Goal: Task Accomplishment & Management: Manage account settings

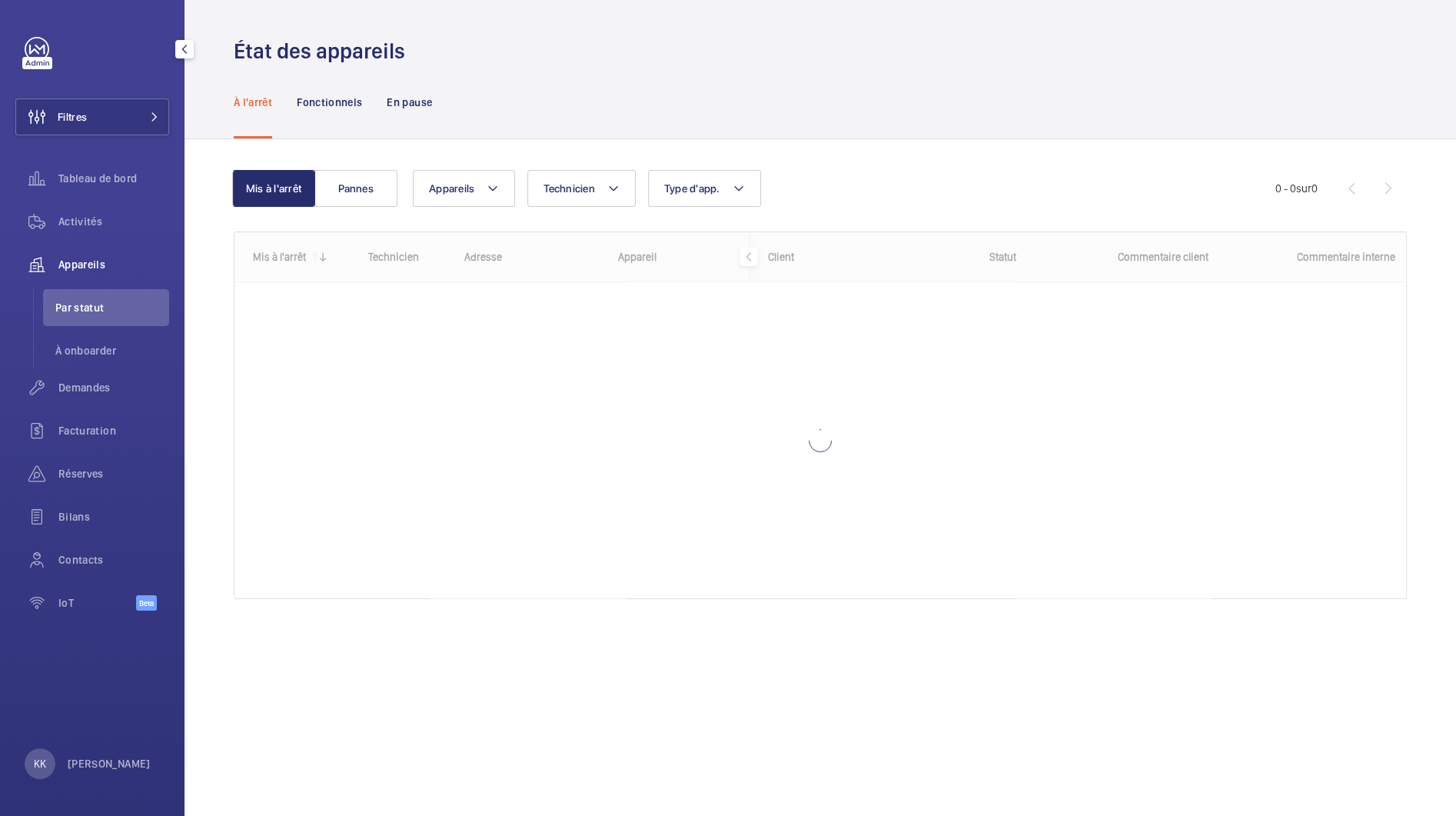
click at [79, 275] on div "Appareils" at bounding box center [92, 265] width 154 height 37
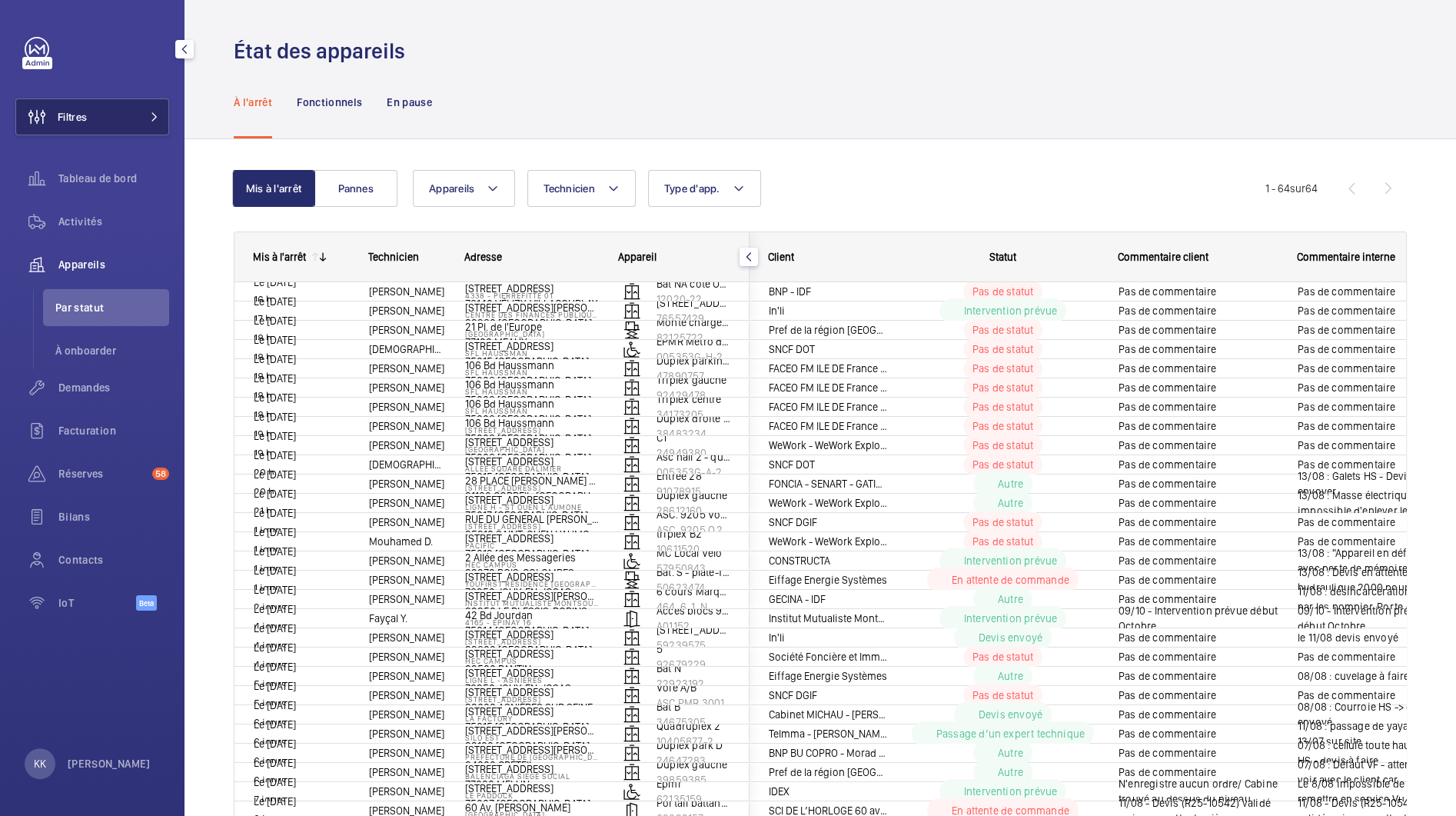
click at [130, 116] on button "Filtres" at bounding box center [92, 117] width 154 height 37
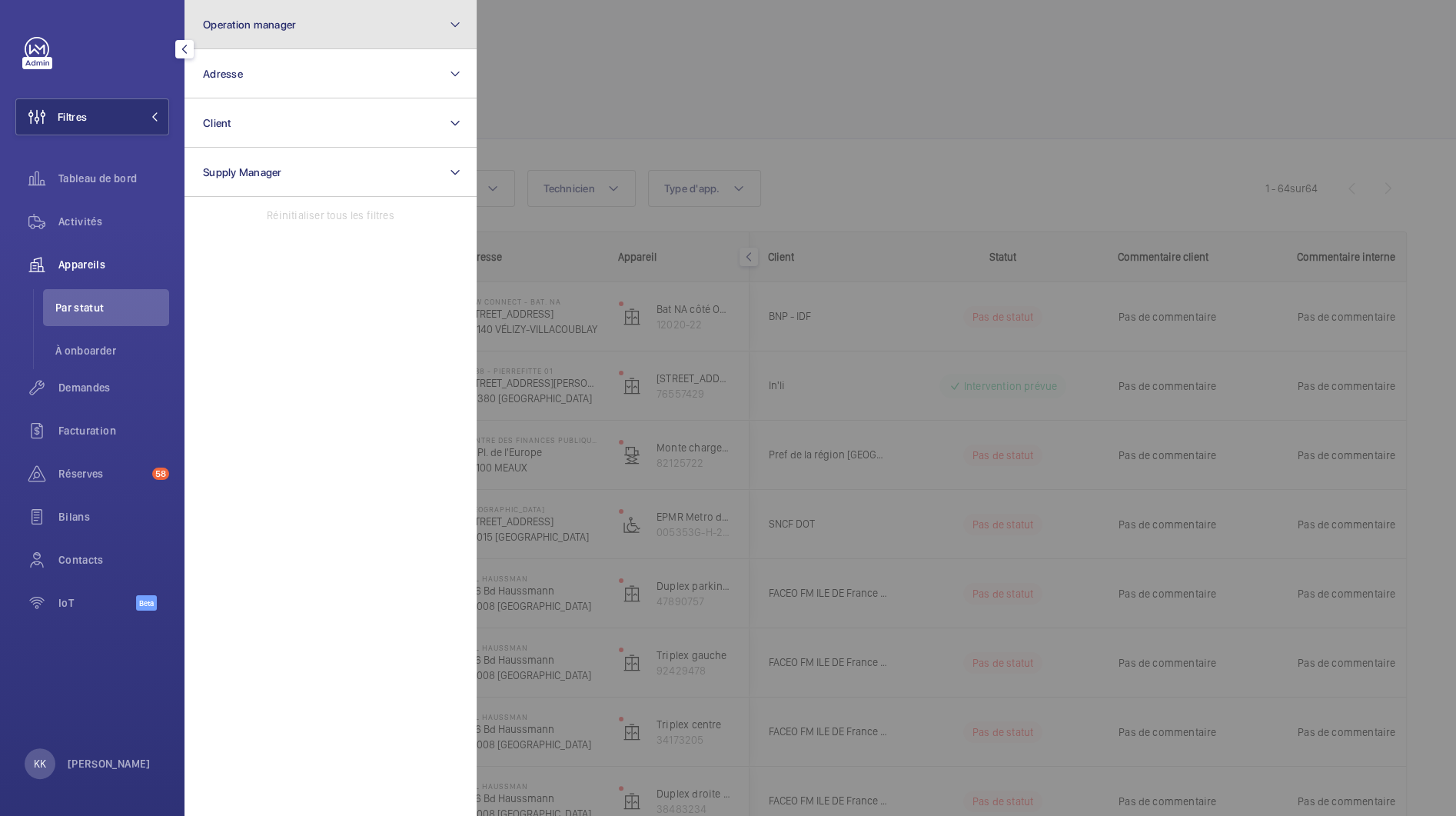
click at [291, 43] on button "Operation manager" at bounding box center [331, 24] width 292 height 49
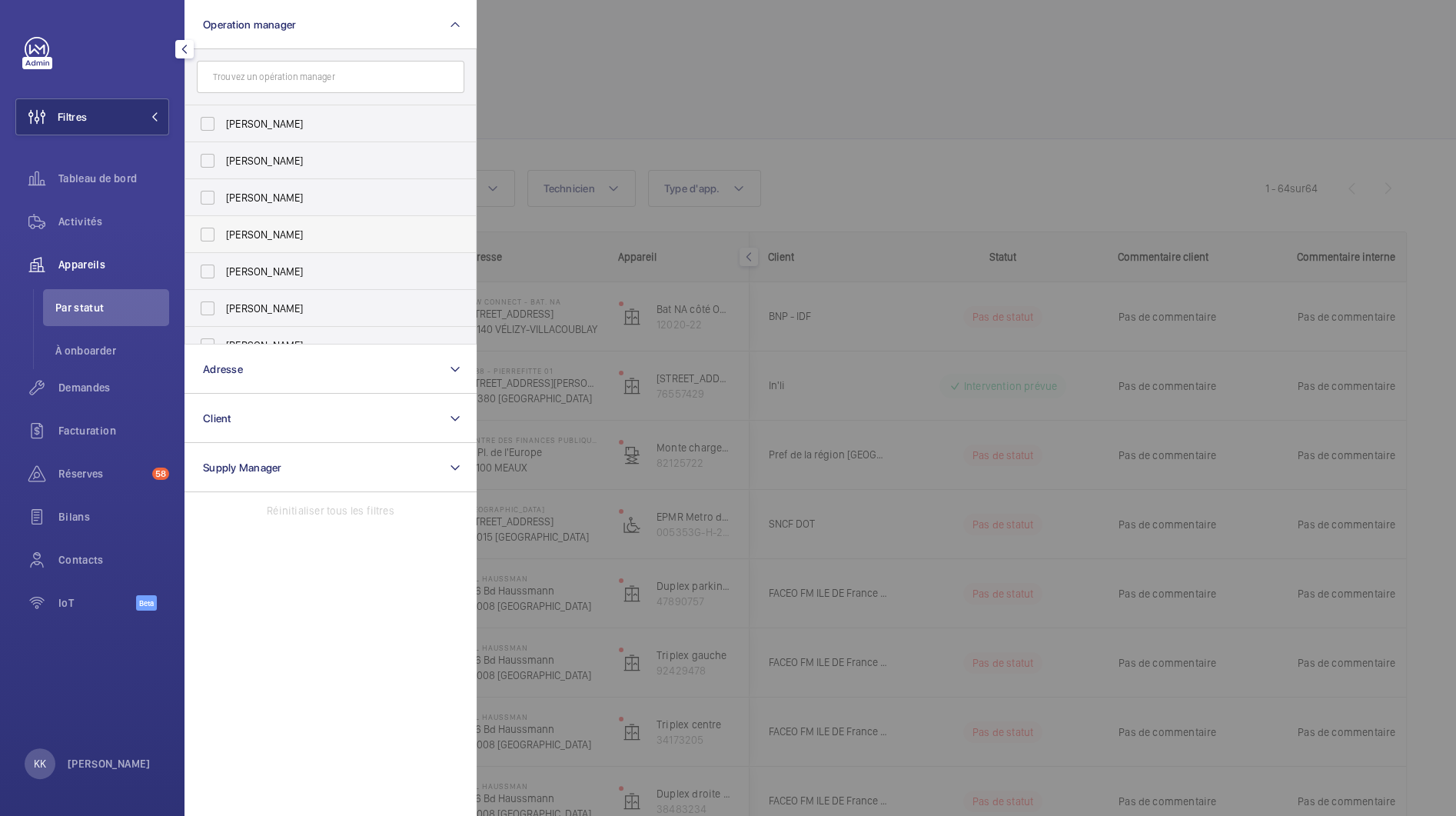
click at [269, 228] on span "[PERSON_NAME]" at bounding box center [332, 234] width 211 height 15
click at [223, 228] on input "[PERSON_NAME]" at bounding box center [207, 235] width 31 height 31
checkbox input "true"
click at [524, 130] on div at bounding box center [1204, 408] width 1456 height 816
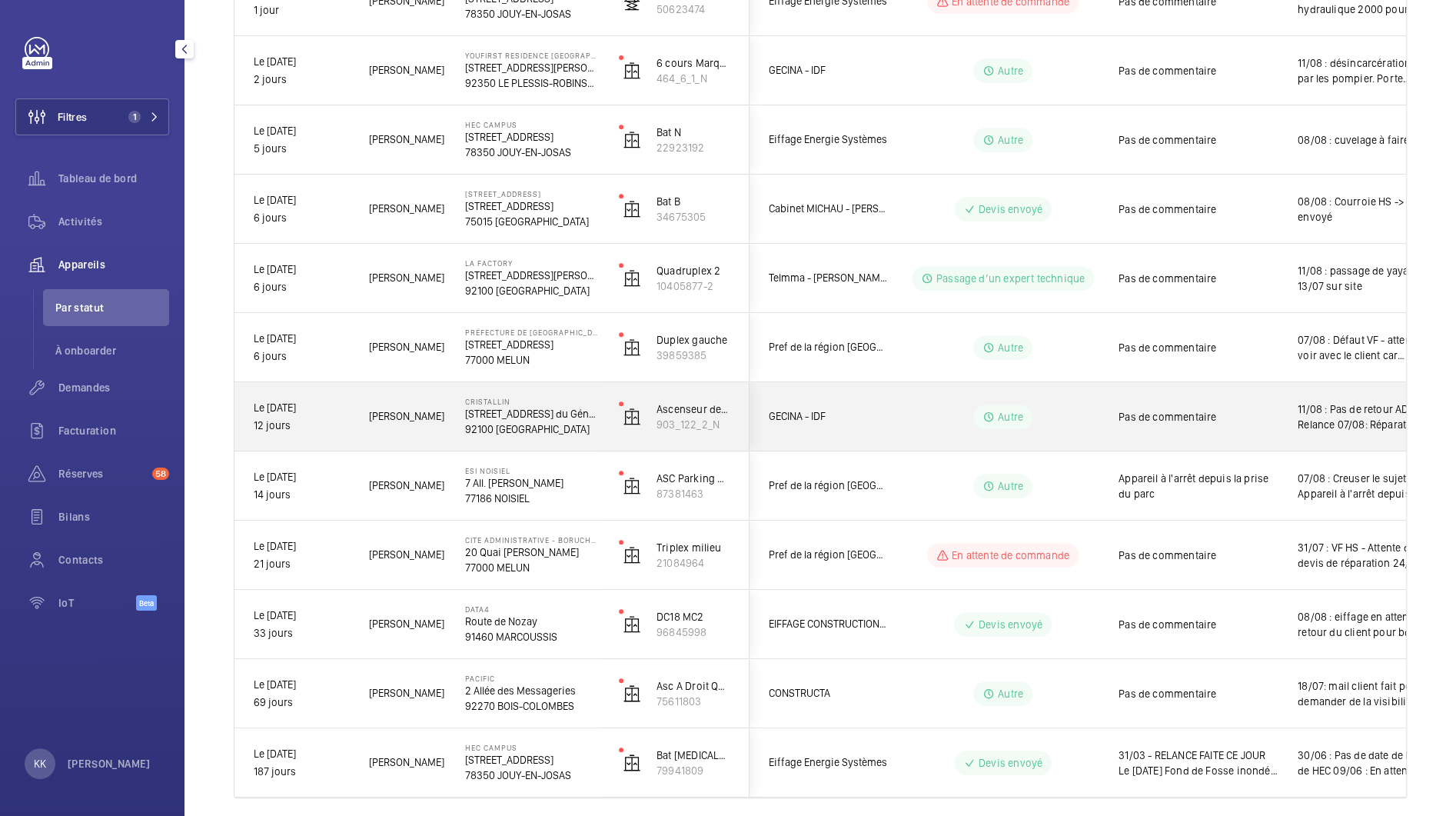
scroll to position [716, 0]
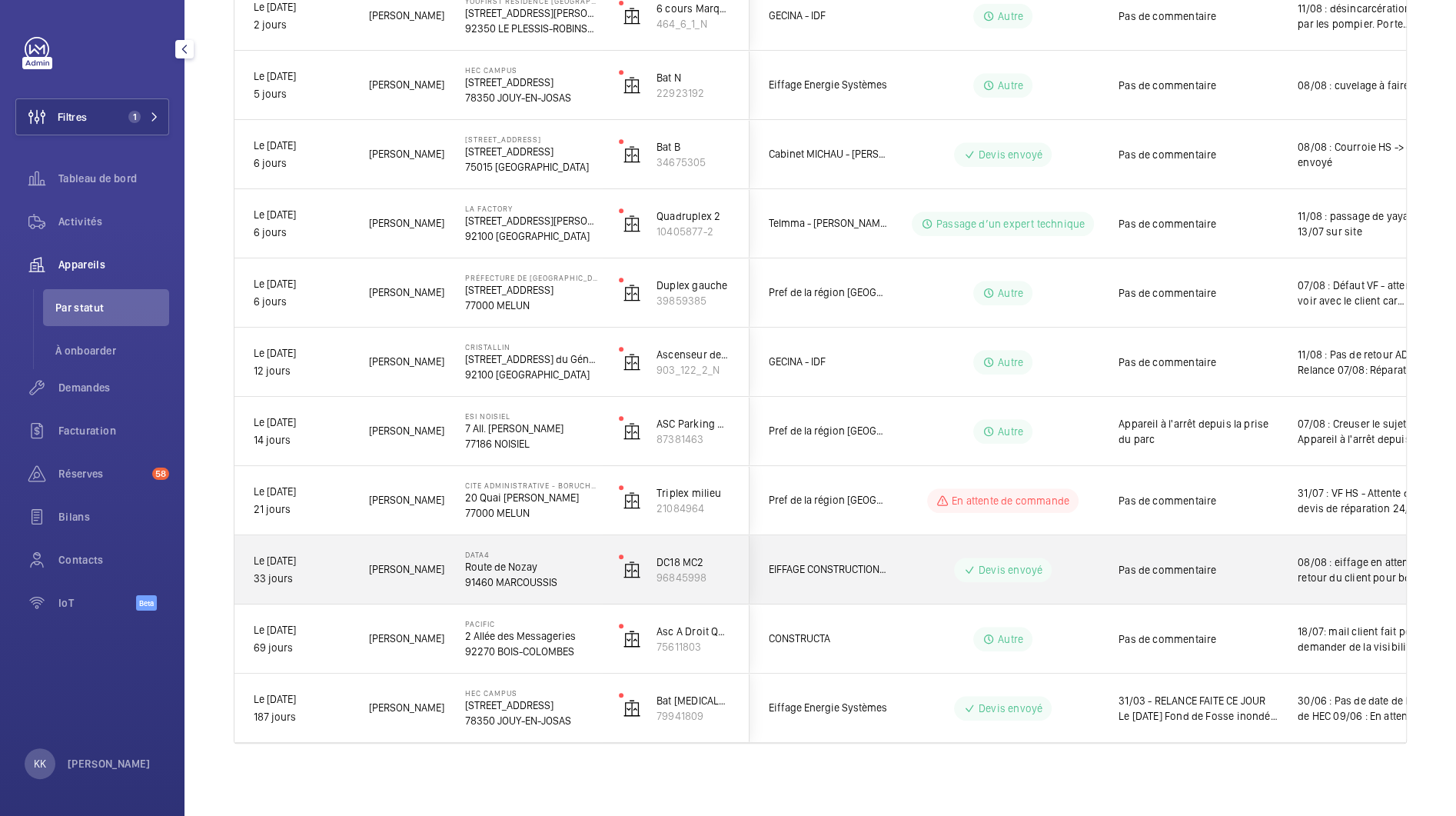
click at [536, 571] on p "Route de Nozay" at bounding box center [532, 567] width 134 height 15
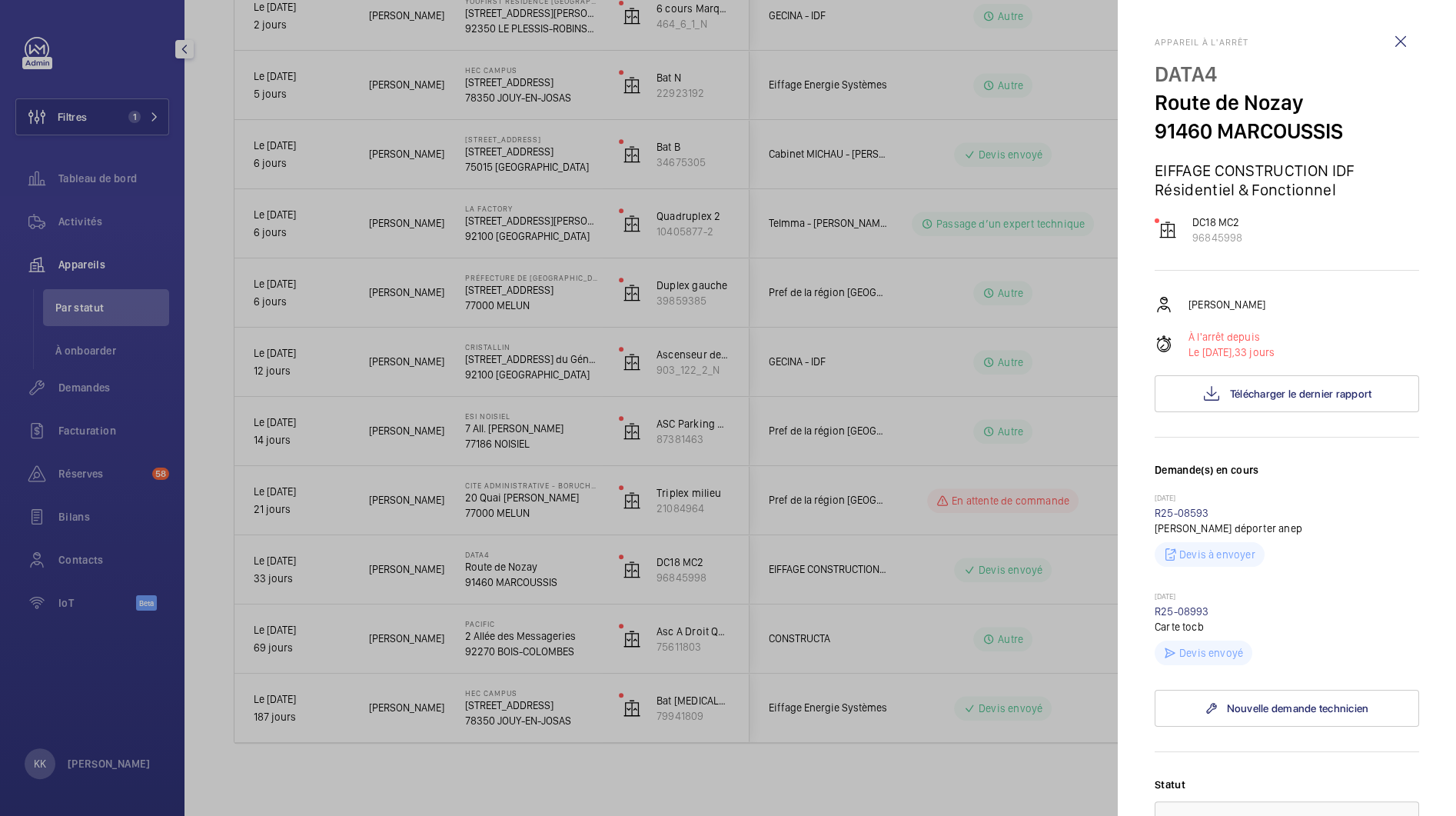
click at [505, 505] on div at bounding box center [728, 408] width 1456 height 816
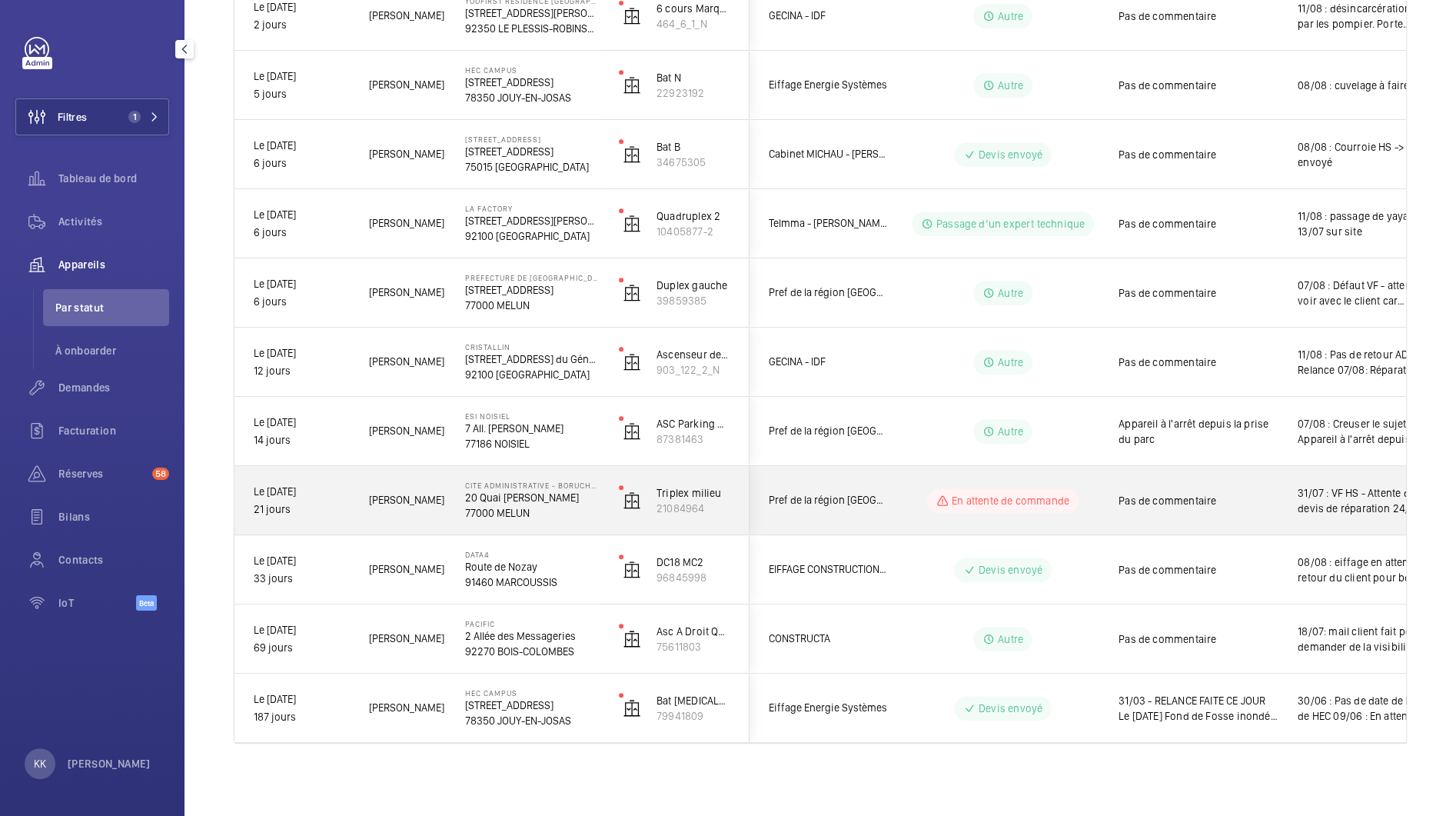
click at [467, 507] on p "77000 MELUN" at bounding box center [532, 513] width 134 height 15
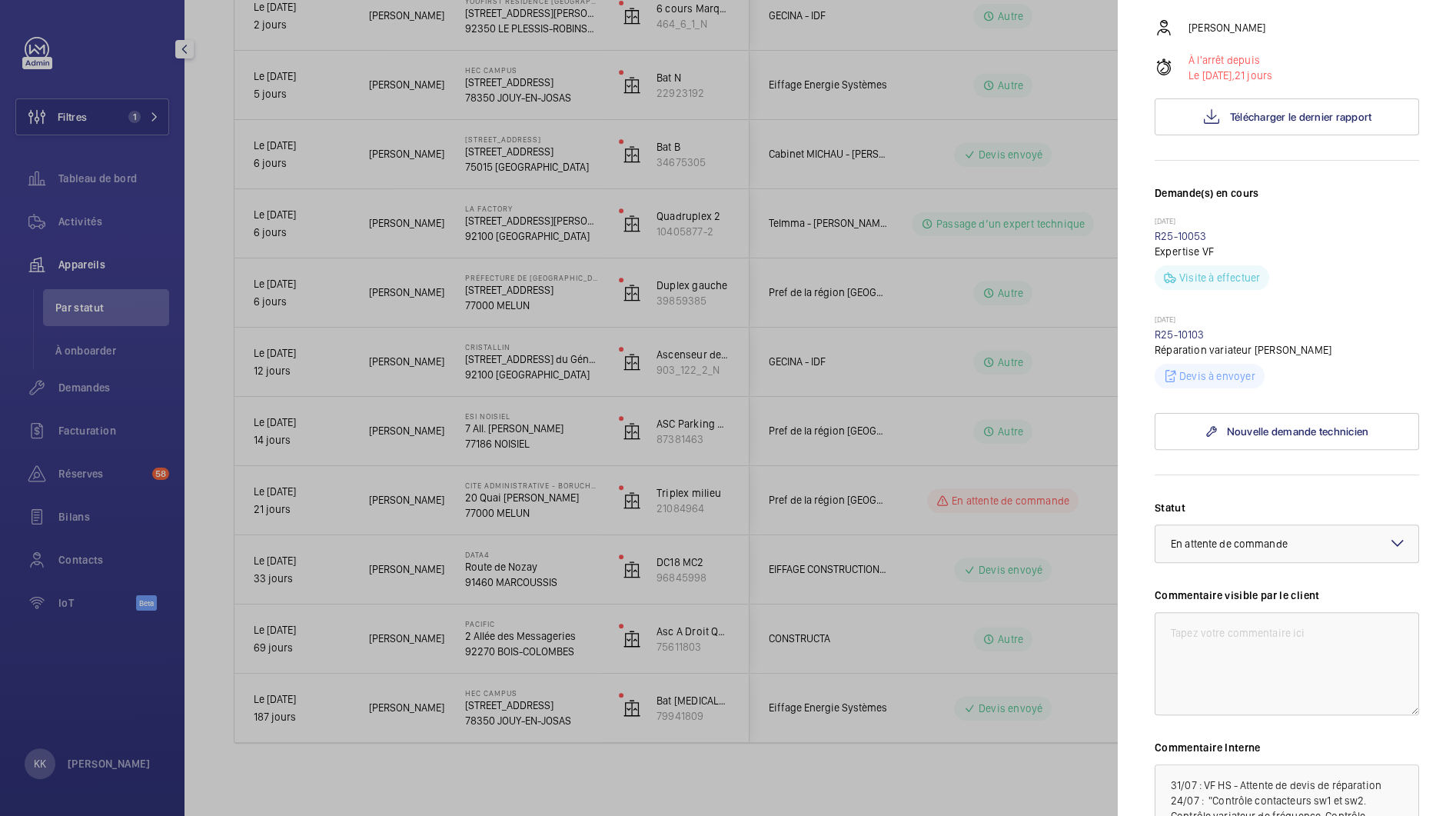
scroll to position [512, 0]
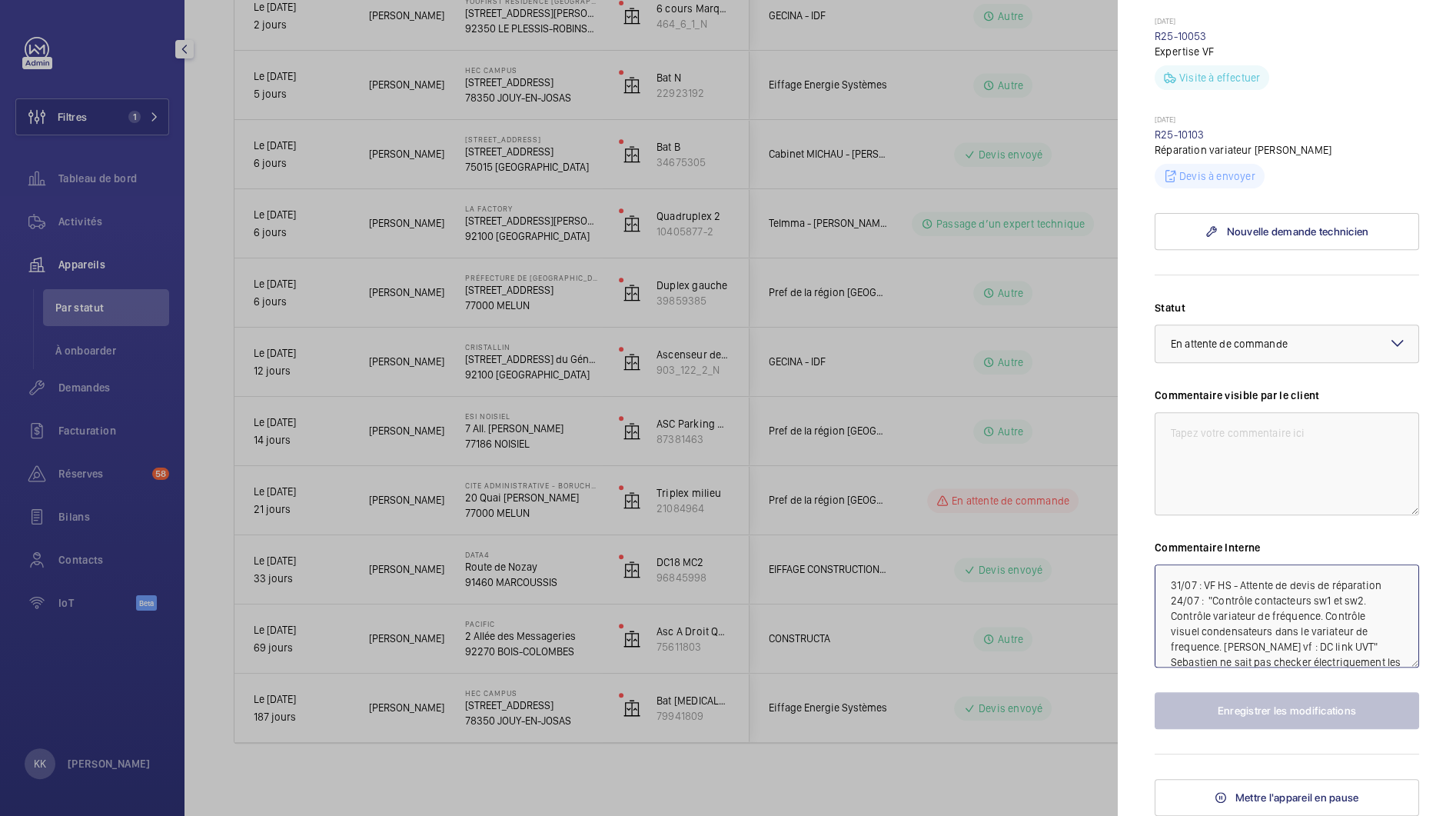
click at [1163, 587] on textarea "31/07 : VF HS - Attente de devis de réparation 24/07 : "Contrôle contacteurs sw…" at bounding box center [1287, 617] width 265 height 103
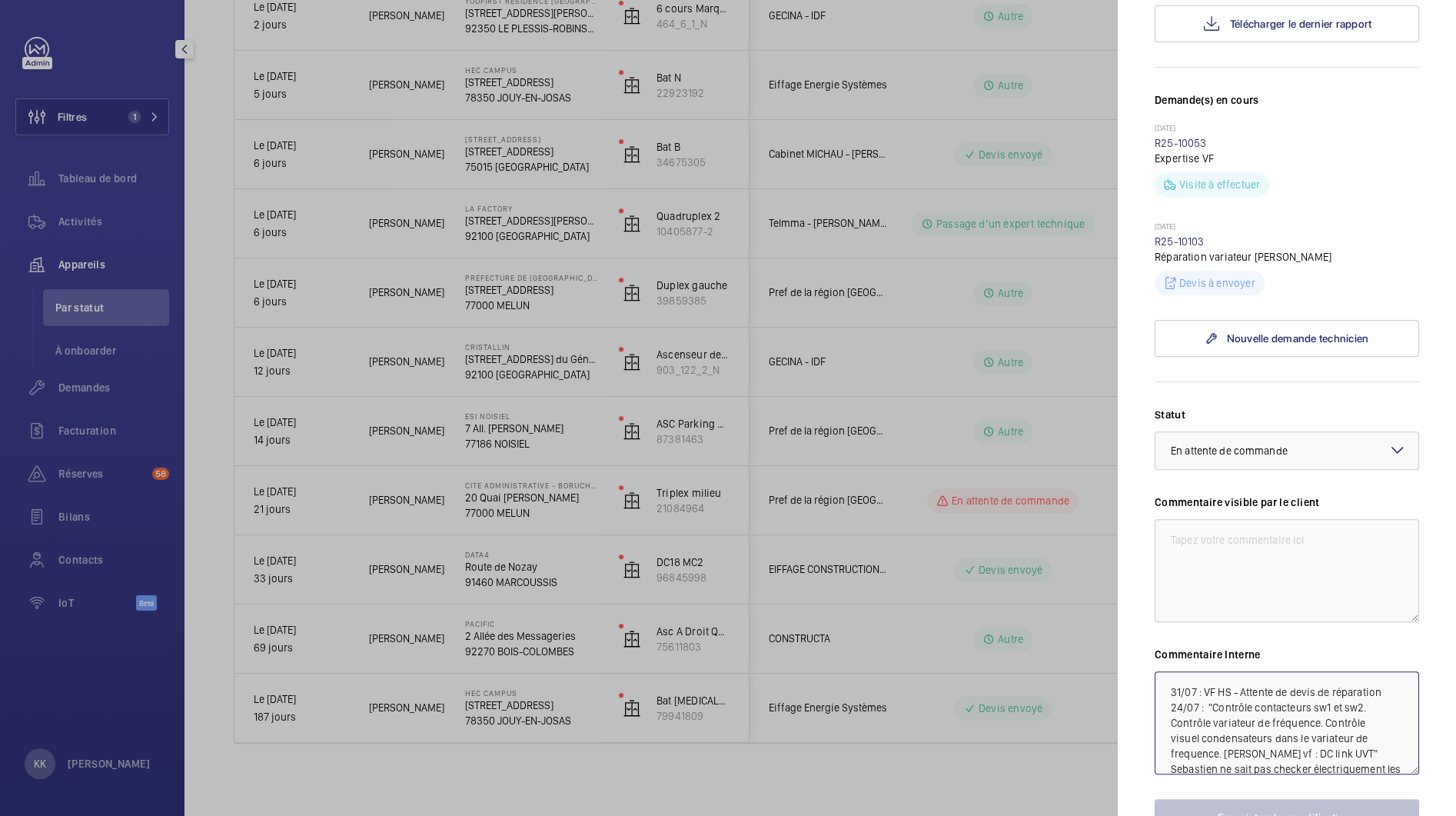
scroll to position [388, 0]
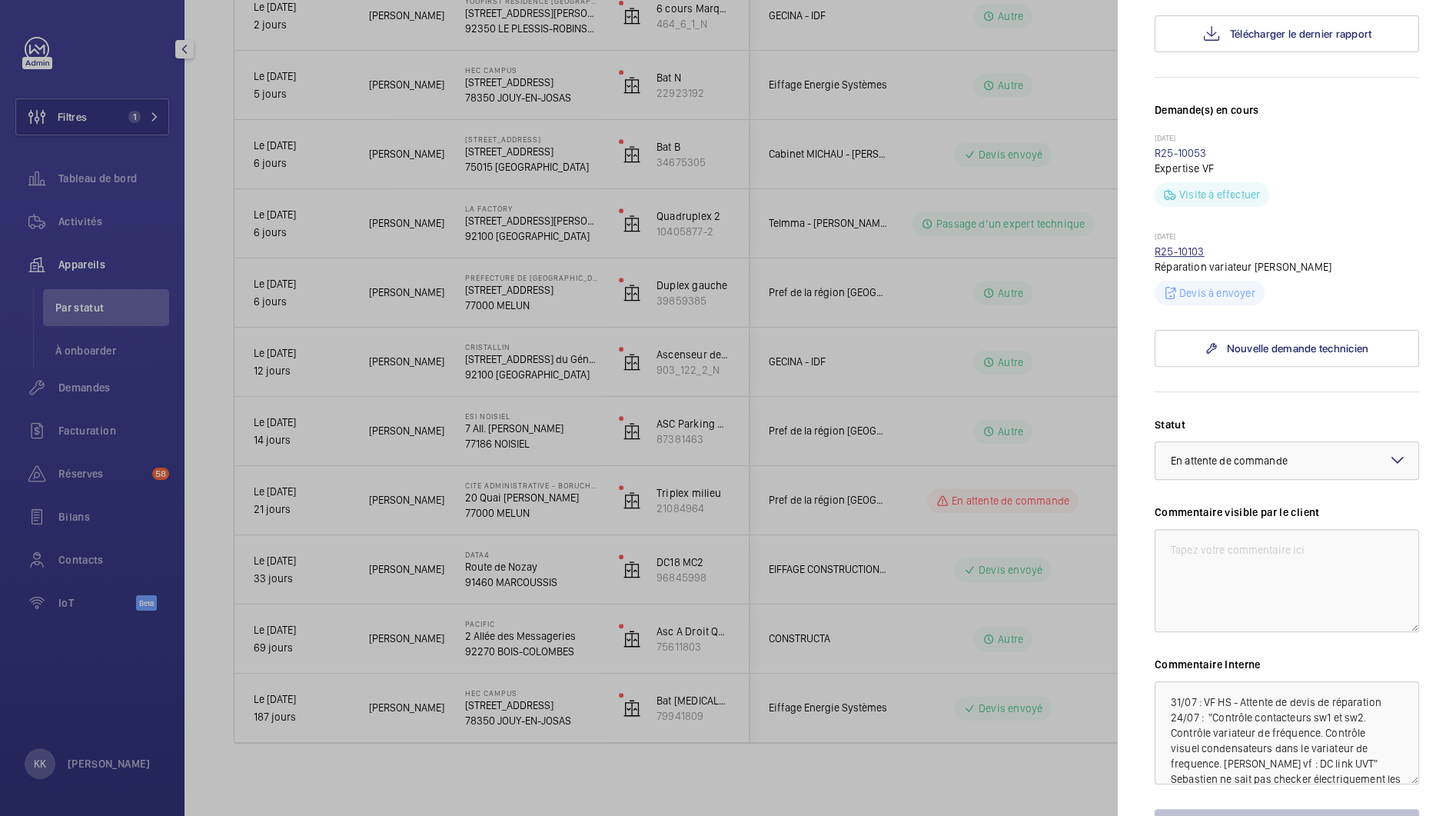
click at [1175, 257] on link "R25-10103" at bounding box center [1179, 251] width 50 height 12
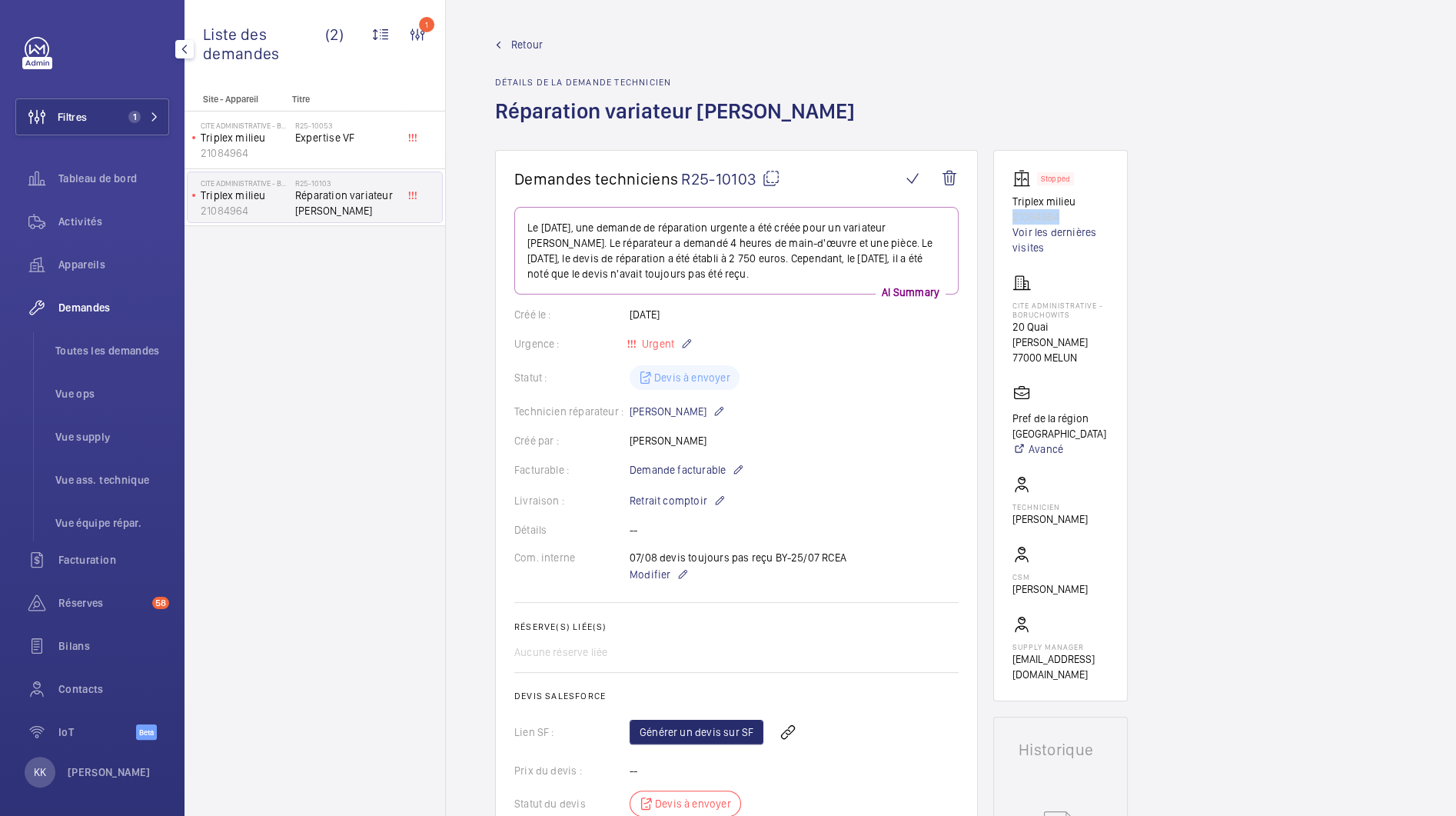
drag, startPoint x: 1091, startPoint y: 211, endPoint x: 995, endPoint y: 211, distance: 96.0
click at [995, 211] on wm-front-card "Stopped Triplex milieu 21084964 Voir les dernières visites Cite Administrative …" at bounding box center [1060, 425] width 135 height 551
copy p "21084964"
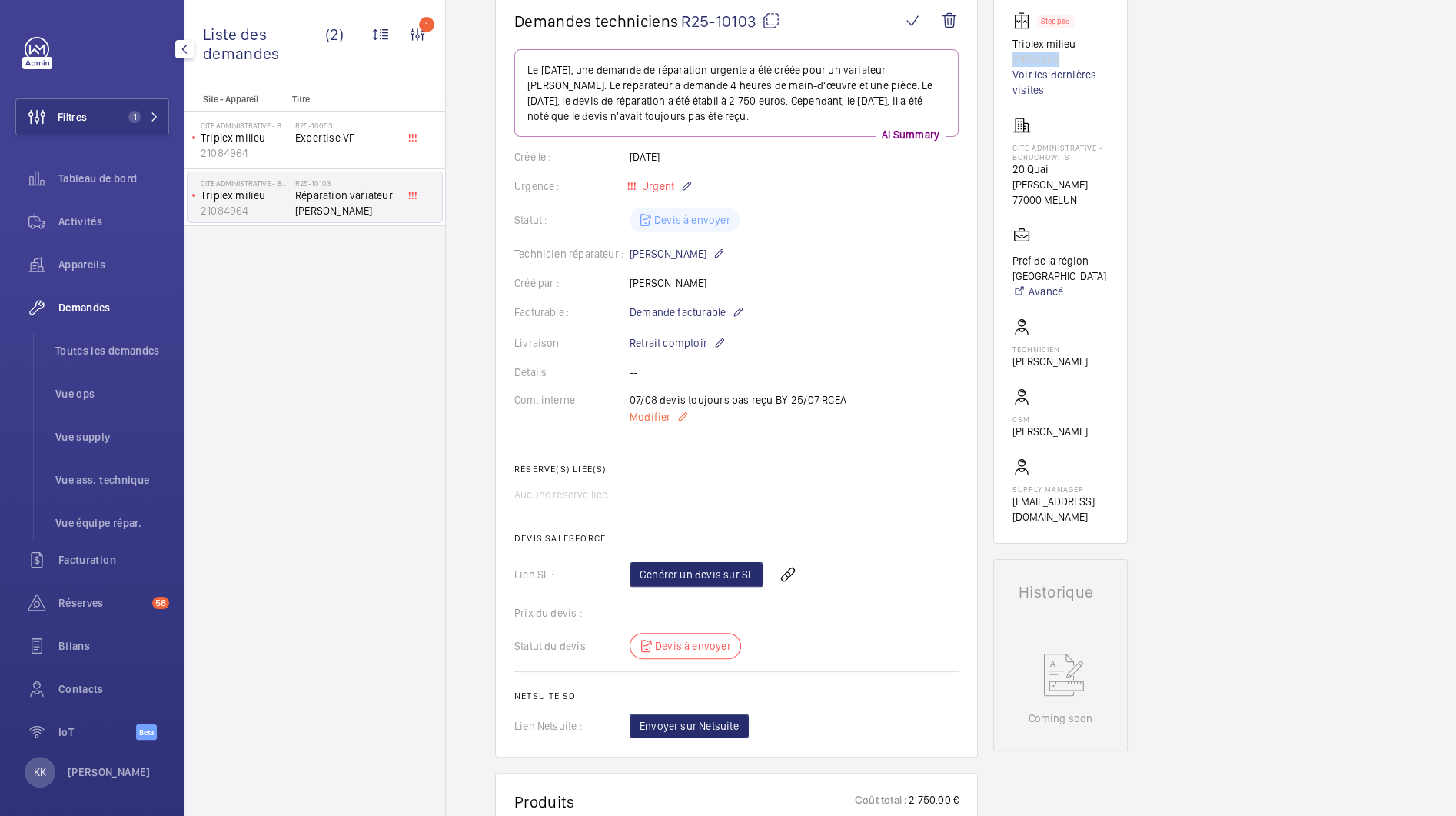
scroll to position [194, 0]
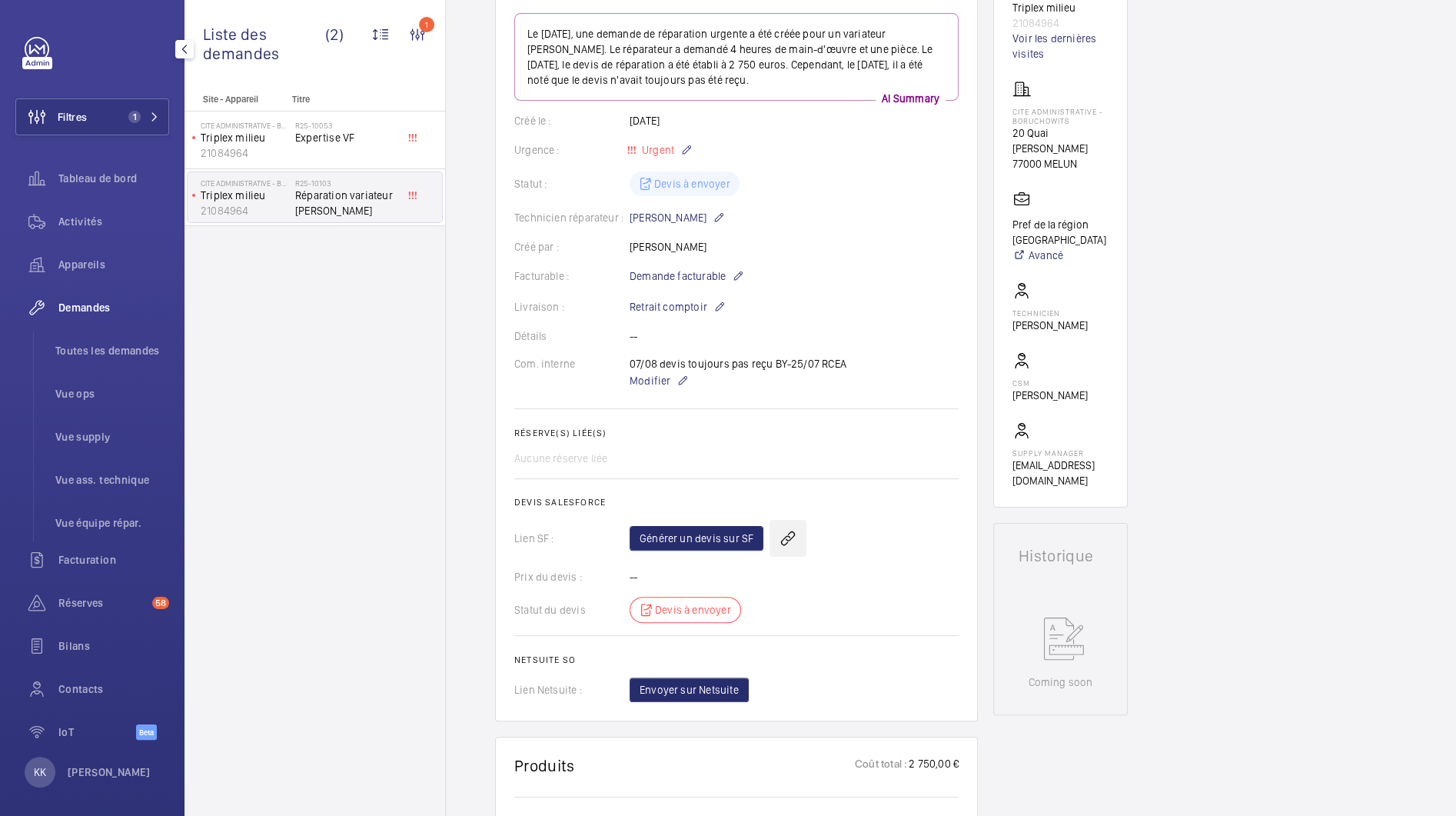
click at [778, 533] on wm-front-icon-button at bounding box center [788, 538] width 37 height 37
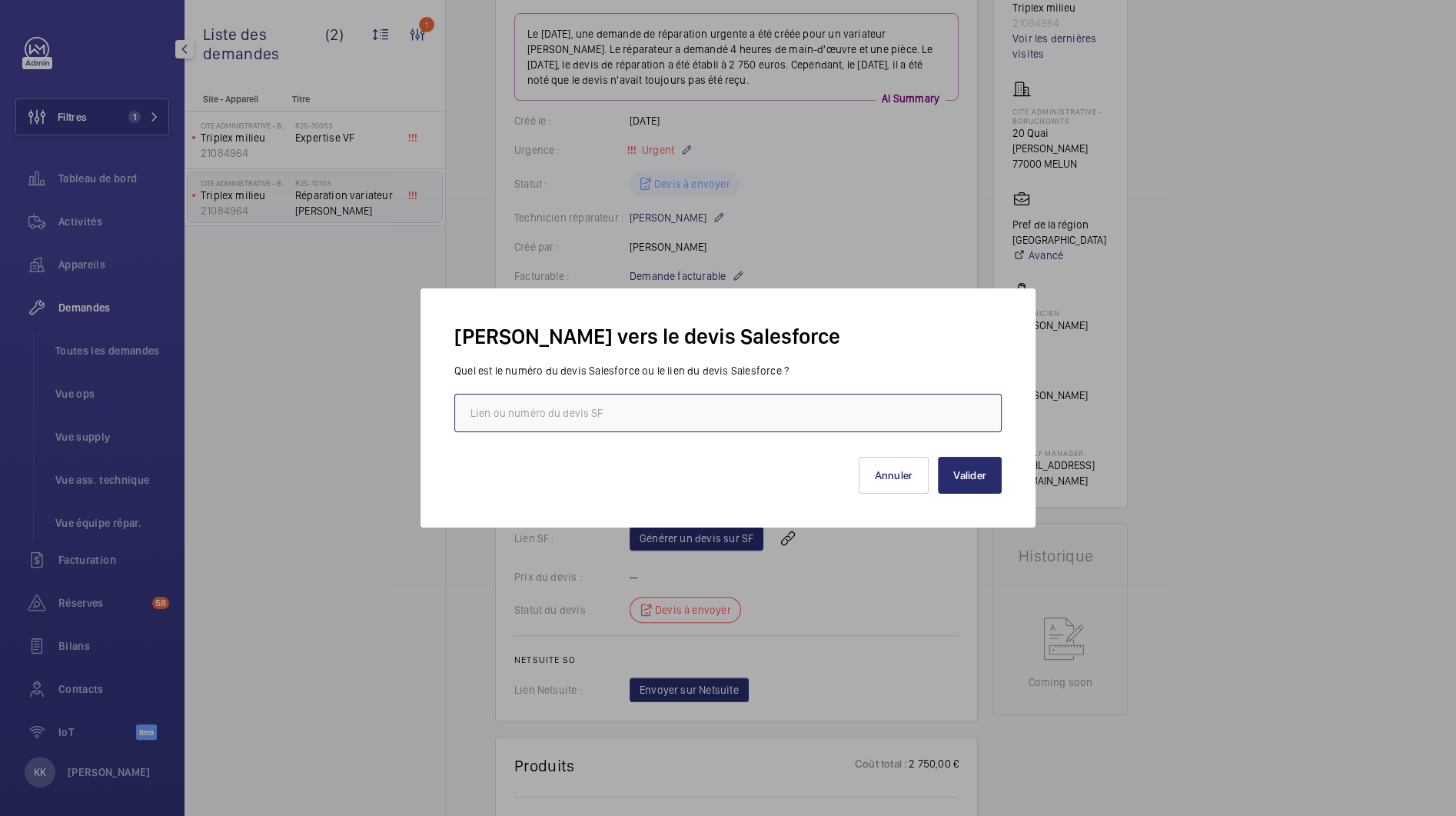
click at [666, 416] on input "text" at bounding box center [728, 413] width 548 height 39
paste input "https://wemaintain.lightning.force.com/lightning/r/Quote/0Q0SZ000007BzaP0AS/view"
type input "https://wemaintain.lightning.force.com/lightning/r/Quote/0Q0SZ000007BzaP0AS/view"
click at [953, 491] on button "Valider" at bounding box center [970, 475] width 64 height 37
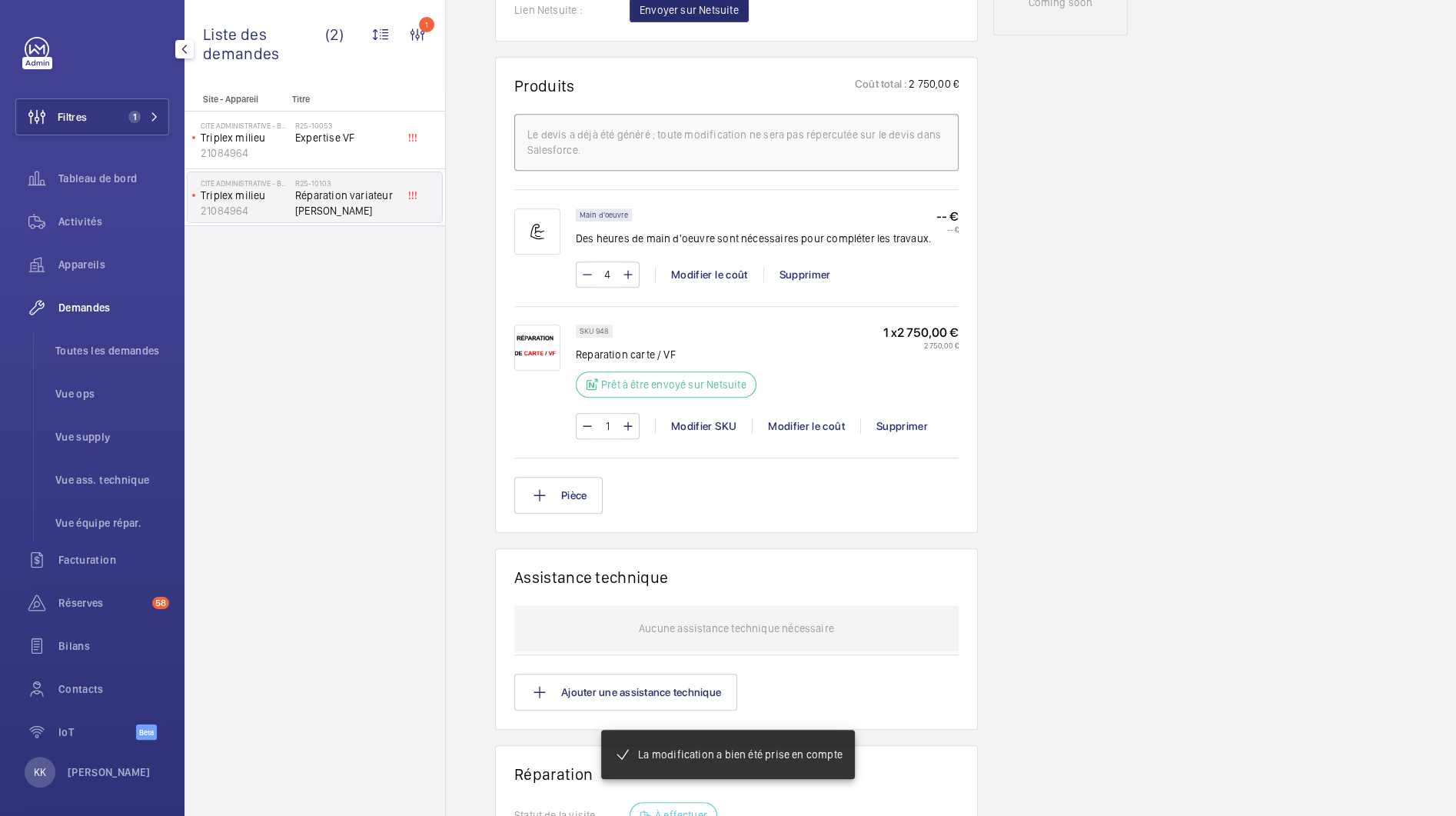
scroll to position [0, 0]
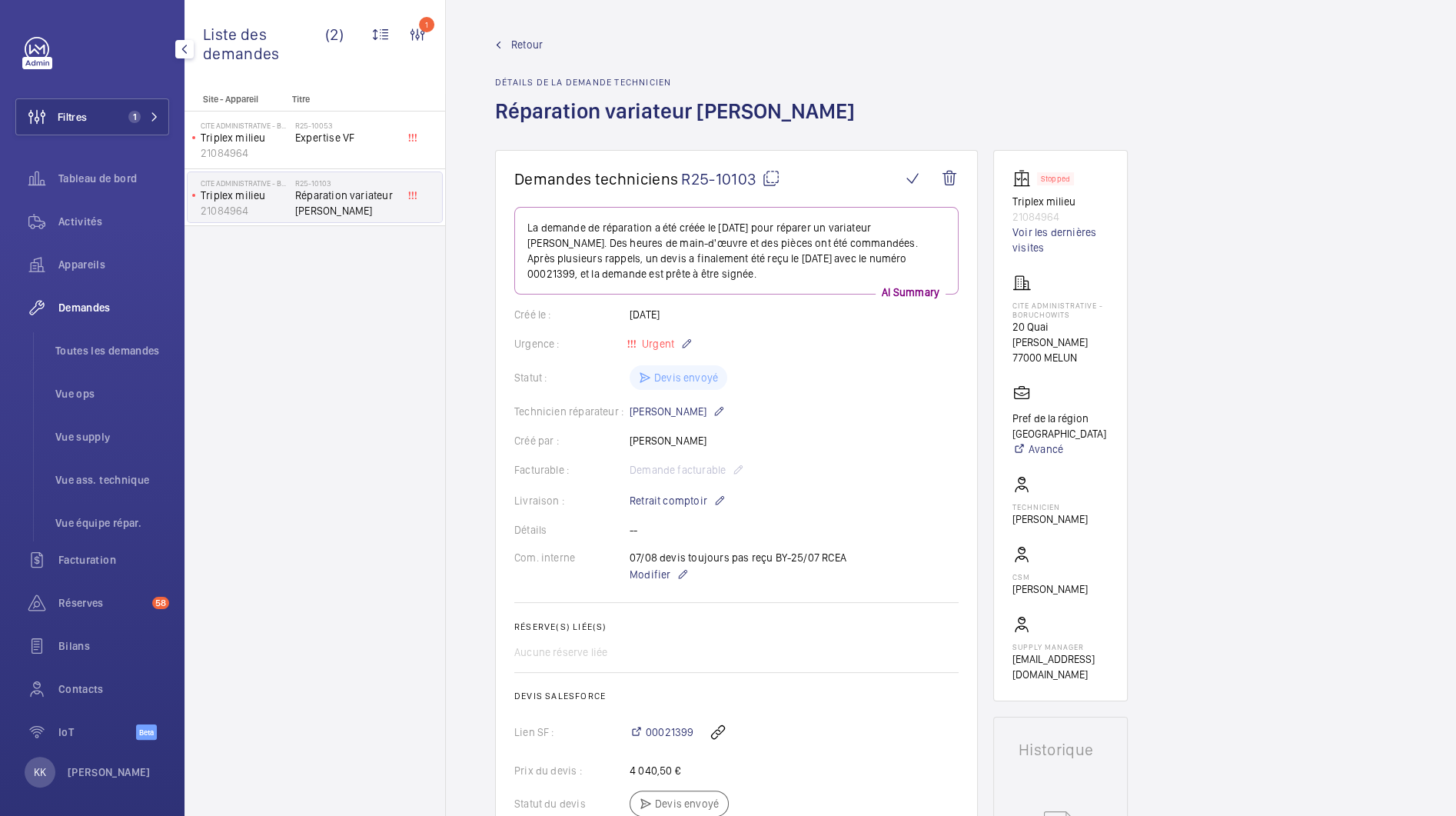
click at [517, 45] on span "Retour" at bounding box center [527, 44] width 31 height 15
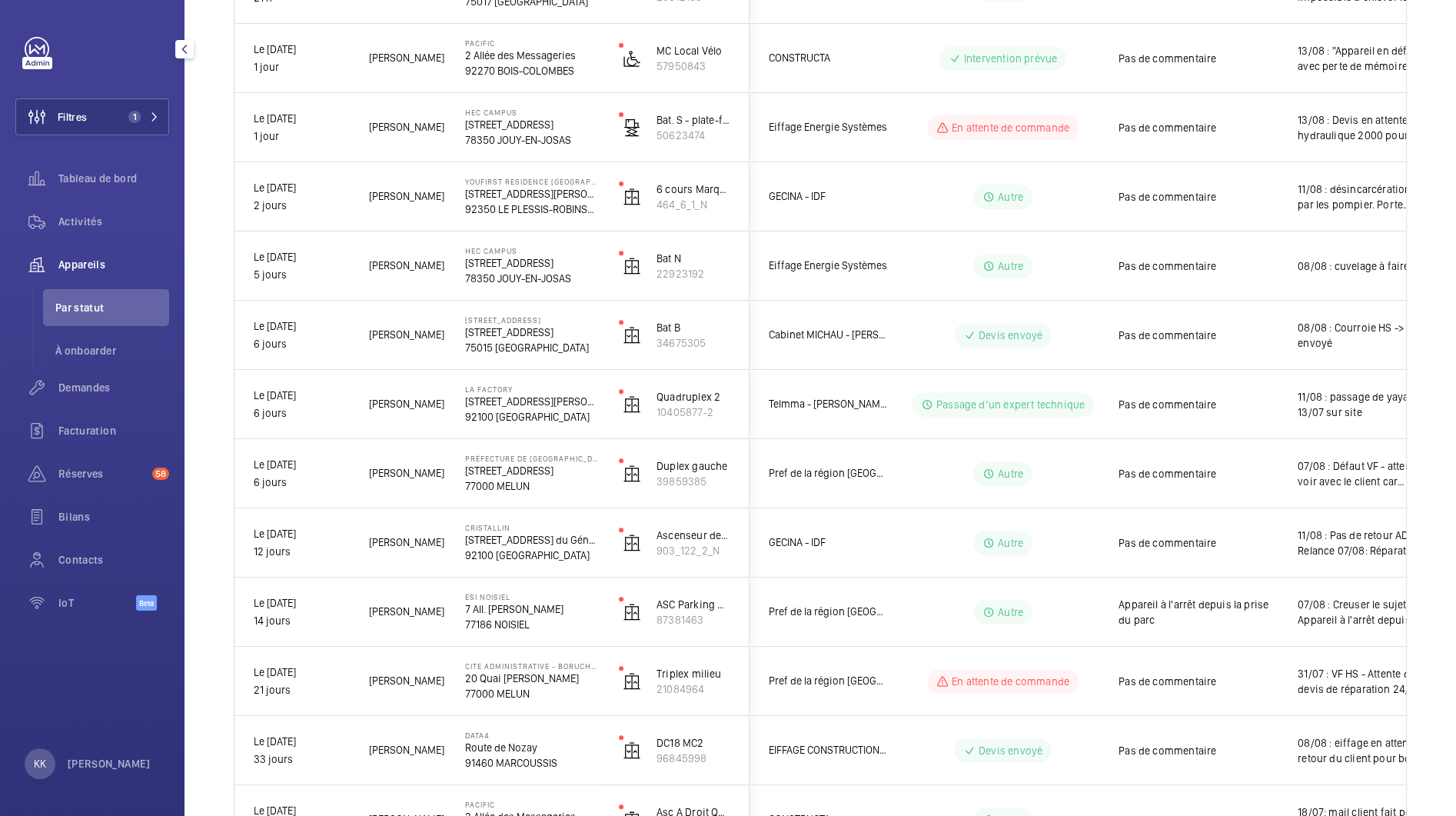
scroll to position [716, 0]
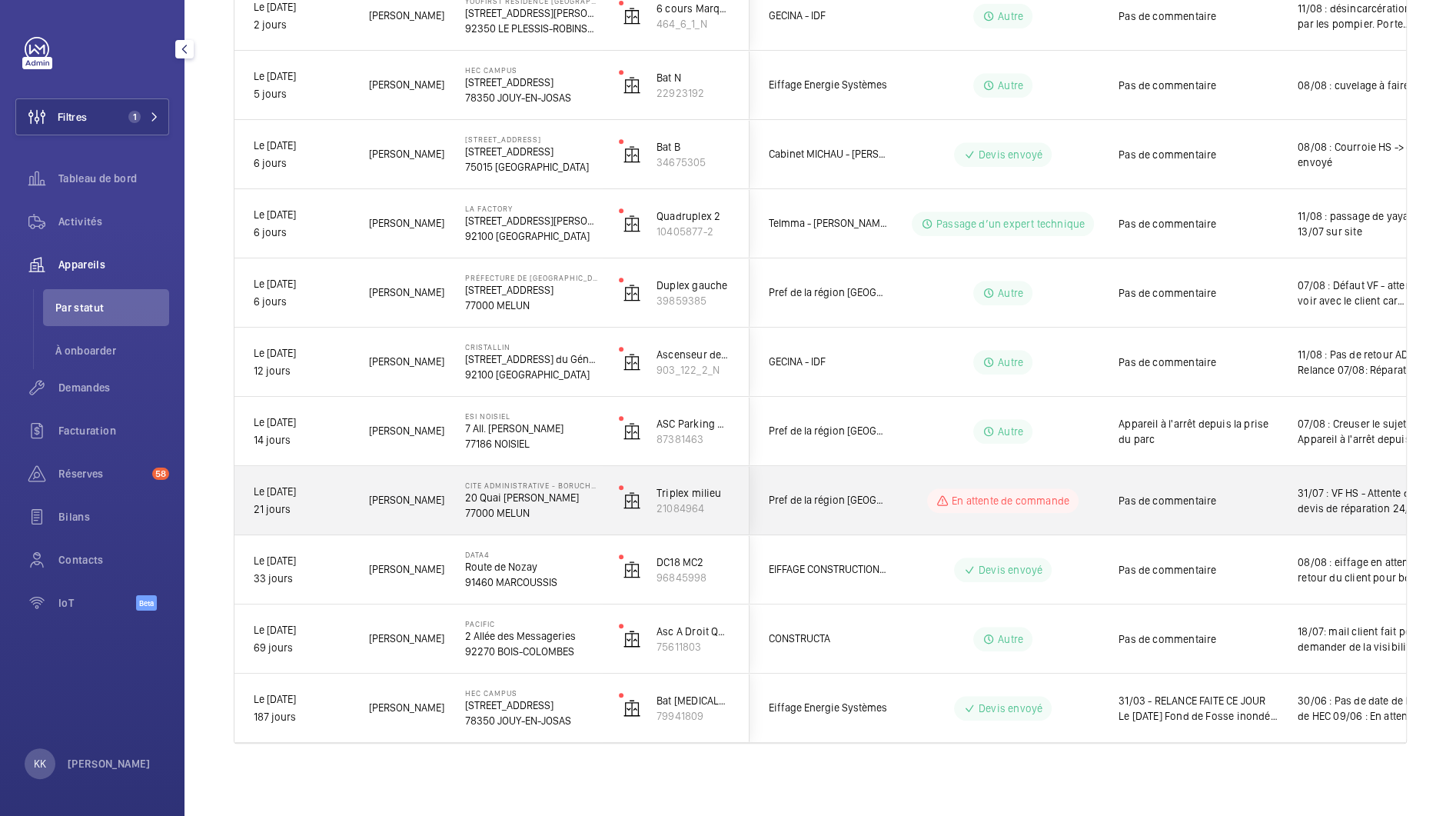
click at [506, 507] on p "77000 MELUN" at bounding box center [532, 513] width 134 height 15
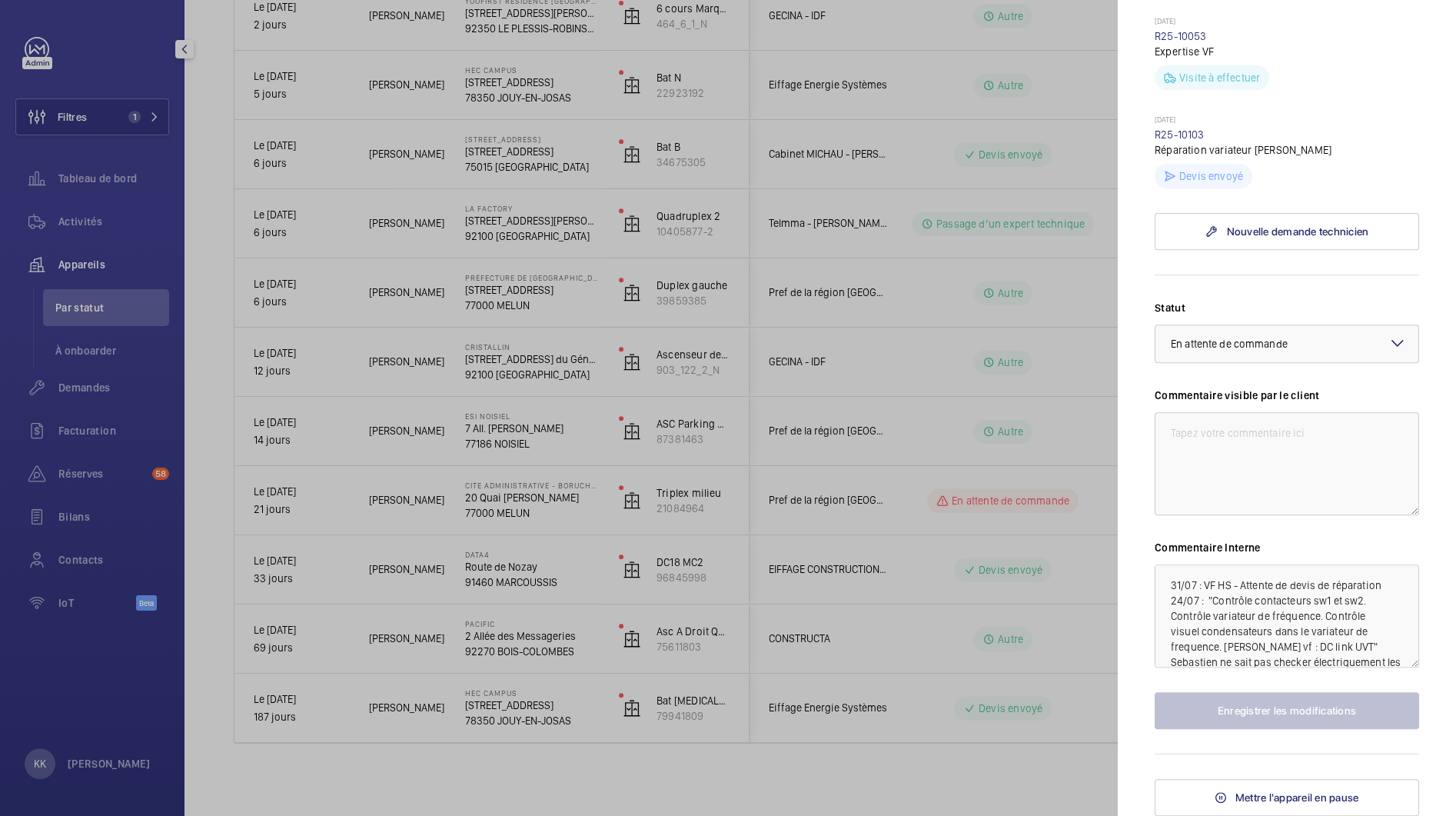
scroll to position [512, 0]
click at [1168, 590] on textarea "31/07 : VF HS - Attente de devis de réparation 24/07 : "Contrôle contacteurs sw…" at bounding box center [1287, 617] width 265 height 103
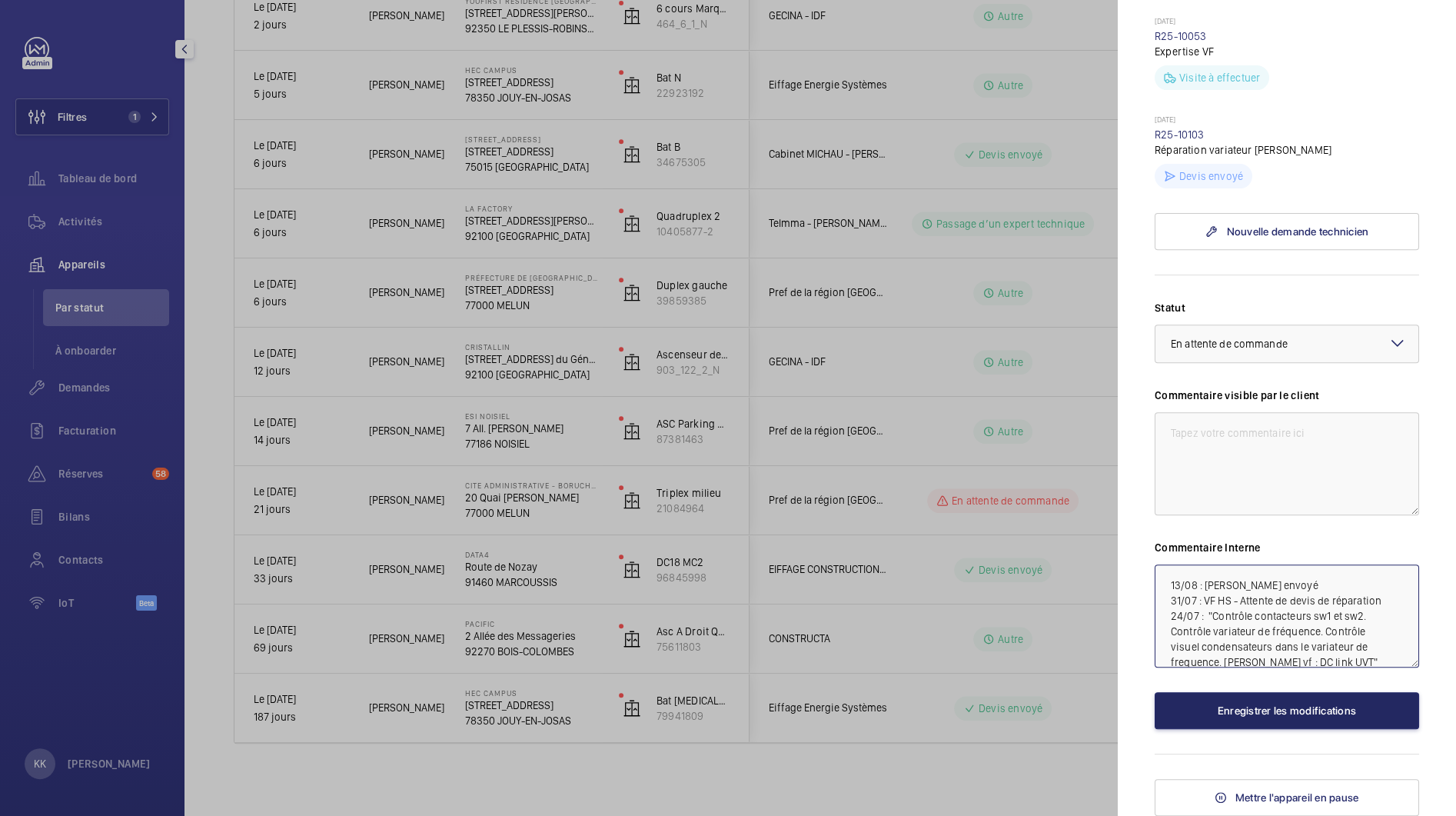
type textarea "13/08 : [PERSON_NAME] envoyé 31/07 : VF HS - Attente de devis de réparation 24/…"
click at [1224, 721] on button "Enregistrer les modifications" at bounding box center [1287, 711] width 265 height 37
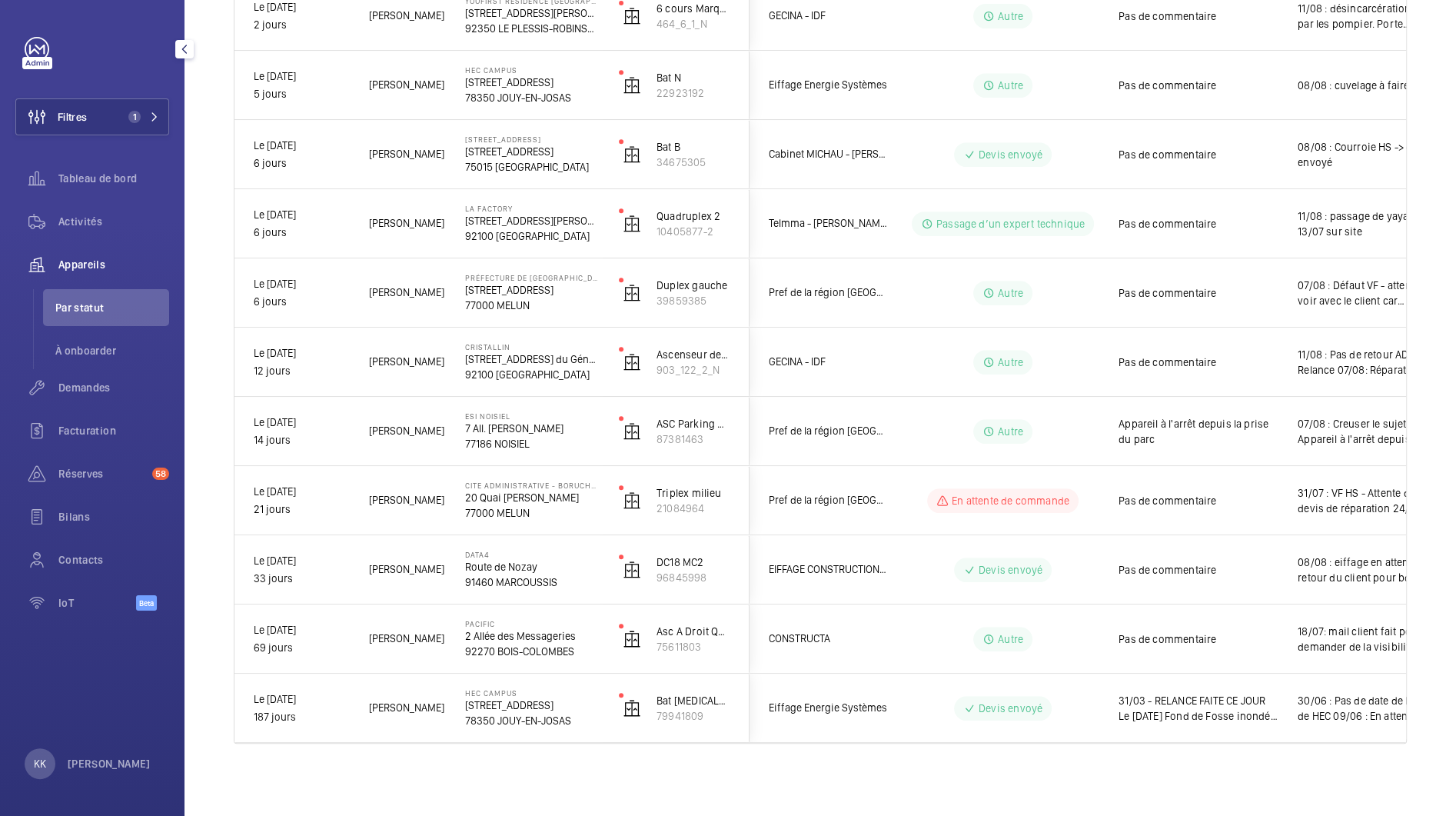
scroll to position [0, 0]
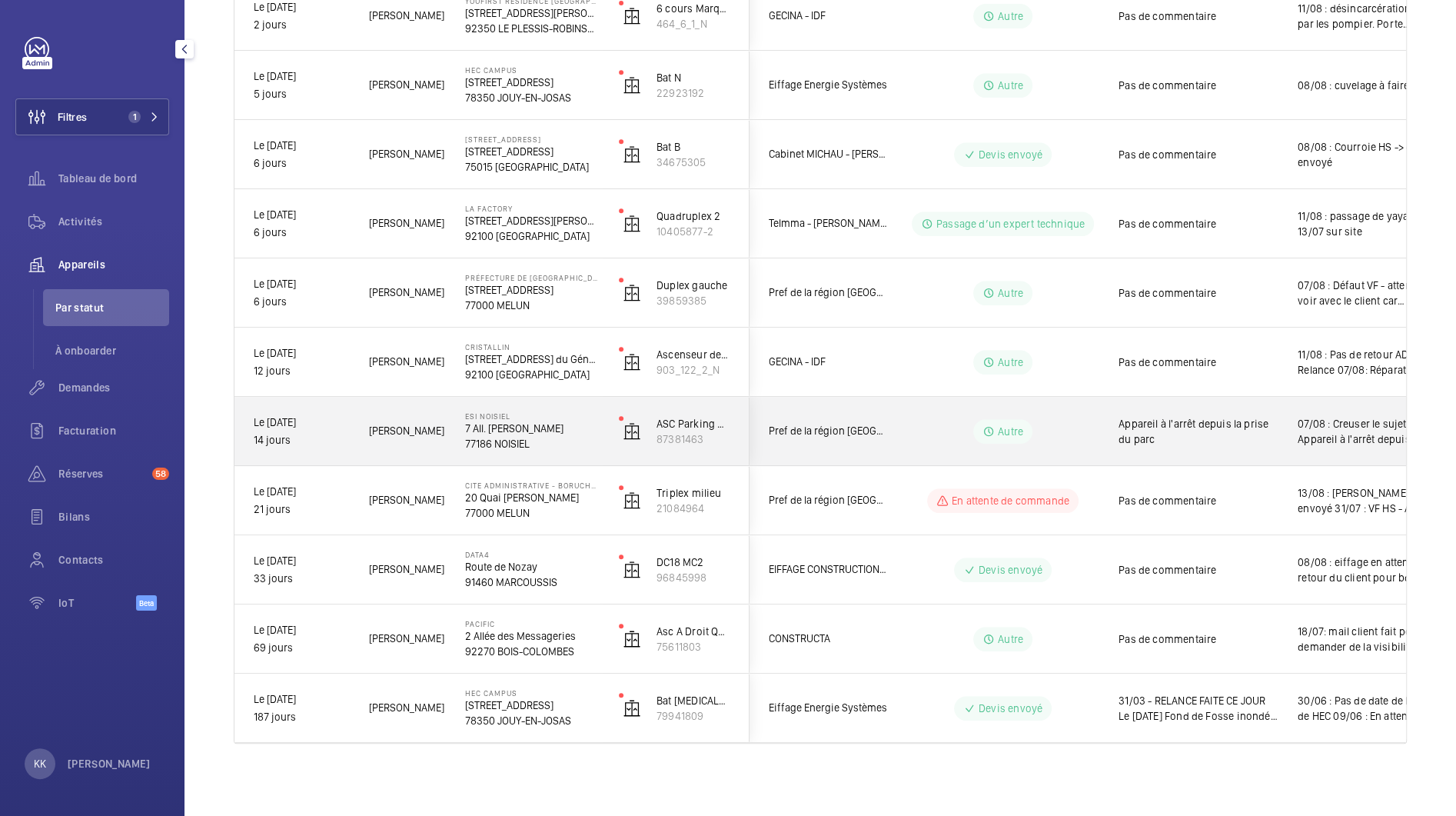
click at [527, 446] on p "77186 NOISIEL" at bounding box center [532, 443] width 134 height 15
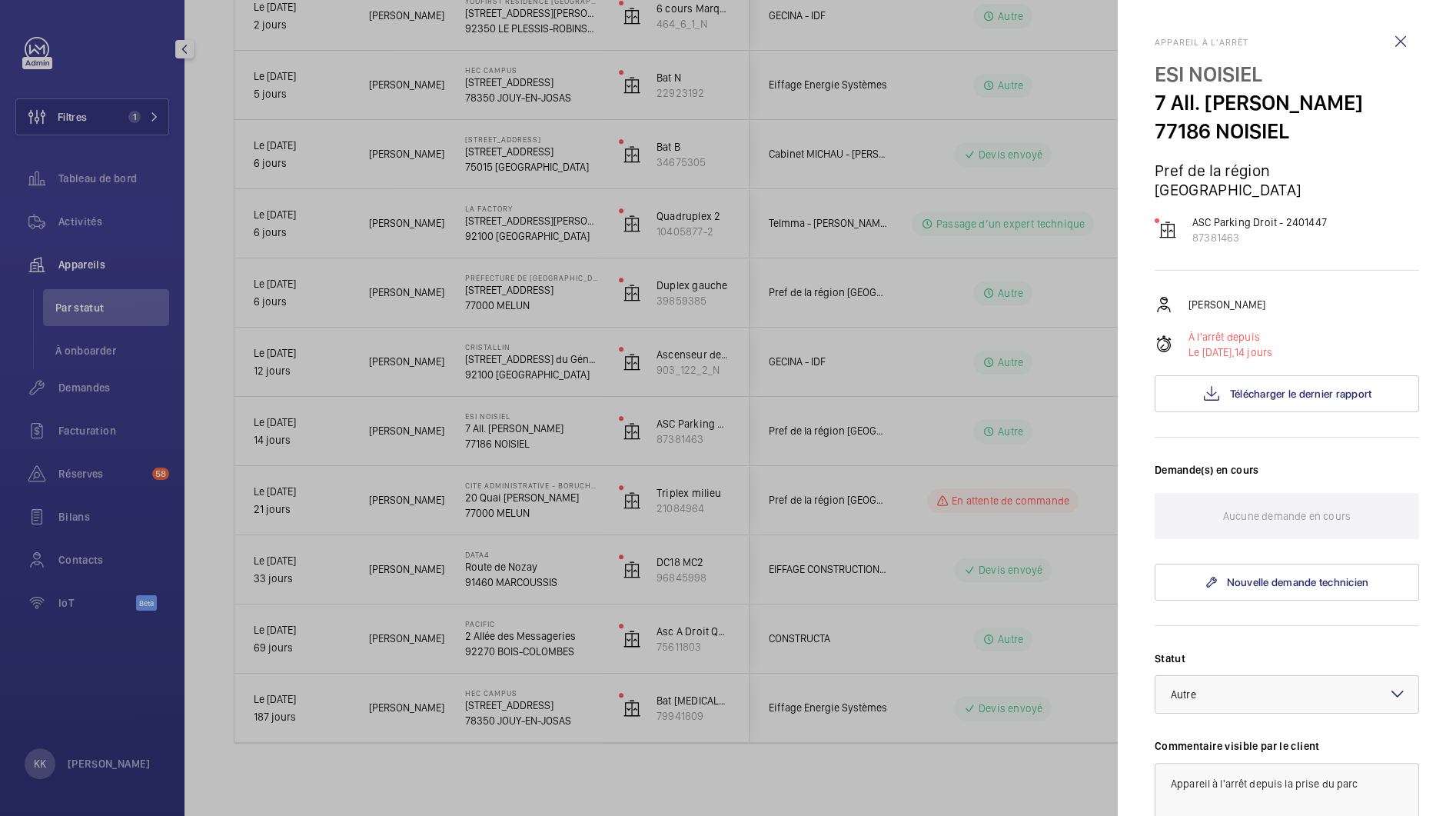
drag, startPoint x: 1146, startPoint y: 102, endPoint x: 1307, endPoint y: 128, distance: 163.1
click at [1307, 128] on mat-sidenav "Appareil à l'arrêt ESI NOISIEL 7 All. Simone de Beauvoir 77186 NOISIEL Pref de …" at bounding box center [1287, 408] width 338 height 816
click at [1307, 128] on p "77186 NOISIEL" at bounding box center [1287, 131] width 265 height 28
click at [622, 509] on div at bounding box center [728, 408] width 1456 height 816
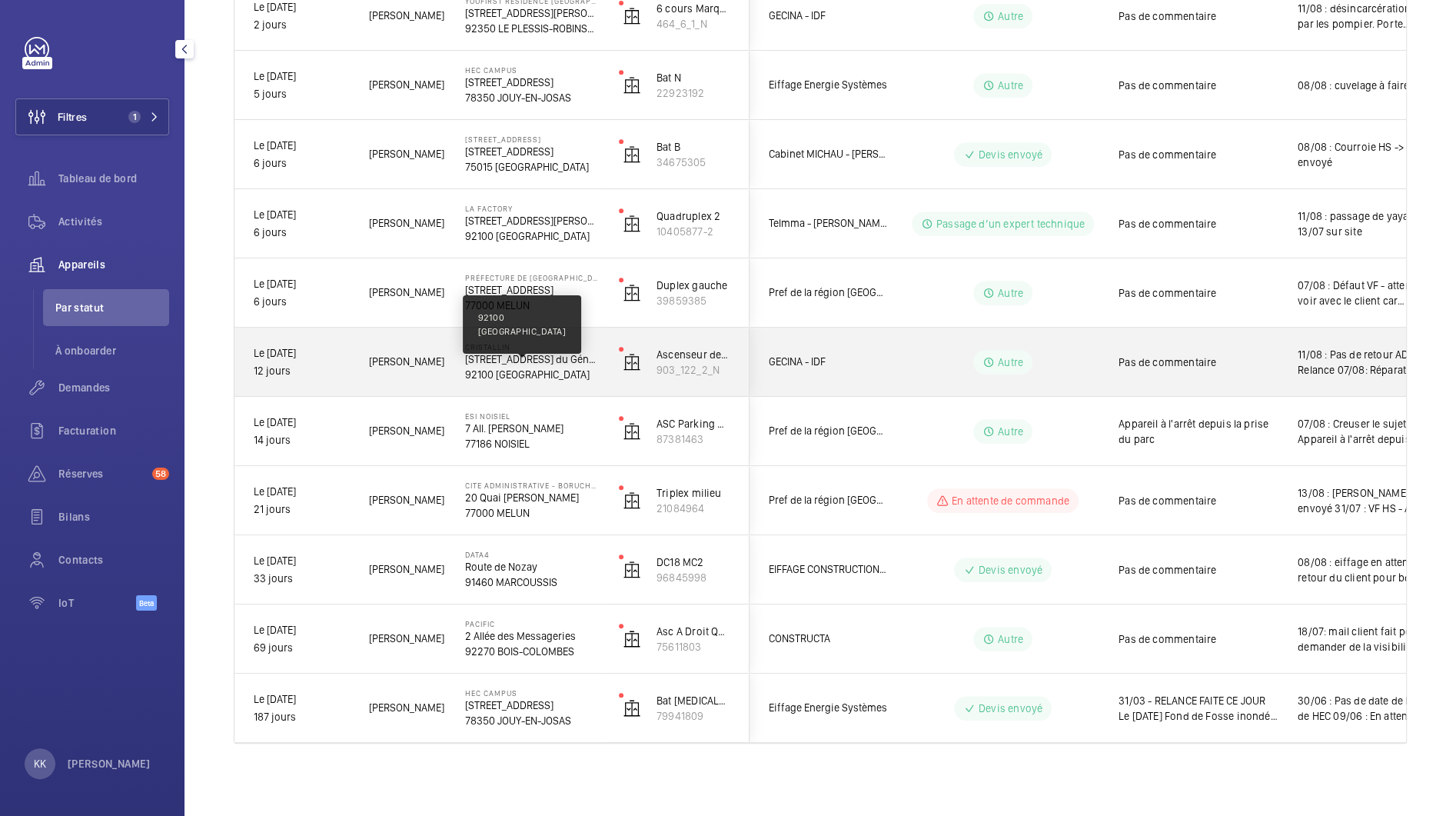
click at [483, 378] on p "92100 [GEOGRAPHIC_DATA]" at bounding box center [532, 375] width 134 height 15
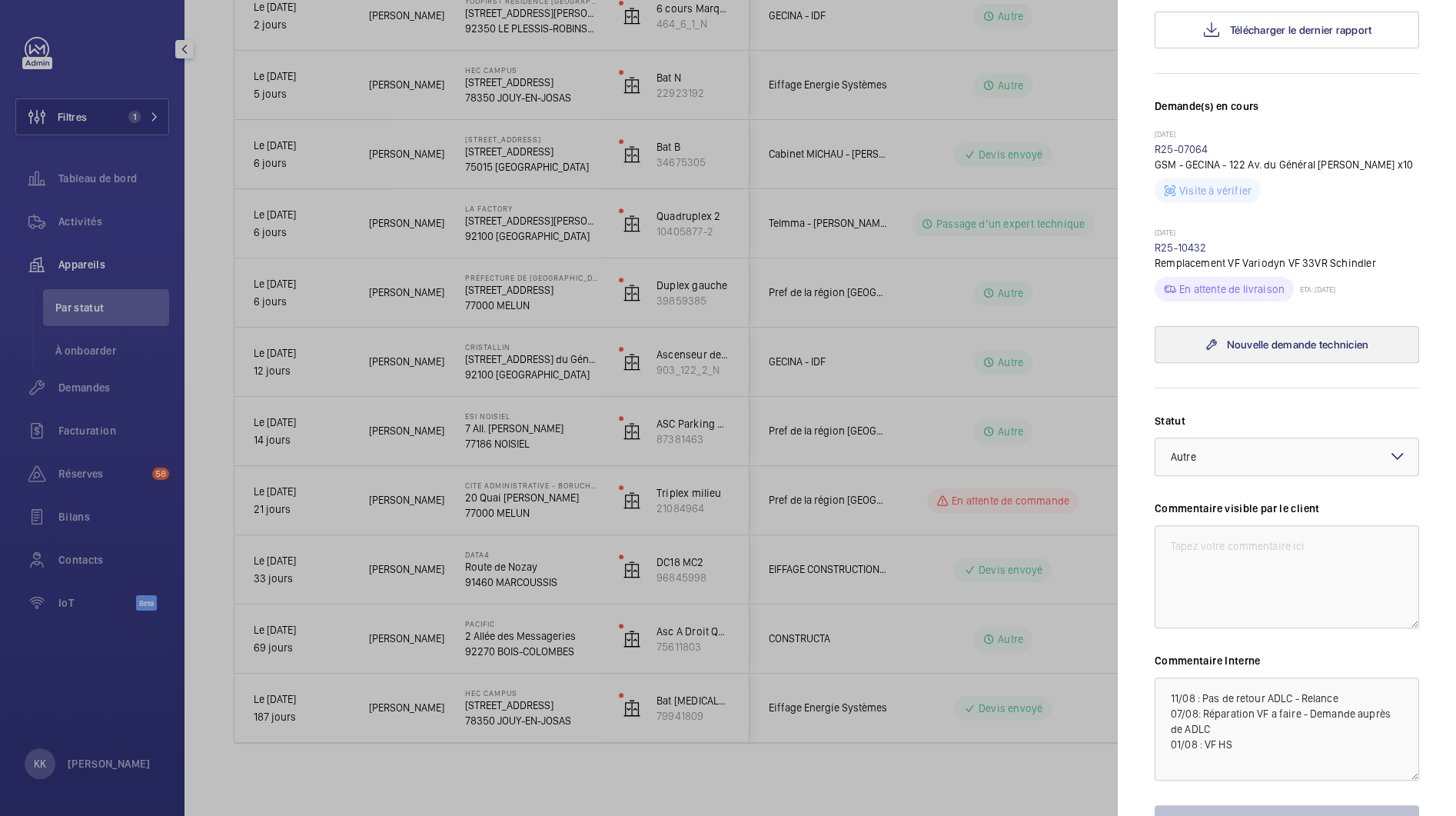
scroll to position [483, 0]
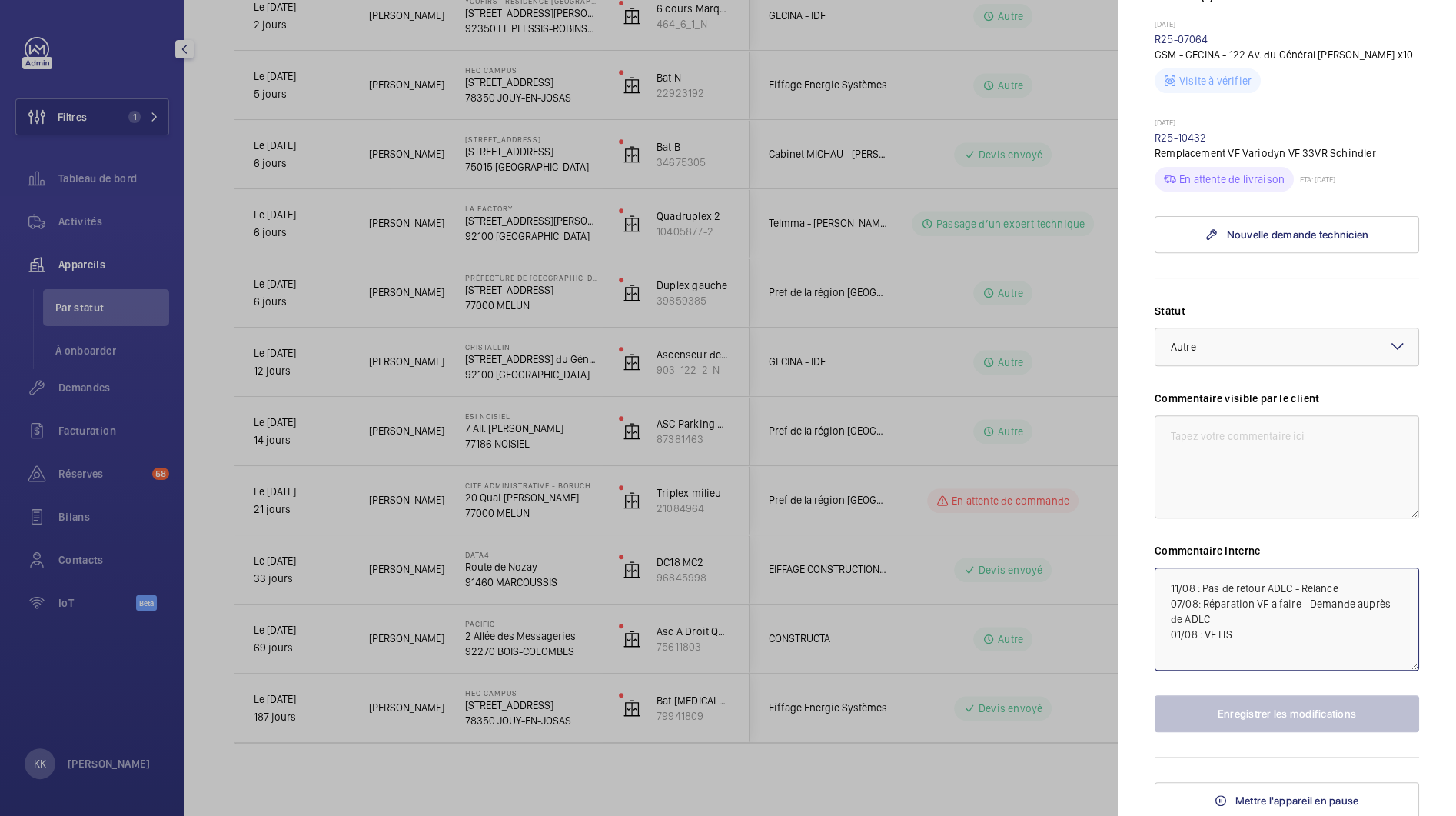
click at [1158, 575] on textarea "11/08 : Pas de retour ADLC - Relance 07/08: Réparation VF a faire - Demande aup…" at bounding box center [1287, 619] width 265 height 103
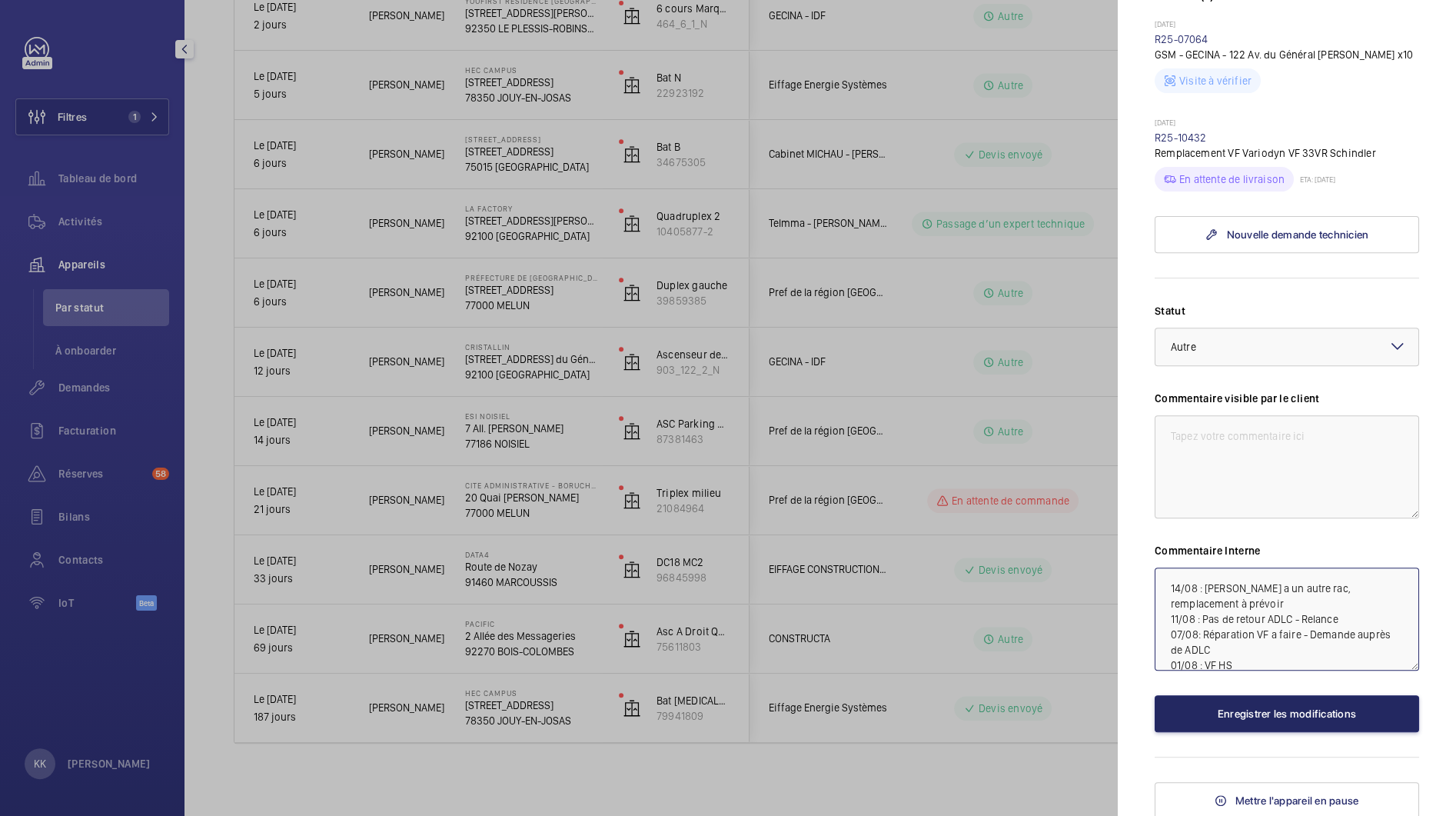
type textarea "14/08 : [PERSON_NAME] a un autre rac, remplacement à prévoir 11/08 : Pas de ret…"
click at [1182, 704] on button "Enregistrer les modifications" at bounding box center [1287, 714] width 265 height 37
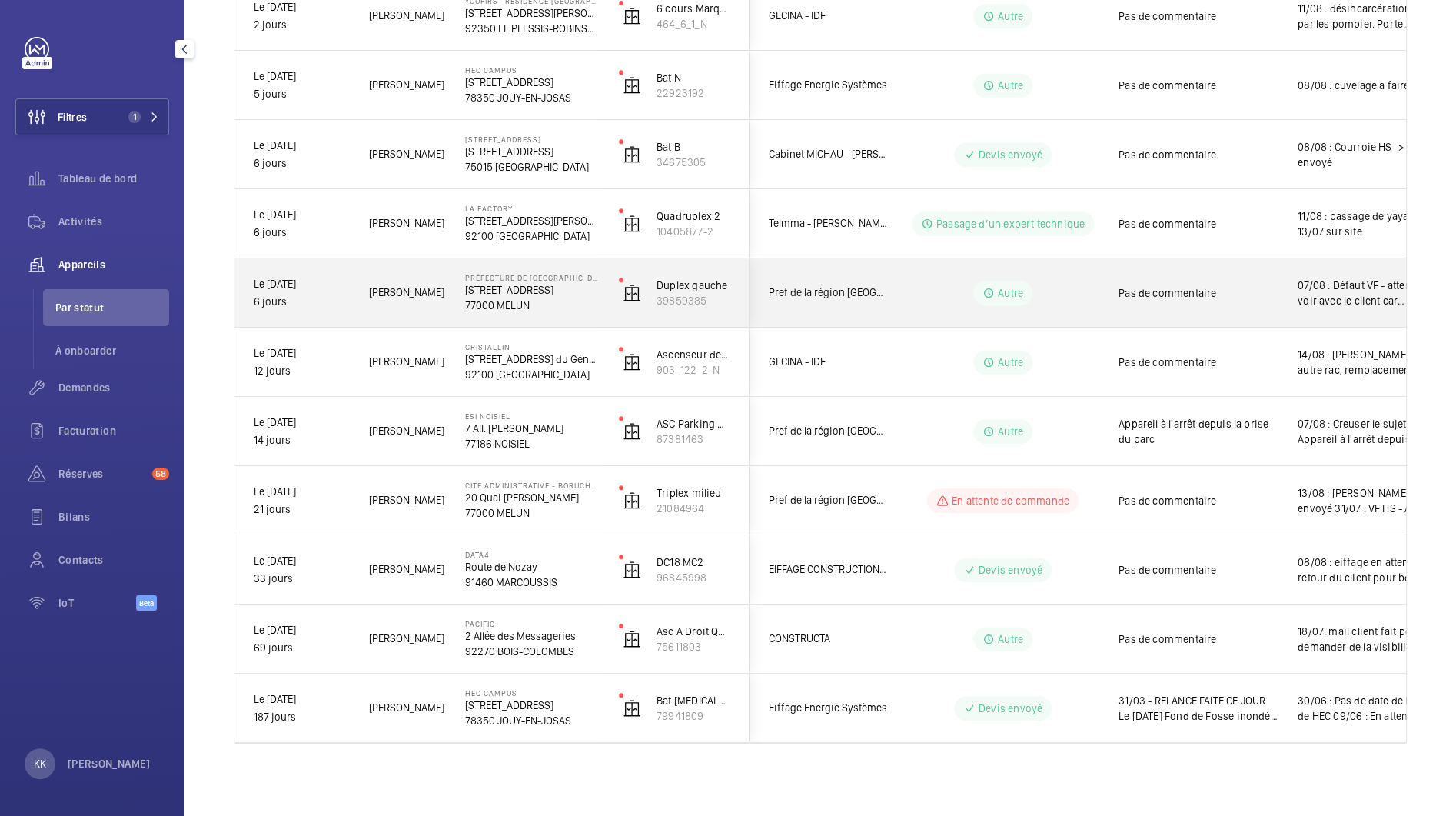
click at [436, 299] on span "[PERSON_NAME]" at bounding box center [407, 293] width 76 height 18
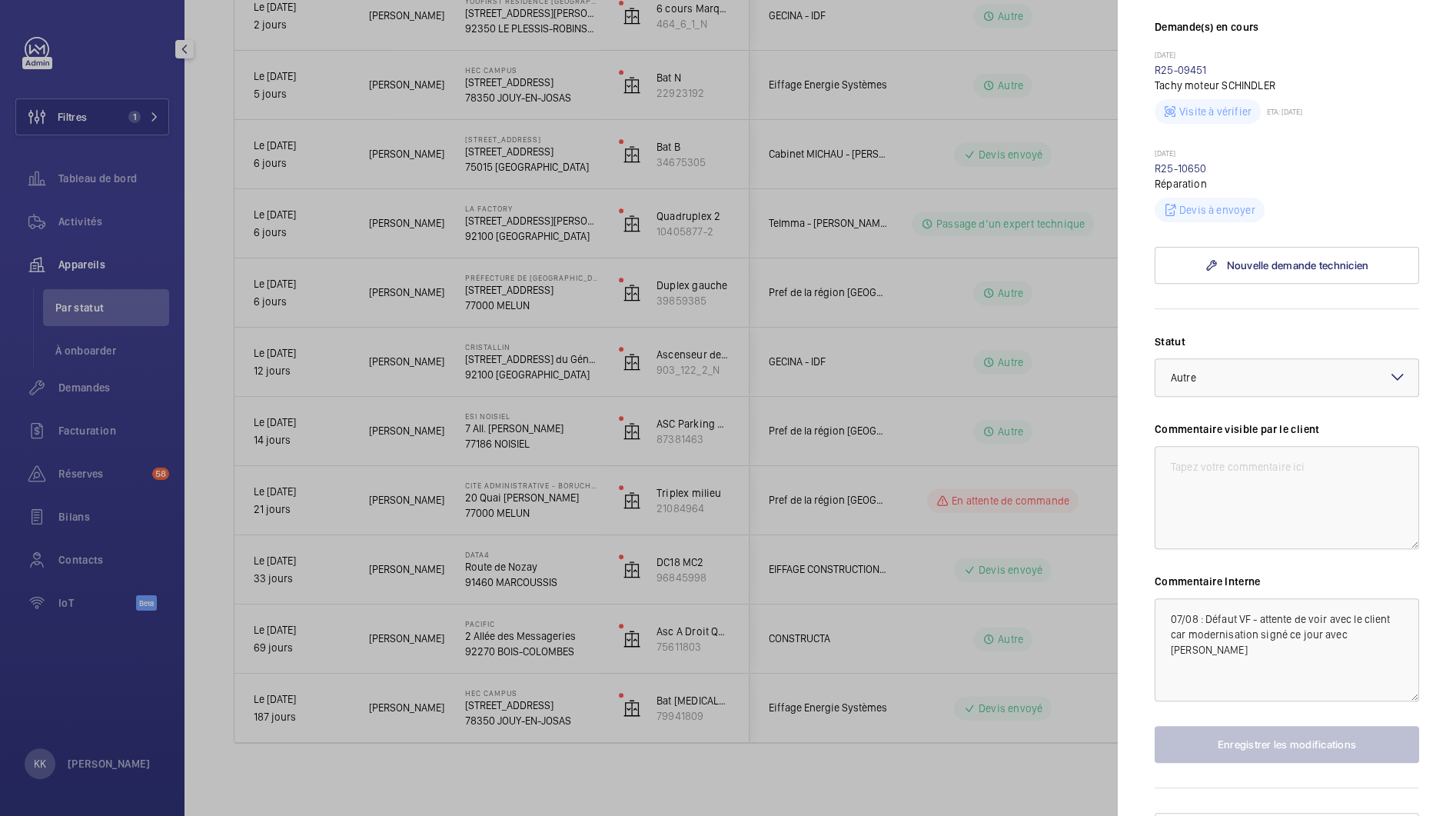
scroll to position [483, 0]
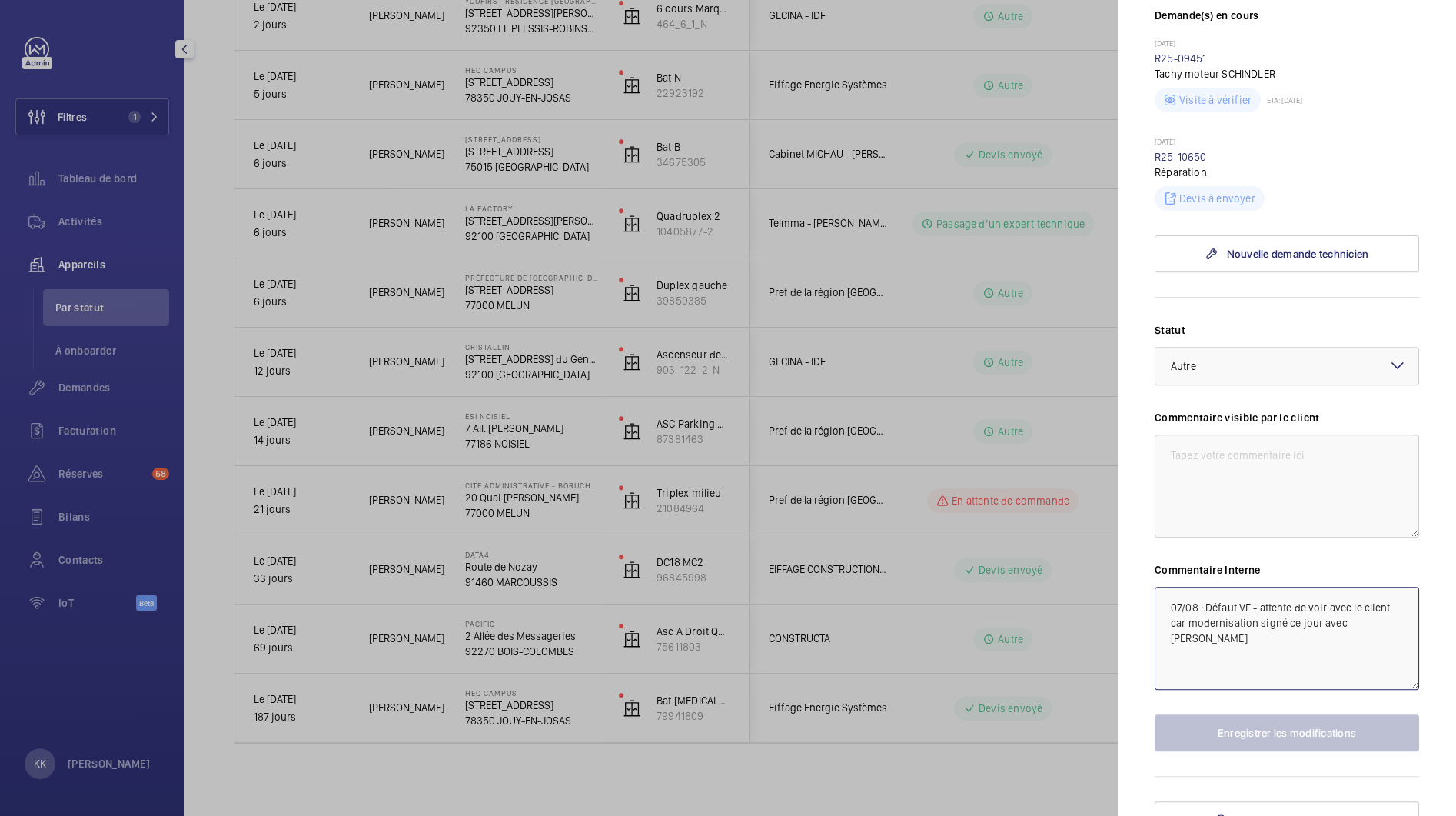
click at [1166, 588] on textarea "07/08 : Défaut VF - attente de voir avec le client car modernisation signé ce j…" at bounding box center [1287, 638] width 265 height 103
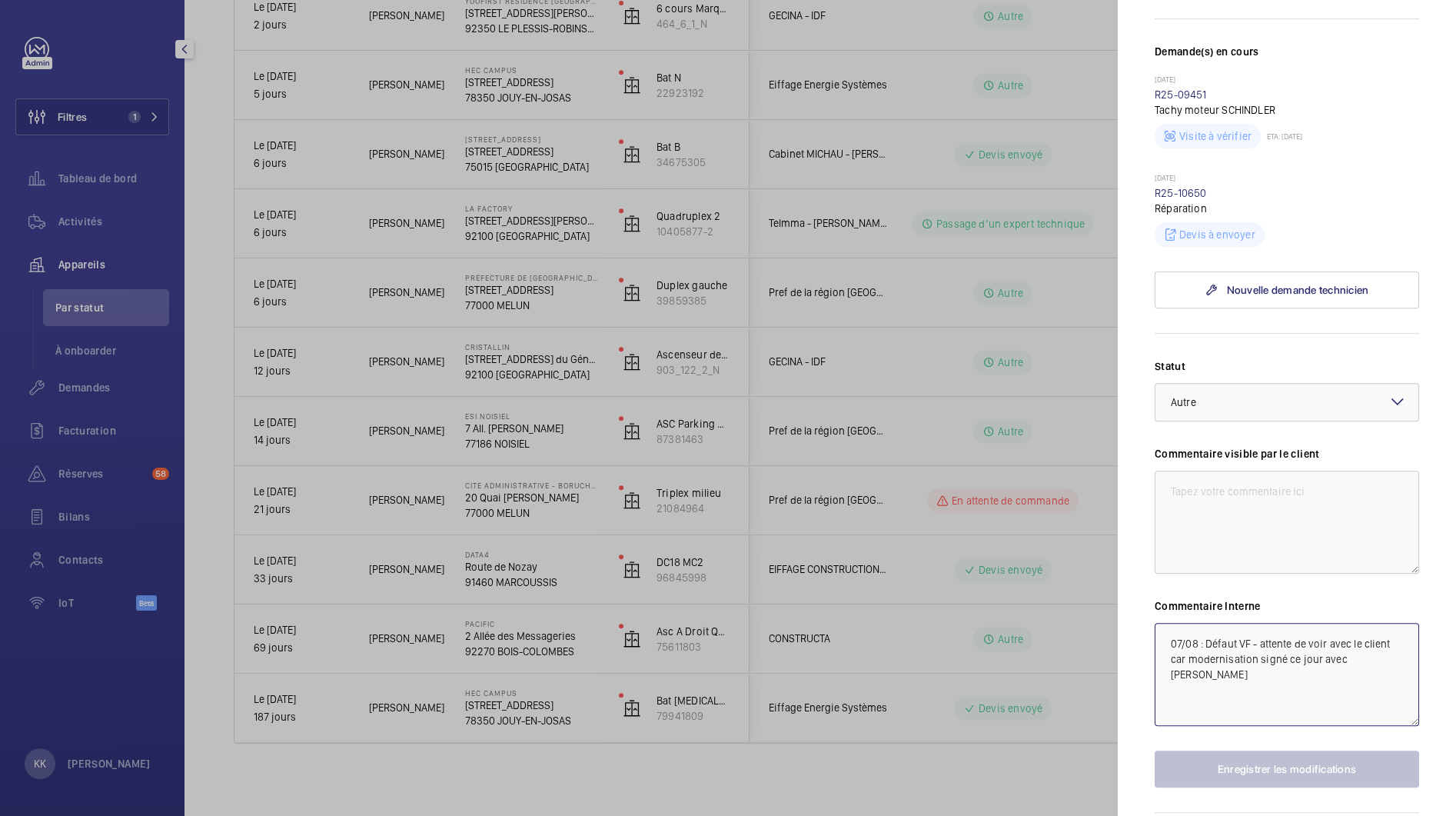
scroll to position [441, 0]
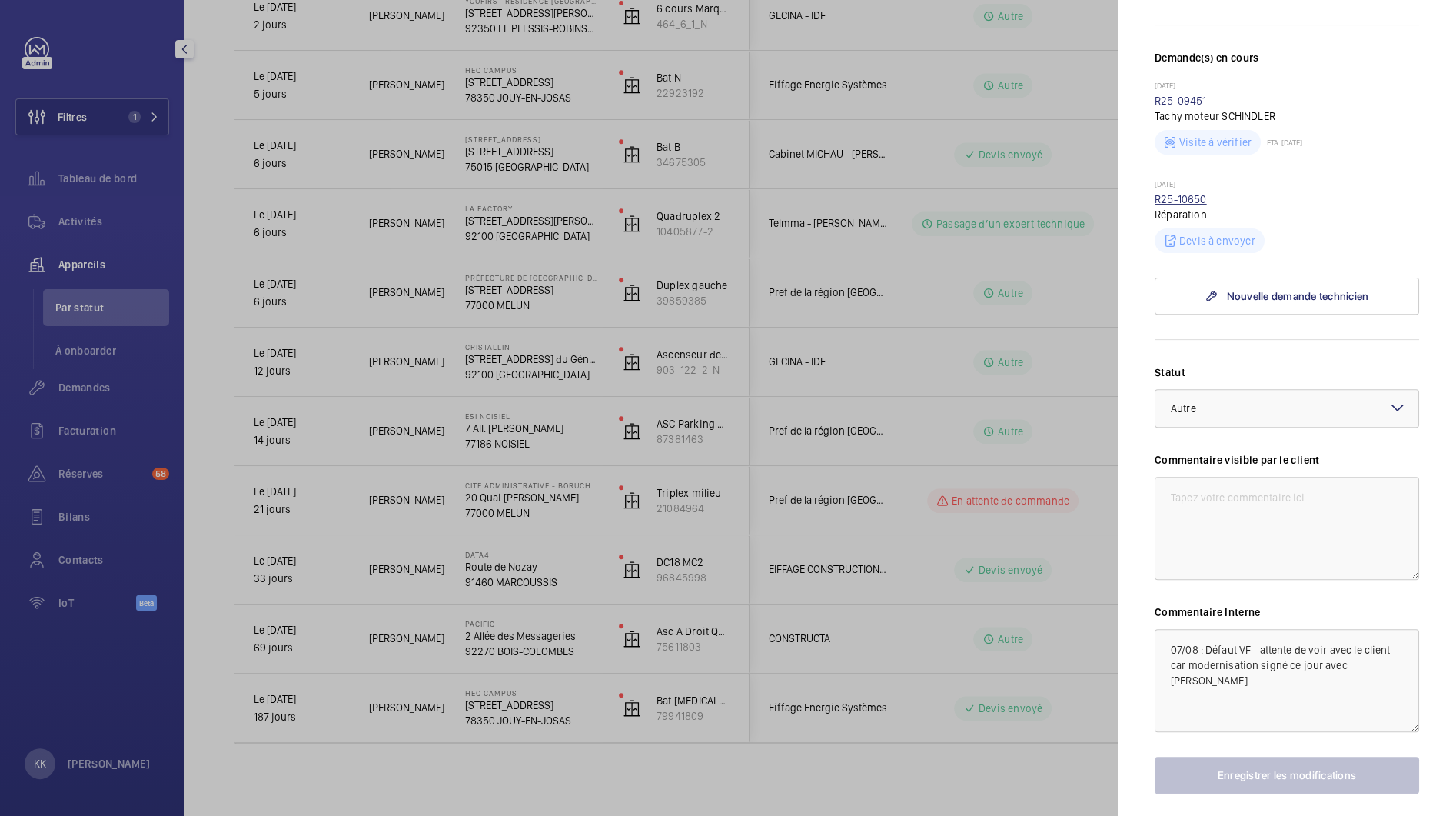
click at [1179, 193] on link "R25-10650" at bounding box center [1180, 199] width 52 height 12
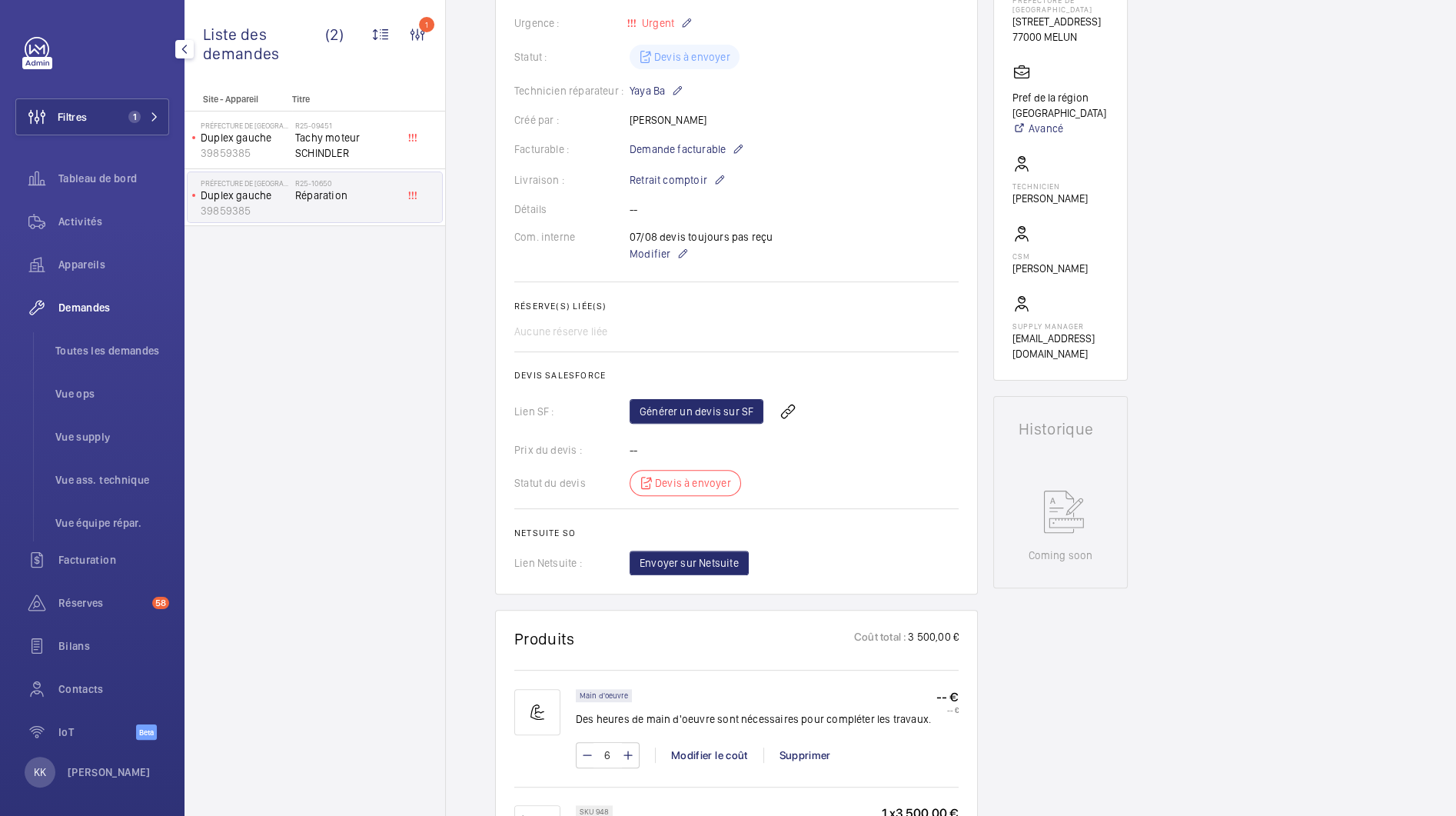
scroll to position [320, 0]
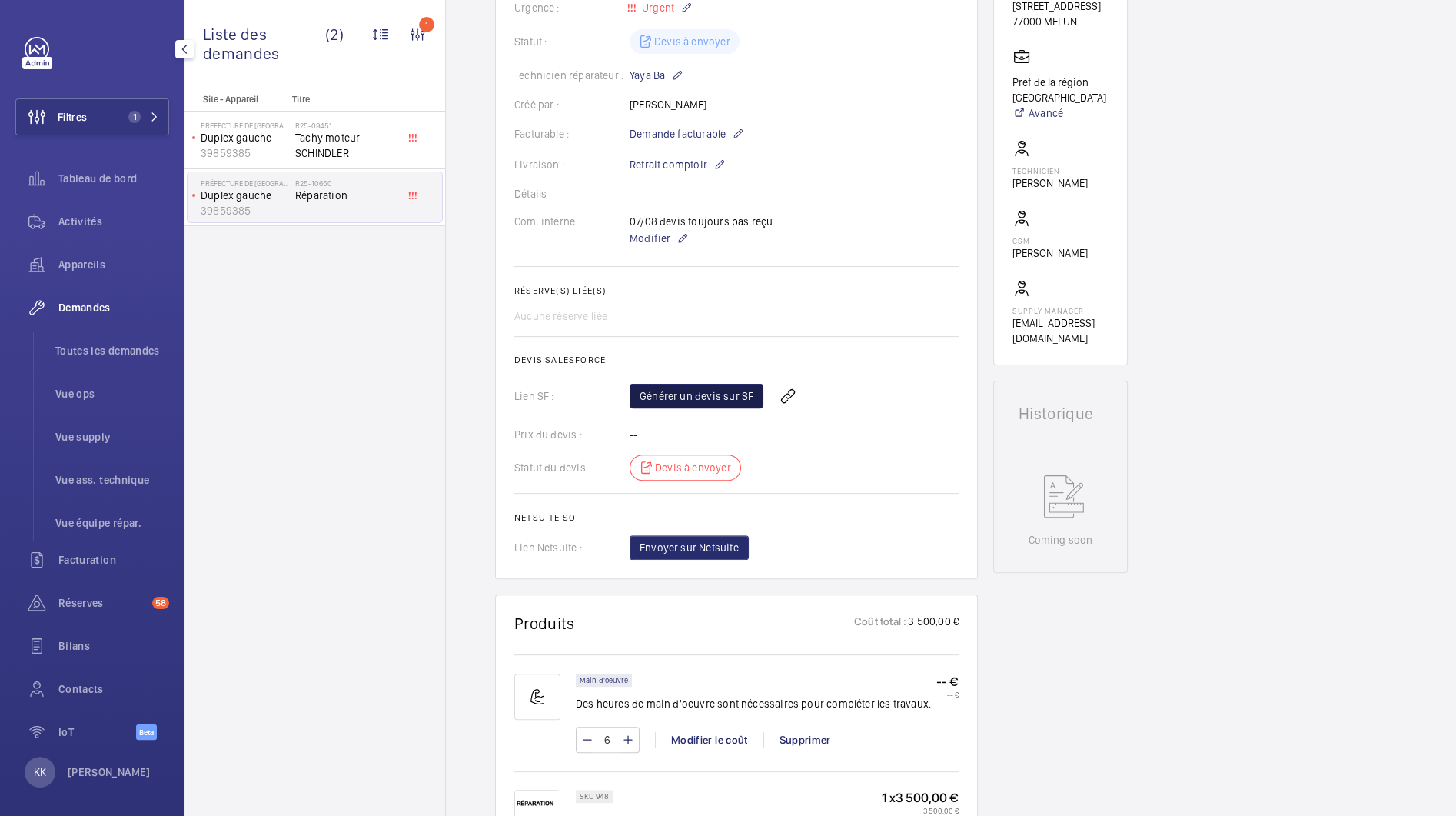
click at [678, 384] on link "Générer un devis sur SF" at bounding box center [697, 396] width 134 height 24
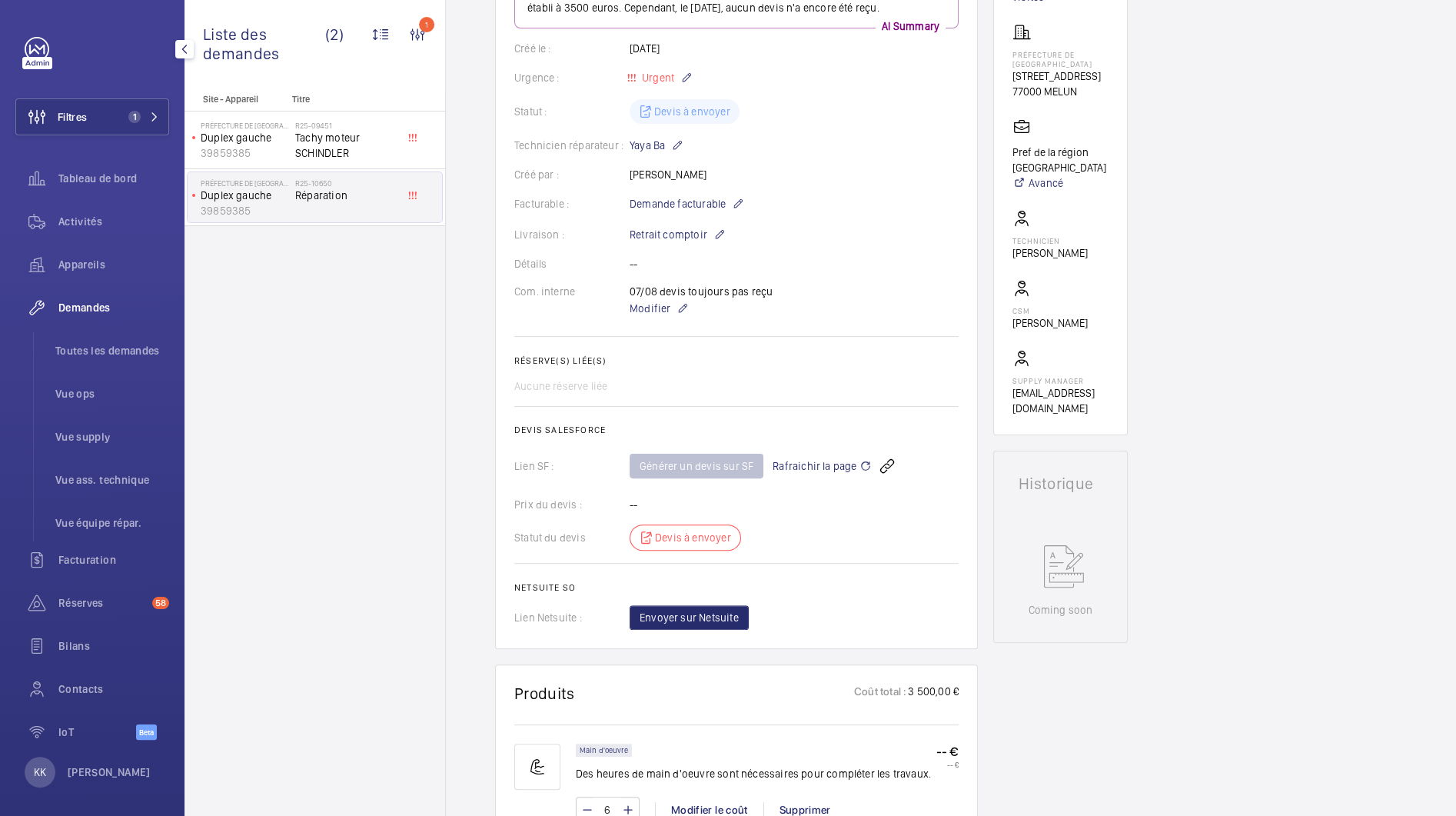
scroll to position [0, 0]
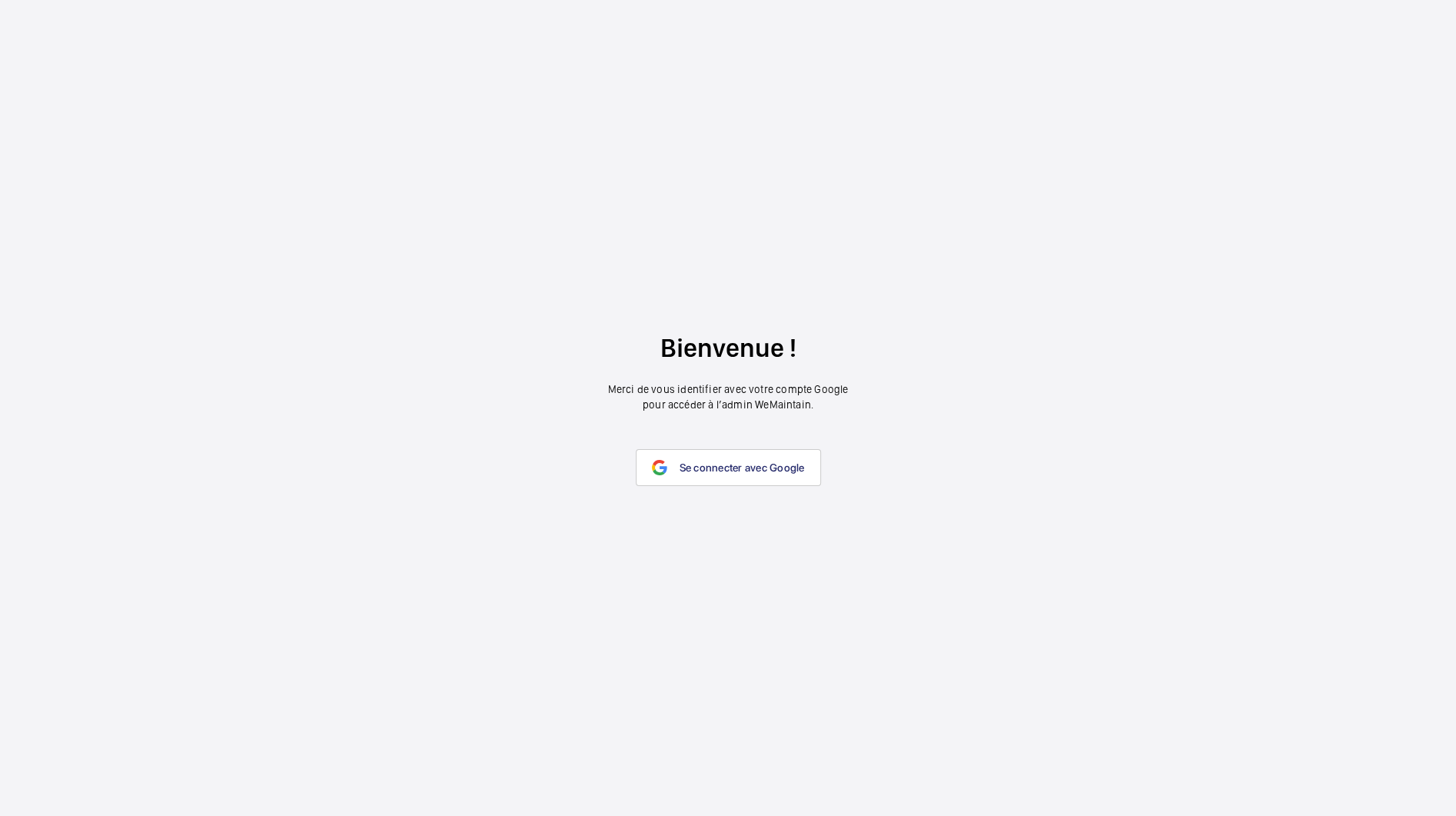
click at [737, 520] on wm-front-google-login "Bienvenue ! Merci de vous identifier avec votre compte Google pour accéder à l’…" at bounding box center [728, 408] width 1456 height 816
click at [729, 435] on wm-front-google-login "Bienvenue ! Merci de vous identifier avec votre compte Google pour accéder à l’…" at bounding box center [728, 408] width 1456 height 816
click at [734, 473] on span "Se connecter avec Google" at bounding box center [741, 467] width 125 height 12
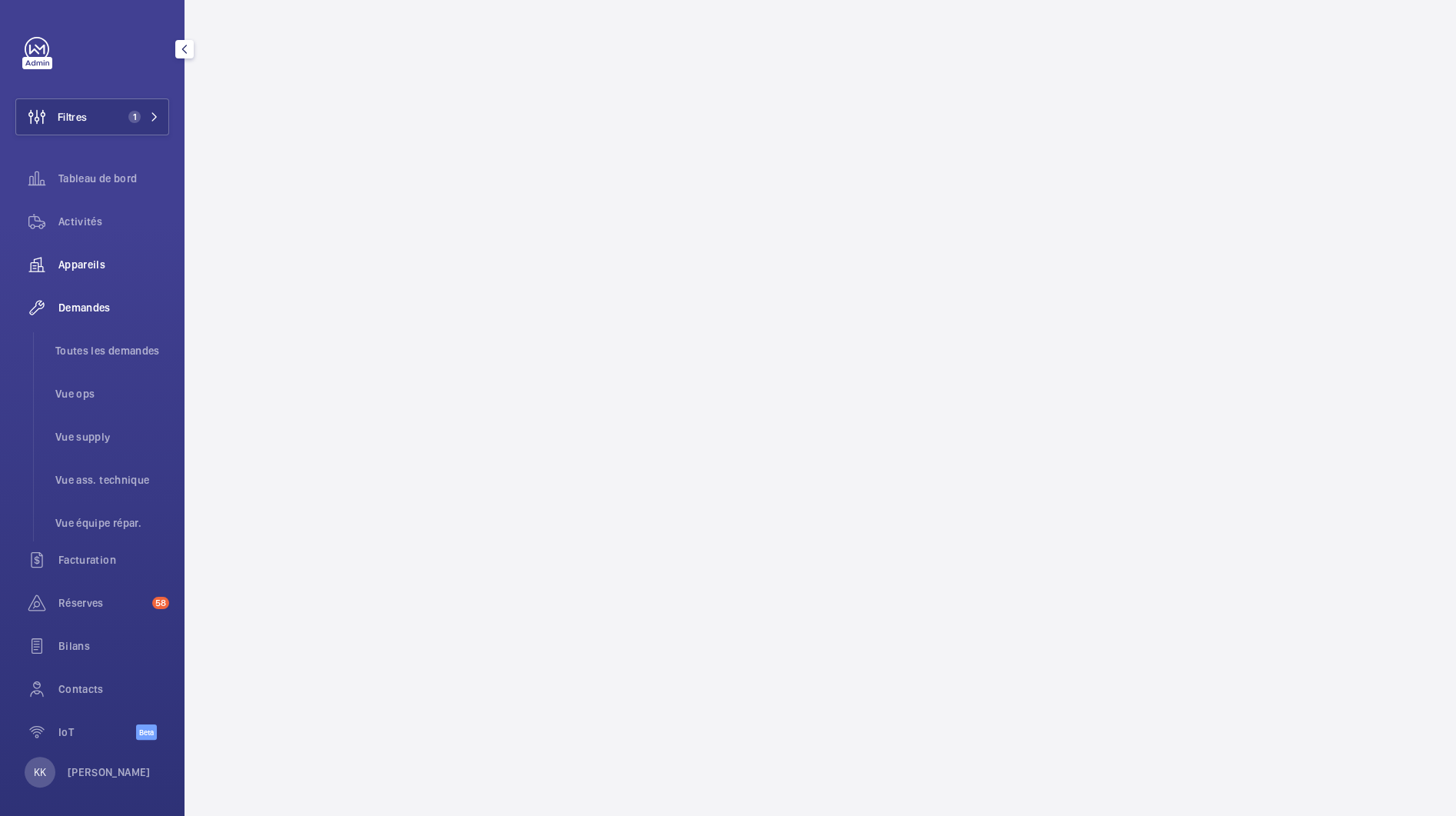
click at [101, 253] on div "Appareils" at bounding box center [92, 265] width 154 height 37
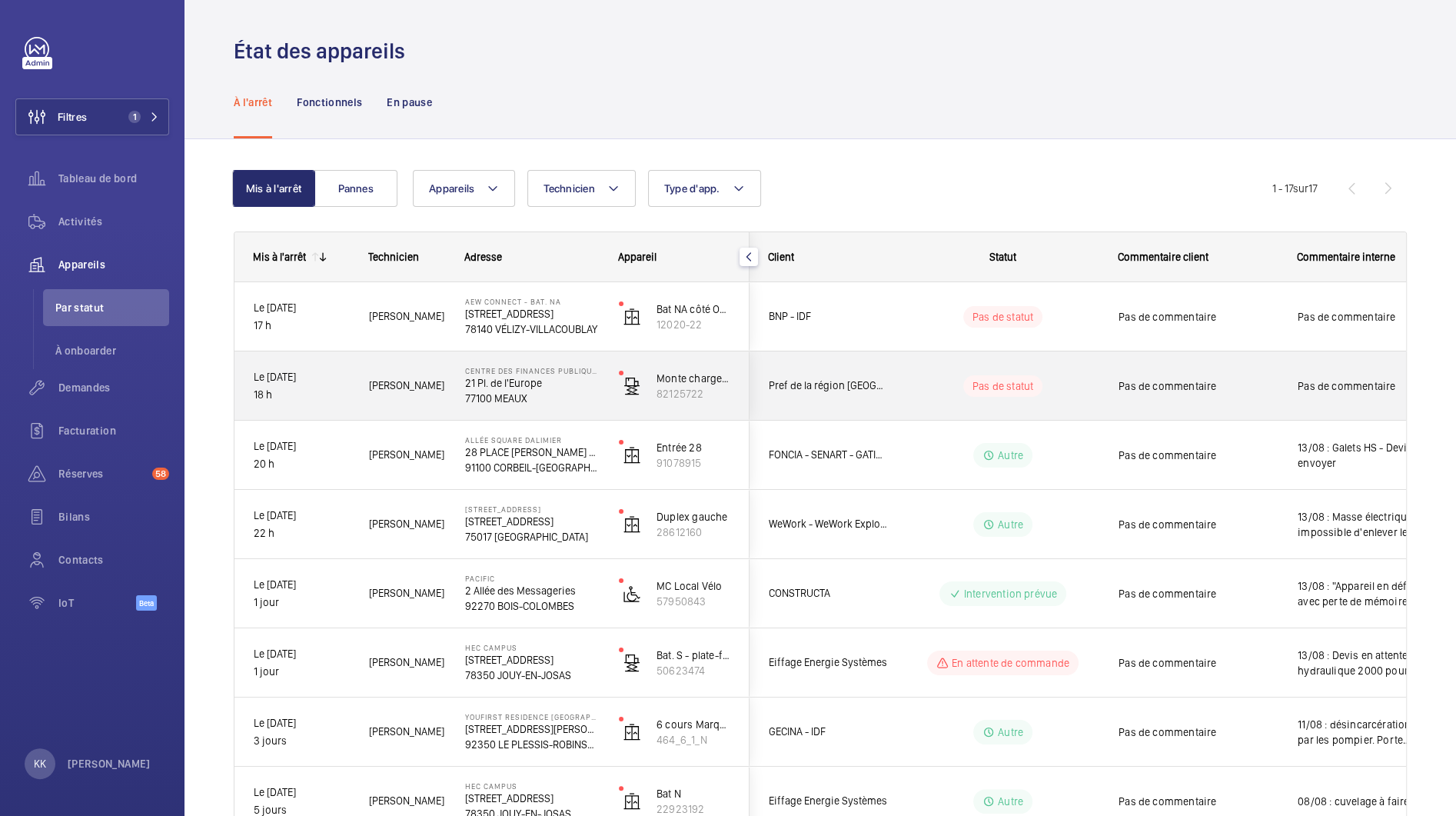
scroll to position [46, 0]
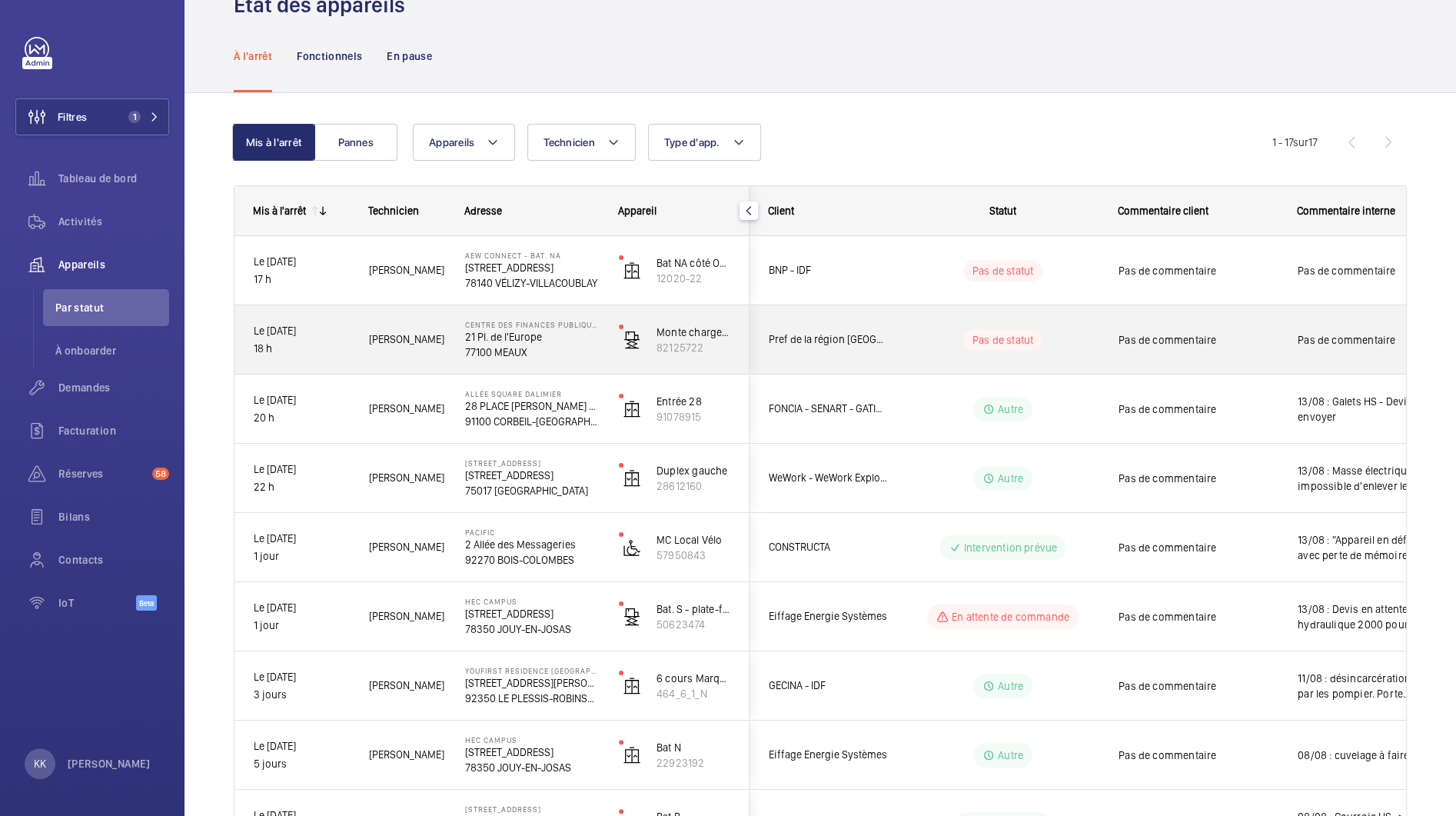
click at [362, 359] on div "Chaadi A." at bounding box center [398, 340] width 94 height 48
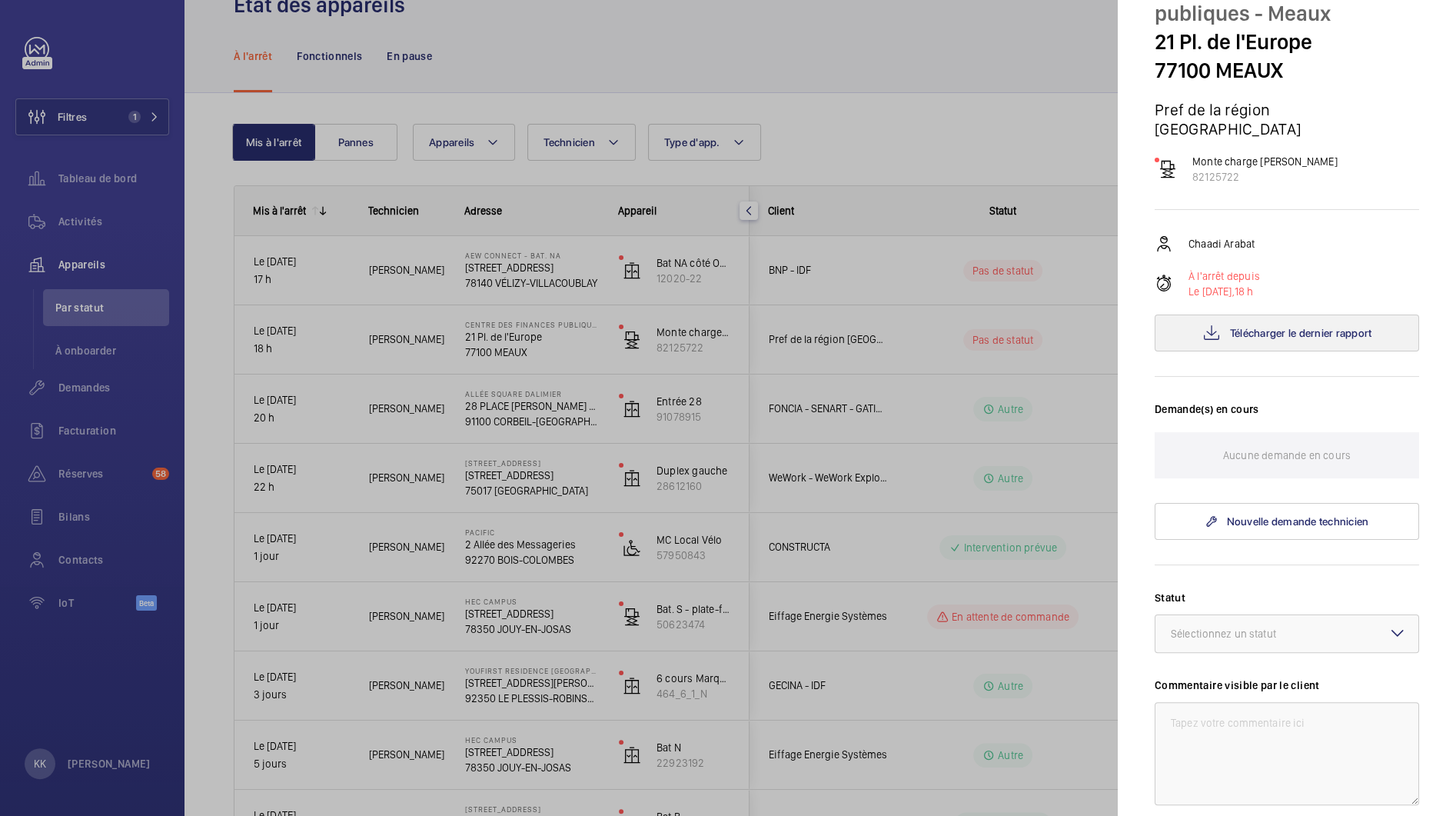
scroll to position [9, 0]
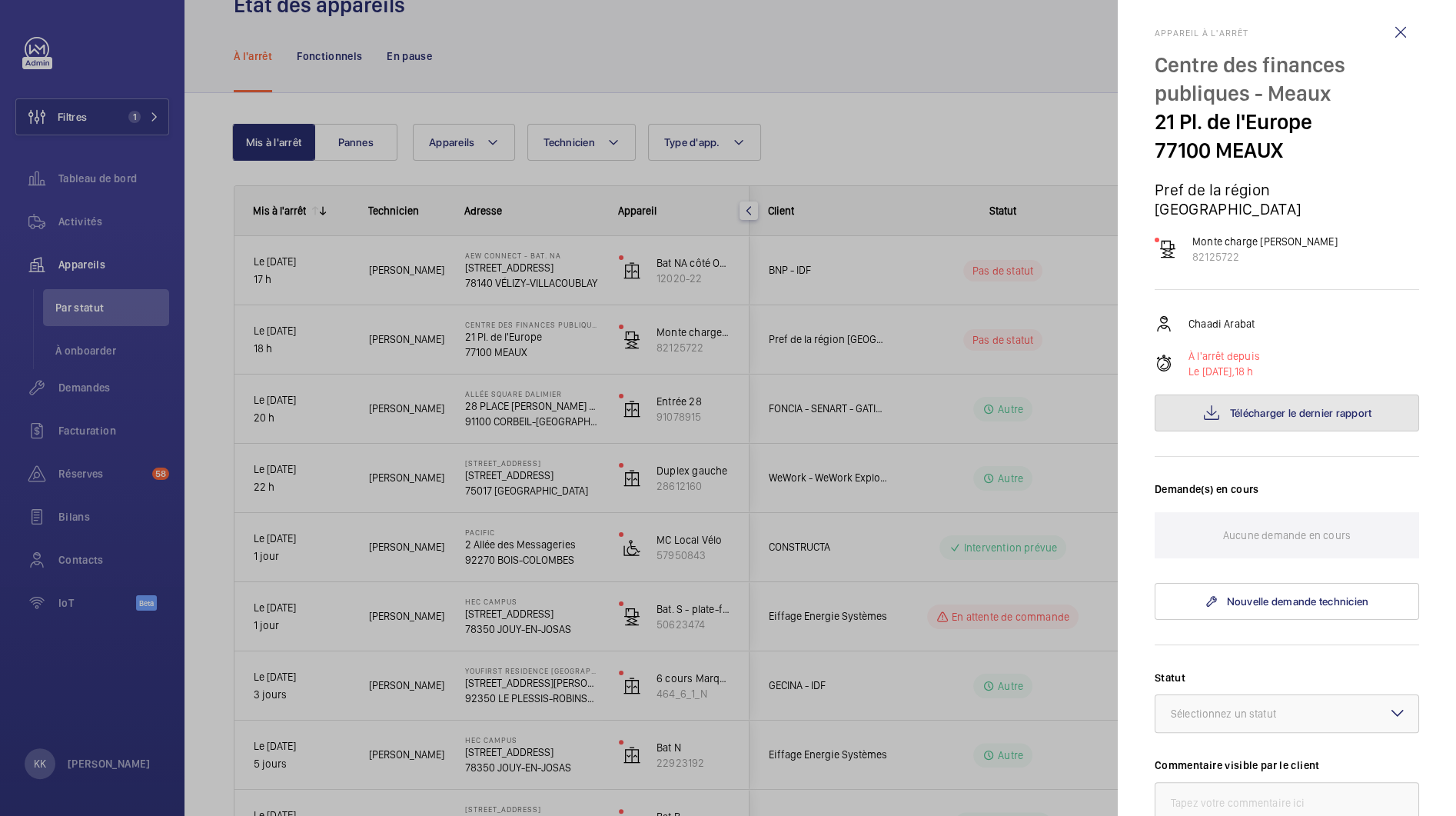
click at [1240, 395] on button "Télécharger le dernier rapport" at bounding box center [1287, 413] width 265 height 37
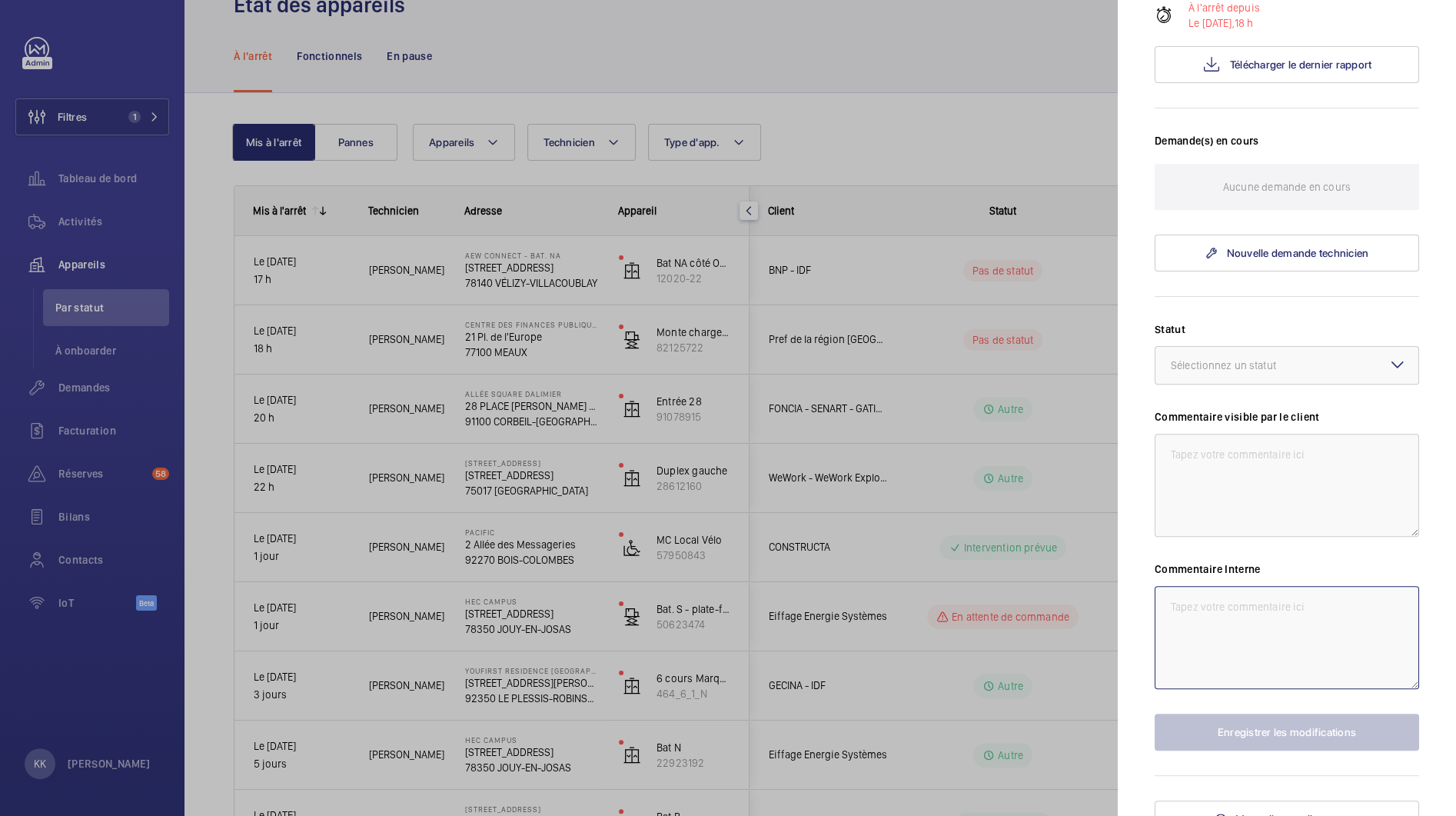
click at [1240, 588] on textarea at bounding box center [1287, 638] width 265 height 103
click at [1240, 588] on textarea "13/08 : Batiment ferme à" at bounding box center [1287, 638] width 265 height 103
click at [1331, 591] on textarea "13/08 : Batiment ferme à" at bounding box center [1287, 638] width 265 height 103
type textarea "13/08 : Batiment ferme à 16h. dépanage a replanifier"
click at [1318, 717] on button "Enregistrer les modifications" at bounding box center [1287, 732] width 265 height 37
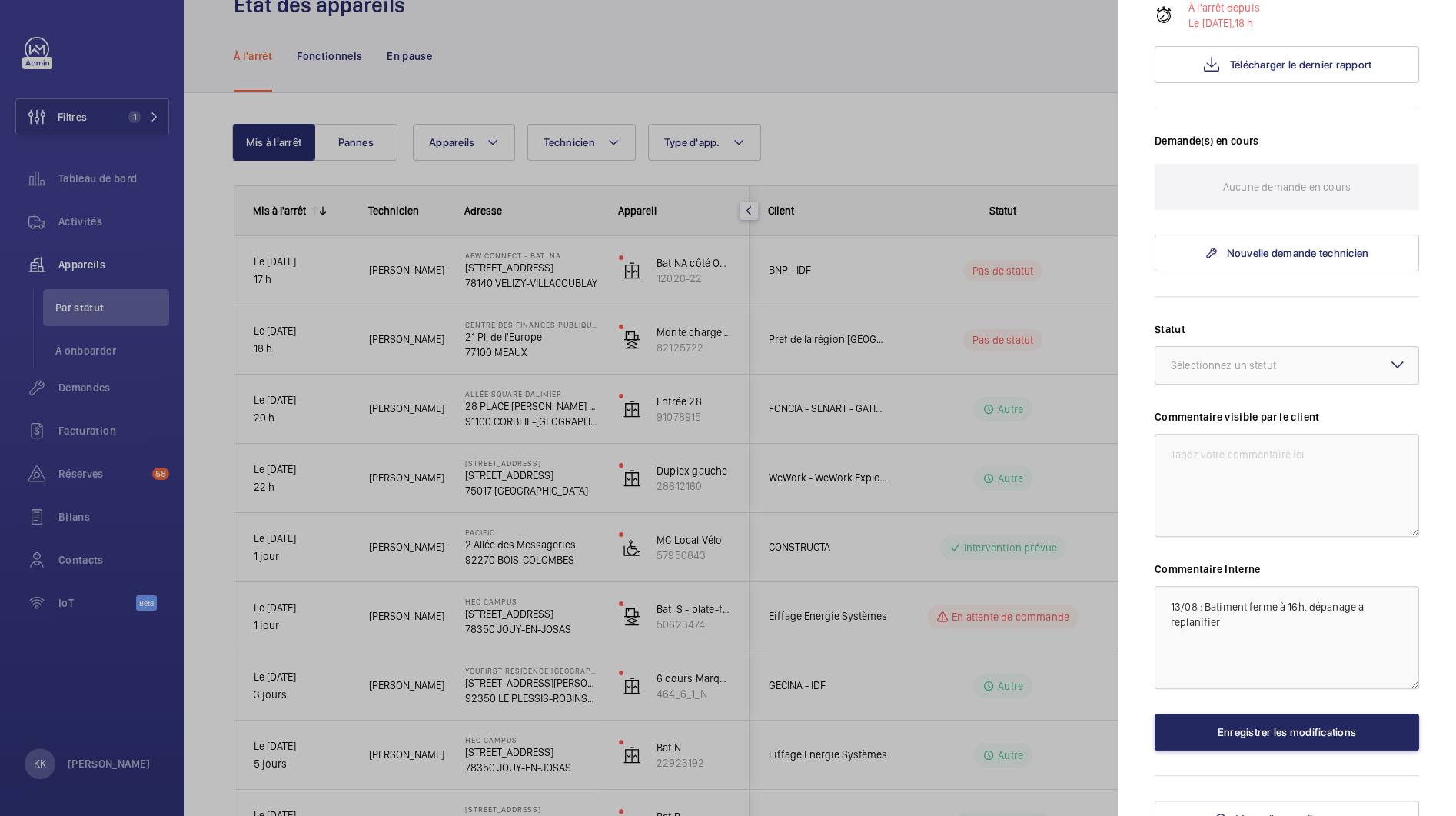
scroll to position [0, 0]
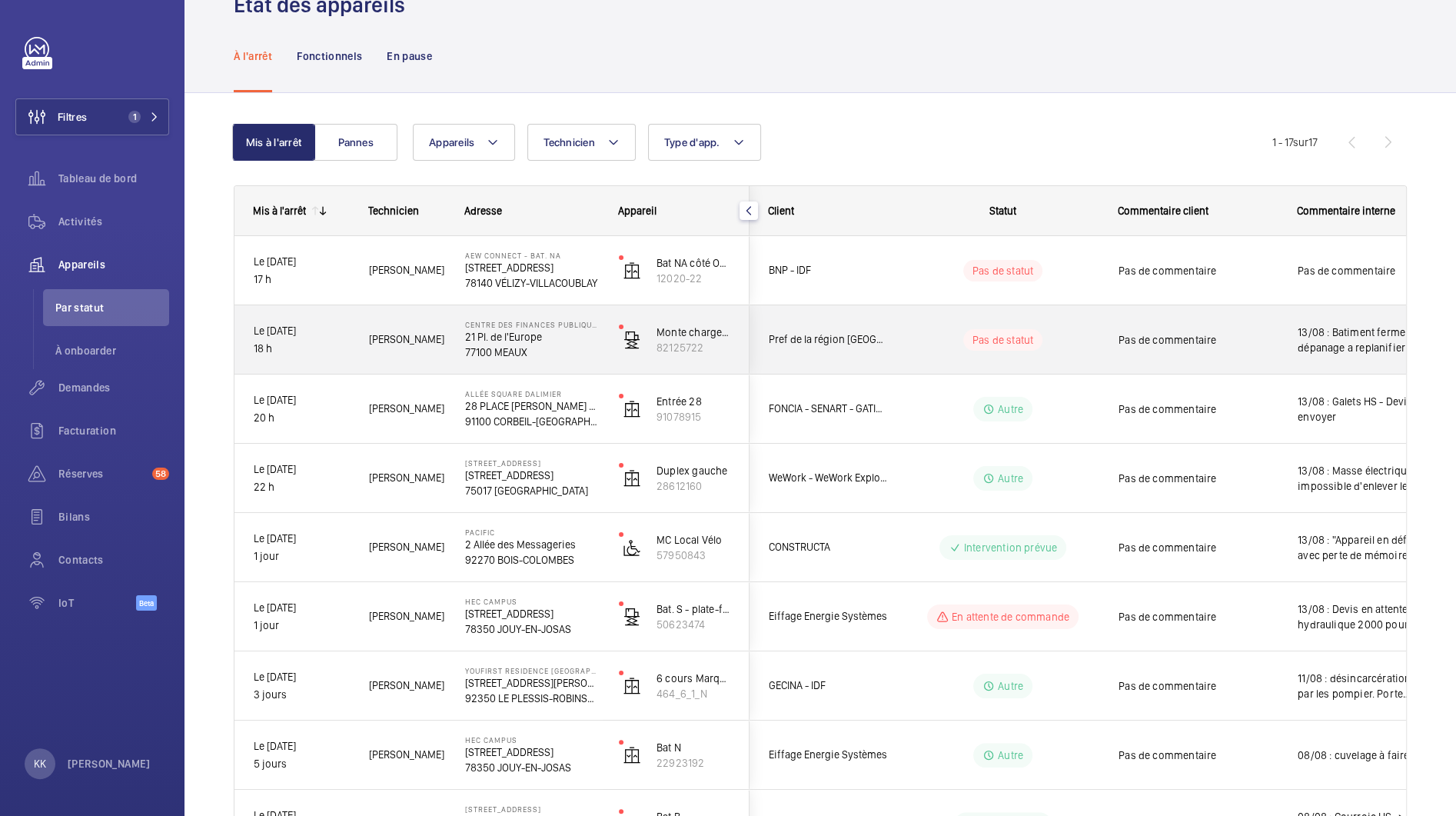
click at [494, 362] on div "Centre des finances publiques - Meaux 21 Pl. de l'Europe 77100 MEAUX" at bounding box center [523, 340] width 152 height 69
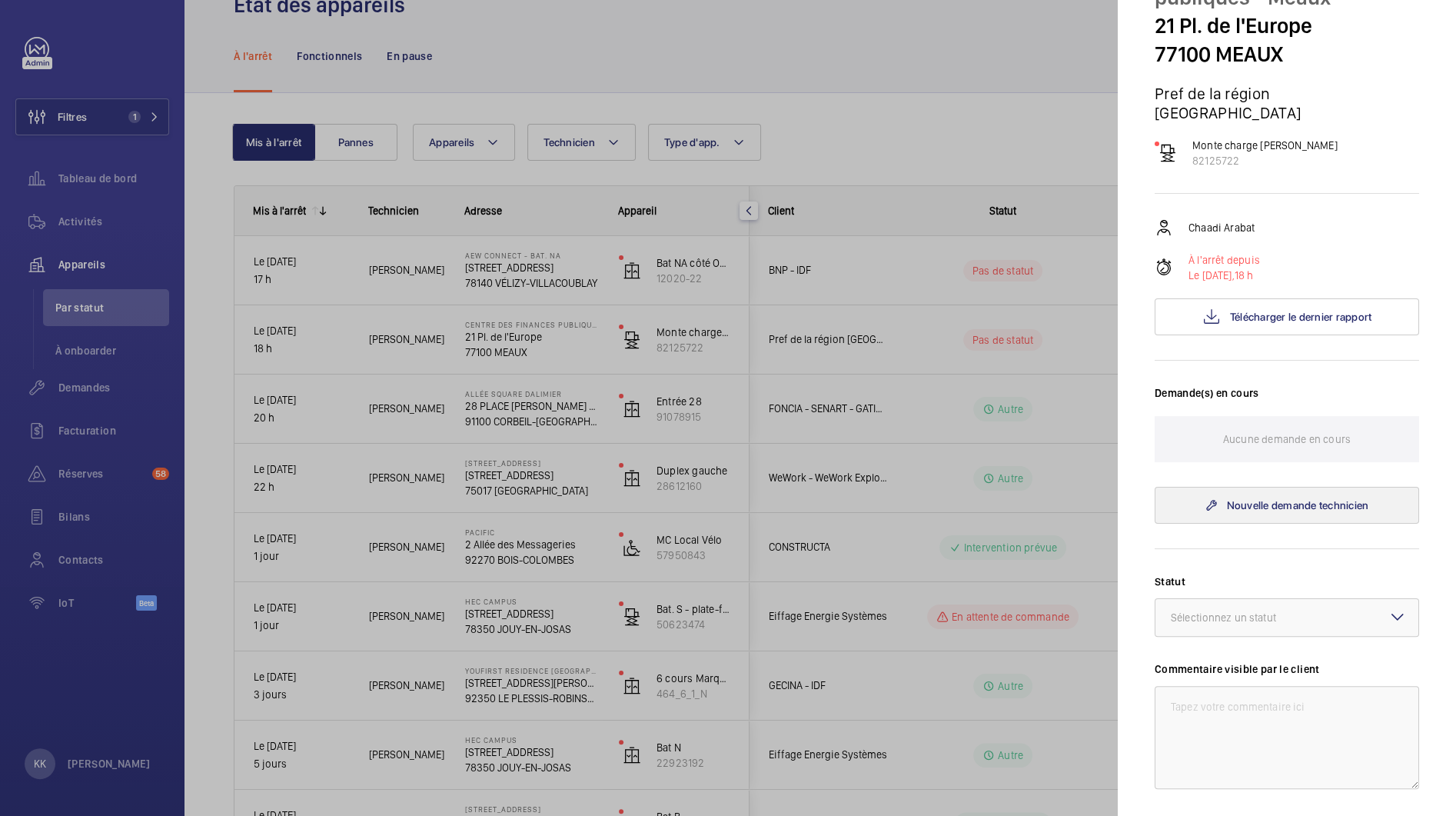
scroll to position [123, 0]
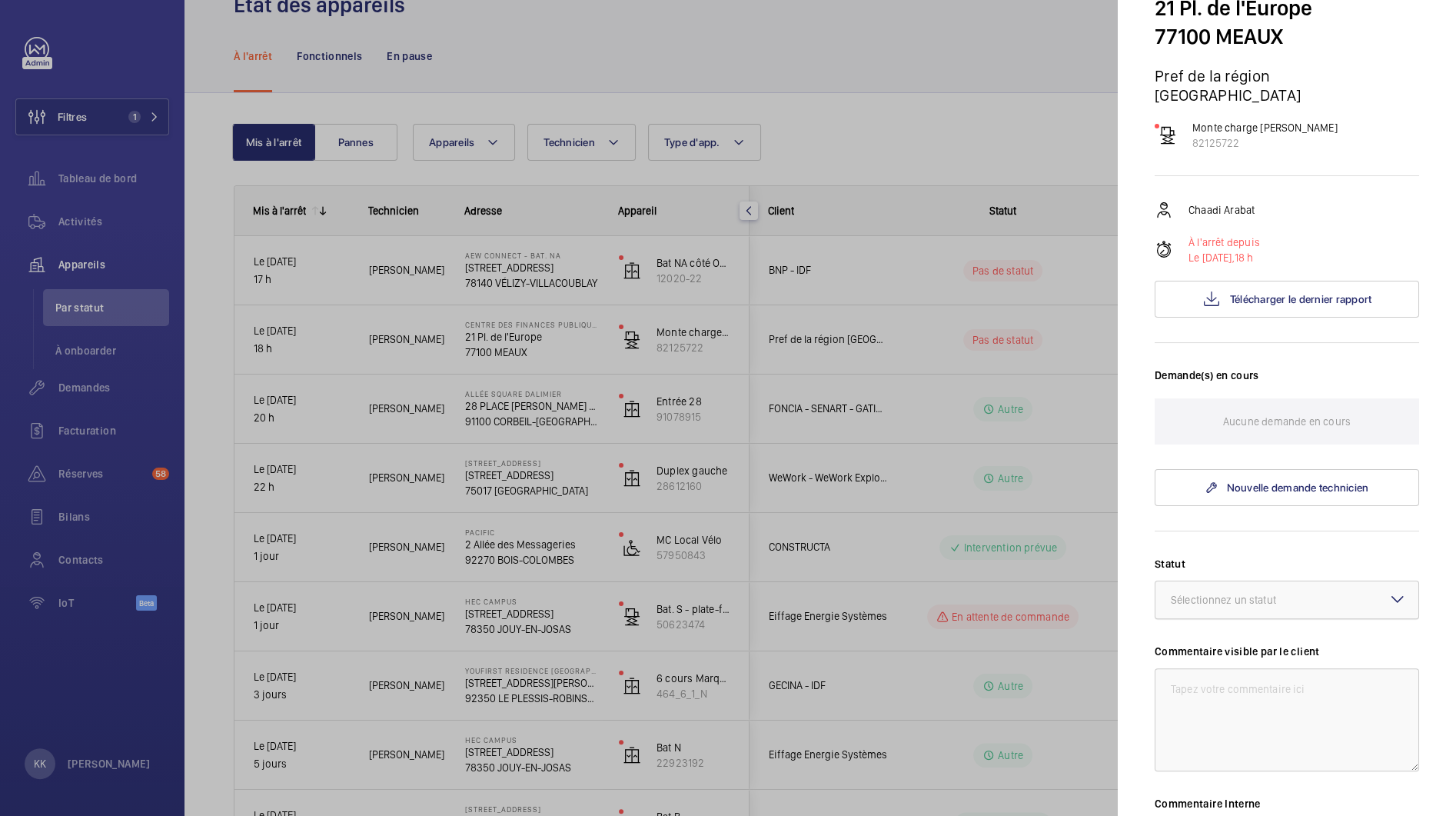
click at [1216, 592] on div "Sélectionnez un statut" at bounding box center [1242, 600] width 144 height 15
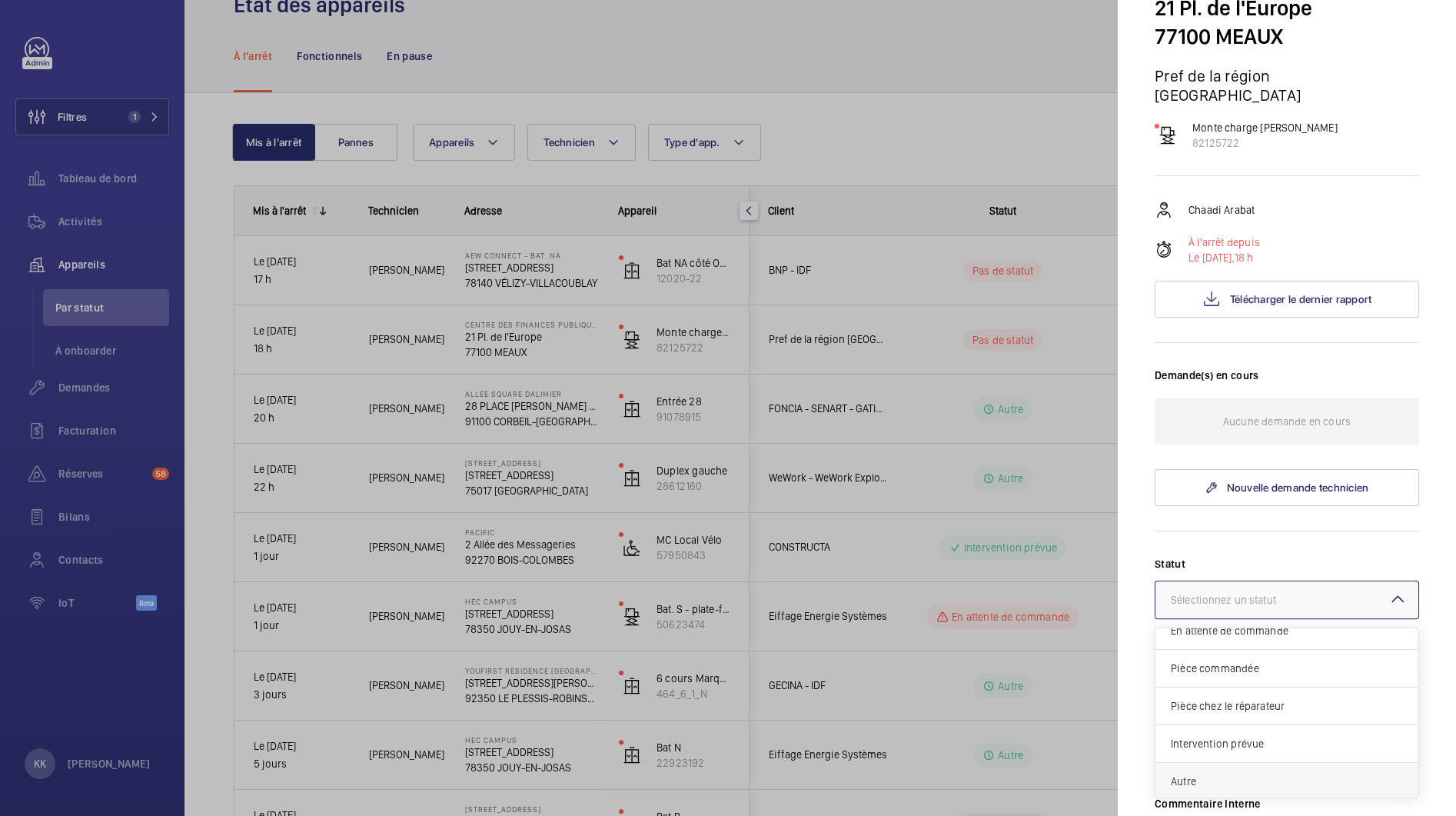
click at [1236, 774] on span "Autre" at bounding box center [1287, 781] width 232 height 15
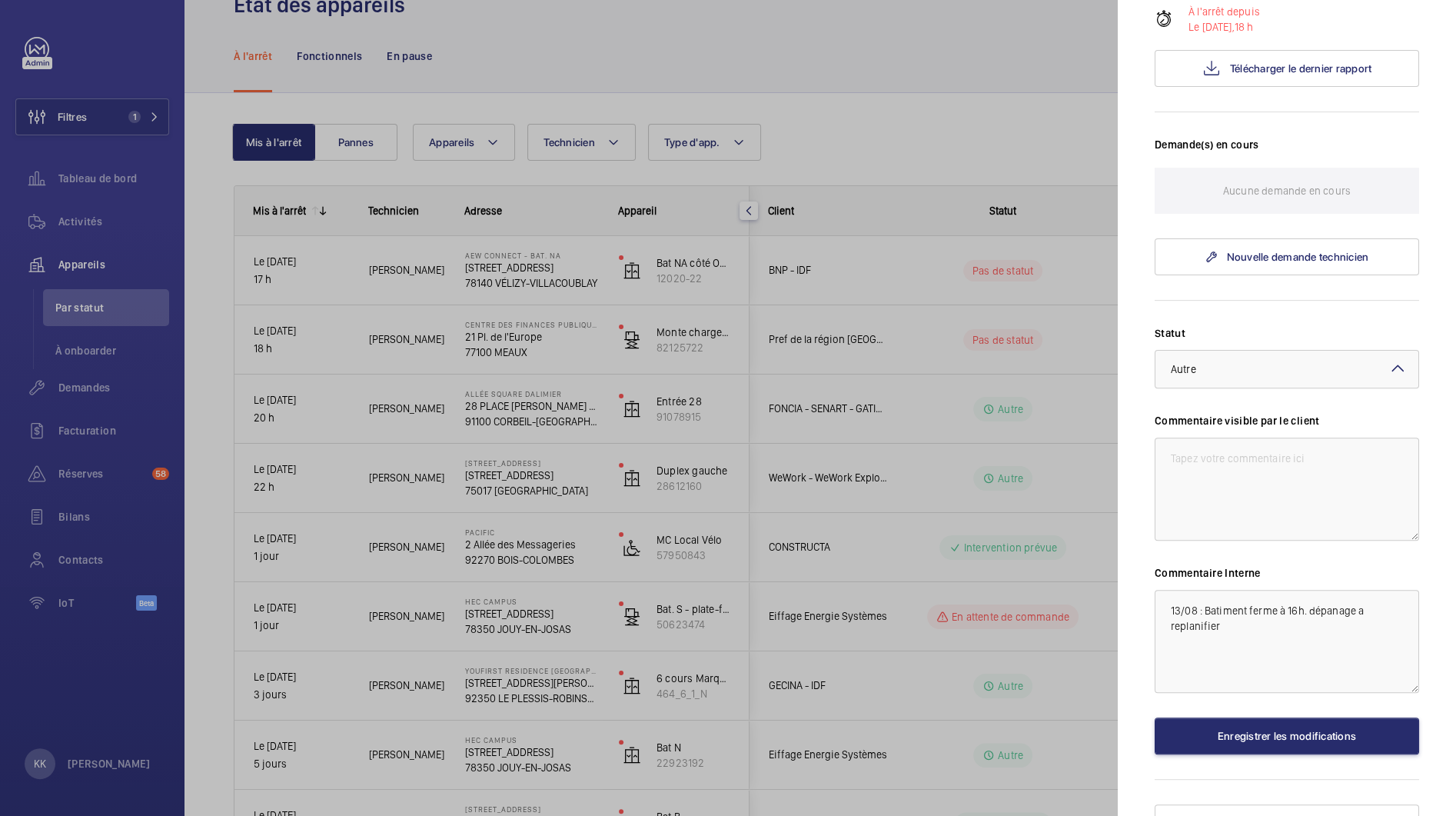
scroll to position [358, 0]
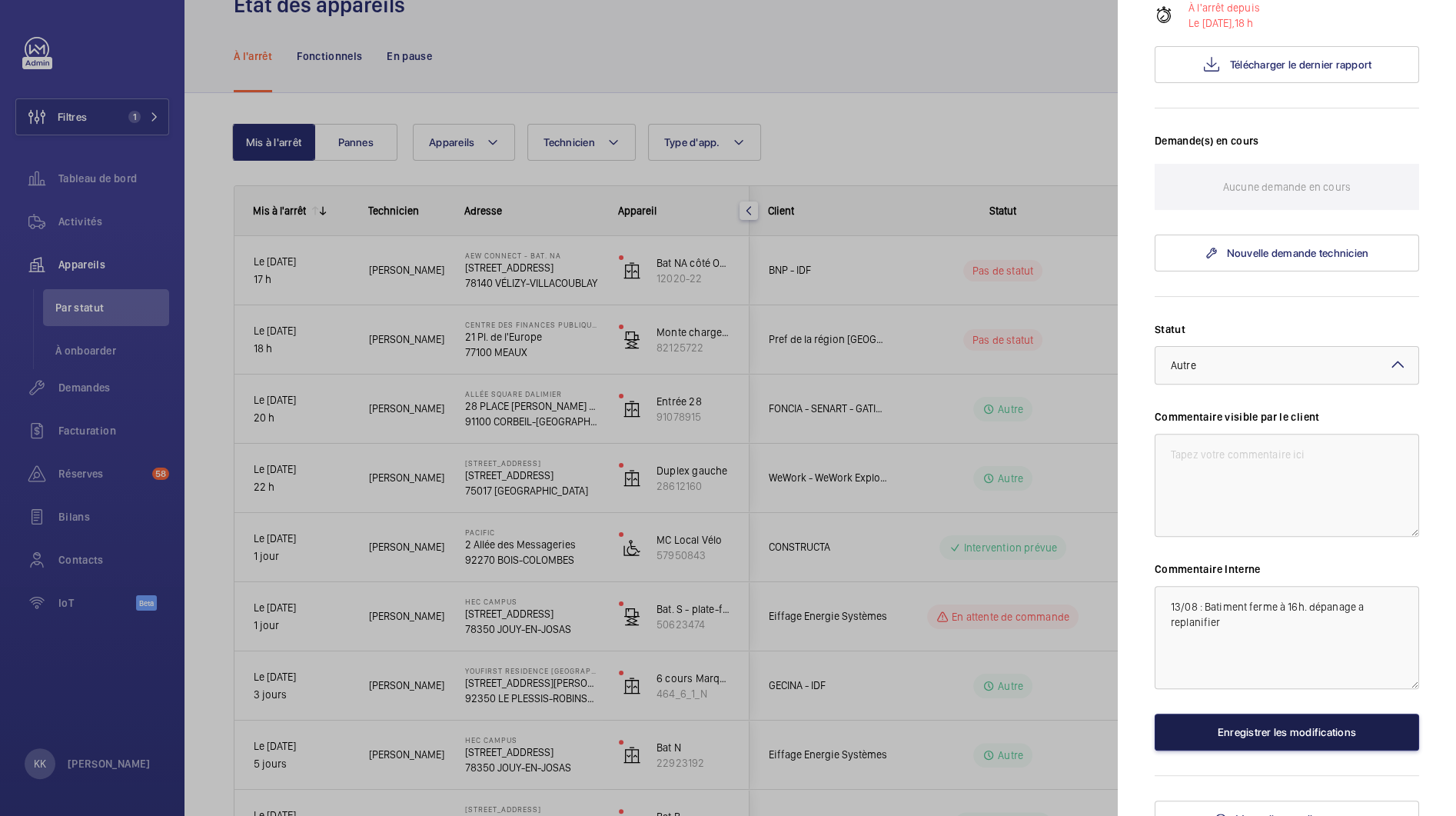
click at [1233, 713] on button "Enregistrer les modifications" at bounding box center [1287, 732] width 265 height 37
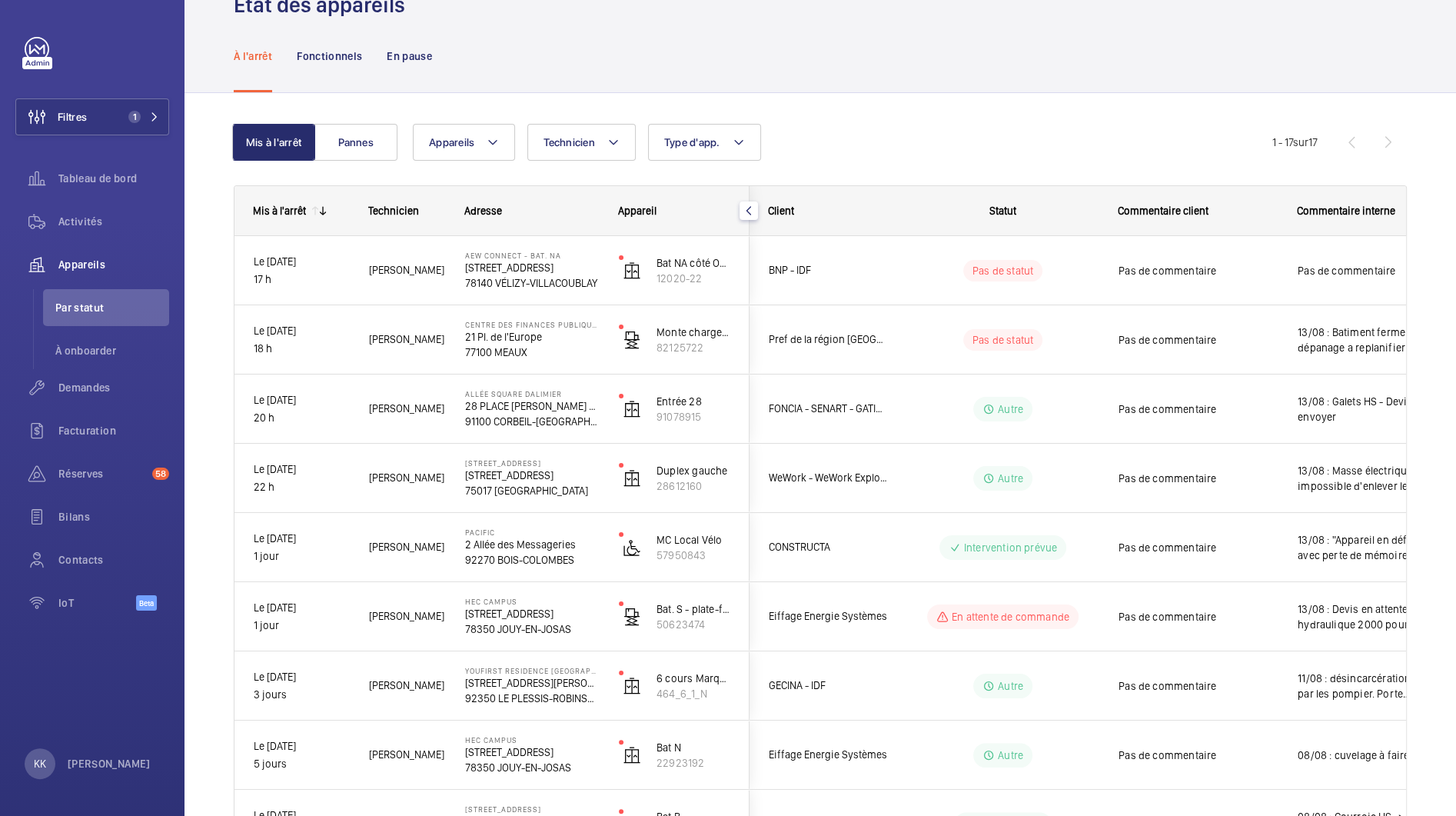
scroll to position [0, 0]
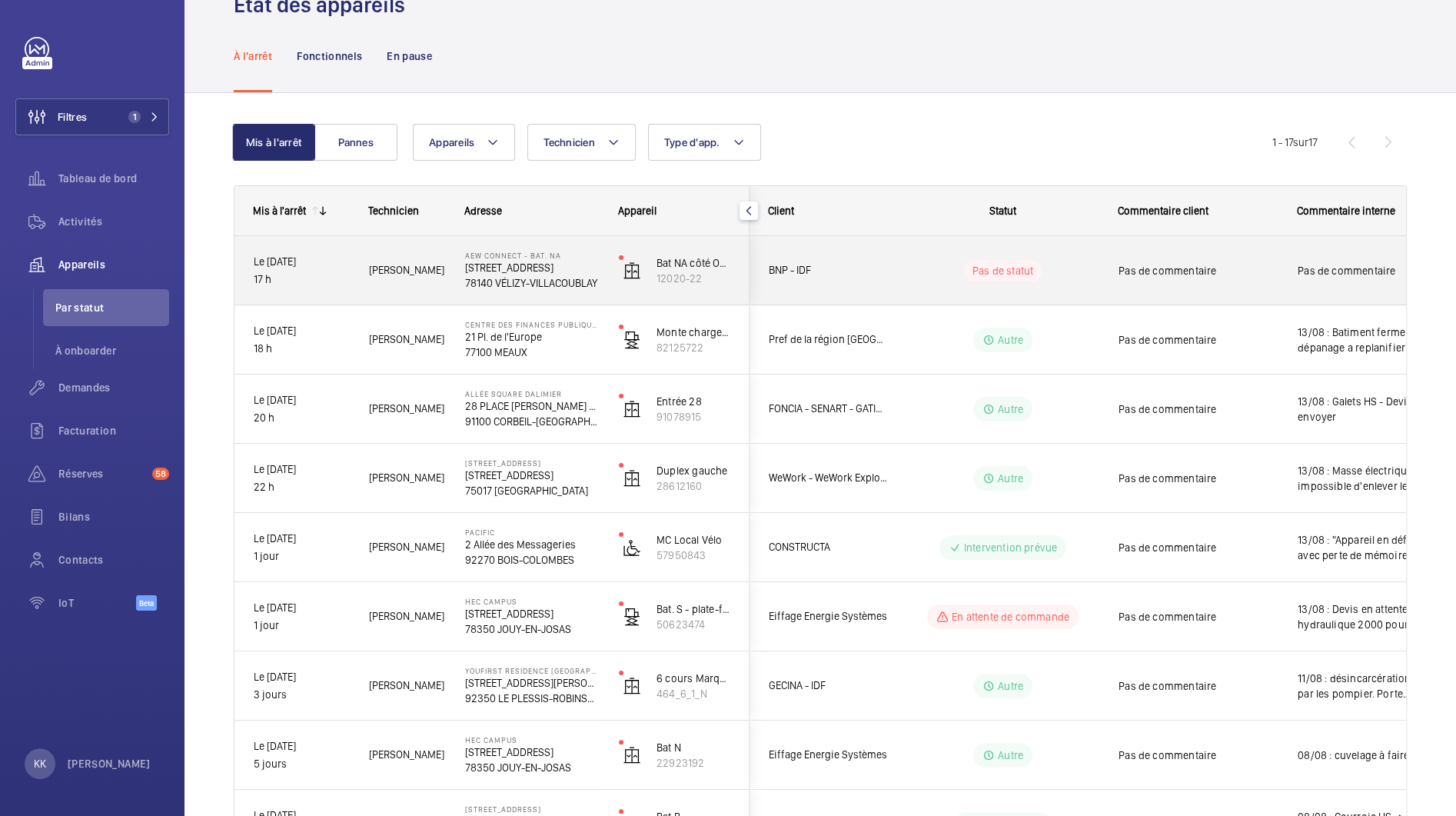
click at [564, 278] on p "78140 VÉLIZY-VILLACOUBLAY" at bounding box center [532, 282] width 134 height 15
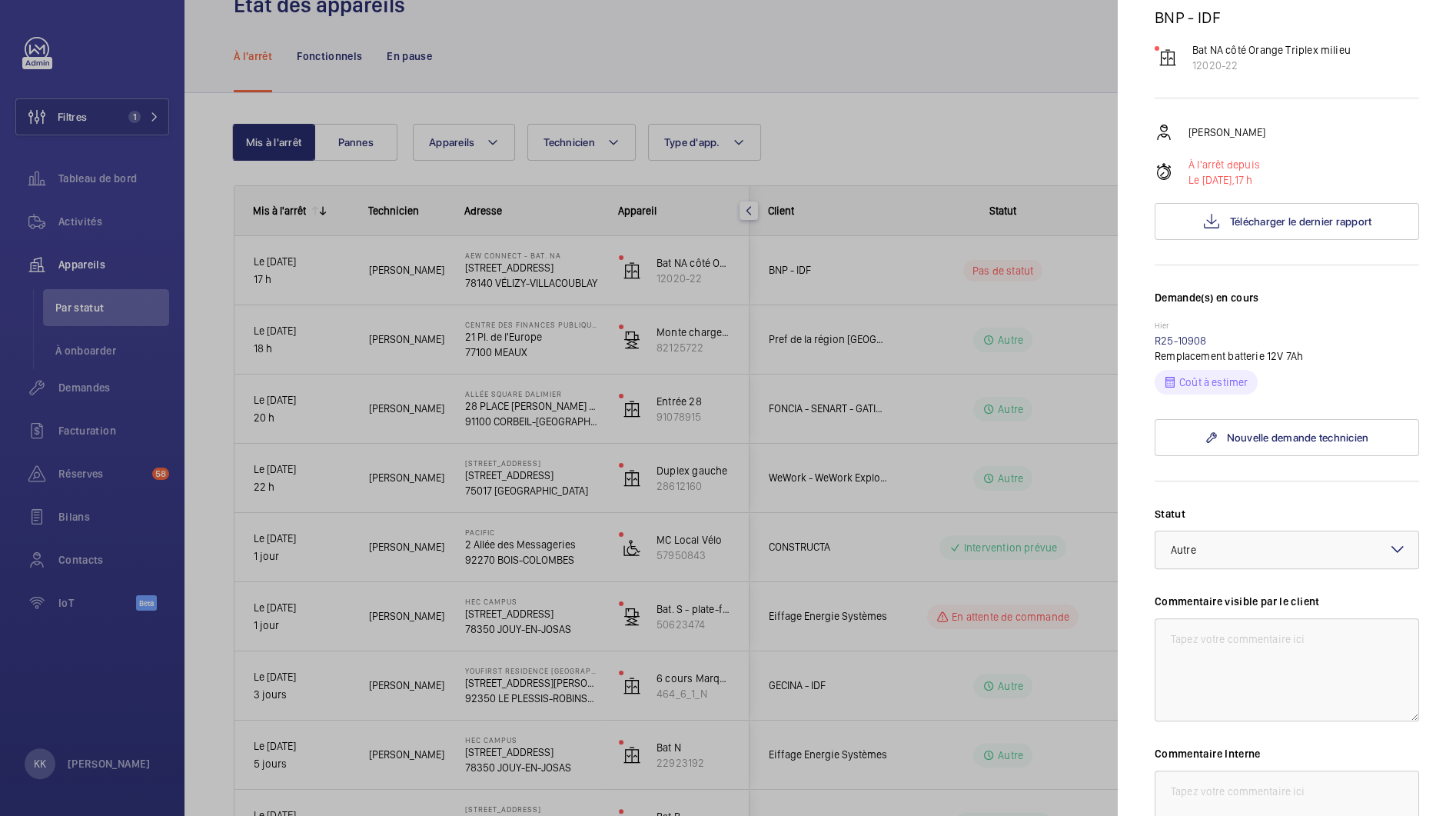
scroll to position [242, 0]
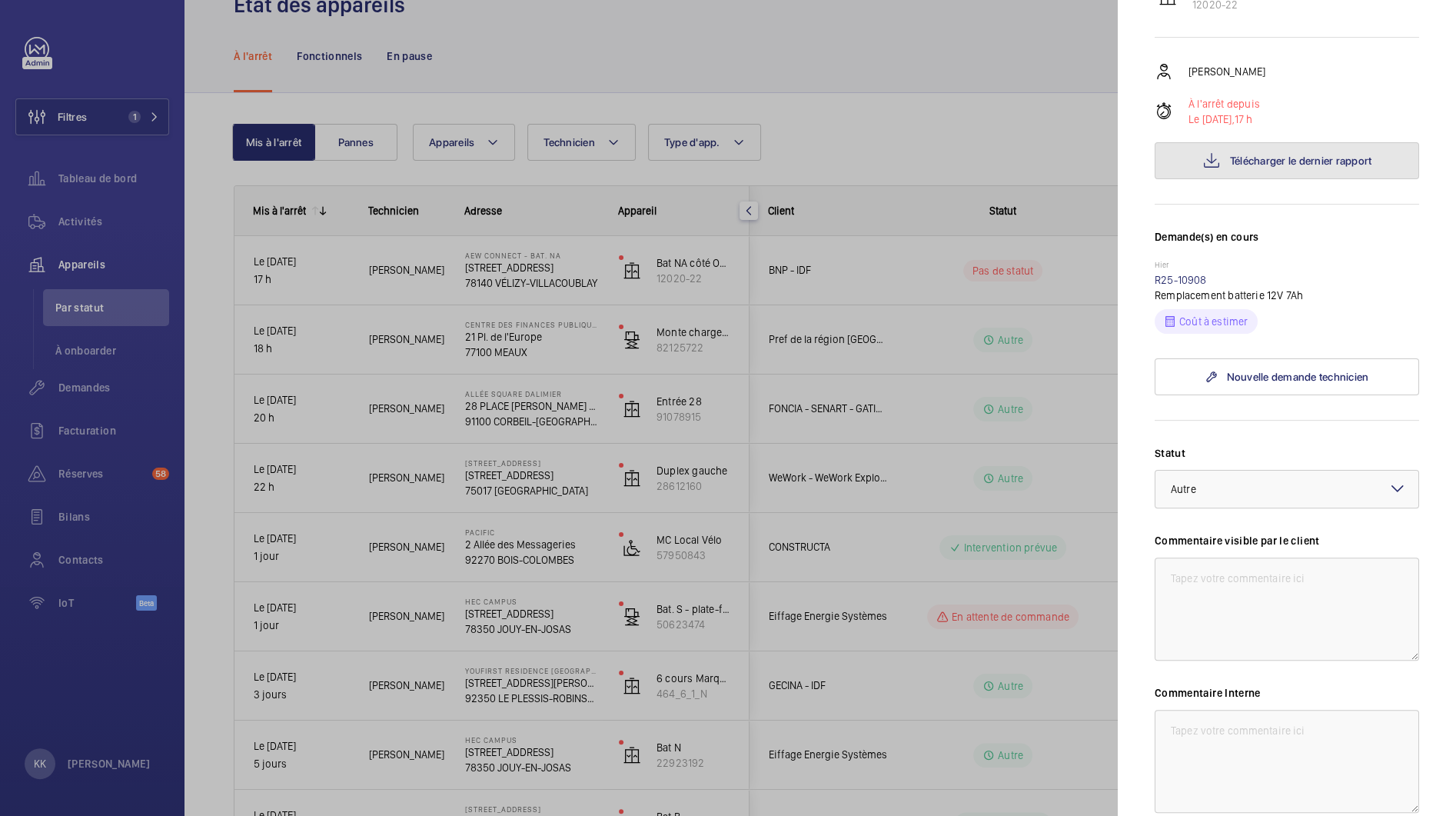
click at [1235, 167] on span "Télécharger le dernier rapport" at bounding box center [1301, 161] width 142 height 12
click at [1183, 287] on link "R25-10908" at bounding box center [1180, 279] width 52 height 12
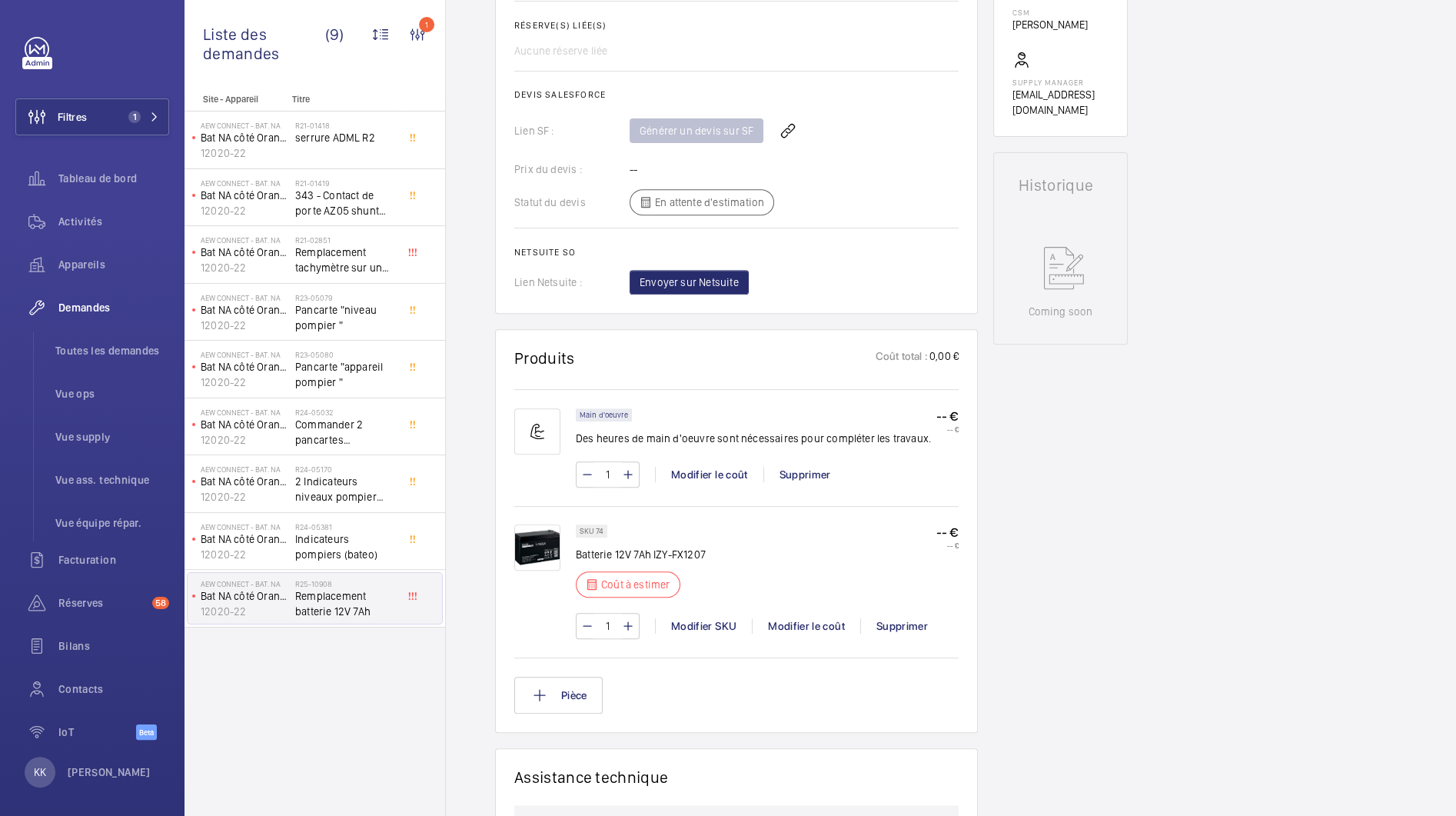
scroll to position [656, 0]
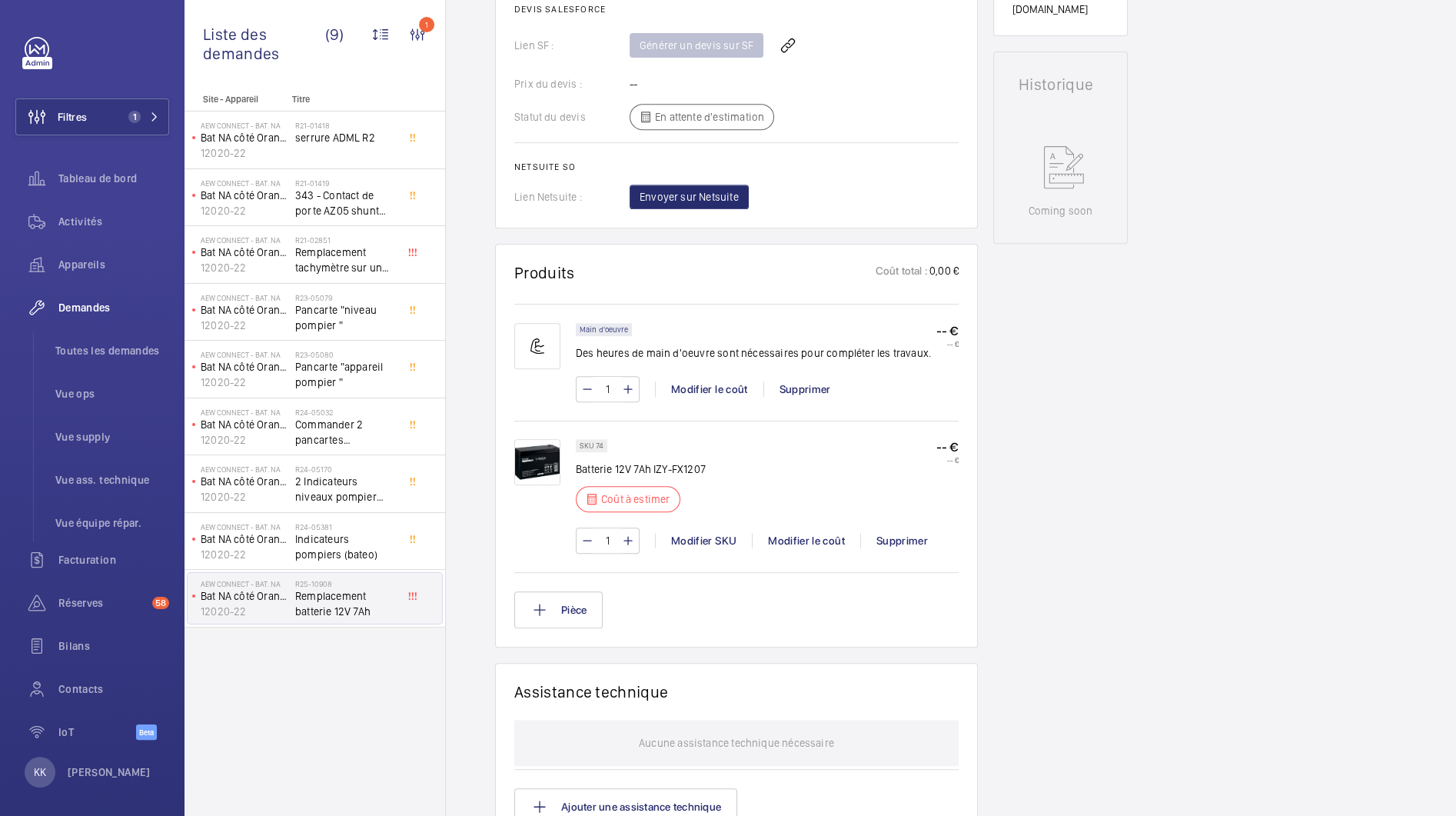
drag, startPoint x: 1183, startPoint y: 310, endPoint x: 950, endPoint y: 454, distance: 273.9
click at [954, 445] on div "Demandes techniciens R25-10908 La demande de réparation a été créée le 13/08/20…" at bounding box center [951, 381] width 1010 height 1774
click at [809, 467] on div "SKU 74 Batterie 12V 7Ah IZY-FX1207 Coût à estimer -- € -- €" at bounding box center [767, 480] width 383 height 82
drag, startPoint x: 746, startPoint y: 466, endPoint x: 576, endPoint y: 469, distance: 170.0
click at [576, 469] on div "SKU 74 Batterie 12V 7Ah IZY-FX1207 Coût à estimer -- € -- €" at bounding box center [767, 480] width 383 height 82
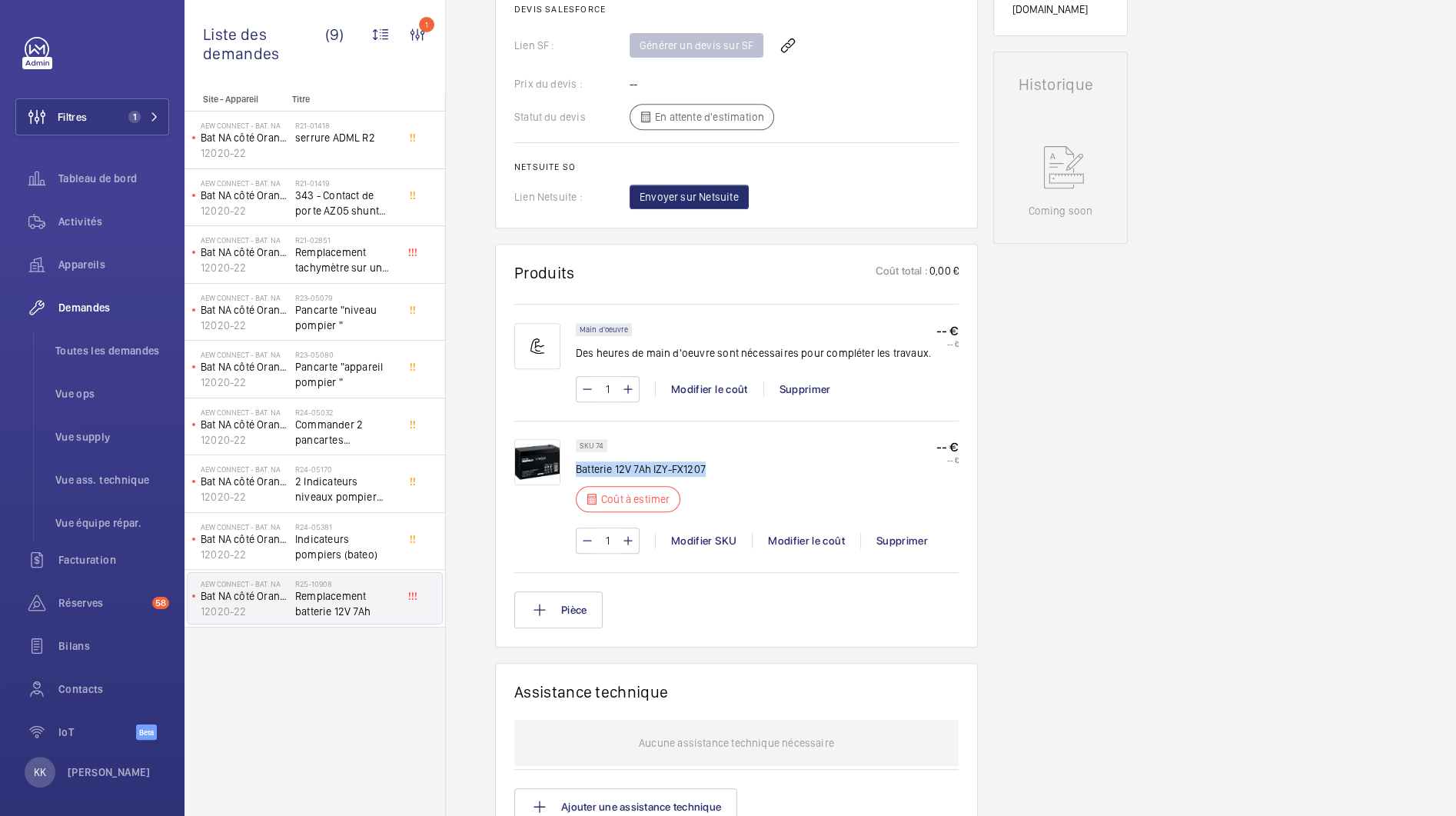
copy p "Batterie 12V 7Ah IZY-FX1207"
click at [1111, 450] on div "Stopped Bat NA côté Orange Triplex milieu 12020-22 Voir les dernières visites A…" at bounding box center [1060, 356] width 135 height 1725
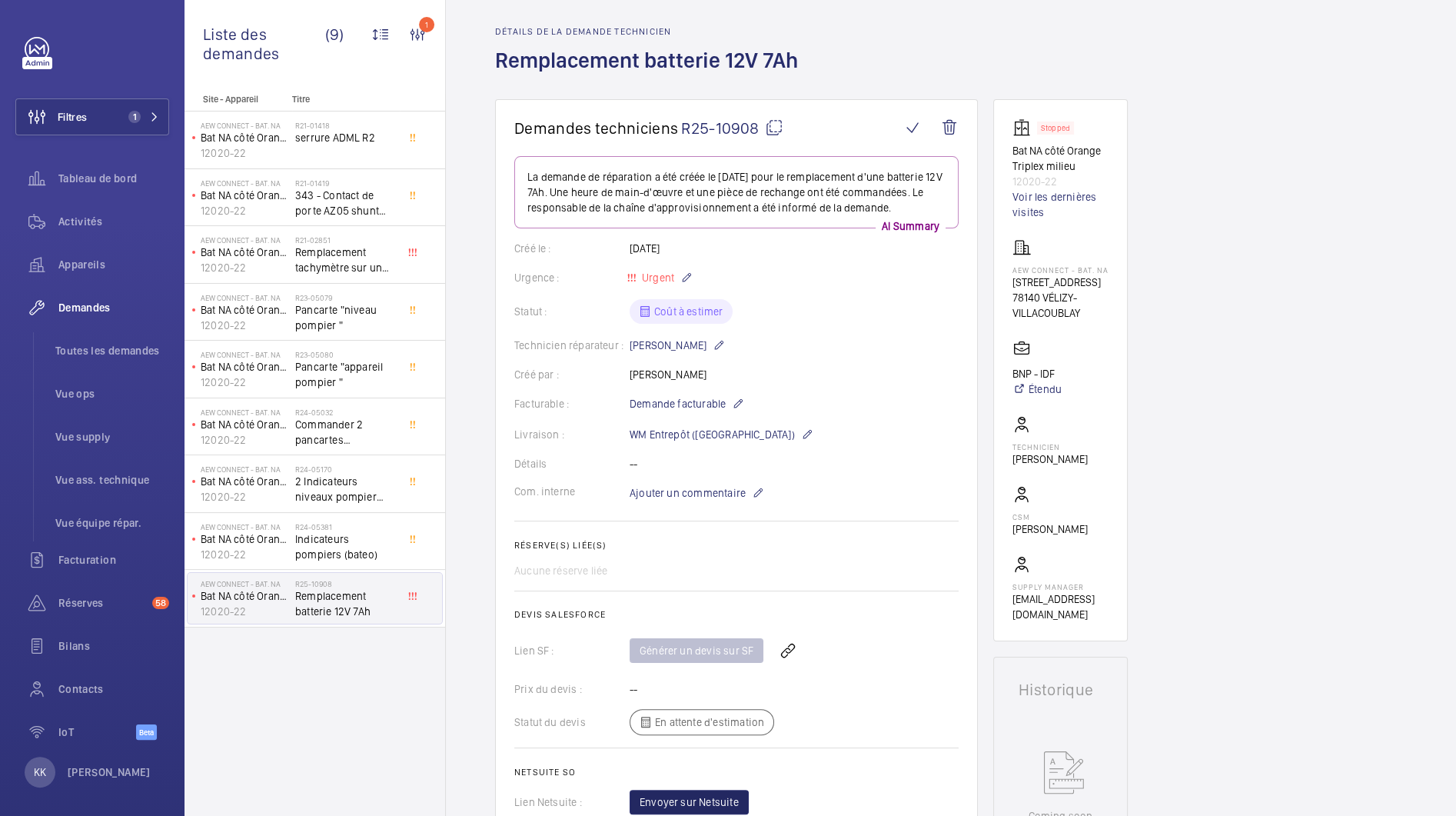
scroll to position [0, 0]
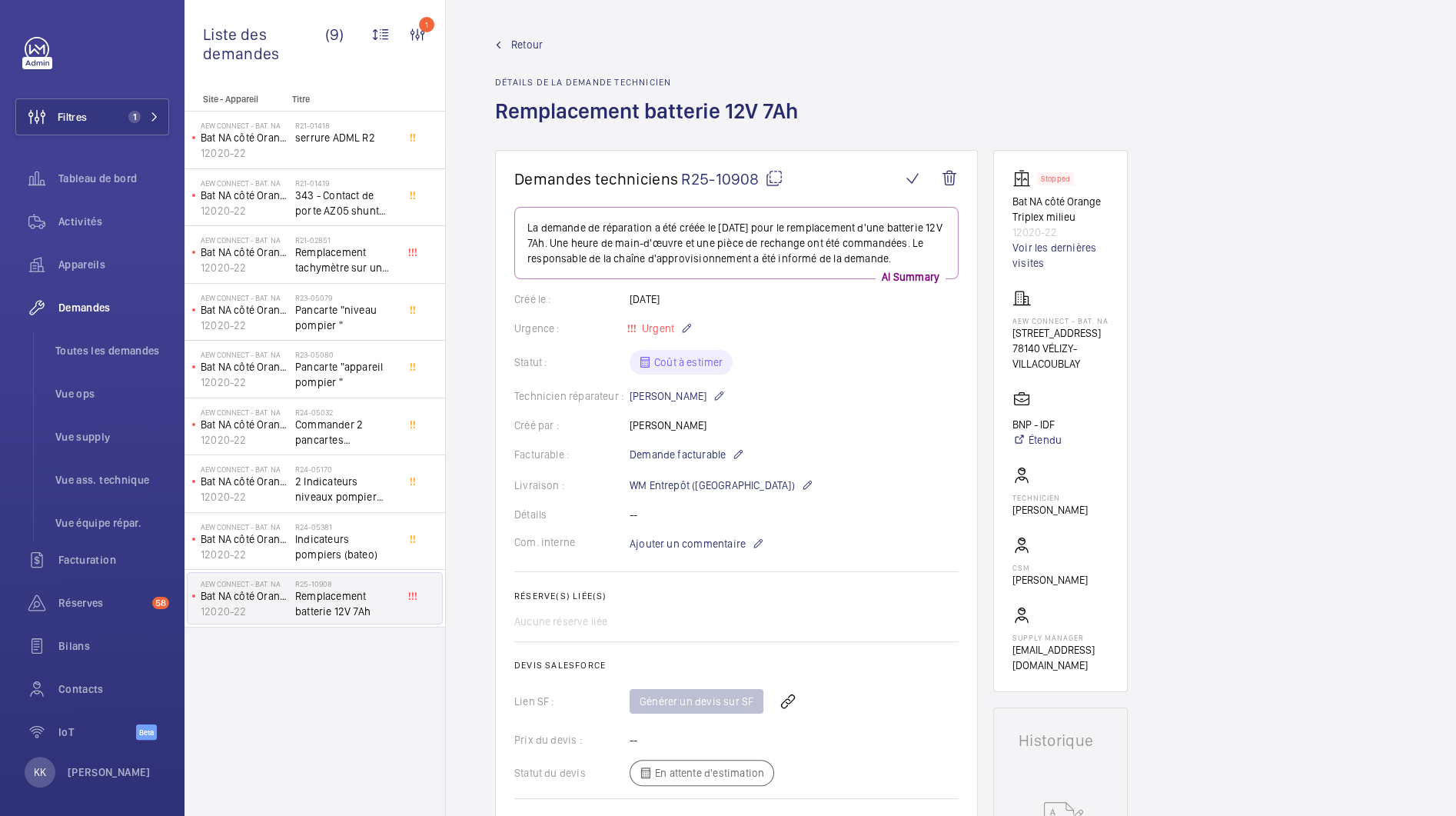
click at [878, 326] on div "Urgence : Urgent" at bounding box center [736, 328] width 444 height 19
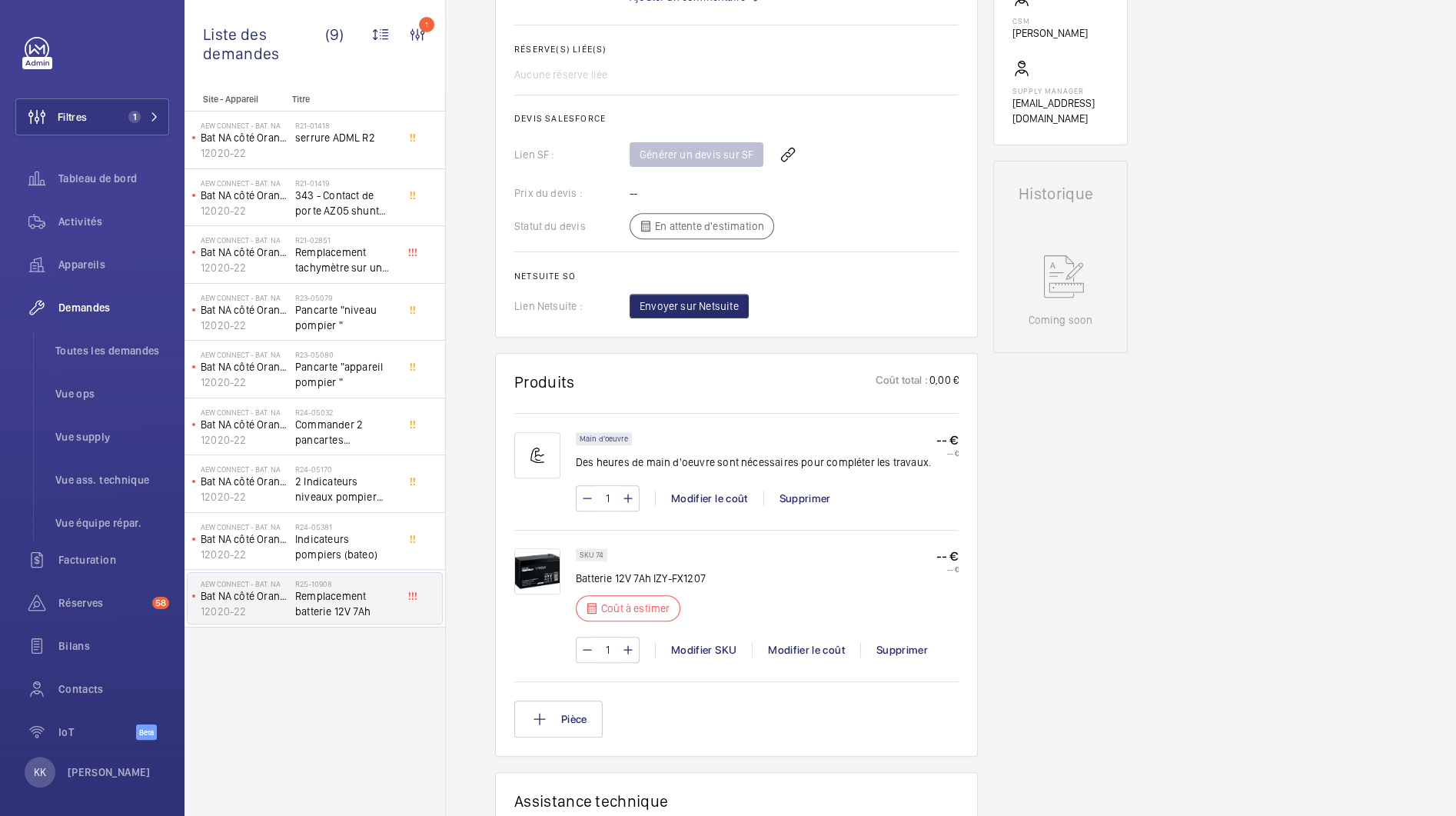
scroll to position [587, 0]
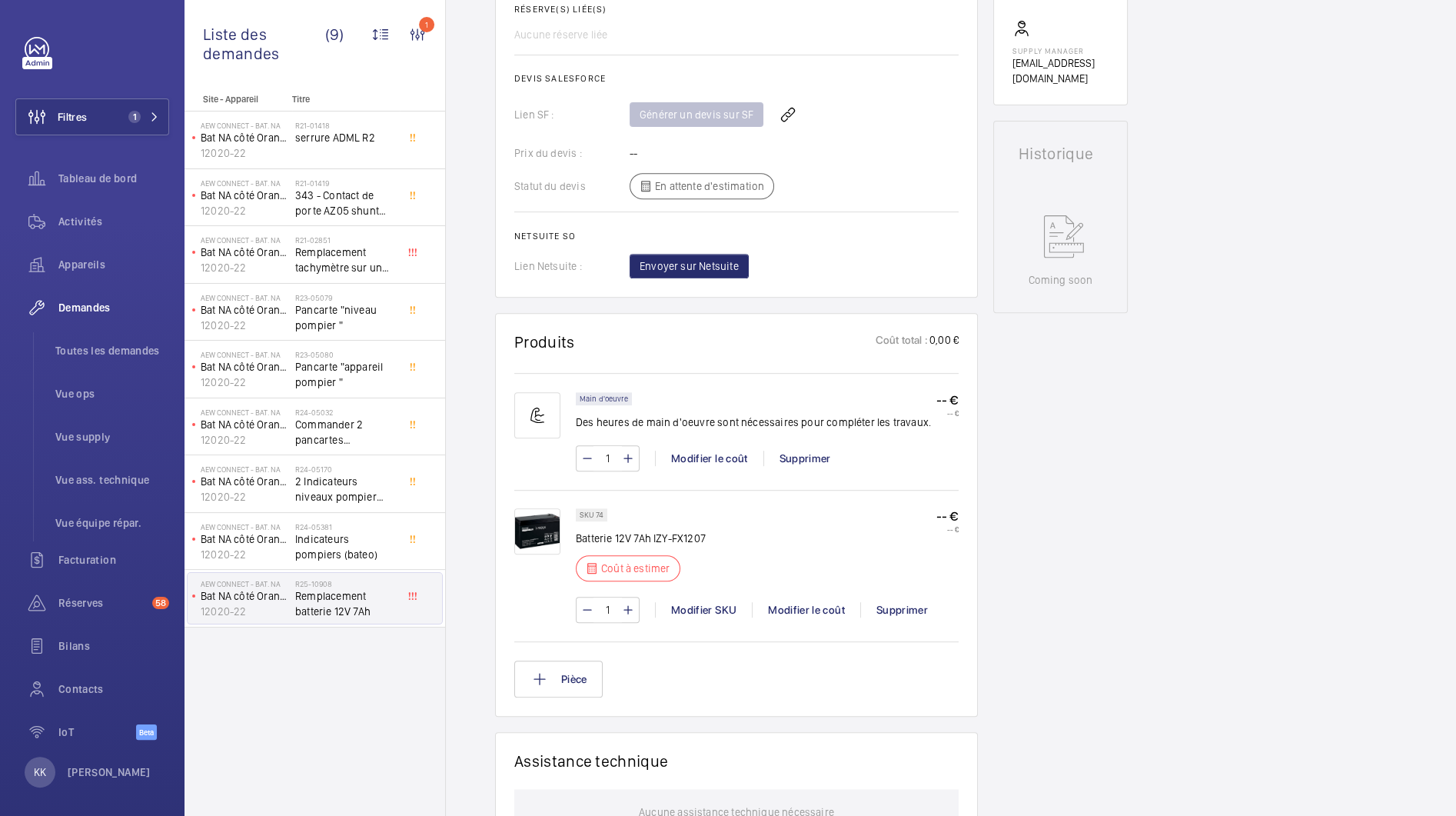
click at [944, 517] on p "-- €" at bounding box center [948, 517] width 23 height 16
click at [604, 674] on div "Pièce" at bounding box center [736, 680] width 444 height 37
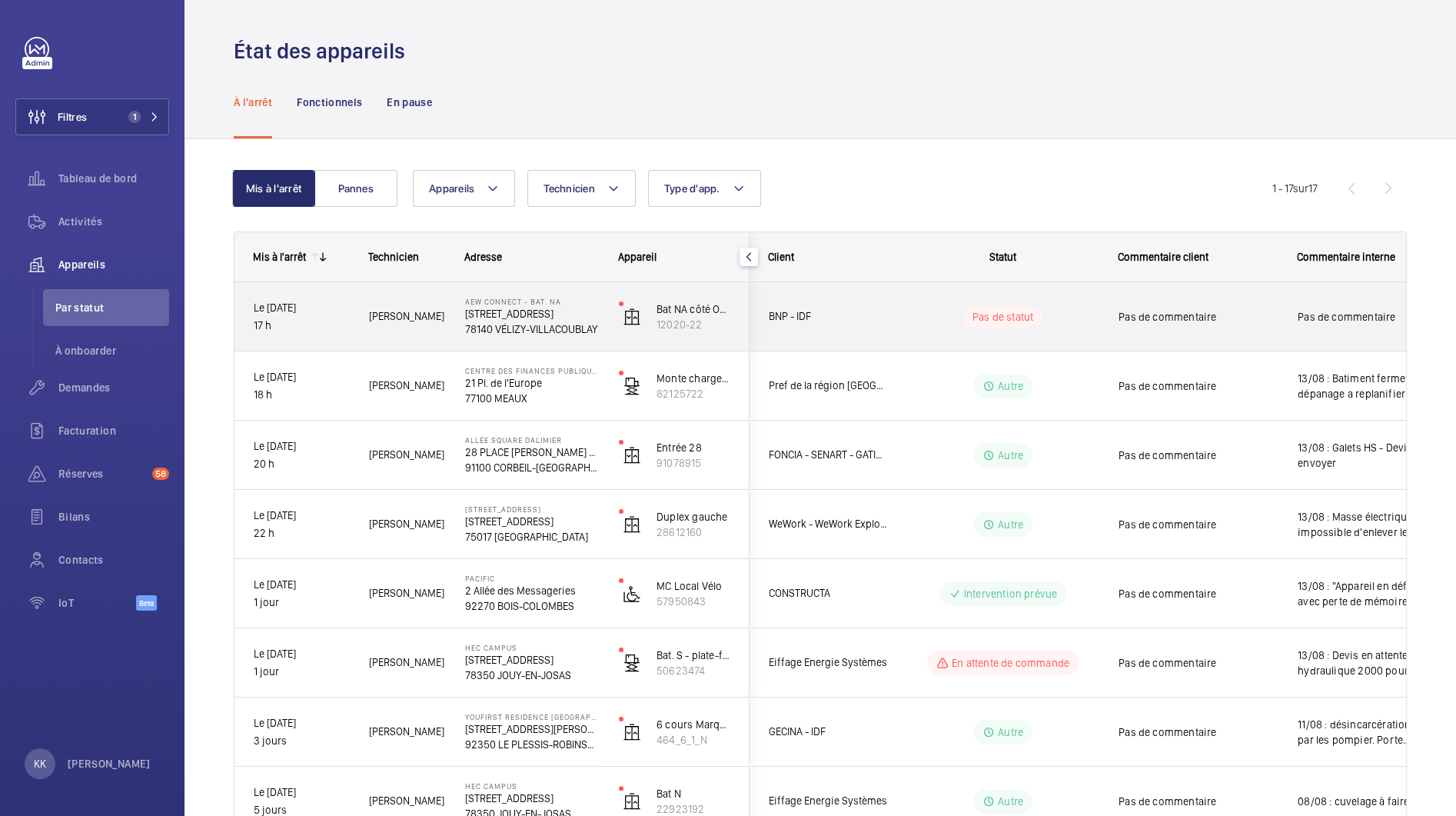
click at [559, 345] on div "AEW Connect - Bat. NA 1 Rue Nieuport, 78140 VÉLIZY-VILLACOUBLAY 78140 VÉLIZY-VI…" at bounding box center [523, 317] width 152 height 69
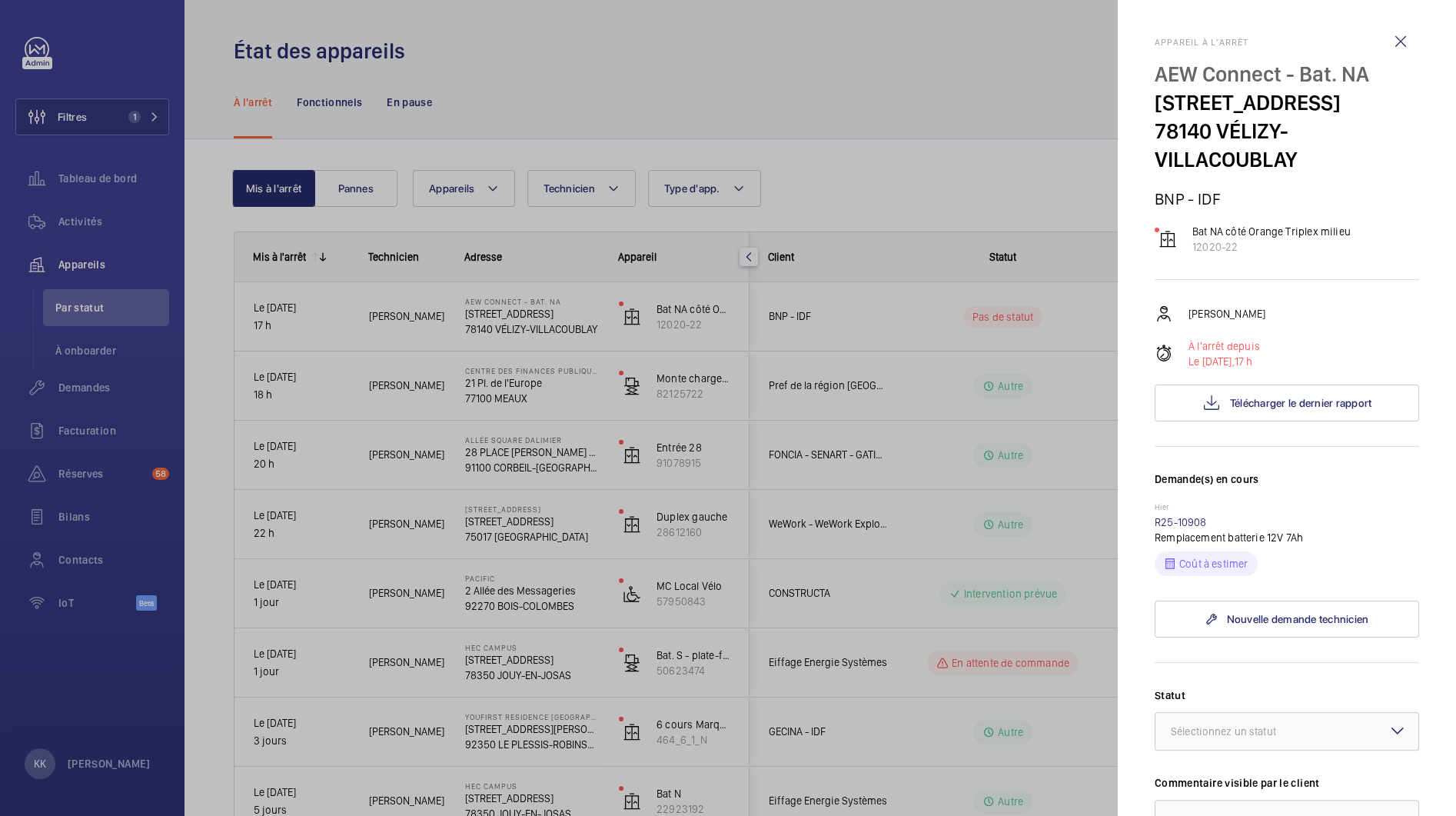
scroll to position [414, 0]
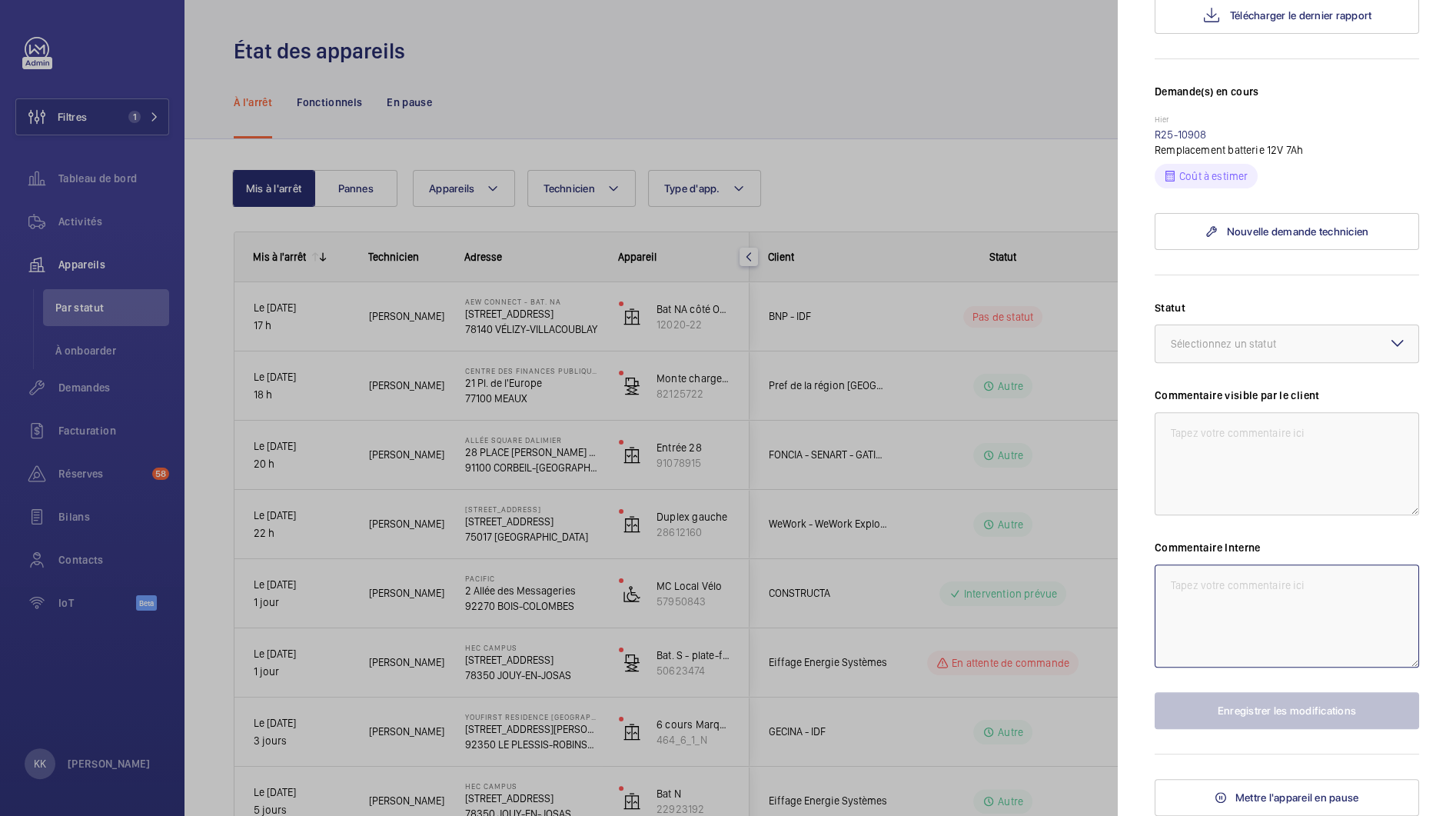
click at [1222, 592] on textarea at bounding box center [1287, 617] width 265 height 103
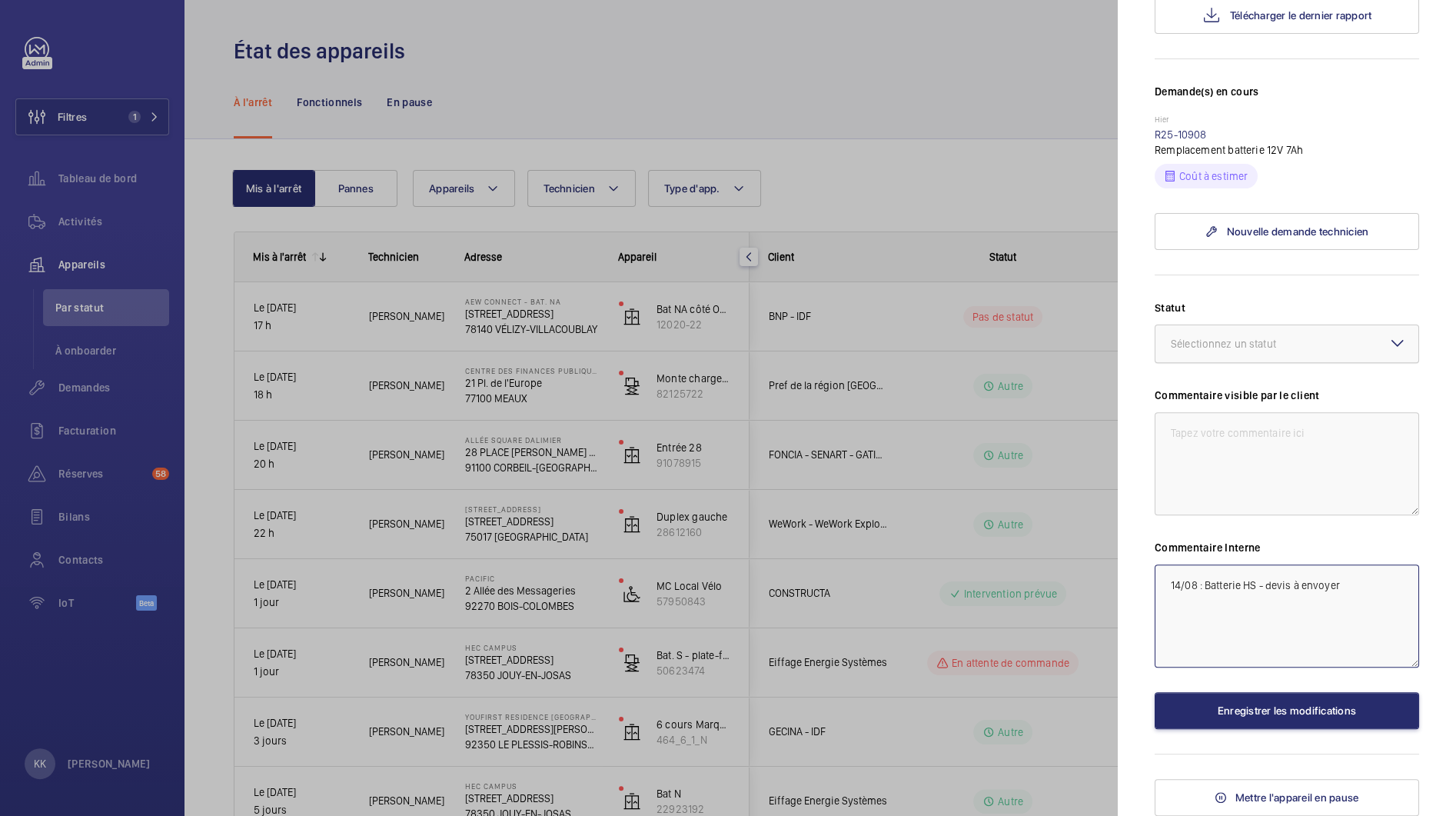
click at [1216, 347] on div "Sélectionnez un statut" at bounding box center [1242, 343] width 144 height 15
click at [1237, 517] on span "Autre" at bounding box center [1287, 525] width 232 height 15
type textarea "14/08 : Batterie HS - devis à envoyer"
click at [1254, 734] on div "Appareil à l'arrêt AEW Connect - Bat. NA 1 Rue Nieuport, 78140 VÉLIZY-VILLACOUB…" at bounding box center [1287, 232] width 265 height 1167
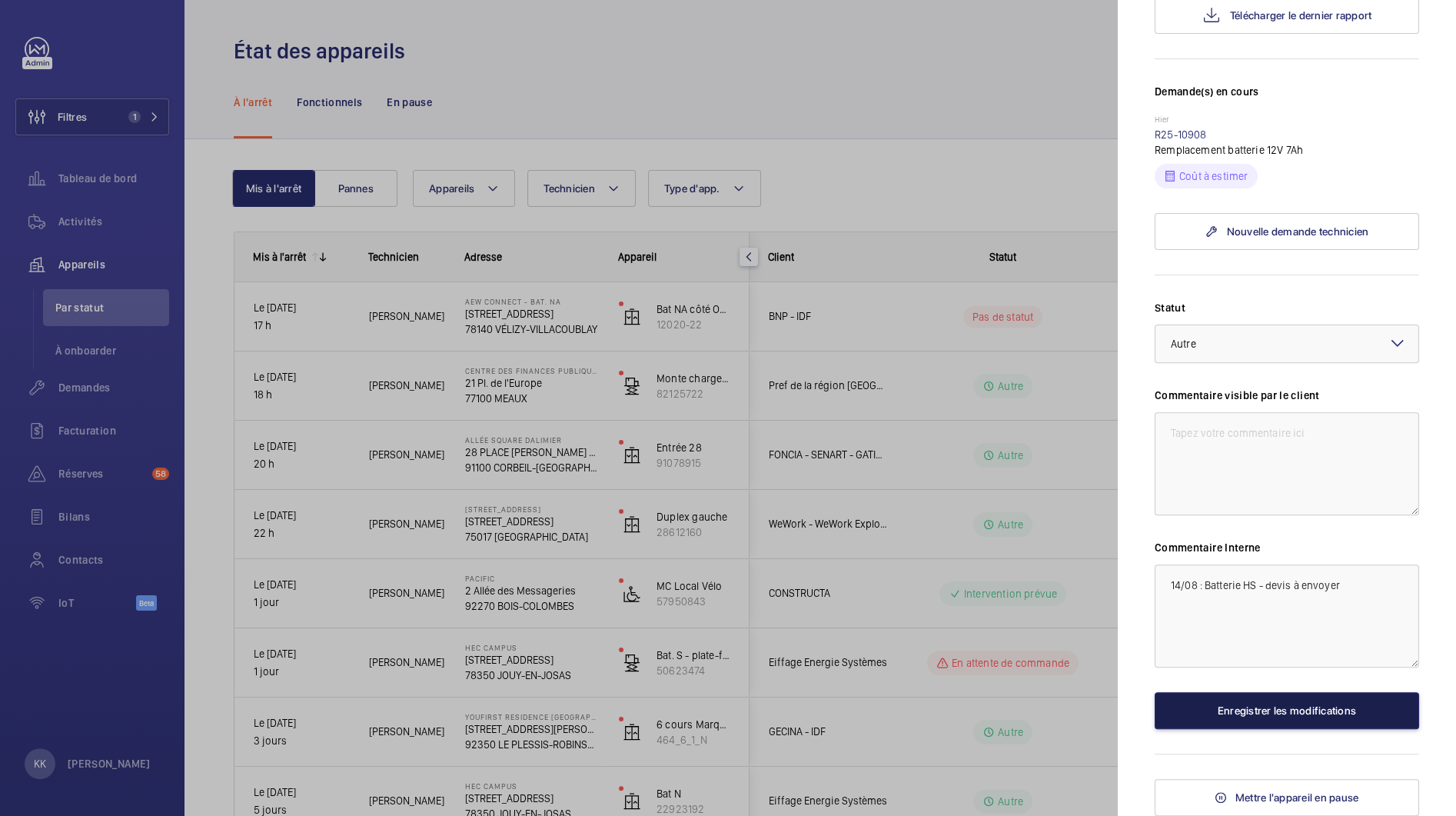
click at [1230, 721] on button "Enregistrer les modifications" at bounding box center [1287, 711] width 265 height 37
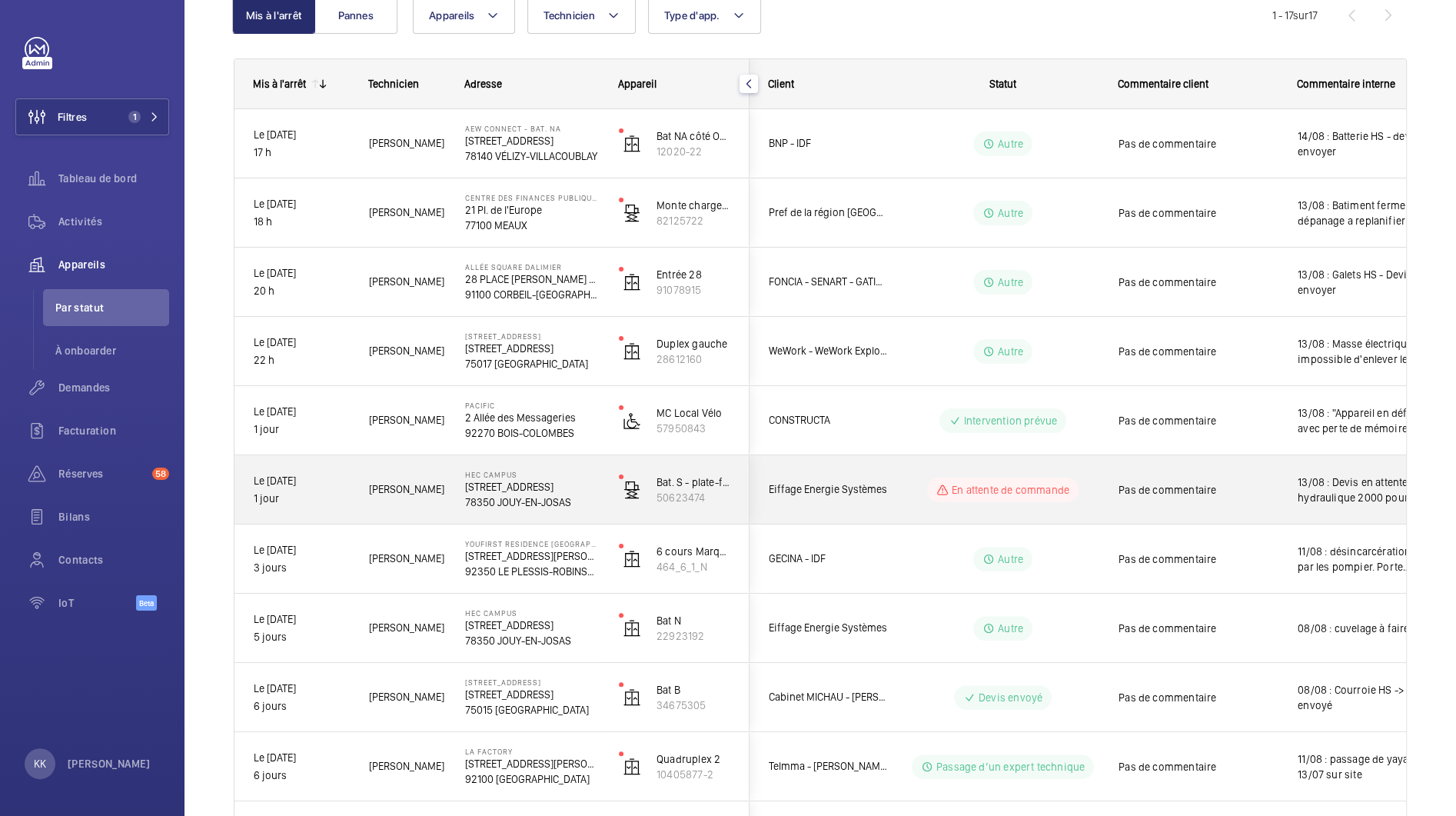
scroll to position [0, 0]
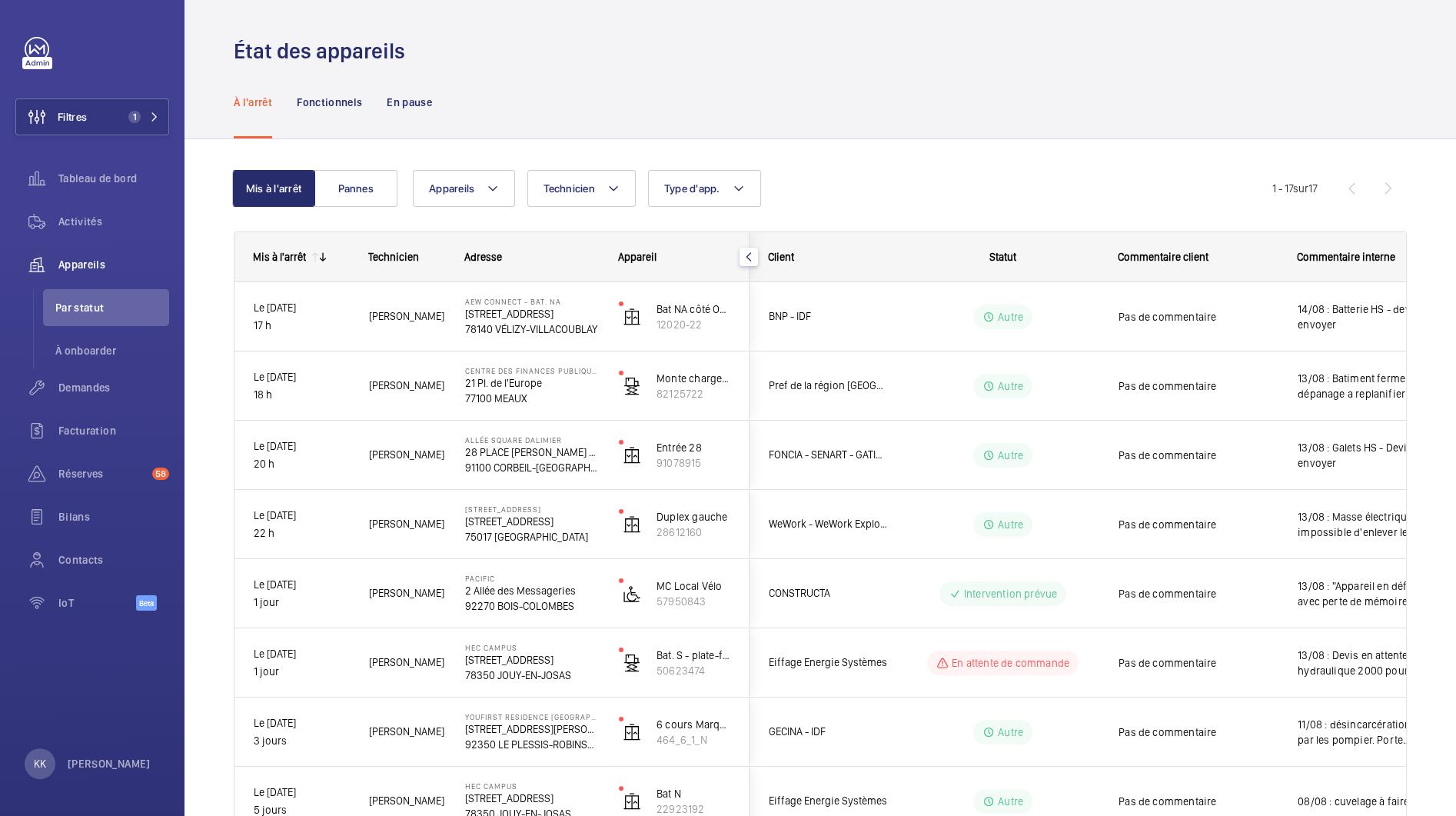
click at [564, 194] on span "Technicien" at bounding box center [569, 188] width 52 height 12
type input "jama"
click at [563, 295] on label "Jama l Houdassine" at bounding box center [662, 291] width 268 height 37
click at [563, 295] on input "Jama l Houdassine" at bounding box center [550, 291] width 31 height 31
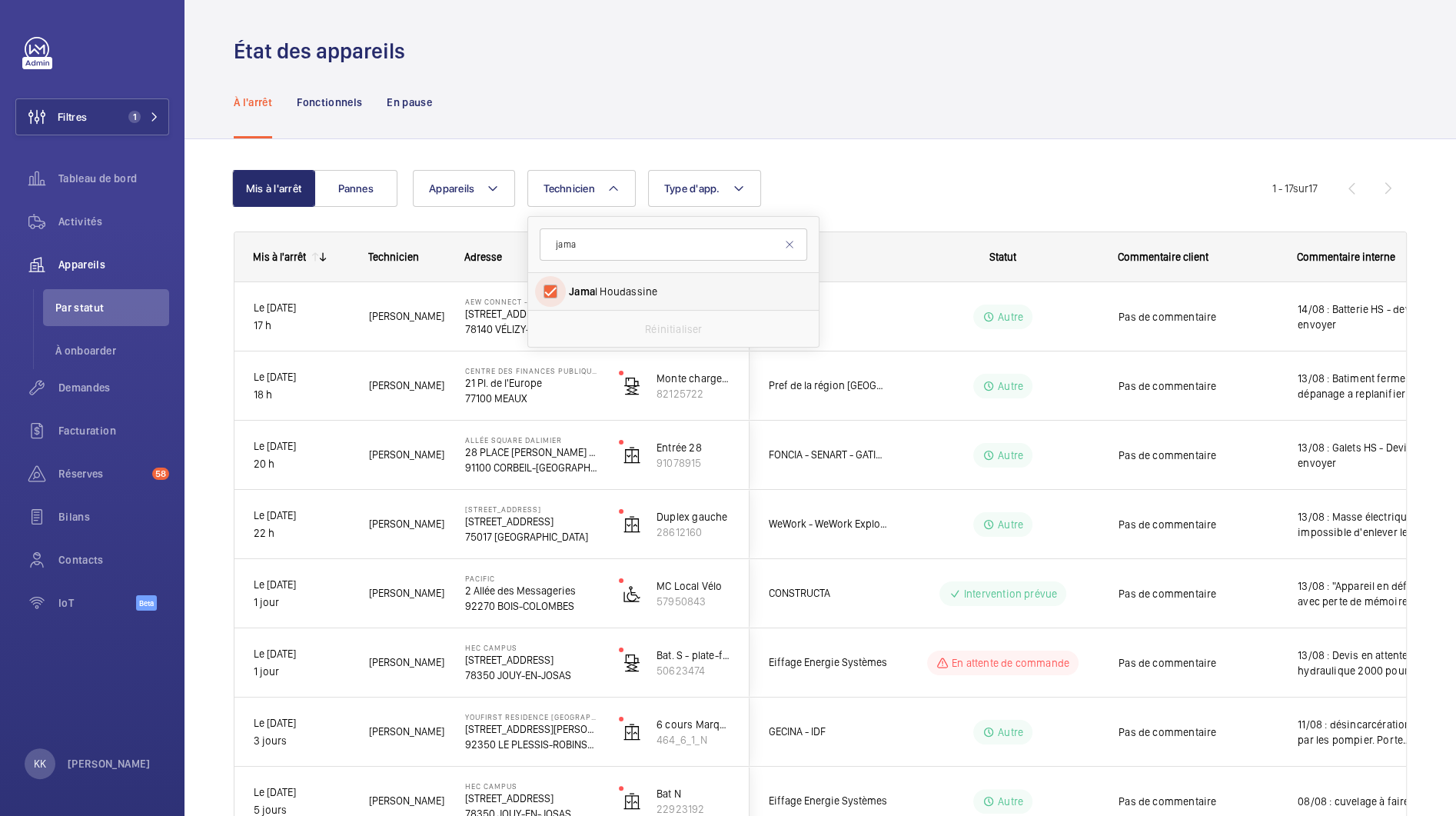
checkbox input "true"
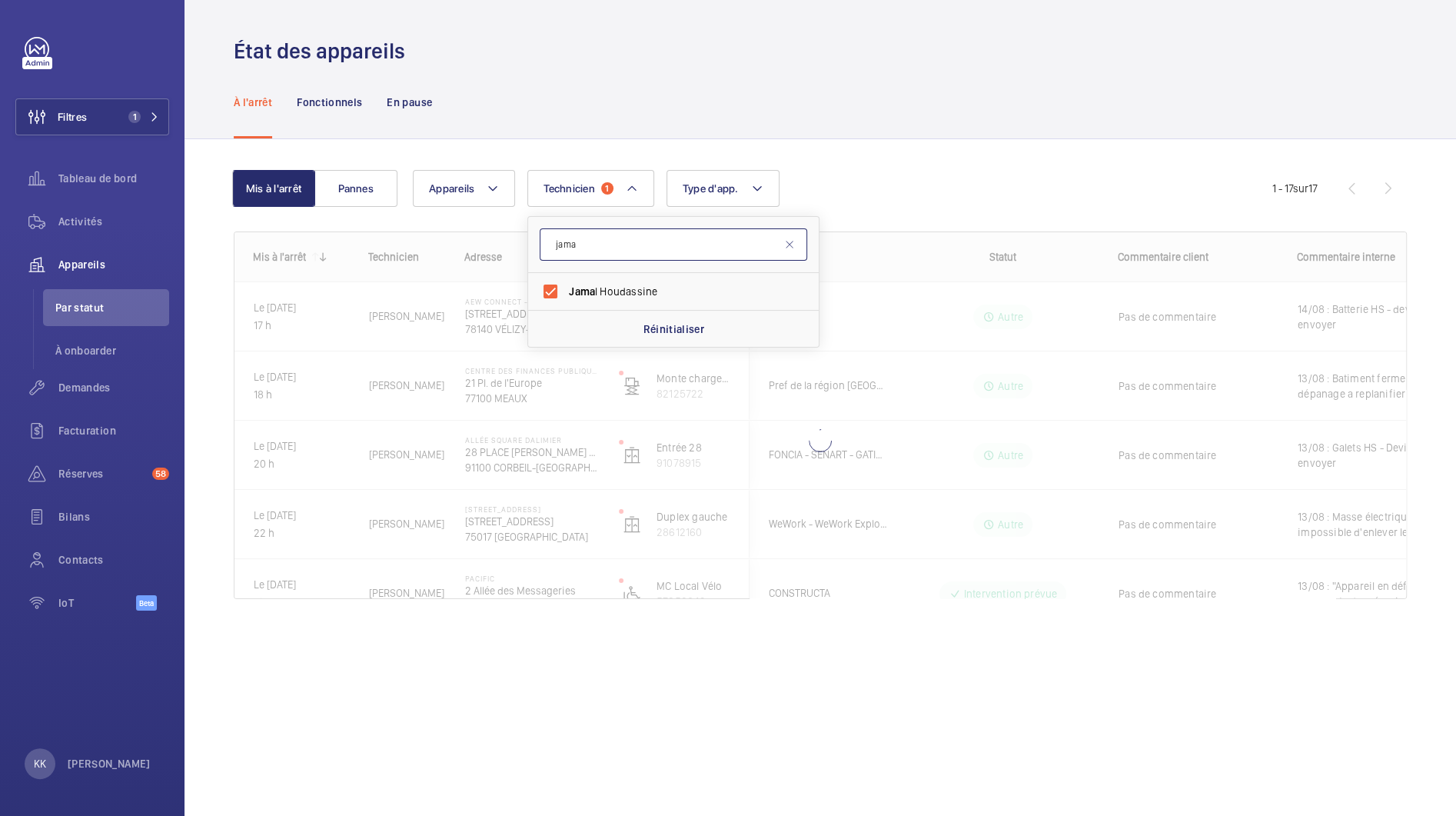
click at [602, 248] on input "jama" at bounding box center [674, 245] width 268 height 32
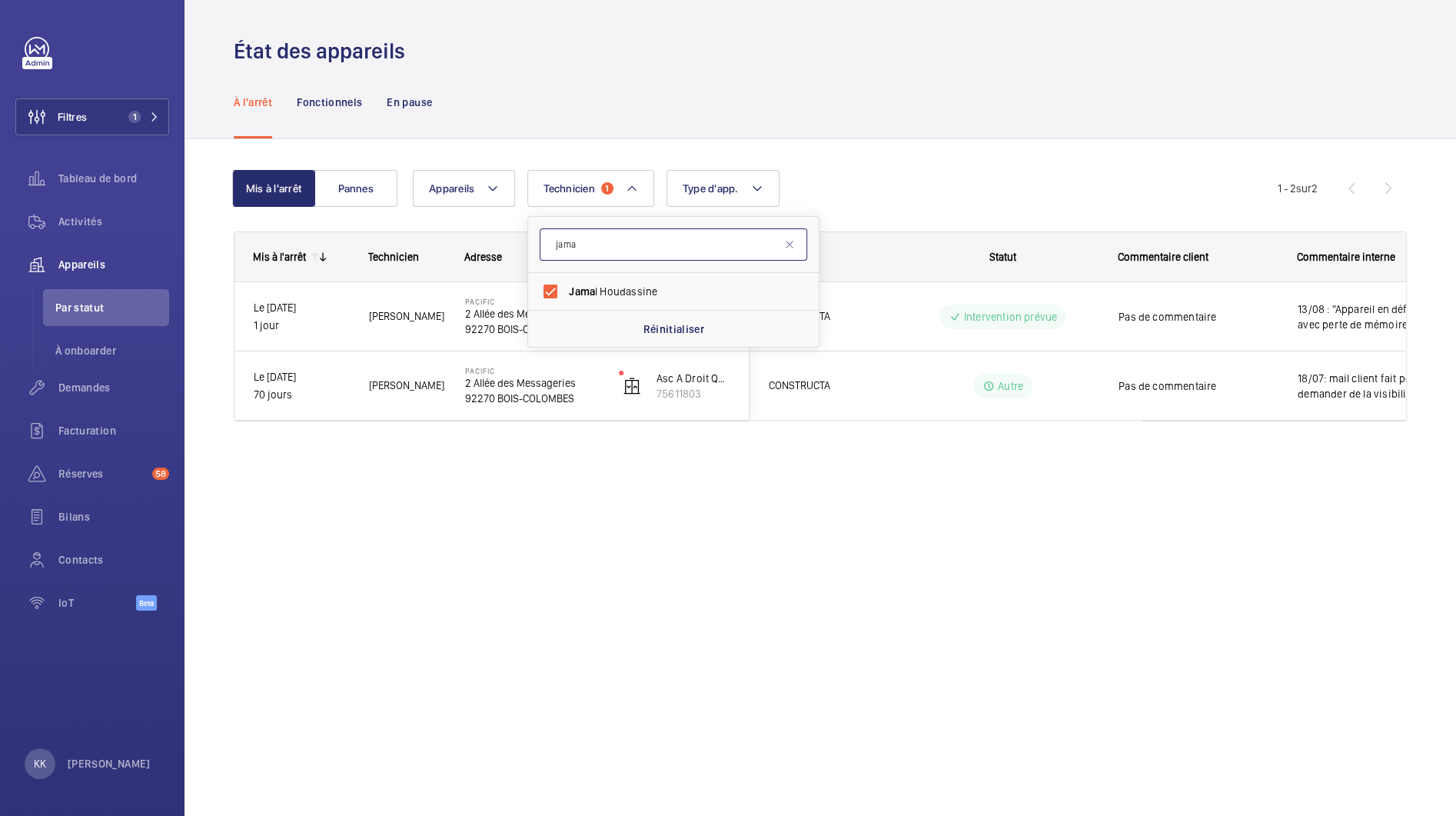
drag, startPoint x: 602, startPoint y: 248, endPoint x: 525, endPoint y: 248, distance: 77.0
click at [525, 248] on wm-front-shared-table-view-engine "Mis à l'arrêt Pannes Appareils Technicien 1 jama Jama l Houdassine Réinitialise…" at bounding box center [820, 314] width 1173 height 288
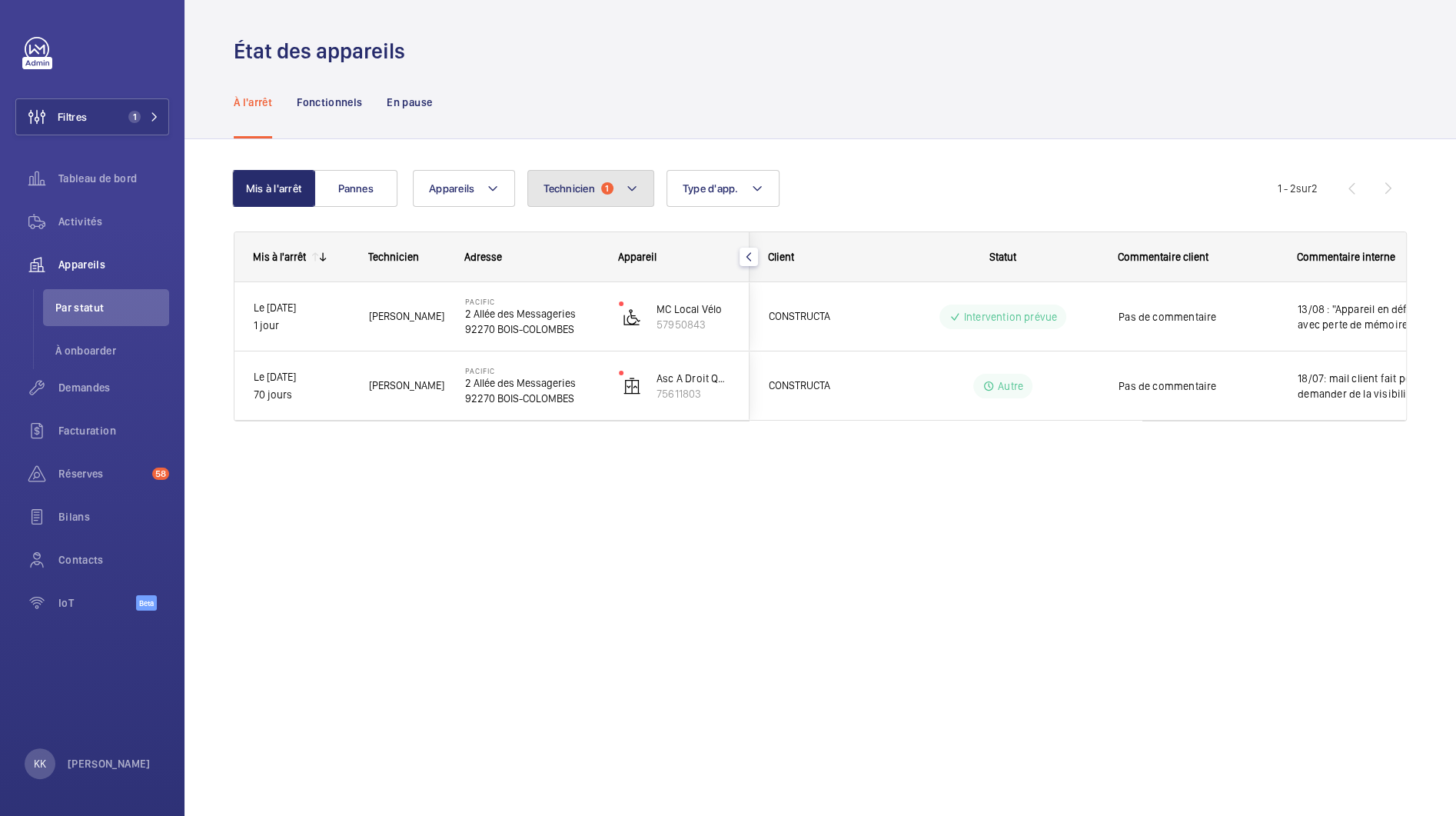
click at [597, 195] on button "Technicien 1" at bounding box center [590, 189] width 127 height 37
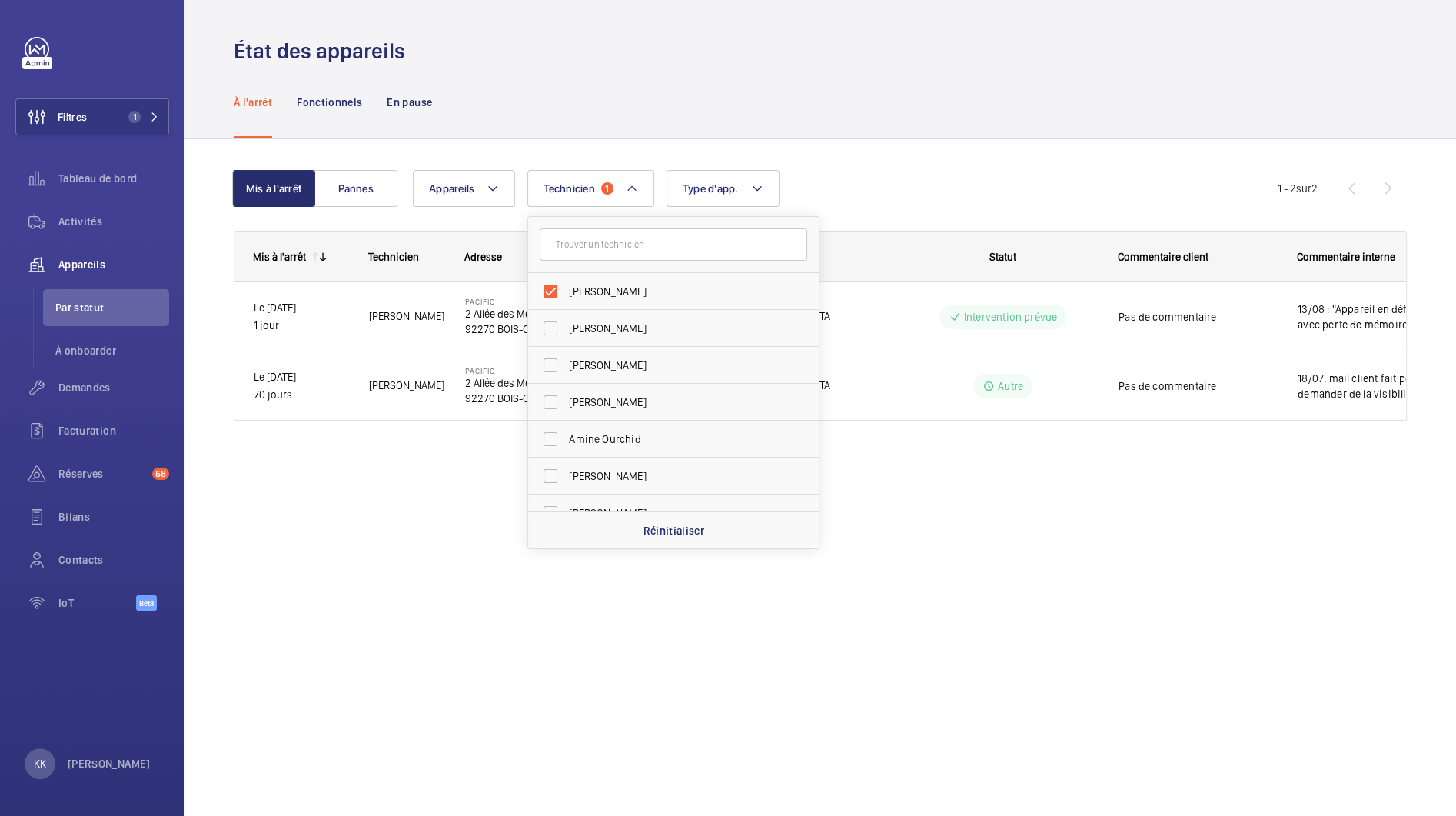
click at [597, 242] on input "text" at bounding box center [674, 245] width 268 height 32
click at [551, 391] on label "[PERSON_NAME]" at bounding box center [662, 389] width 268 height 37
click at [551, 391] on input "[PERSON_NAME]" at bounding box center [550, 389] width 31 height 31
checkbox input "true"
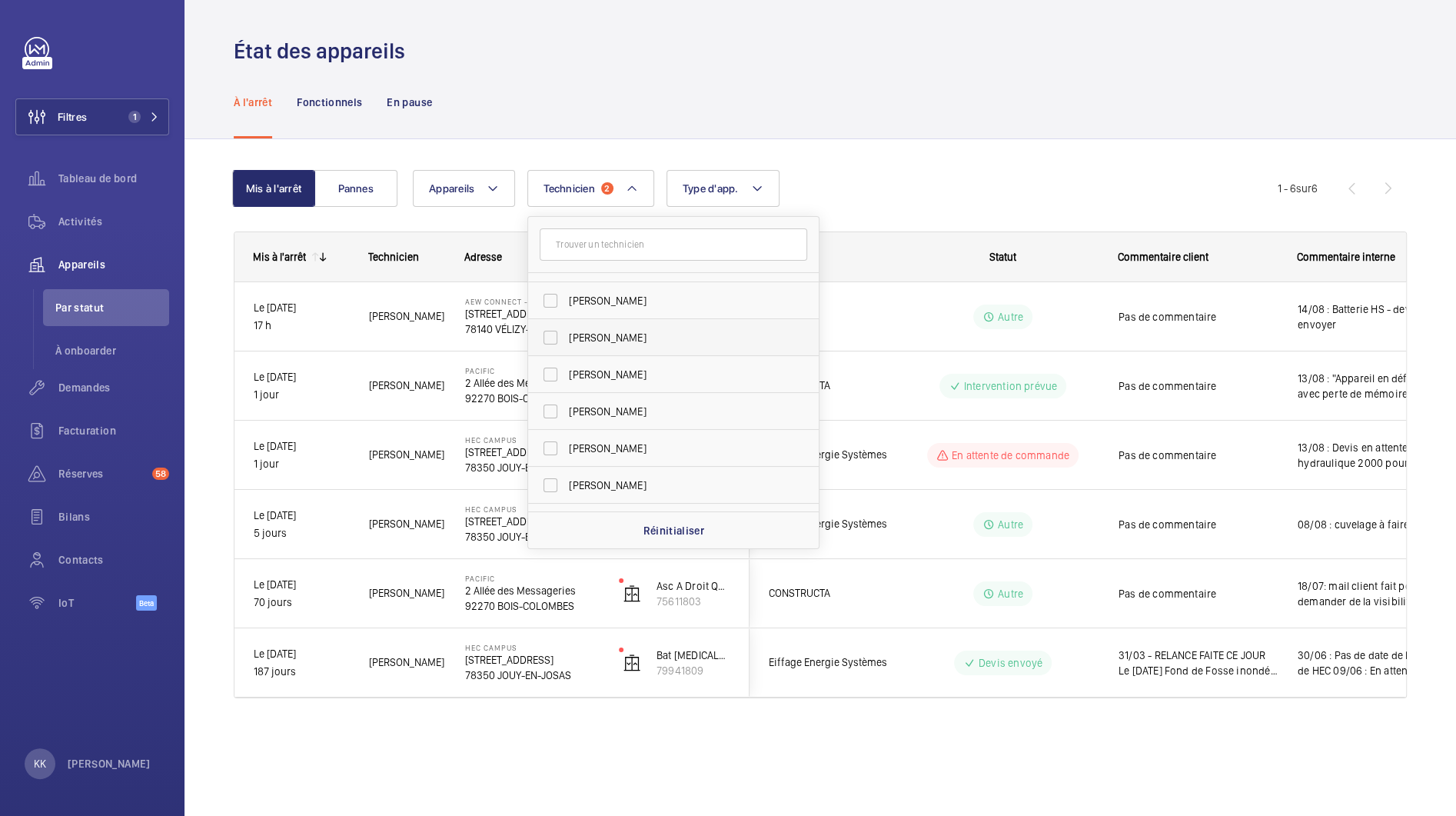
scroll to position [2691, 0]
click at [611, 406] on span "[PERSON_NAME]" at bounding box center [674, 407] width 211 height 15
click at [565, 406] on input "[PERSON_NAME]" at bounding box center [550, 407] width 31 height 31
checkbox input "true"
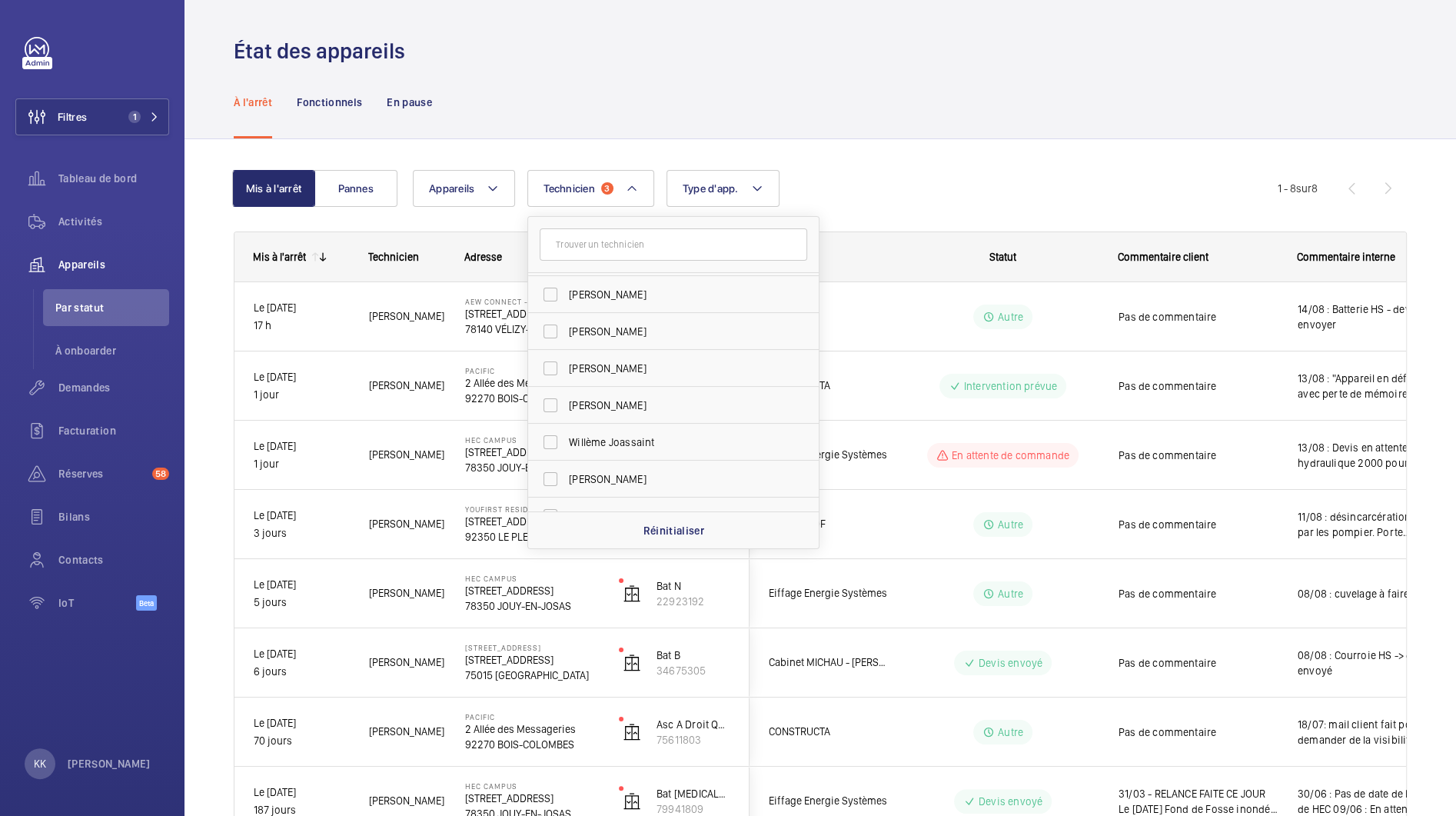
scroll to position [3532, 0]
click at [636, 411] on span "Willème Joassaint" at bounding box center [674, 414] width 211 height 15
click at [565, 411] on input "Willème Joassaint" at bounding box center [550, 415] width 31 height 31
checkbox input "true"
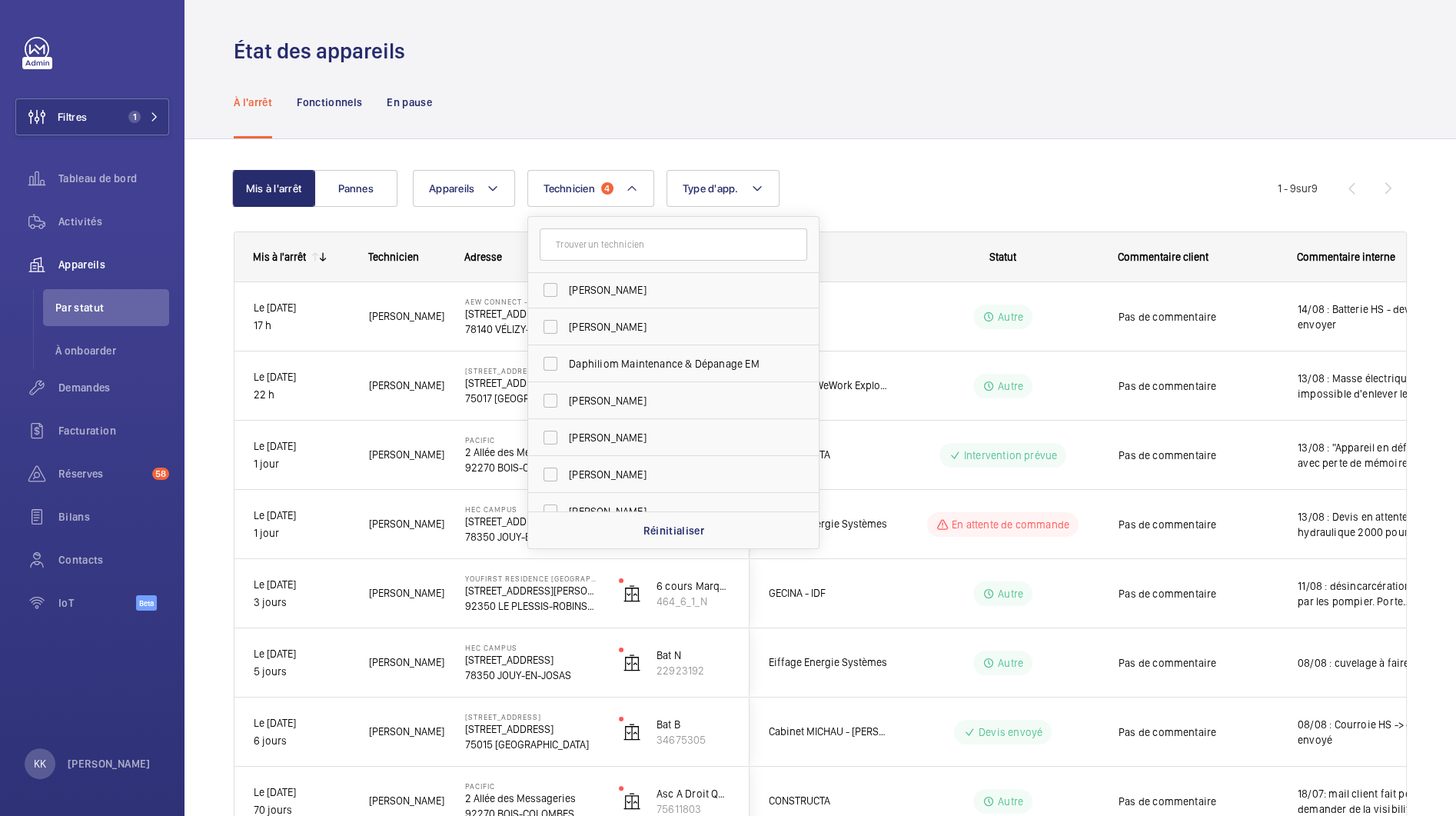
scroll to position [3711, 0]
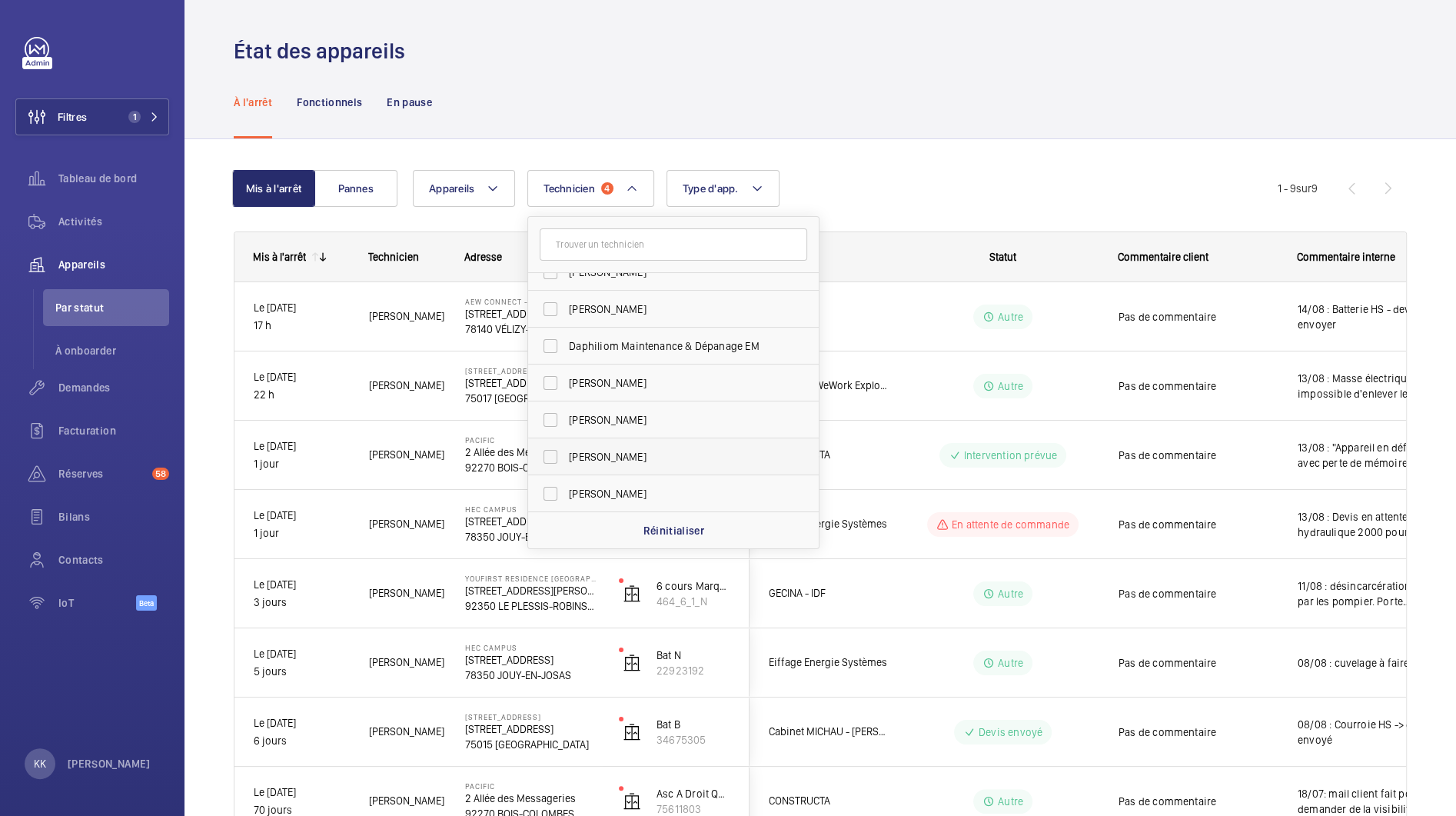
click at [624, 459] on span "[PERSON_NAME]" at bounding box center [674, 457] width 211 height 15
click at [565, 459] on input "[PERSON_NAME]" at bounding box center [550, 457] width 31 height 31
checkbox input "true"
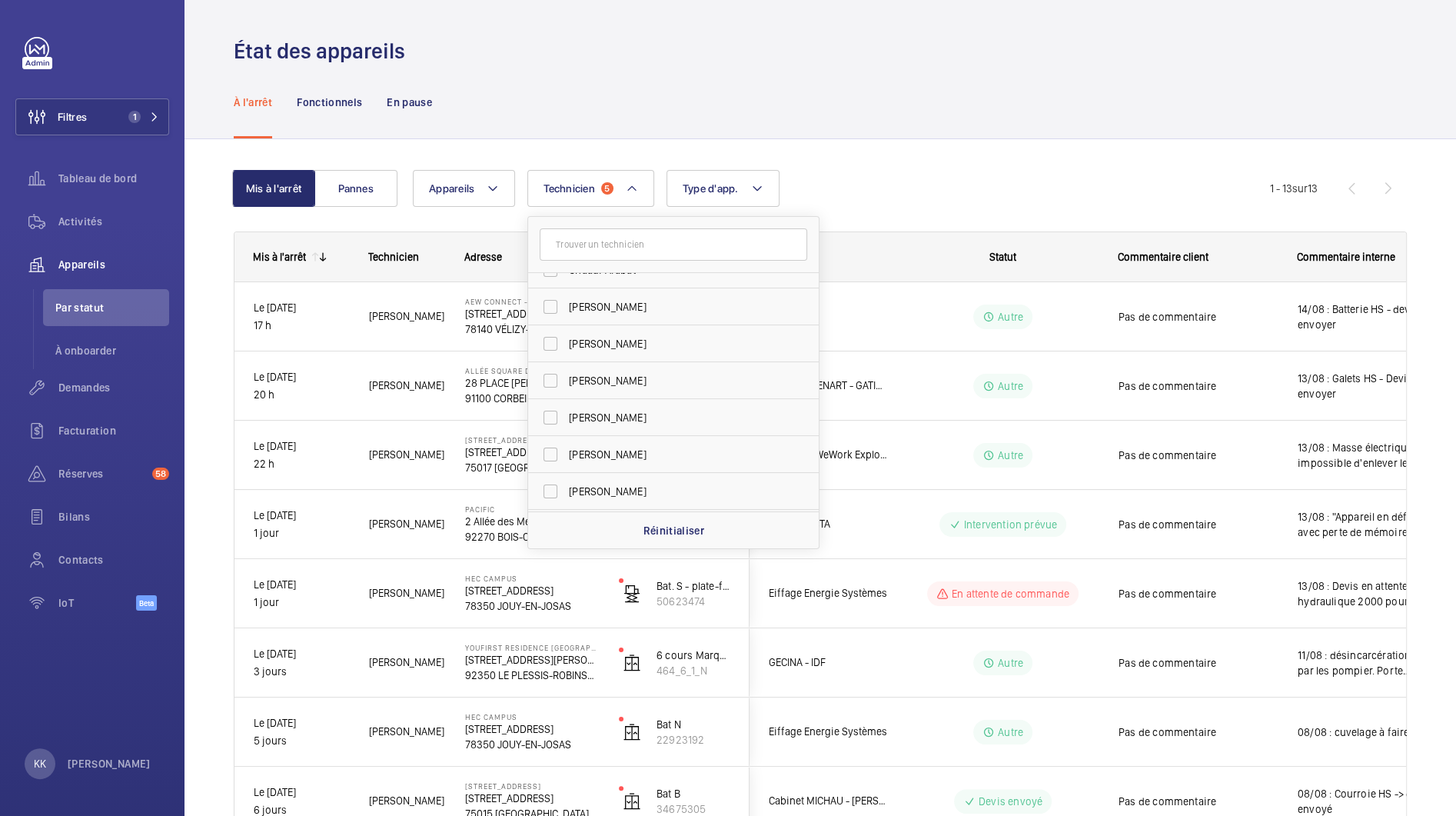
scroll to position [270, 0]
click at [620, 389] on span "[PERSON_NAME]" at bounding box center [674, 391] width 211 height 15
click at [565, 389] on input "[PERSON_NAME]" at bounding box center [550, 391] width 31 height 31
checkbox input "true"
click at [908, 151] on div "Mis à l'arrêt Pannes Appareils Technicien 6 Jamal Houdassine Jerome Eniona Alex…" at bounding box center [820, 751] width 1173 height 1213
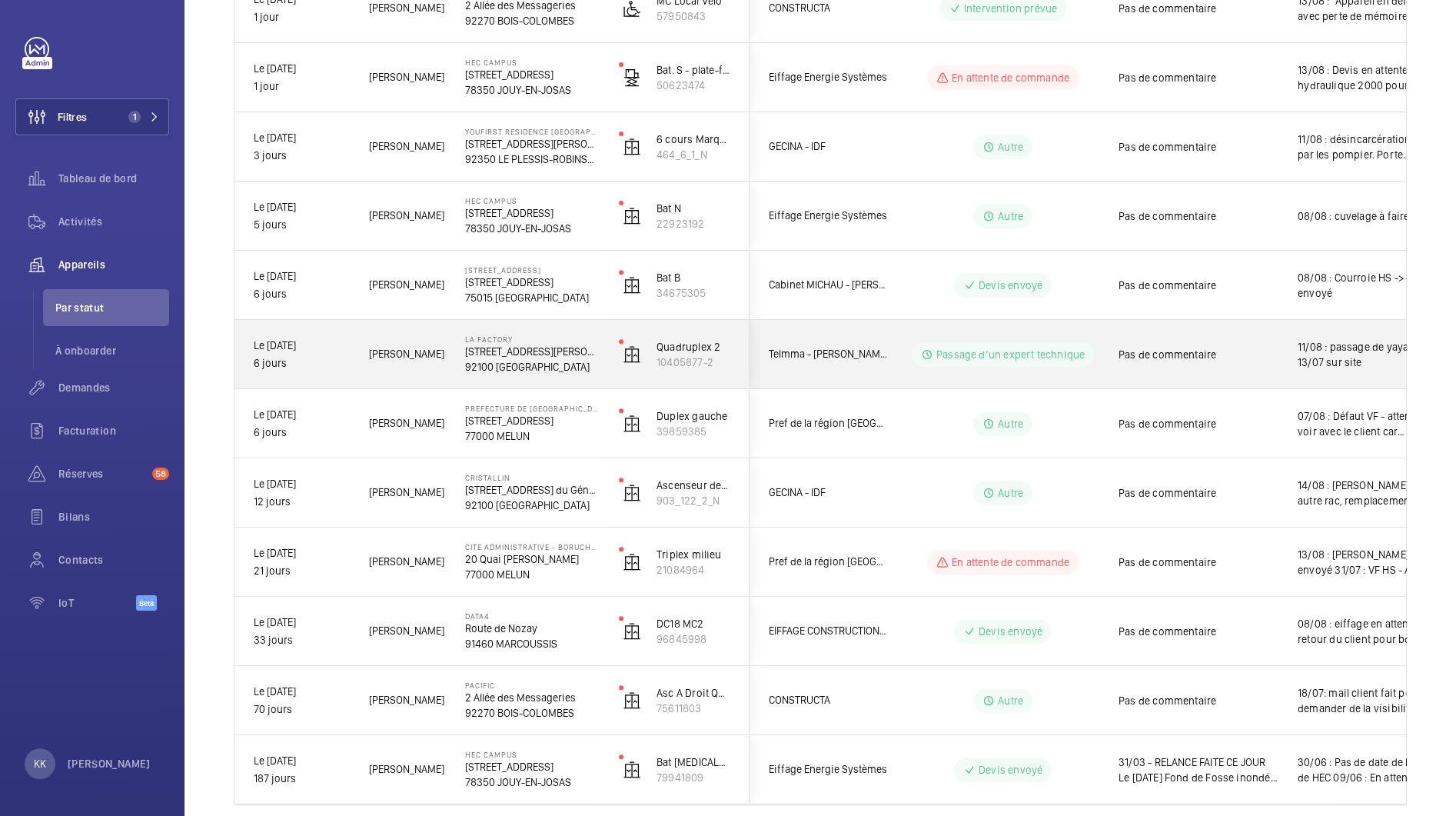
scroll to position [578, 0]
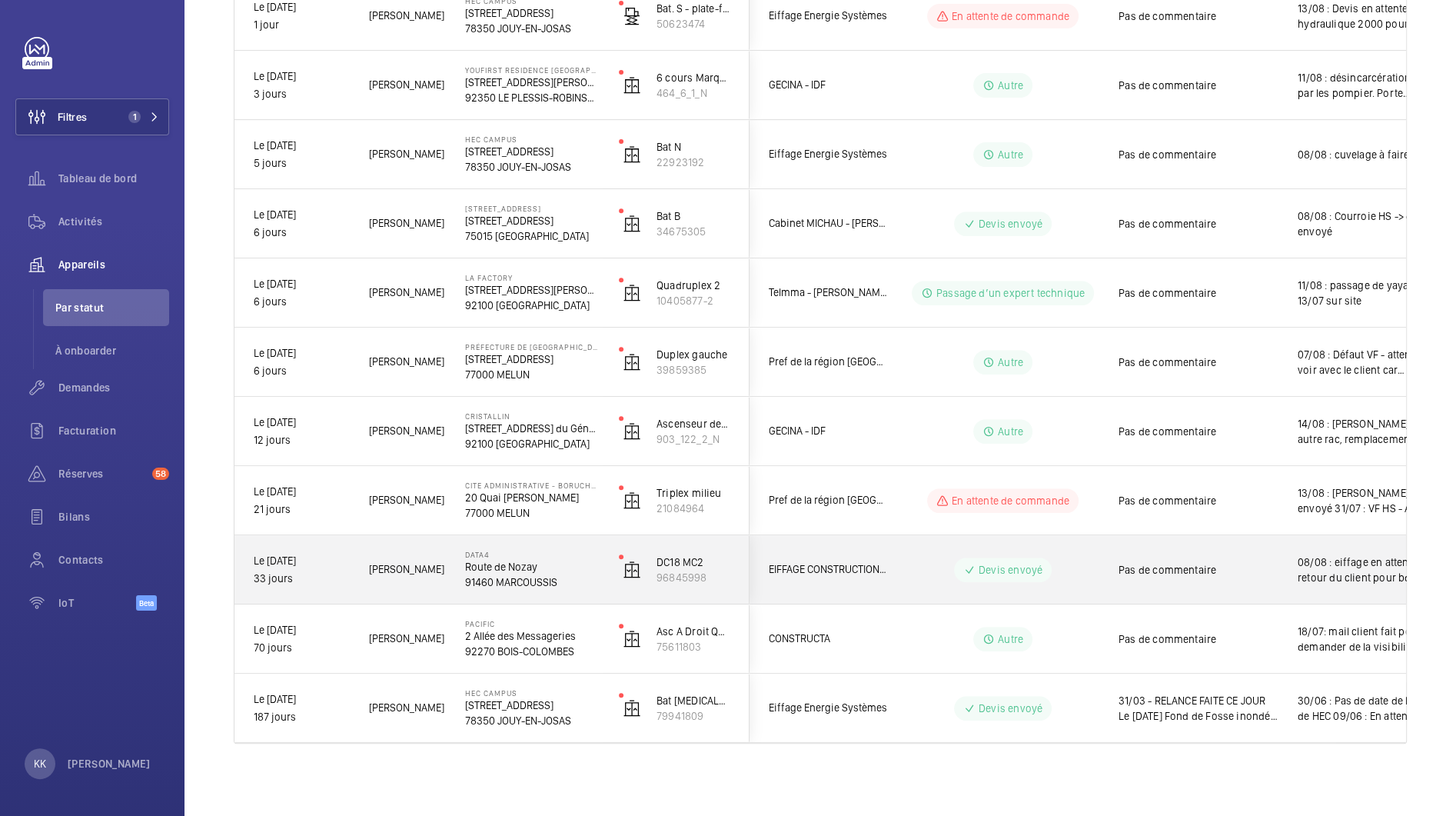
click at [1121, 570] on span "Pas de commentaire" at bounding box center [1198, 570] width 159 height 15
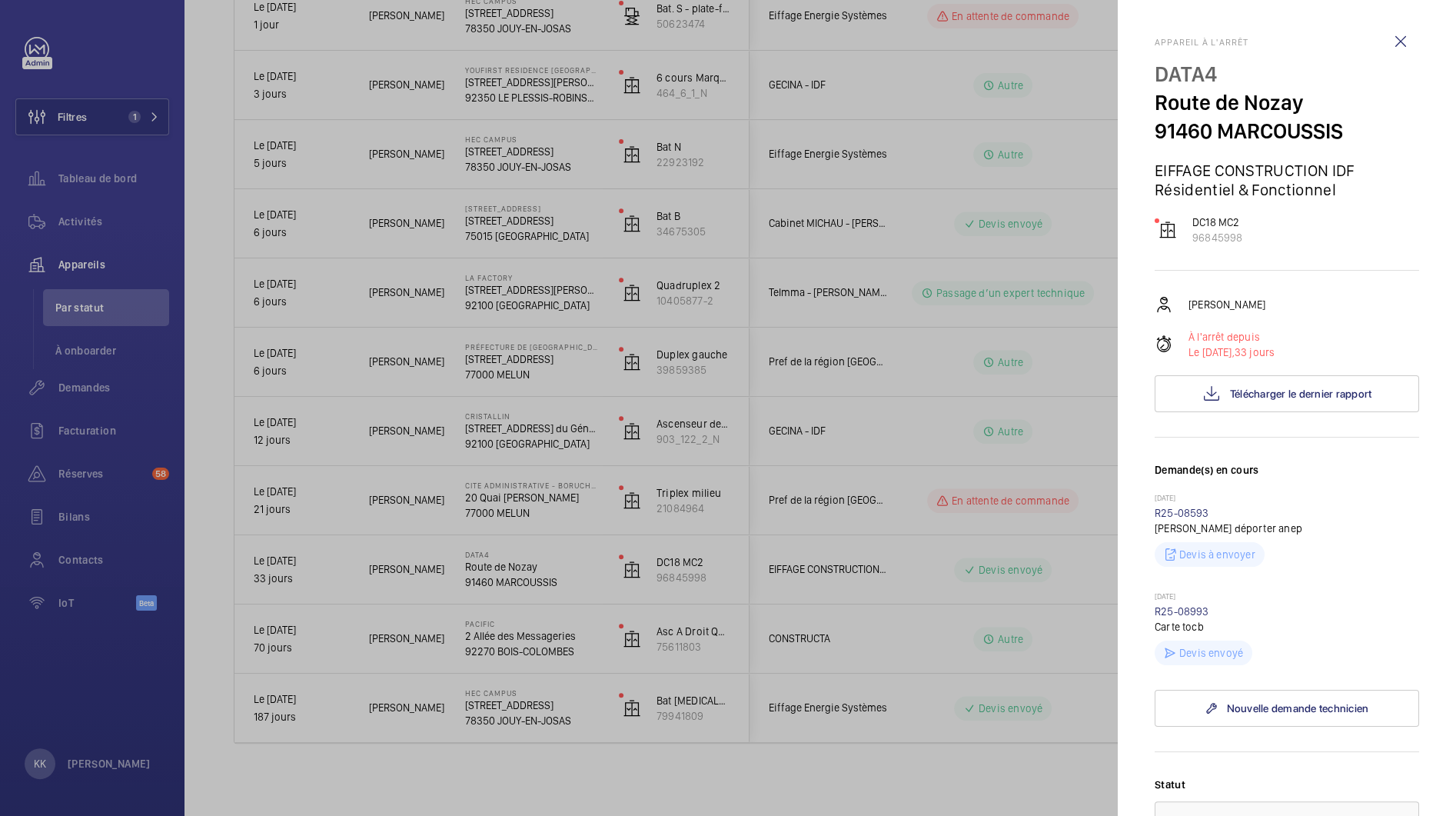
click at [565, 509] on div at bounding box center [728, 408] width 1456 height 816
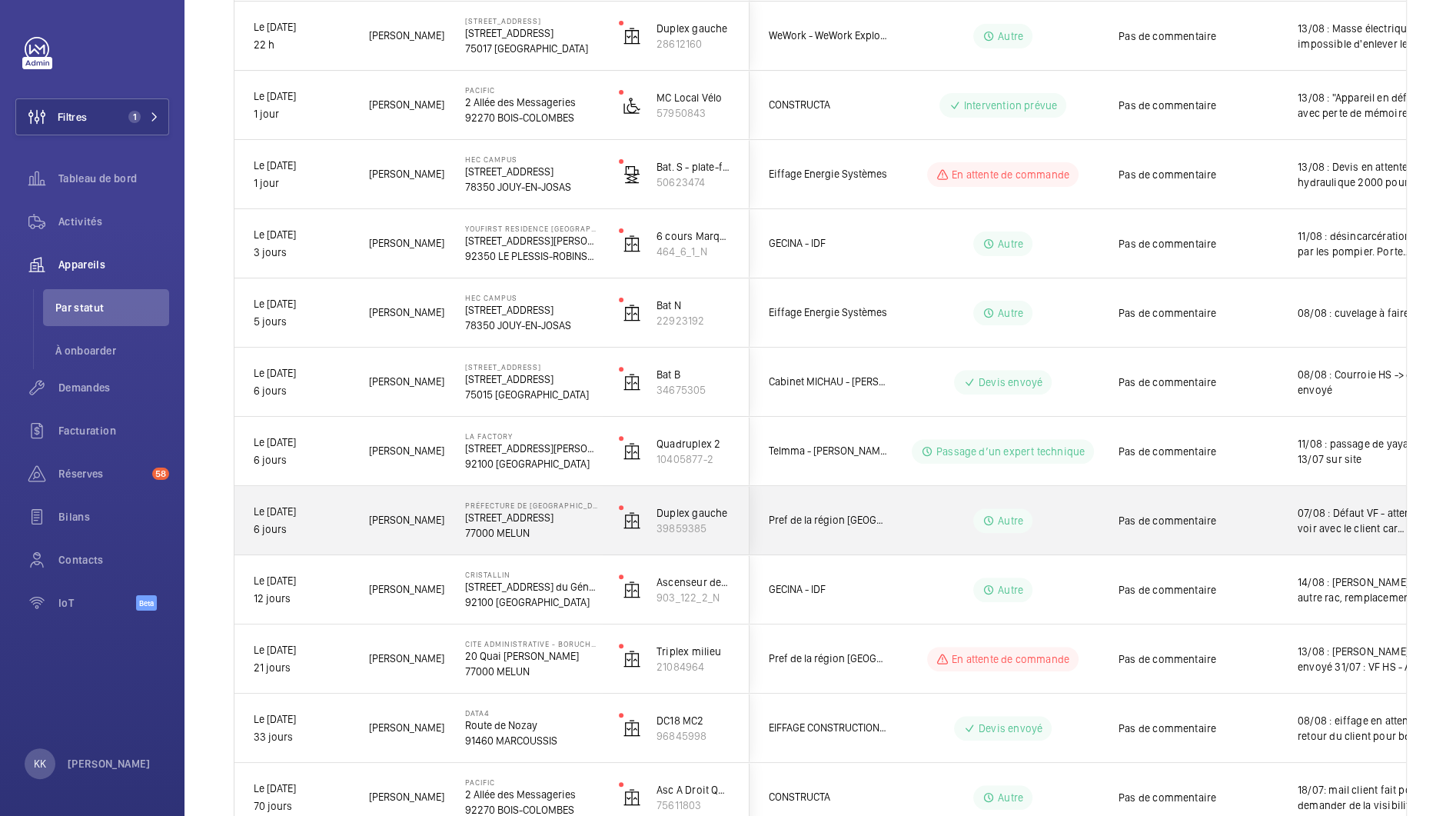
scroll to position [415, 0]
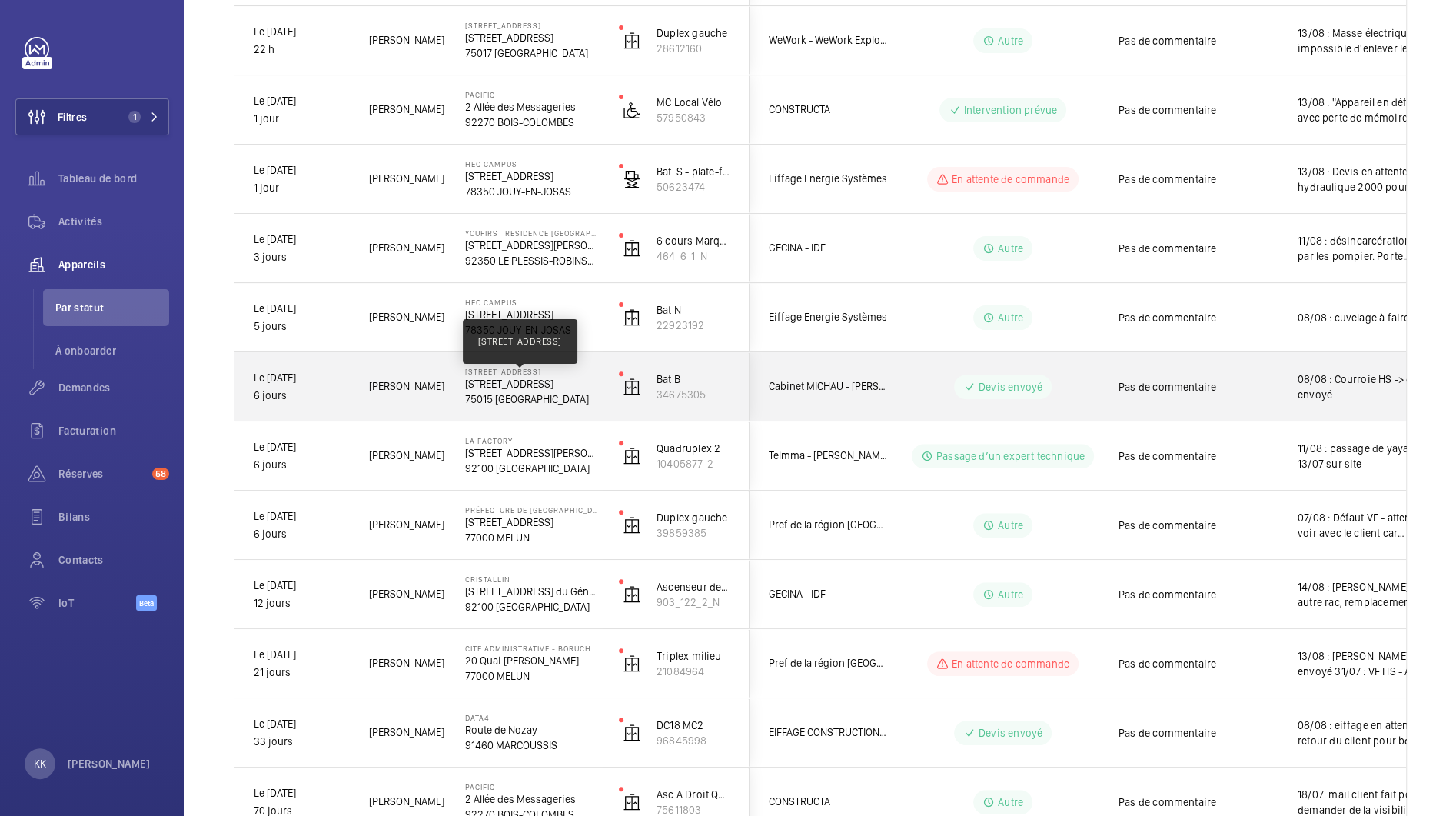
click at [549, 381] on p "[STREET_ADDRESS]" at bounding box center [532, 383] width 134 height 15
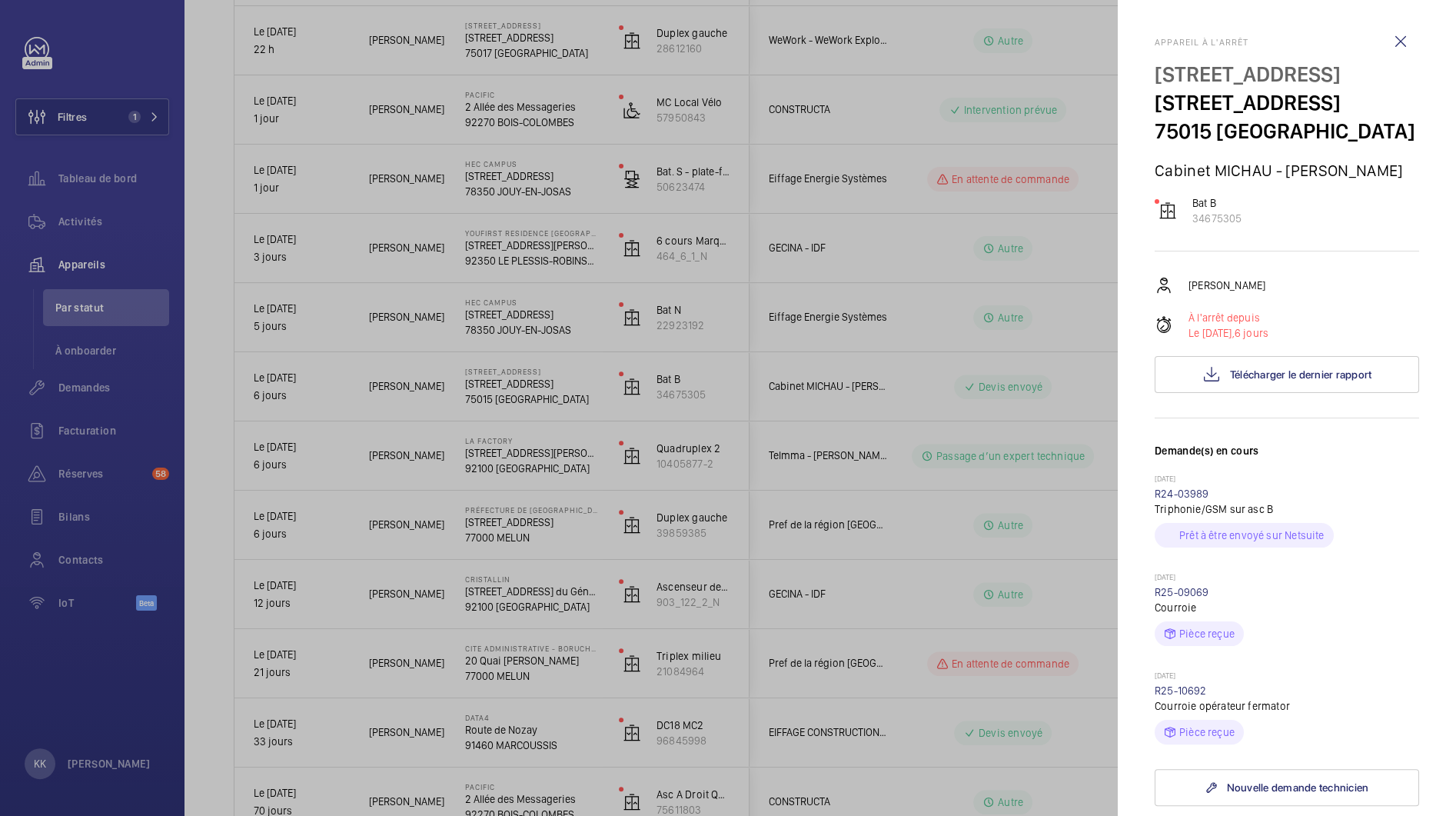
scroll to position [600, 0]
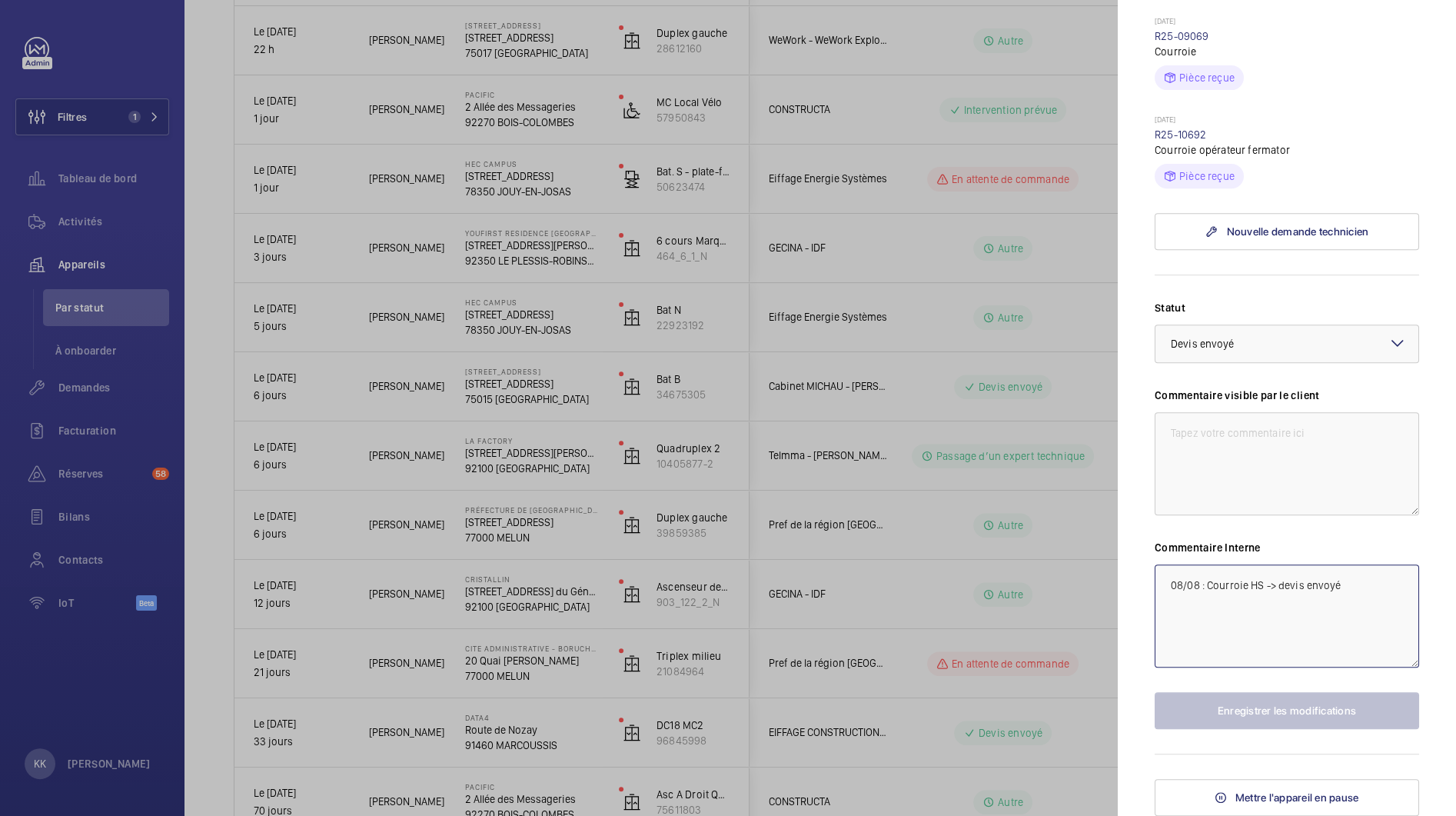
click at [1170, 588] on textarea "08/08 : Courroie HS -> devis envoyé" at bounding box center [1287, 617] width 265 height 103
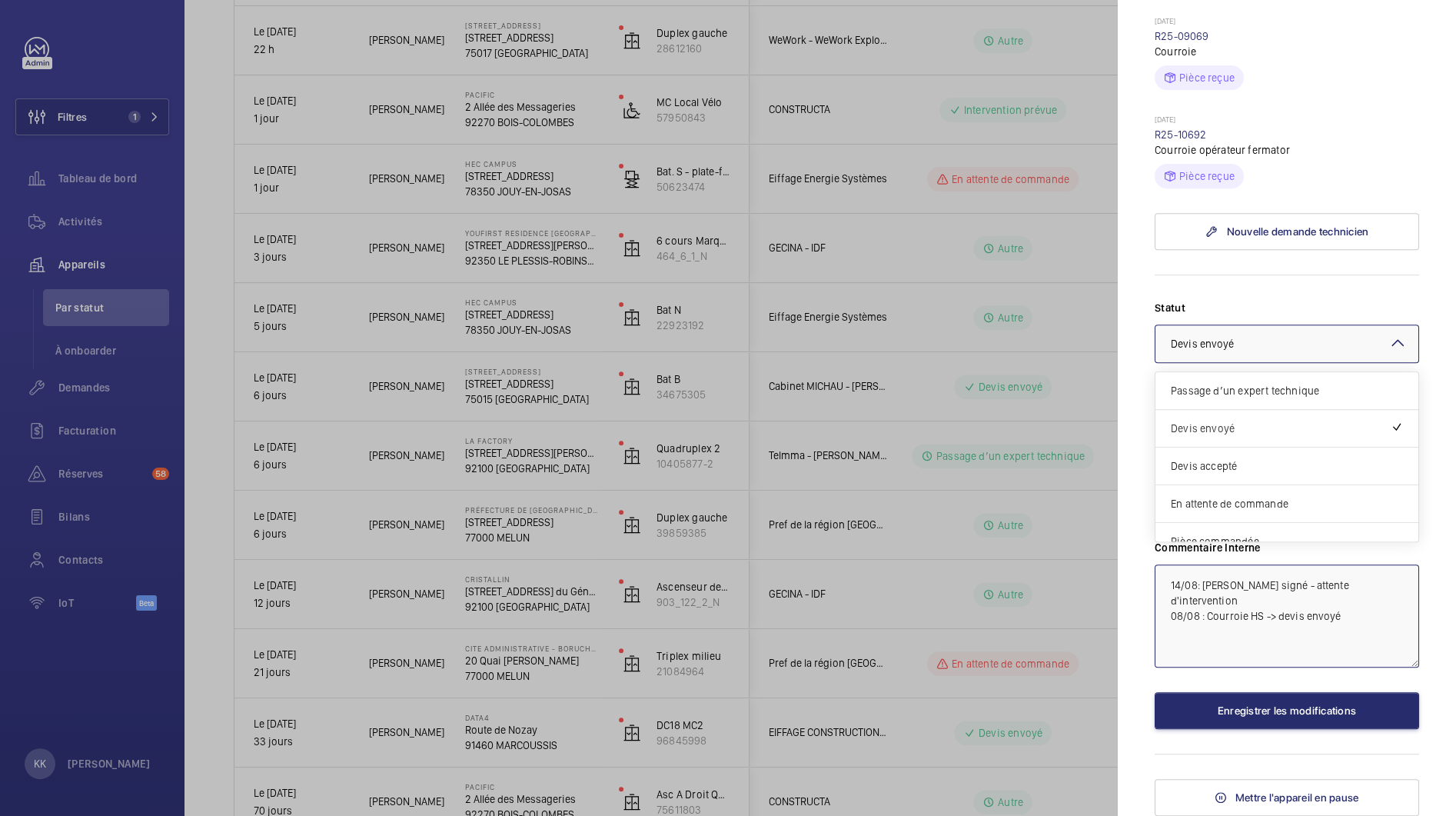
click at [1264, 363] on div "Sélectionnez un statut × Devis envoyé ×" at bounding box center [1287, 344] width 265 height 39
click at [1281, 458] on span "Devis accepté" at bounding box center [1287, 466] width 232 height 15
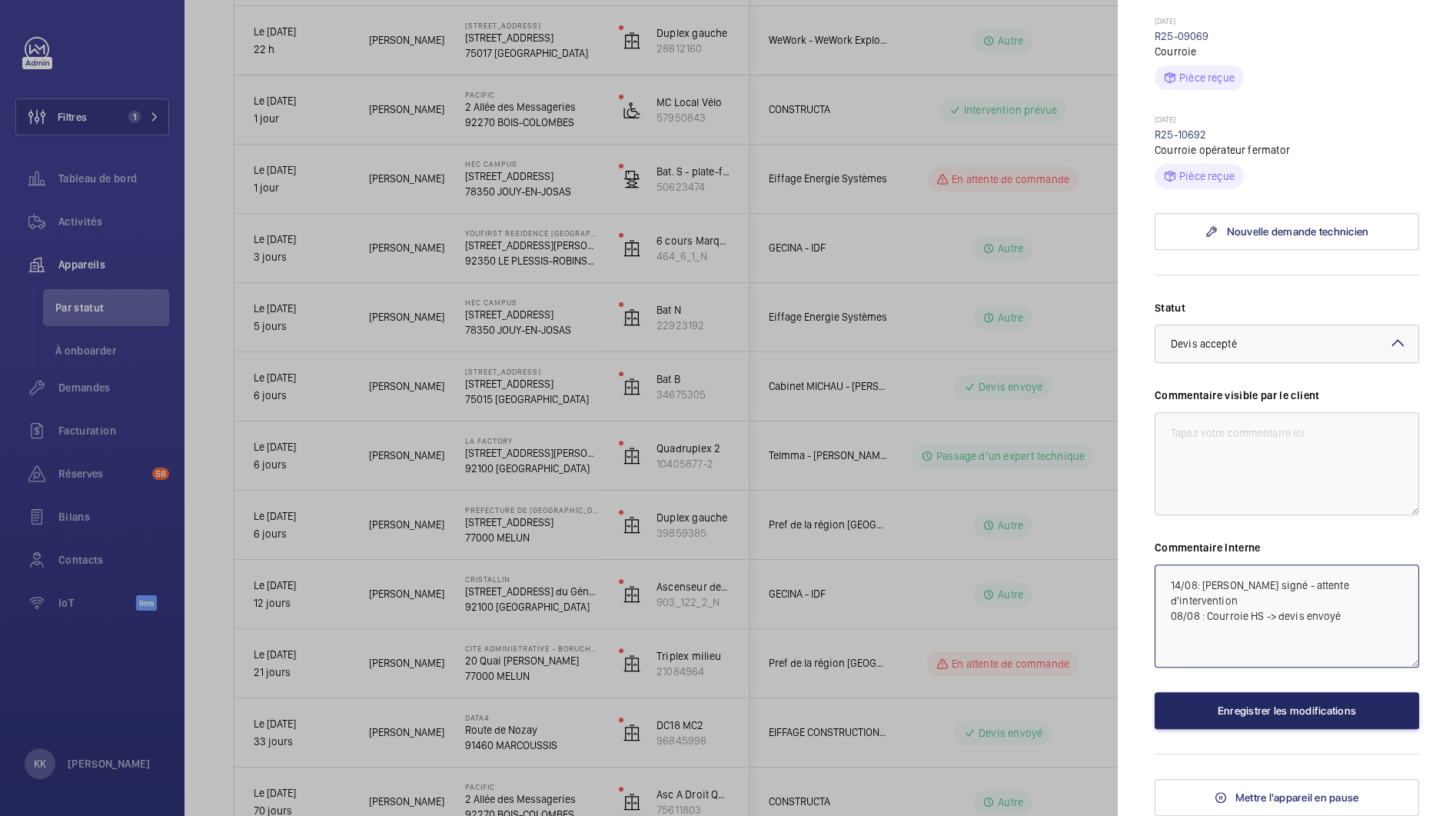
type textarea "14/08: [PERSON_NAME] signé - attente d'intervention 08/08 : Courroie HS -> devi…"
click at [1280, 705] on button "Enregistrer les modifications" at bounding box center [1287, 711] width 265 height 37
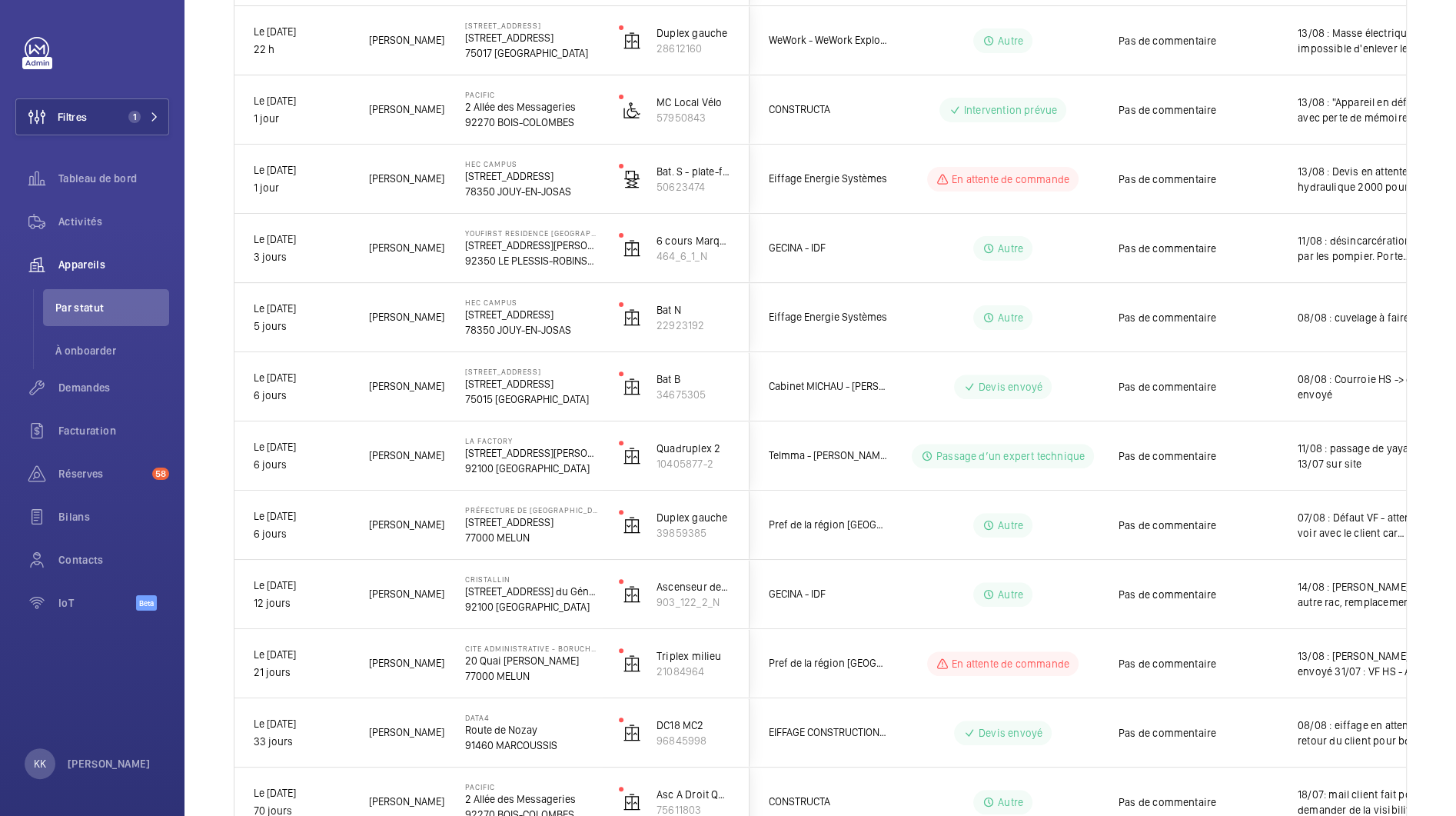
scroll to position [0, 0]
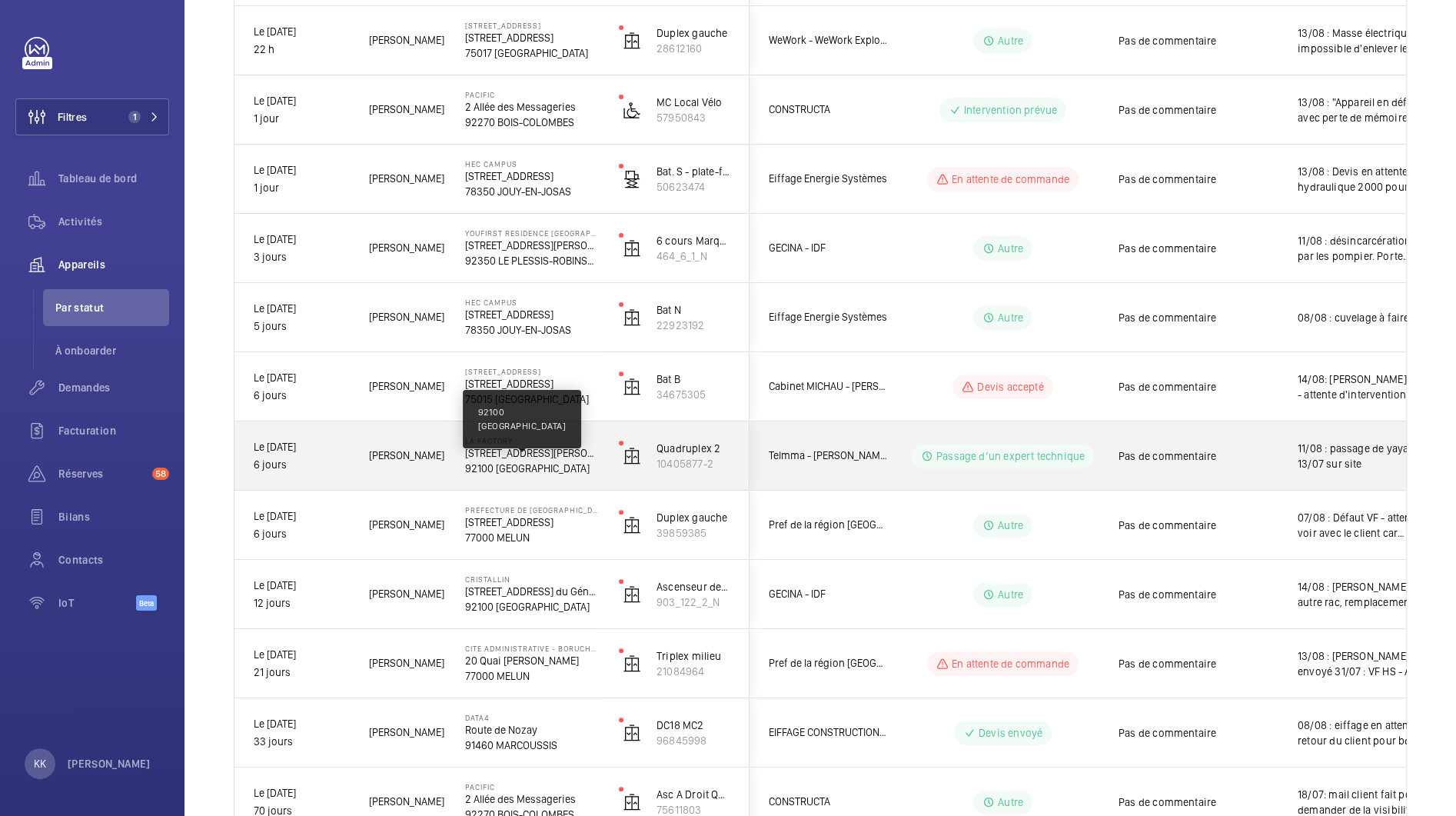
click at [540, 466] on p "92100 [GEOGRAPHIC_DATA]" at bounding box center [532, 468] width 134 height 15
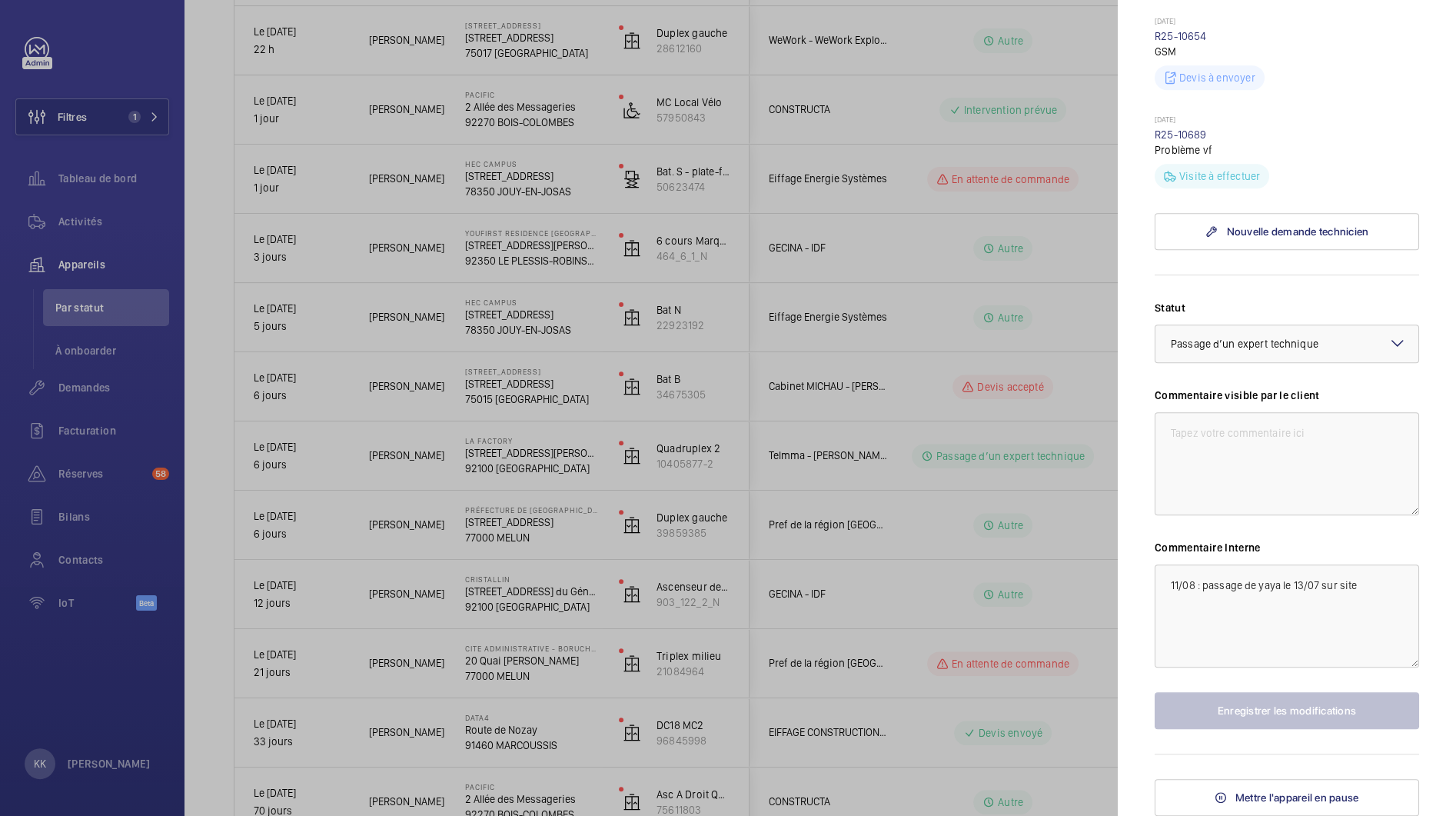
scroll to position [737, 0]
click at [1137, 577] on mat-sidenav "Appareil à l'arrêt La Factory 53, avenue Emile Zola, 92100 BOULOGNE-BILLANCOURT…" at bounding box center [1287, 408] width 338 height 816
click at [1158, 579] on textarea "11/08 : passage de yaya le 13/07 sur site" at bounding box center [1287, 617] width 265 height 103
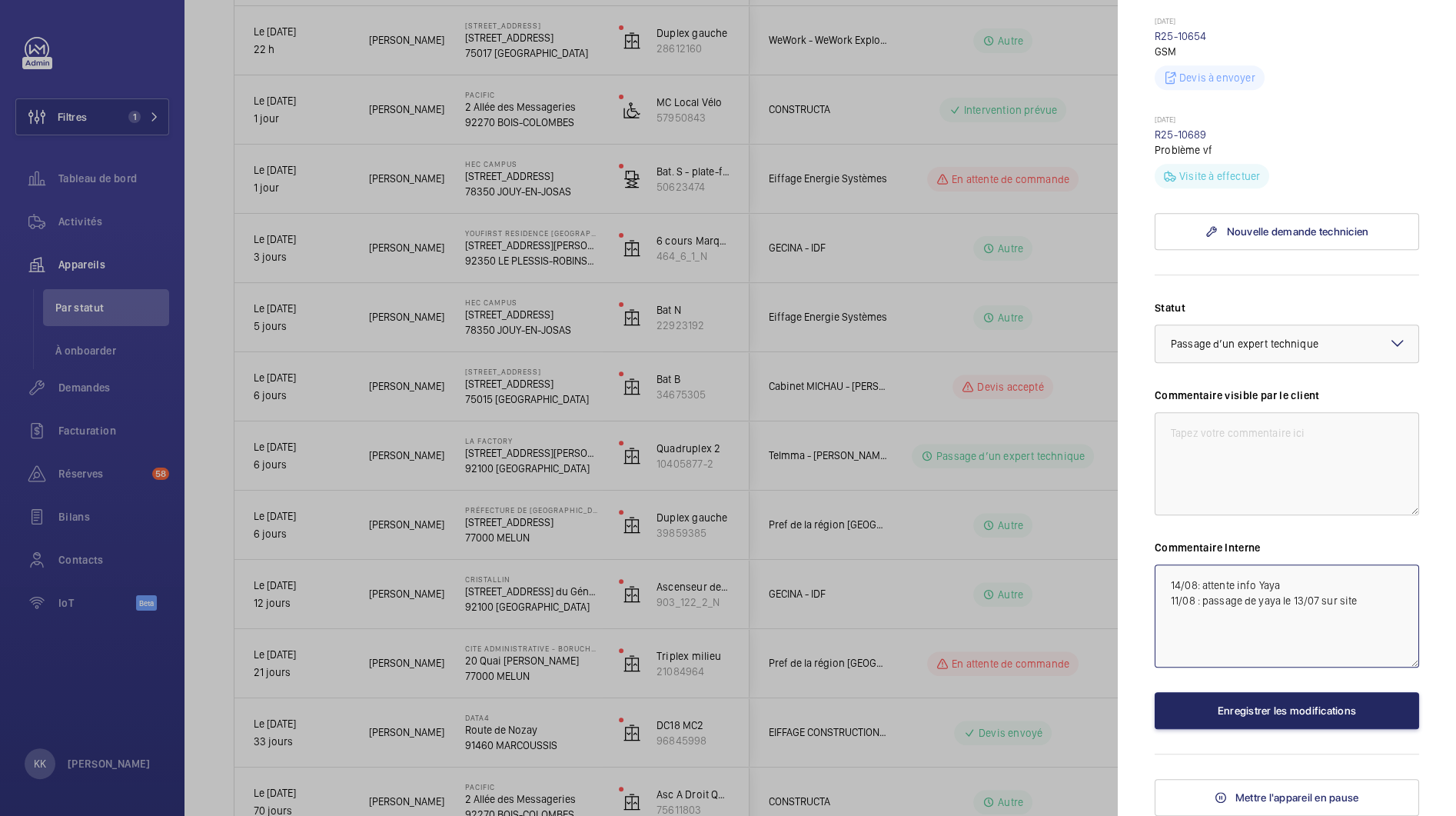
type textarea "14/08: attente info Yaya 11/08 : passage de yaya le 13/07 sur site"
click at [1254, 721] on button "Enregistrer les modifications" at bounding box center [1287, 711] width 265 height 37
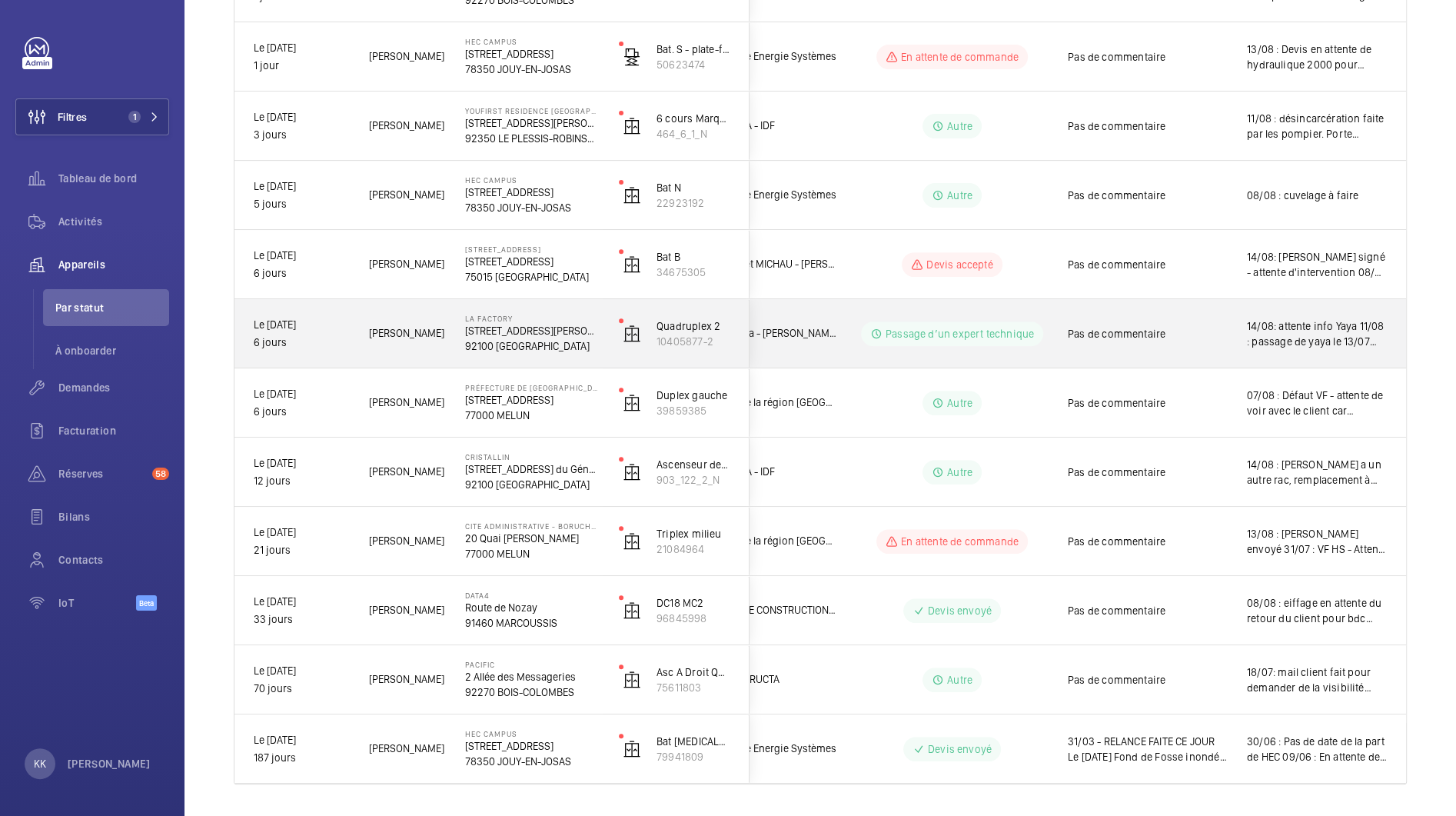
scroll to position [578, 0]
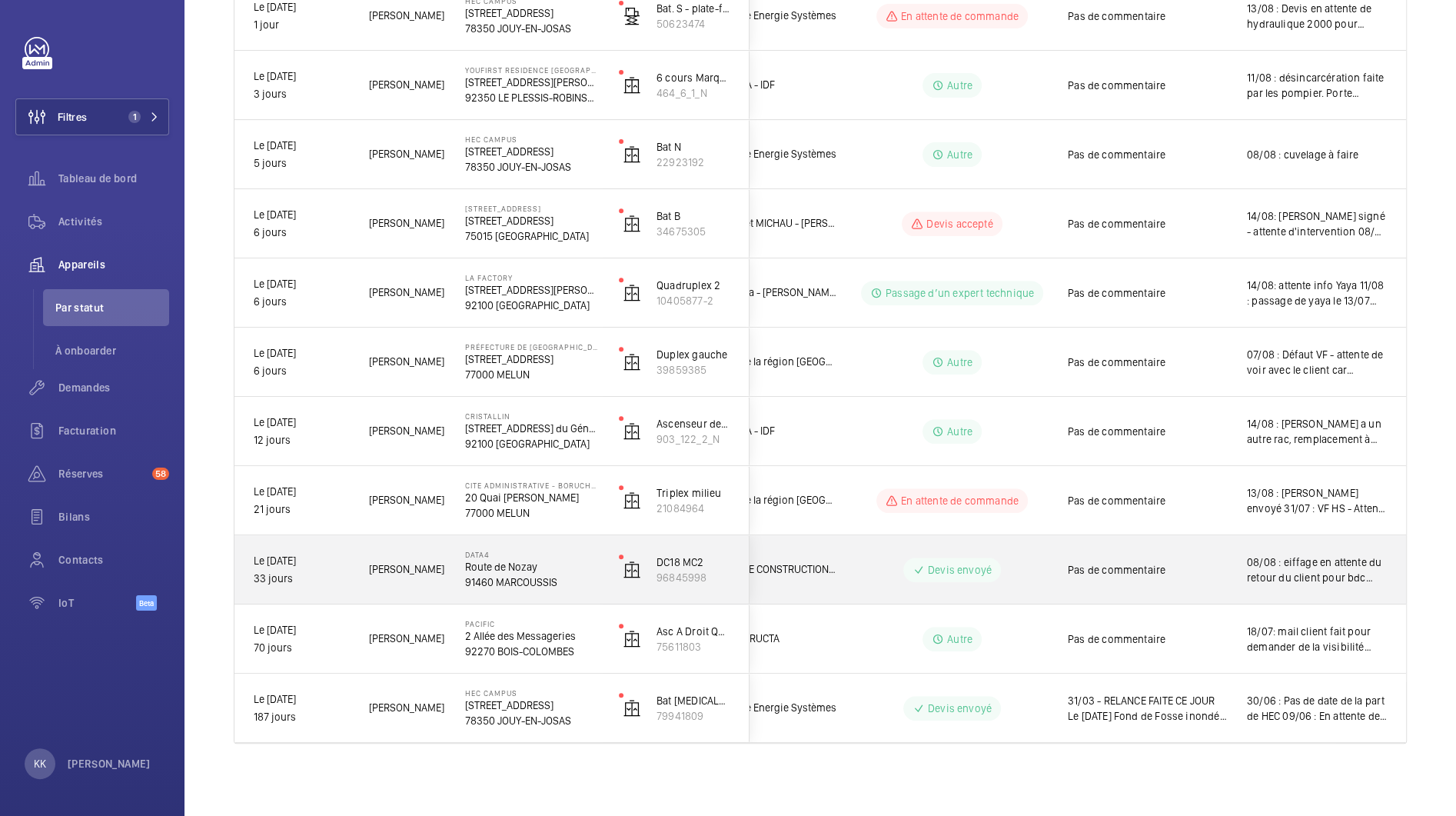
click at [1199, 550] on div "Pas de commentaire" at bounding box center [1138, 570] width 177 height 66
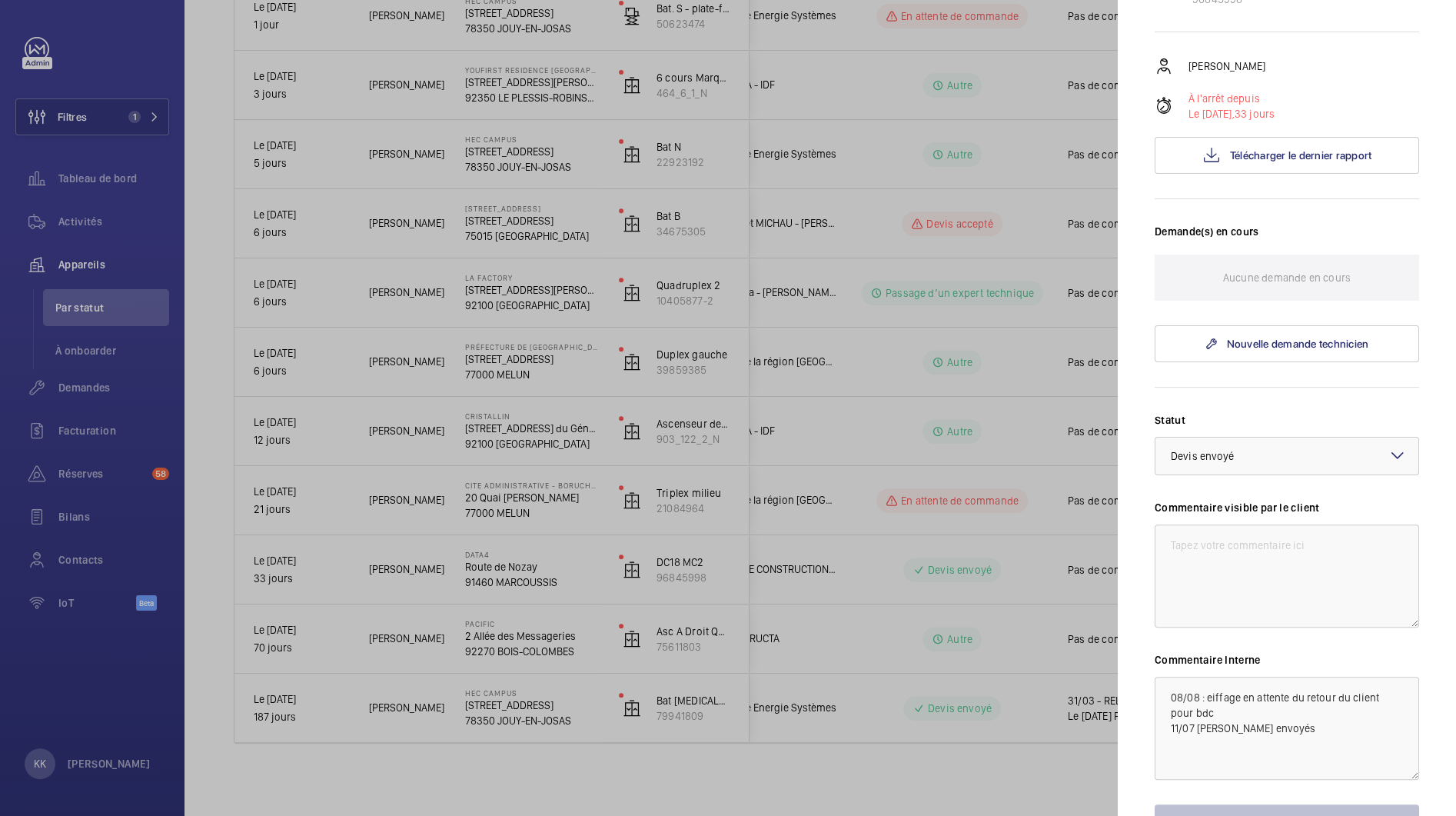
scroll to position [0, 0]
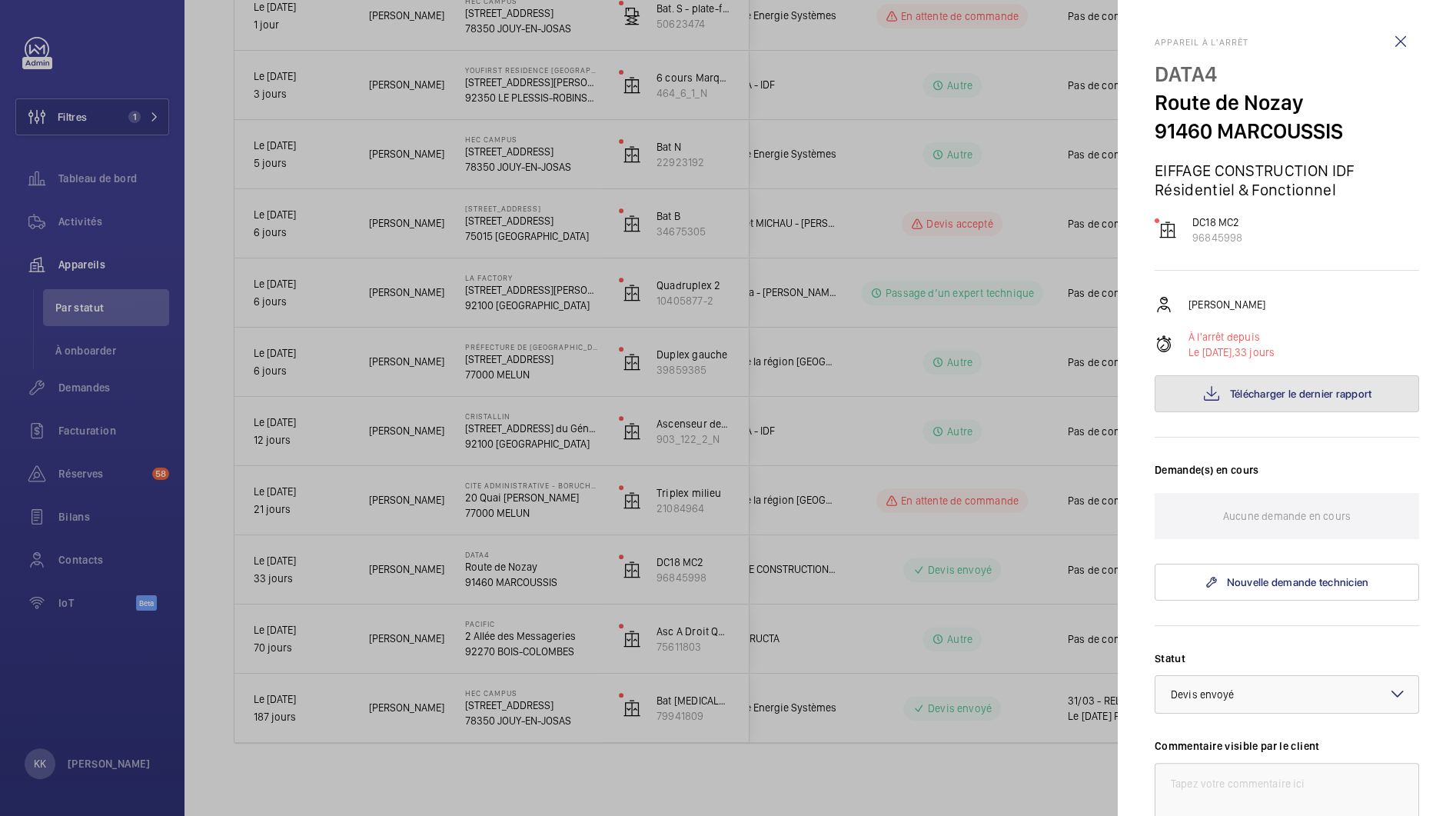
click at [1227, 408] on button "Télécharger le dernier rapport" at bounding box center [1287, 394] width 265 height 37
drag, startPoint x: 1279, startPoint y: 237, endPoint x: 1183, endPoint y: 239, distance: 96.0
click at [1183, 239] on div "DC18 MC2 96845998" at bounding box center [1287, 230] width 265 height 31
click at [1220, 276] on div "Appareil à l'arrêt DATA4 Route de Nozay 91460 MARCOUSSIS EIFFAGE CONSTRUCTION I…" at bounding box center [1287, 602] width 265 height 1130
drag, startPoint x: 1245, startPoint y: 257, endPoint x: 1195, endPoint y: 243, distance: 51.9
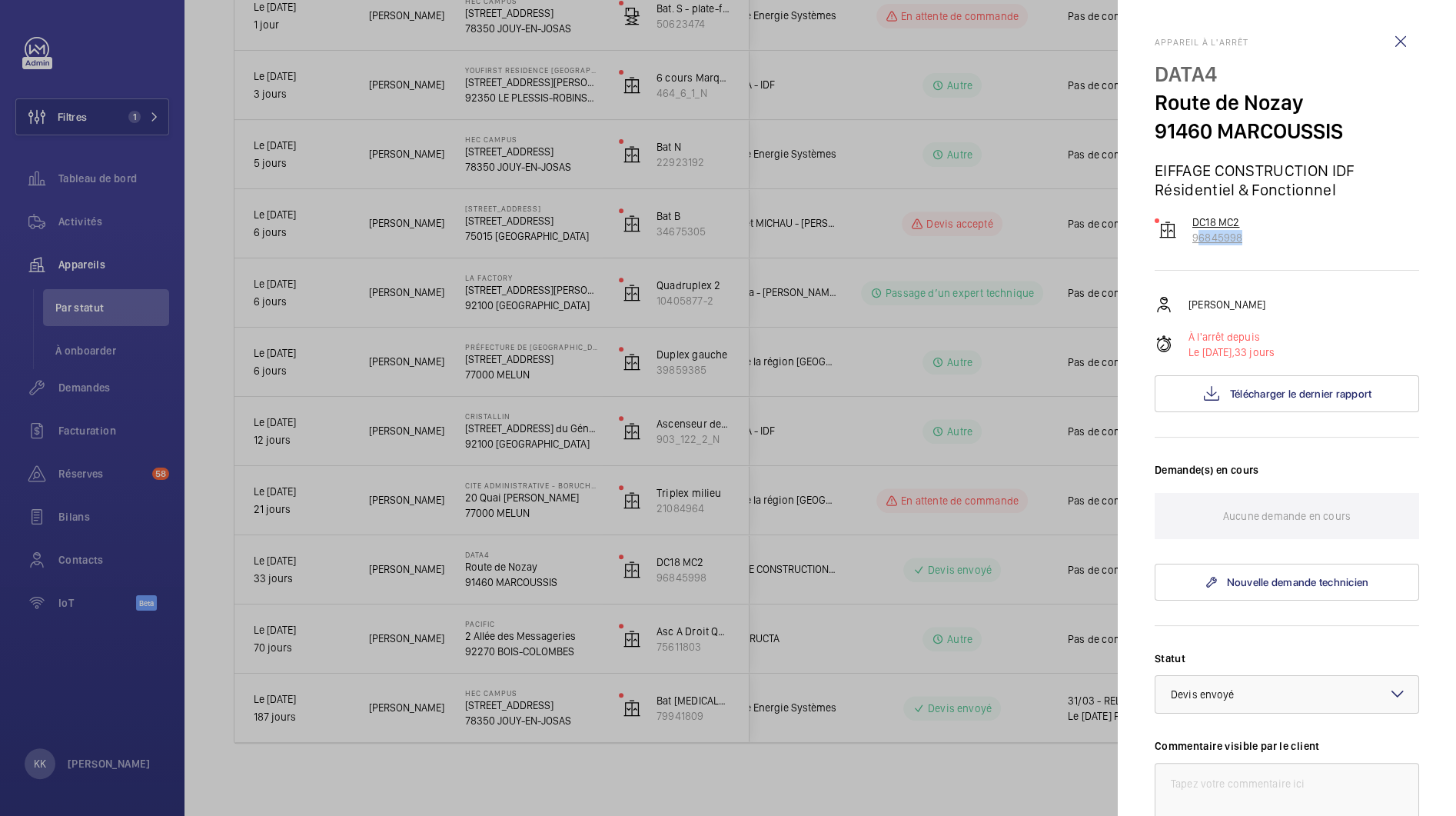
click at [1195, 243] on div "Appareil à l'arrêt DATA4 Route de Nozay 91460 MARCOUSSIS EIFFAGE CONSTRUCTION I…" at bounding box center [1287, 602] width 265 height 1130
copy p "6845998"
click at [887, 376] on div at bounding box center [728, 408] width 1456 height 816
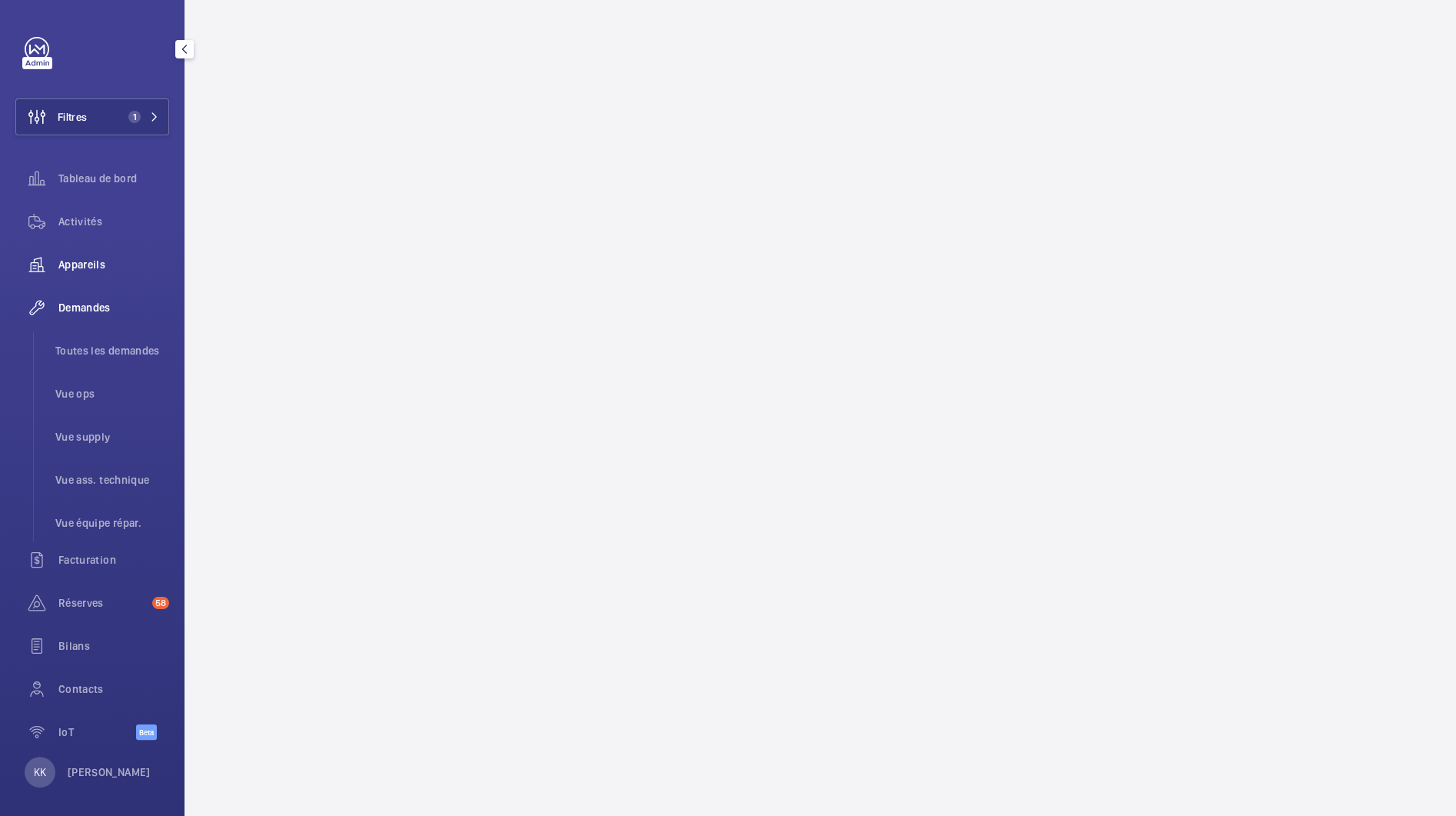
click at [92, 270] on span "Appareils" at bounding box center [113, 264] width 111 height 15
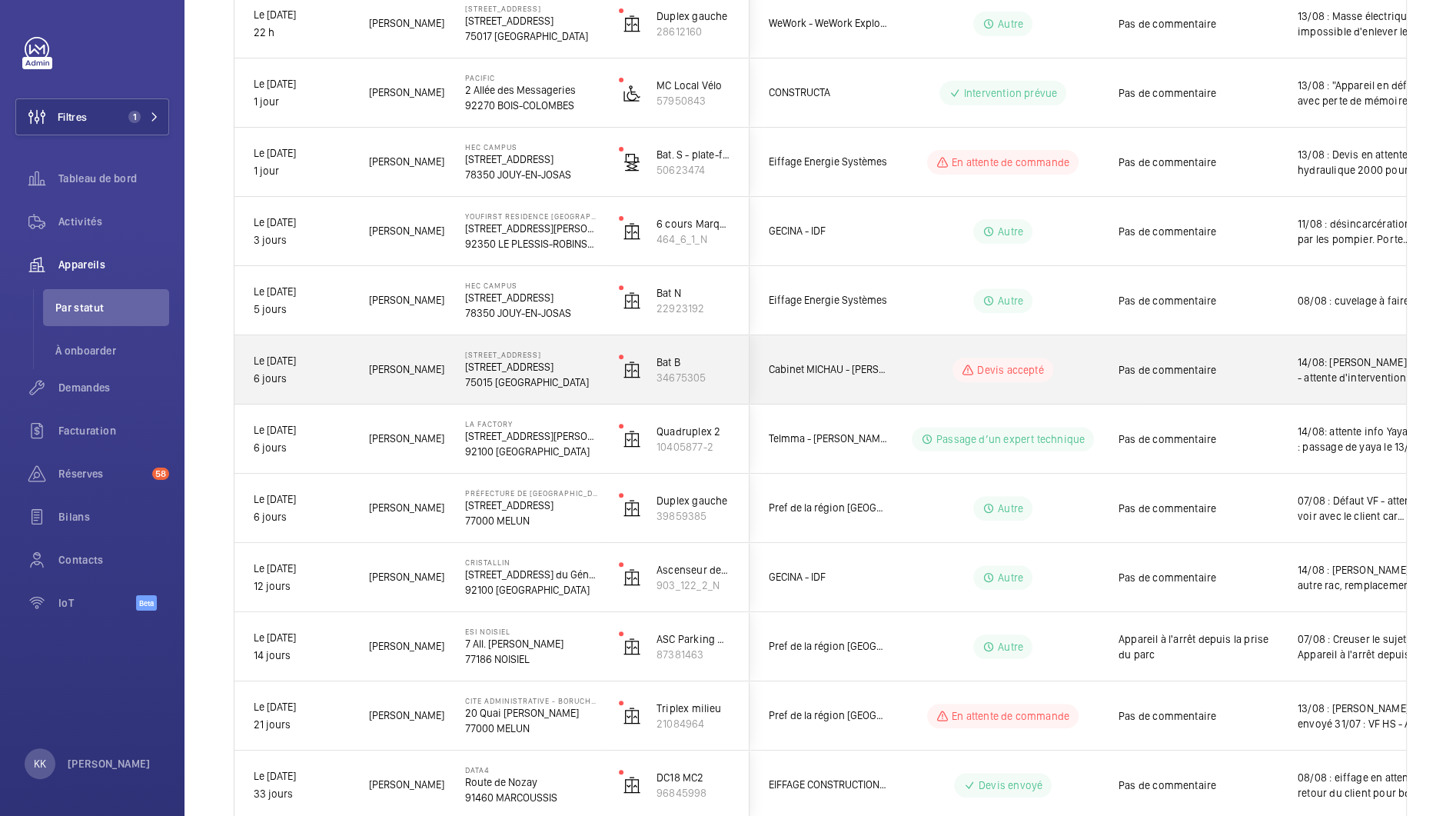
scroll to position [498, 0]
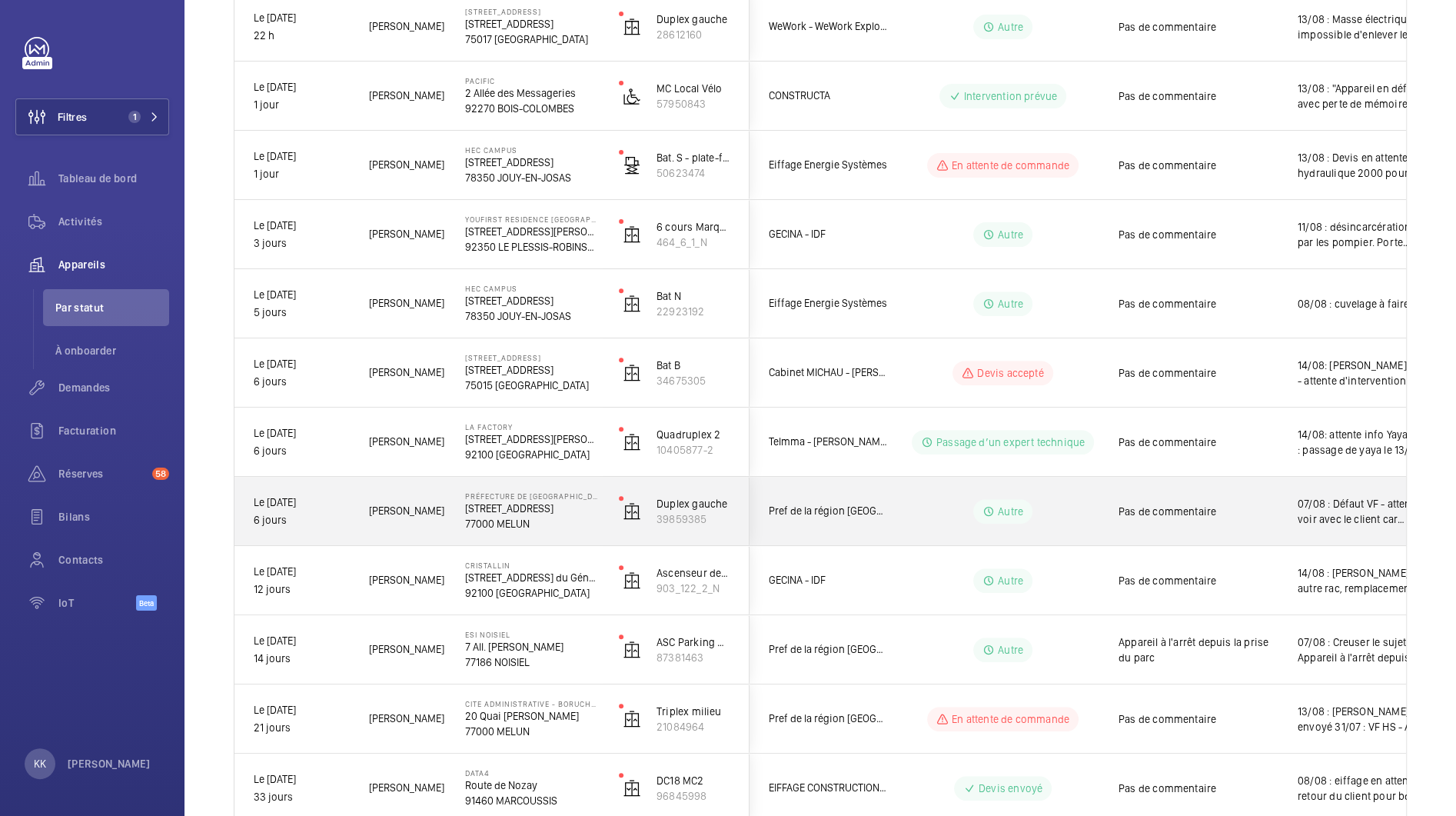
click at [539, 525] on p "77000 MELUN" at bounding box center [532, 523] width 134 height 15
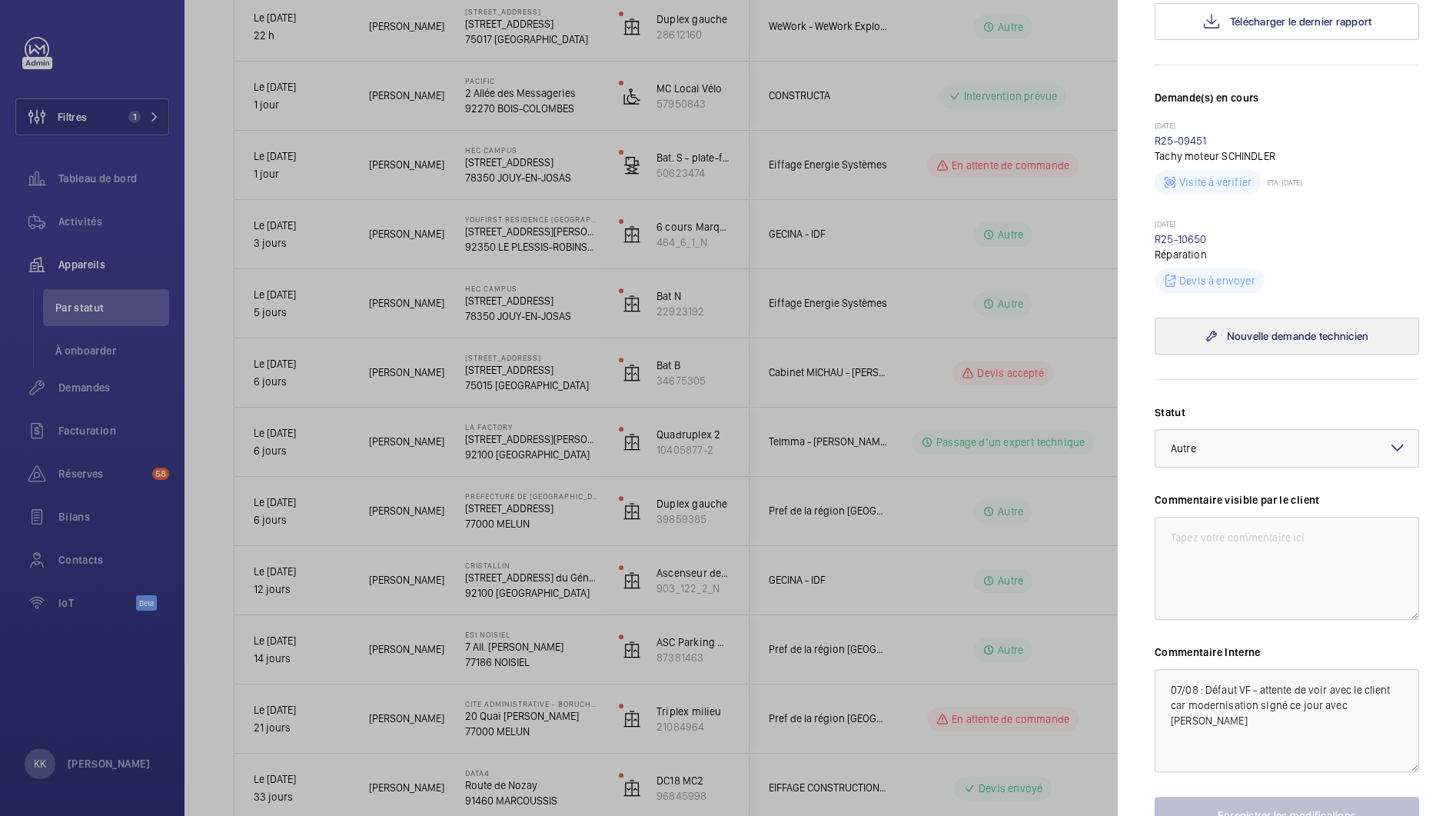
scroll to position [400, 0]
click at [1157, 675] on textarea "07/08 : Défaut VF - attente de voir avec le client car modernisation signé ce j…" at bounding box center [1287, 722] width 265 height 103
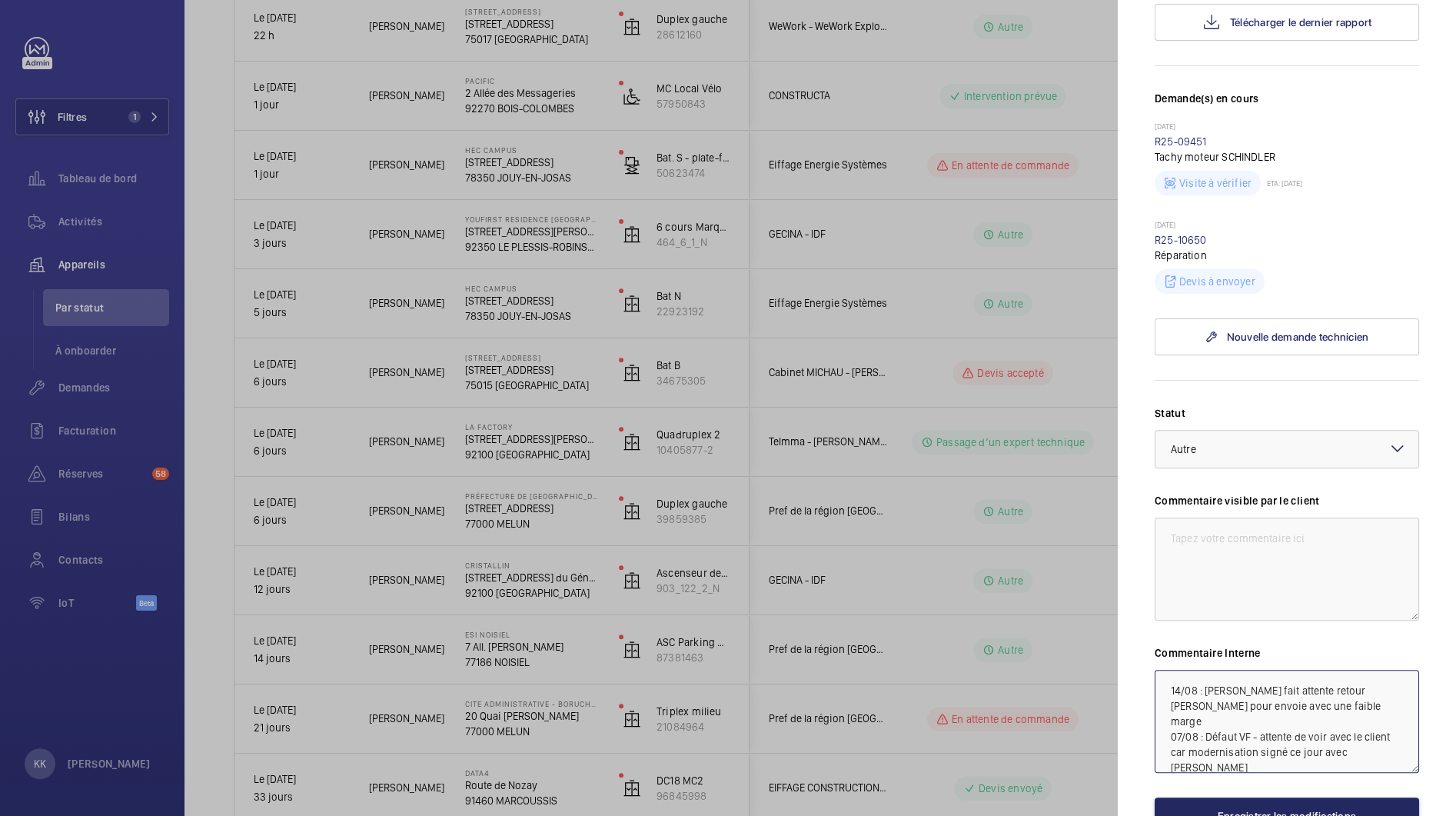
type textarea "14/08 : [PERSON_NAME] fait attente retour [PERSON_NAME] pour envoie avec une fa…"
click at [1215, 801] on button "Enregistrer les modifications" at bounding box center [1287, 816] width 265 height 37
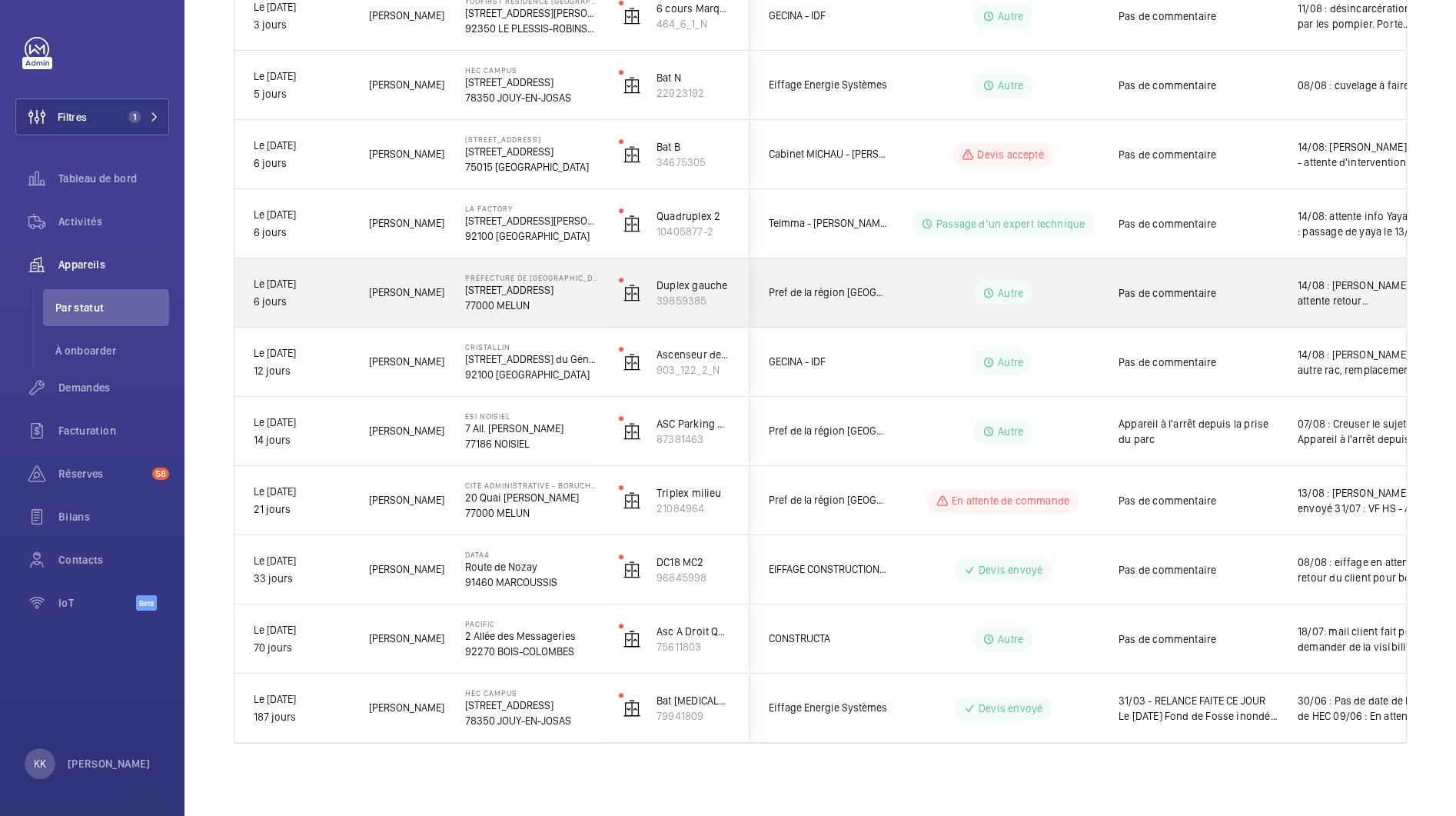
scroll to position [713, 0]
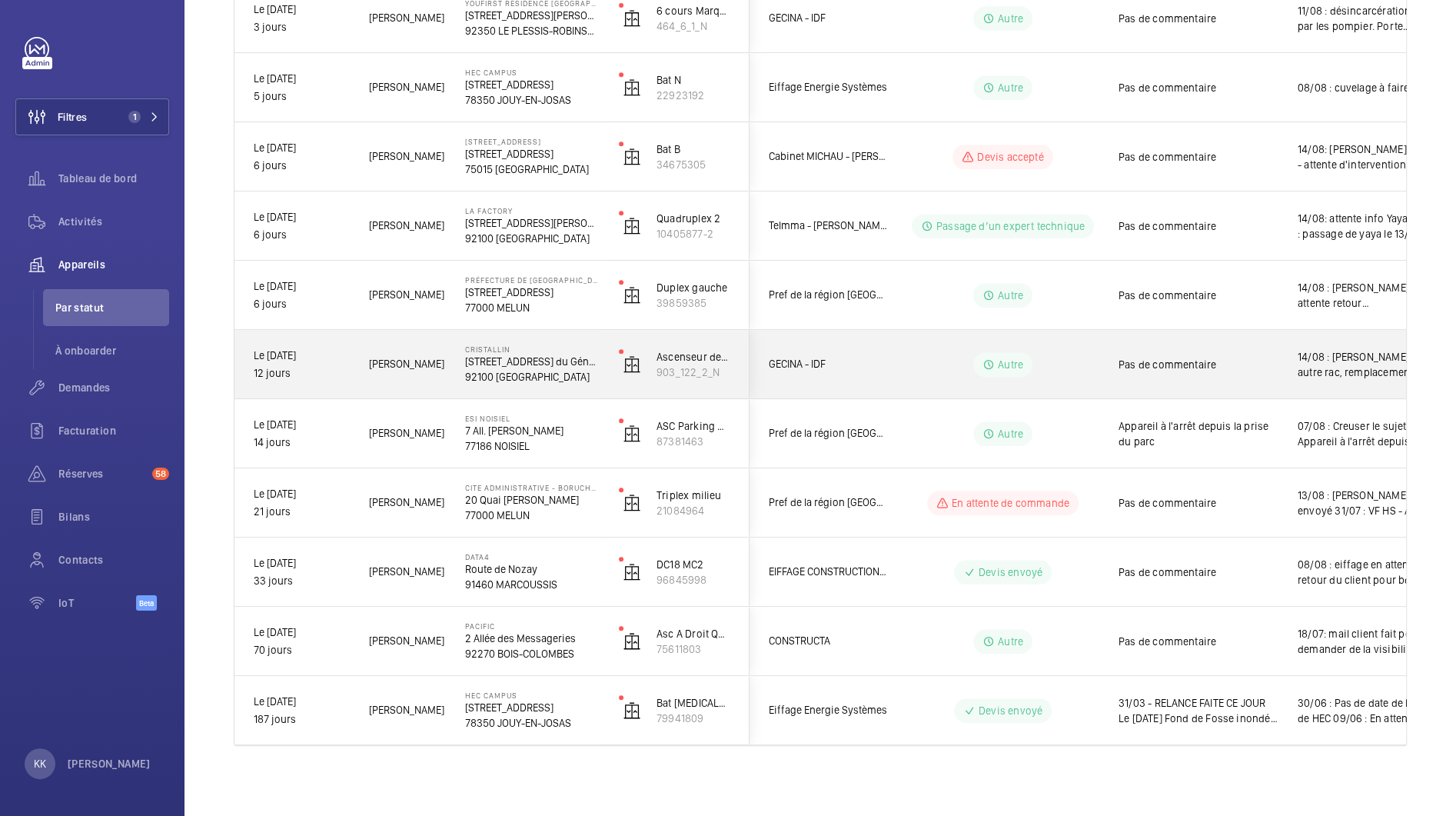
click at [481, 354] on p "[STREET_ADDRESS] du Général [PERSON_NAME]" at bounding box center [532, 361] width 134 height 15
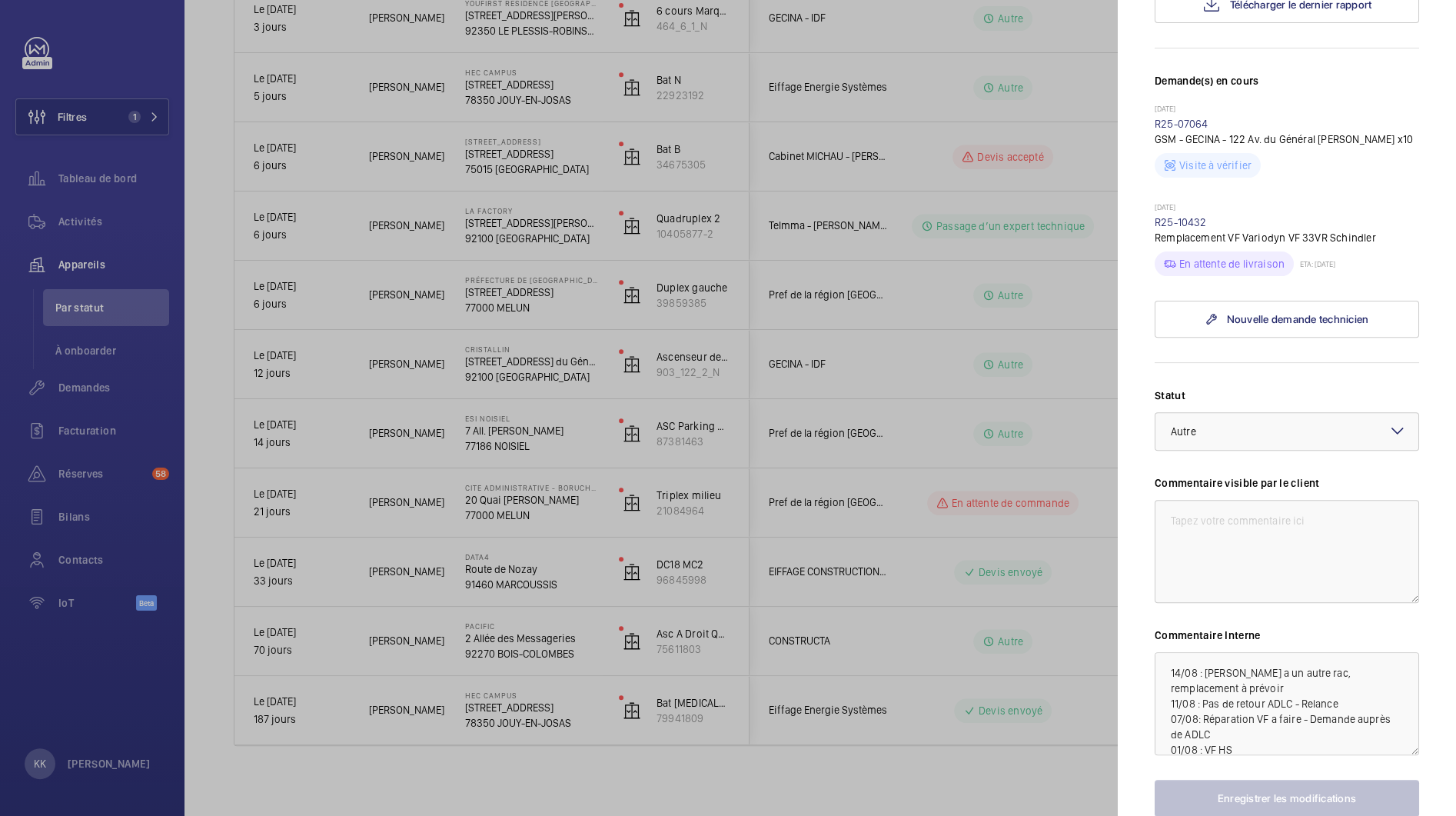
scroll to position [462, 0]
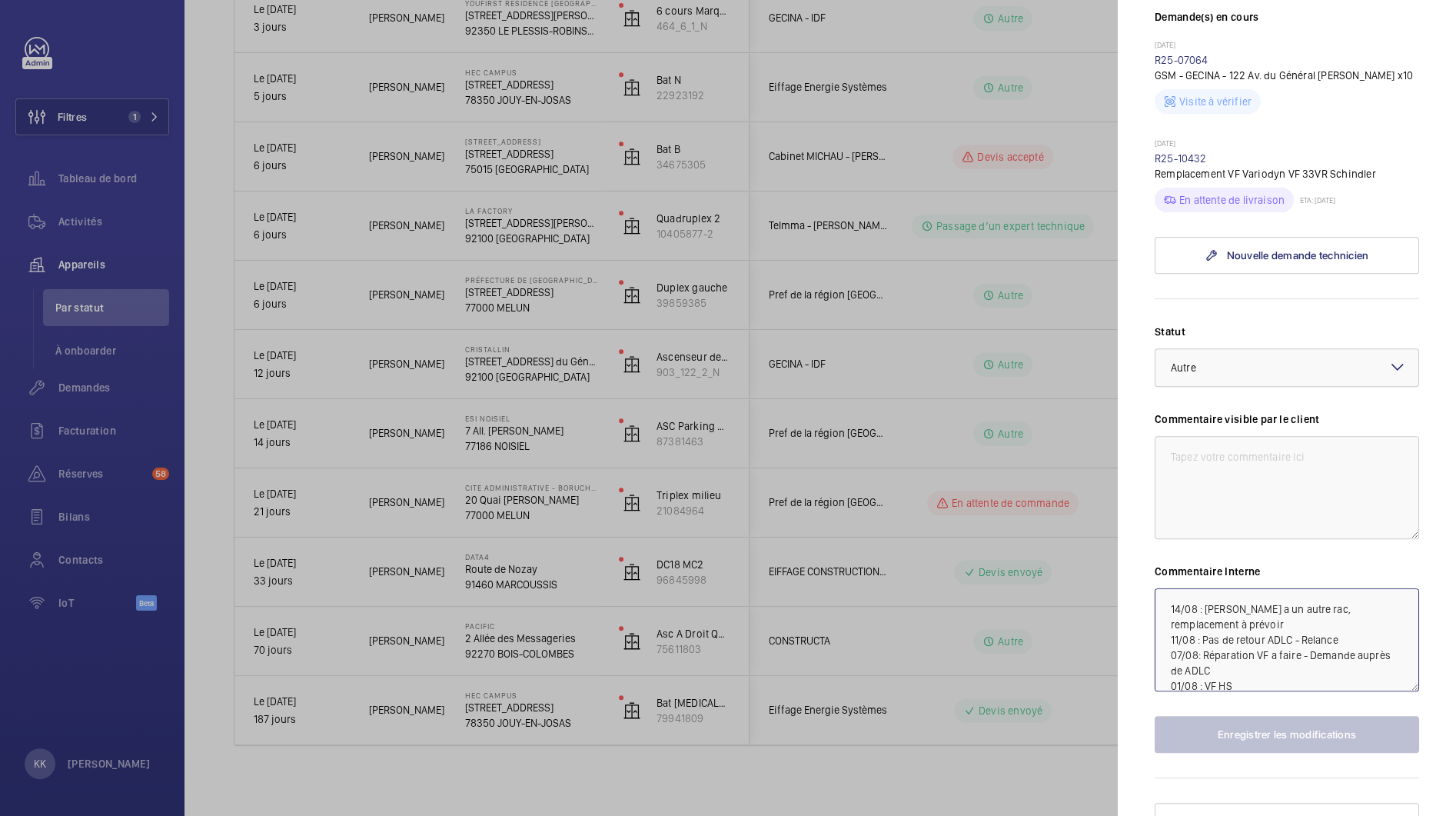
drag, startPoint x: 1224, startPoint y: 620, endPoint x: 1162, endPoint y: 596, distance: 66.5
click at [1162, 596] on textarea "14/08 : [PERSON_NAME] a un autre rac, remplacement à prévoir 11/08 : Pas de ret…" at bounding box center [1287, 640] width 265 height 103
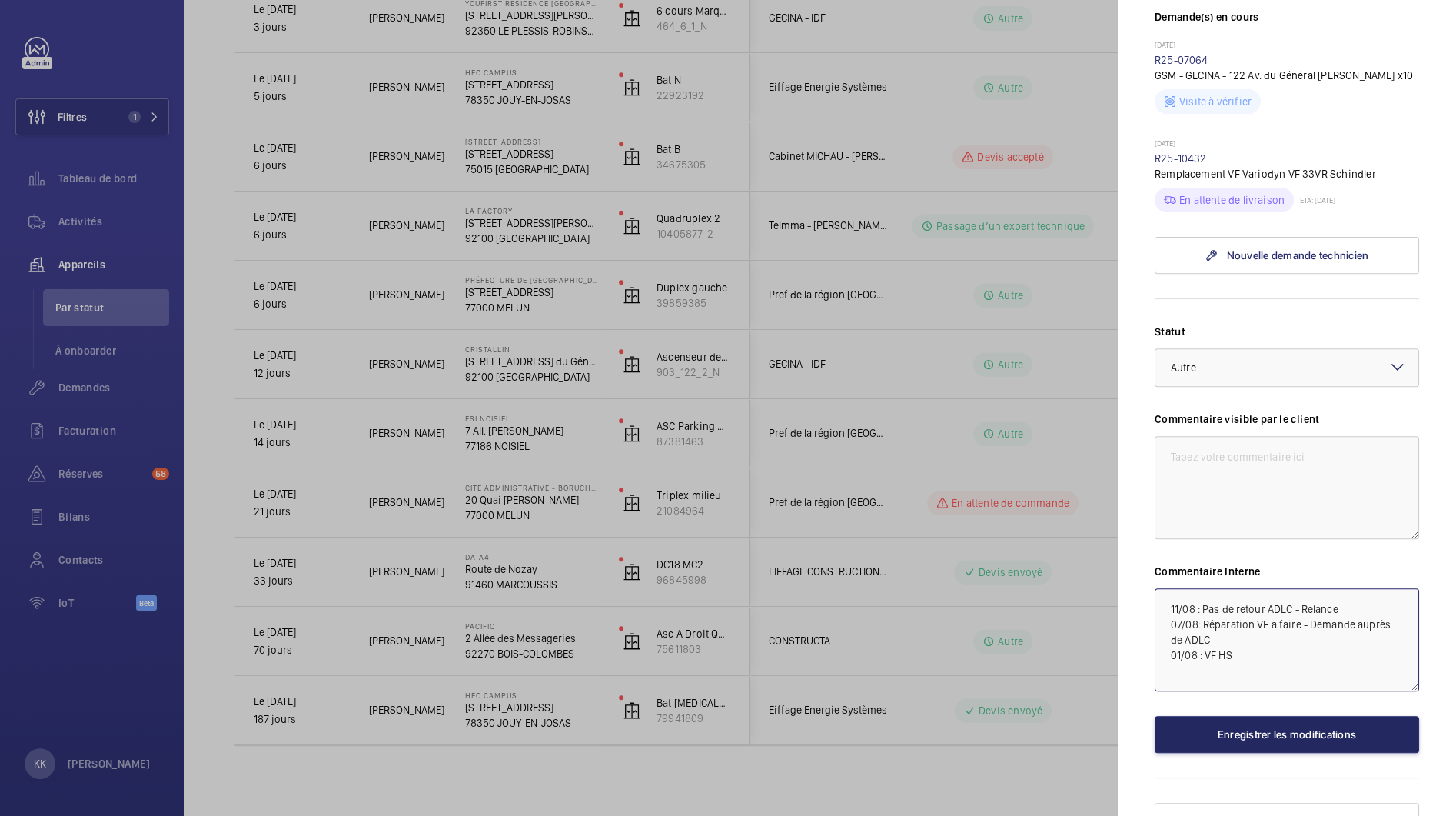
type textarea "11/08 : Pas de retour ADLC - Relance 07/08: Réparation VF a faire - Demande aup…"
click at [1300, 735] on button "Enregistrer les modifications" at bounding box center [1287, 734] width 265 height 37
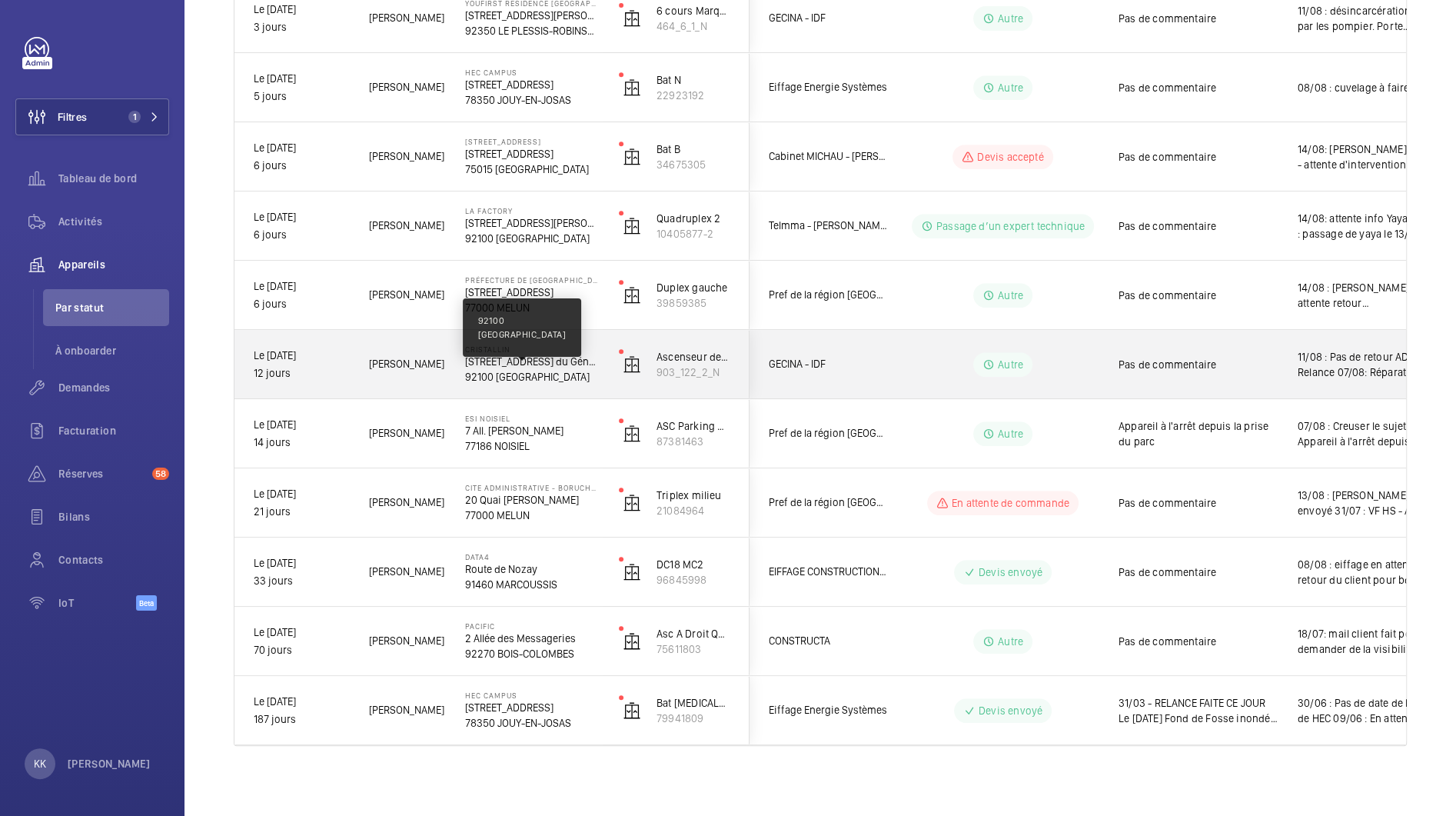
click at [468, 383] on p "92100 [GEOGRAPHIC_DATA]" at bounding box center [532, 376] width 134 height 15
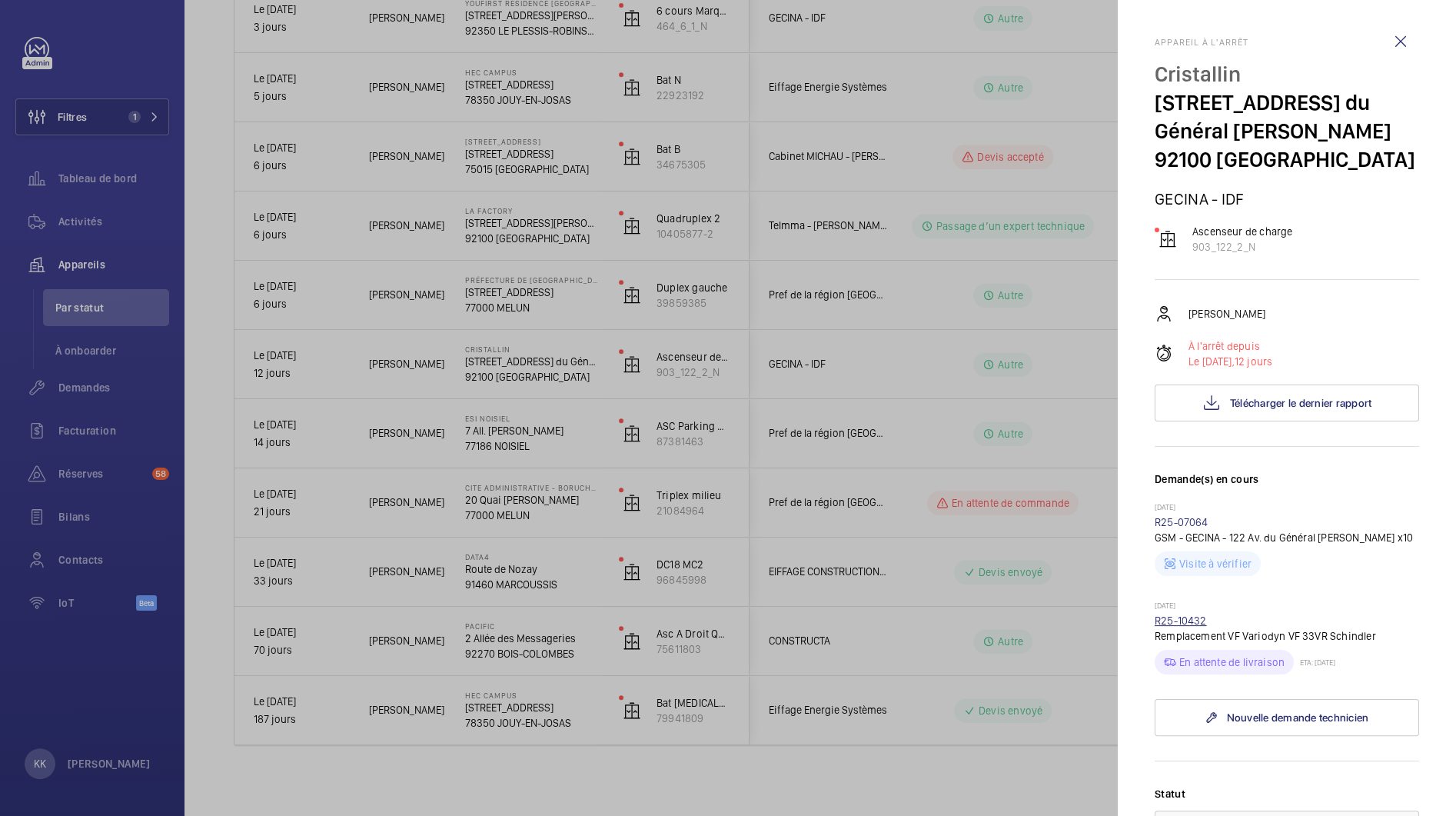
click at [1177, 614] on link "R25-10432" at bounding box center [1180, 620] width 52 height 12
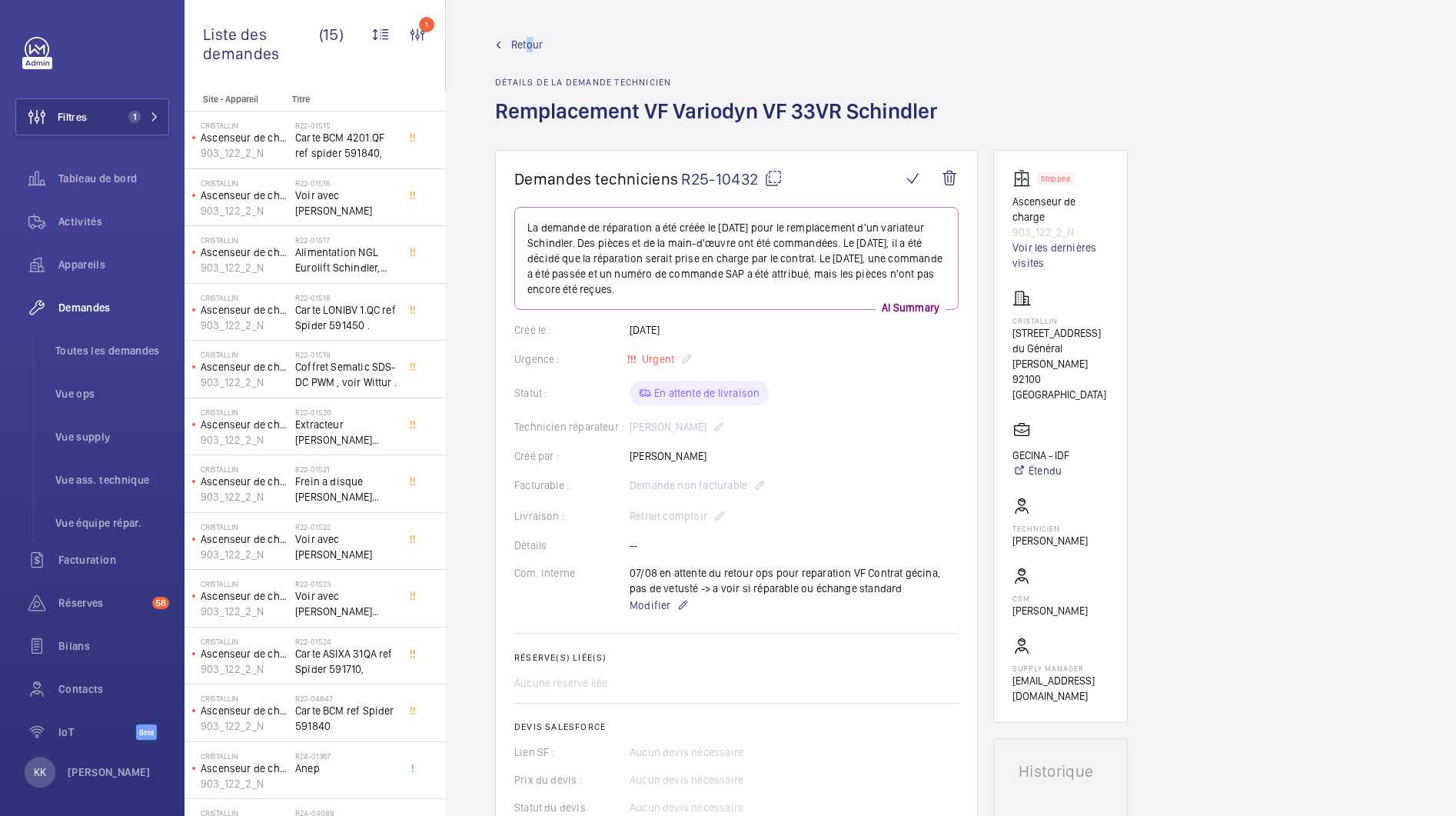
click at [529, 44] on span "Retour" at bounding box center [527, 44] width 31 height 15
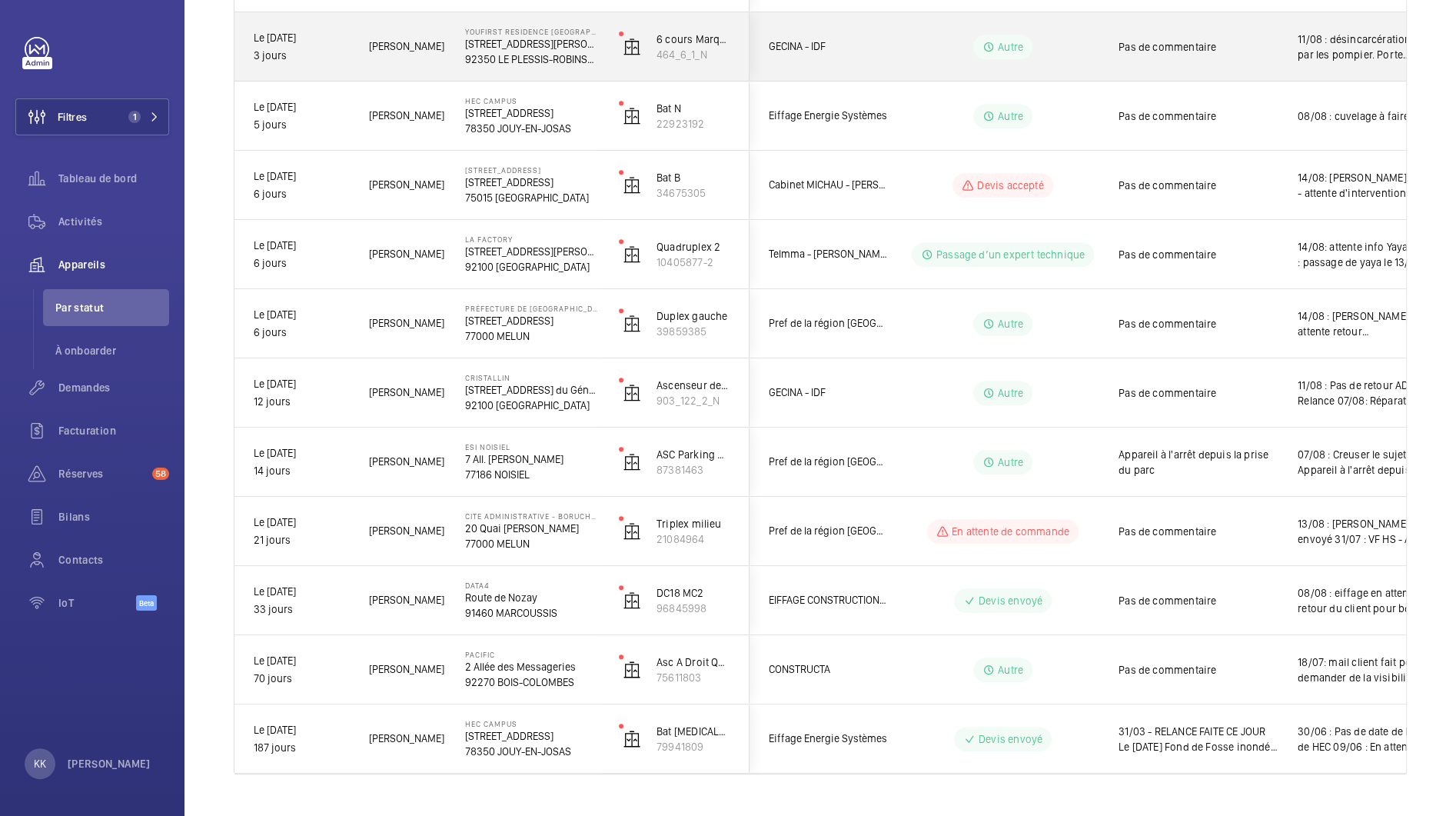
scroll to position [716, 0]
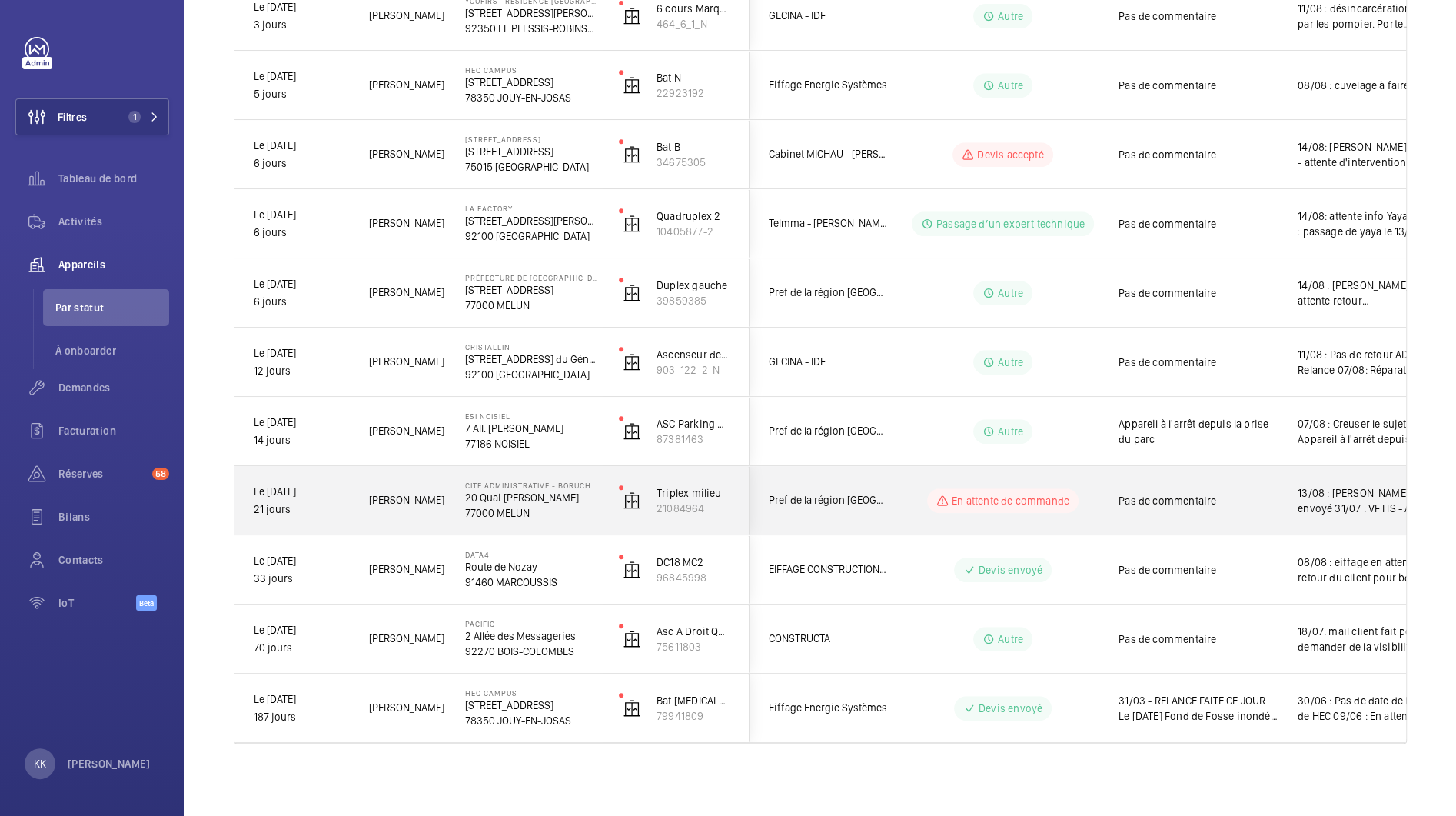
click at [462, 498] on div "Cite Administrative - BORUCHOWITS 20 Quai Hippolyte Rossignol 77000 MELUN" at bounding box center [523, 501] width 152 height 69
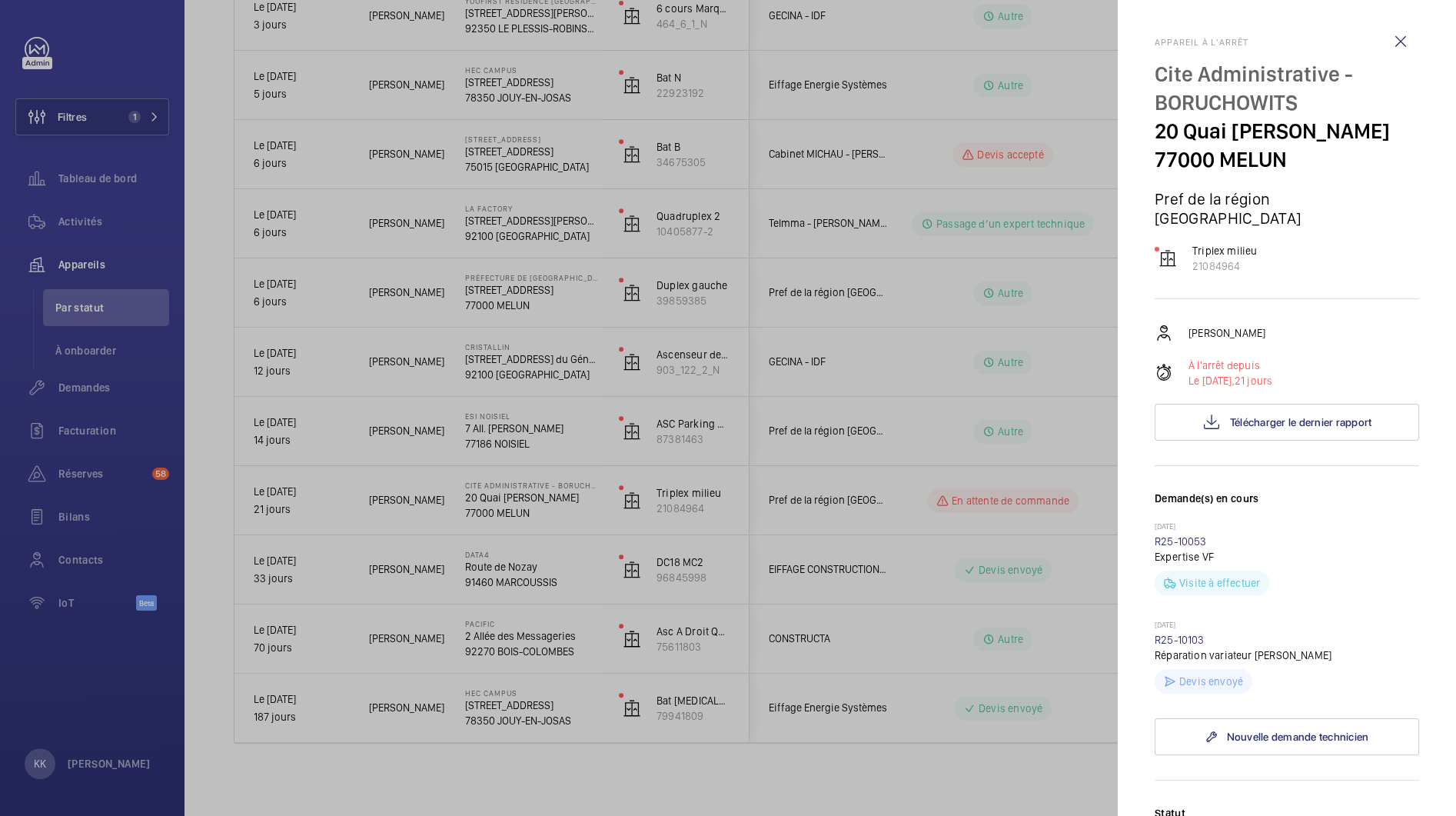
click at [527, 564] on div at bounding box center [728, 408] width 1456 height 816
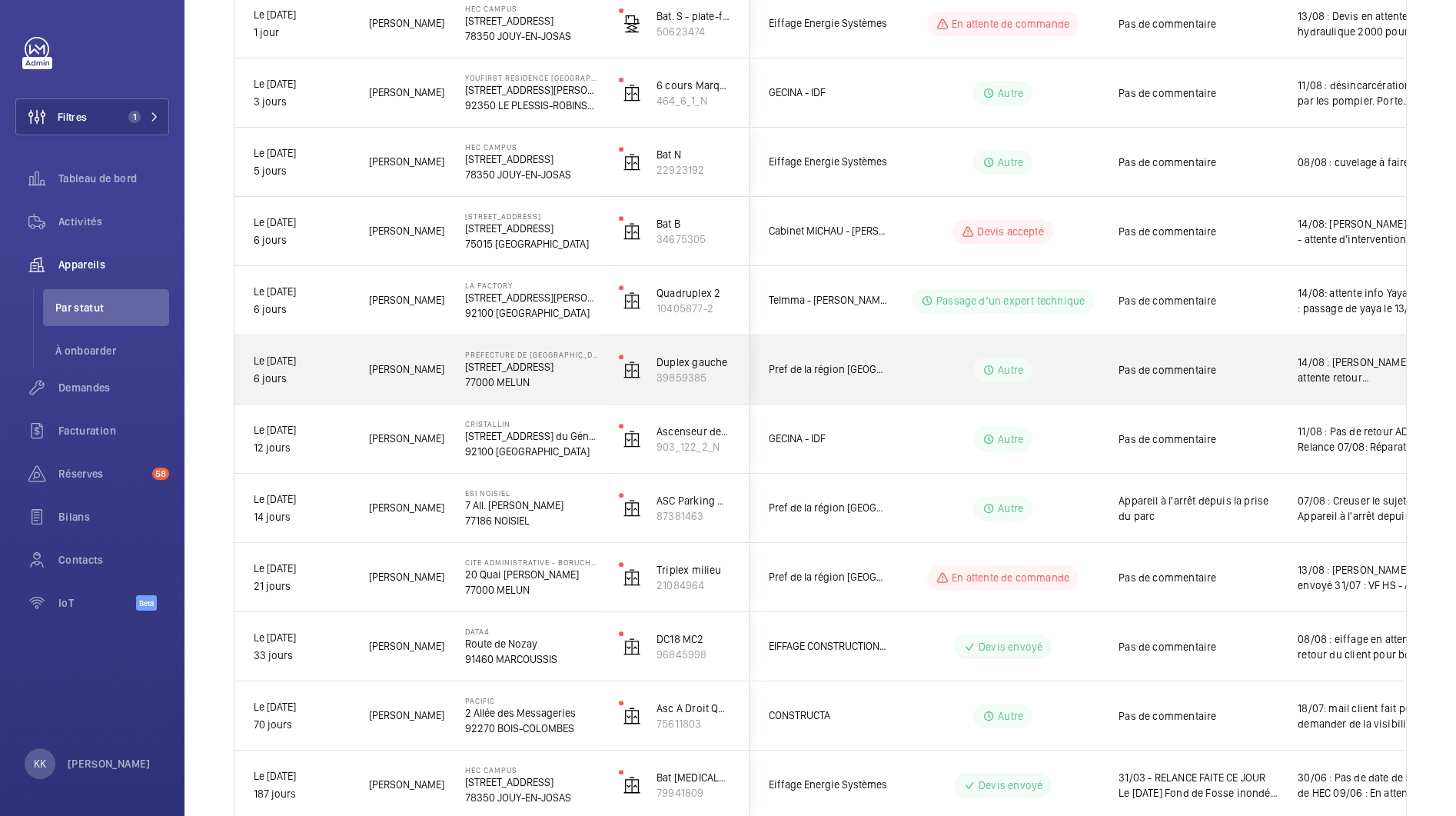
scroll to position [576, 0]
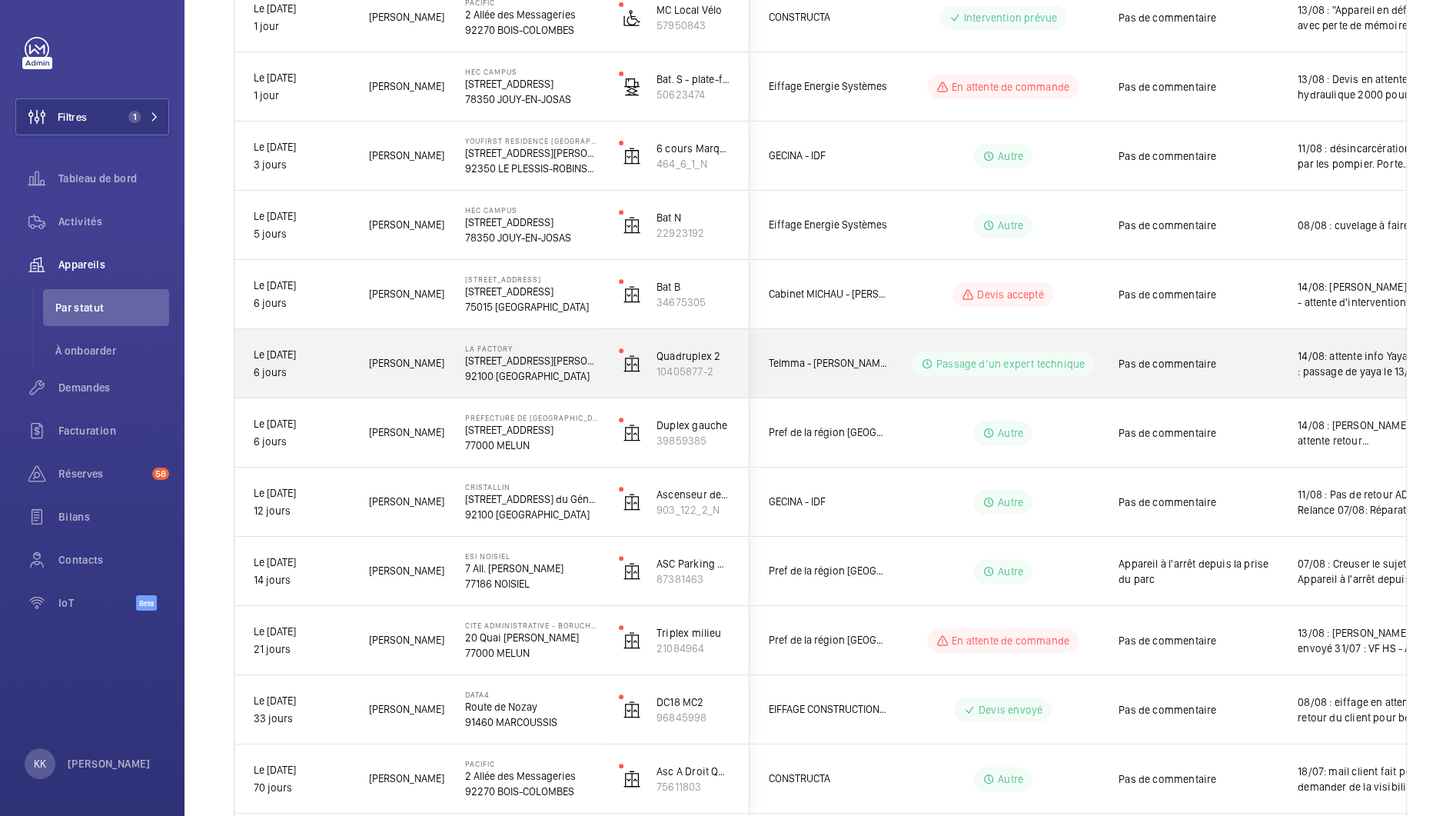
click at [509, 383] on div "La Factory 53, avenue Emile Zola, 92100 BOULOGNE-BILLANCOURT 92100 BOULOGNE-BIL…" at bounding box center [523, 364] width 152 height 69
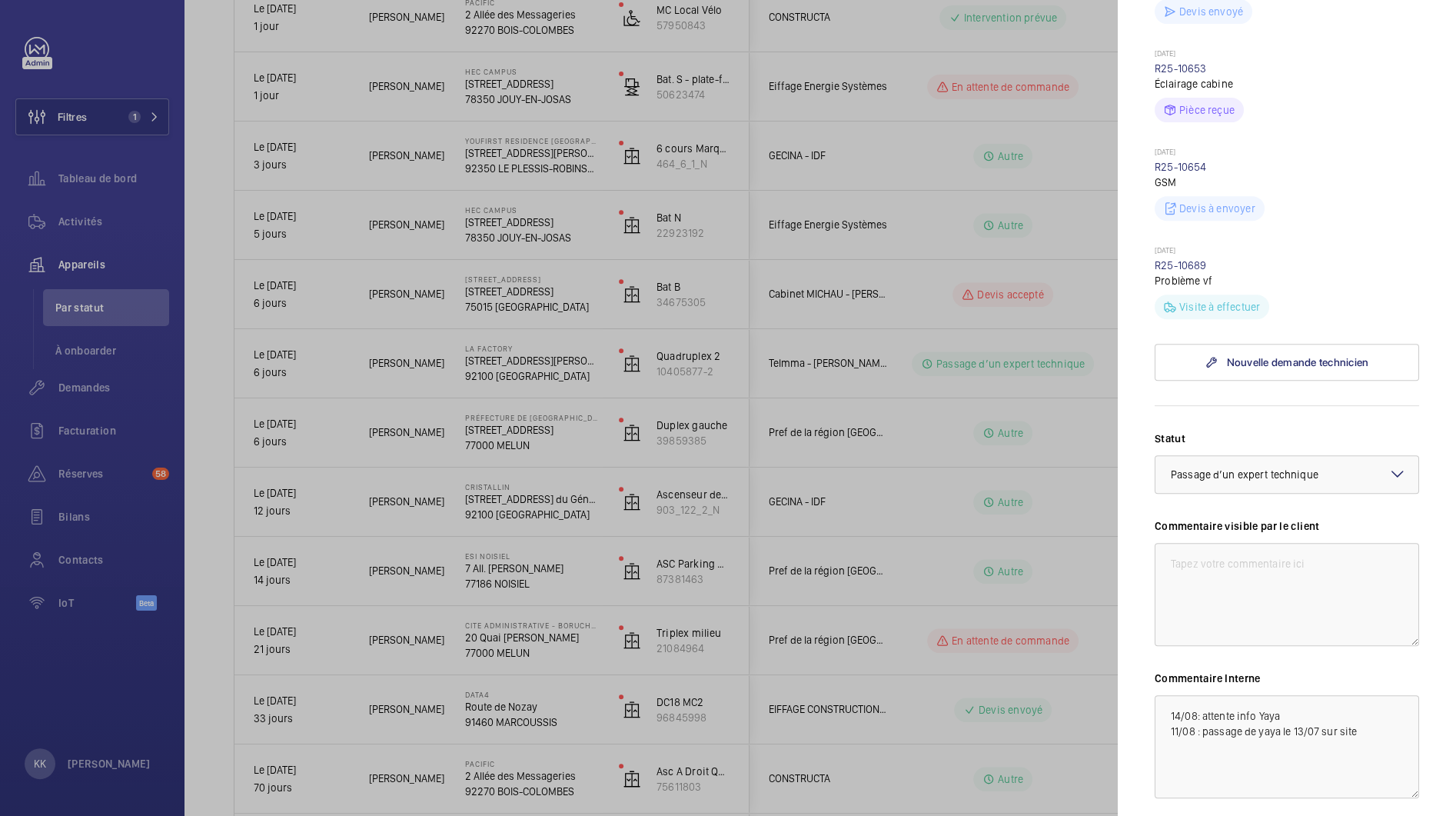
scroll to position [737, 0]
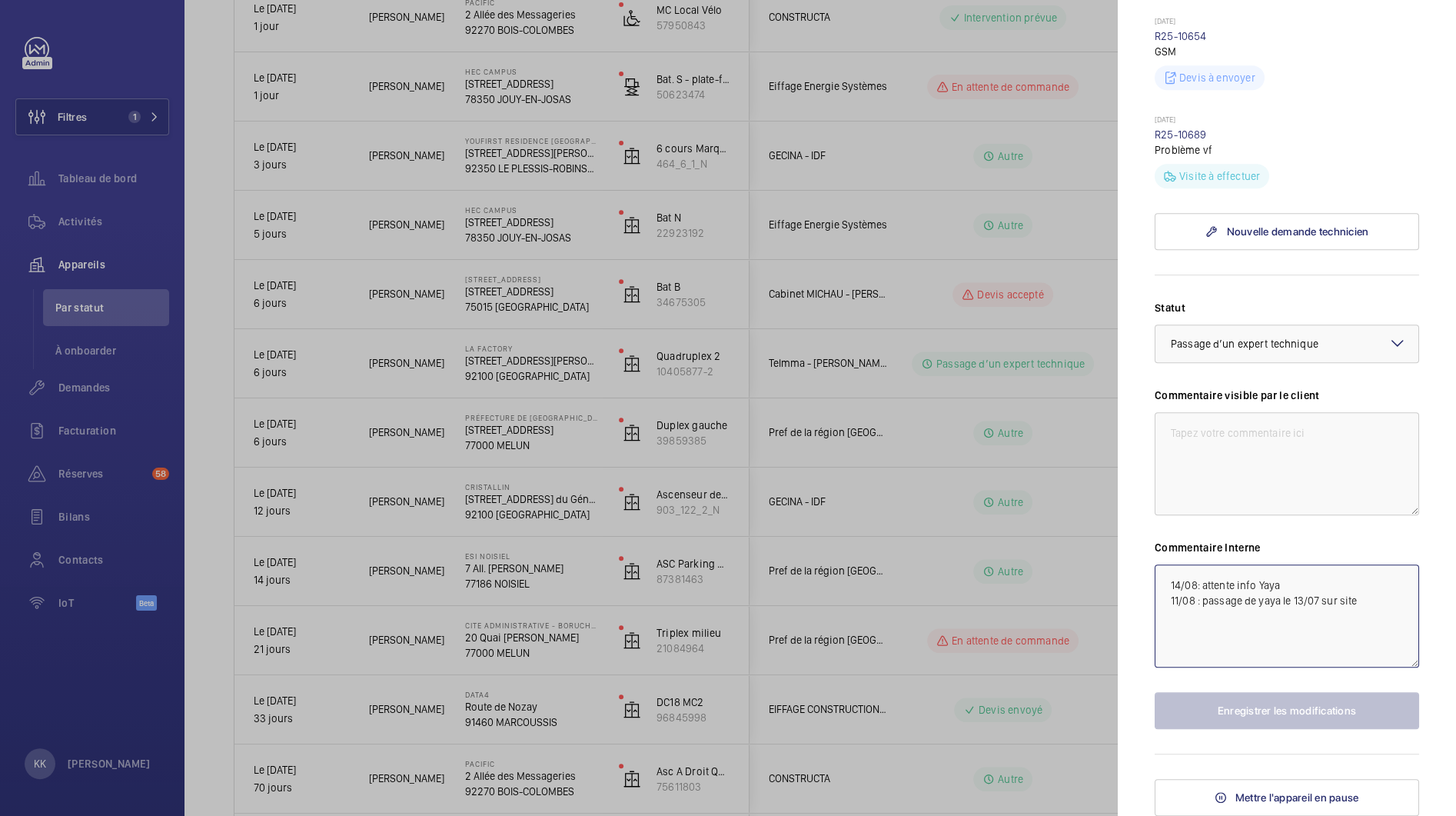
drag, startPoint x: 1210, startPoint y: 586, endPoint x: 1318, endPoint y: 592, distance: 108.2
click at [1318, 590] on textarea "14/08: attente info Yaya 11/08 : passage de yaya le 13/07 sur site" at bounding box center [1287, 617] width 265 height 103
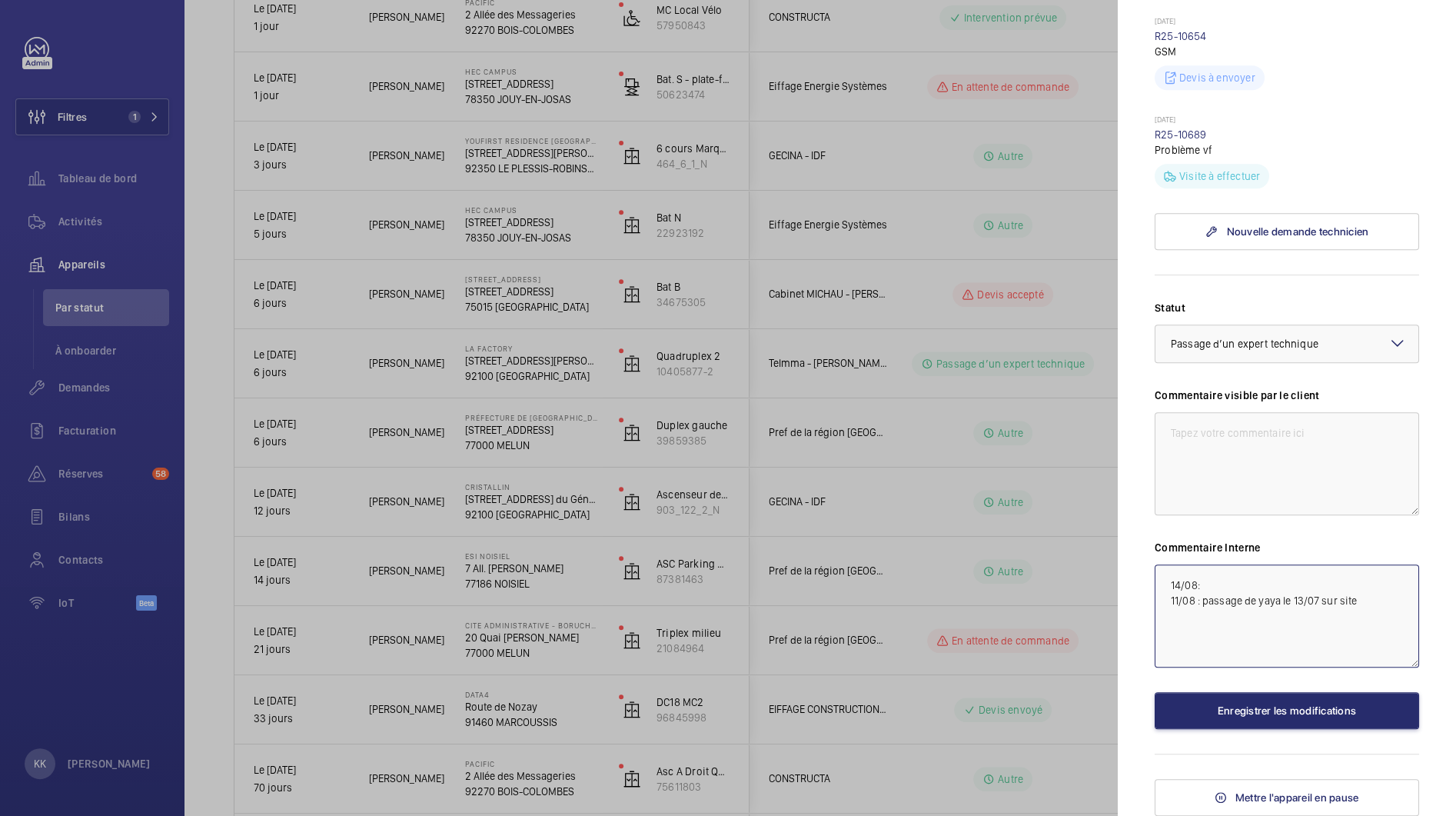
paste textarea "14/08 : Yaya a un autre rac, remplacement à prévoir"
drag, startPoint x: 1205, startPoint y: 584, endPoint x: 1150, endPoint y: 575, distance: 55.7
click at [1150, 575] on mat-sidenav "Appareil à l'arrêt La Factory 53, avenue Emile Zola, 92100 BOULOGNE-BILLANCOURT…" at bounding box center [1287, 408] width 338 height 816
drag, startPoint x: 1210, startPoint y: 602, endPoint x: 1369, endPoint y: 586, distance: 159.8
click at [1369, 586] on textarea "14/08 : Yaya a un autre rac, remplacement à prévoir 11/08 : passage de yaya le …" at bounding box center [1287, 617] width 265 height 103
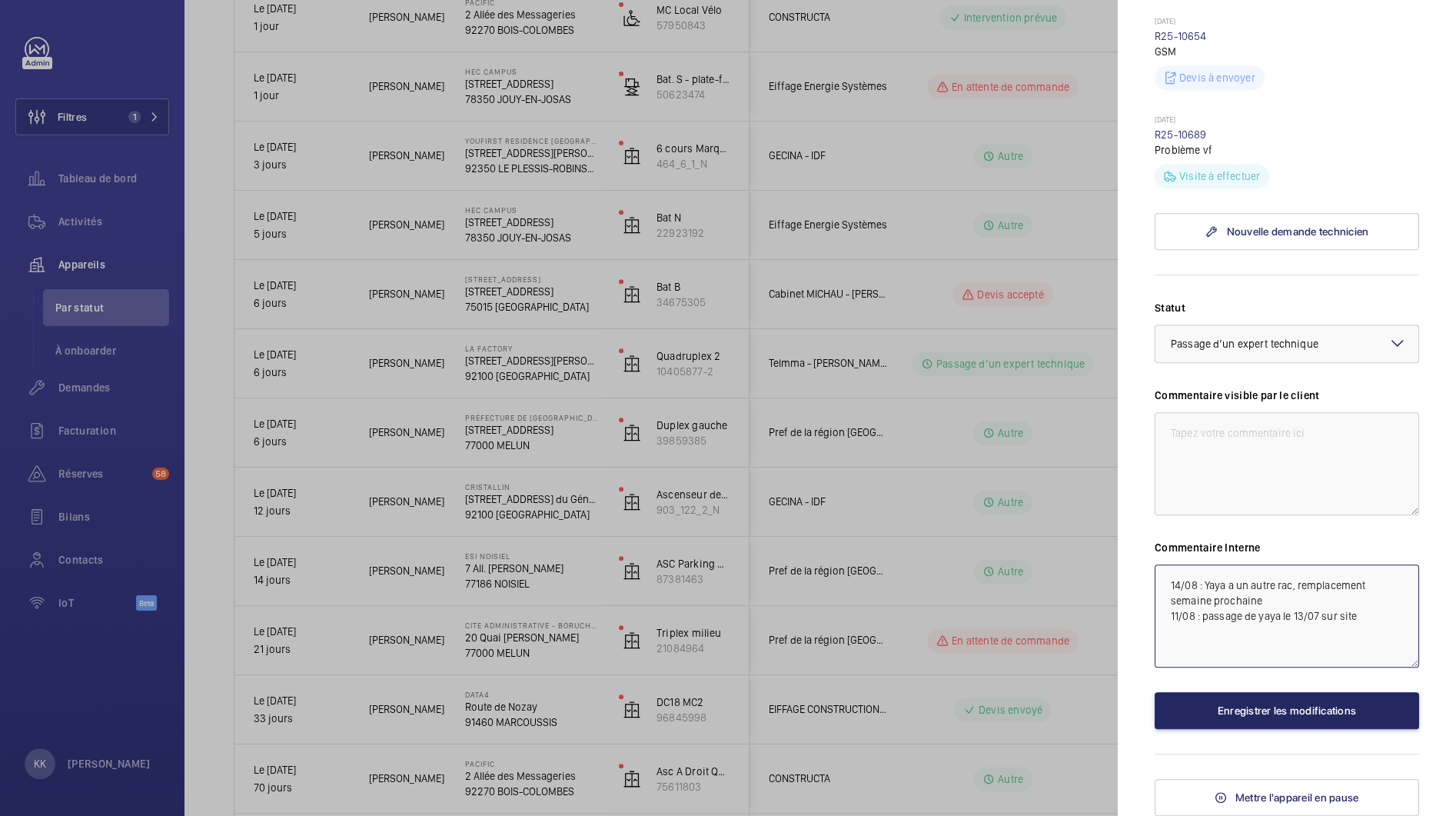
type textarea "14/08 : Yaya a un autre rac, remplacement semaine prochaine 11/08 : passage de …"
click at [1284, 697] on button "Enregistrer les modifications" at bounding box center [1287, 711] width 265 height 37
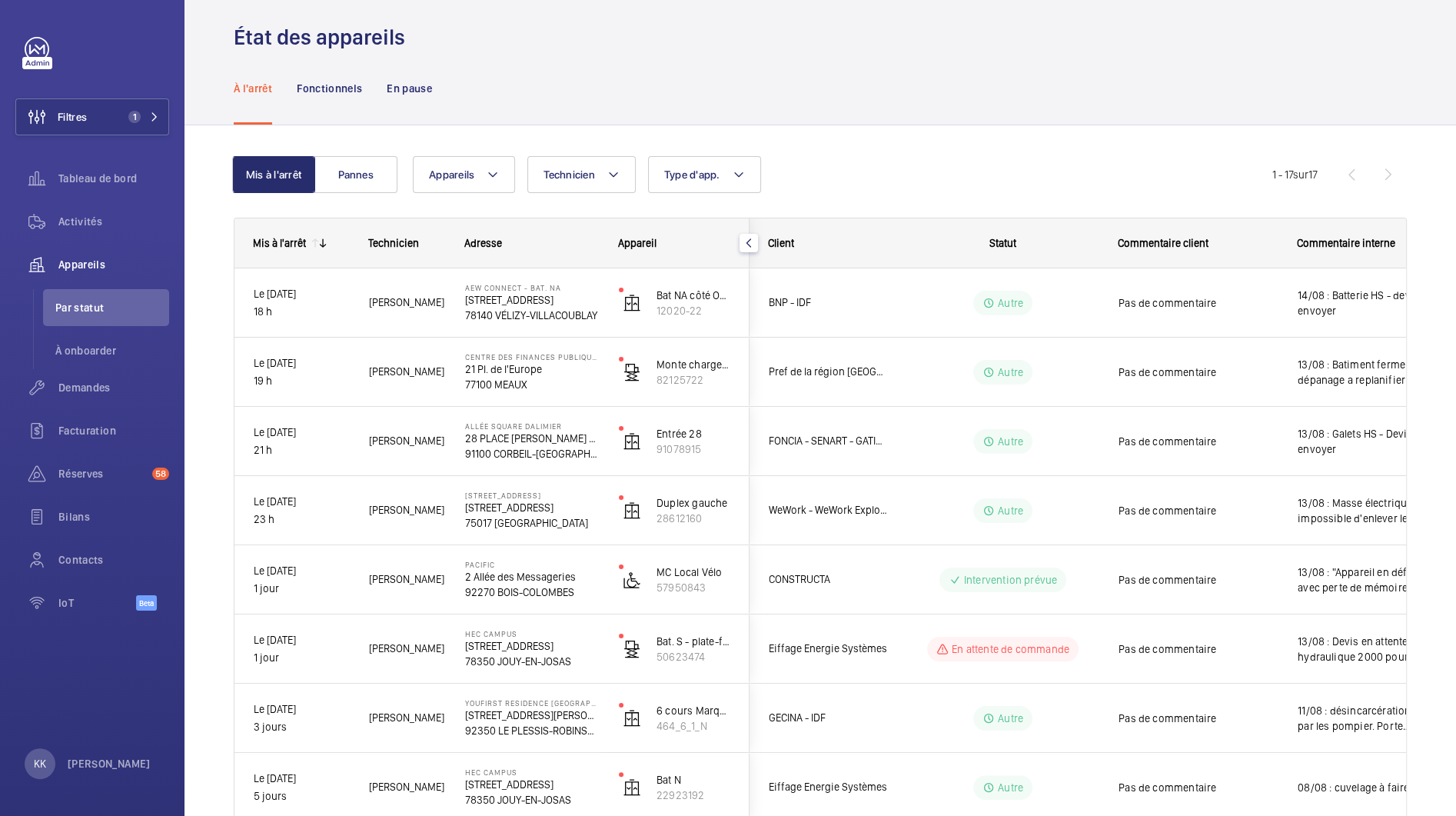
scroll to position [11, 0]
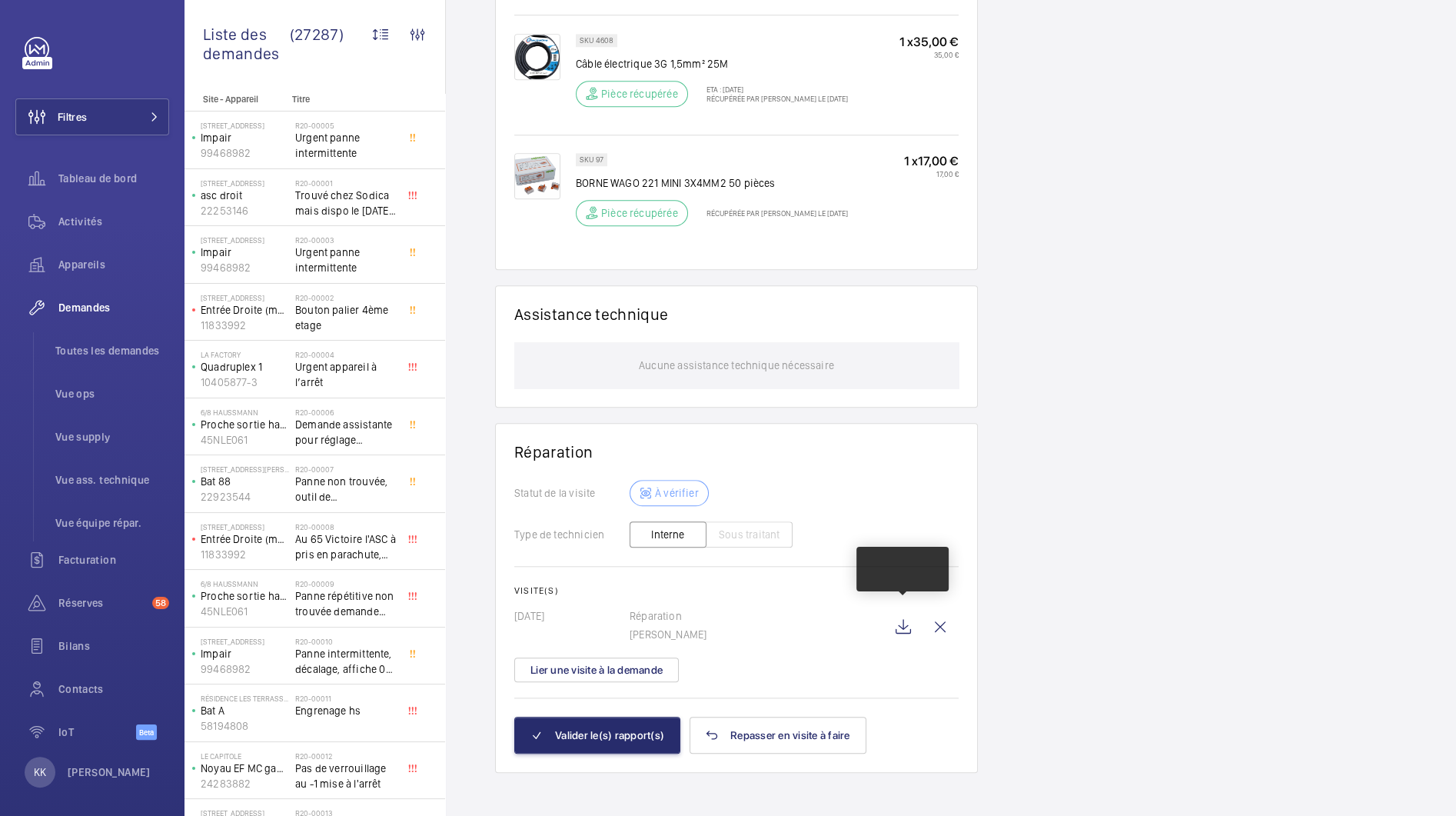
scroll to position [1352, 0]
click at [906, 635] on wm-front-icon-button at bounding box center [903, 627] width 37 height 37
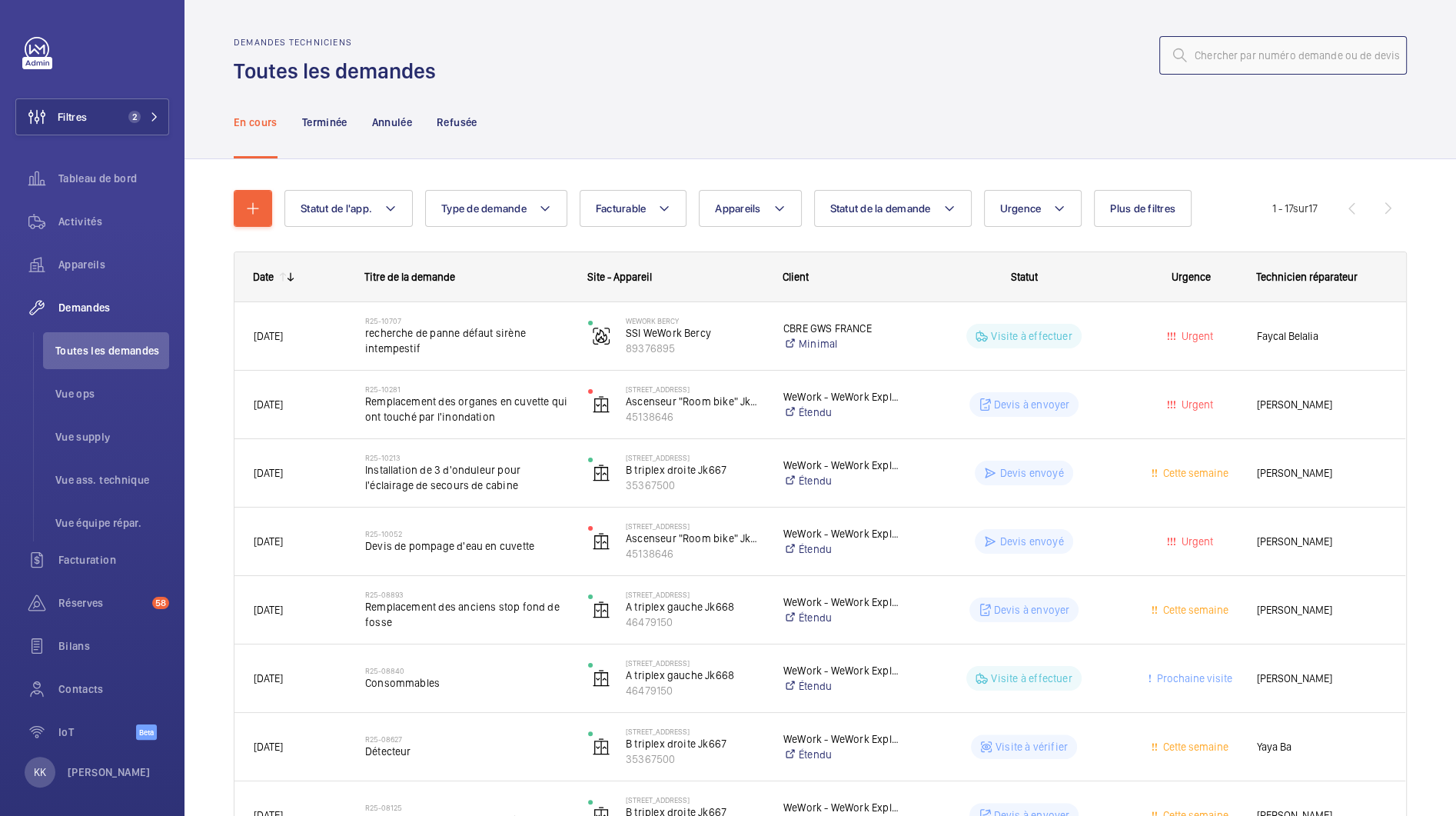
click at [1316, 64] on input "text" at bounding box center [1283, 56] width 248 height 39
click at [1300, 60] on input "text" at bounding box center [1283, 56] width 248 height 39
click at [1113, 212] on span "Plus de filtres" at bounding box center [1142, 208] width 65 height 12
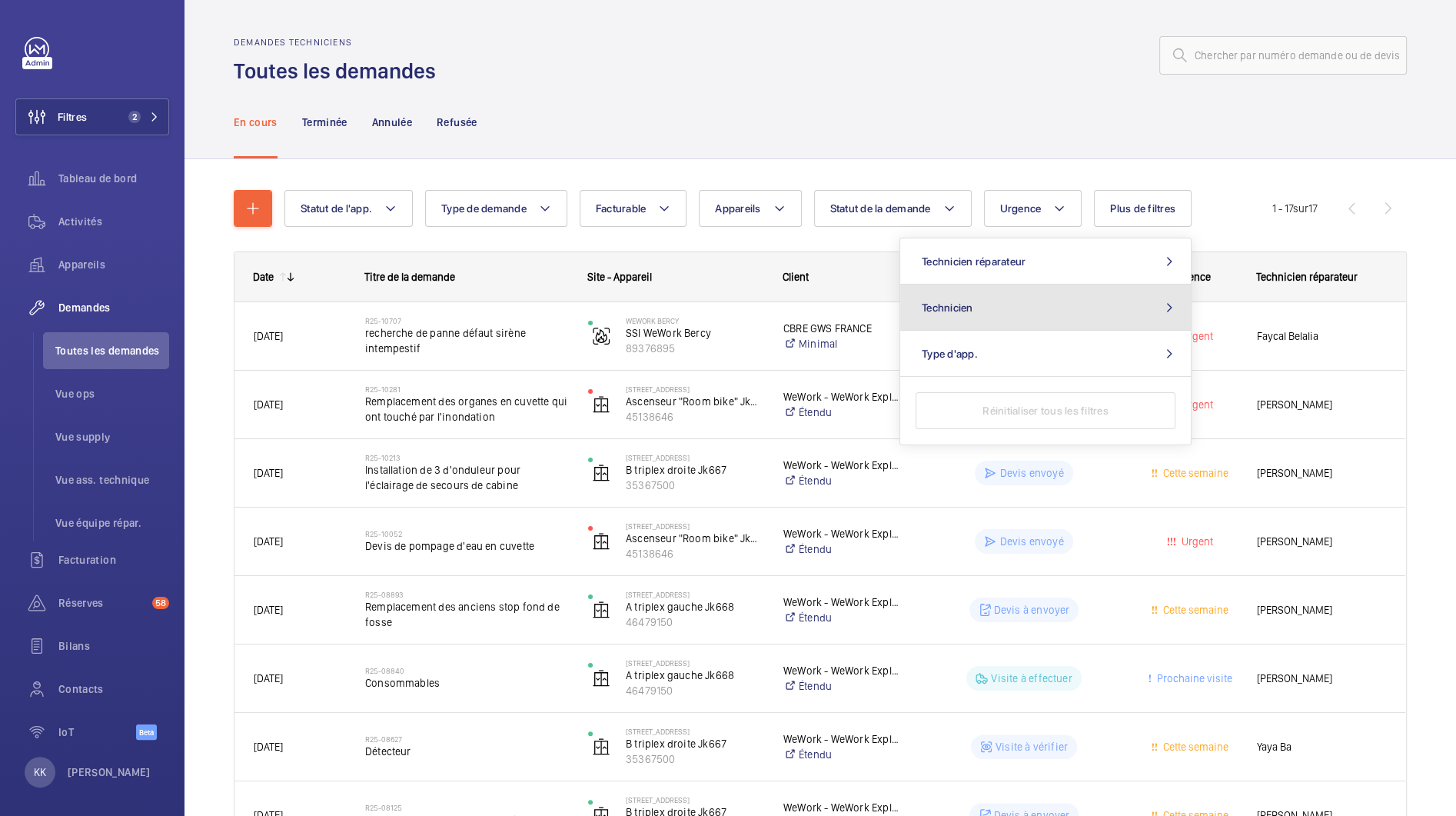
click at [1008, 303] on button "Technicien" at bounding box center [1045, 308] width 290 height 46
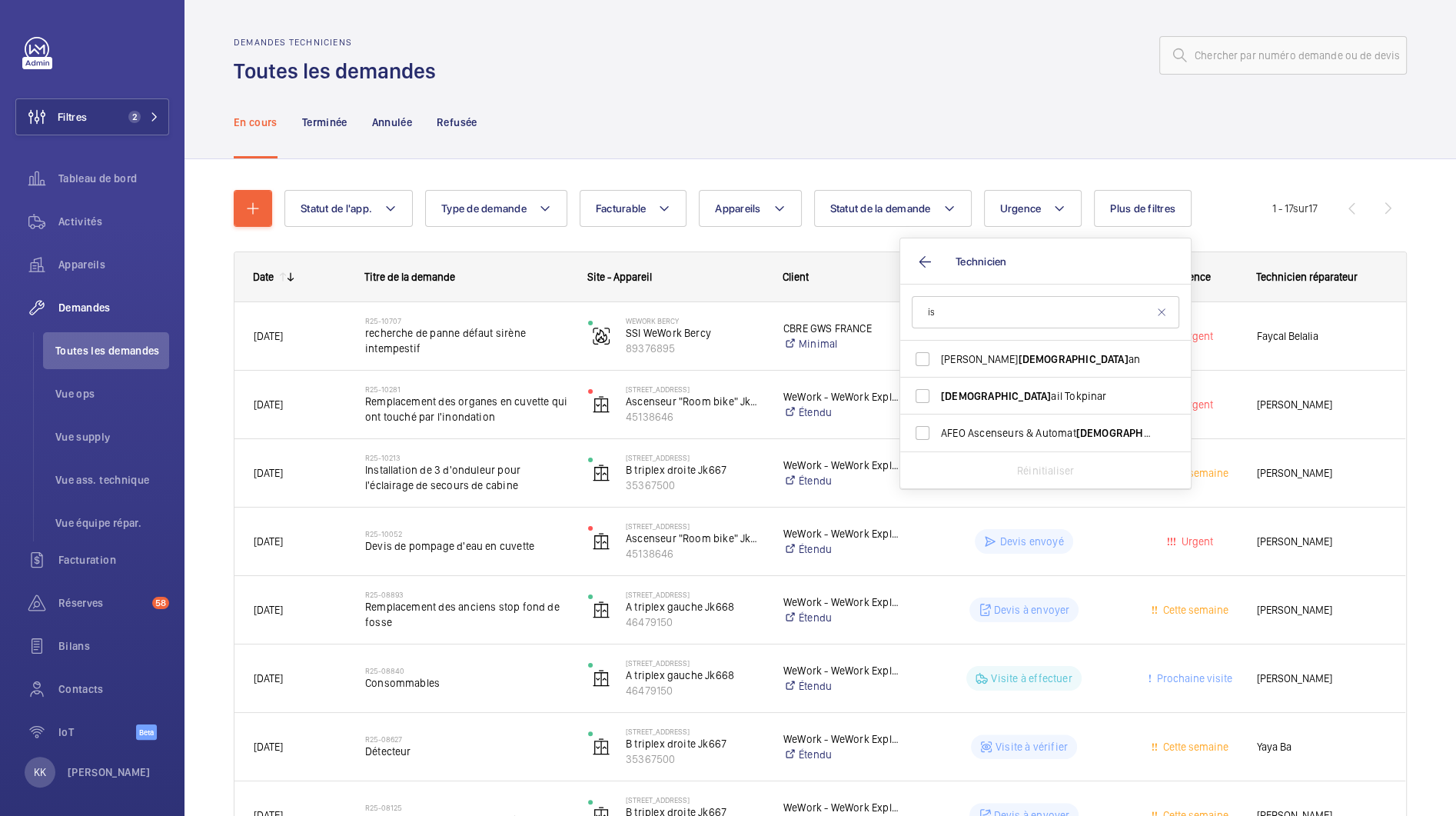
type input "i"
type input "mou"
click at [985, 400] on span "Mou [PERSON_NAME]" at bounding box center [1047, 395] width 211 height 15
click at [938, 400] on input "Mou [PERSON_NAME]" at bounding box center [923, 396] width 31 height 31
checkbox input "true"
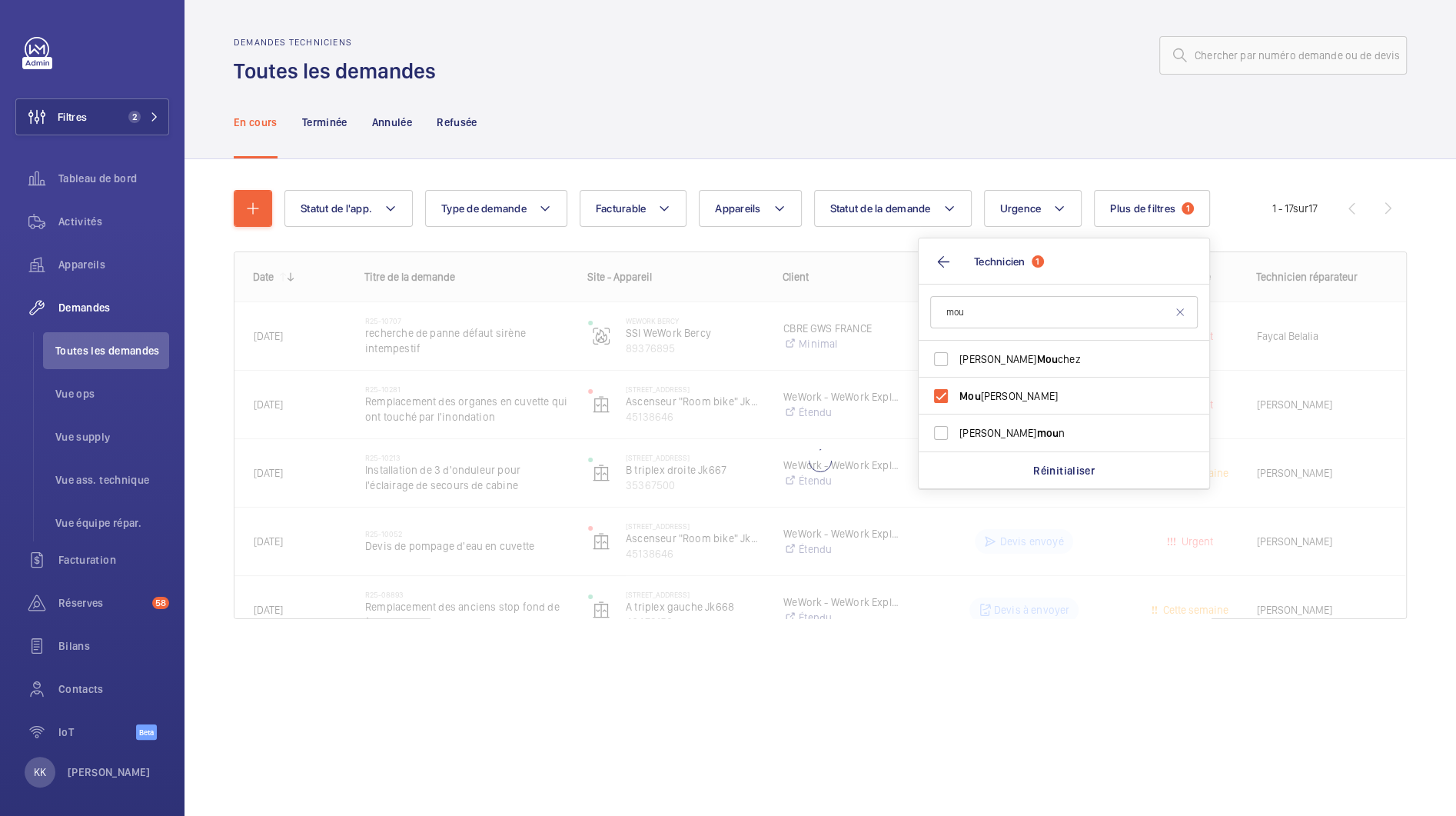
click at [974, 131] on div "En cours Terminée Annulée Refusée" at bounding box center [820, 122] width 1173 height 73
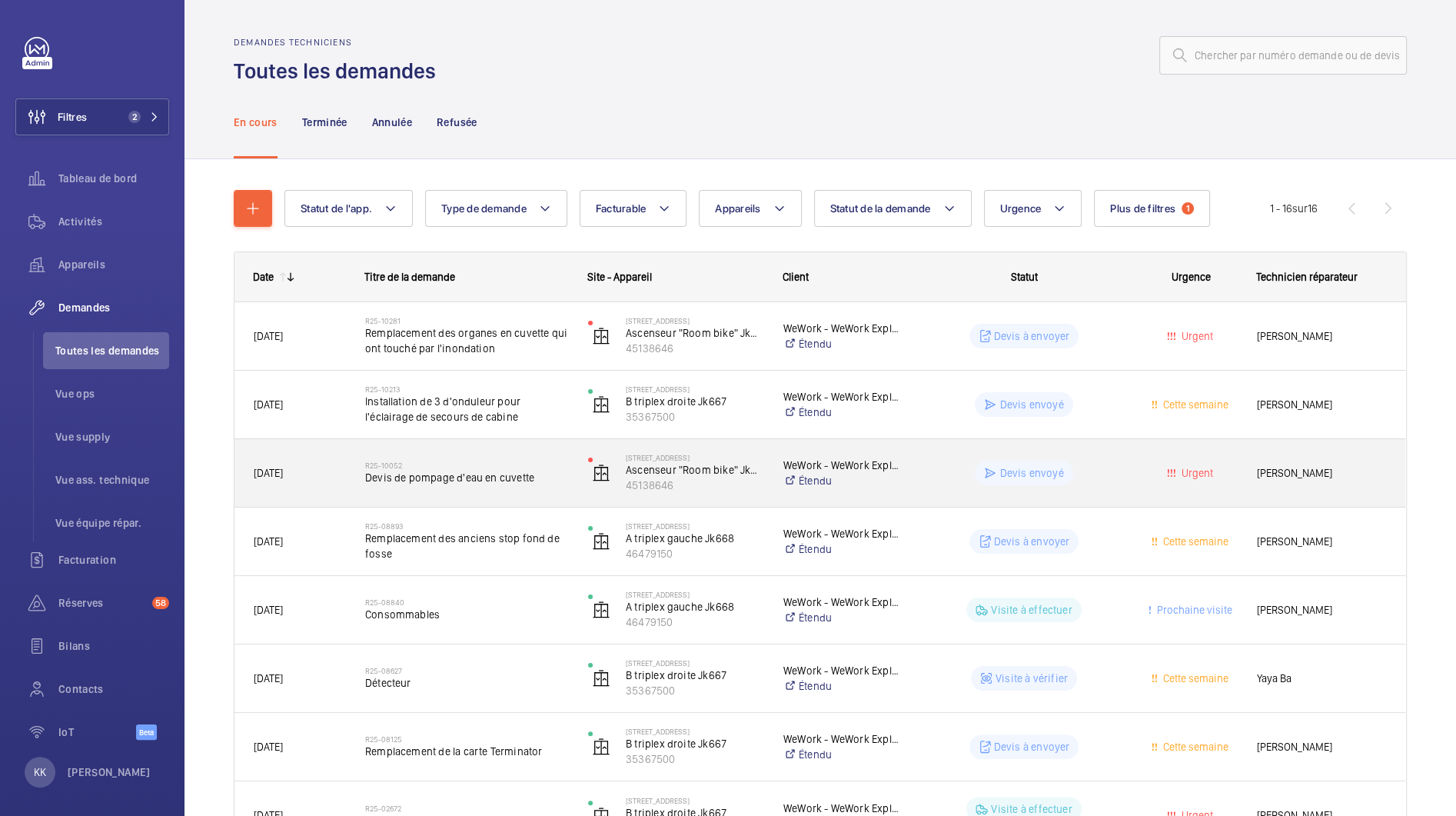
scroll to position [33, 0]
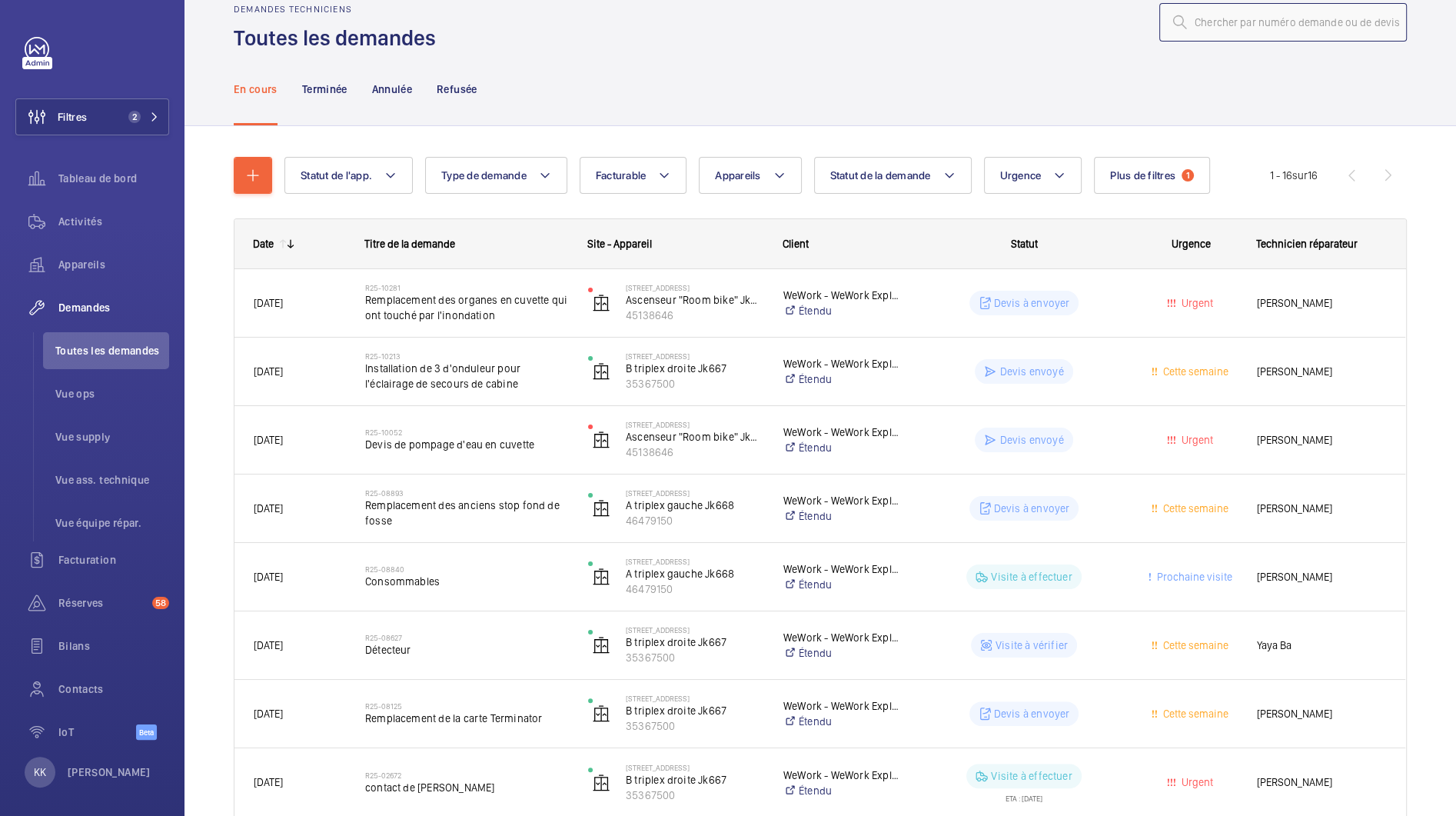
click at [1252, 31] on input "text" at bounding box center [1283, 23] width 248 height 39
type input "10666"
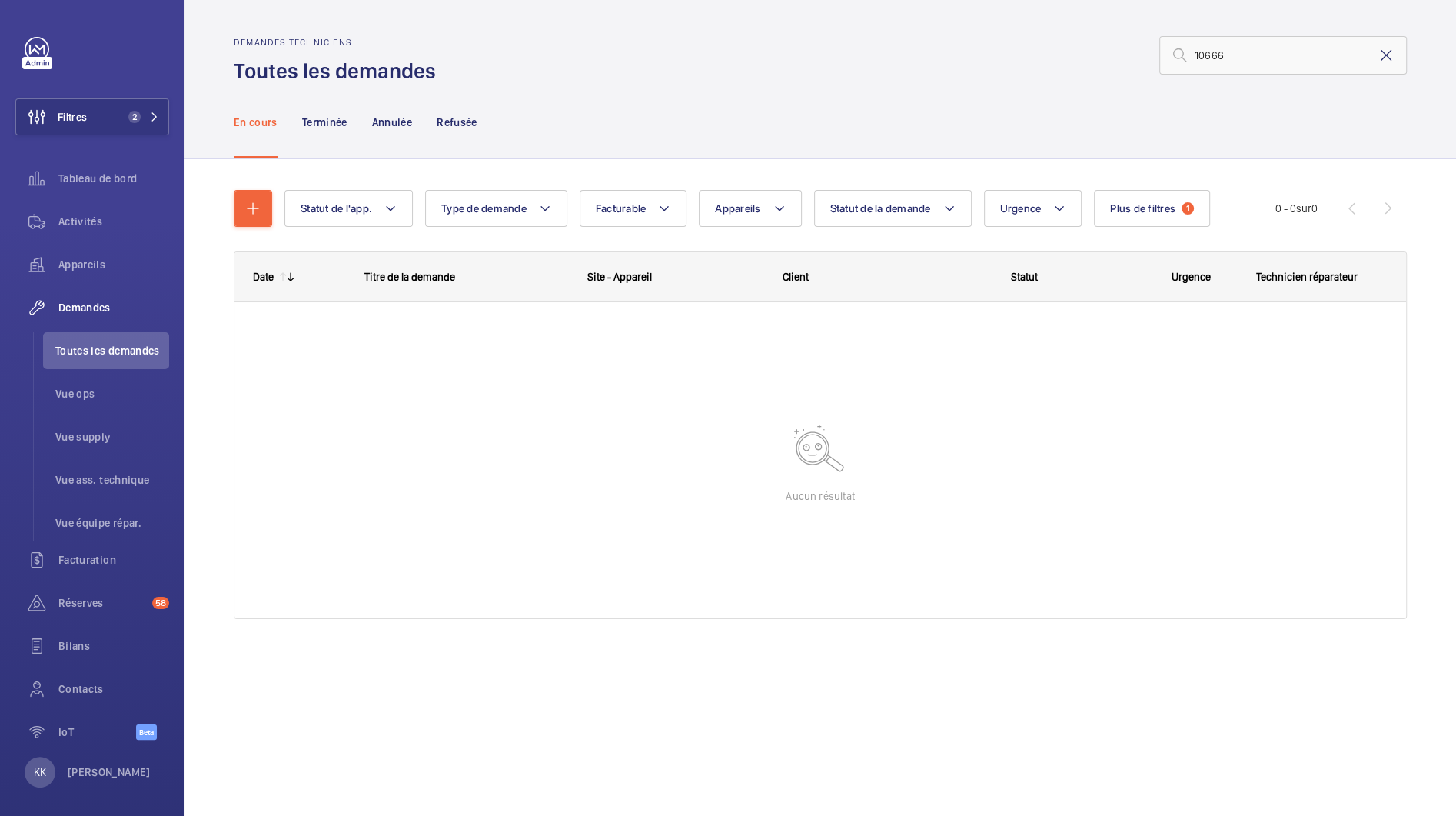
click at [1389, 63] on mat-icon at bounding box center [1386, 55] width 19 height 19
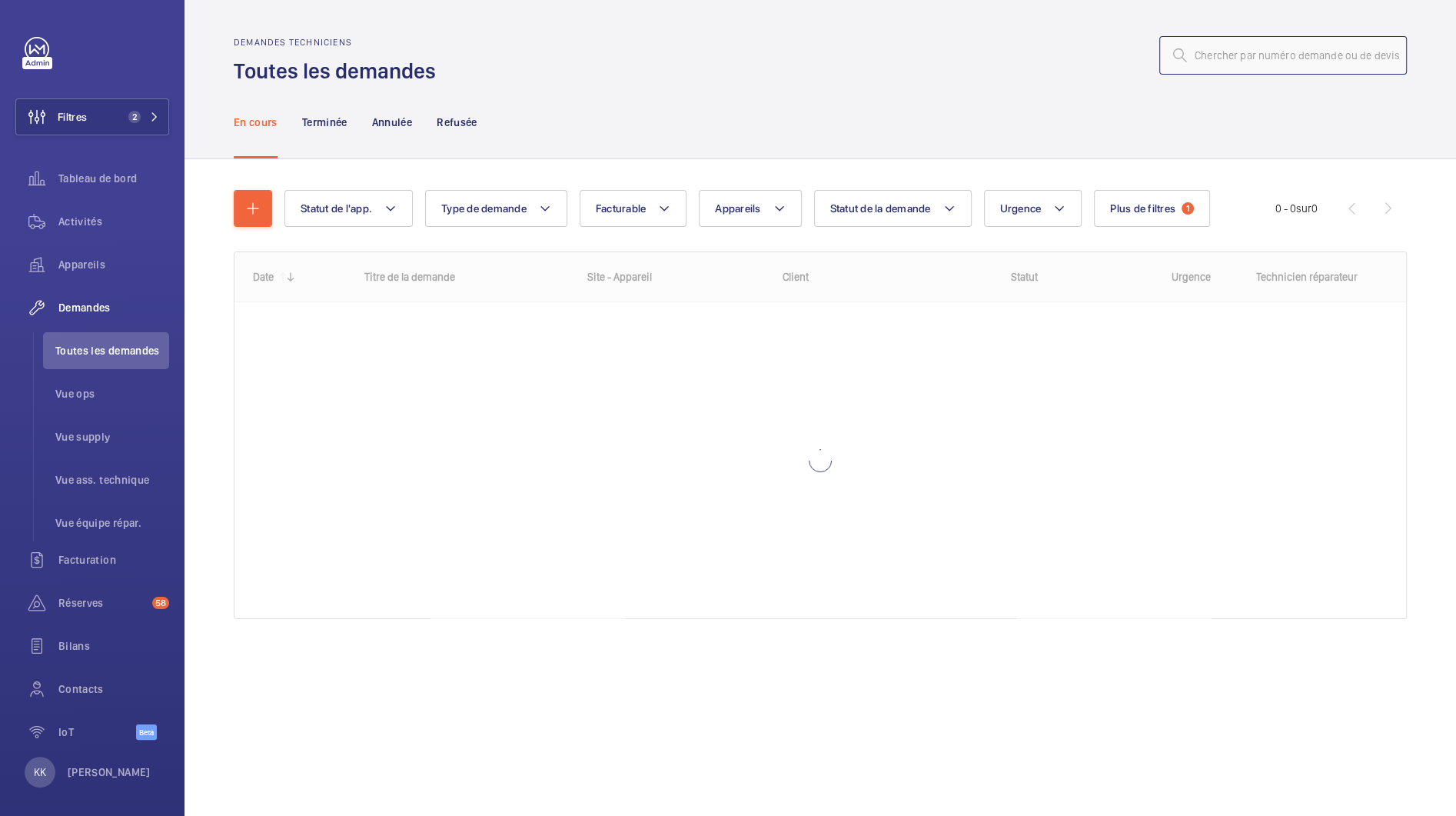
click at [1312, 64] on input "text" at bounding box center [1283, 56] width 248 height 39
type input "10666"
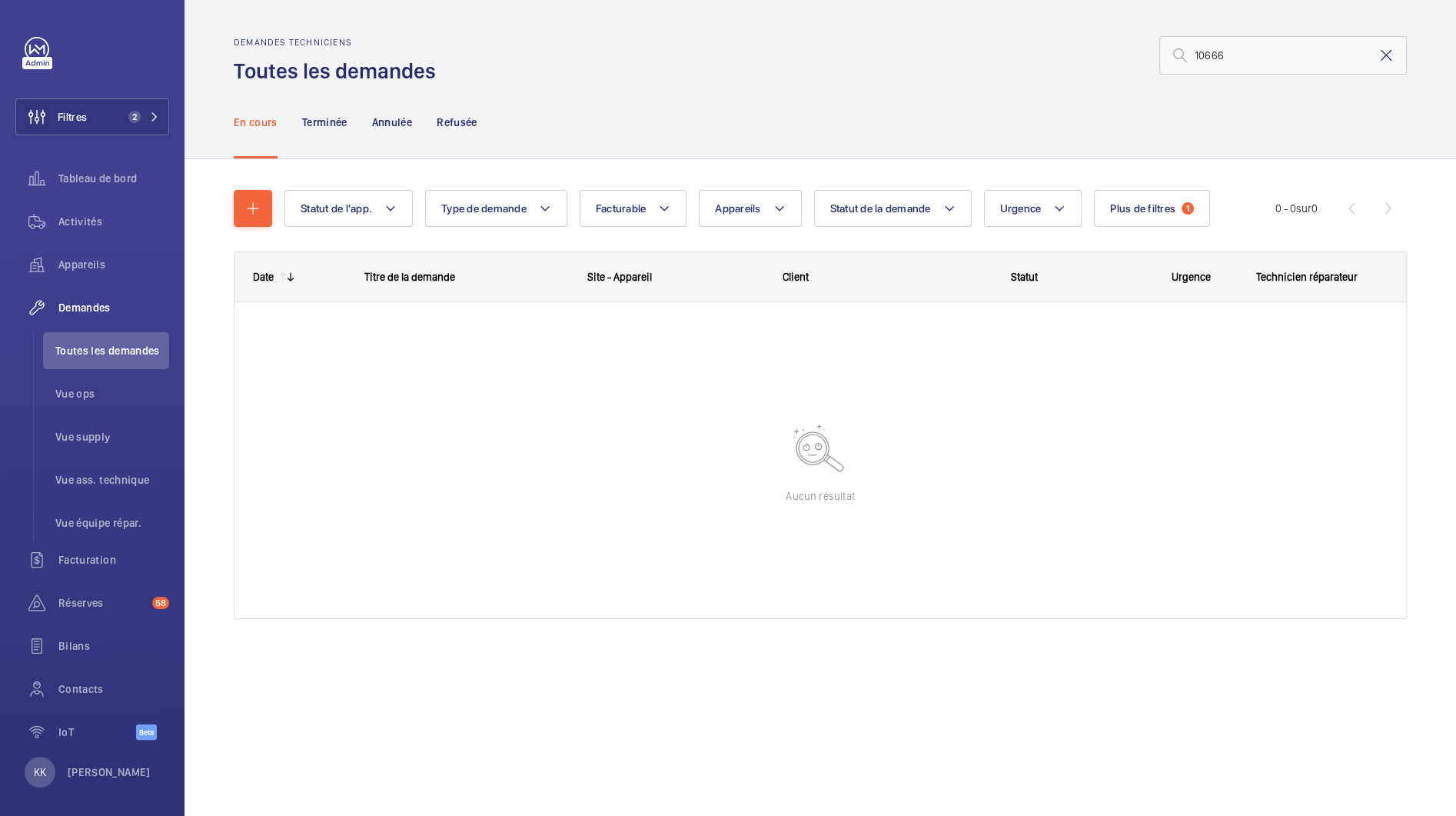
click at [1387, 59] on mat-icon at bounding box center [1386, 55] width 19 height 19
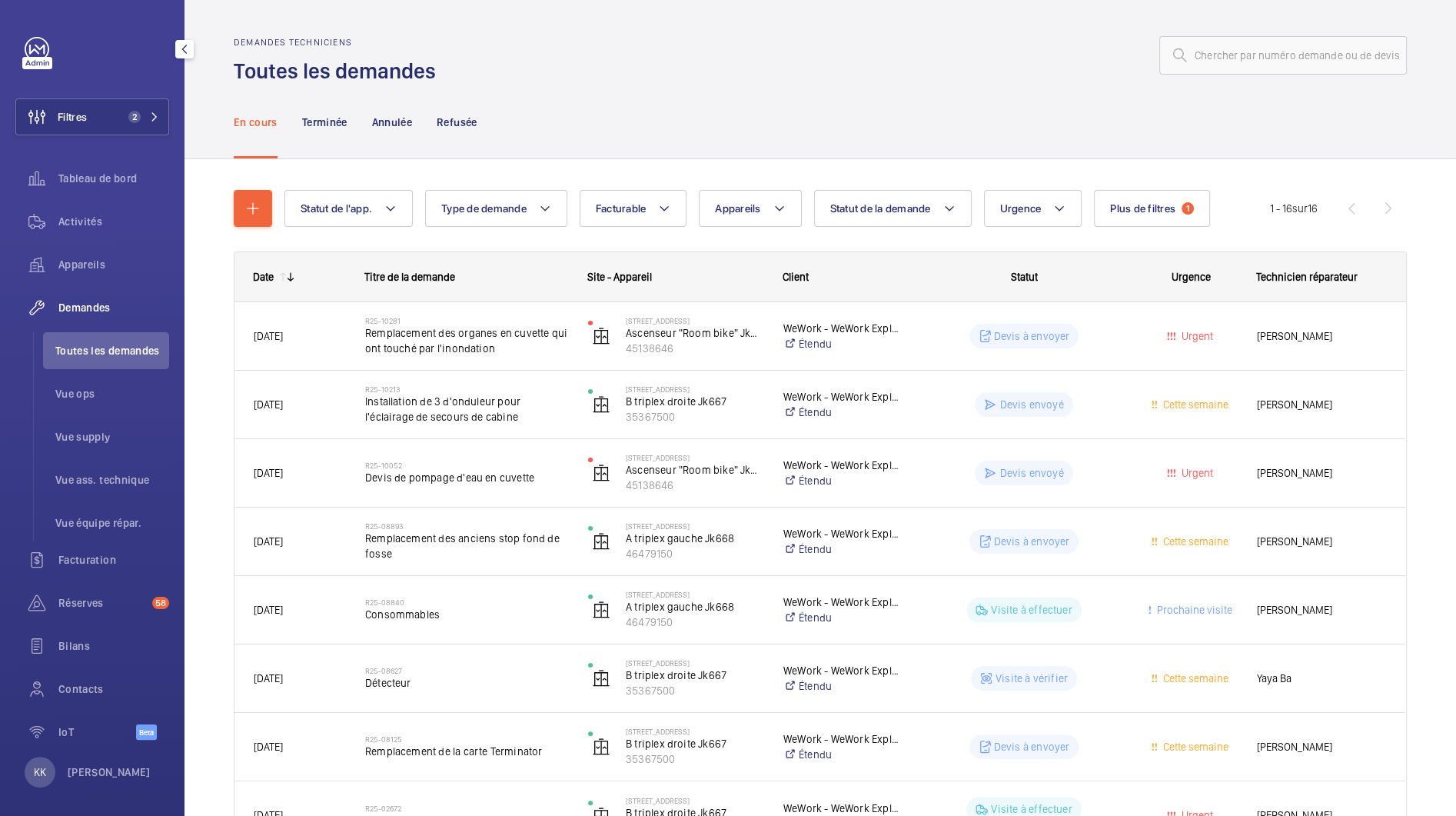
click at [101, 96] on div "Filtres 2 Tableau de bord Activités Appareils Demandes Toutes les demandes Vue …" at bounding box center [92, 397] width 154 height 720
click at [101, 99] on button "Filtres 2" at bounding box center [92, 117] width 154 height 37
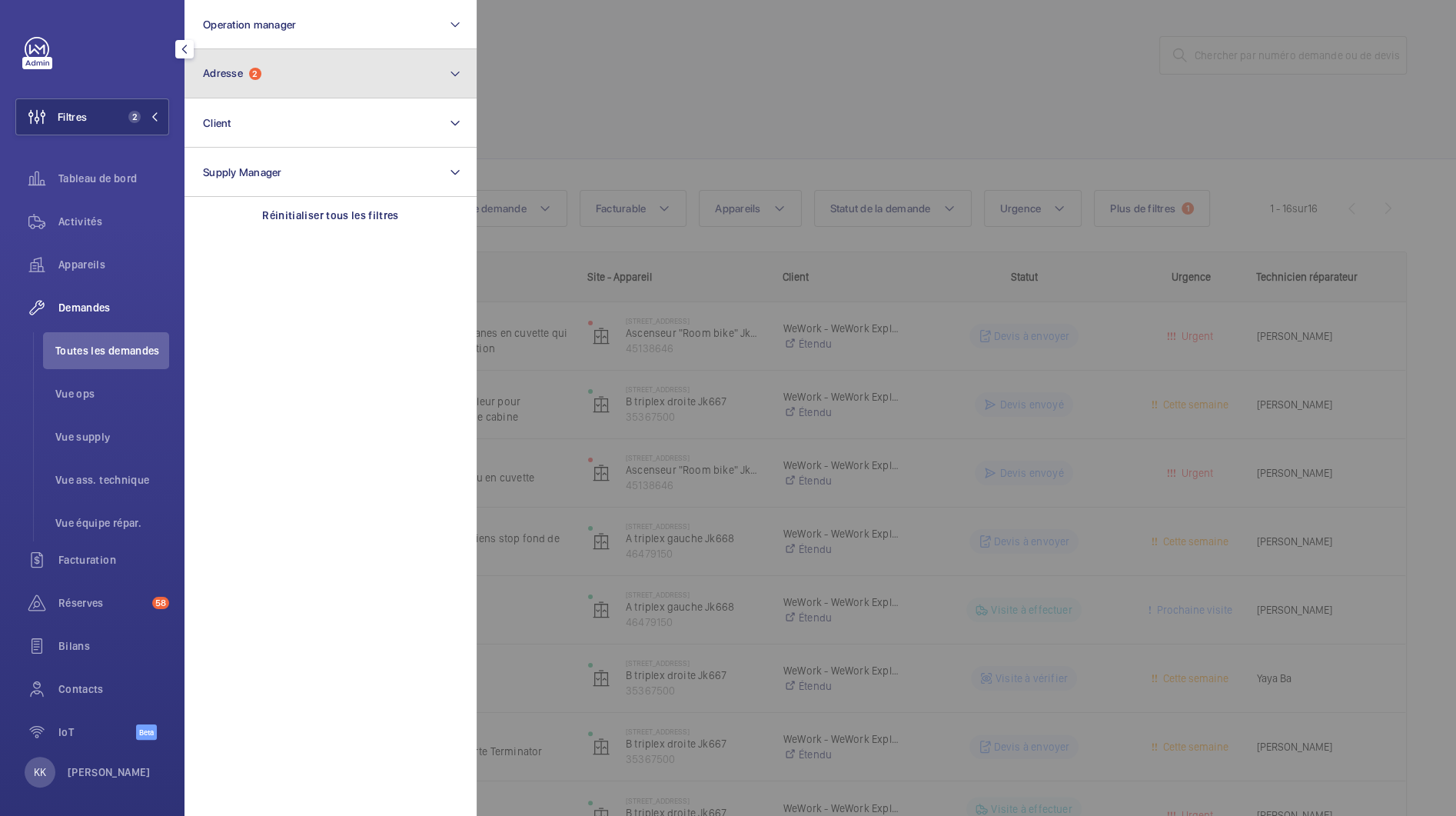
click at [271, 73] on button "Adresse 2" at bounding box center [331, 73] width 292 height 49
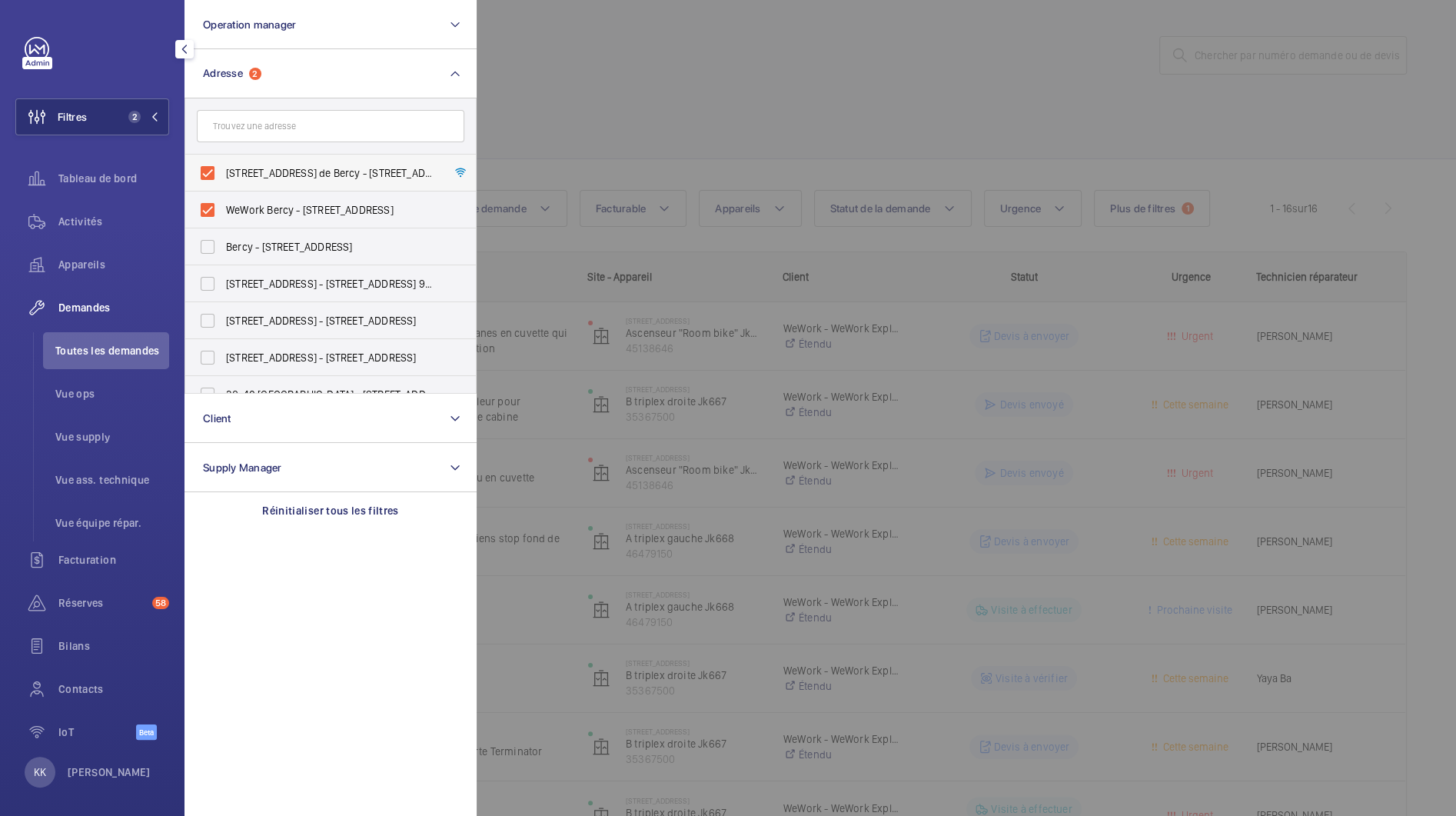
click at [227, 174] on span "[STREET_ADDRESS] de Bercy - [STREET_ADDRESS]" at bounding box center [332, 173] width 211 height 15
click at [223, 174] on input "[STREET_ADDRESS] de Bercy - [STREET_ADDRESS]" at bounding box center [207, 173] width 31 height 31
checkbox input "false"
click at [227, 196] on label "WeWork Bercy - [STREET_ADDRESS]" at bounding box center [319, 210] width 268 height 37
click at [223, 196] on input "WeWork Bercy - [STREET_ADDRESS]" at bounding box center [207, 210] width 31 height 31
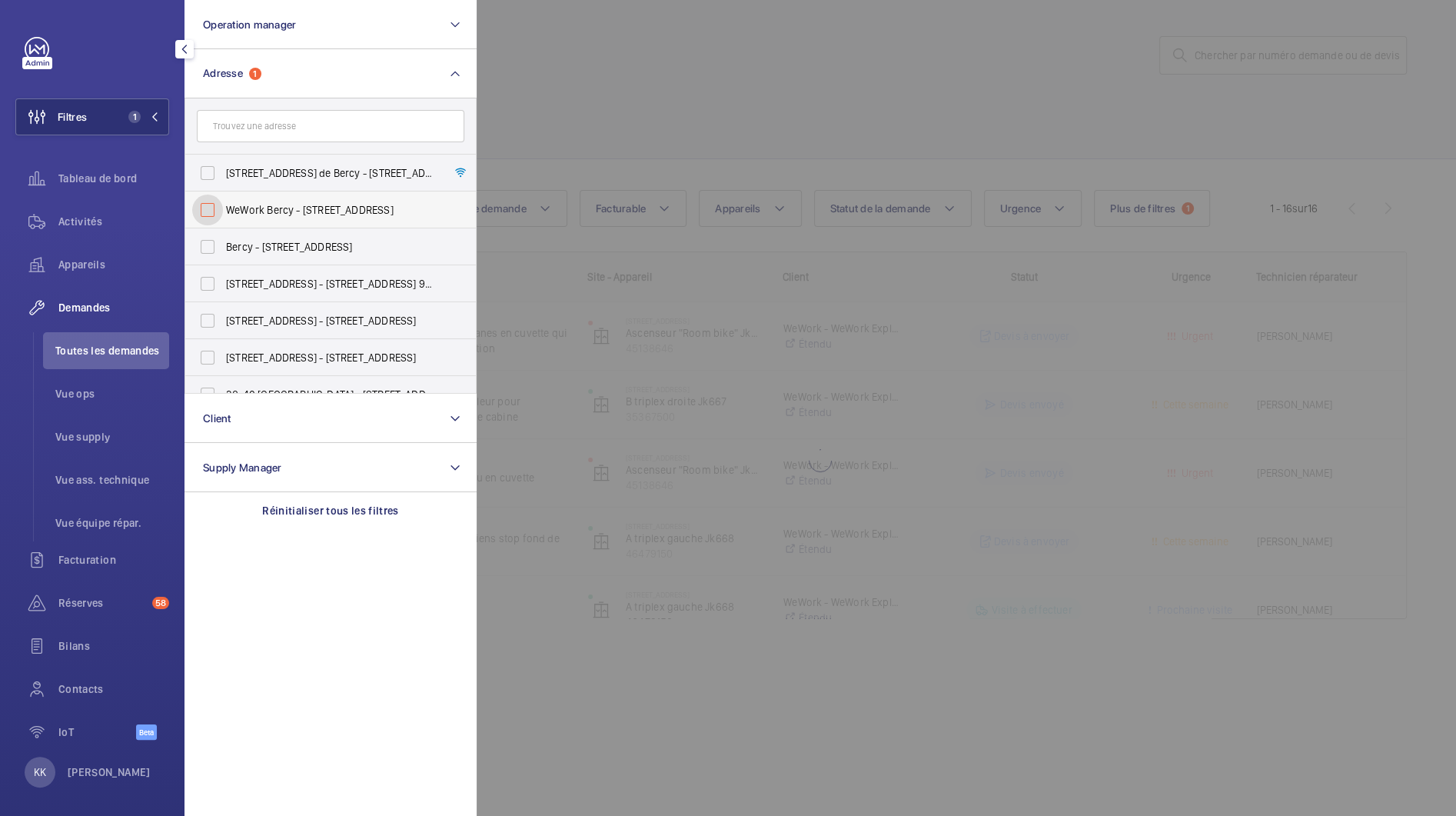
checkbox input "false"
click at [1083, 69] on div at bounding box center [1204, 408] width 1456 height 816
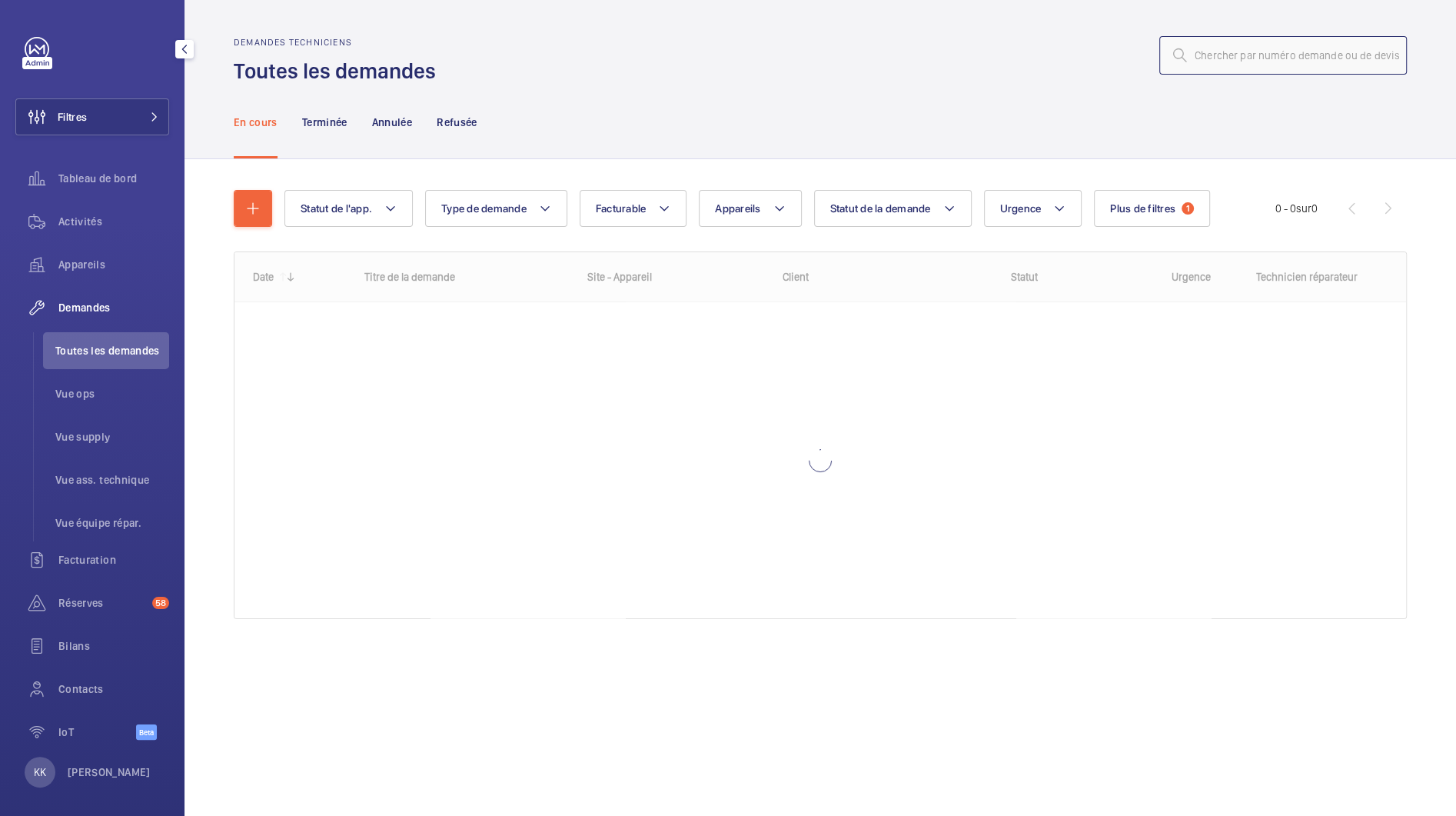
click at [1236, 58] on input "text" at bounding box center [1283, 56] width 248 height 39
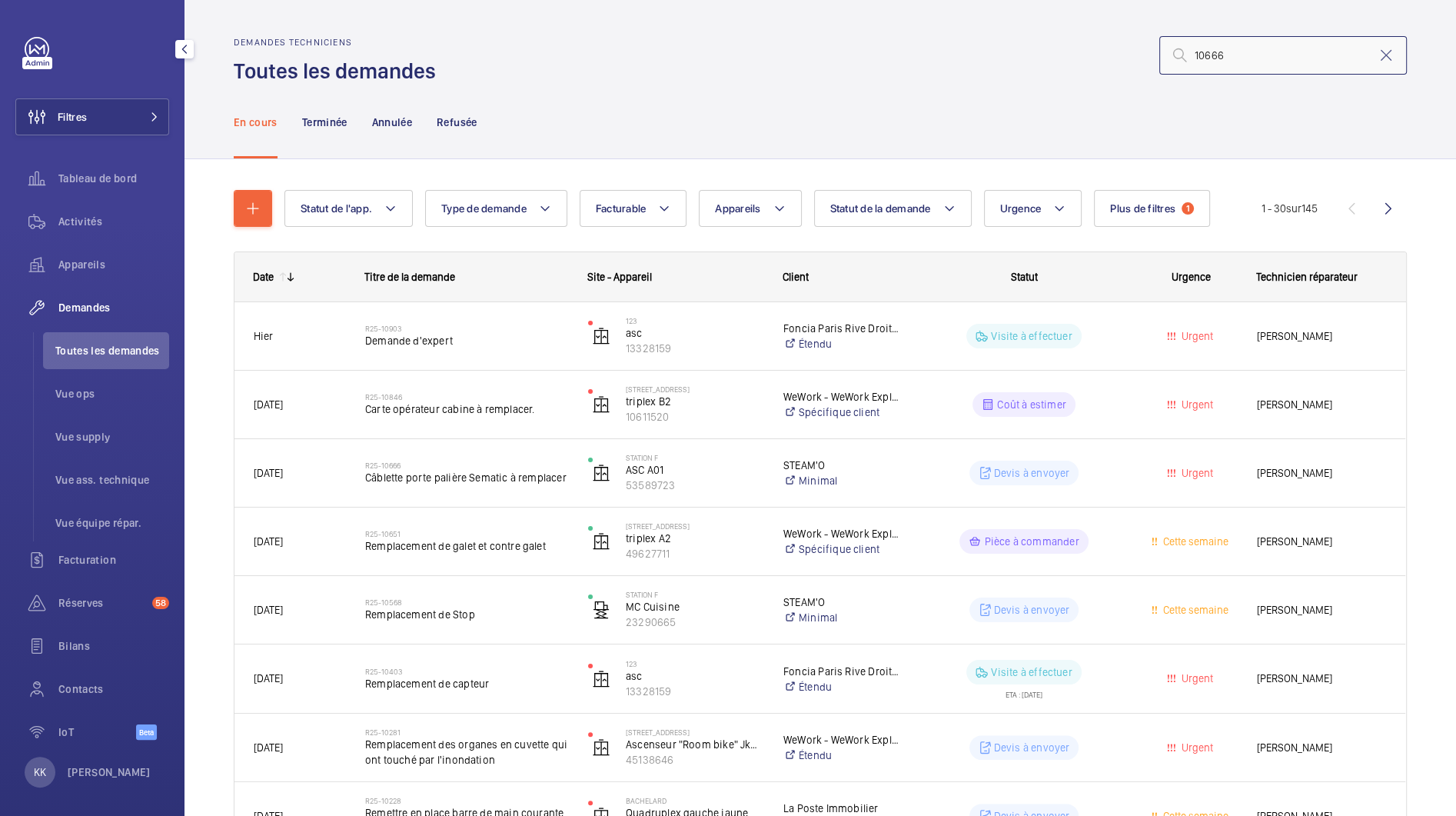
type input "10666"
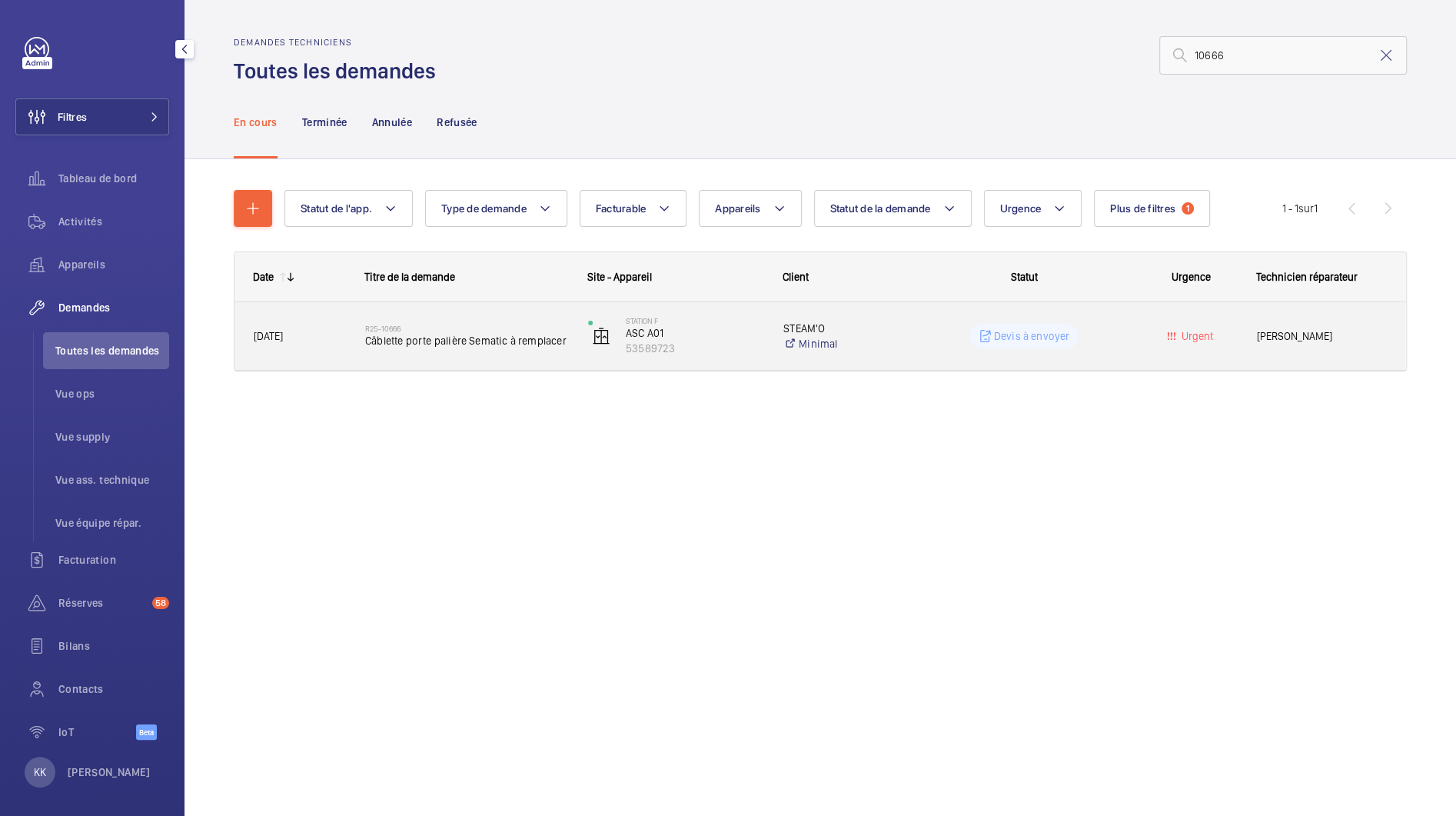
click at [407, 333] on span "Câblette porte palière Sematic à remplacer" at bounding box center [467, 341] width 203 height 15
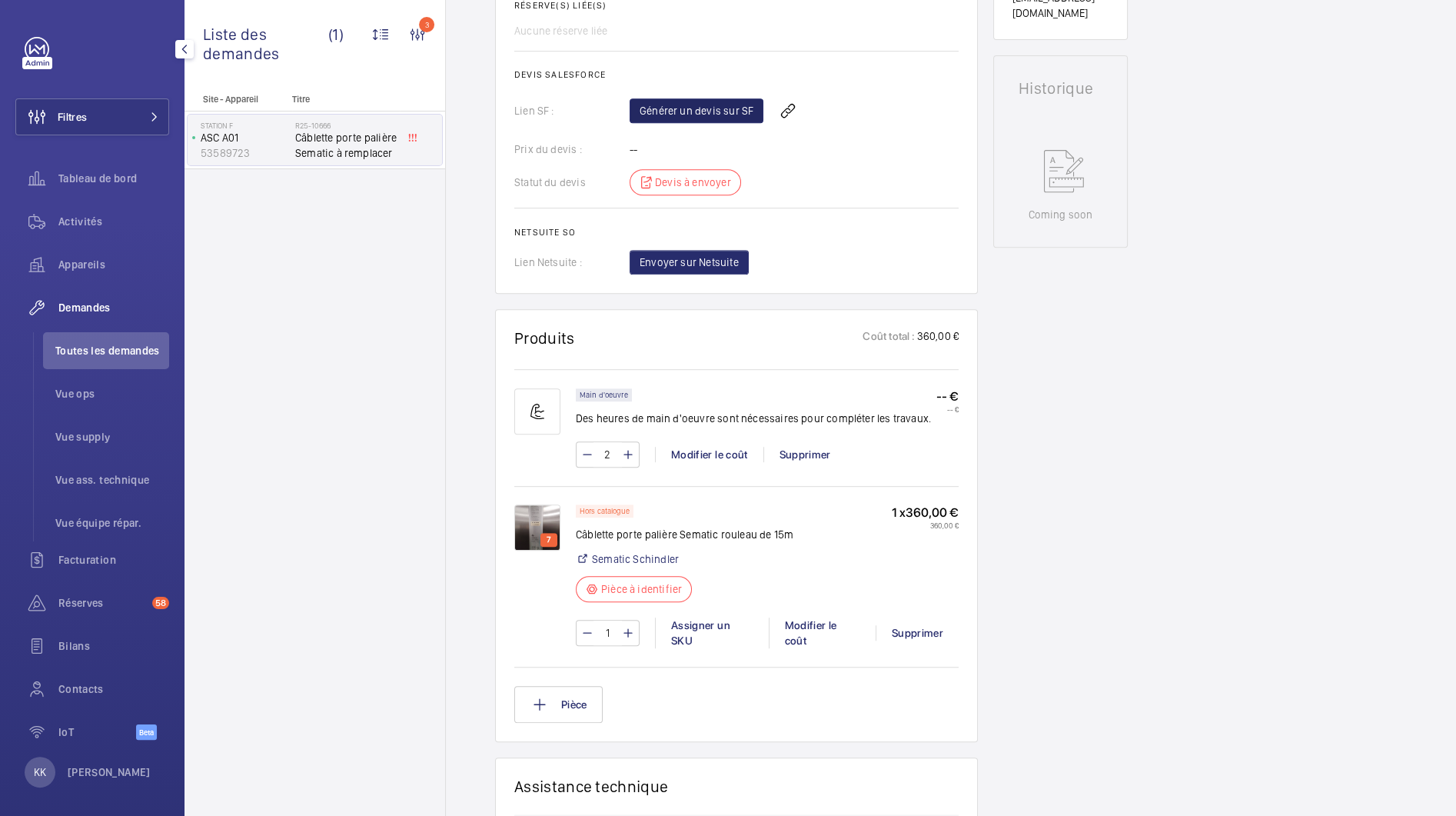
scroll to position [670, 0]
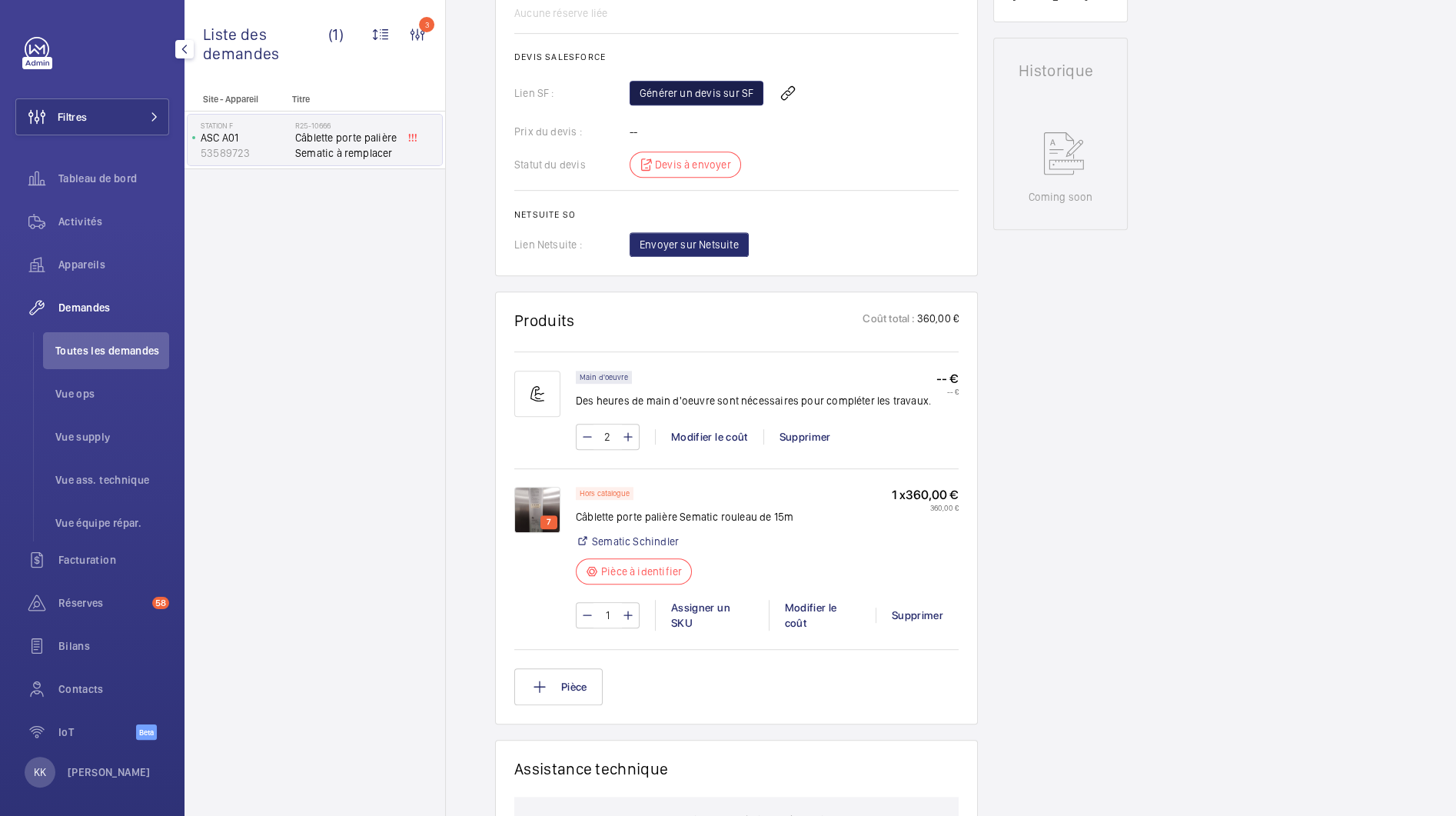
click at [665, 91] on link "Générer un devis sur SF" at bounding box center [697, 93] width 134 height 24
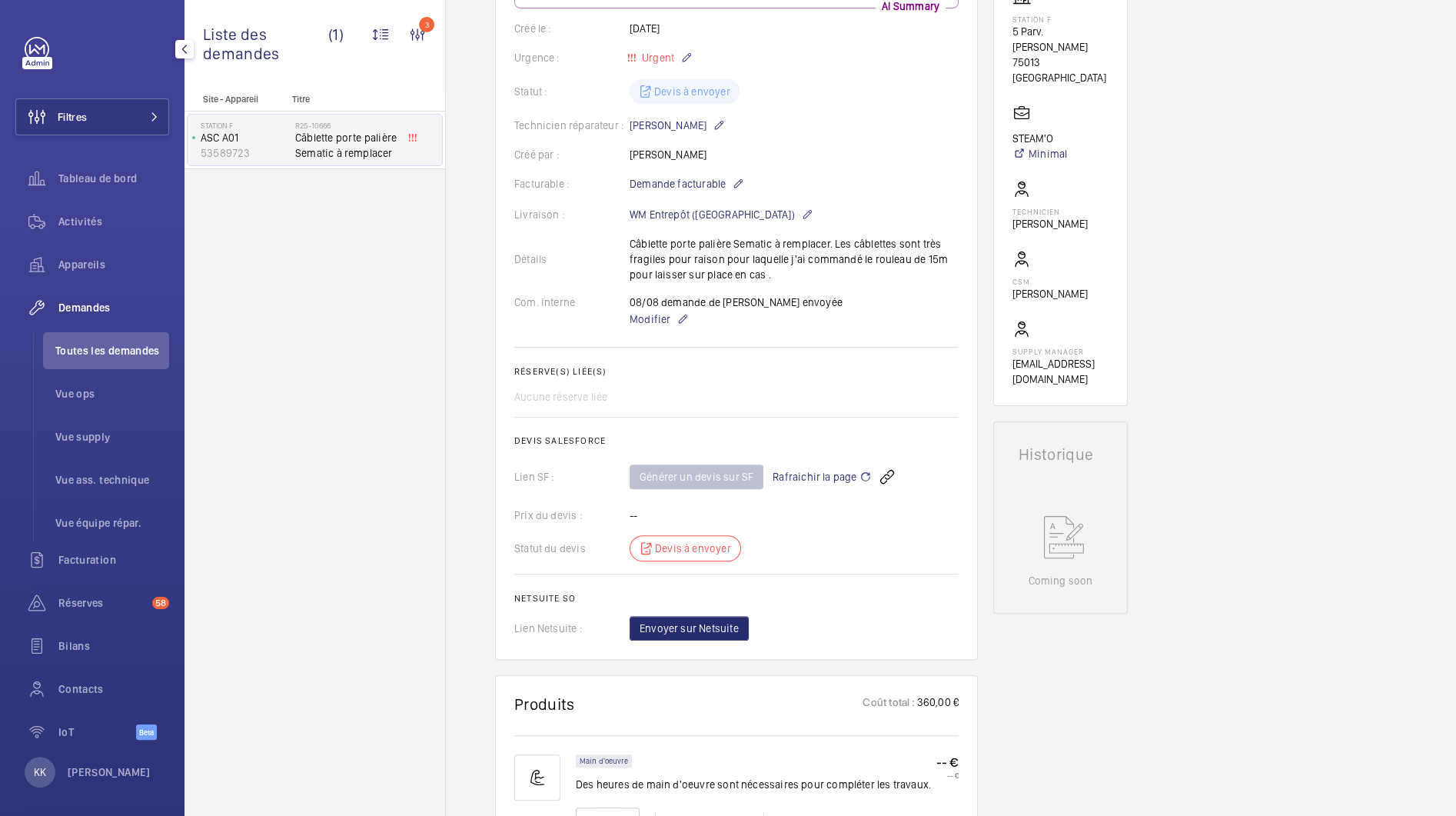
scroll to position [0, 0]
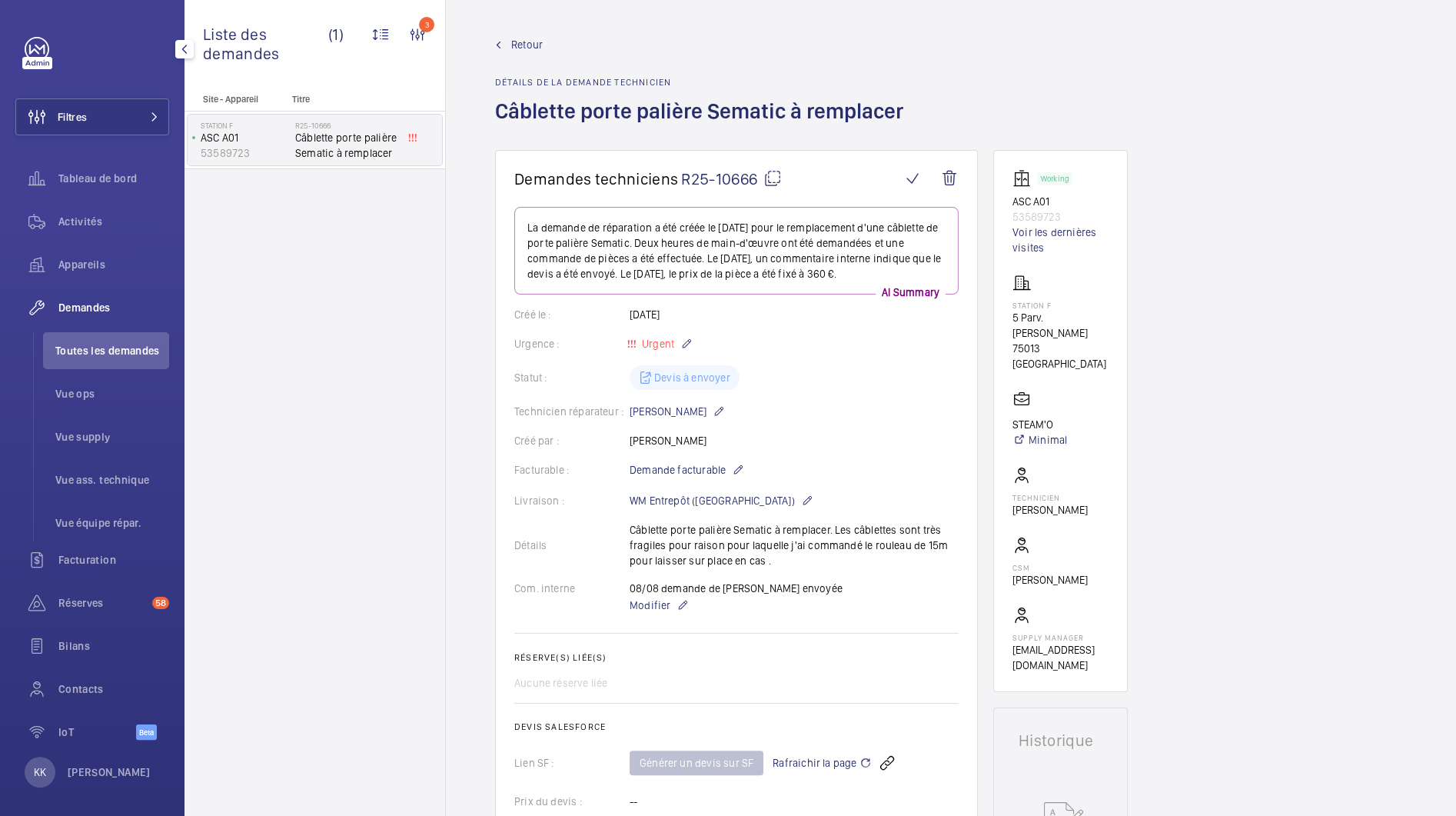
click at [515, 48] on span "Retour" at bounding box center [527, 44] width 31 height 15
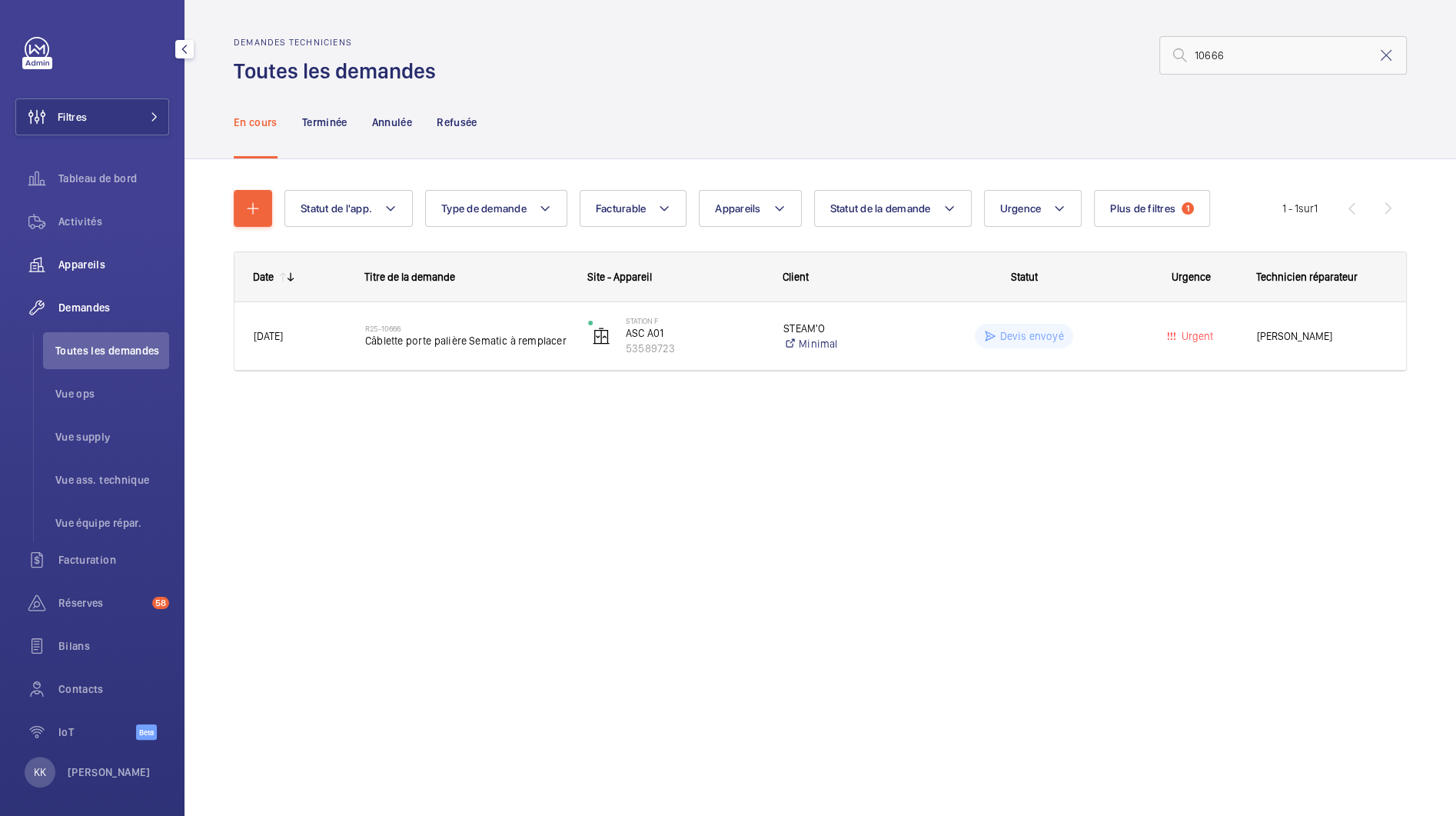
click at [90, 265] on span "Appareils" at bounding box center [113, 264] width 111 height 15
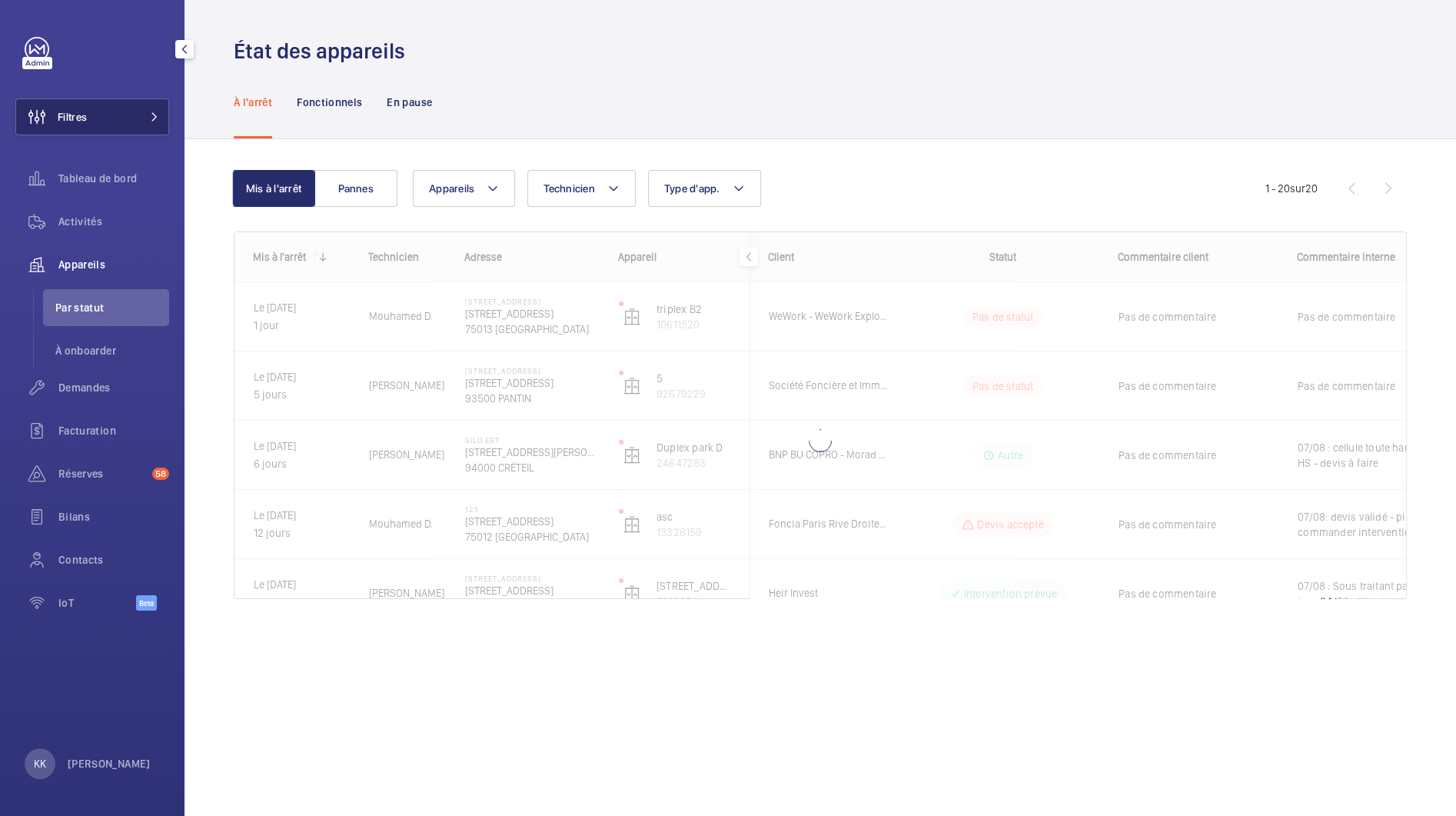
click at [119, 121] on button "Filtres" at bounding box center [92, 117] width 154 height 37
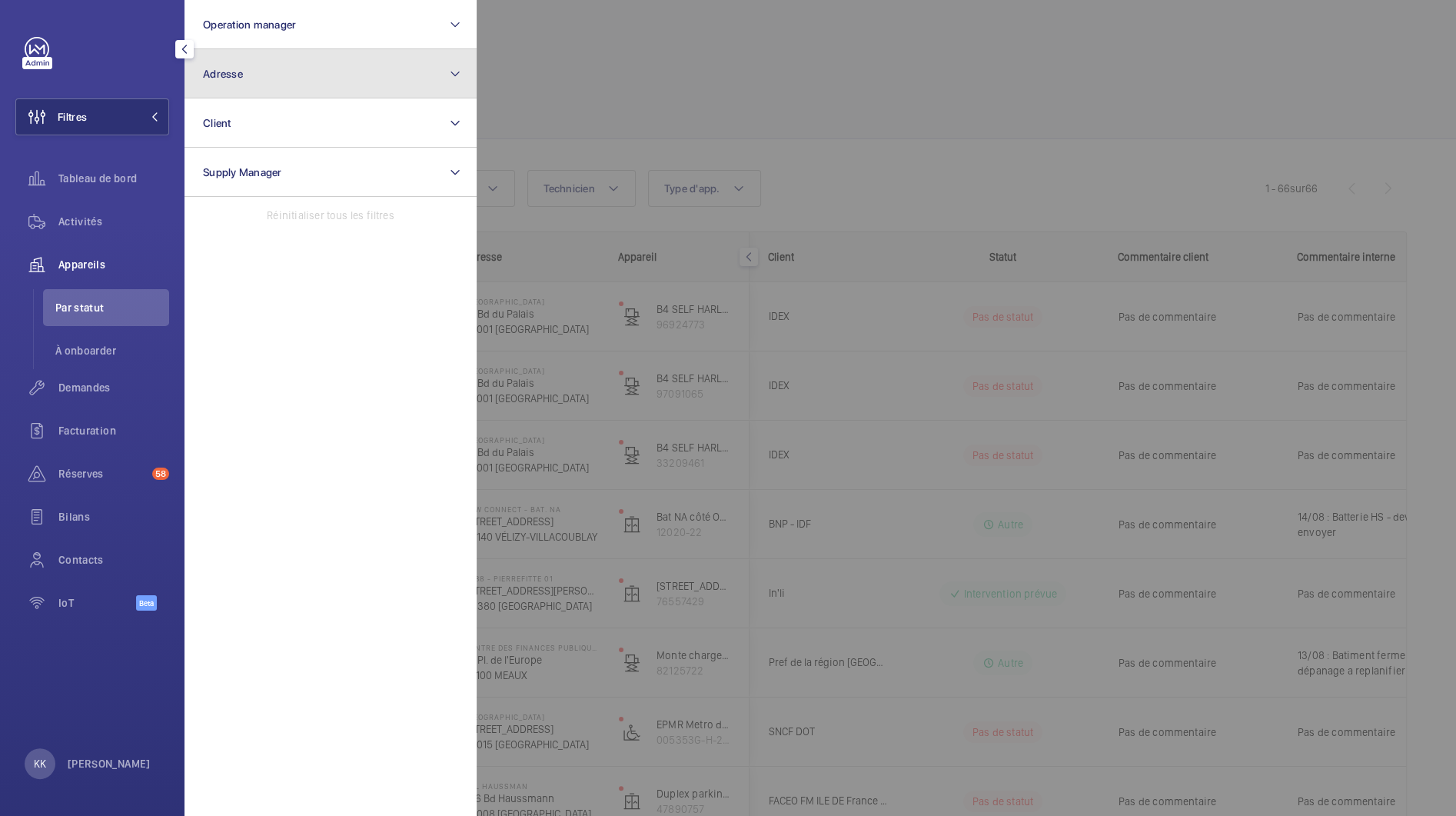
click at [263, 67] on button "Adresse" at bounding box center [331, 73] width 292 height 49
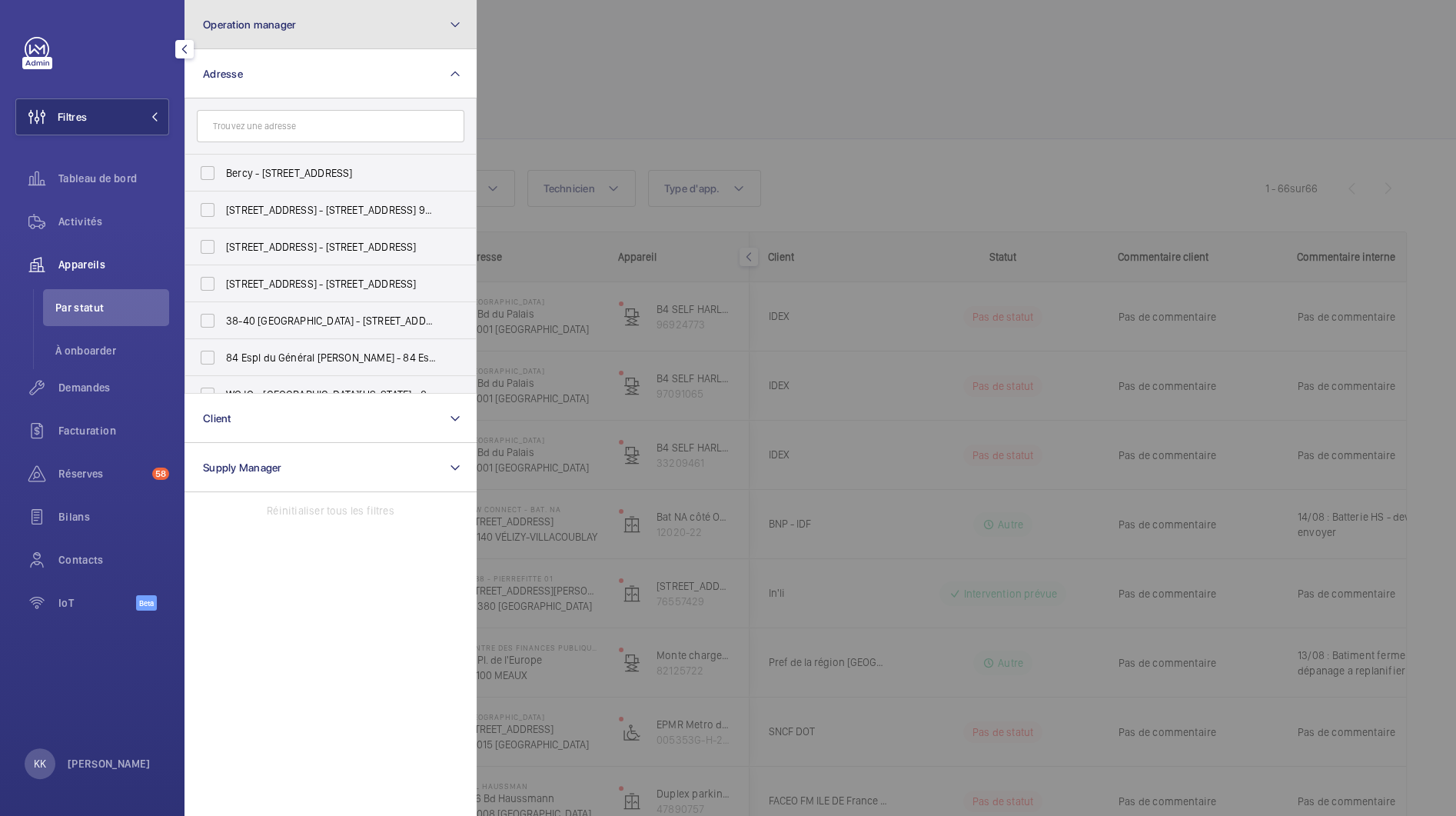
click at [245, 38] on button "Operation manager" at bounding box center [331, 24] width 292 height 49
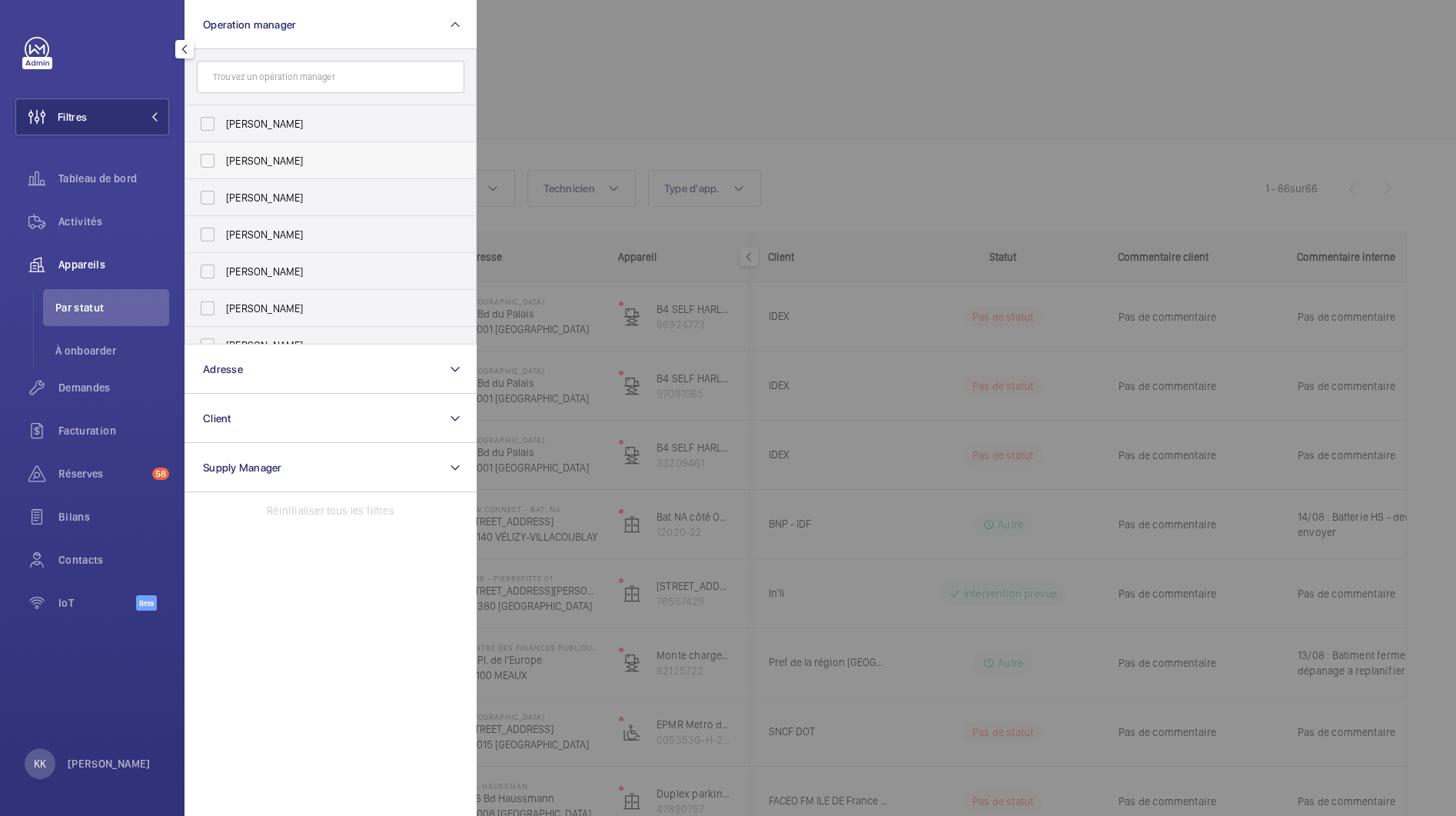
click at [244, 174] on label "[PERSON_NAME]" at bounding box center [319, 161] width 268 height 37
click at [223, 174] on input "[PERSON_NAME]" at bounding box center [207, 161] width 31 height 31
checkbox input "true"
click at [656, 103] on div at bounding box center [1204, 408] width 1456 height 816
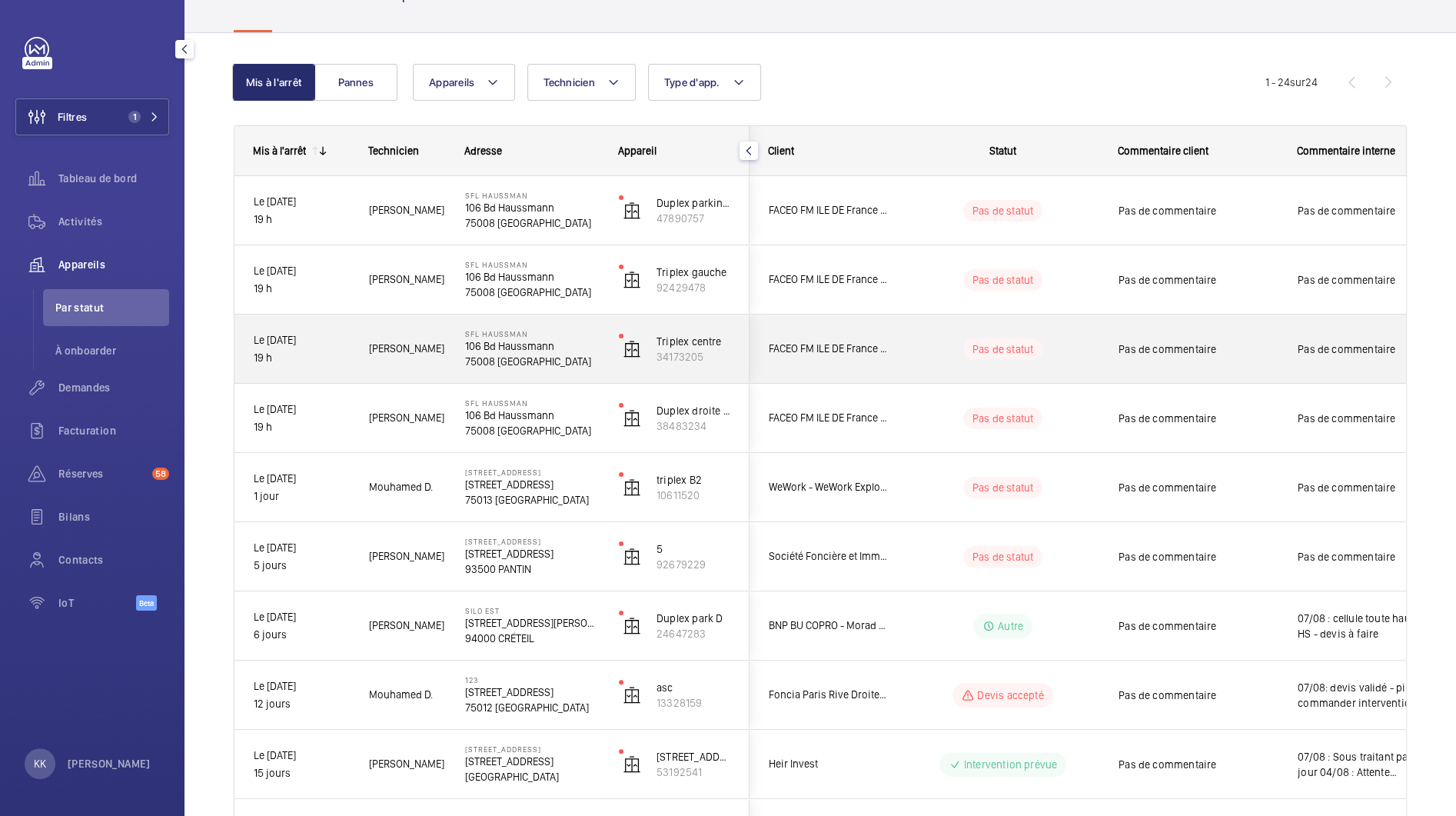
scroll to position [109, 0]
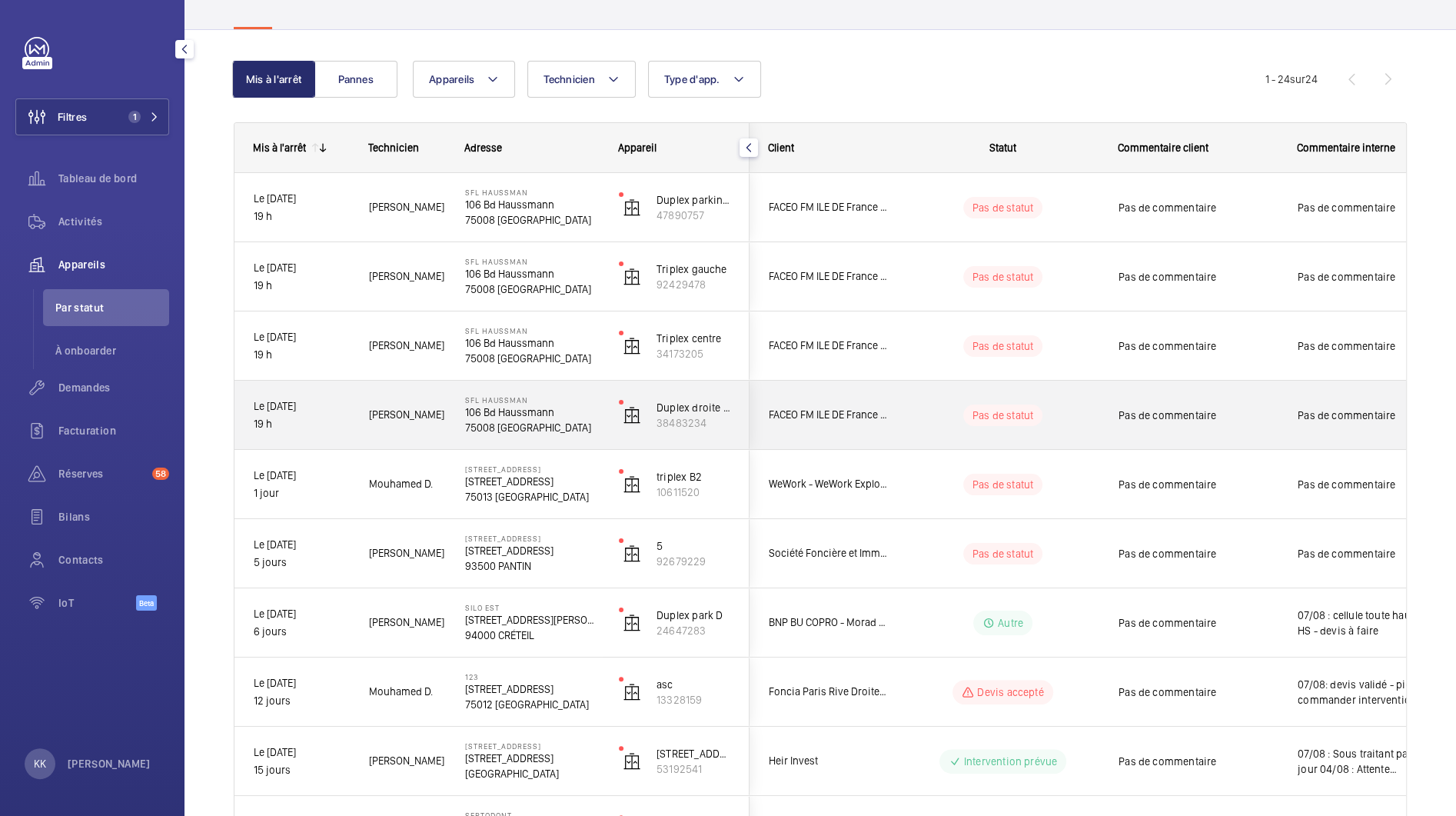
click at [515, 399] on p "SFL Haussman" at bounding box center [532, 400] width 134 height 9
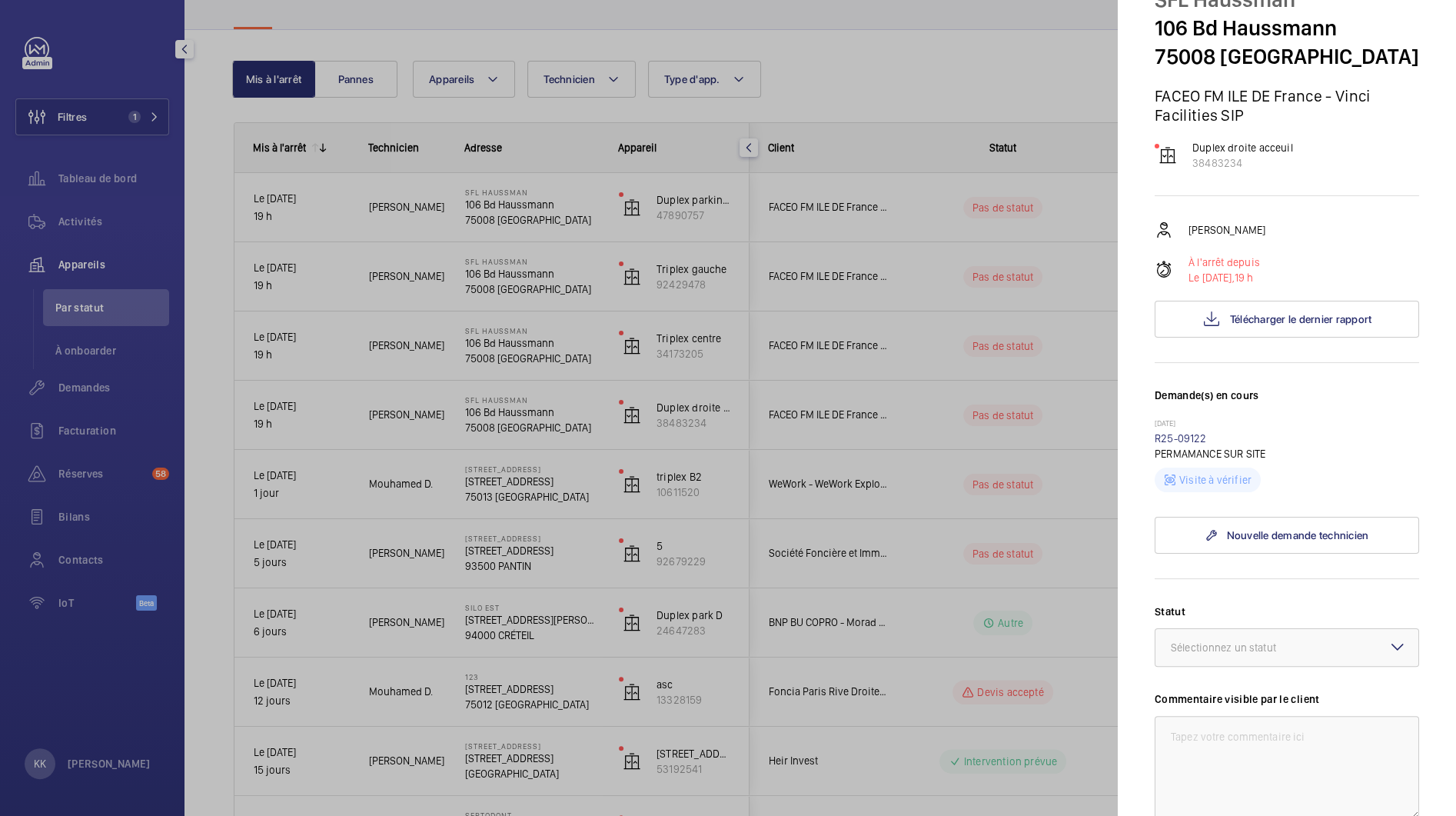
scroll to position [82, 0]
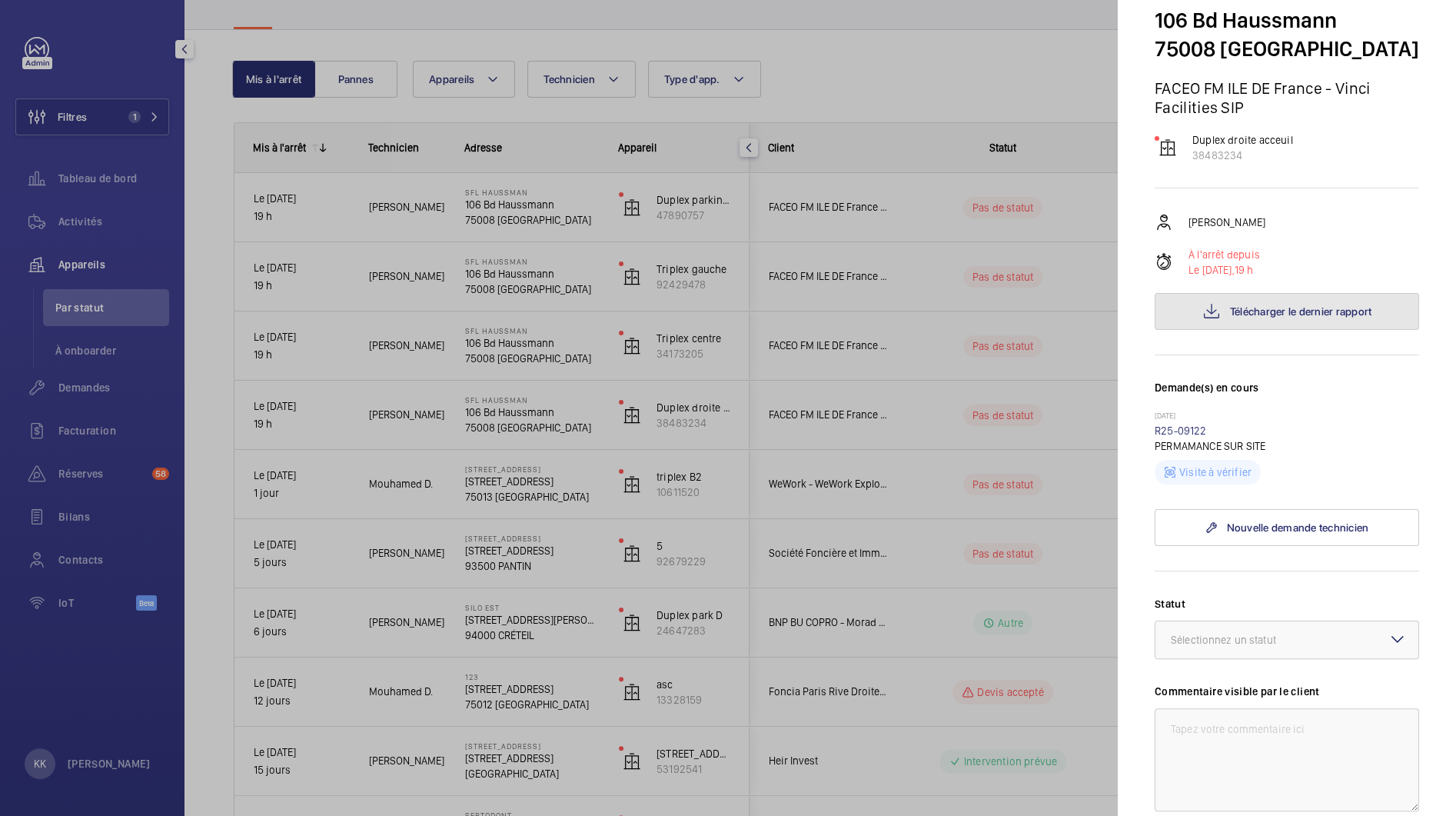
click at [1242, 316] on span "Télécharger le dernier rapport" at bounding box center [1301, 311] width 142 height 12
click at [434, 337] on div at bounding box center [728, 408] width 1456 height 816
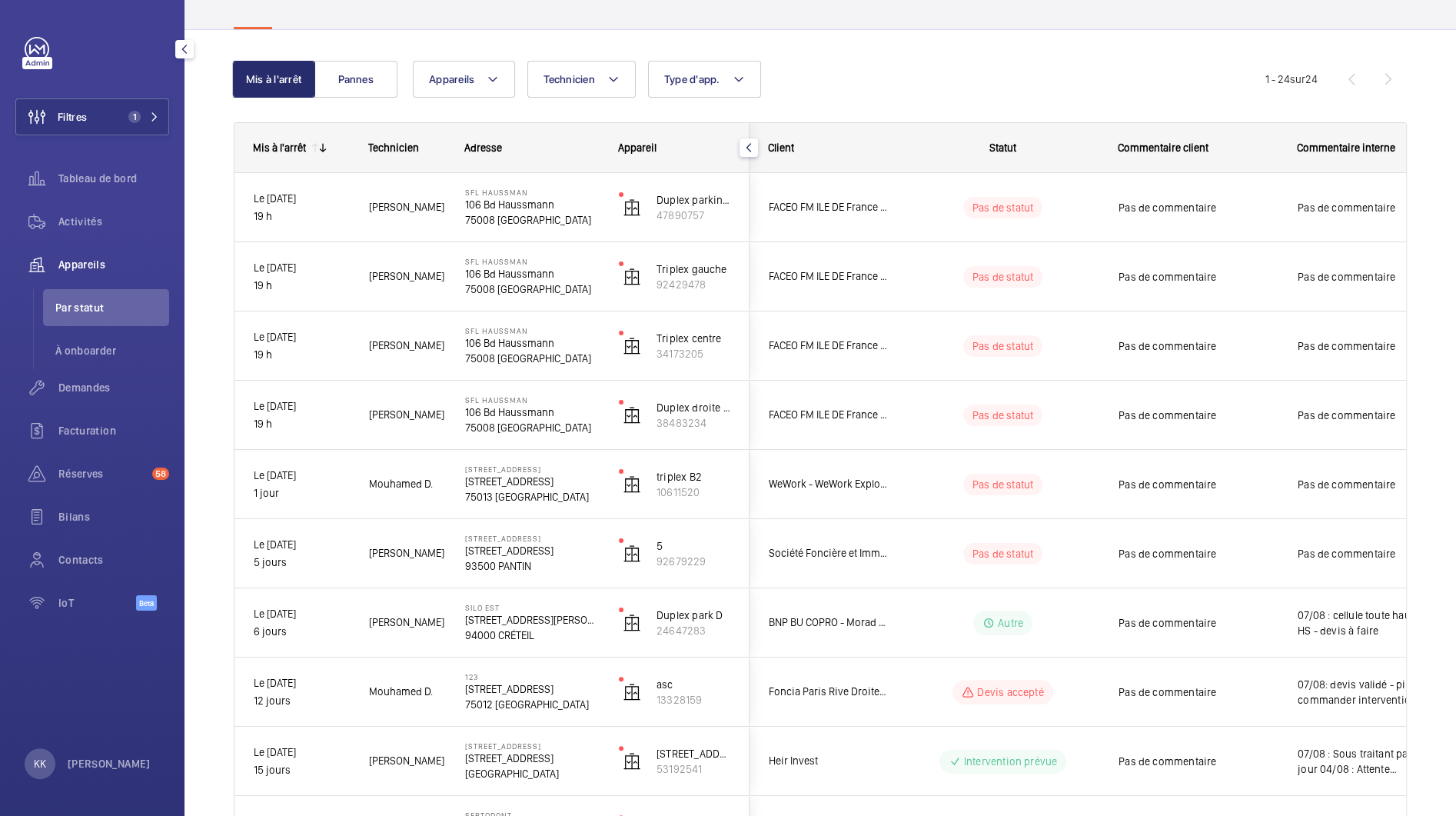
scroll to position [0, 0]
click at [90, 380] on span "Demandes" at bounding box center [113, 387] width 111 height 15
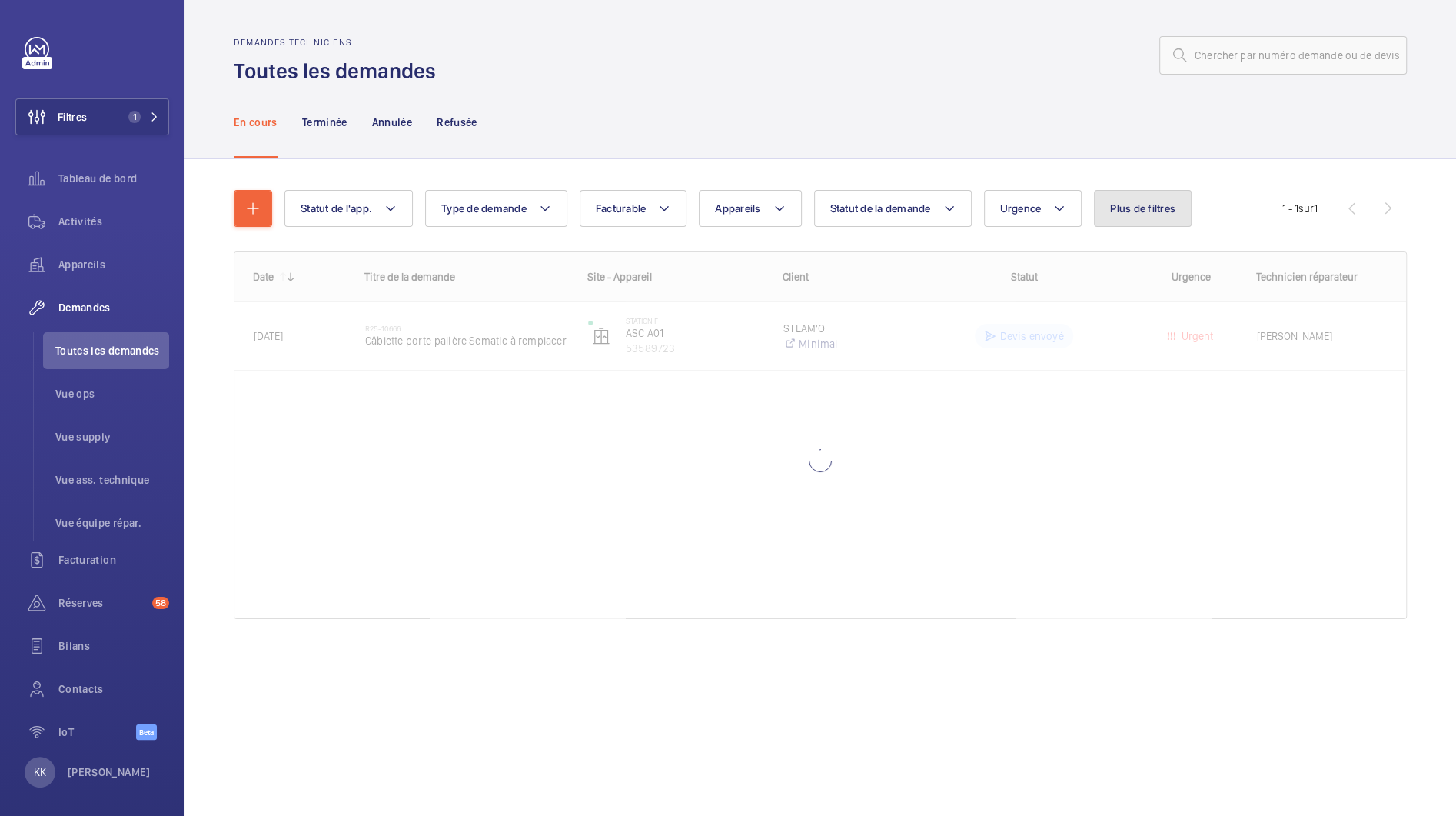
click at [1138, 209] on span "Plus de filtres" at bounding box center [1142, 208] width 65 height 12
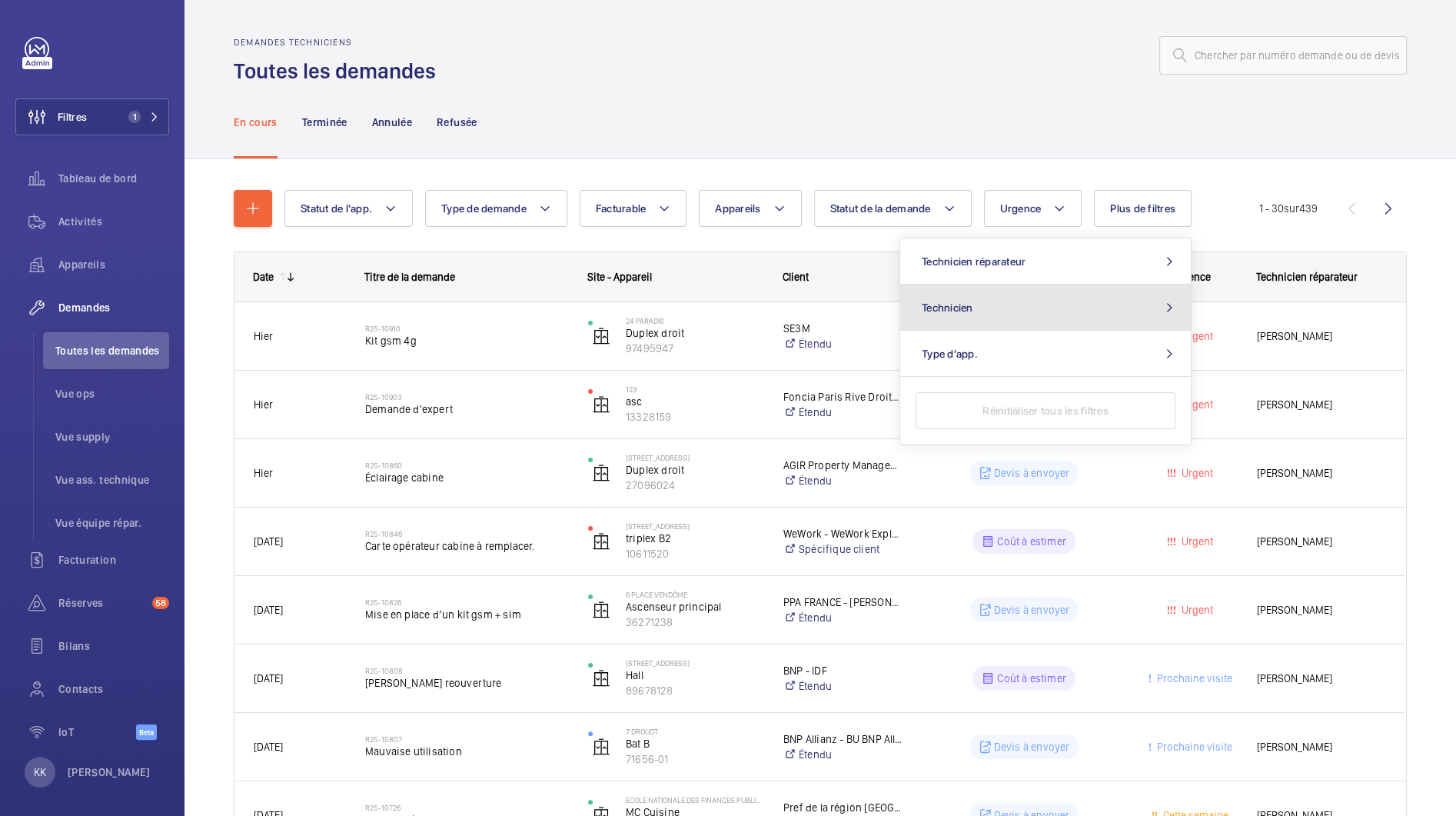
click at [974, 309] on button "Technicien" at bounding box center [1045, 308] width 290 height 46
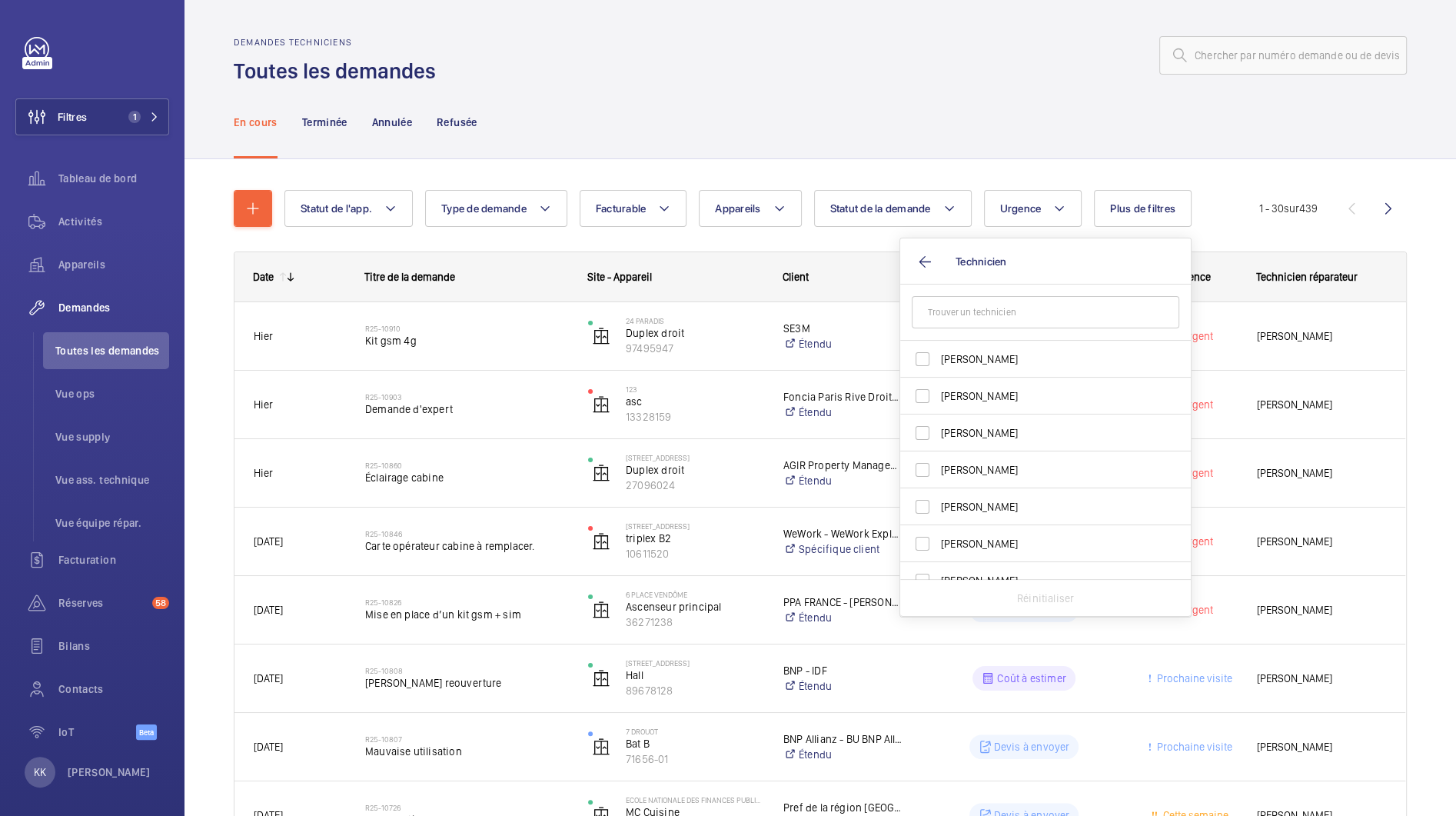
click at [970, 318] on input "text" at bounding box center [1045, 312] width 268 height 32
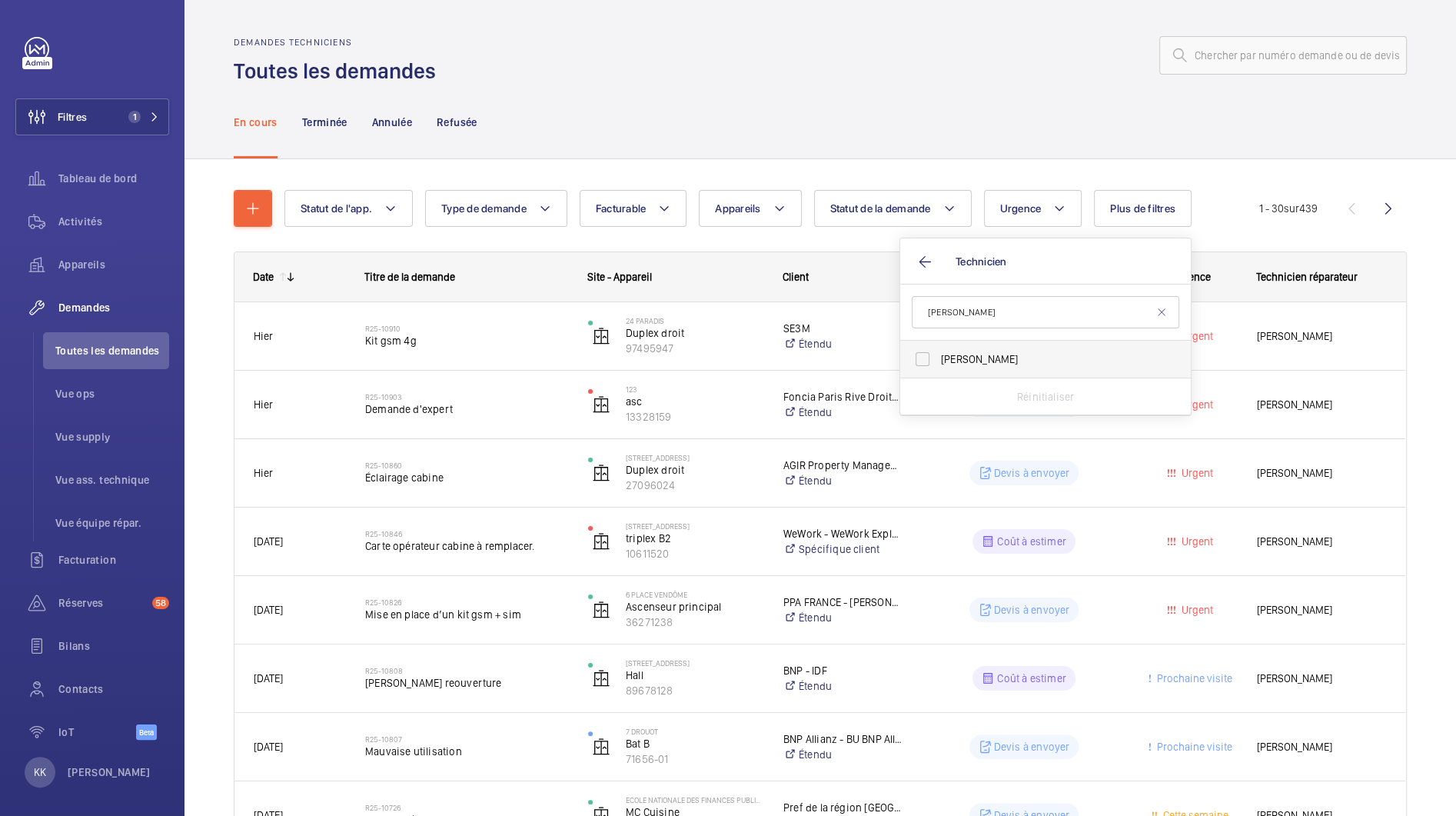
type input "[PERSON_NAME]"
click at [949, 369] on label "[PERSON_NAME]" at bounding box center [1034, 359] width 268 height 37
click at [938, 369] on input "[PERSON_NAME]" at bounding box center [923, 359] width 31 height 31
checkbox input "true"
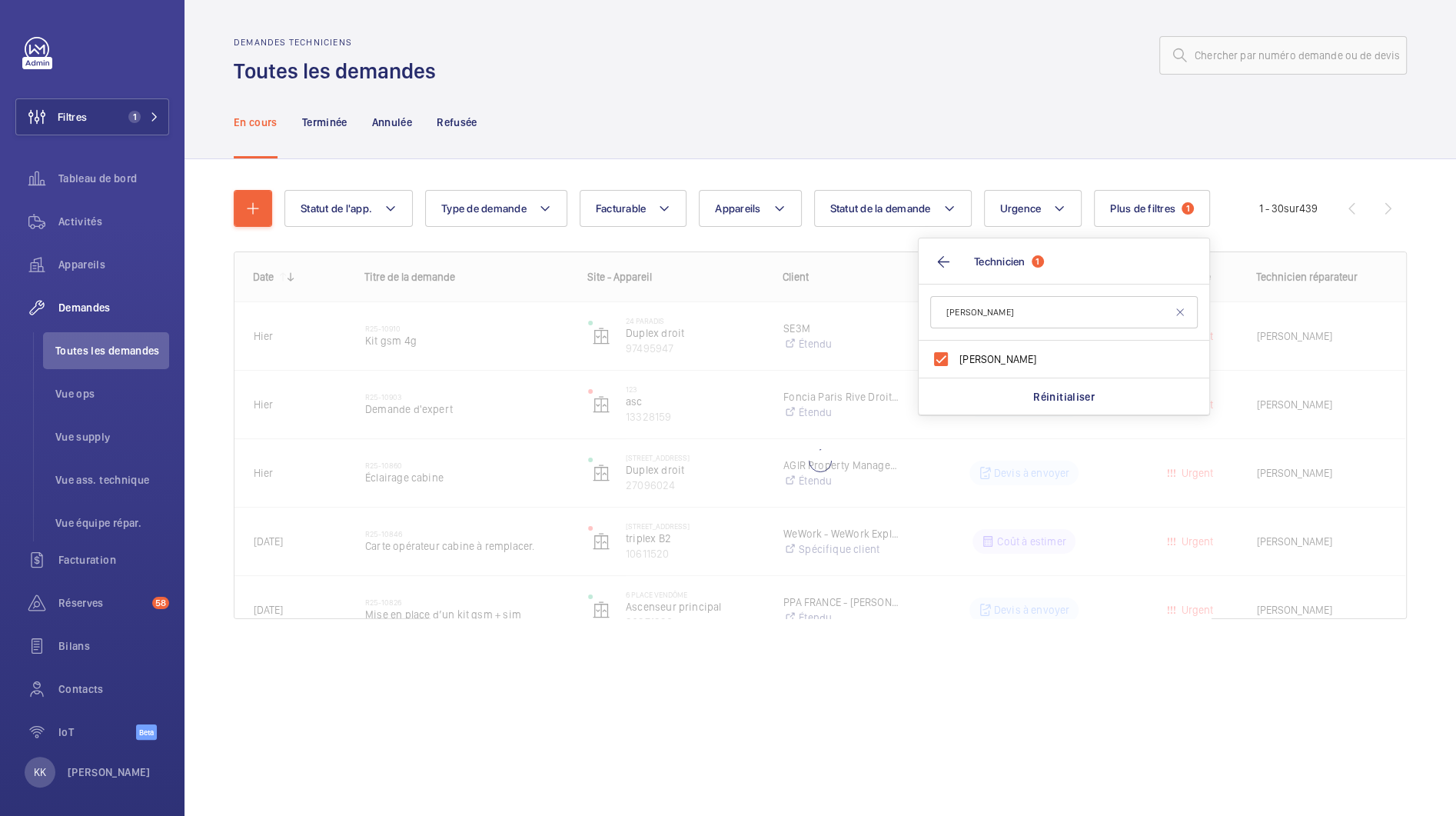
click at [630, 249] on wm-front-shared-table-view-engine "Statut de l'app. Type de demande Facturable Appareils Statut de la demande Urge…" at bounding box center [820, 423] width 1173 height 467
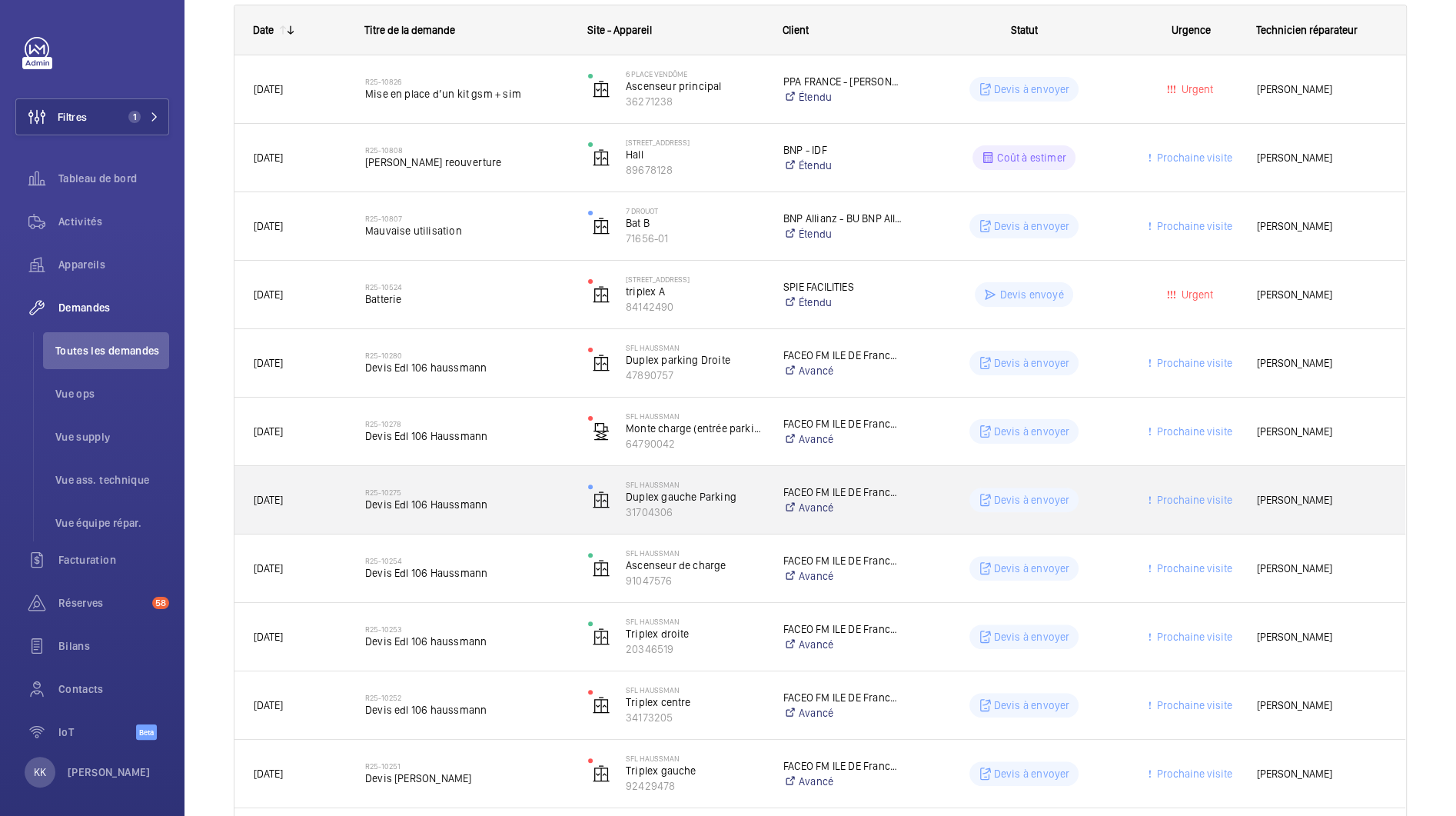
scroll to position [246, 0]
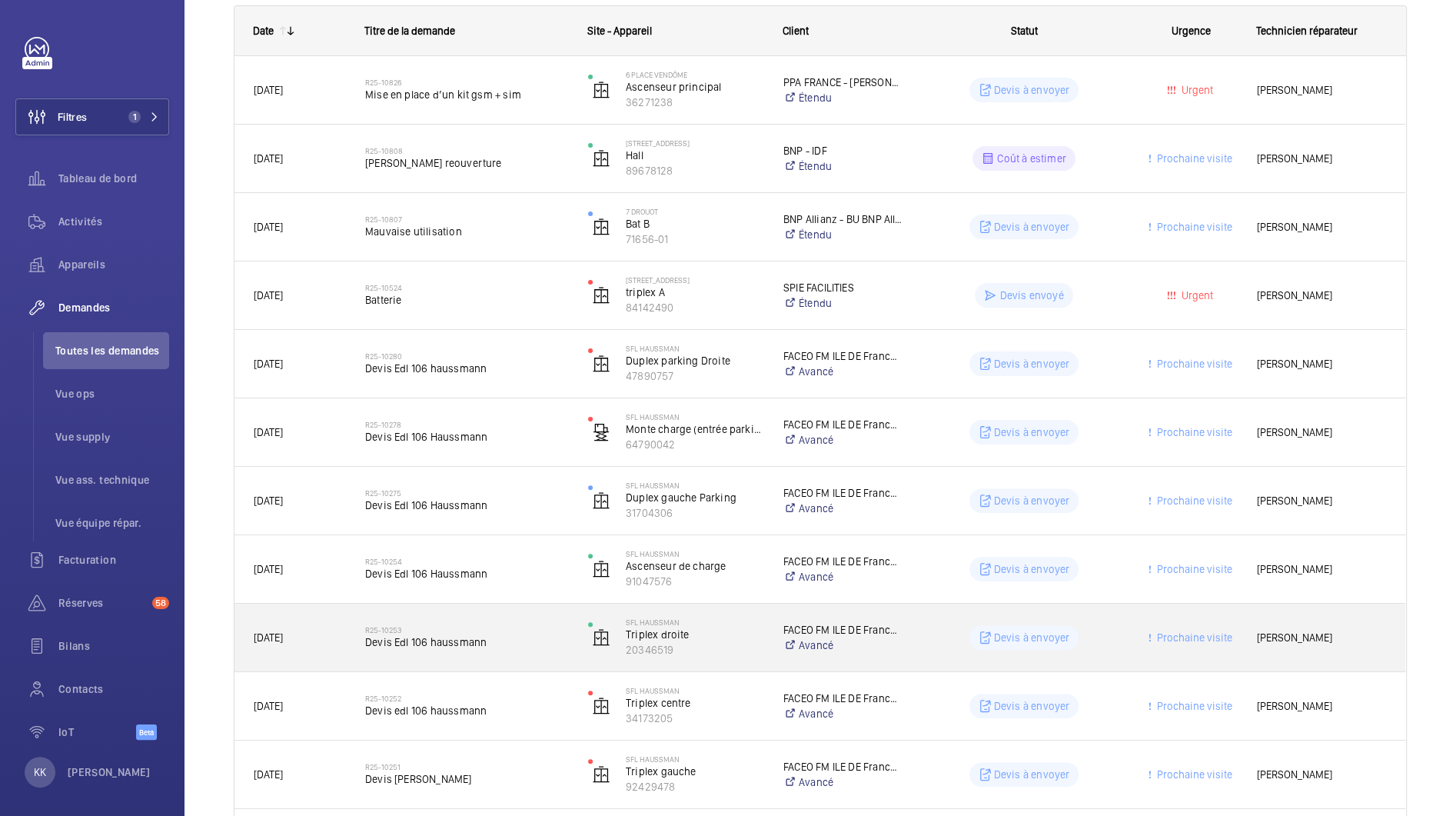
click at [466, 642] on span "Devis Edl 106 haussmann" at bounding box center [467, 642] width 203 height 15
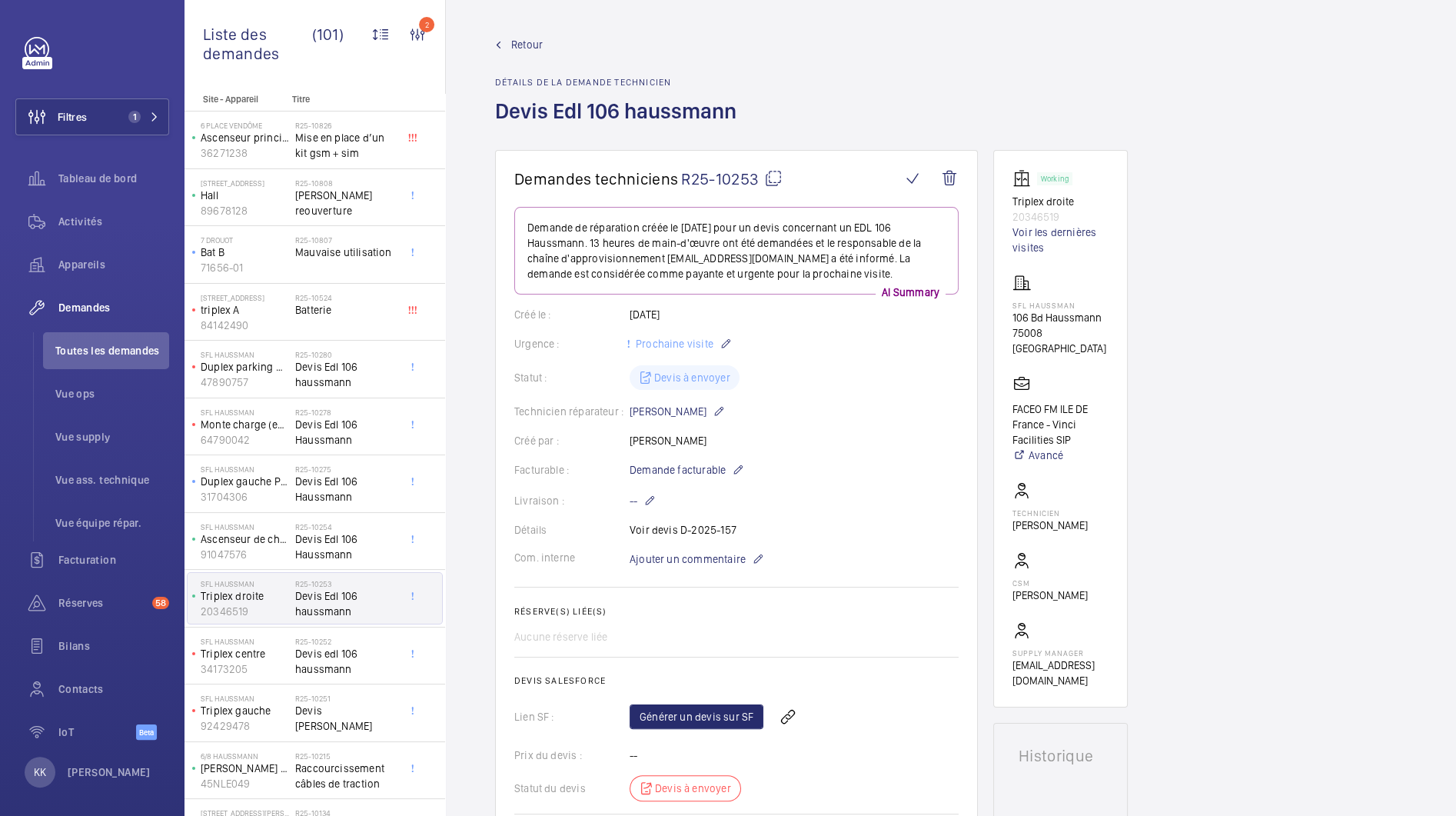
click at [524, 46] on span "Retour" at bounding box center [527, 44] width 31 height 15
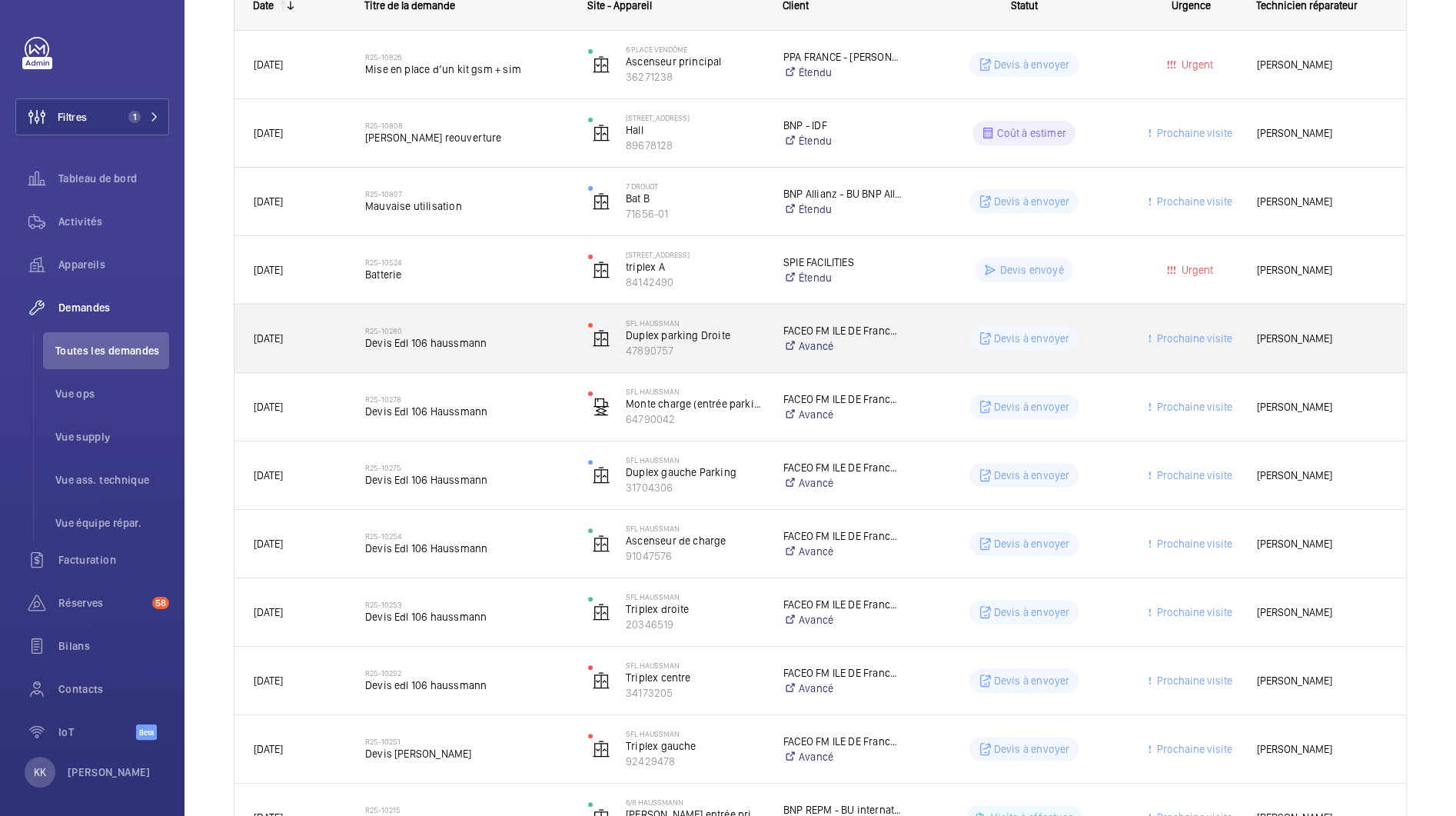
scroll to position [290, 0]
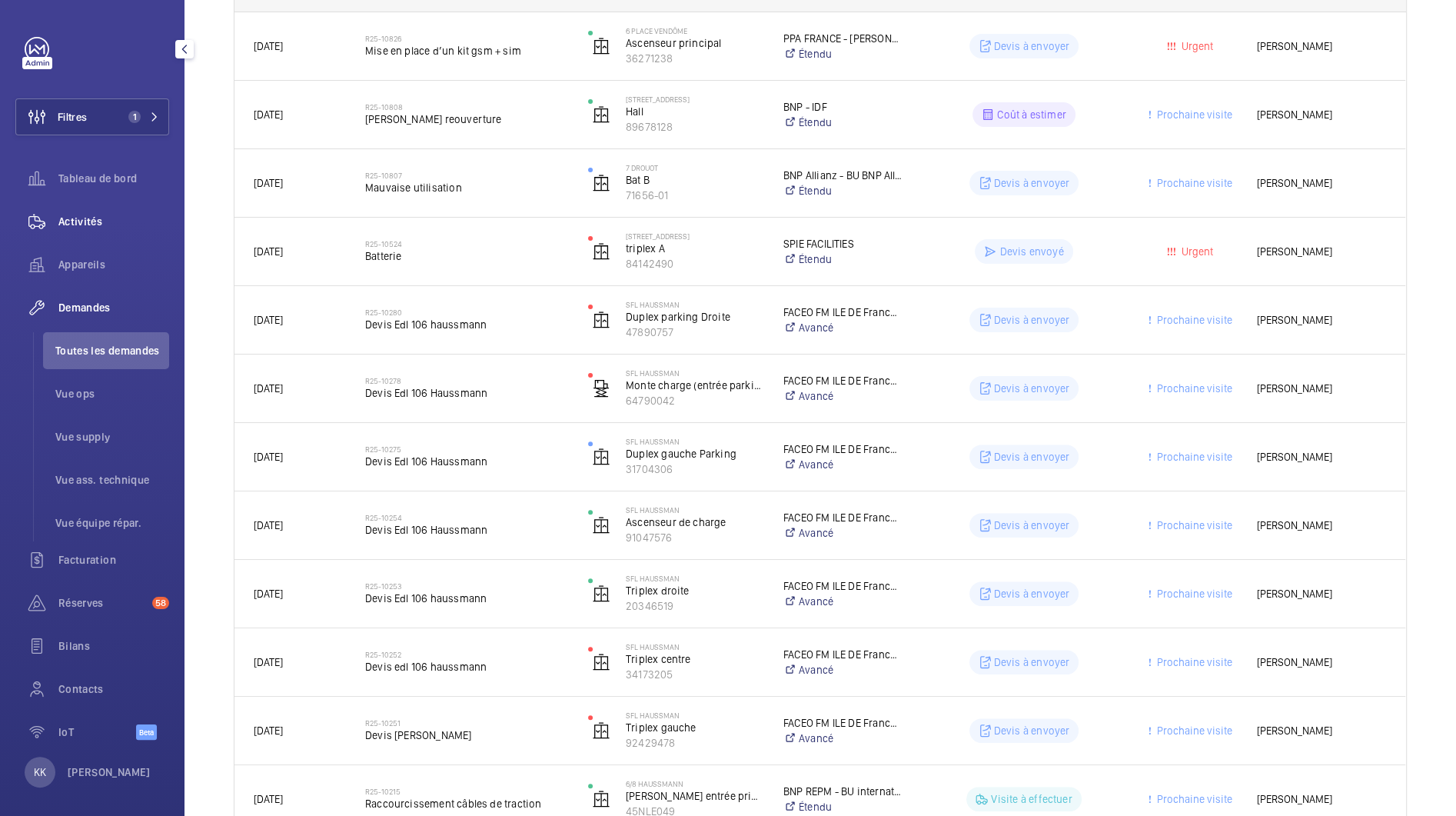
click at [77, 238] on div "Activités" at bounding box center [92, 222] width 154 height 37
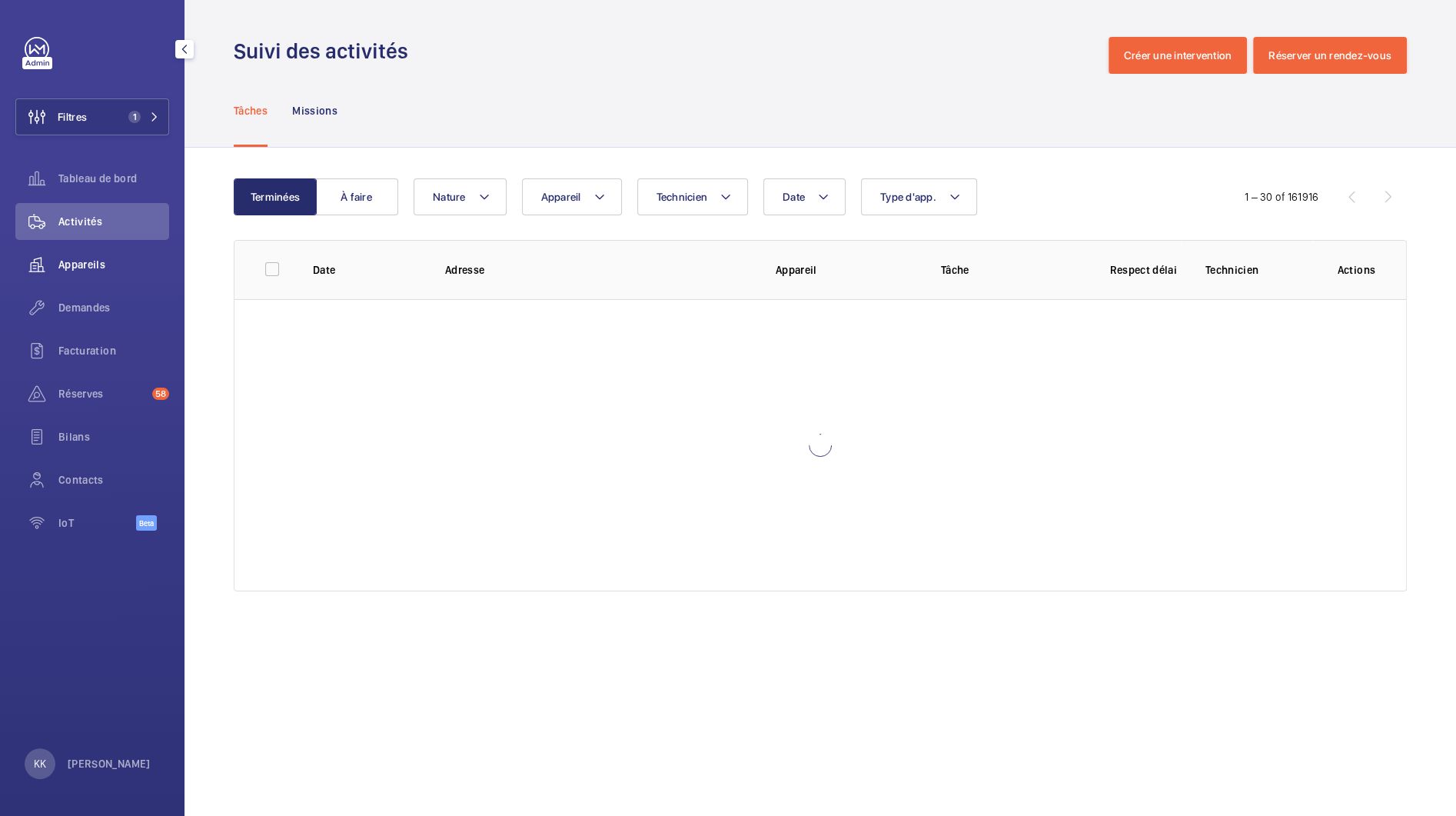
click at [86, 270] on span "Appareils" at bounding box center [113, 264] width 111 height 15
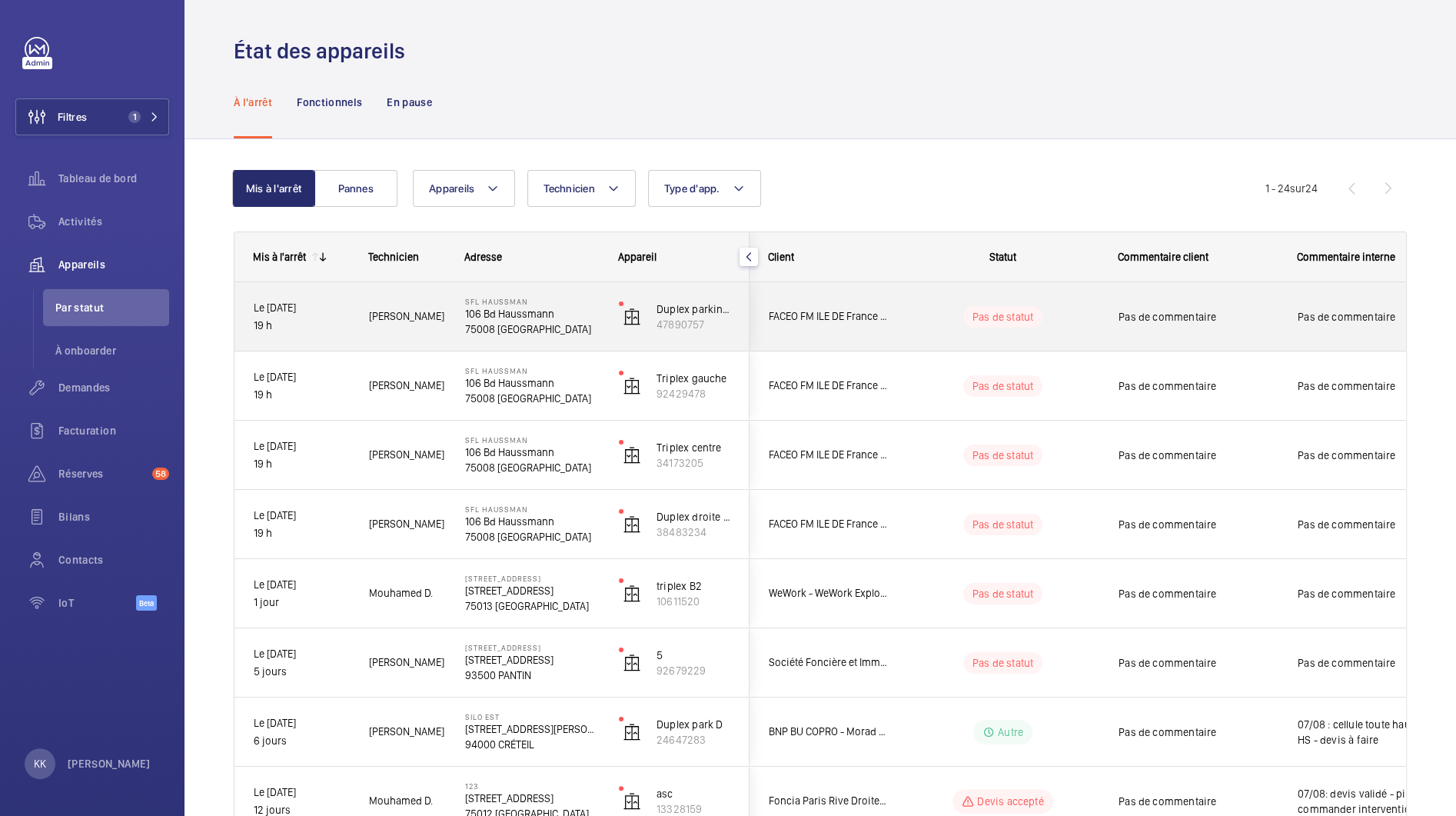
click at [565, 322] on p "75008 [GEOGRAPHIC_DATA]" at bounding box center [532, 328] width 134 height 15
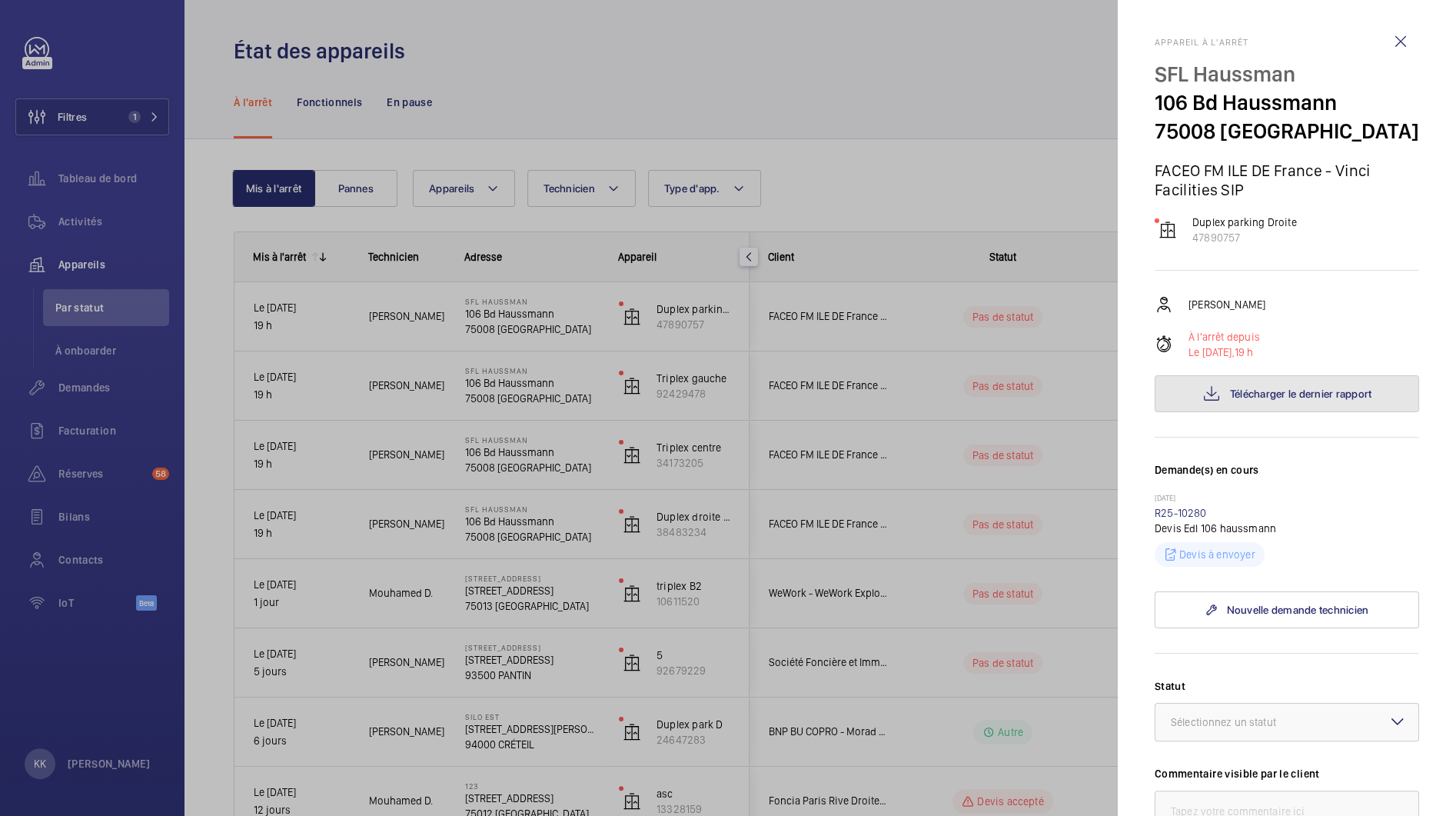
click at [1215, 382] on button "Télécharger le dernier rapport" at bounding box center [1287, 394] width 265 height 37
click at [937, 165] on div at bounding box center [728, 408] width 1456 height 816
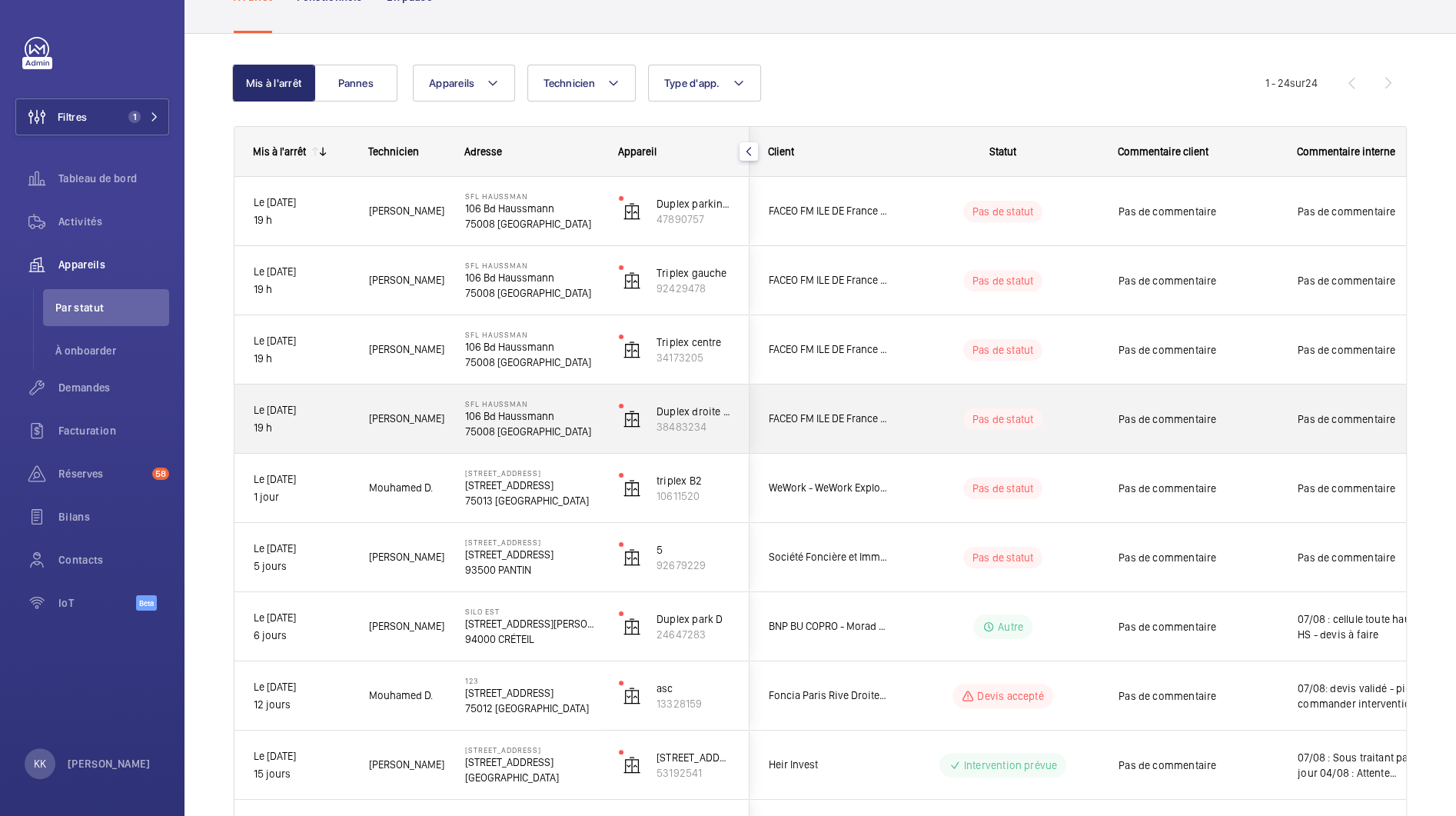
scroll to position [186, 0]
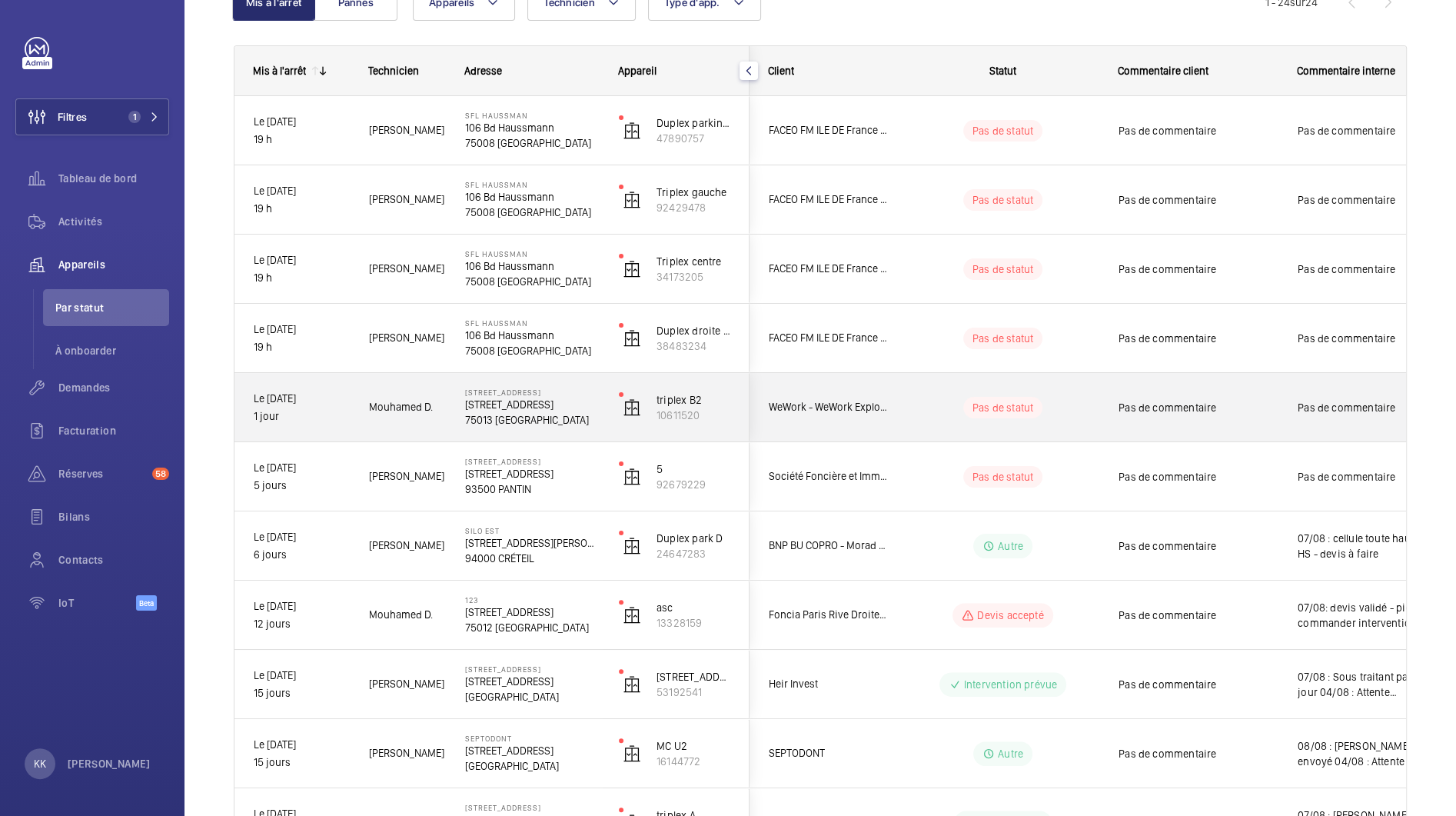
click at [483, 418] on p "75013 [GEOGRAPHIC_DATA]" at bounding box center [532, 420] width 134 height 15
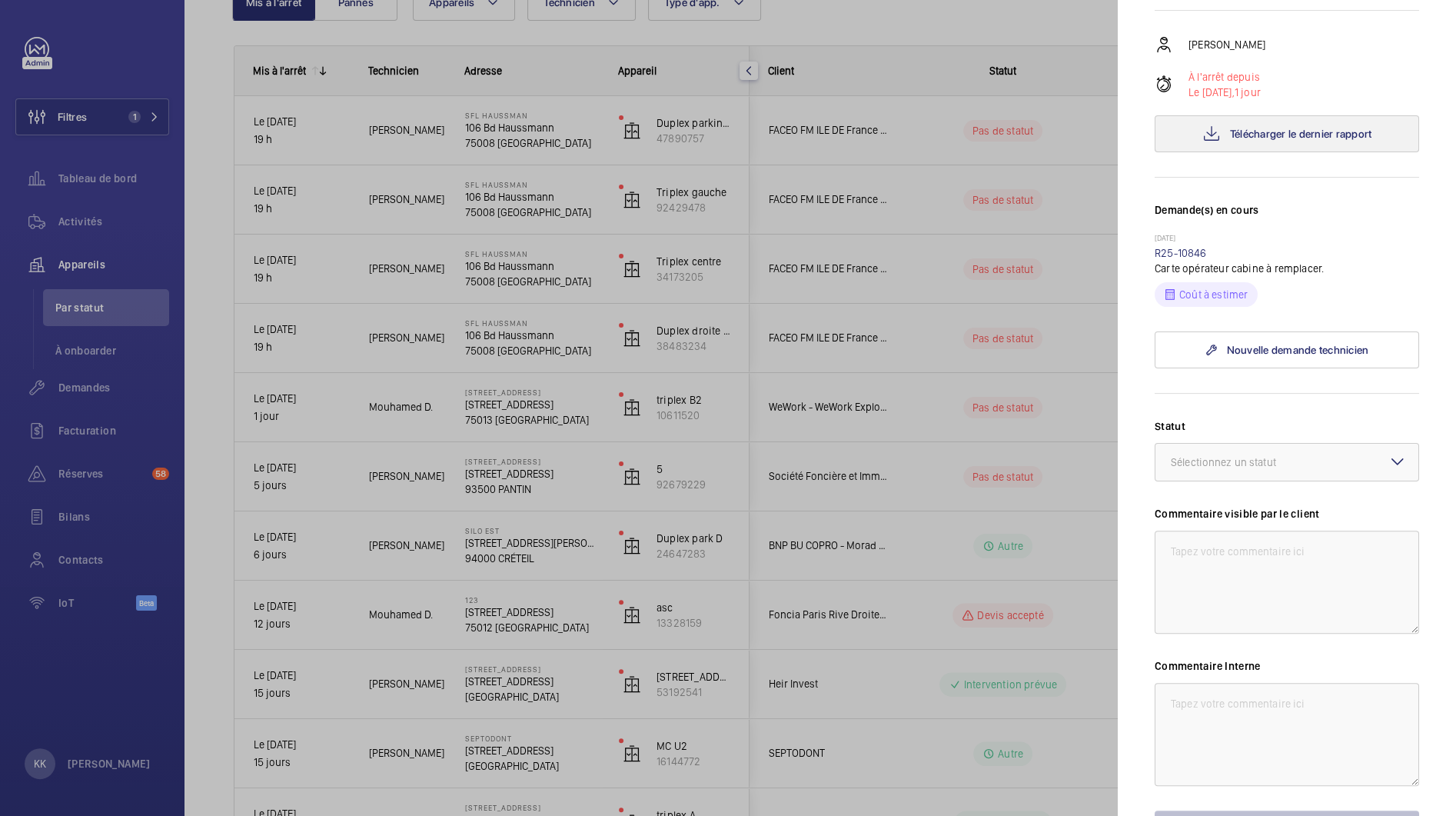
scroll to position [260, 0]
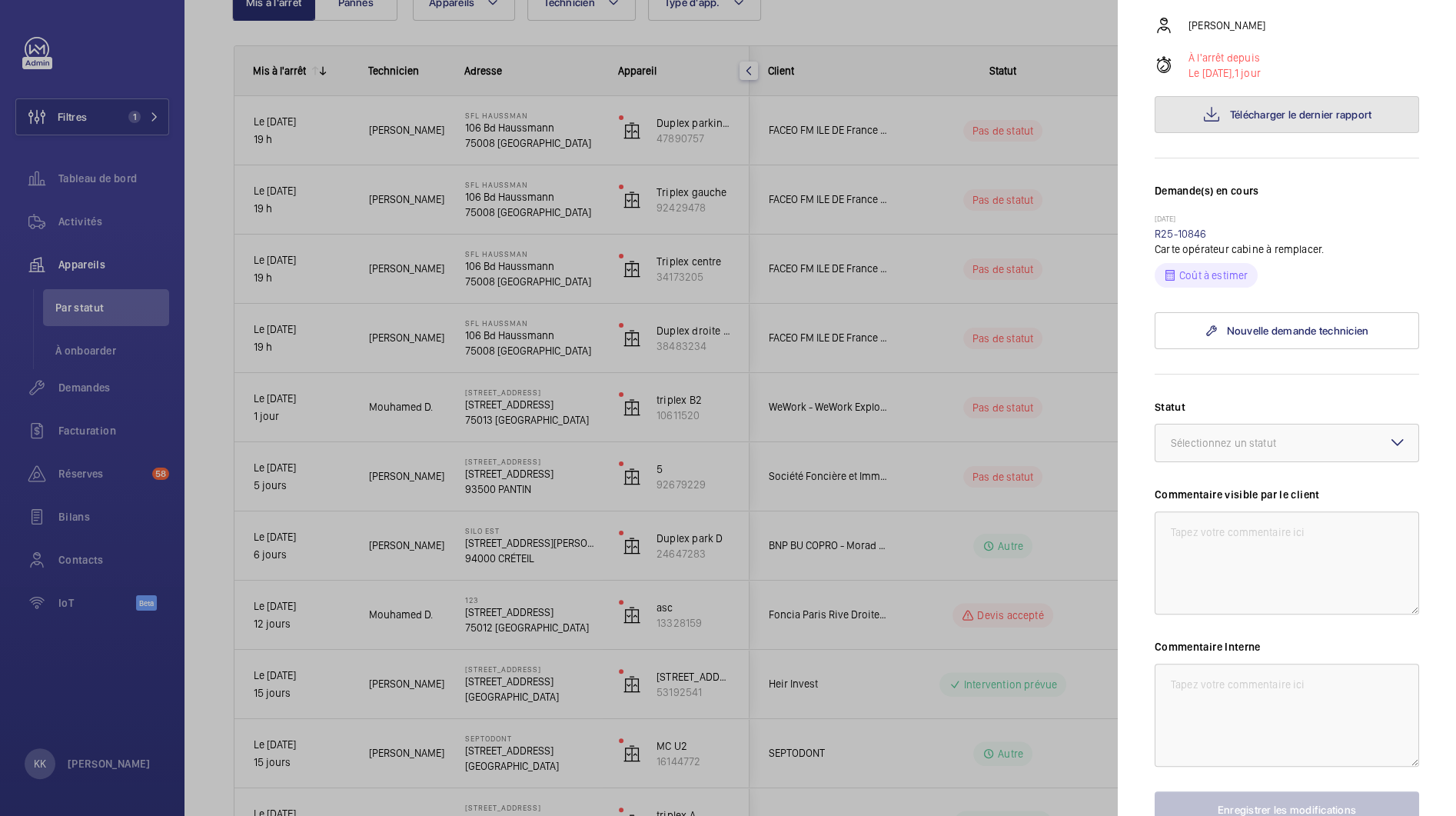
click at [1200, 133] on button "Télécharger le dernier rapport" at bounding box center [1287, 115] width 265 height 37
click at [1222, 655] on label "Commentaire Interne" at bounding box center [1287, 647] width 265 height 15
click at [1244, 450] on div "Sélectionnez un statut" at bounding box center [1242, 442] width 144 height 15
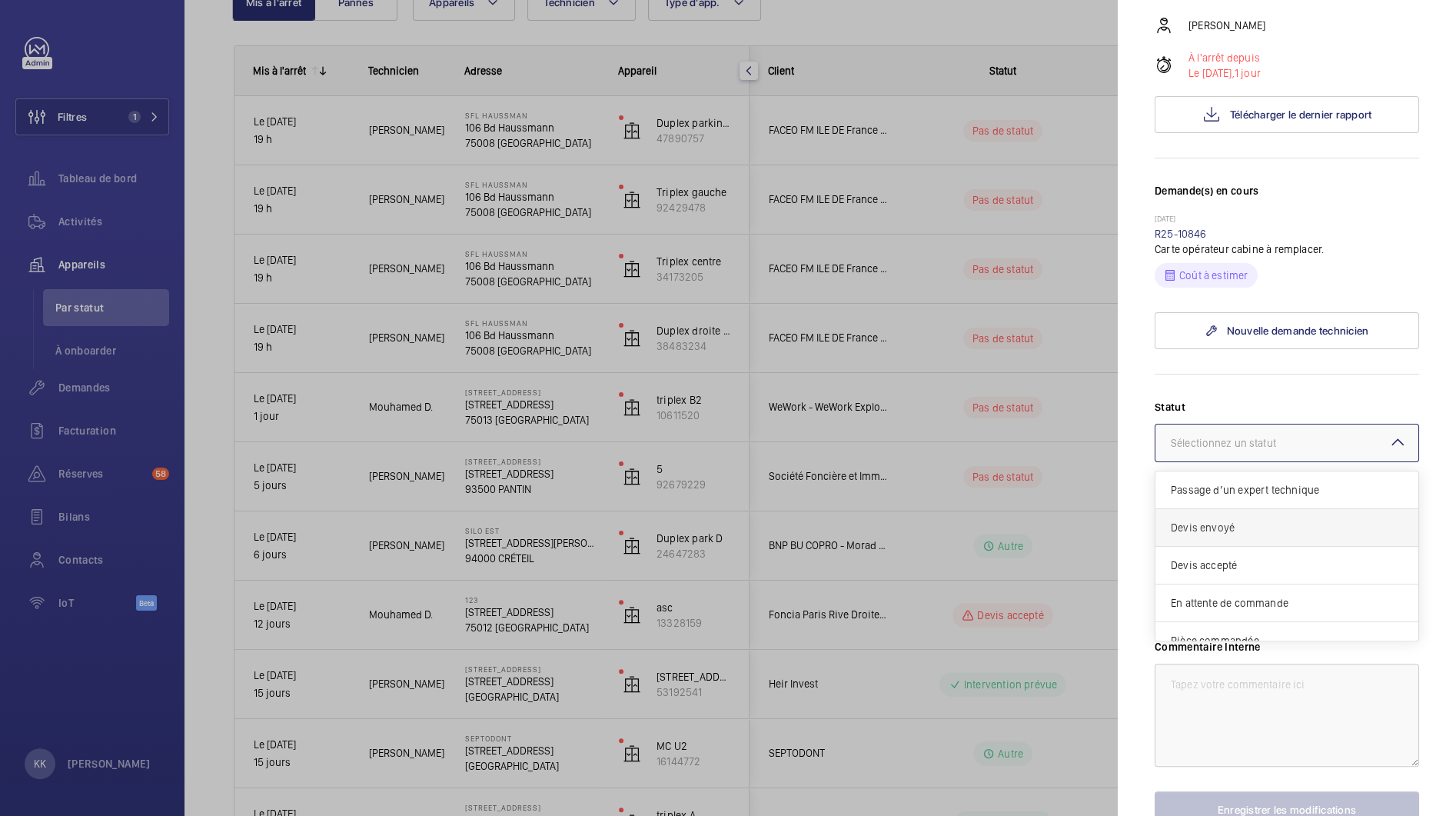
scroll to position [129, 0]
click at [1204, 632] on span "Autre" at bounding box center [1287, 624] width 232 height 15
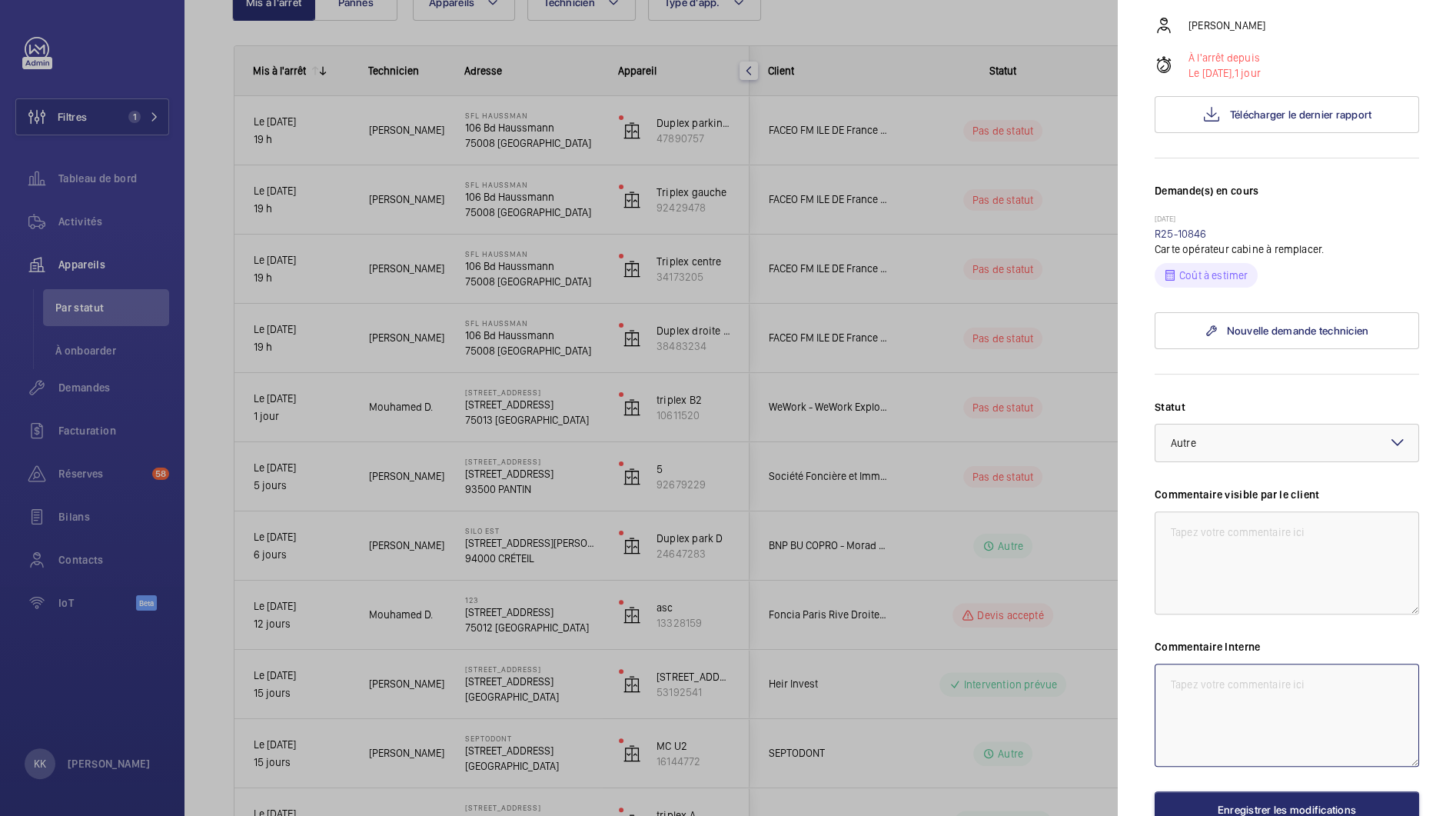
click at [1204, 737] on textarea at bounding box center [1287, 715] width 265 height 103
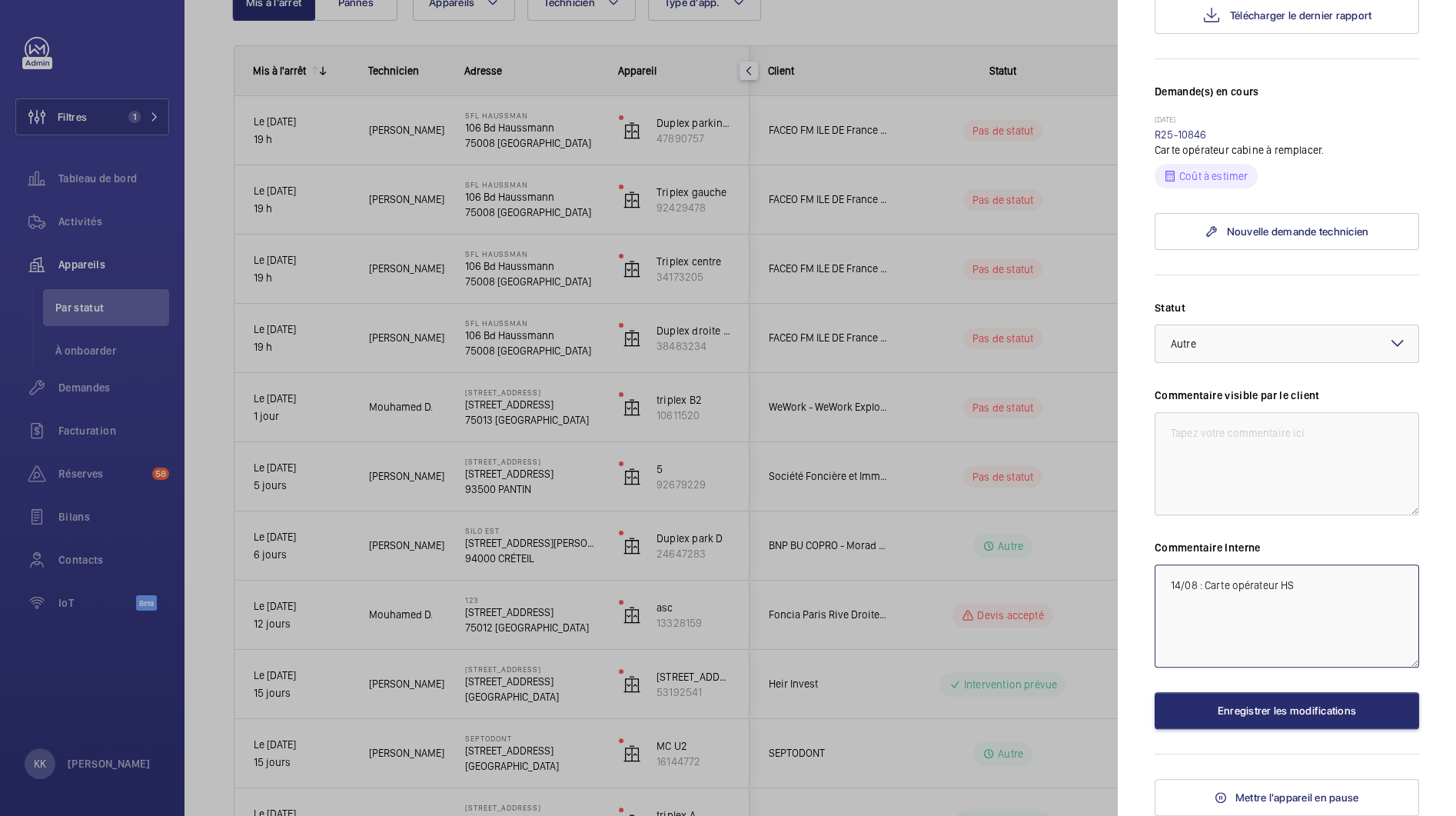
scroll to position [385, 0]
type textarea "14/08 : Carte opérateur HS"
click at [1196, 718] on button "Enregistrer les modifications" at bounding box center [1287, 711] width 265 height 37
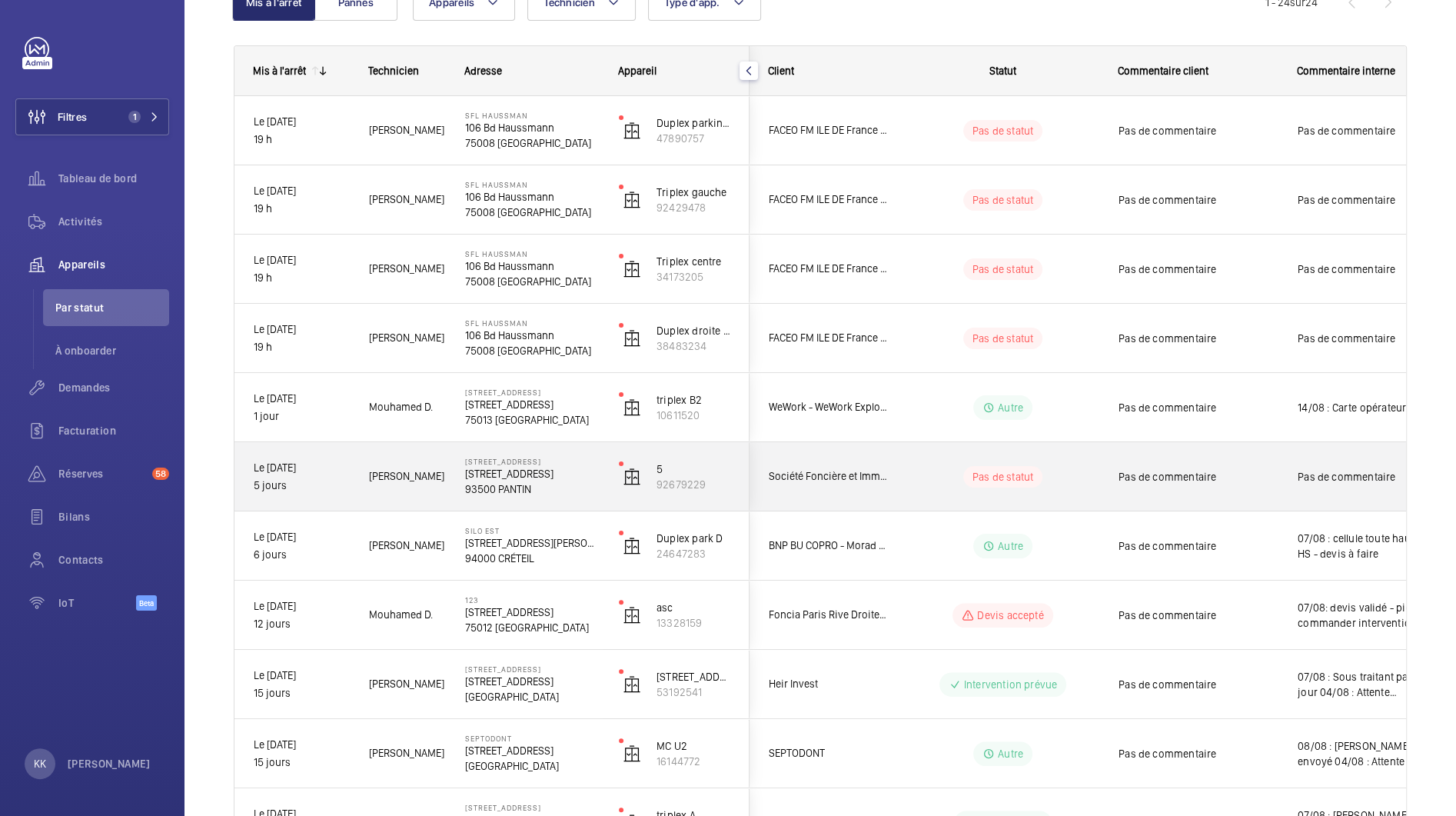
click at [832, 486] on div "Société Foncière et Immobilière de [GEOGRAPHIC_DATA]" at bounding box center [819, 476] width 137 height 48
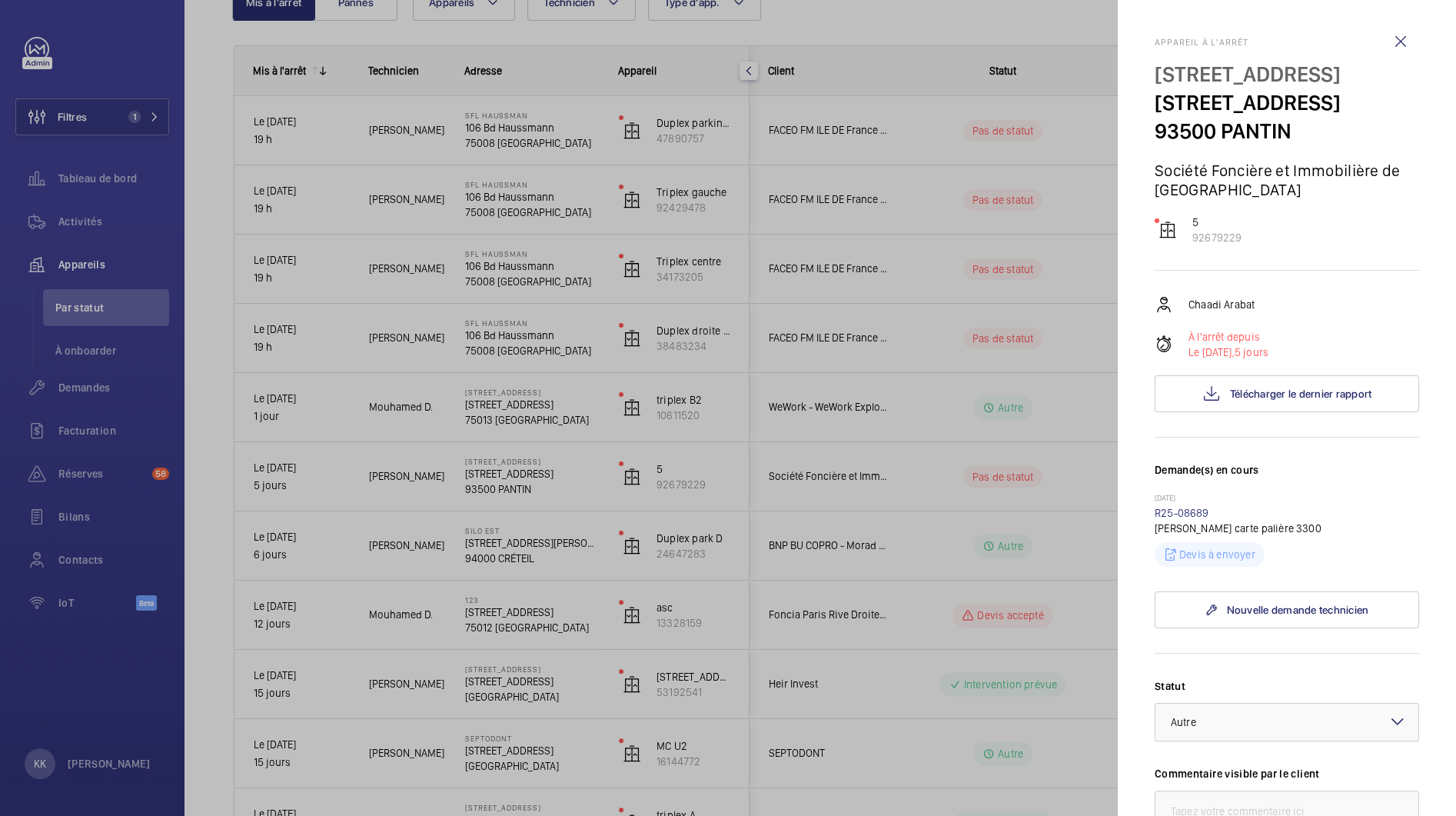
scroll to position [66, 0]
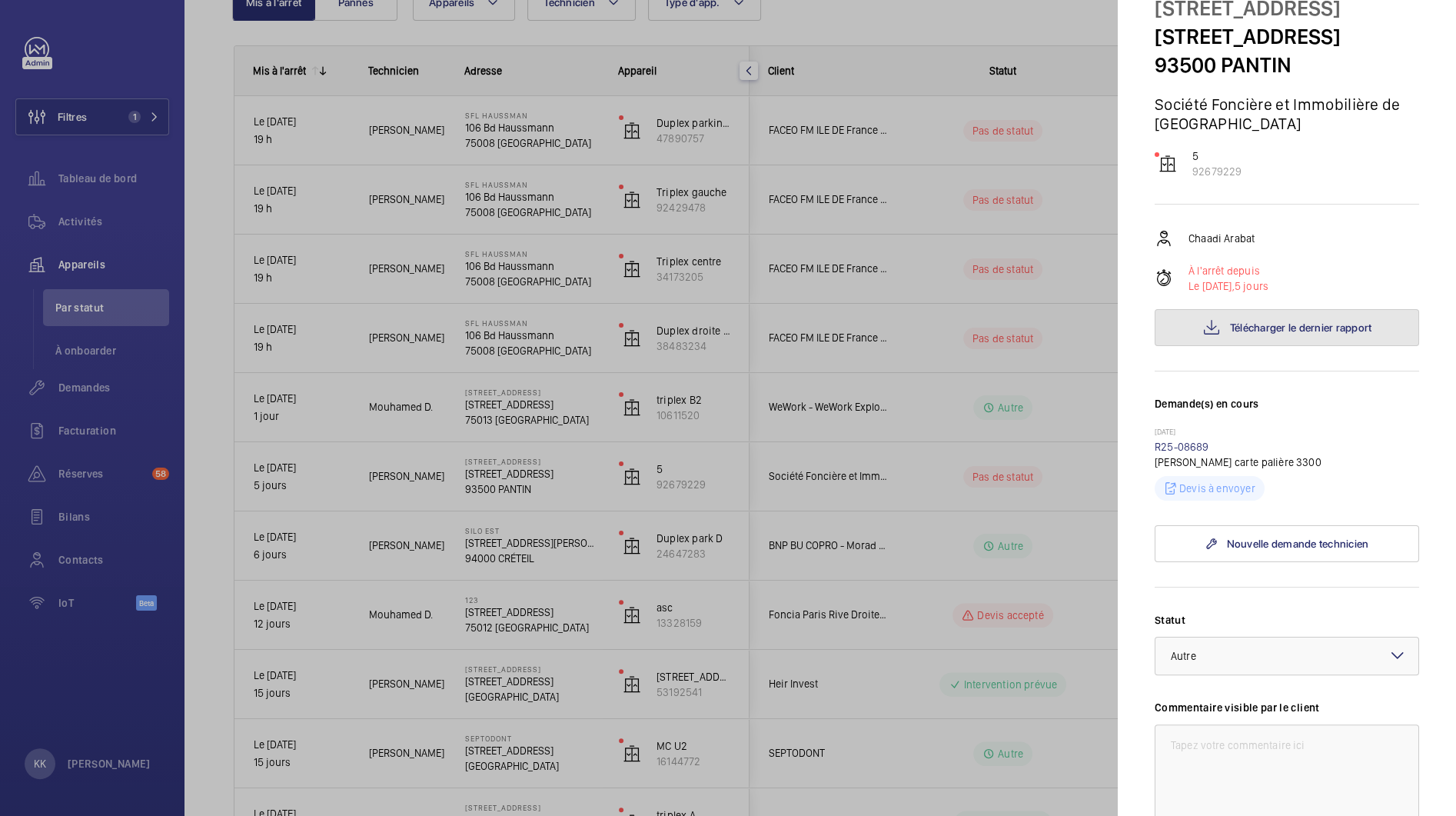
click at [1228, 340] on button "Télécharger le dernier rapport" at bounding box center [1287, 328] width 265 height 37
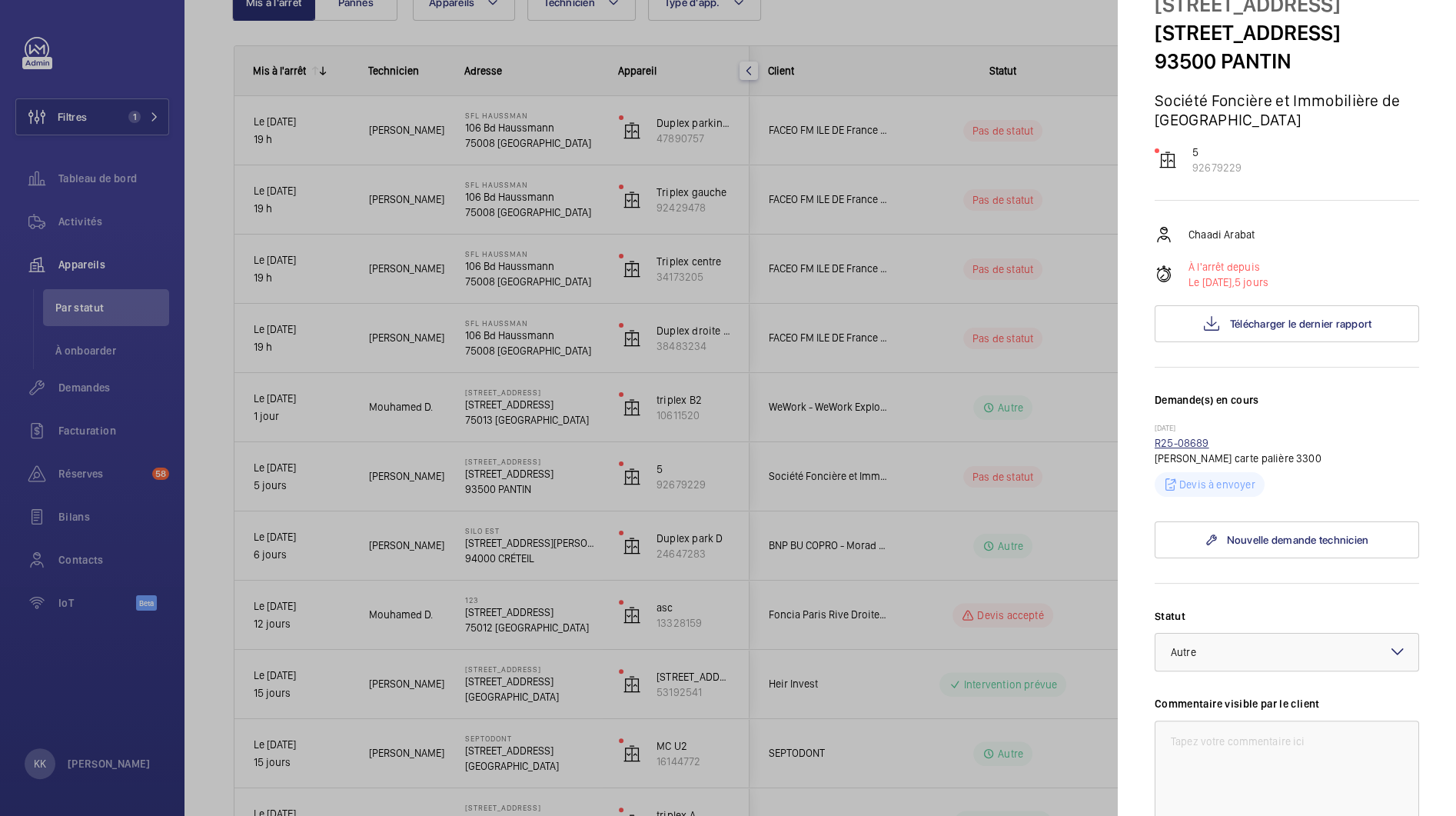
scroll to position [0, 0]
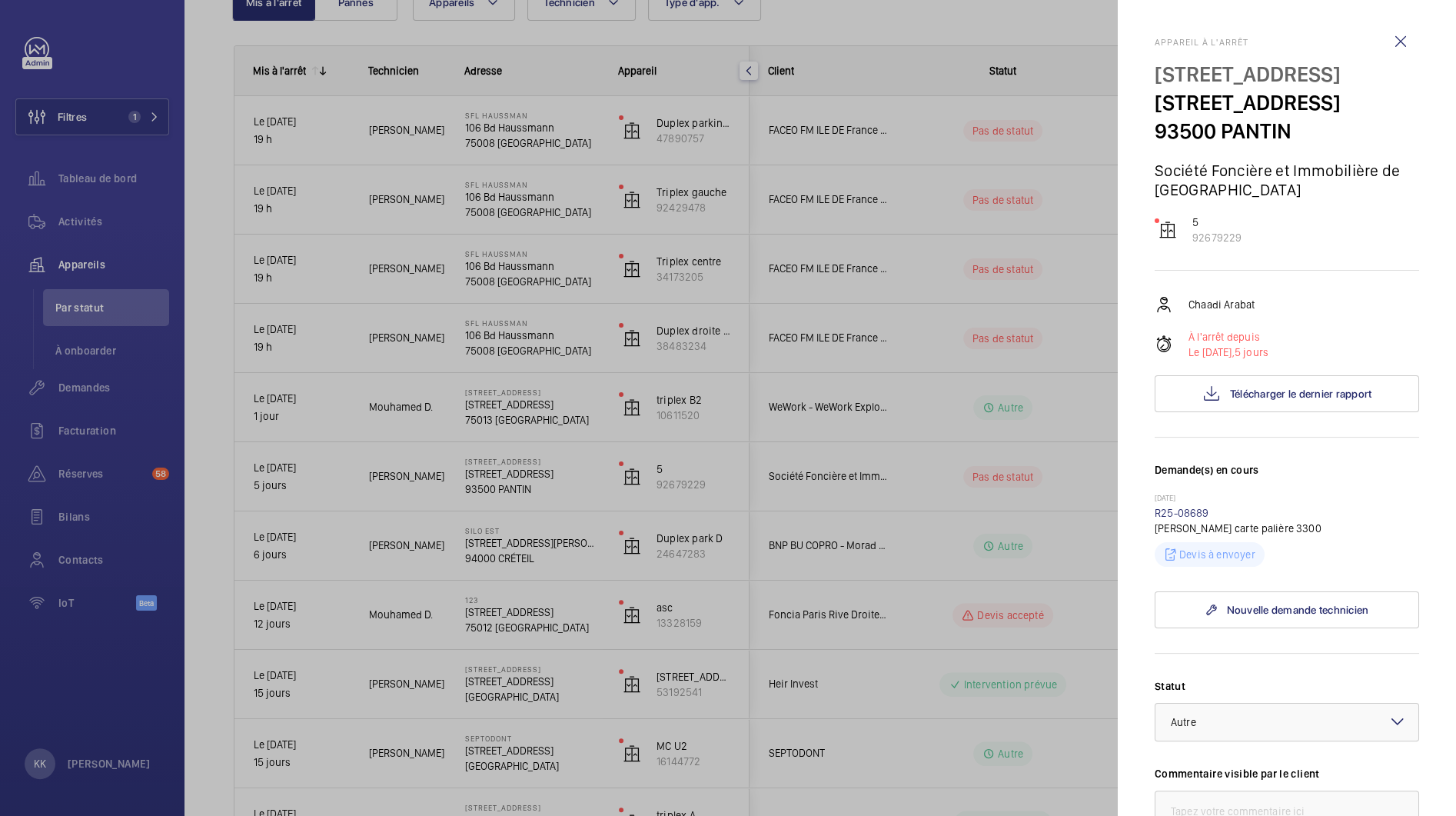
click at [655, 478] on div at bounding box center [728, 408] width 1456 height 816
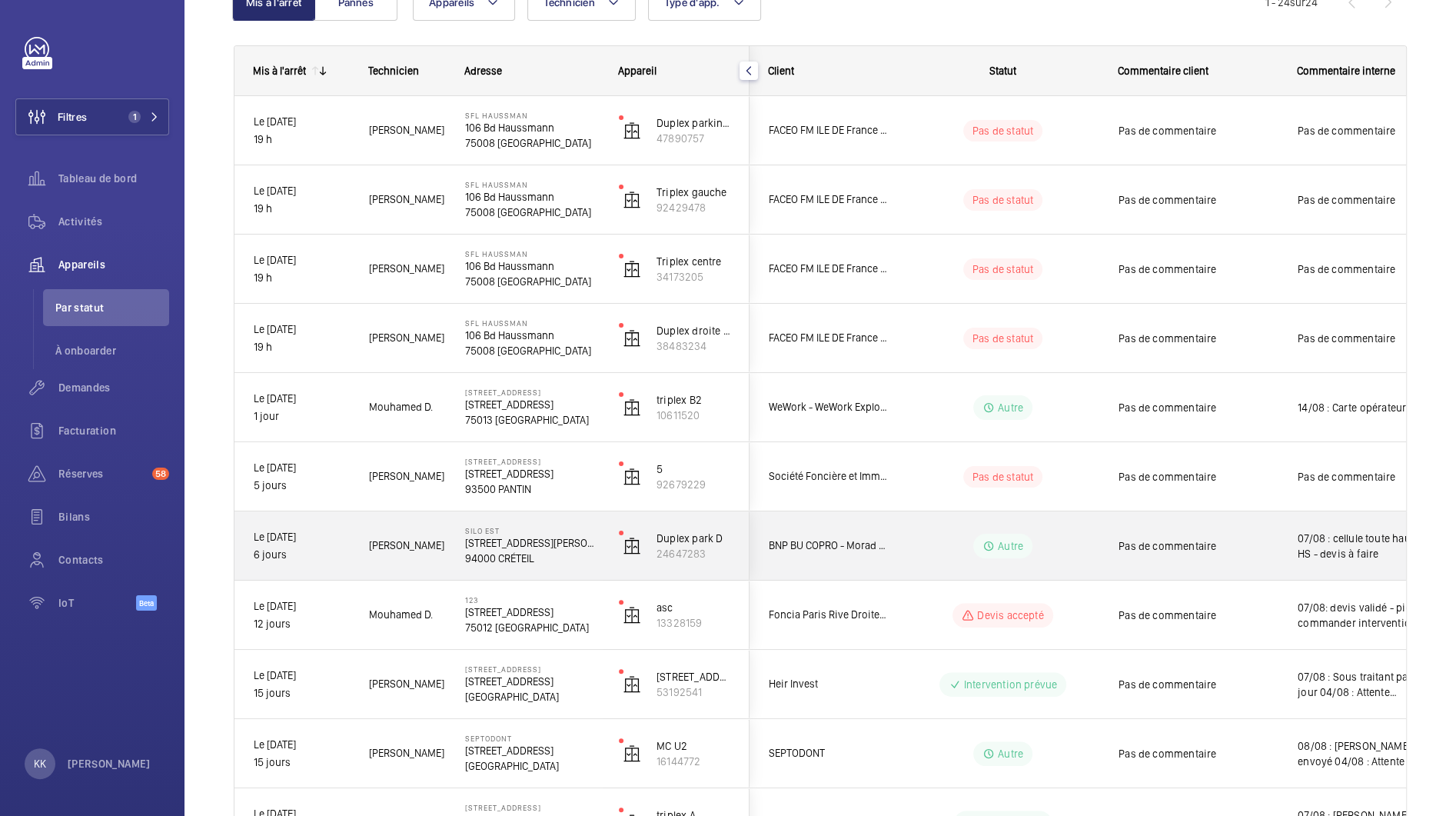
click at [571, 529] on p "SILO EST" at bounding box center [532, 530] width 134 height 9
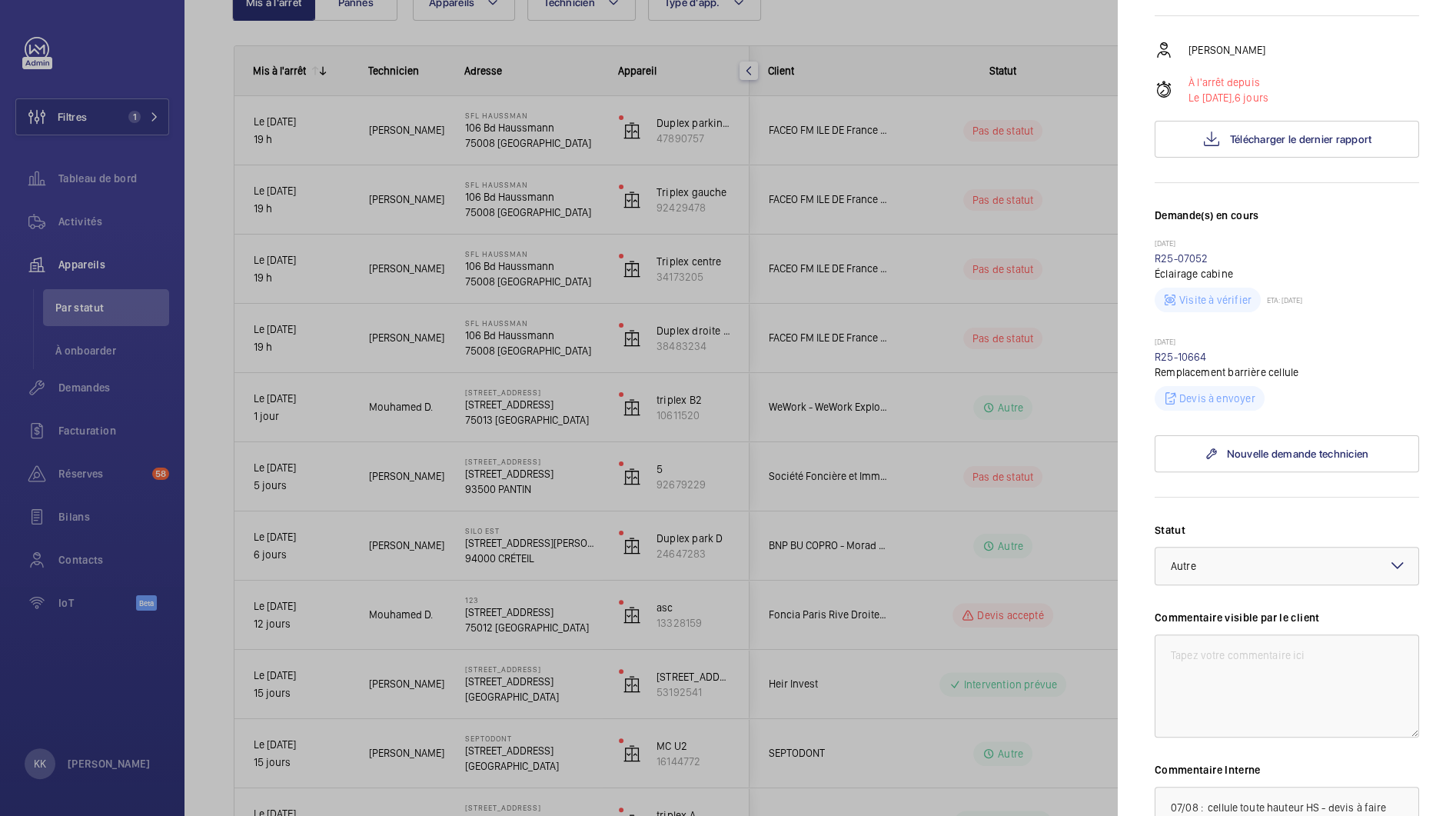
scroll to position [255, 0]
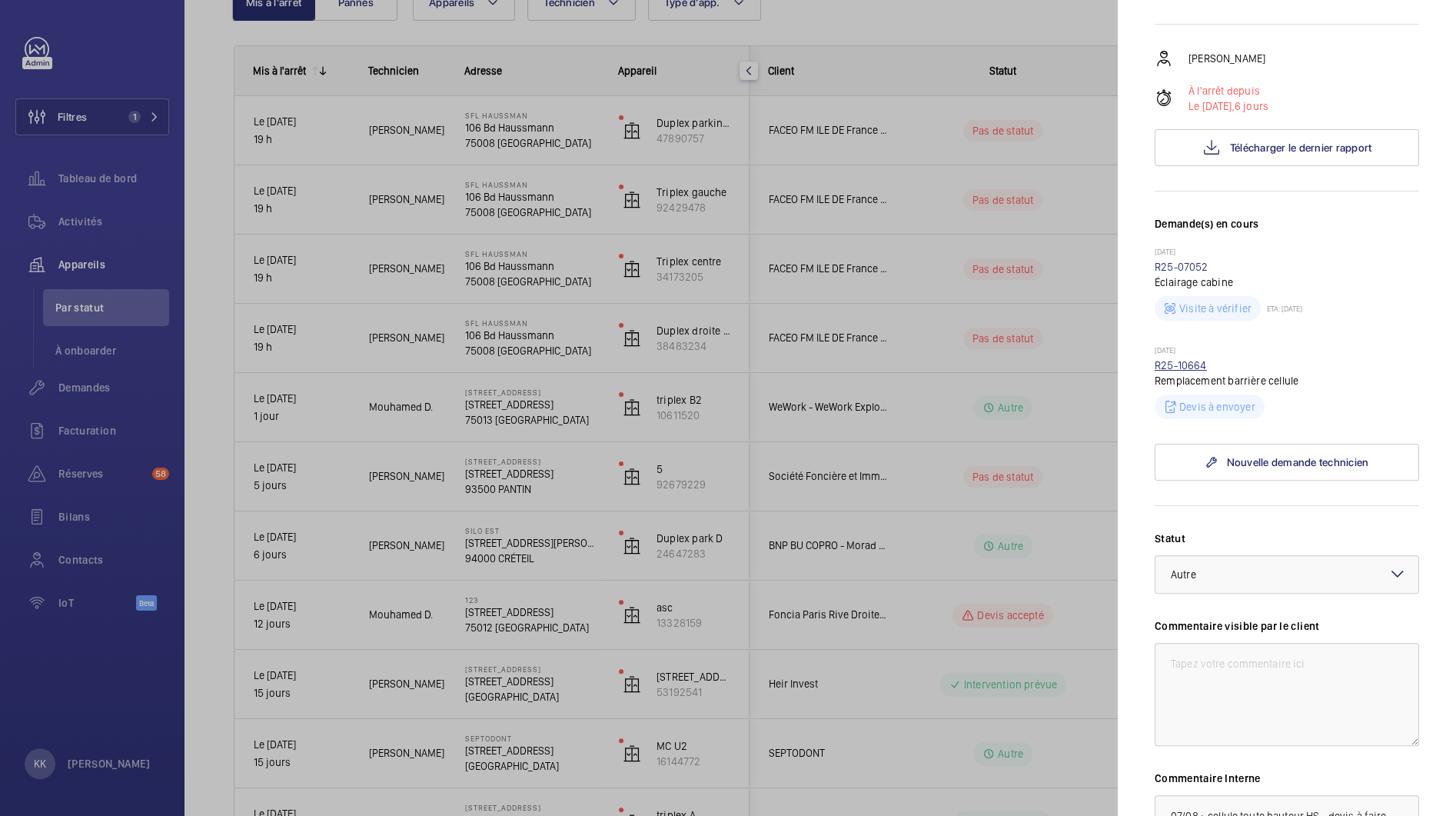
click at [1191, 359] on link "R25-10664" at bounding box center [1180, 365] width 52 height 12
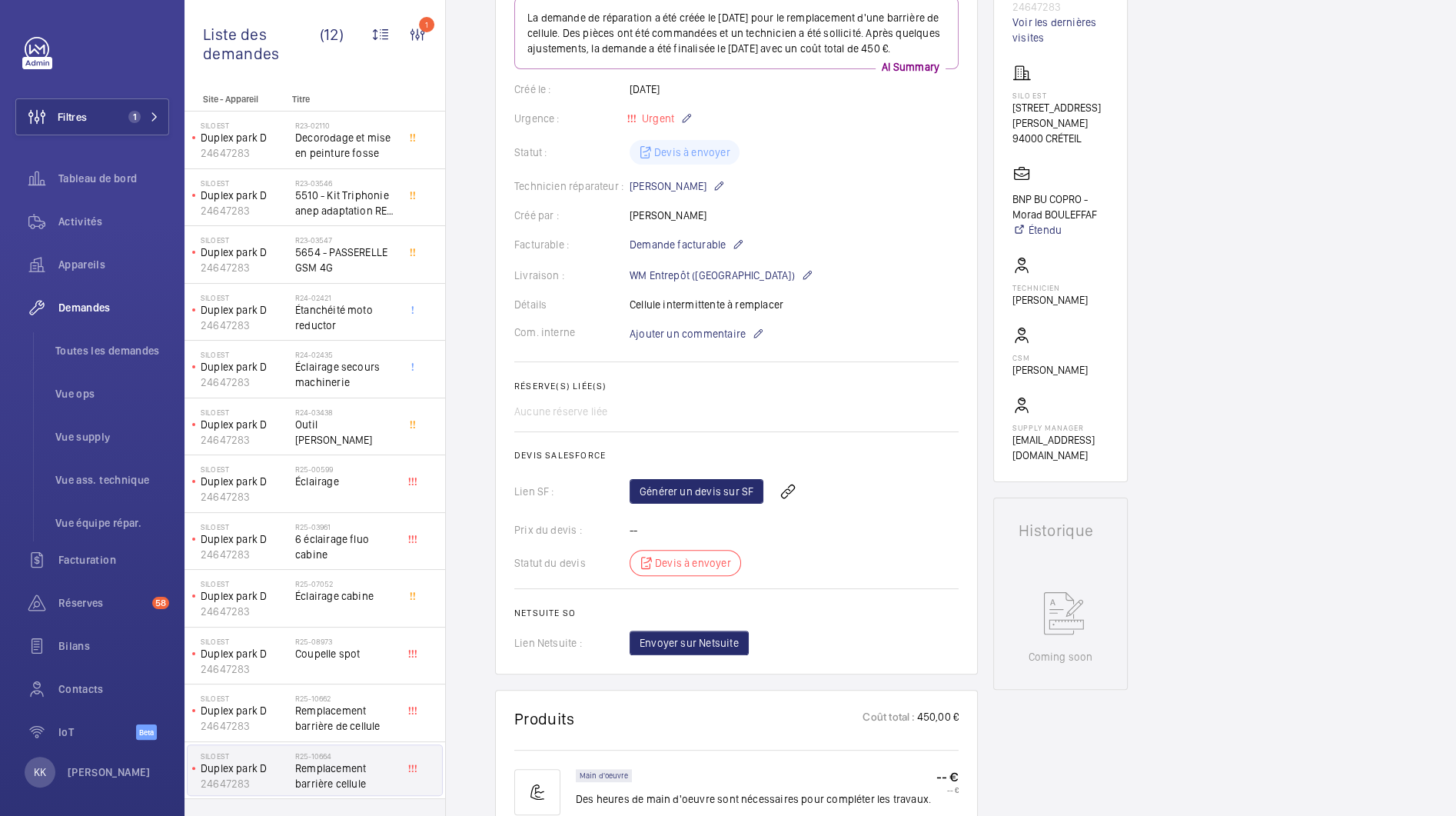
scroll to position [216, 0]
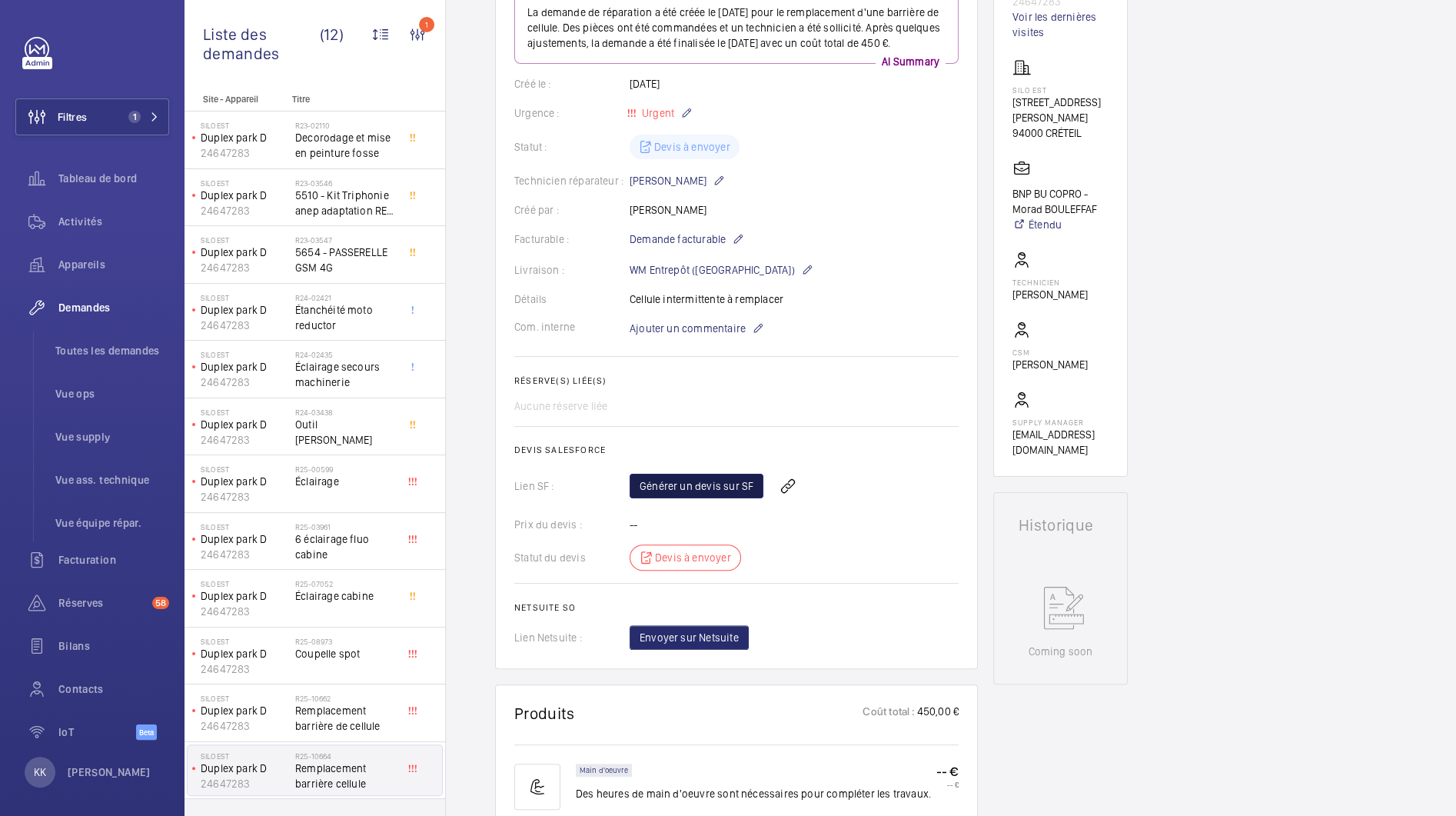
click at [703, 499] on link "Générer un devis sur SF" at bounding box center [697, 486] width 134 height 24
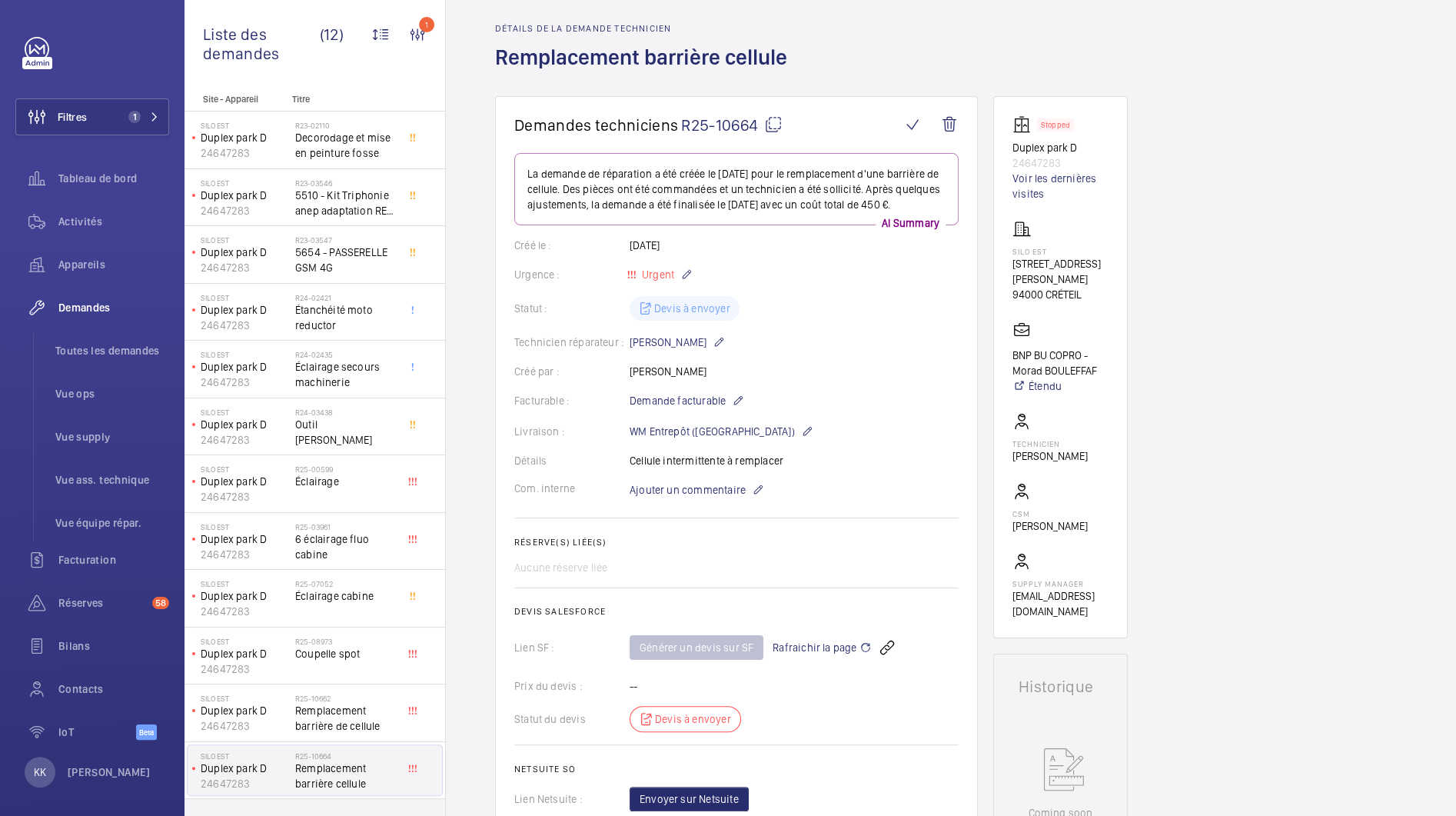
scroll to position [0, 0]
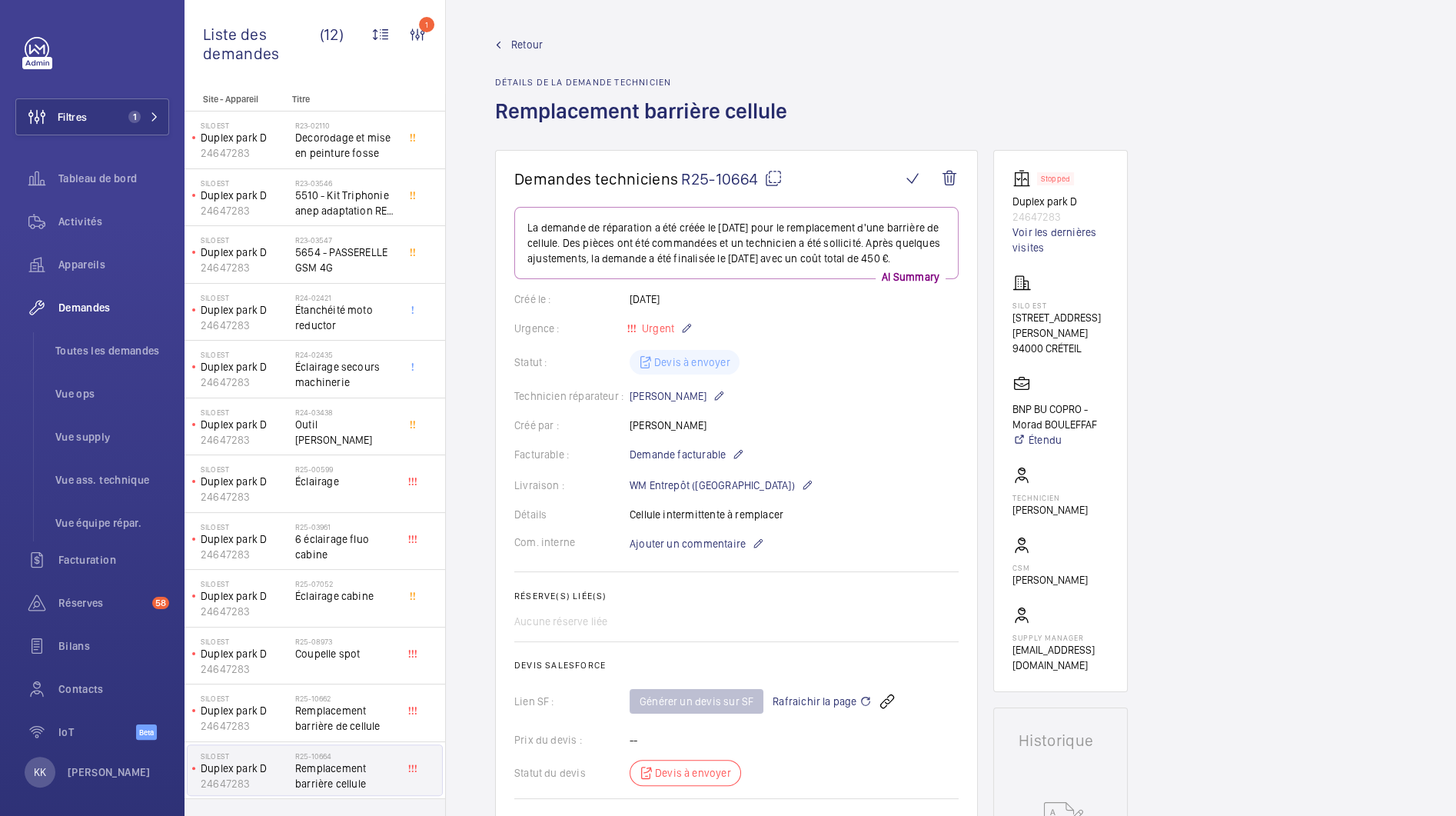
click at [515, 40] on span "Retour" at bounding box center [527, 44] width 31 height 15
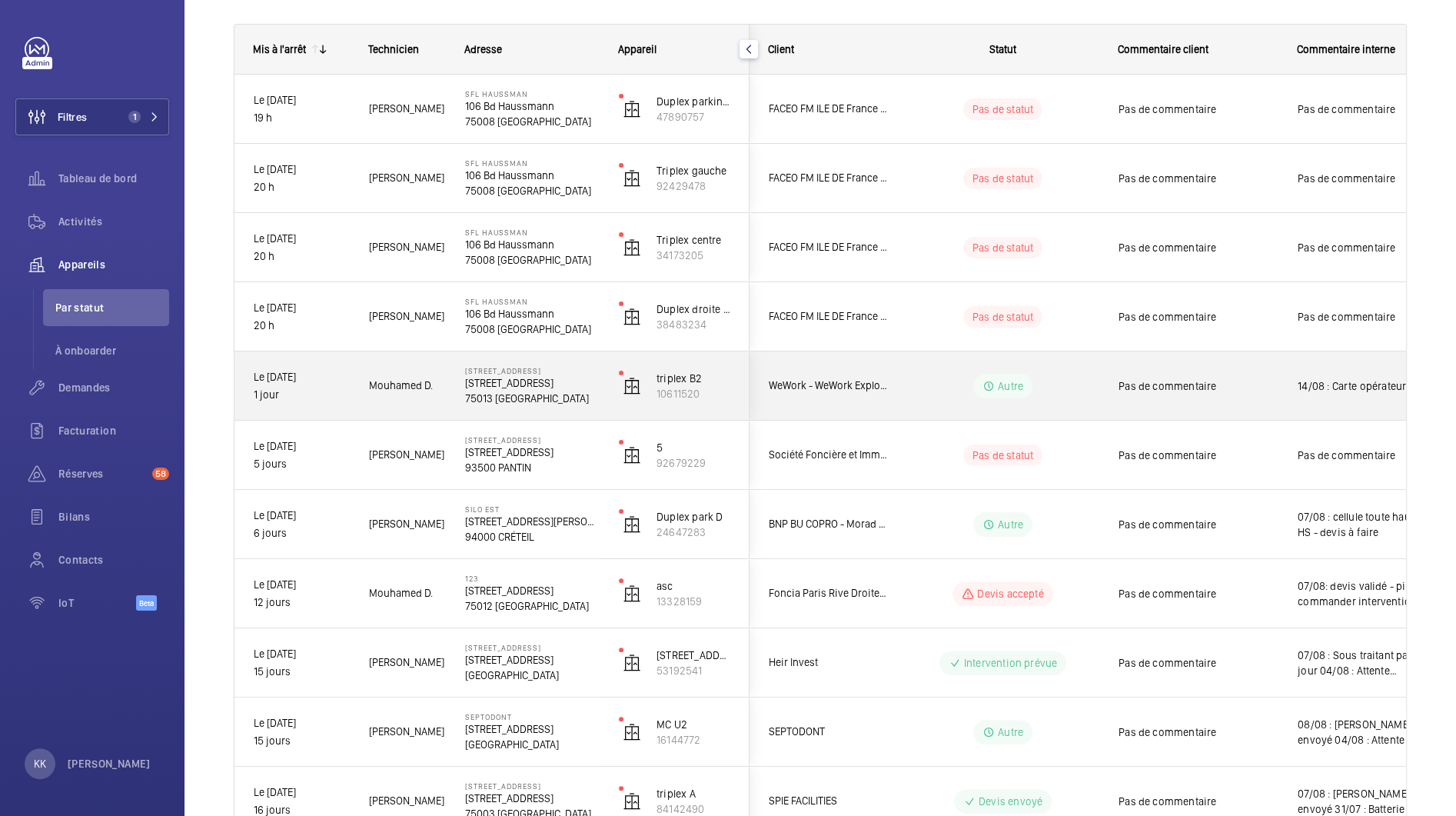
scroll to position [221, 0]
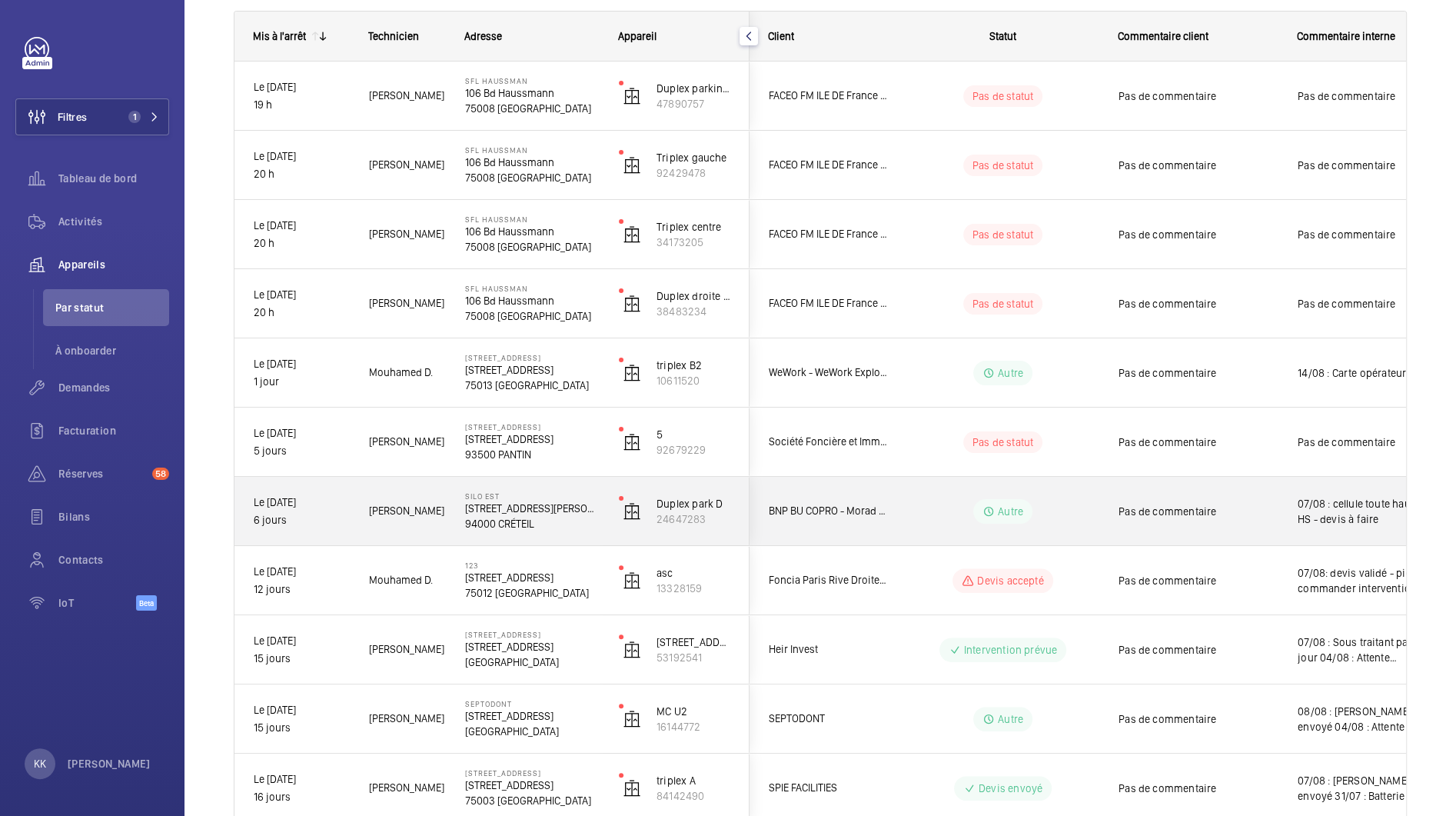
click at [522, 520] on p "94000 CRÉTEIL" at bounding box center [532, 523] width 134 height 15
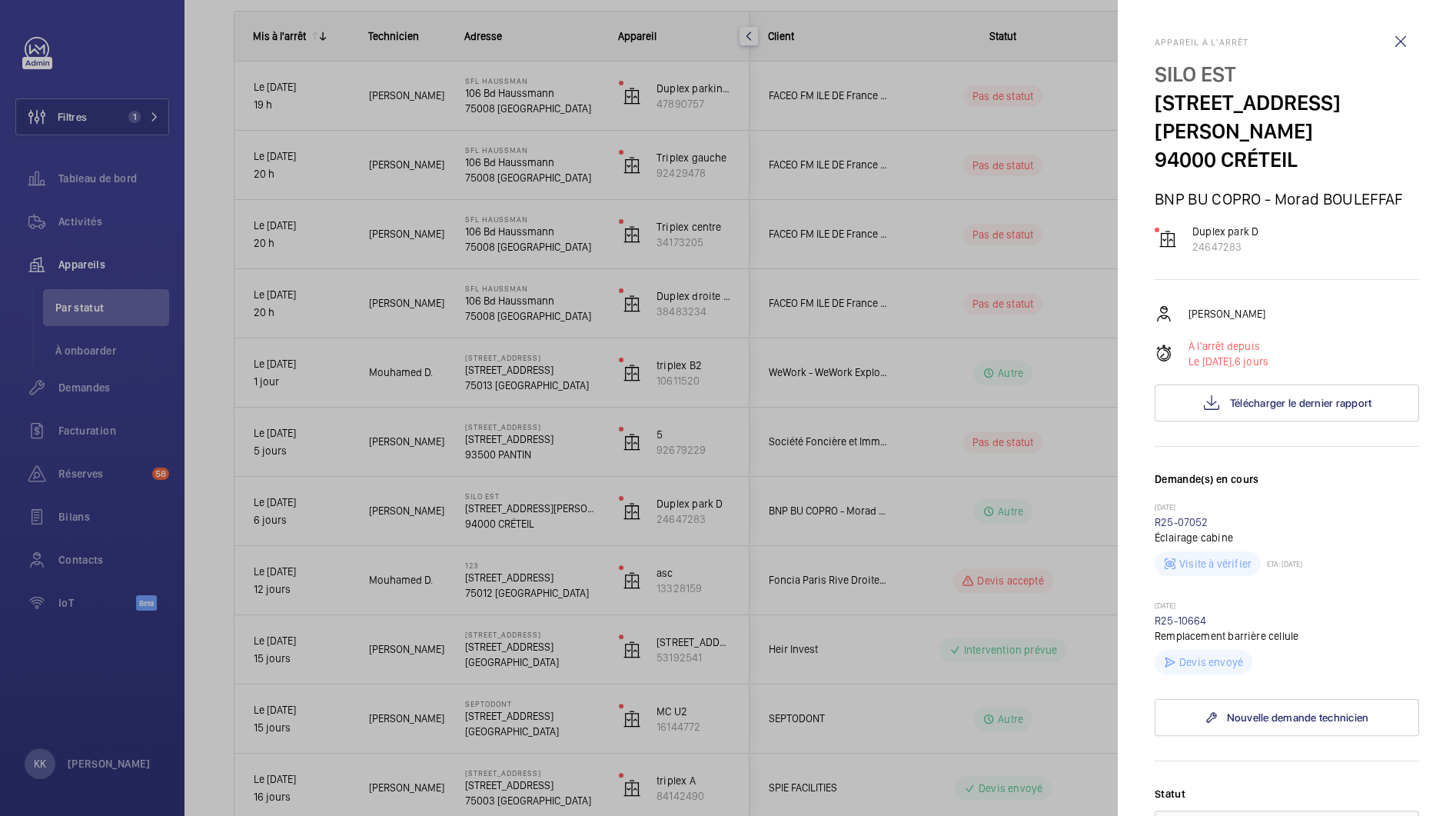
scroll to position [454, 0]
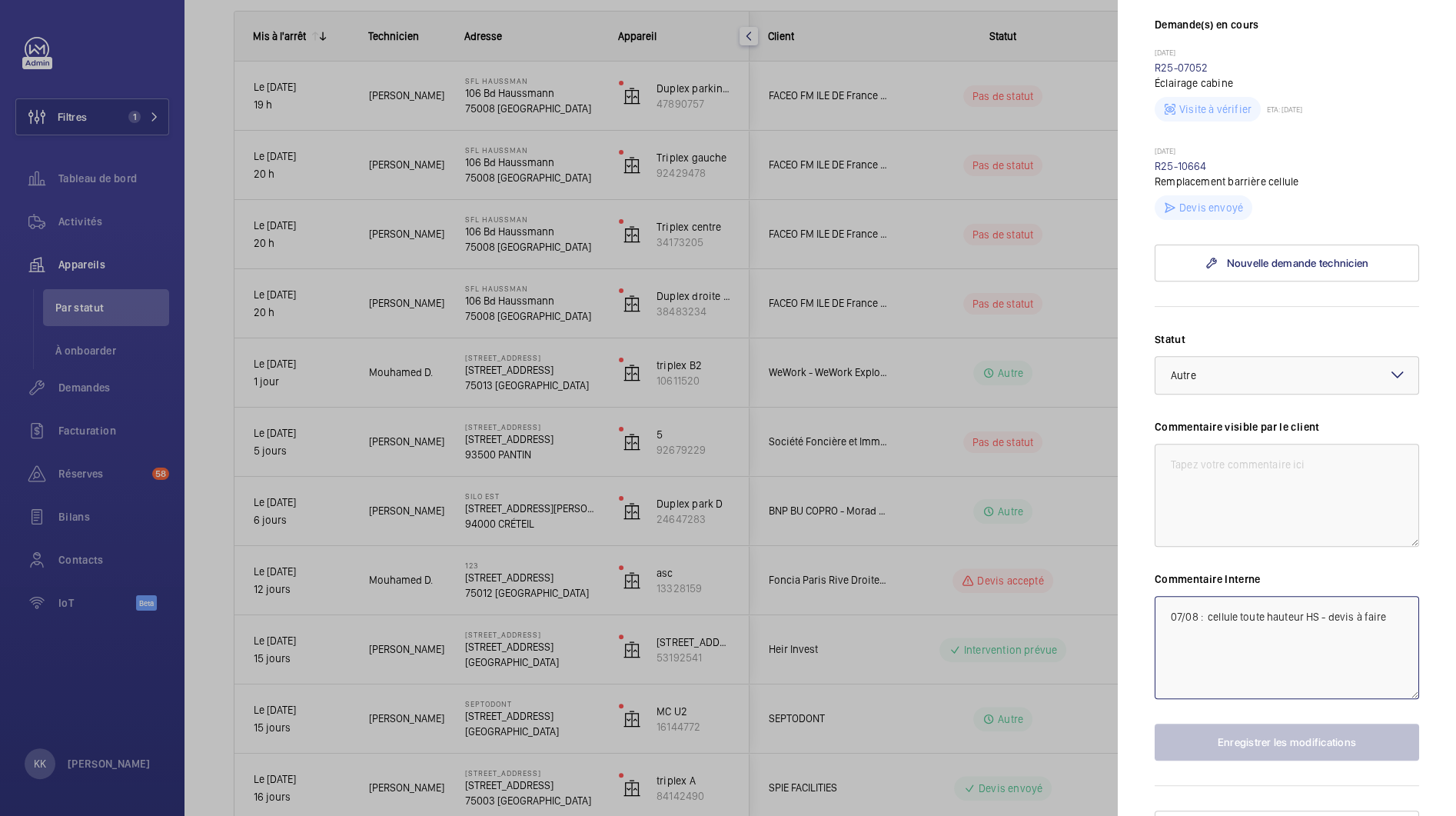
click at [1170, 596] on textarea "07/08 : cellule toute hauteur HS - devis à faire" at bounding box center [1287, 648] width 265 height 103
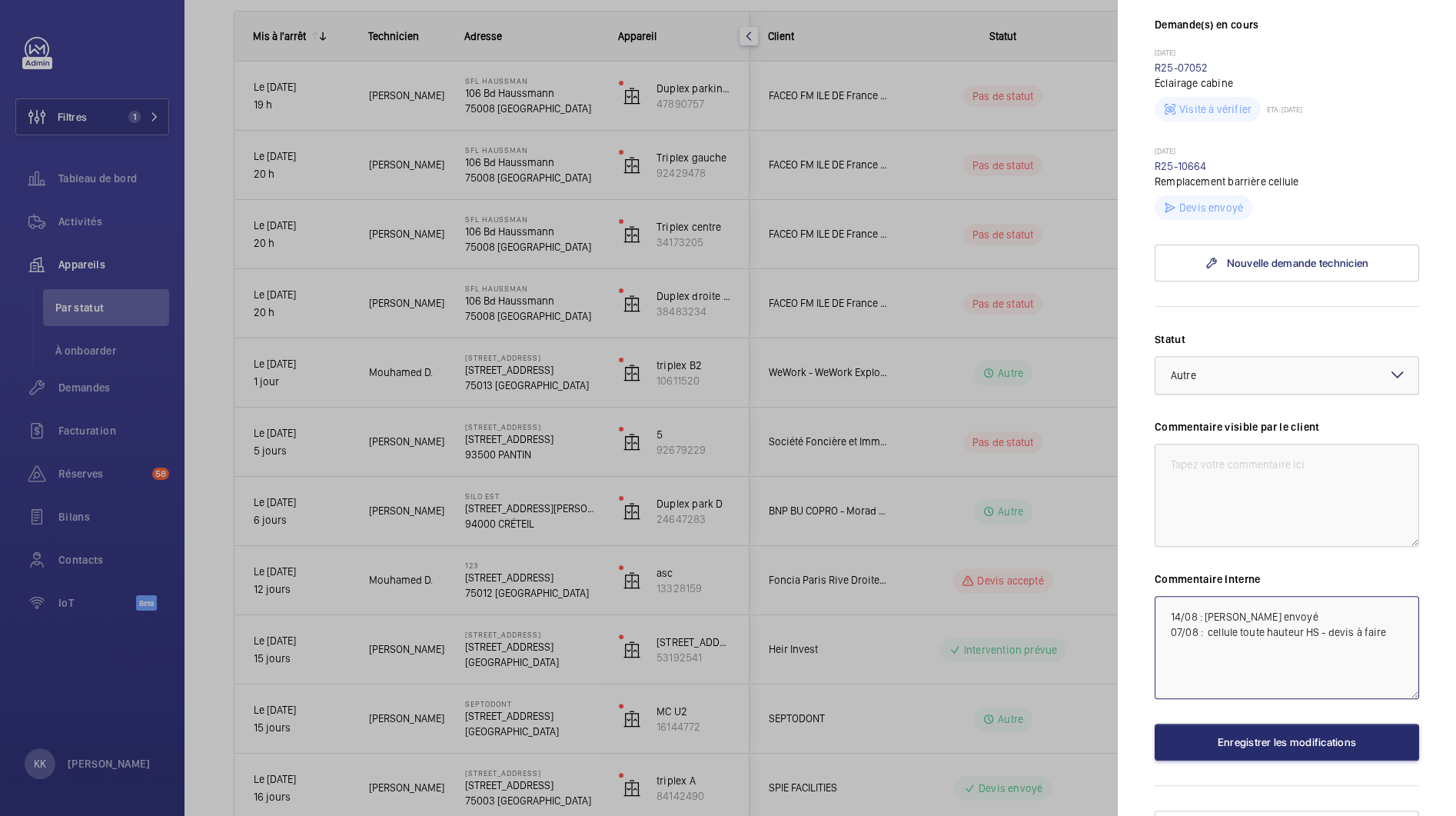
click at [1191, 357] on div at bounding box center [1287, 375] width 263 height 37
click at [1214, 459] on div "En attente de commande" at bounding box center [1287, 478] width 263 height 38
type textarea "14/08 : [PERSON_NAME] envoyé 07/08 : cellule toute hauteur HS - devis à faire"
click at [1229, 724] on button "Enregistrer les modifications" at bounding box center [1287, 743] width 265 height 37
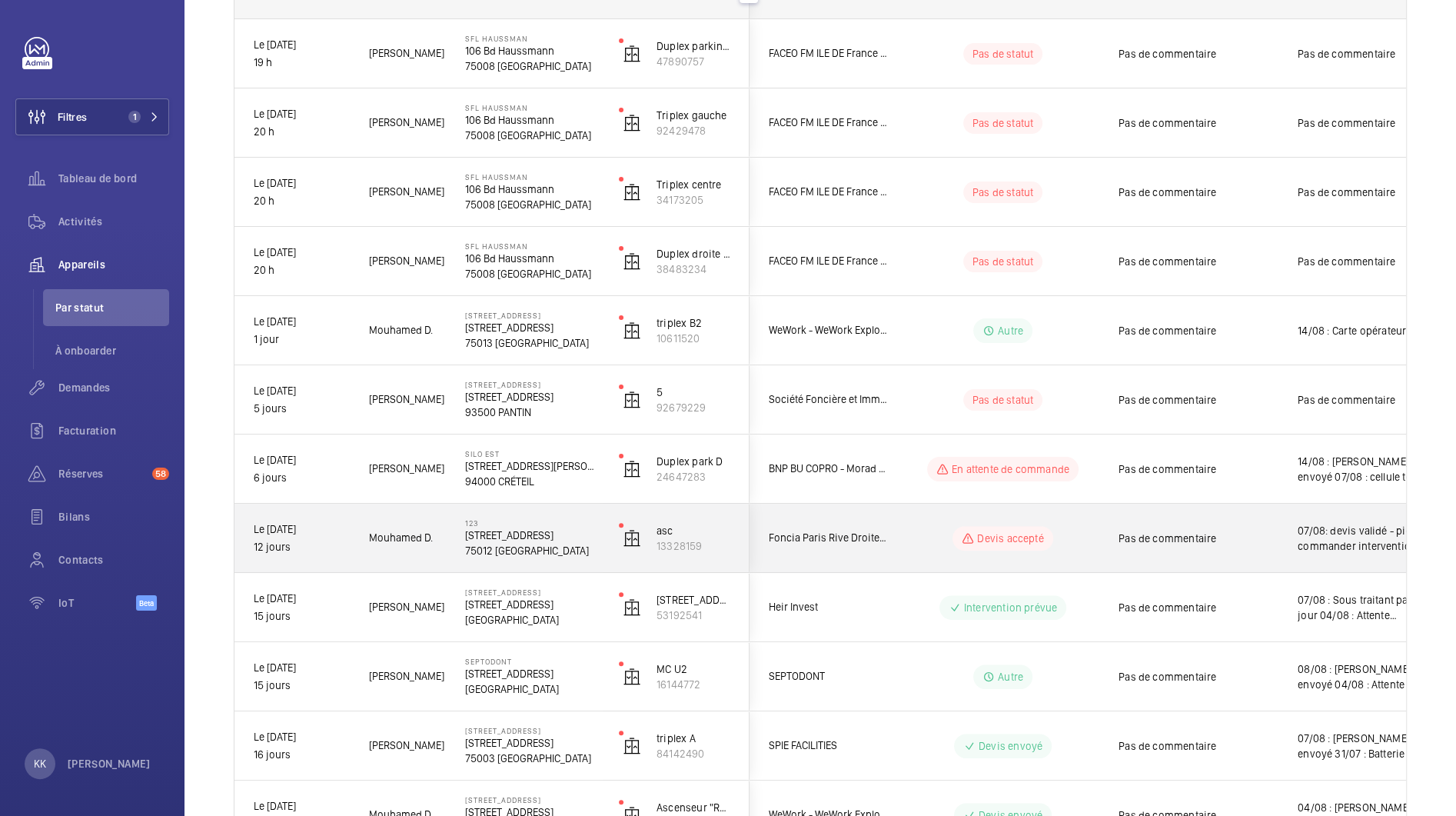
scroll to position [264, 0]
click at [501, 542] on p "75012 [GEOGRAPHIC_DATA]" at bounding box center [532, 550] width 134 height 15
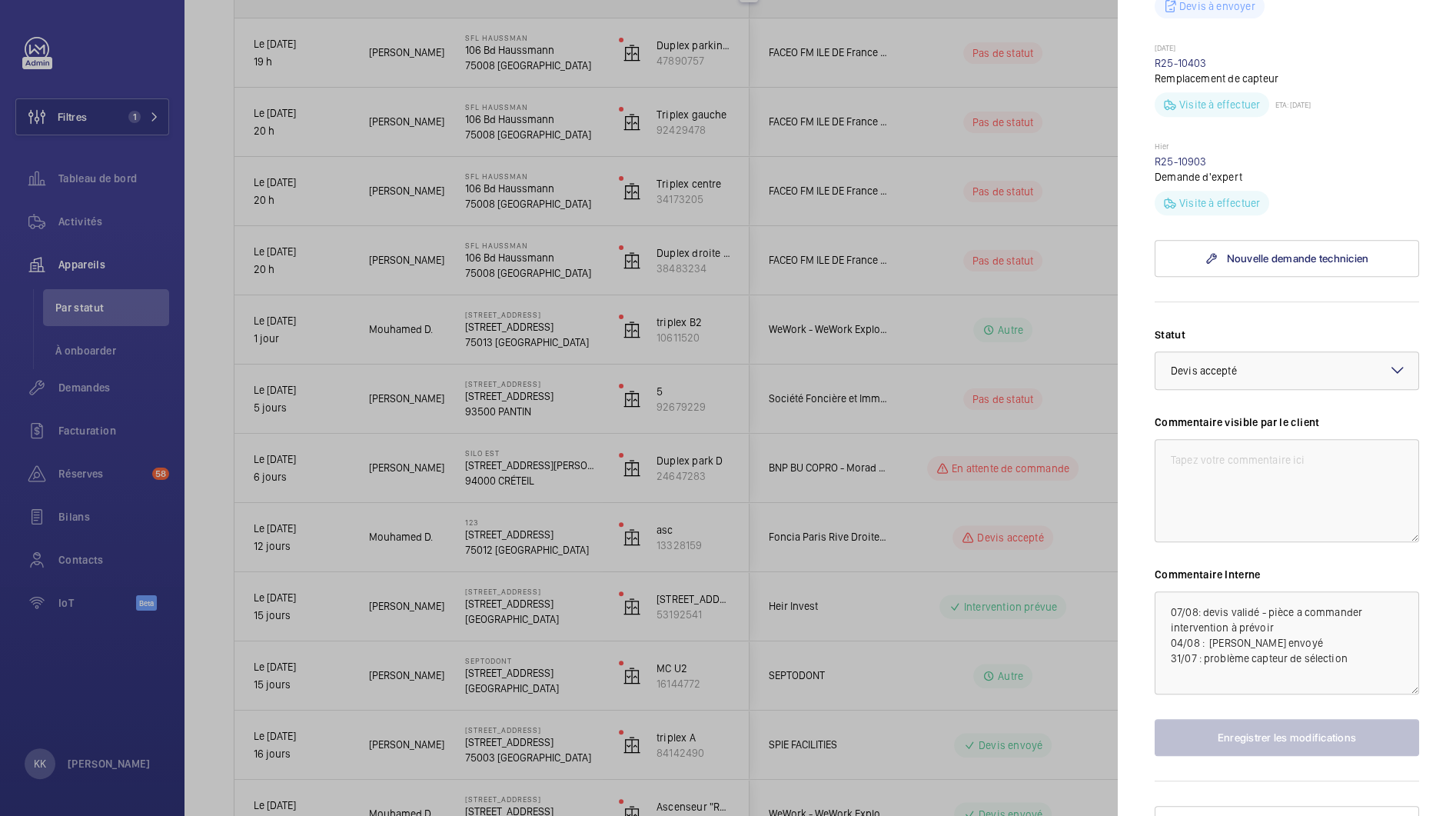
scroll to position [700, 0]
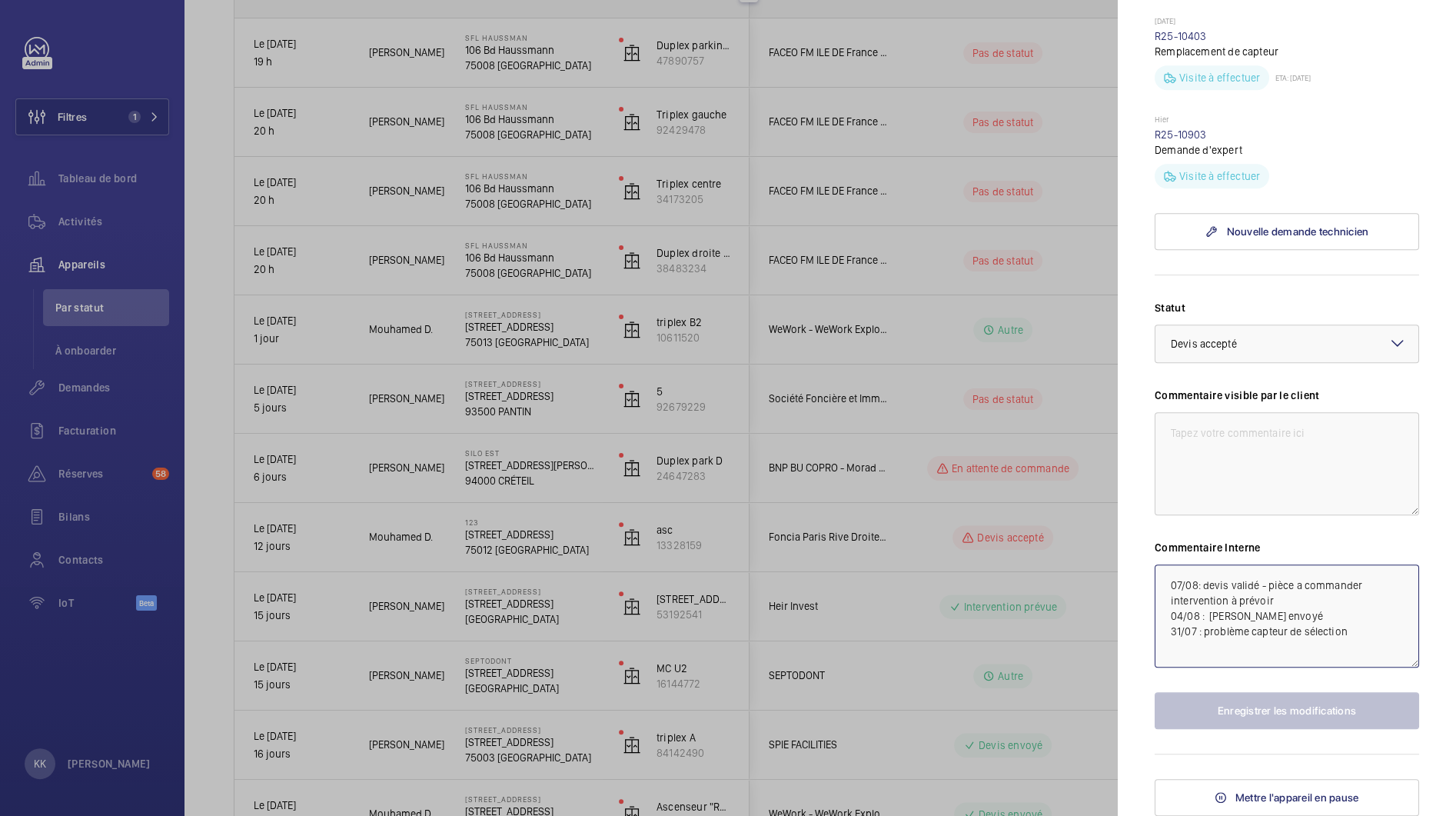
click at [1162, 582] on textarea "07/08: devis validé - pièce a commander intervention à prévoir 04/08 : [PERSON_…" at bounding box center [1287, 617] width 265 height 103
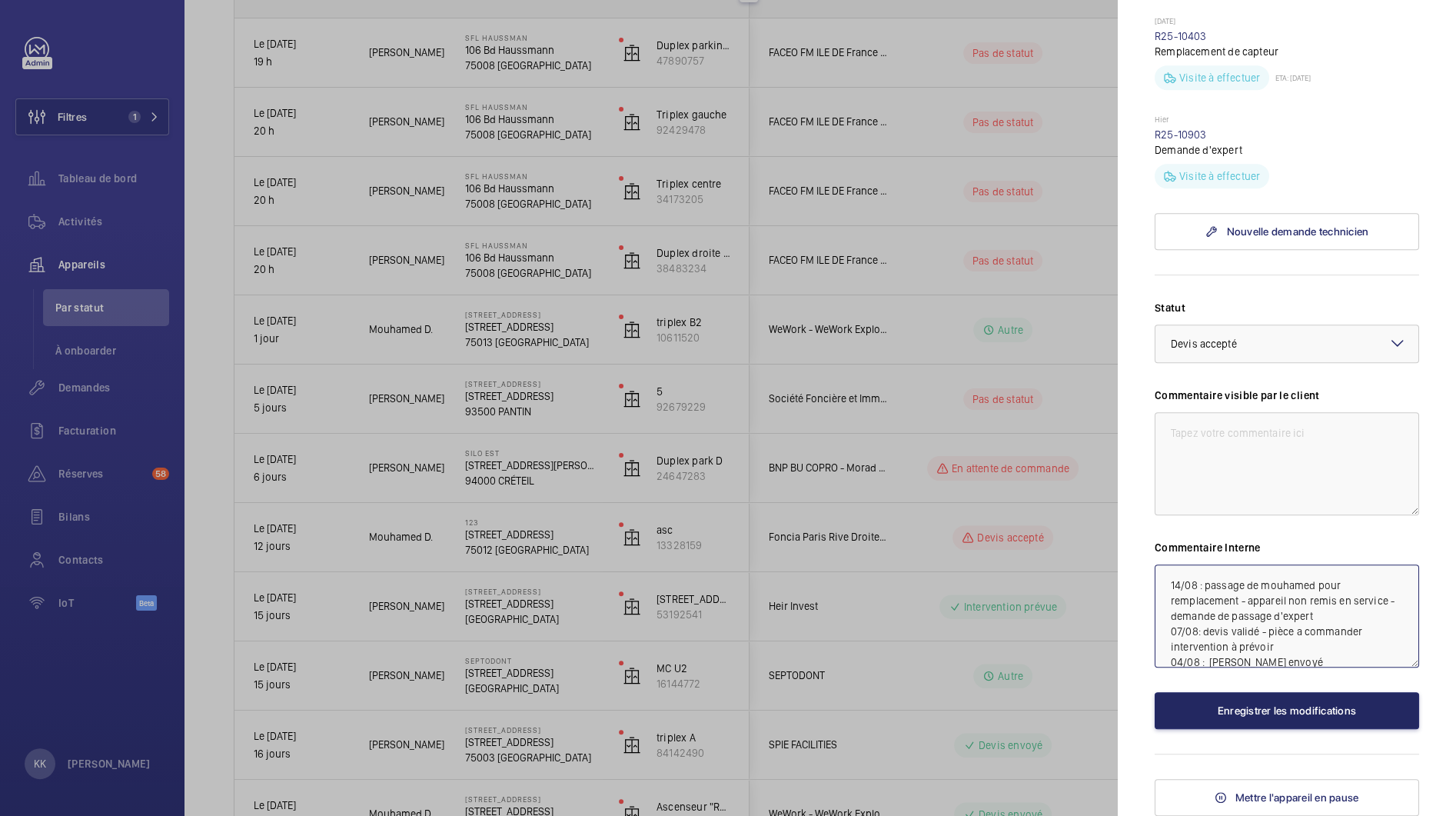
type textarea "14/08 : passage de mouhamed pour remplacement - appareil non remis en service -…"
click at [1200, 728] on button "Enregistrer les modifications" at bounding box center [1287, 711] width 265 height 37
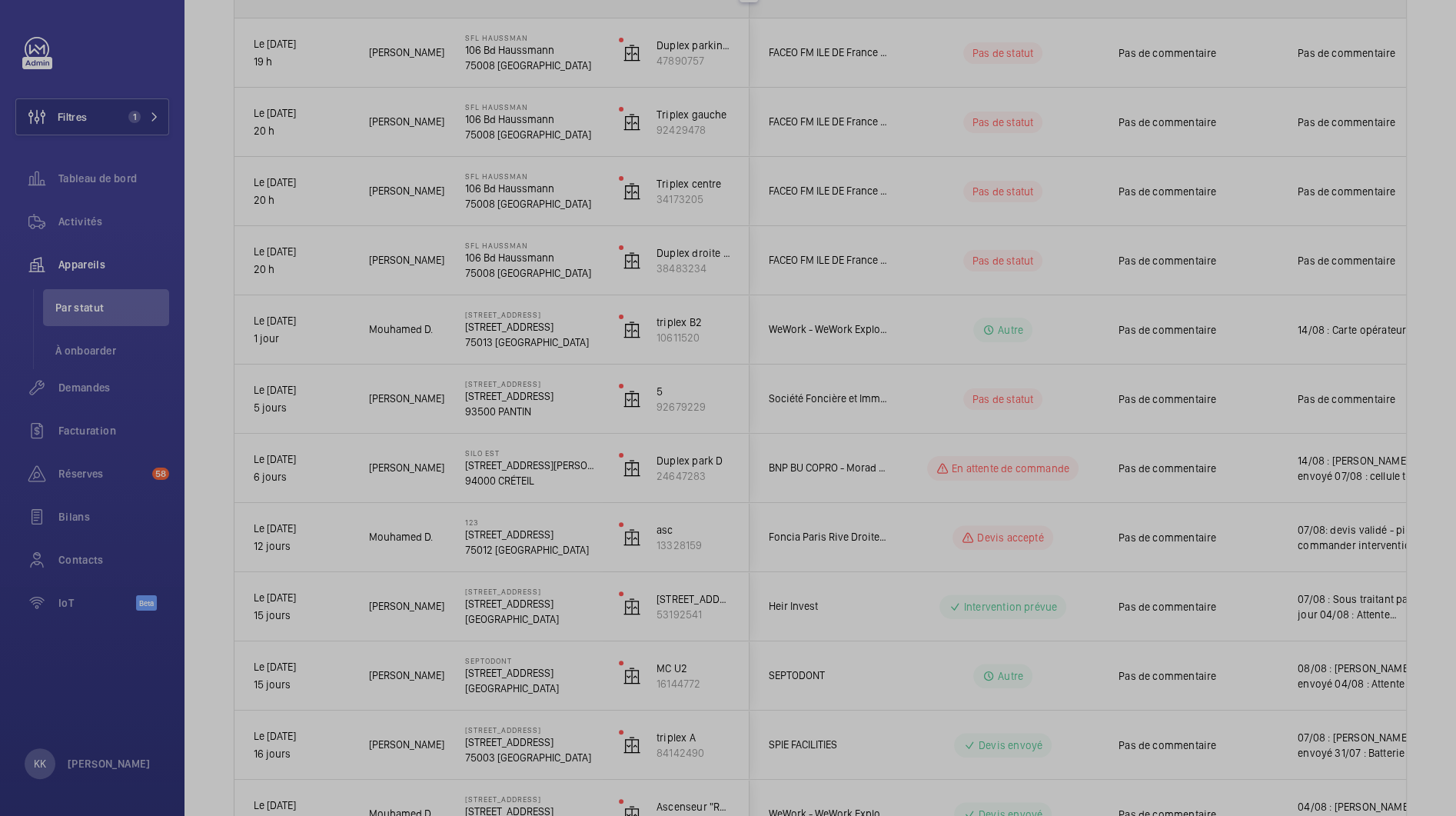
scroll to position [0, 0]
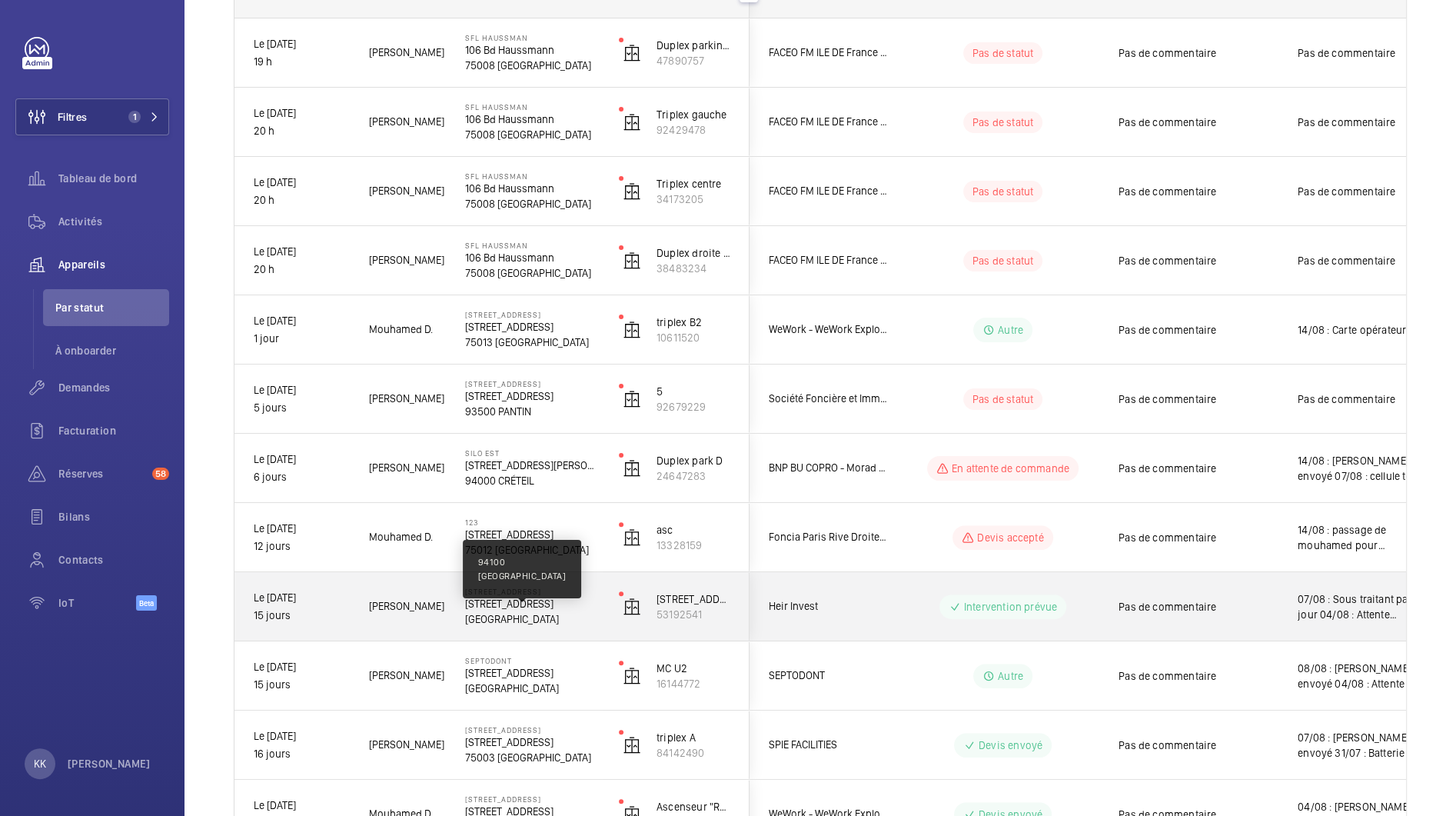
click at [516, 612] on p "[GEOGRAPHIC_DATA]" at bounding box center [532, 619] width 134 height 15
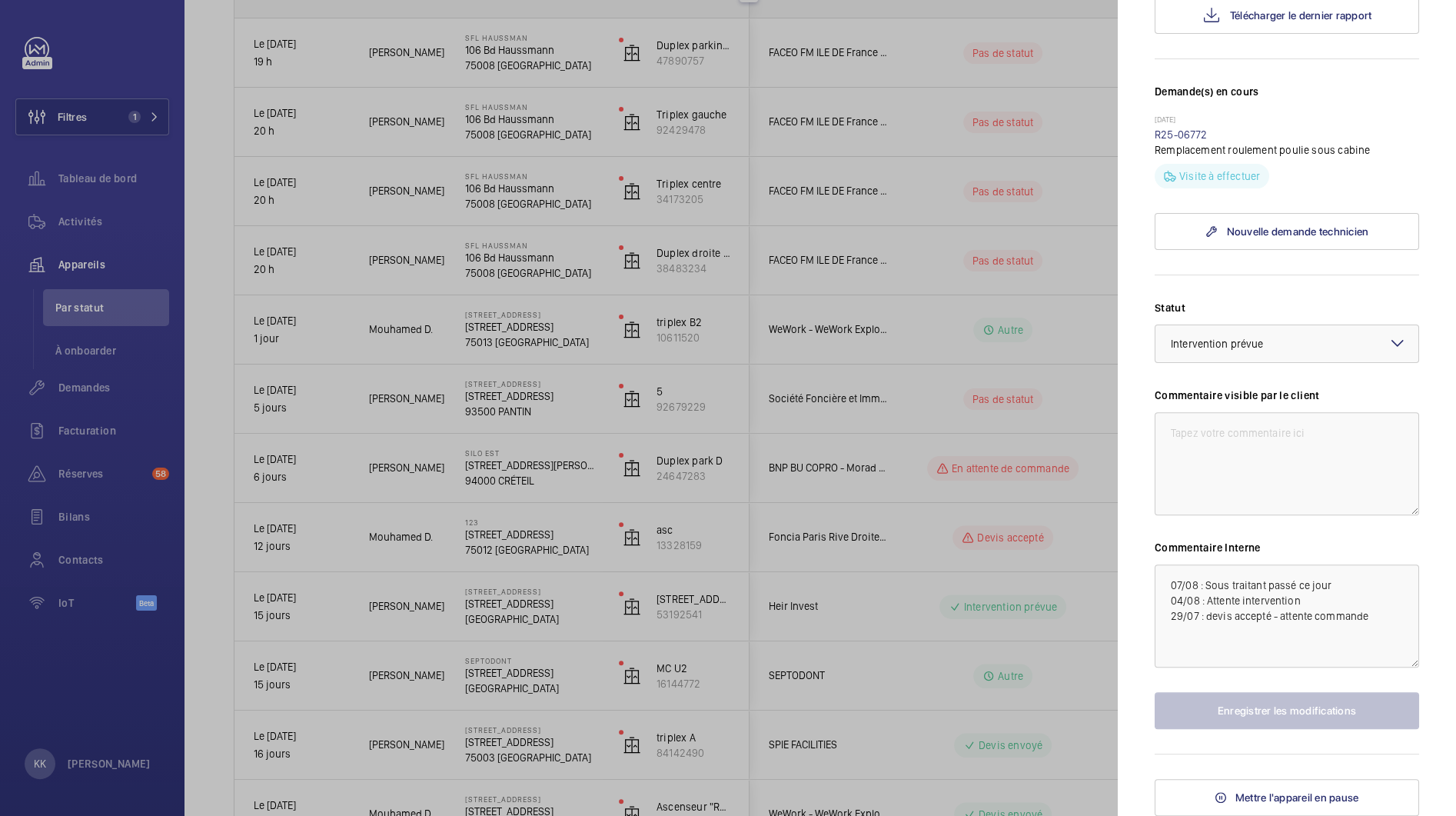
scroll to position [414, 0]
click at [1166, 591] on textarea "07/08 : Sous traitant passé ce jour 04/08 : Attente intervention 29/07 : devis …" at bounding box center [1287, 617] width 265 height 103
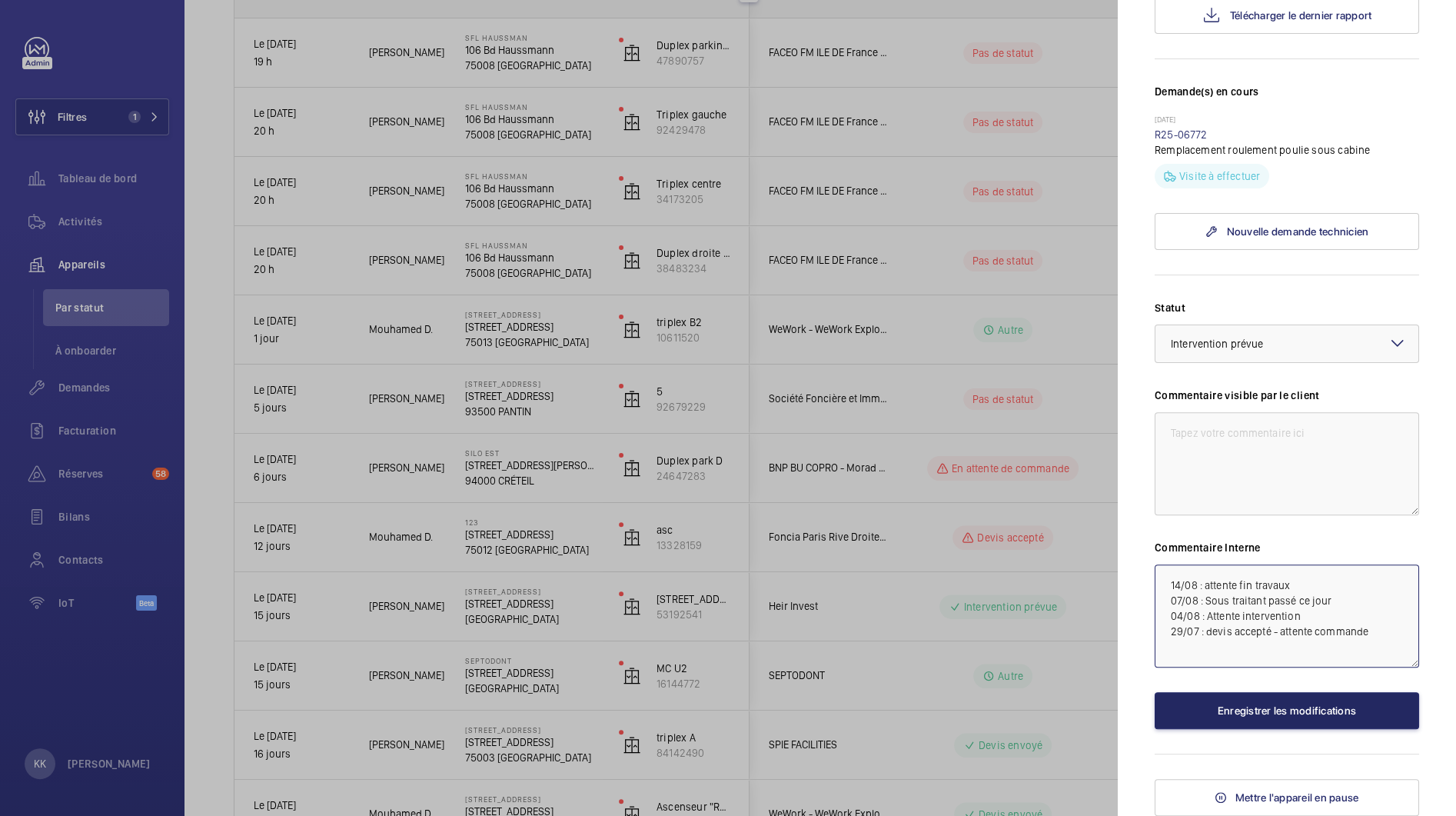
type textarea "14/08 : attente fin travaux 07/08 : Sous traitant passé ce jour 04/08 : Attente…"
click at [1243, 714] on button "Enregistrer les modifications" at bounding box center [1287, 711] width 265 height 37
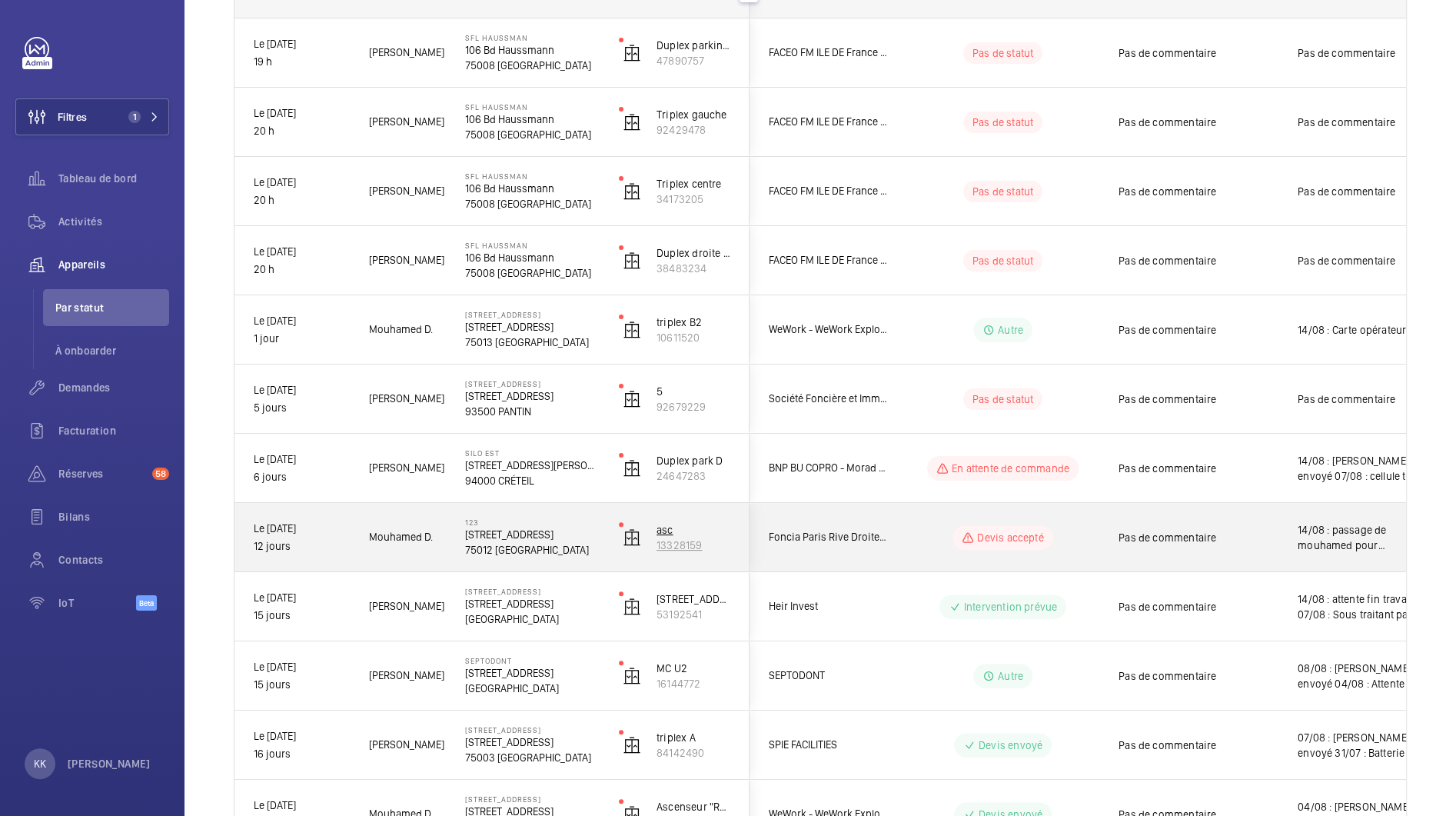
click at [630, 551] on wm-front-device-cell "asc 13328159" at bounding box center [674, 538] width 111 height 39
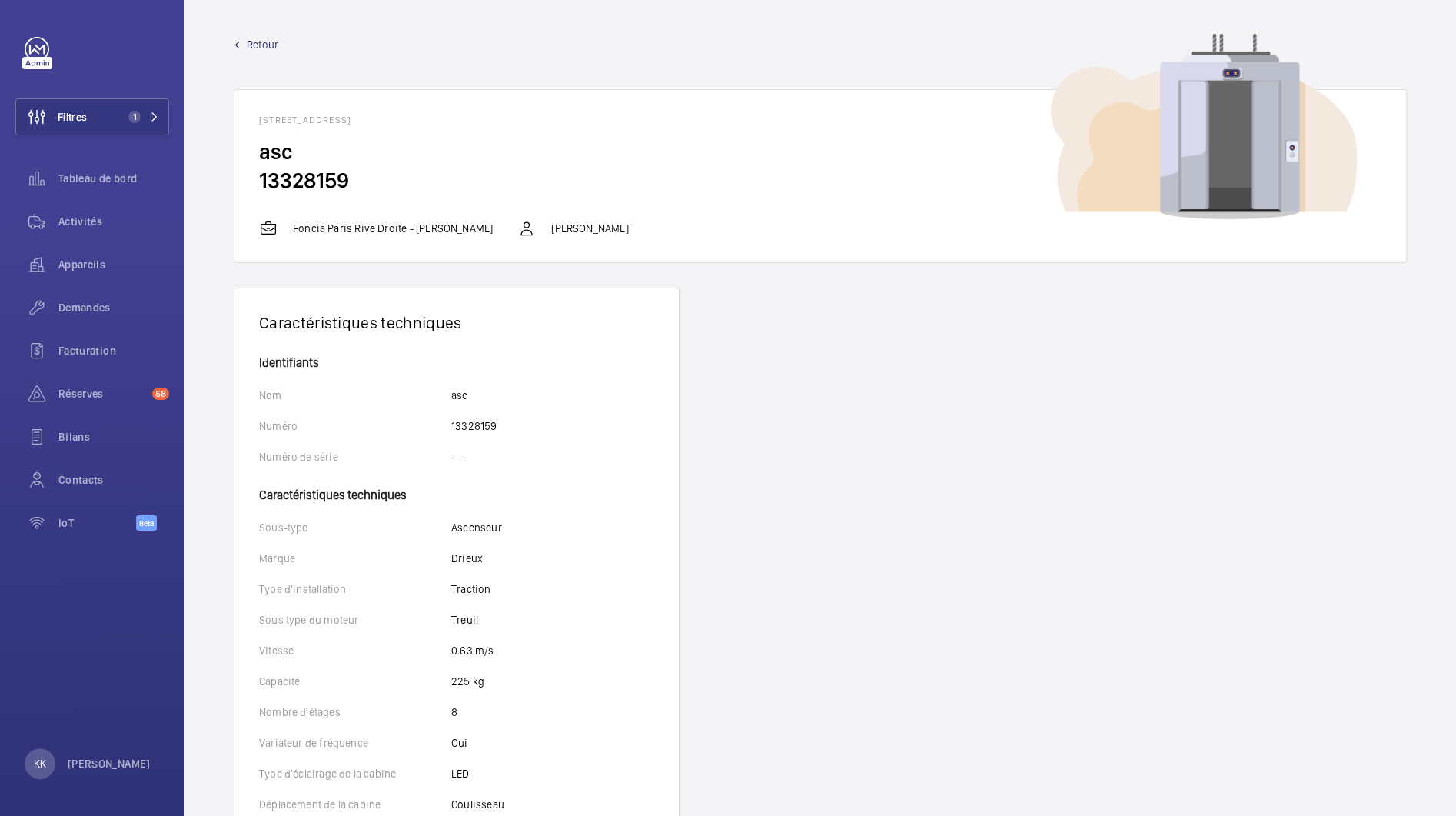
click at [265, 33] on wm-front-device-detail "Retour [STREET_ADDRESS] asc 13328159 Foncia Paris Rive Droite - [PERSON_NAME] C…" at bounding box center [820, 708] width 1271 height 1416
click at [265, 37] on span "Retour" at bounding box center [262, 44] width 31 height 15
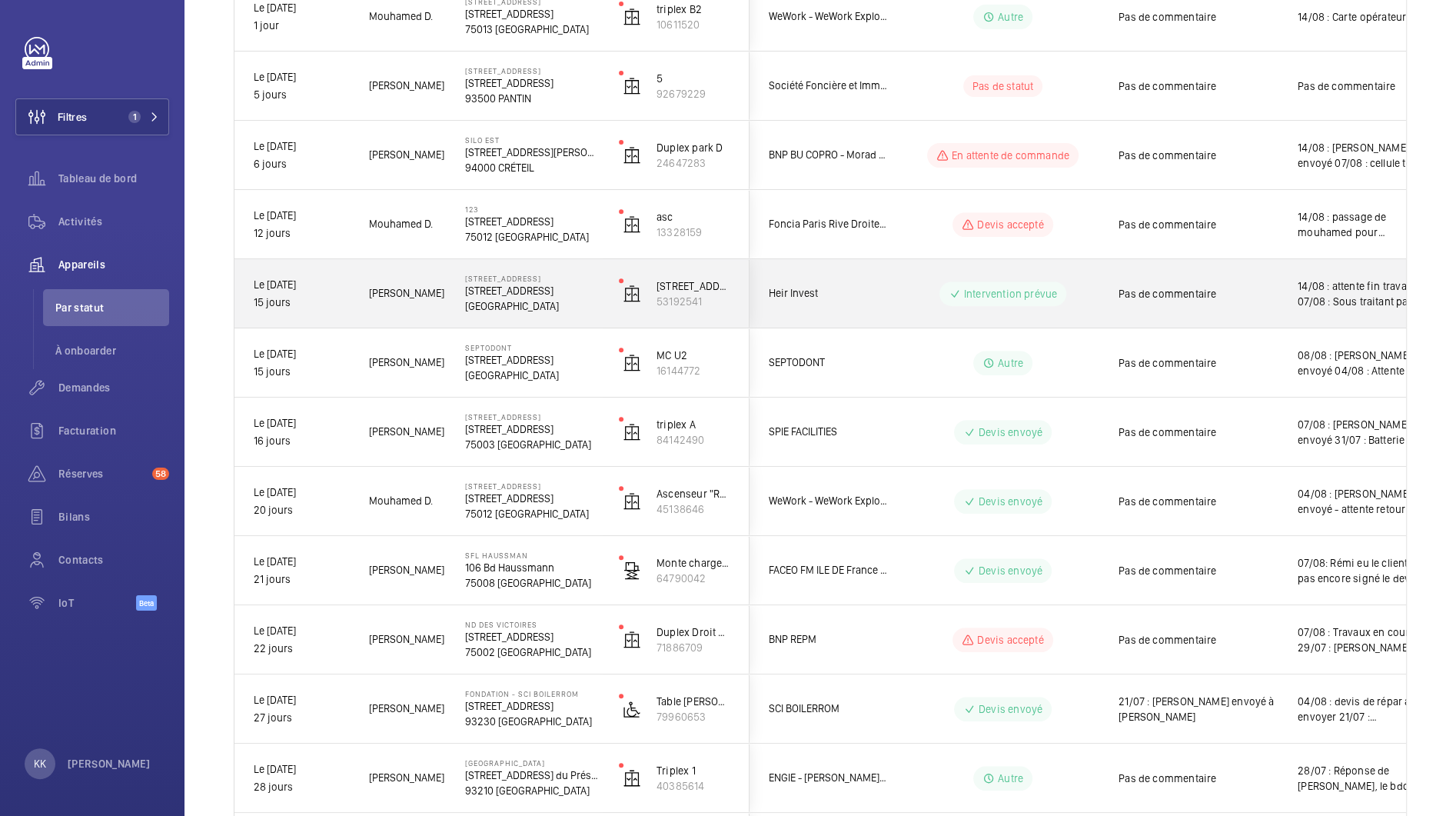
scroll to position [583, 0]
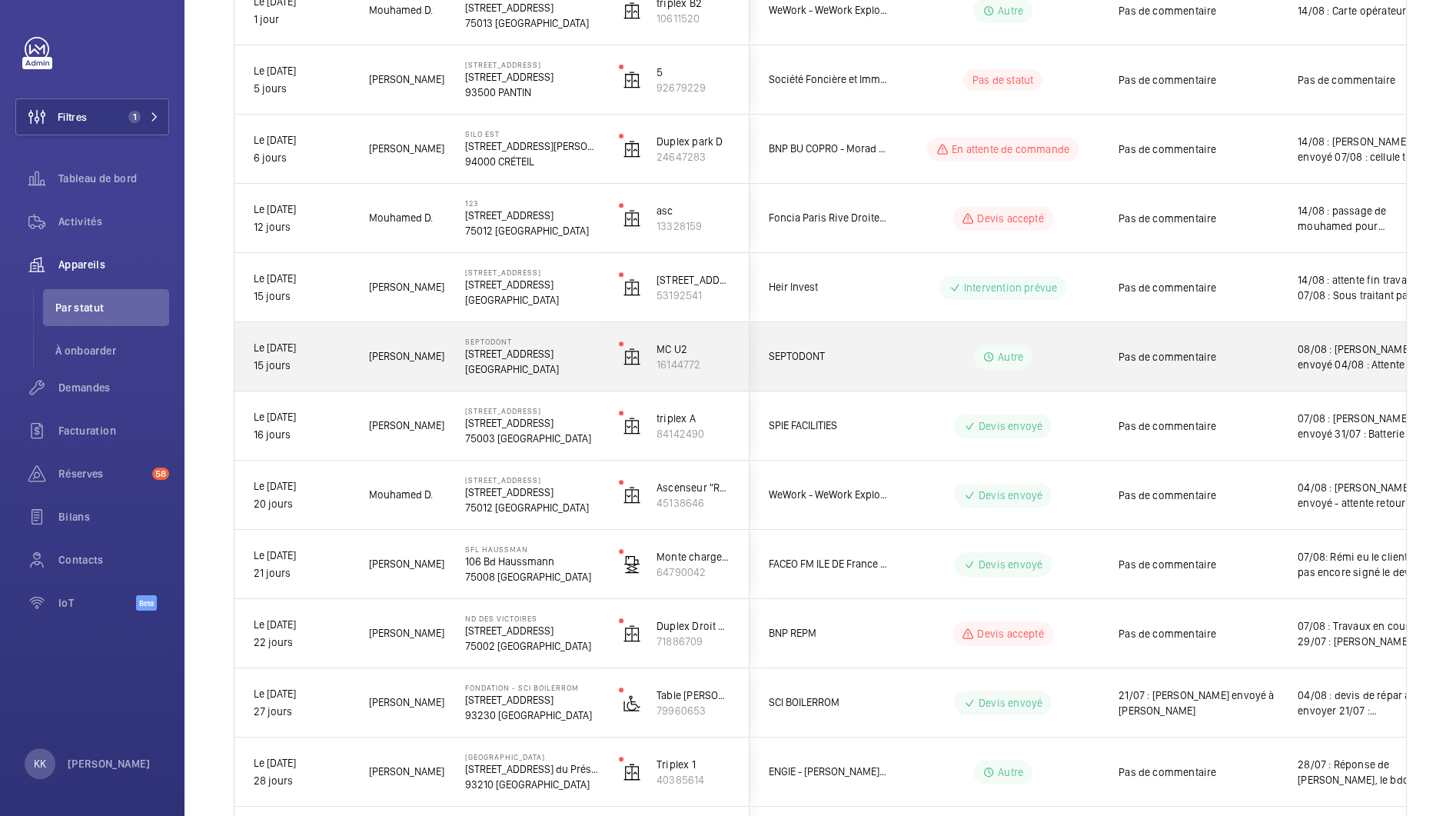
click at [518, 359] on p "[STREET_ADDRESS]" at bounding box center [532, 354] width 134 height 15
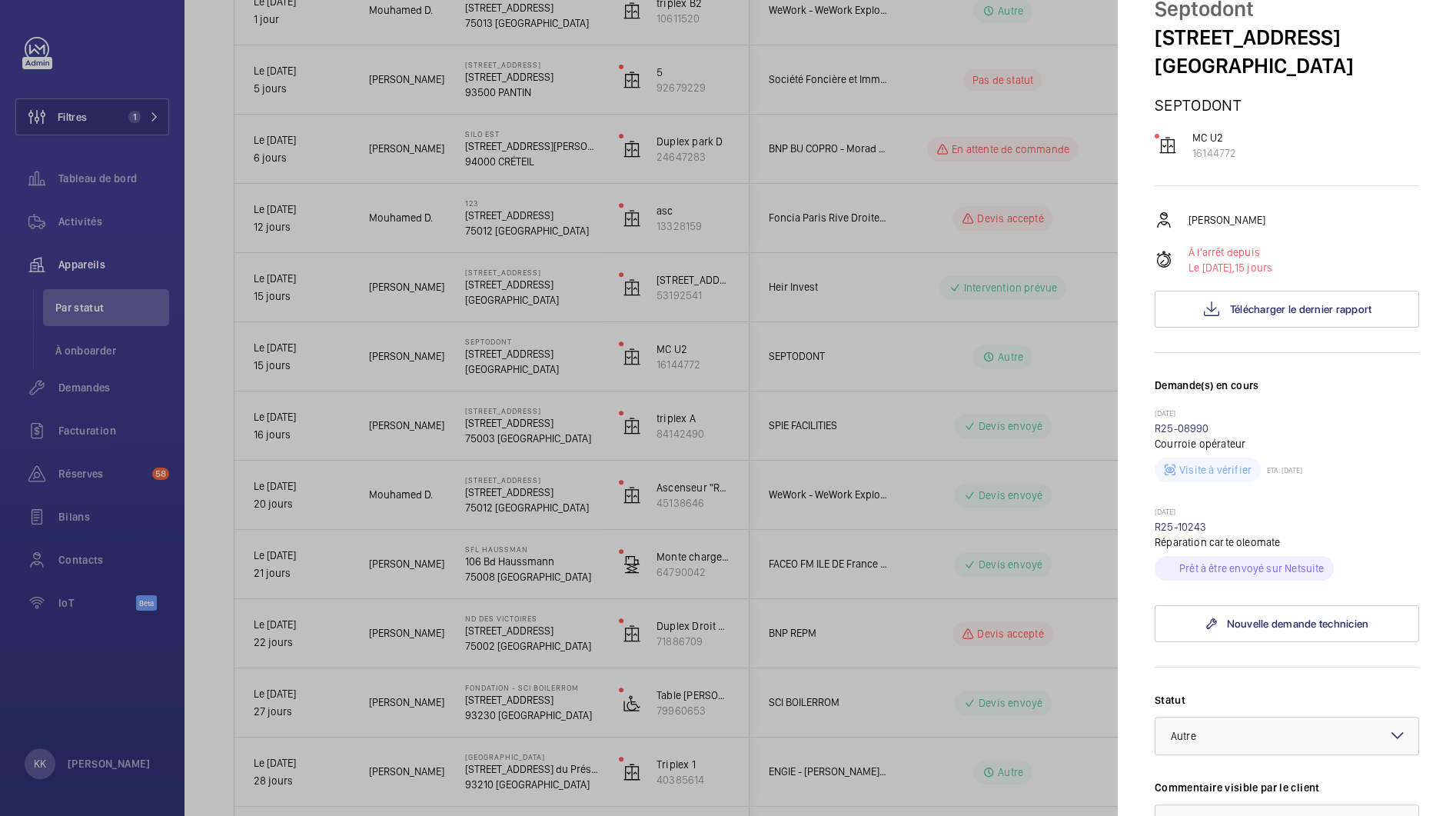
scroll to position [68, 0]
click at [1179, 531] on link "R25-10243" at bounding box center [1180, 524] width 52 height 12
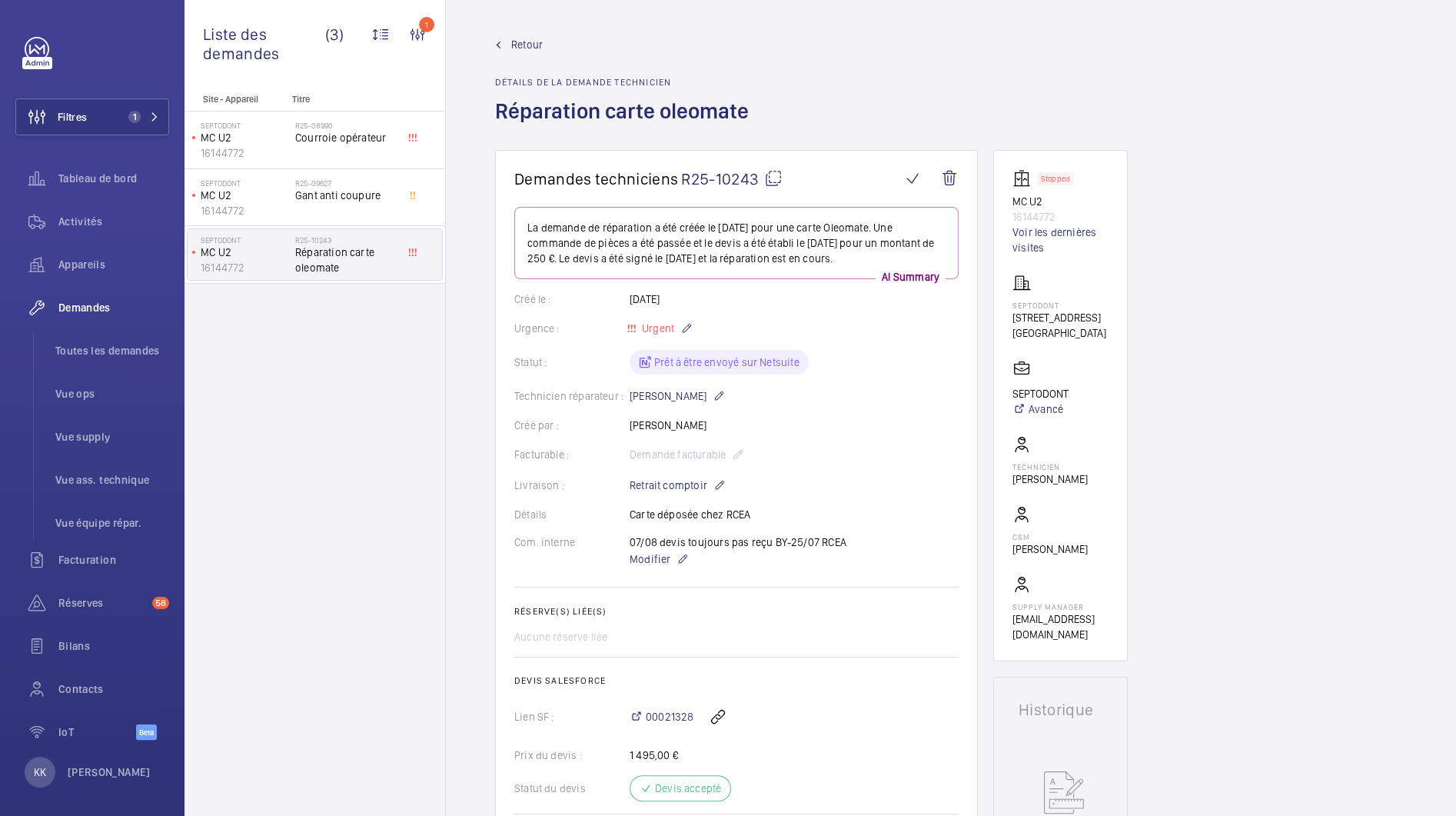
click at [504, 40] on link "Retour" at bounding box center [627, 44] width 263 height 15
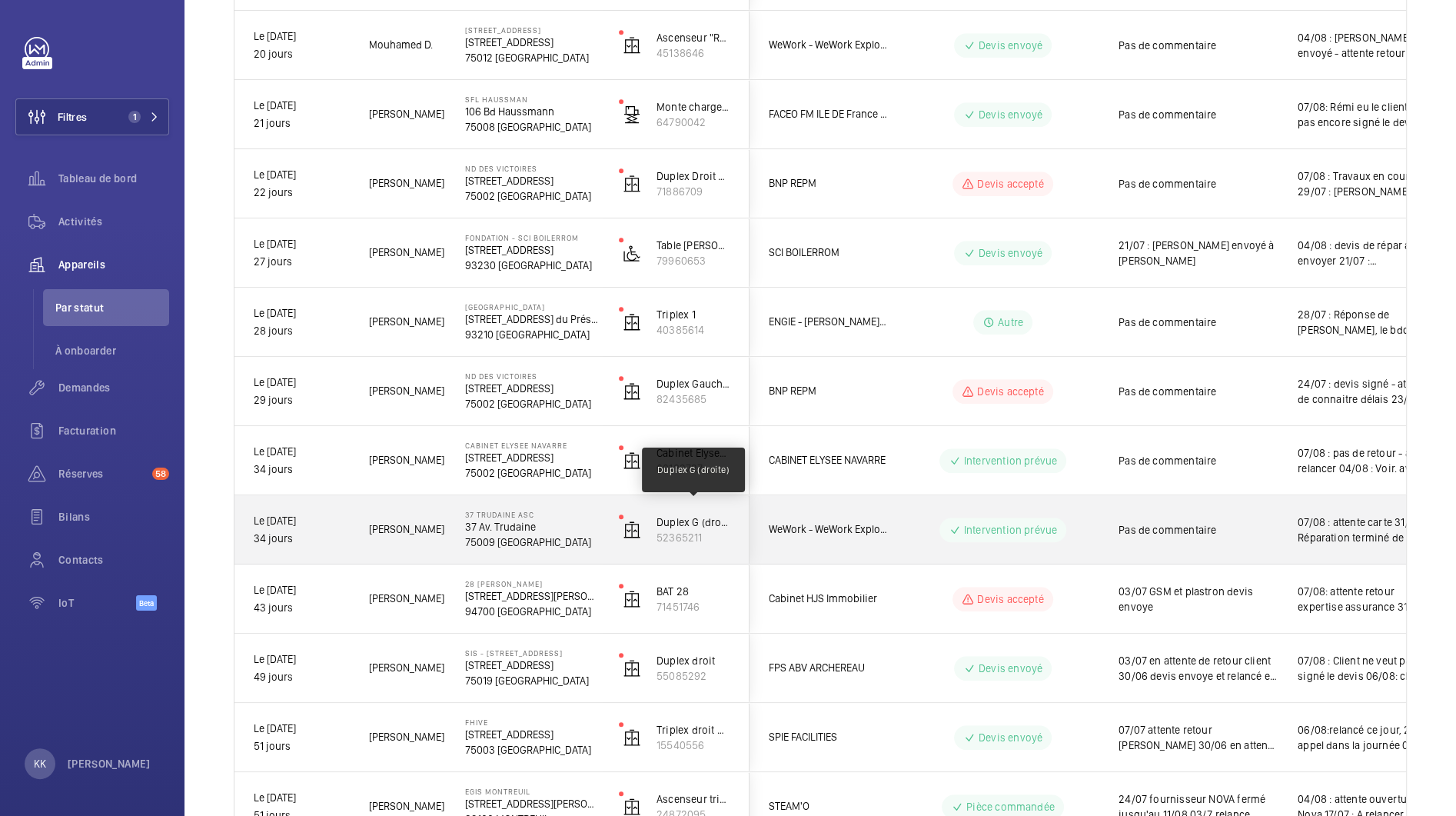
scroll to position [1062, 0]
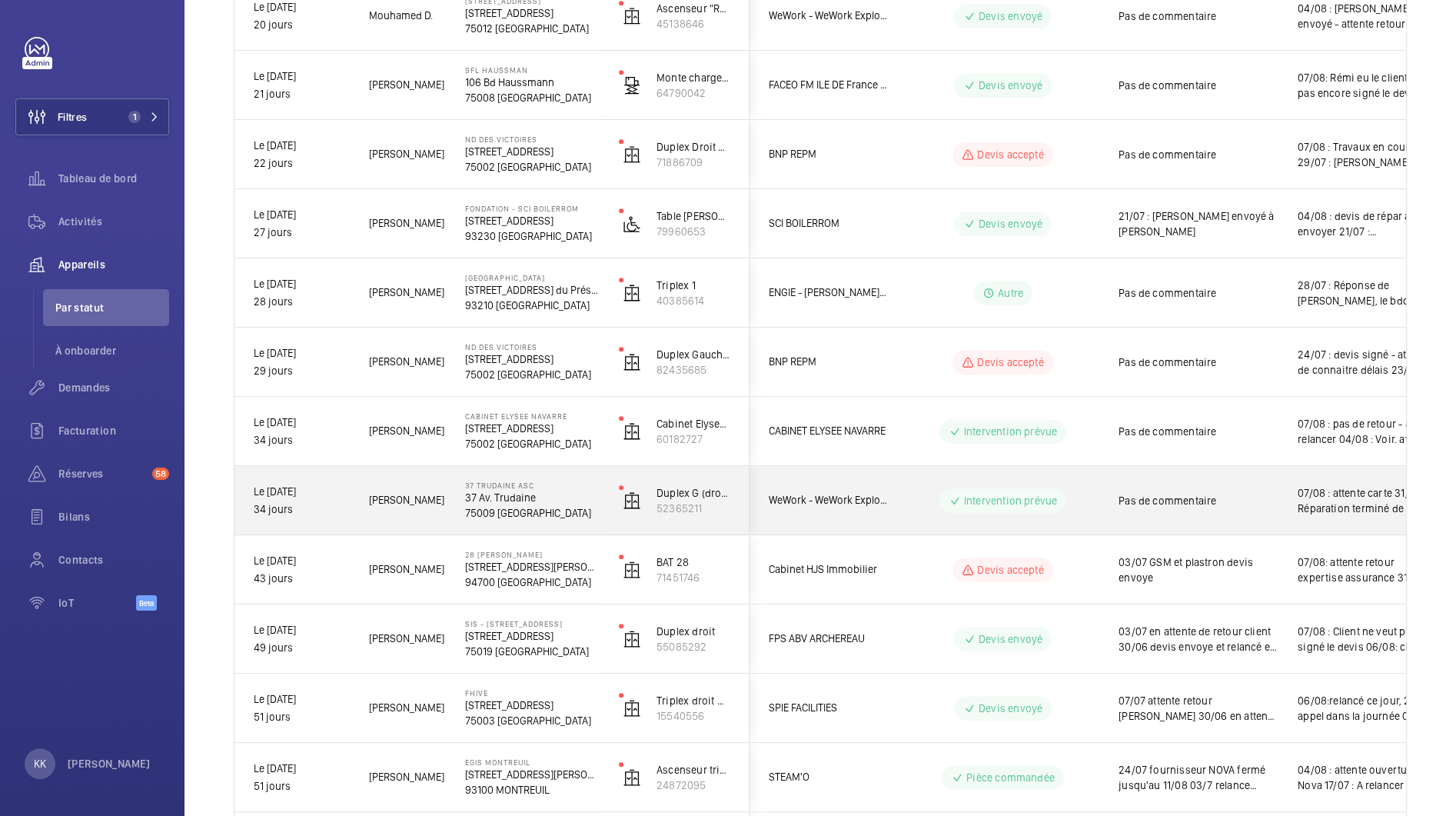
click at [561, 506] on p "75009 [GEOGRAPHIC_DATA]" at bounding box center [532, 513] width 134 height 15
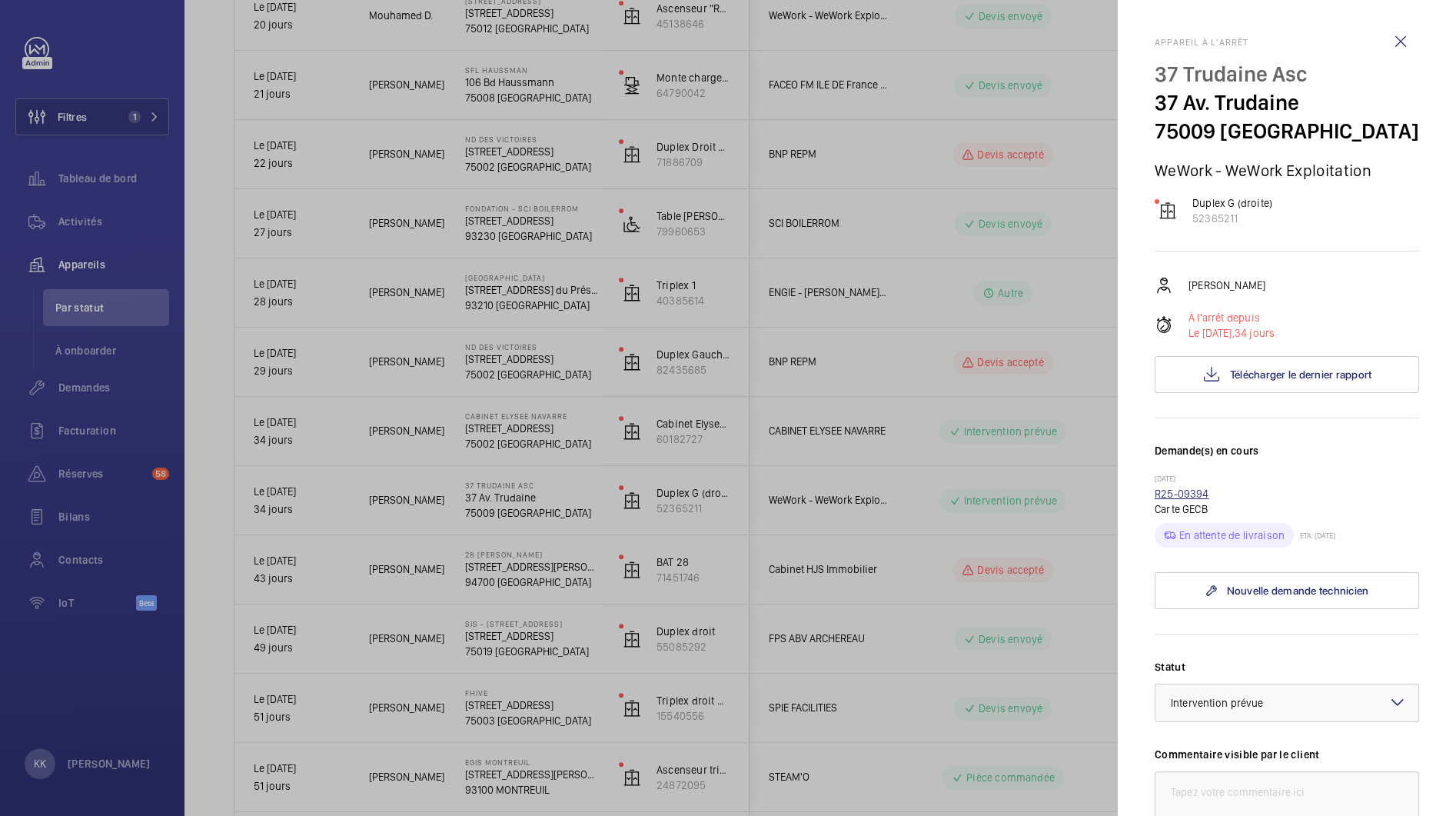
click at [1167, 494] on link "R25-09394" at bounding box center [1182, 493] width 55 height 12
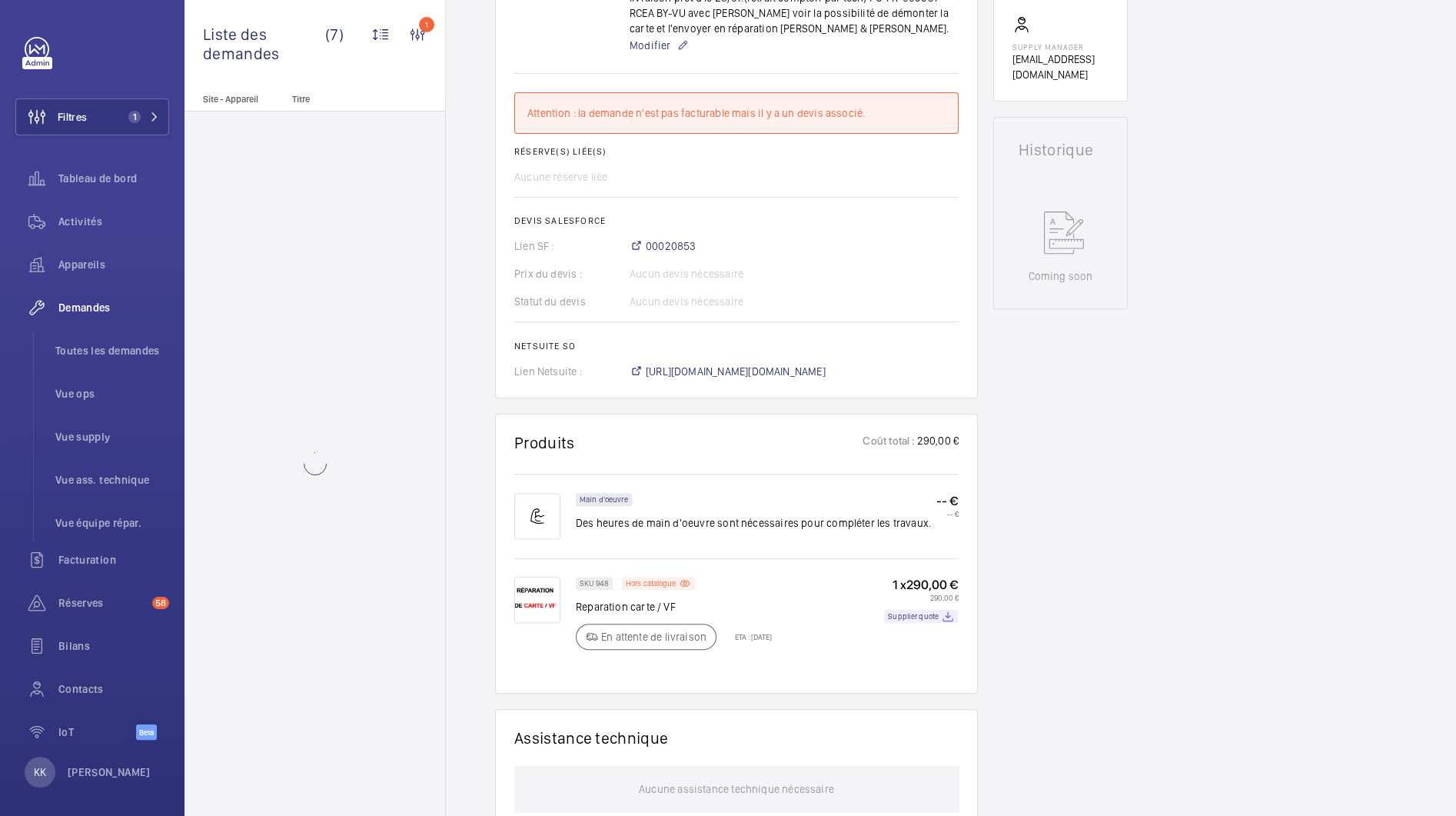
scroll to position [909, 0]
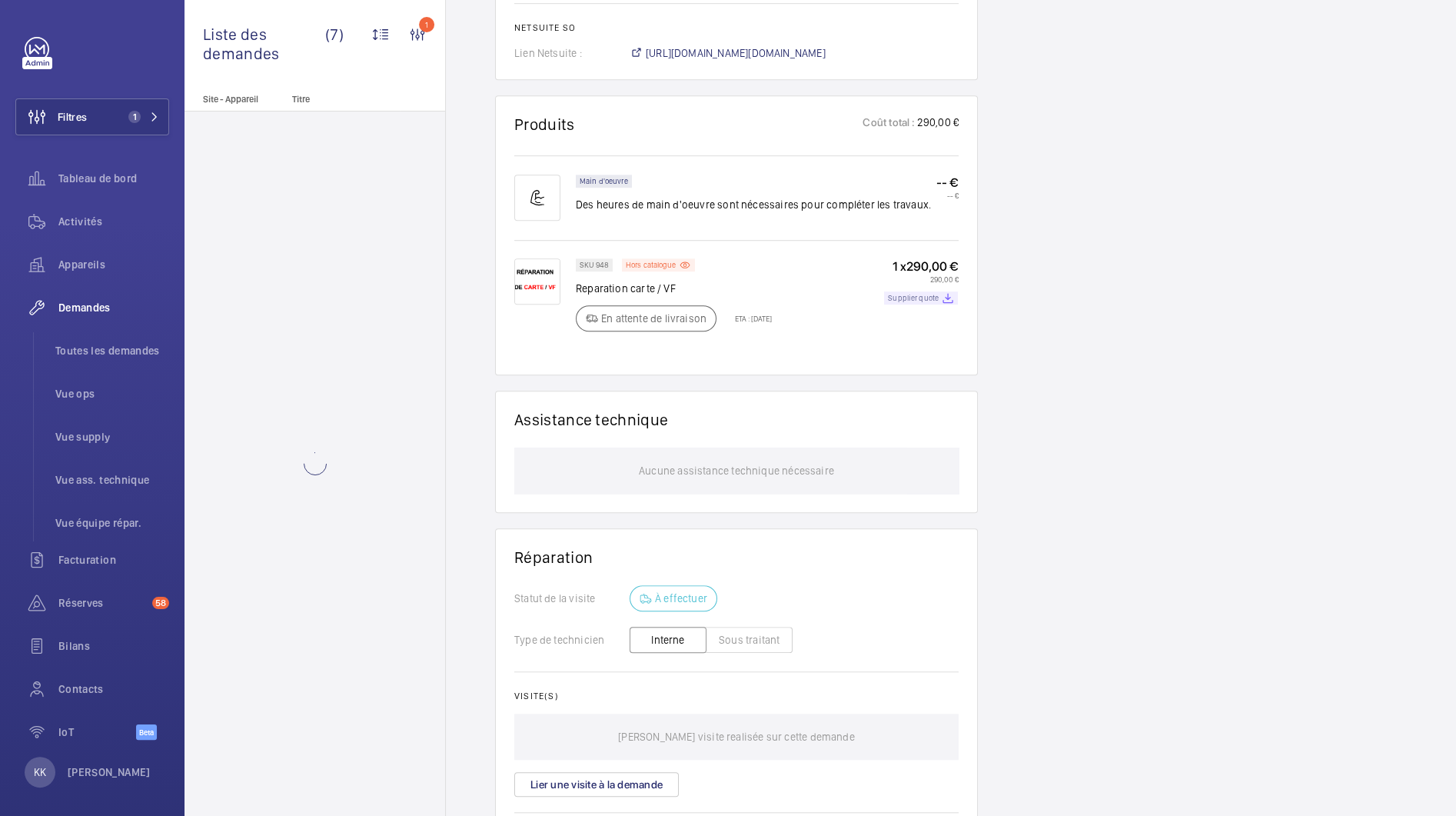
click at [925, 301] on p "Supplier quote" at bounding box center [913, 298] width 51 height 6
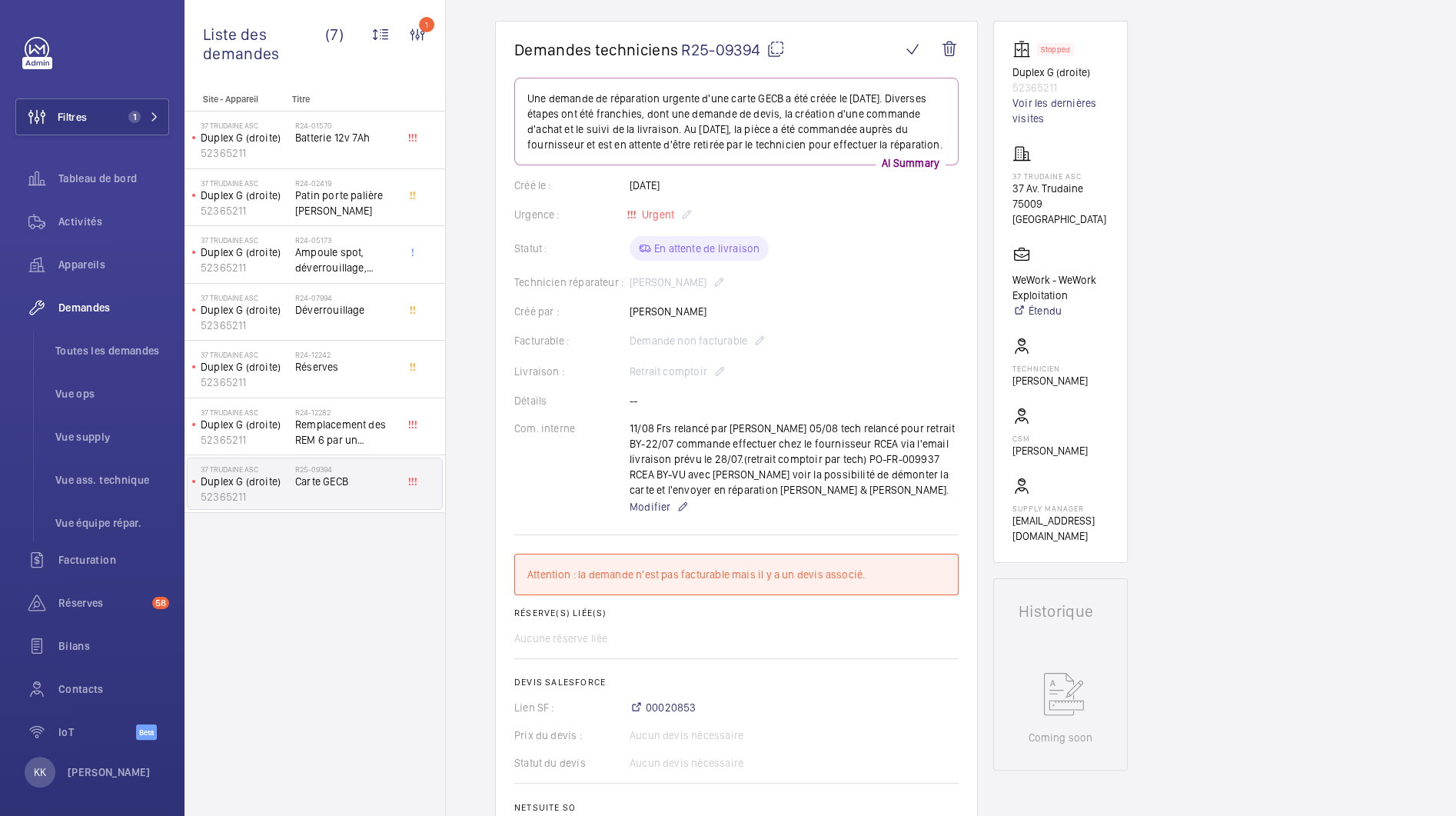
scroll to position [0, 0]
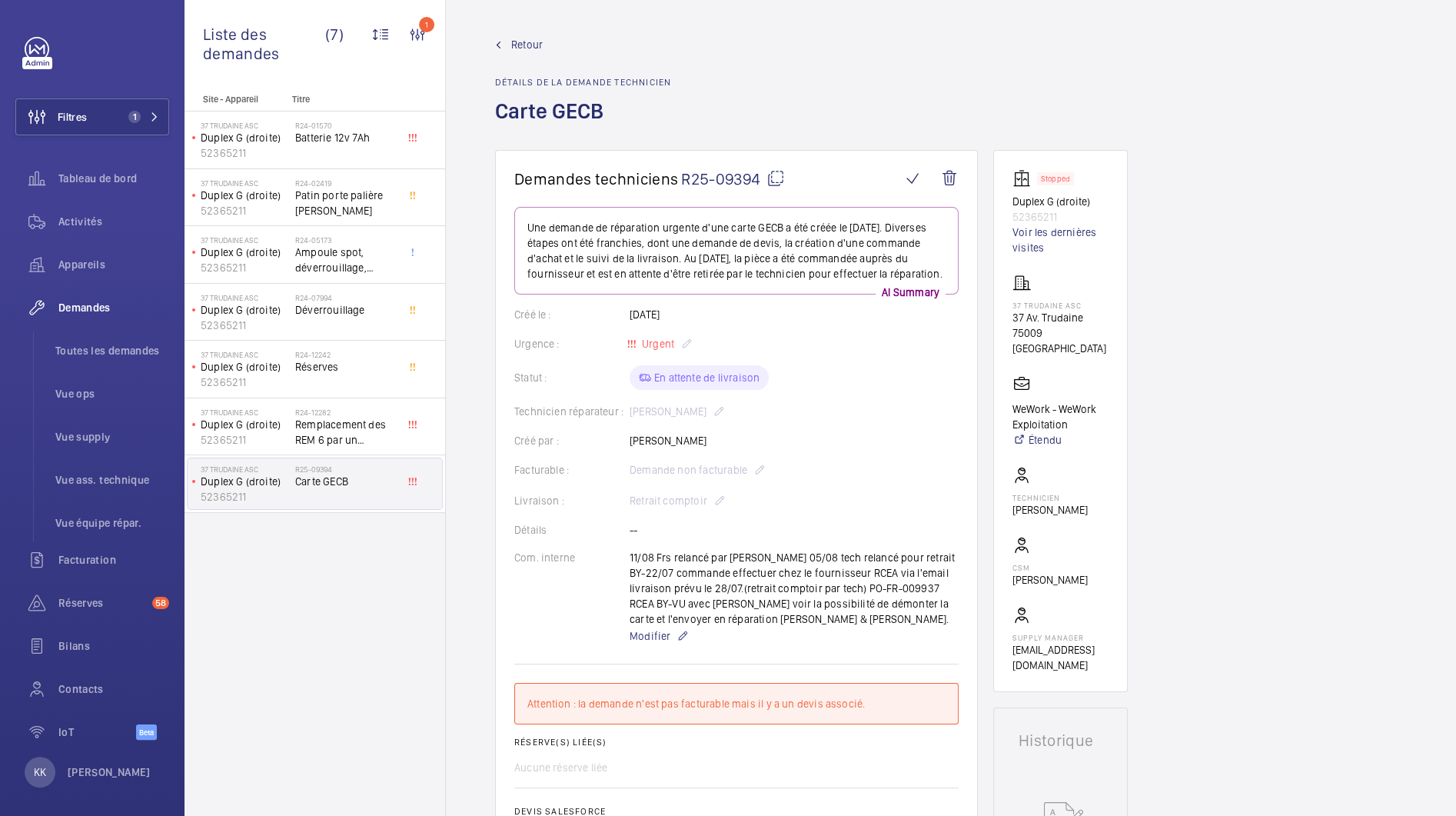
click at [517, 46] on span "Retour" at bounding box center [527, 44] width 31 height 15
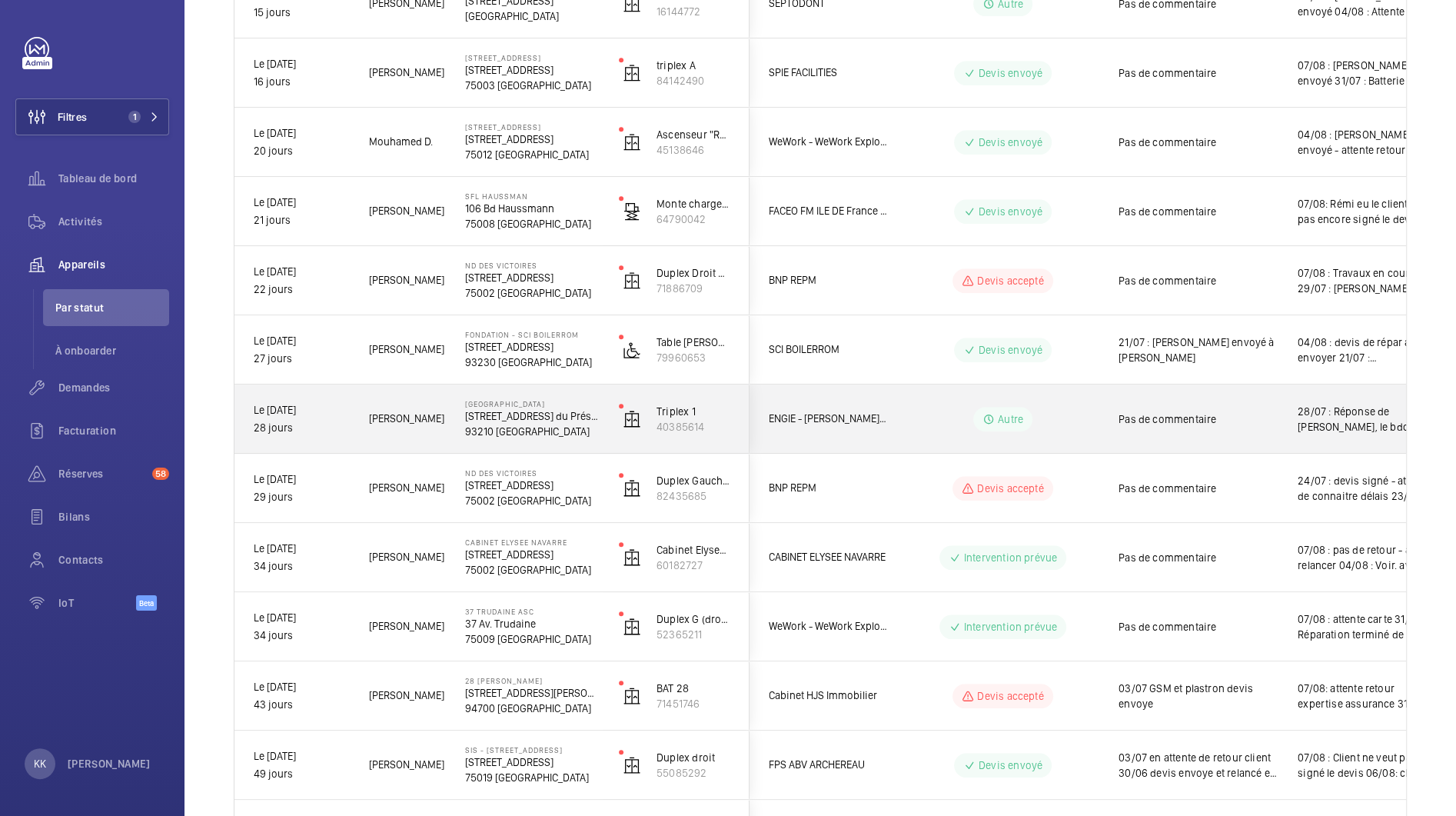
scroll to position [937, 0]
click at [540, 417] on p "[STREET_ADDRESS] du Président [PERSON_NAME]" at bounding box center [532, 415] width 134 height 15
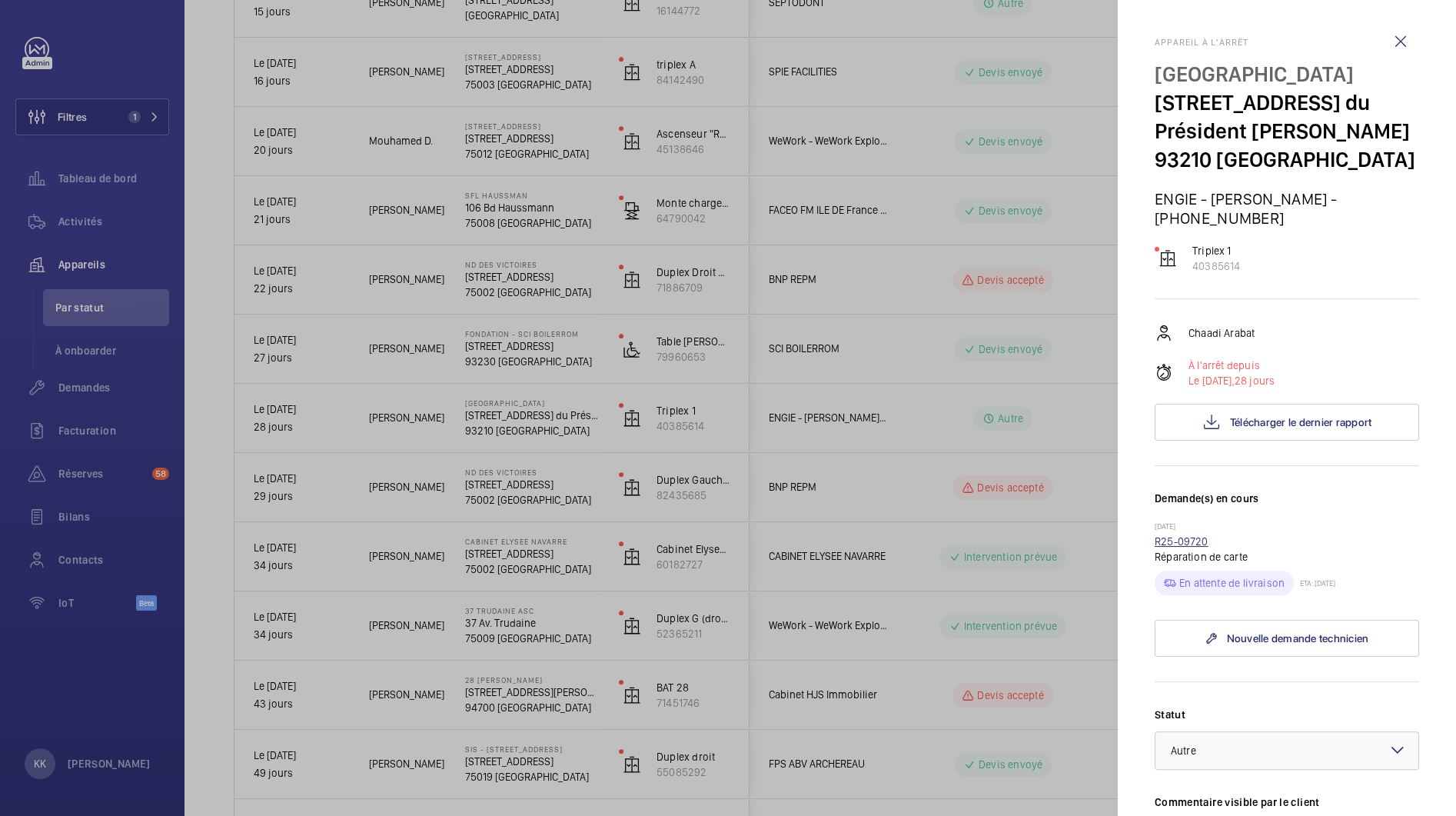
click at [1191, 535] on link "R25-09720" at bounding box center [1181, 541] width 54 height 12
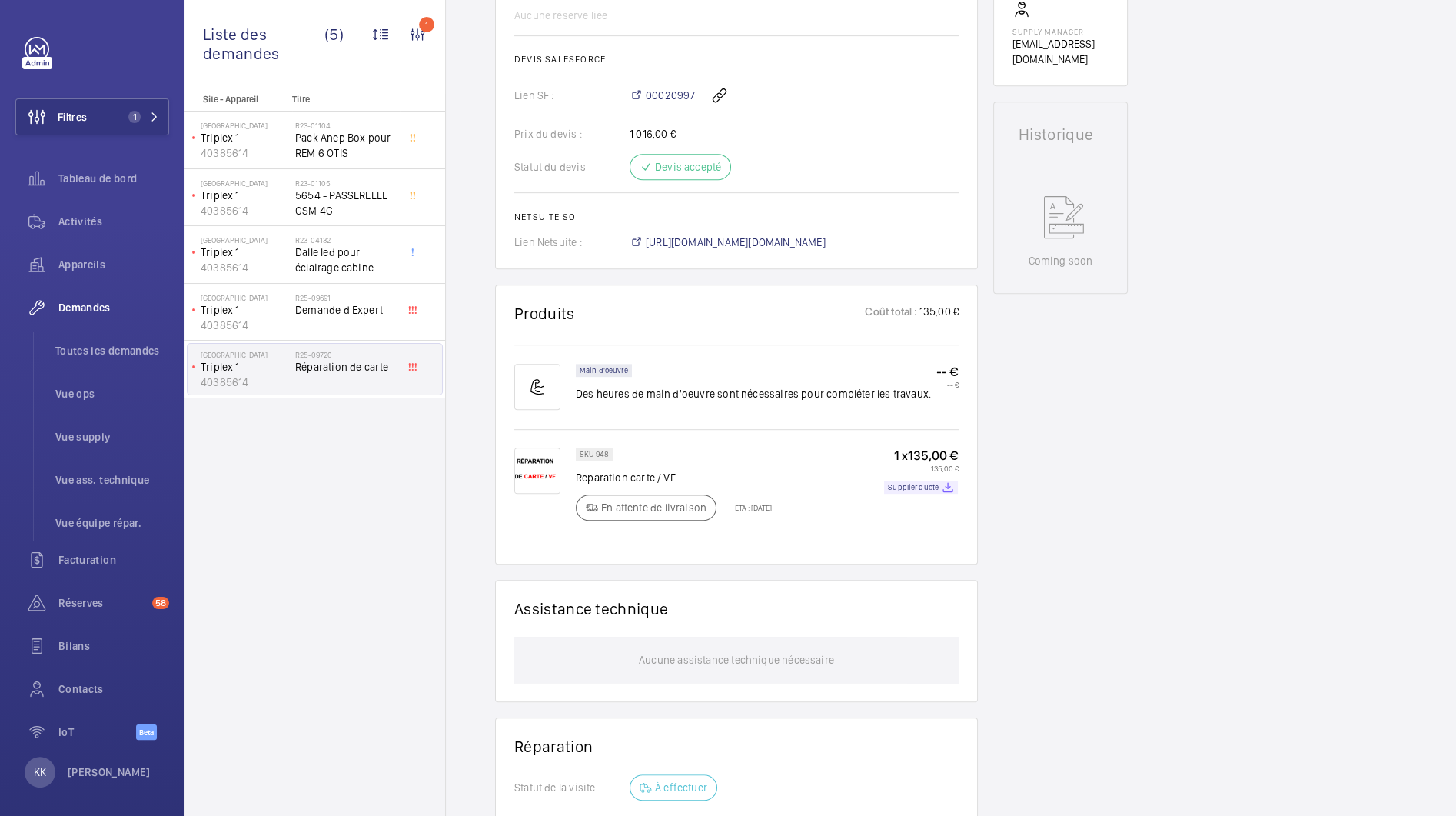
scroll to position [670, 0]
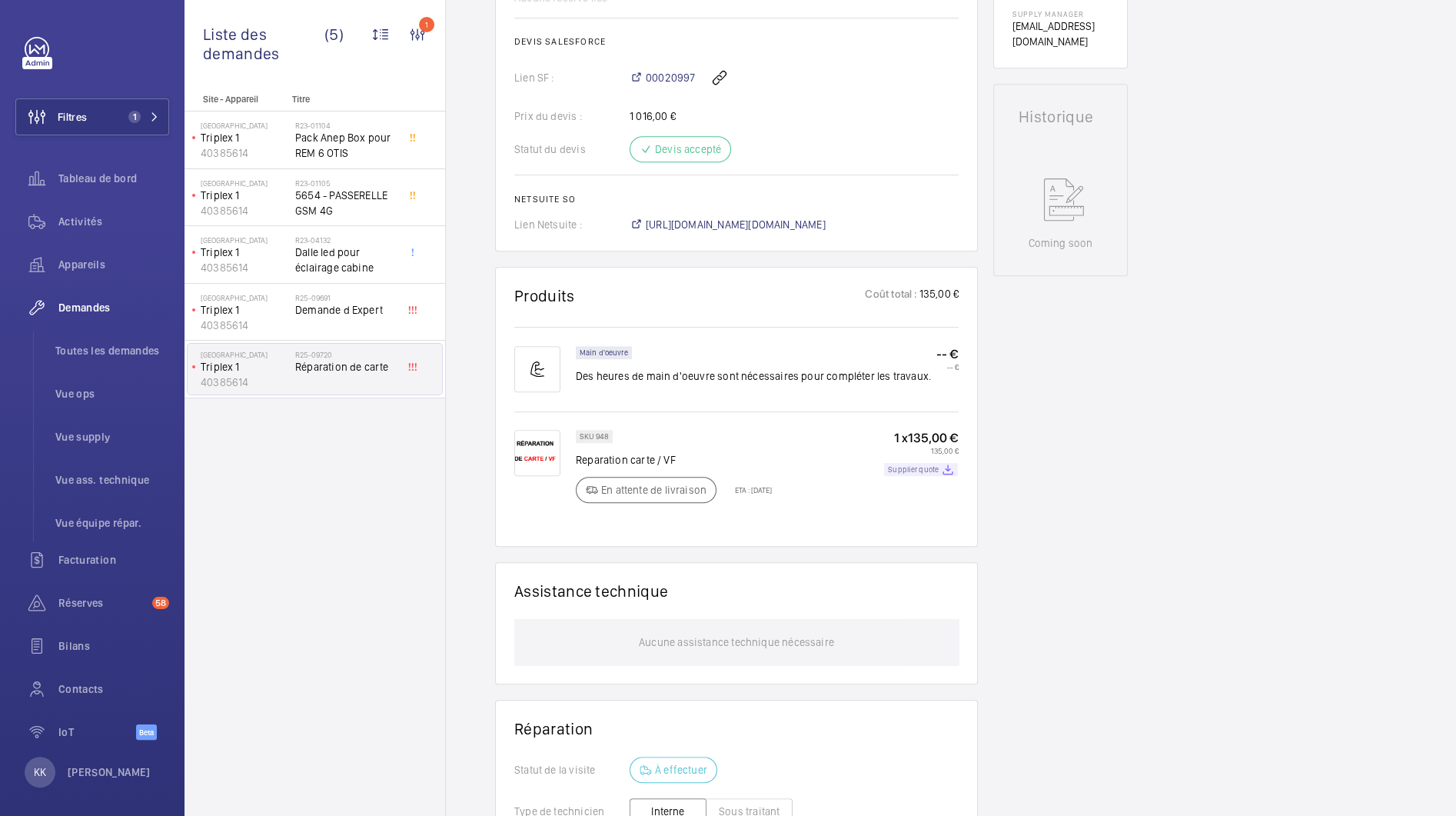
click at [922, 472] on p "Supplier quote" at bounding box center [913, 469] width 51 height 6
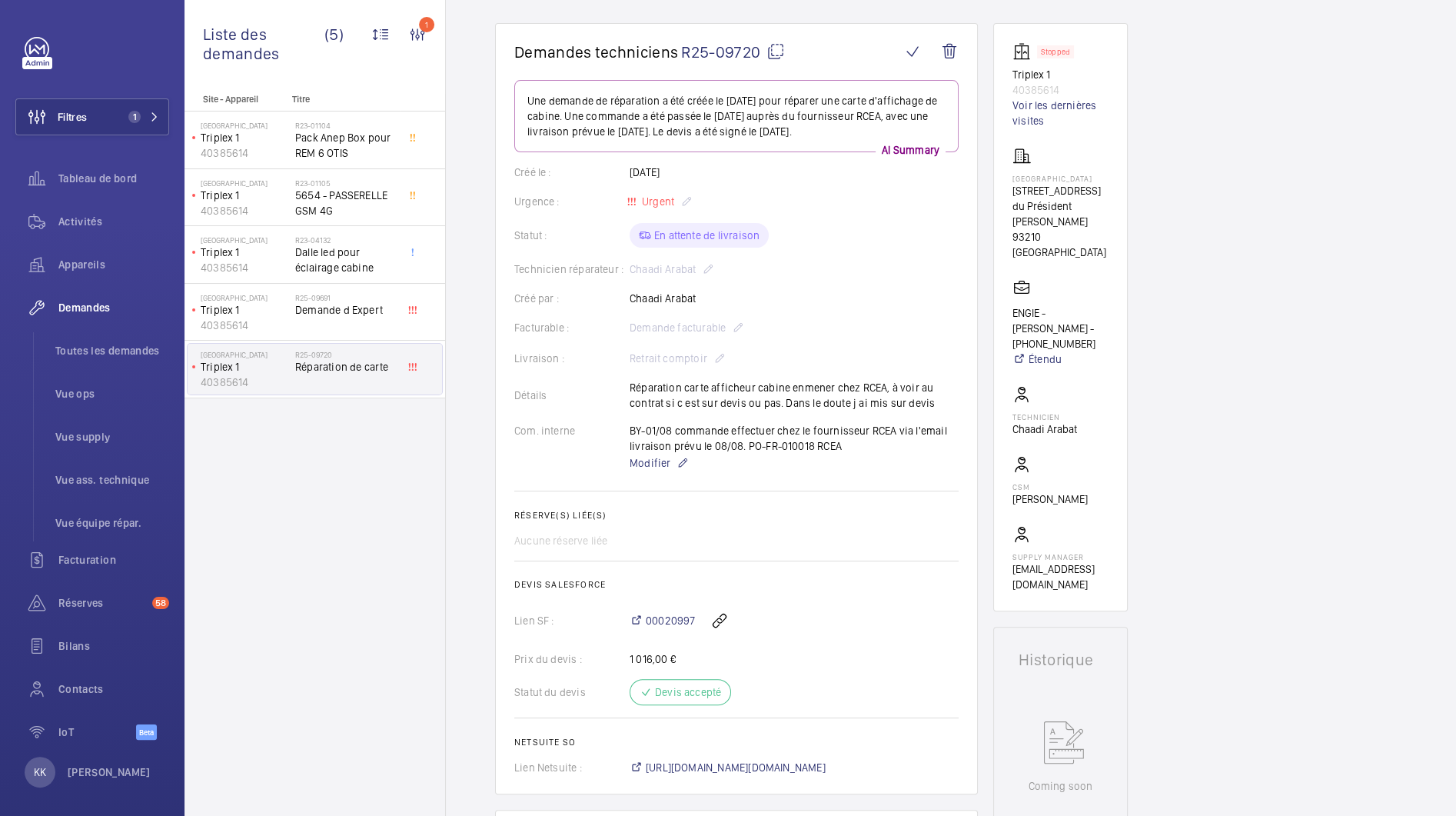
scroll to position [0, 0]
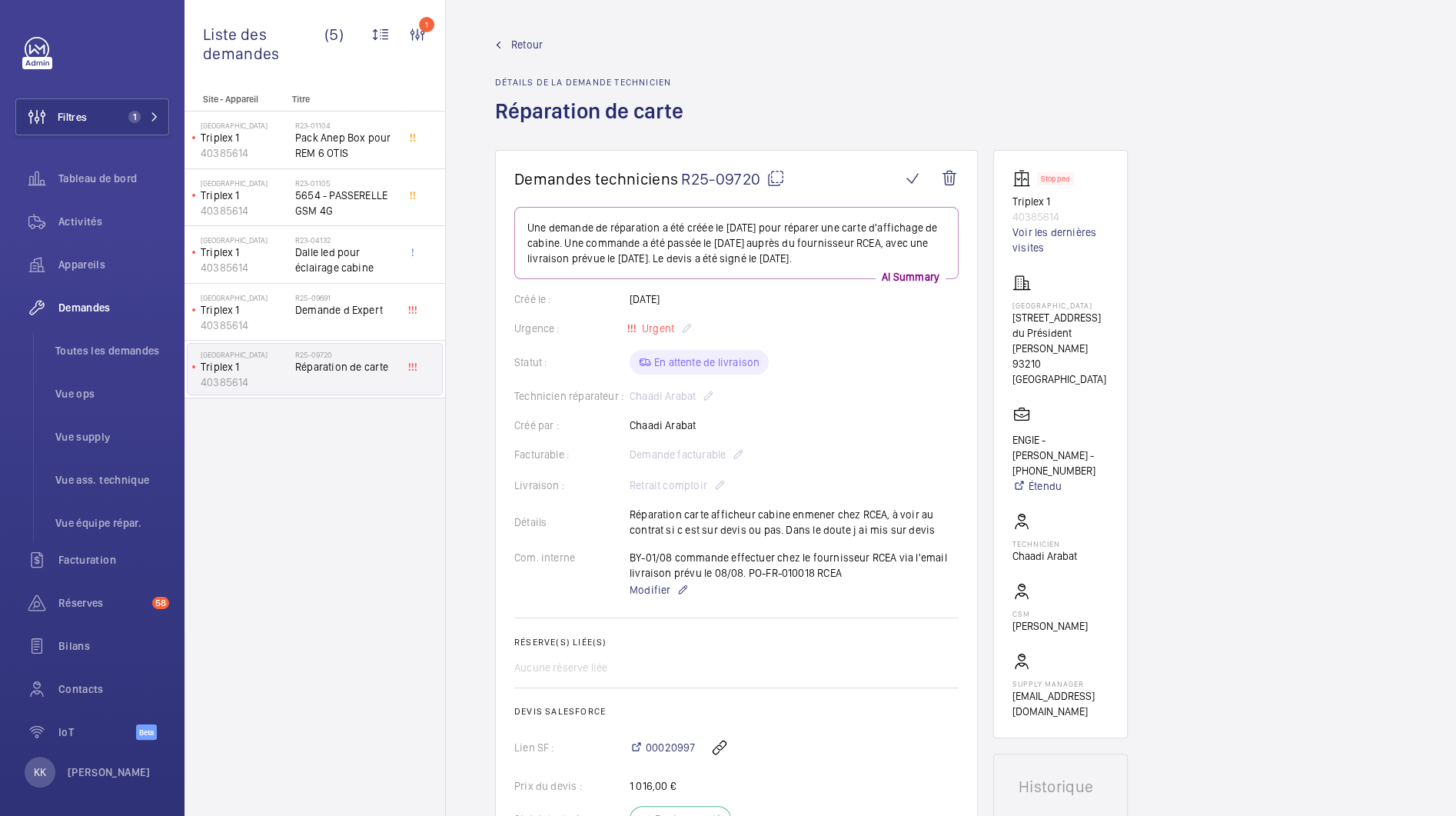
click at [521, 47] on span "Retour" at bounding box center [527, 44] width 31 height 15
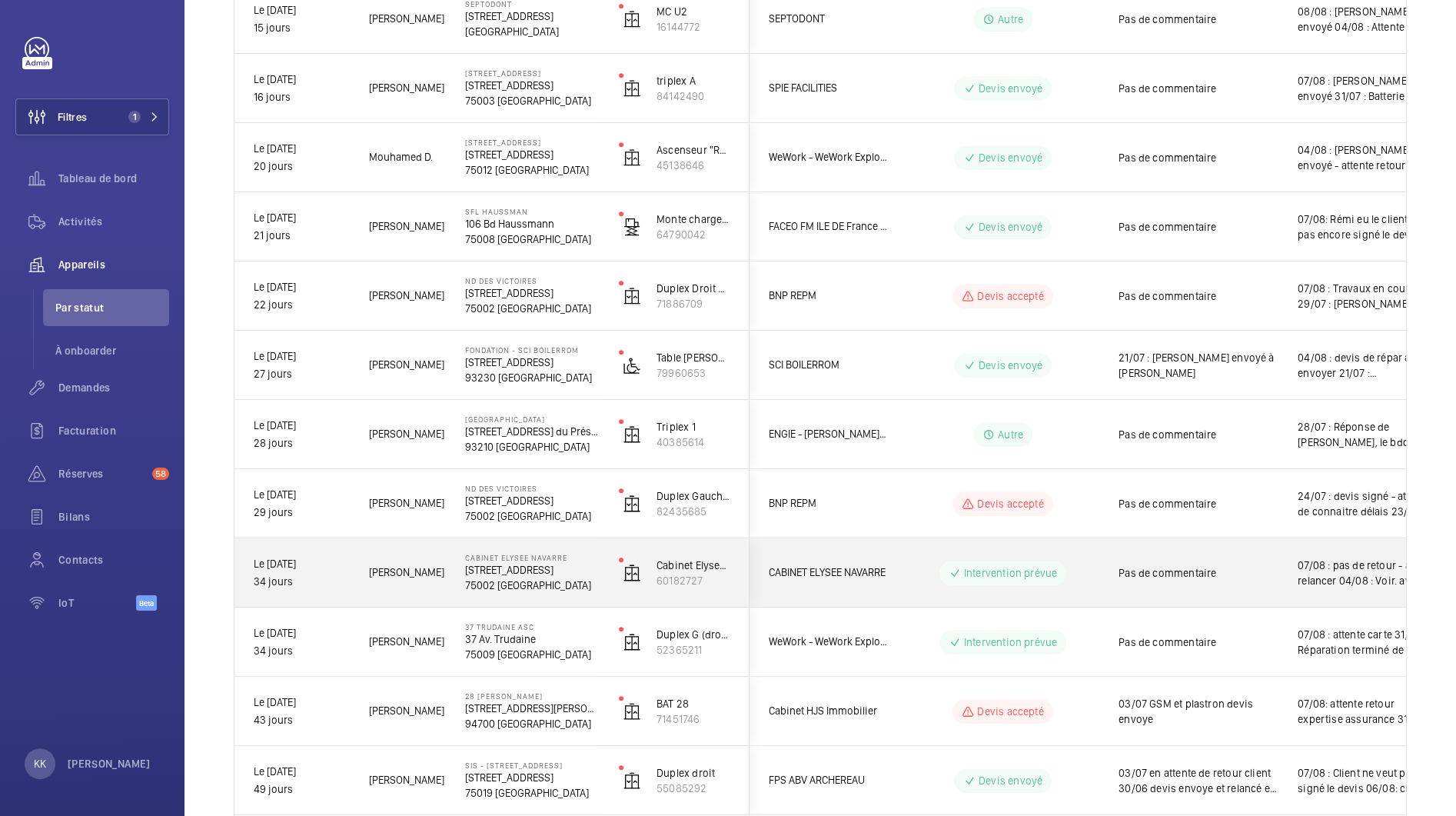
scroll to position [1040, 0]
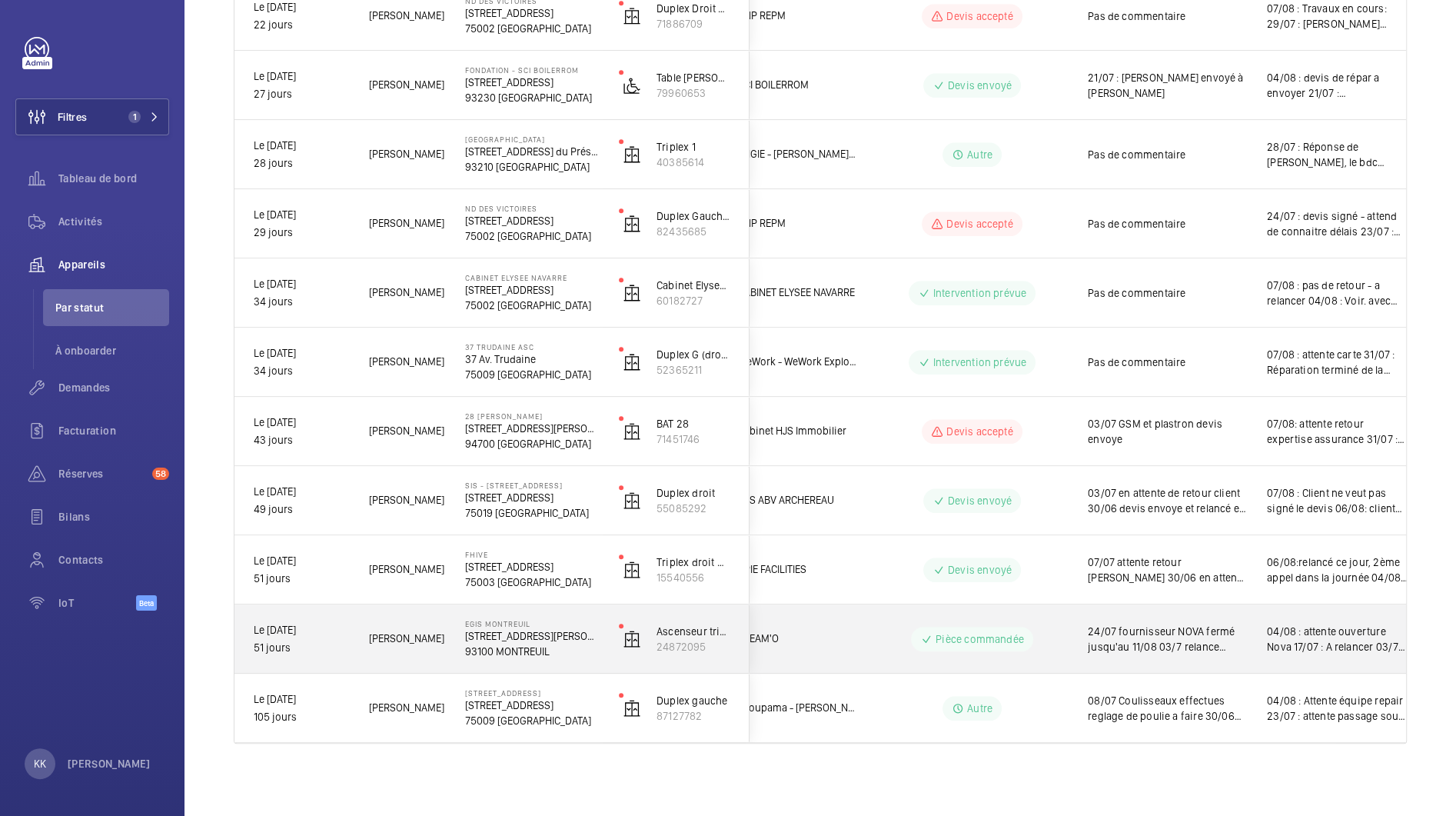
scroll to position [0, 51]
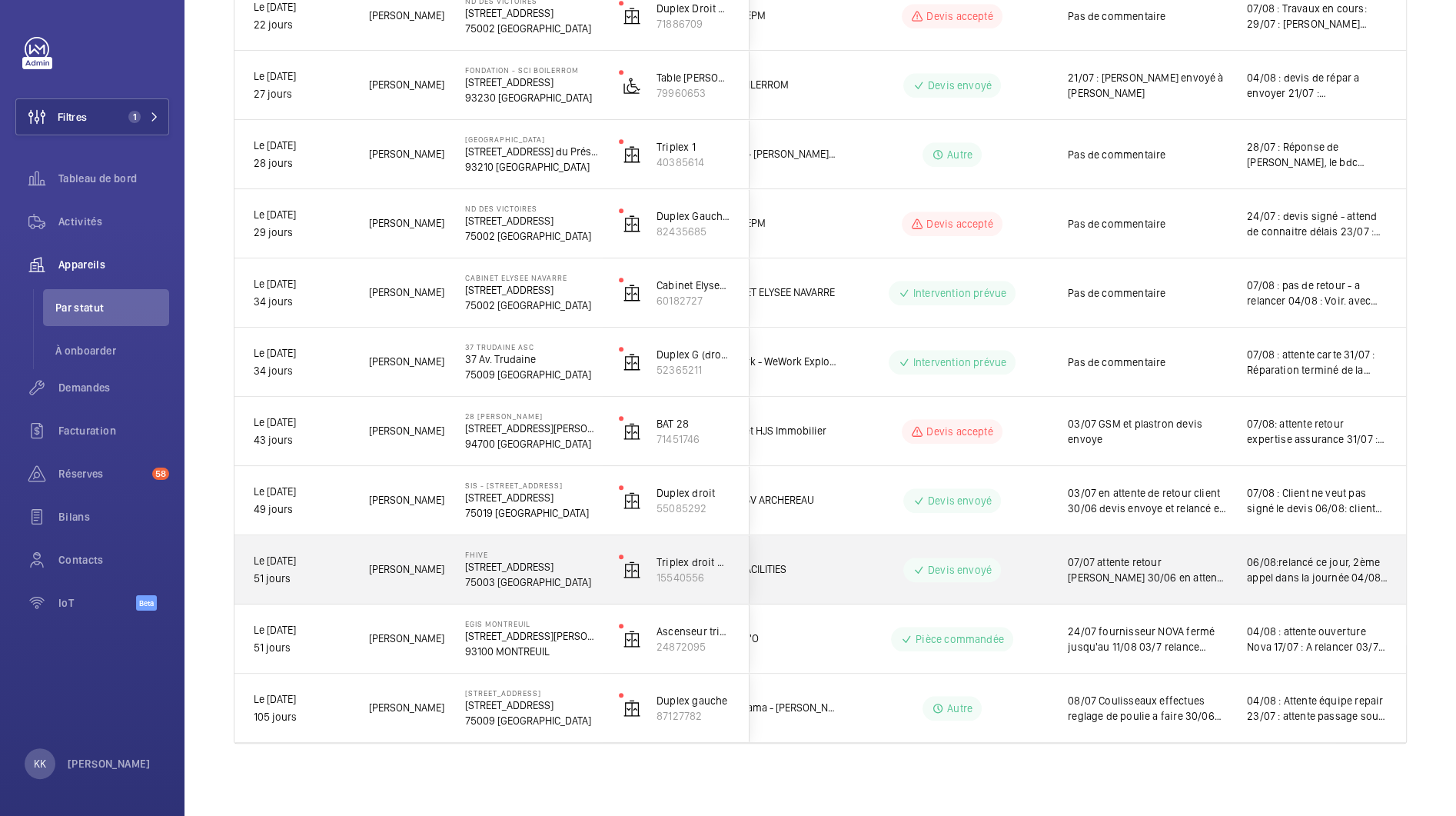
click at [524, 585] on p "75003 [GEOGRAPHIC_DATA]" at bounding box center [532, 582] width 134 height 15
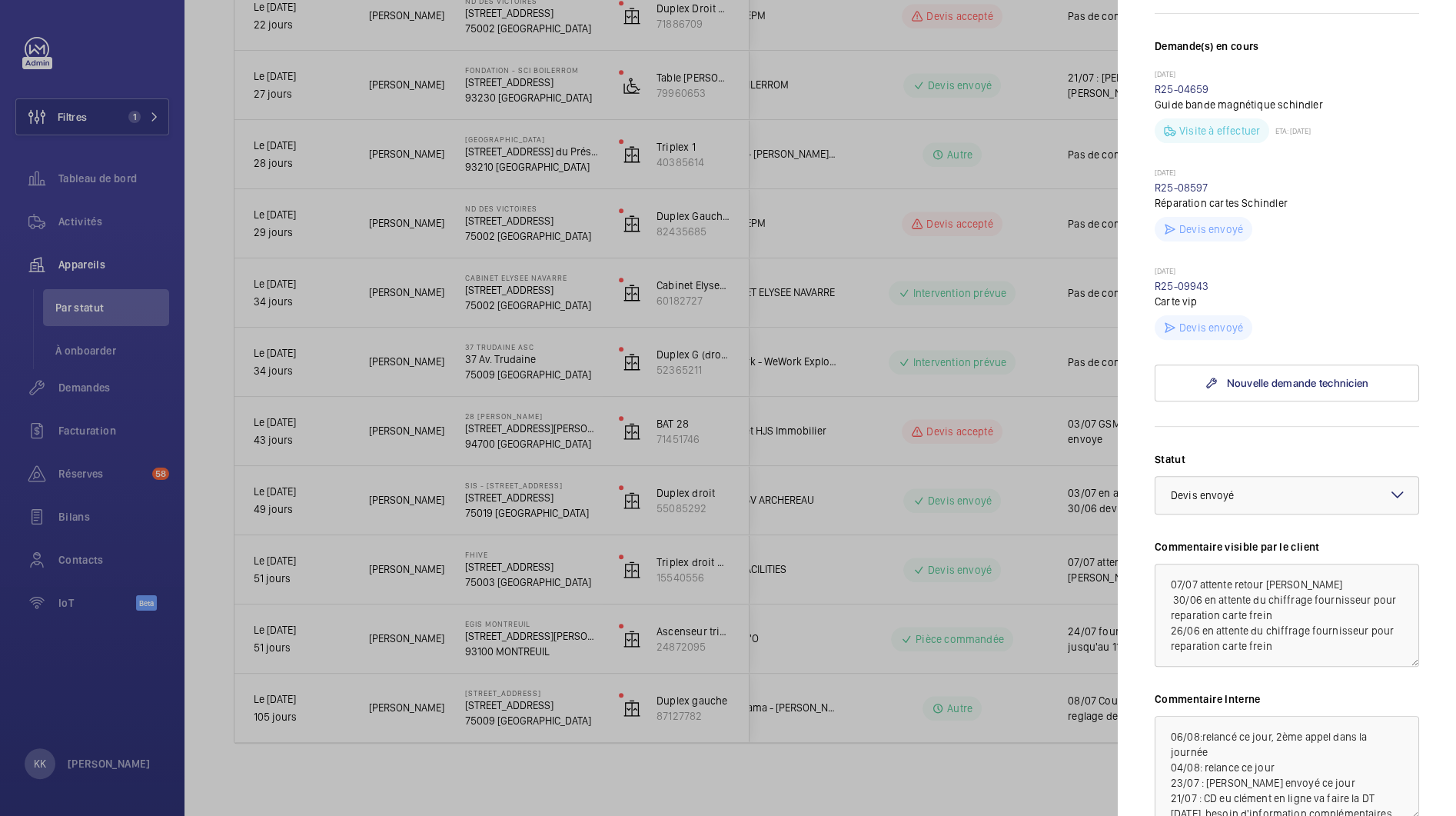
scroll to position [496, 0]
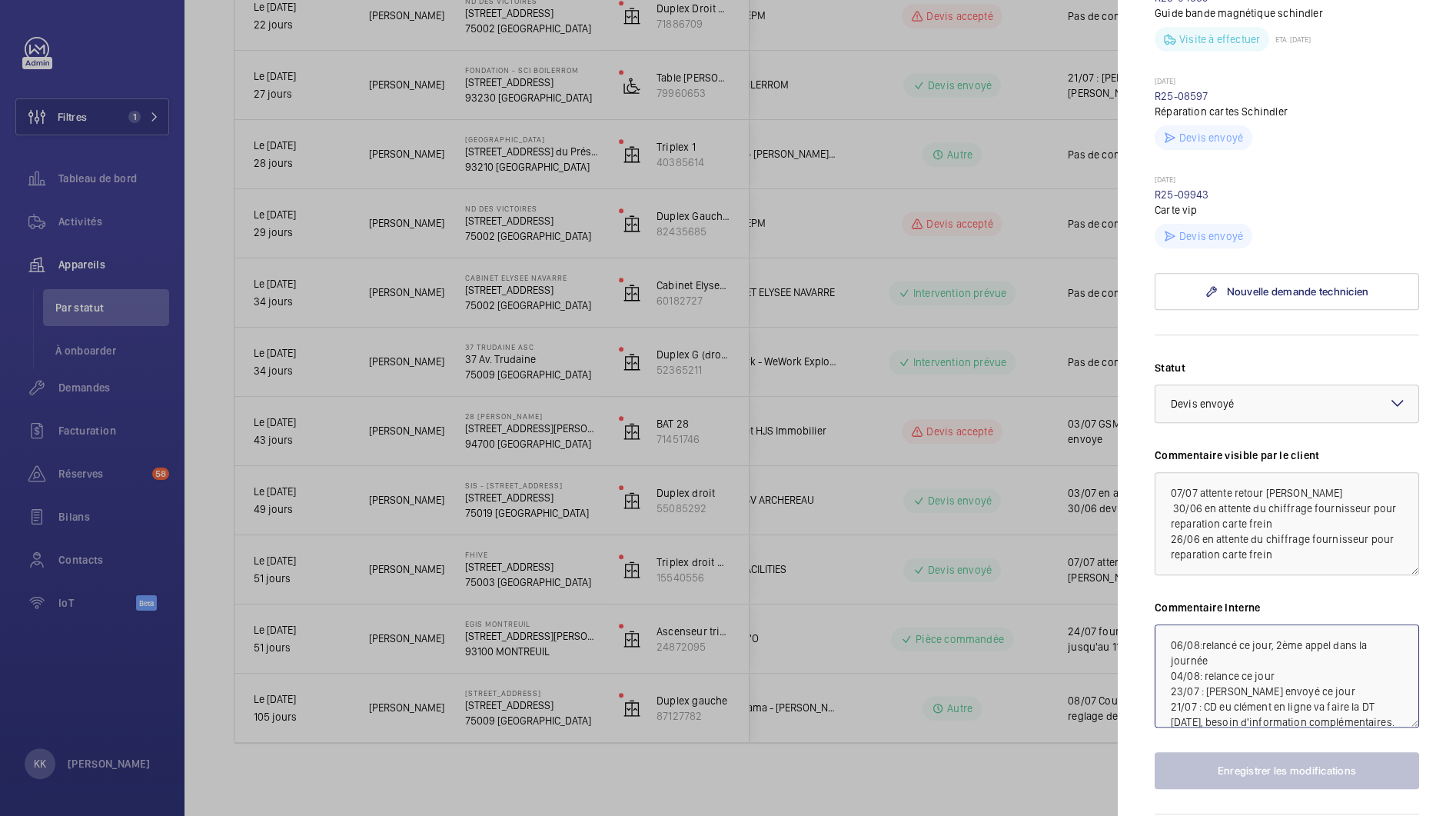
click at [1167, 641] on textarea "06/08:relancé ce jour, 2ème appel dans la journée 04/08: relance ce jour 23/07 …" at bounding box center [1287, 676] width 265 height 103
click at [1158, 193] on link "R25-09943" at bounding box center [1182, 194] width 55 height 12
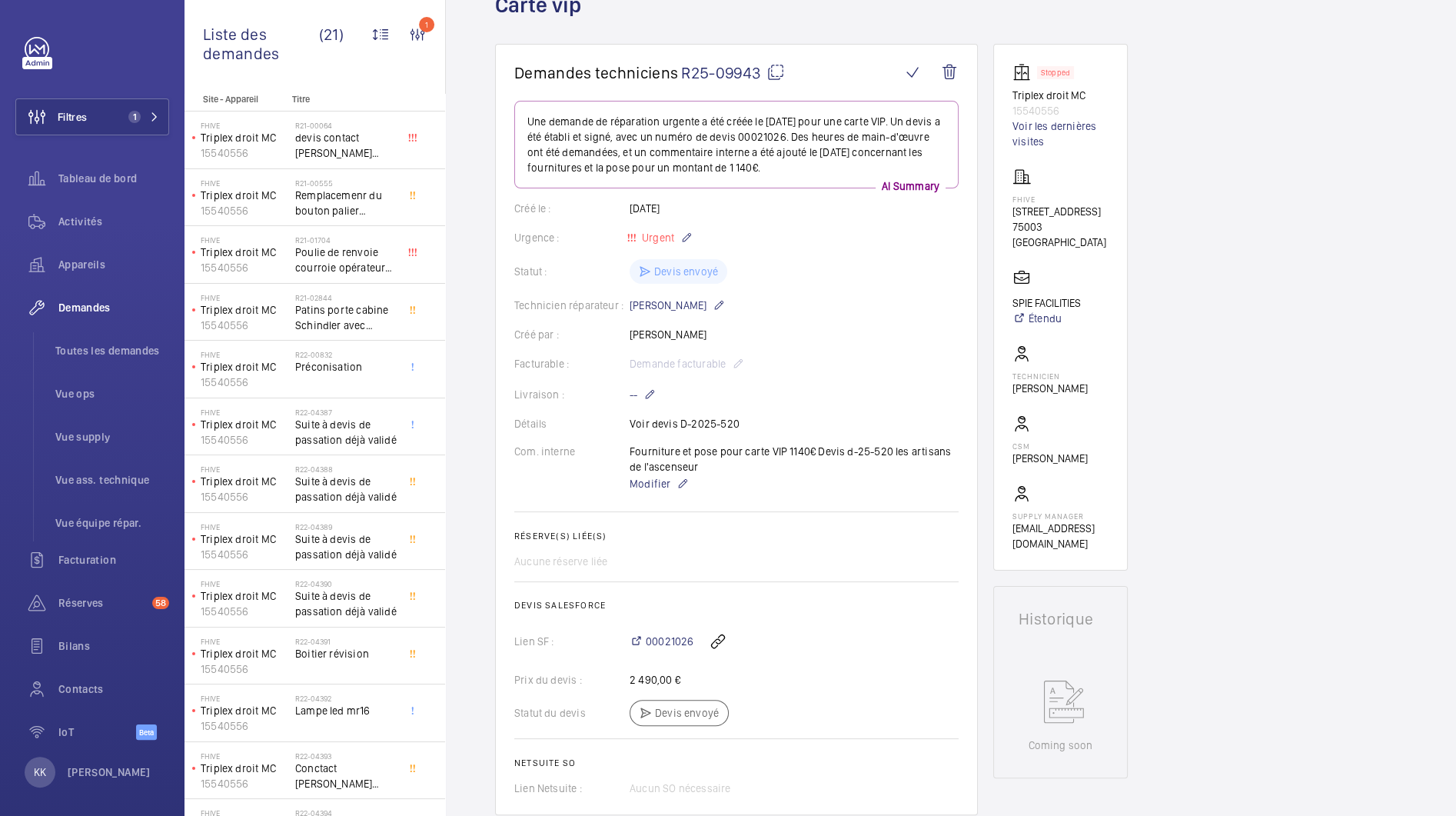
scroll to position [128, 0]
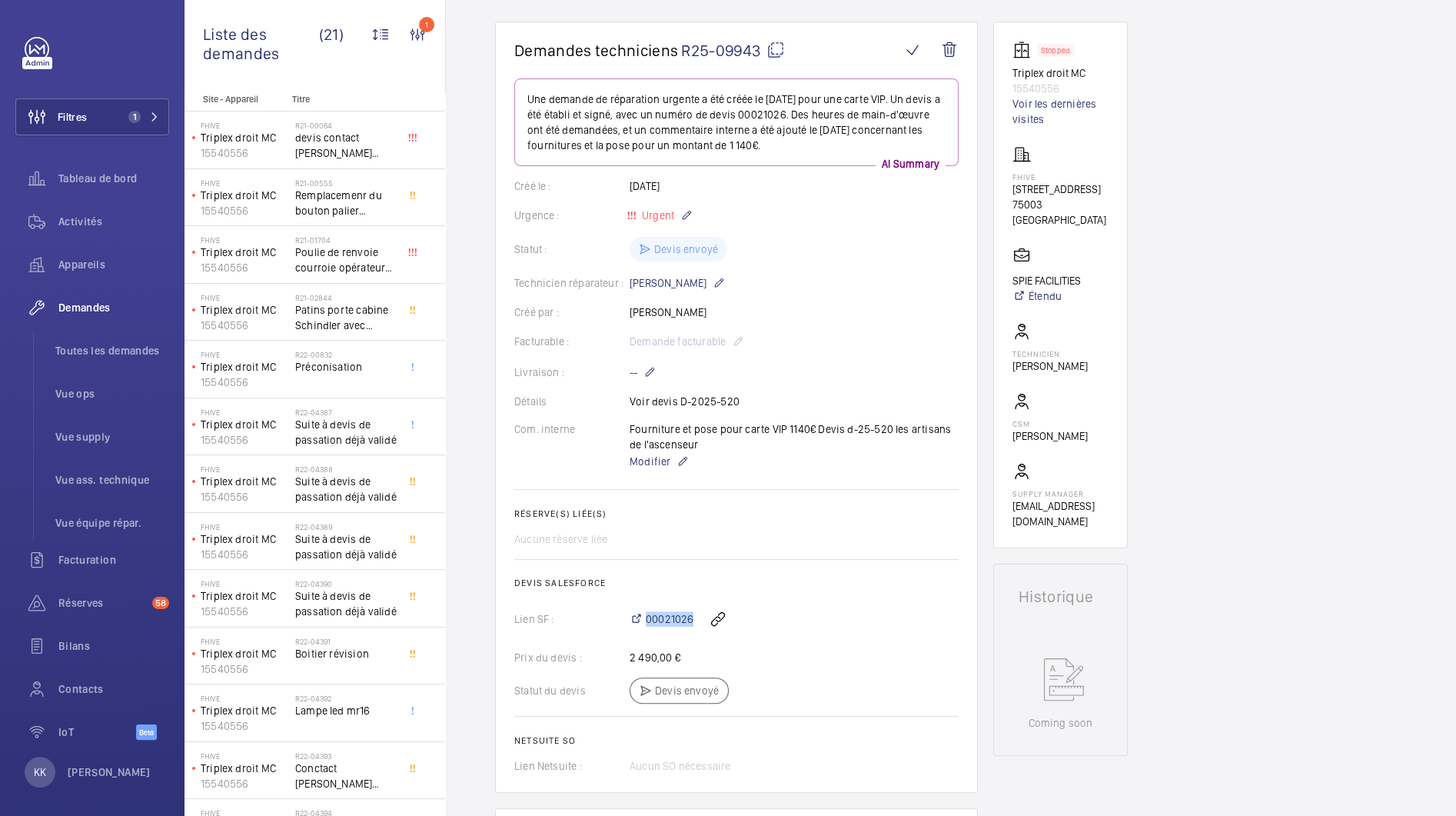
drag, startPoint x: 698, startPoint y: 624, endPoint x: 624, endPoint y: 624, distance: 74.0
click at [624, 624] on div "Lien SF : 00021026" at bounding box center [736, 619] width 444 height 37
copy div "00021026"
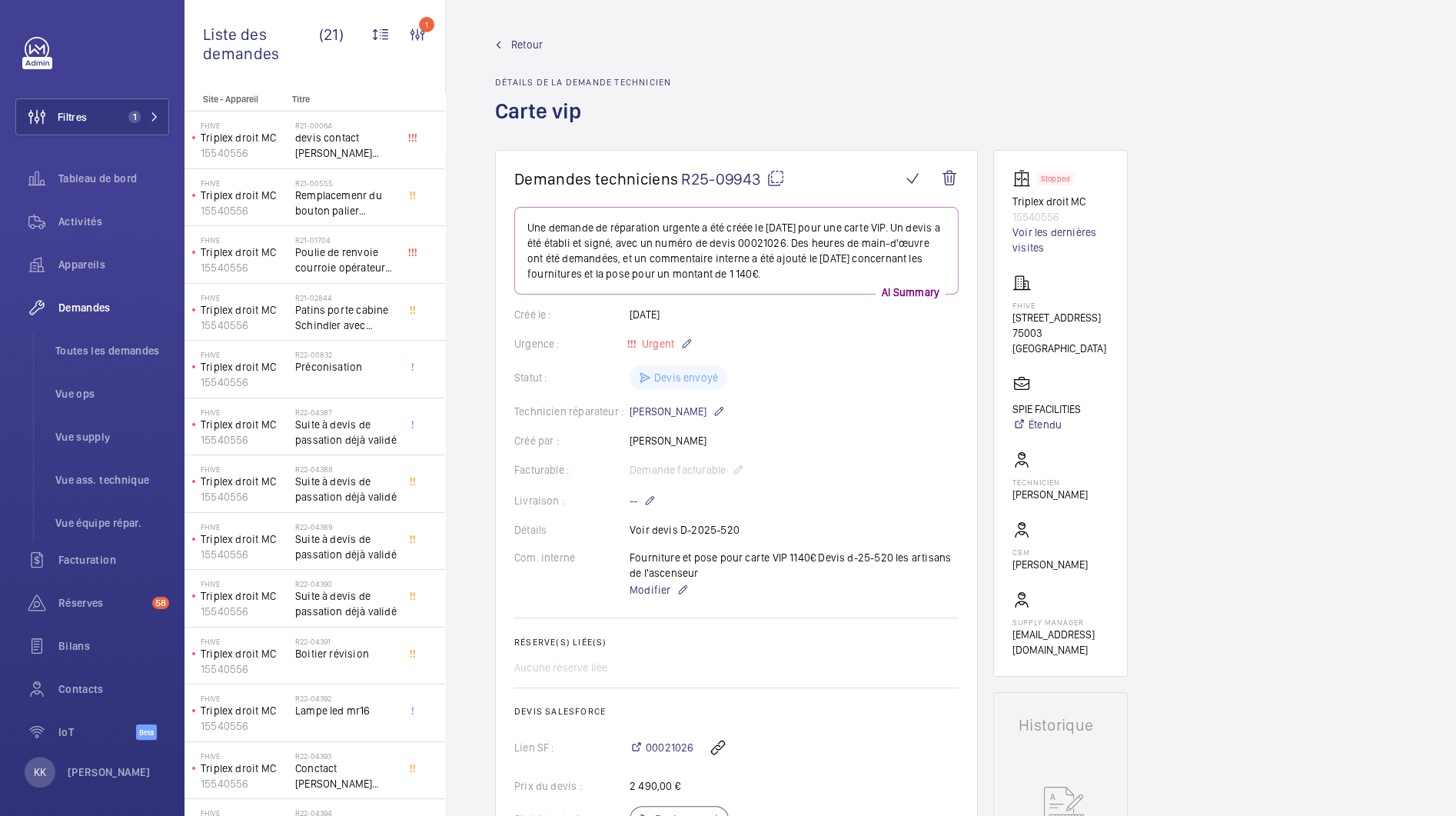
click at [521, 52] on span "Retour" at bounding box center [527, 44] width 31 height 15
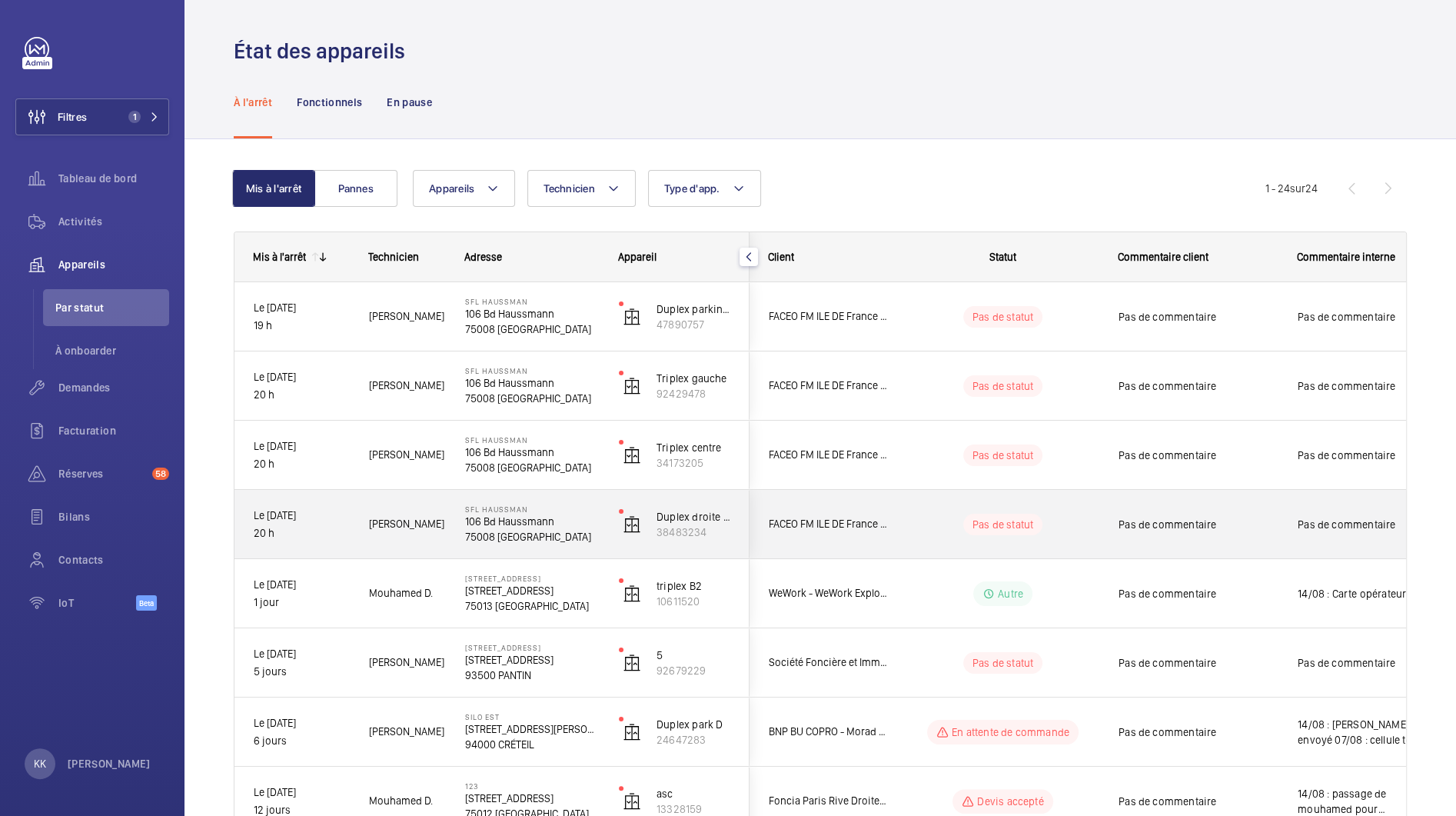
click at [471, 532] on p "75008 [GEOGRAPHIC_DATA]" at bounding box center [532, 537] width 134 height 15
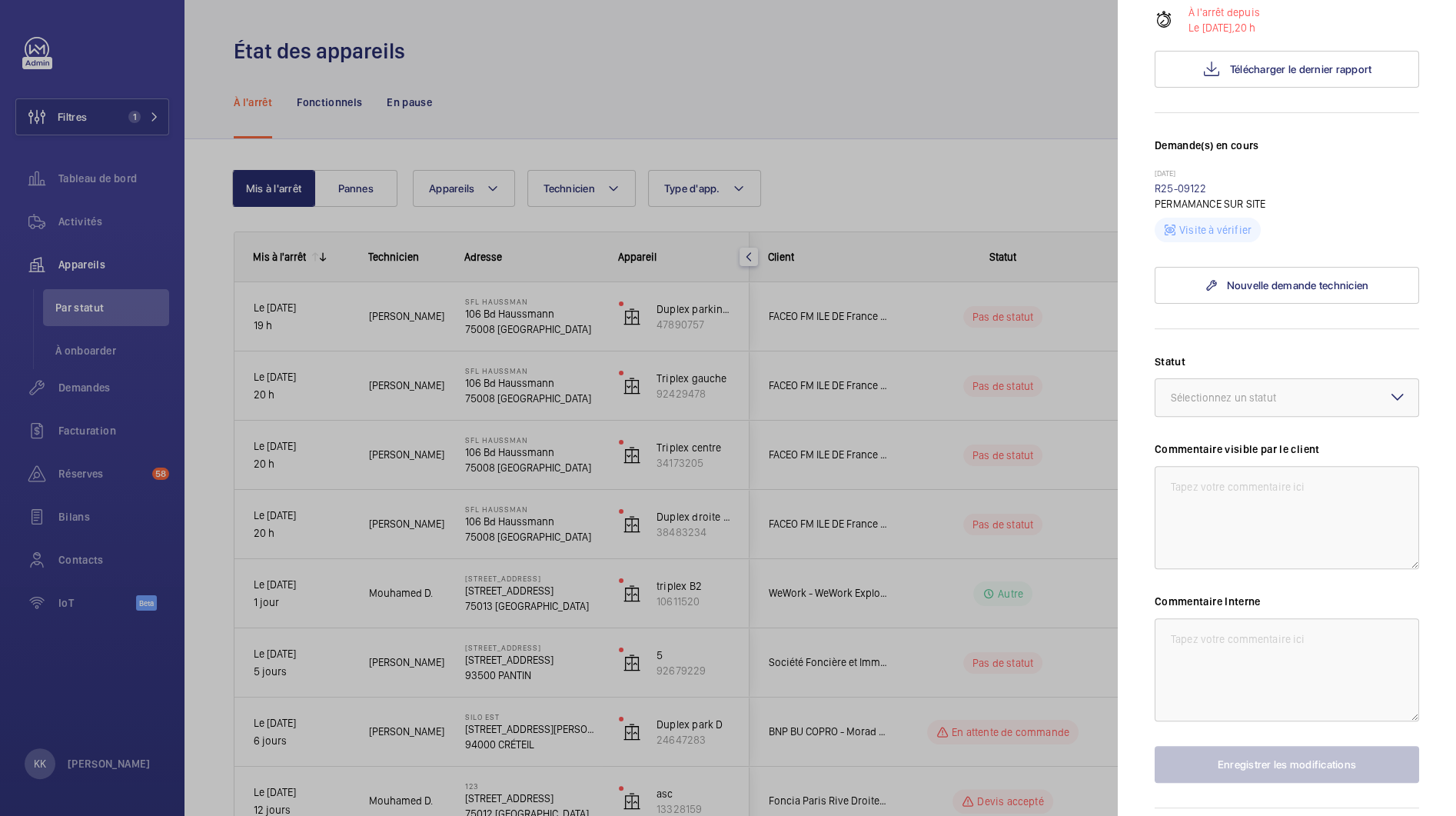
scroll to position [375, 0]
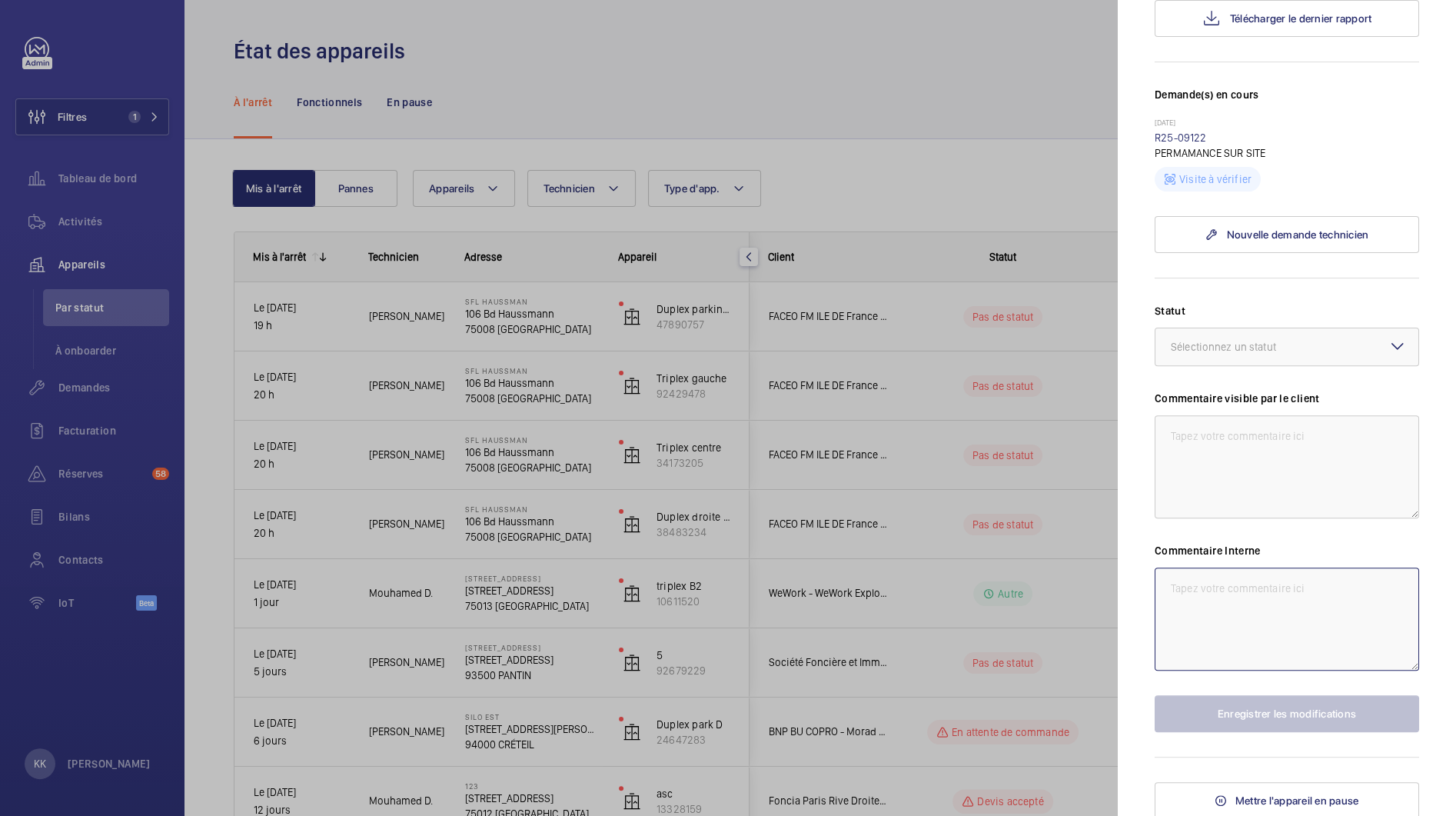
click at [1178, 626] on textarea at bounding box center [1287, 619] width 265 height 103
click at [1255, 368] on div "Statut Sélectionnez un statut Commentaire visible par le client Commentaire Int…" at bounding box center [1287, 517] width 265 height 429
click at [1254, 361] on div at bounding box center [1287, 347] width 263 height 37
click at [1223, 575] on textarea at bounding box center [1287, 619] width 265 height 103
click at [1226, 331] on div at bounding box center [1287, 347] width 263 height 37
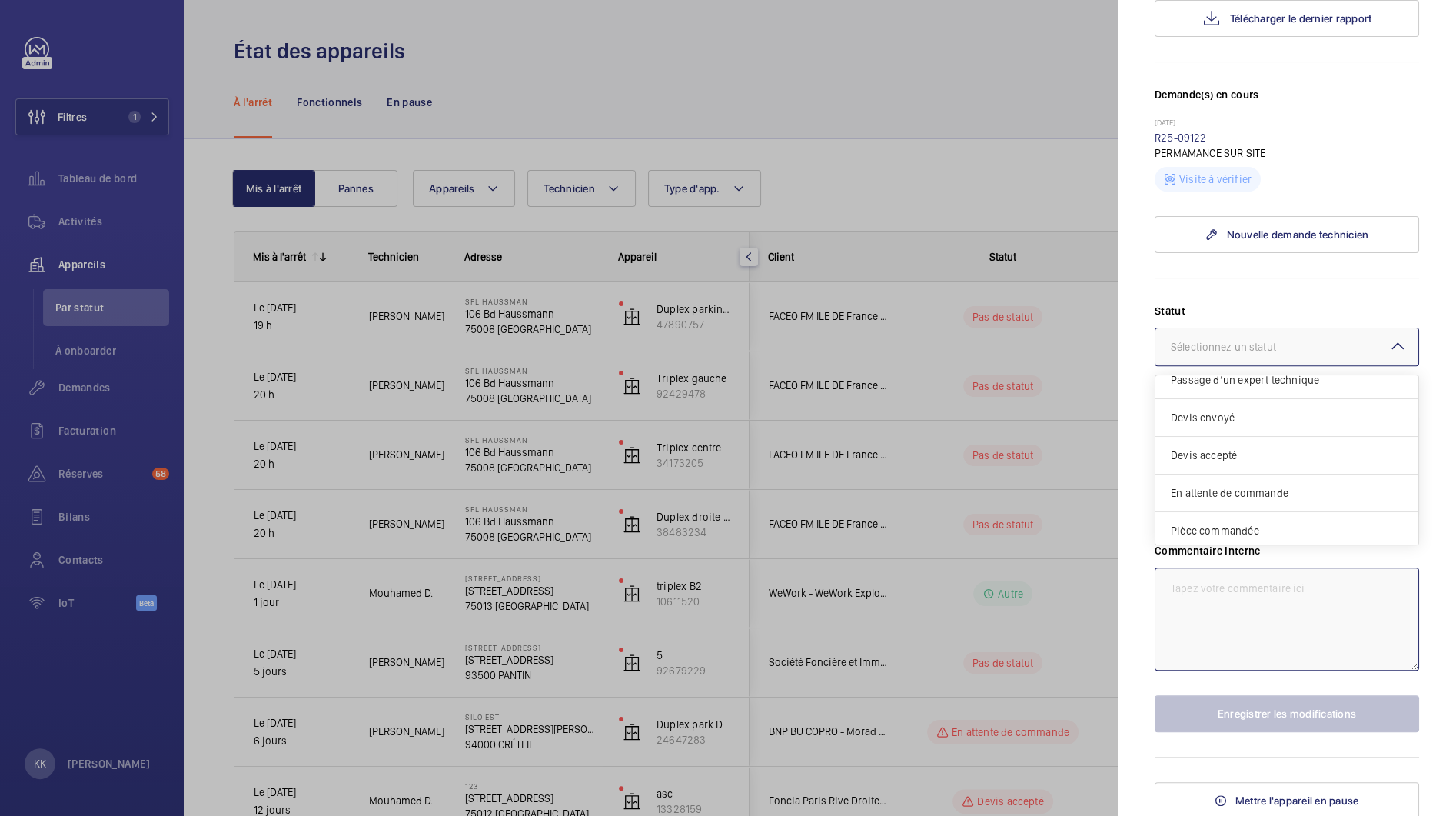
scroll to position [0, 0]
click at [820, 211] on div at bounding box center [728, 408] width 1456 height 816
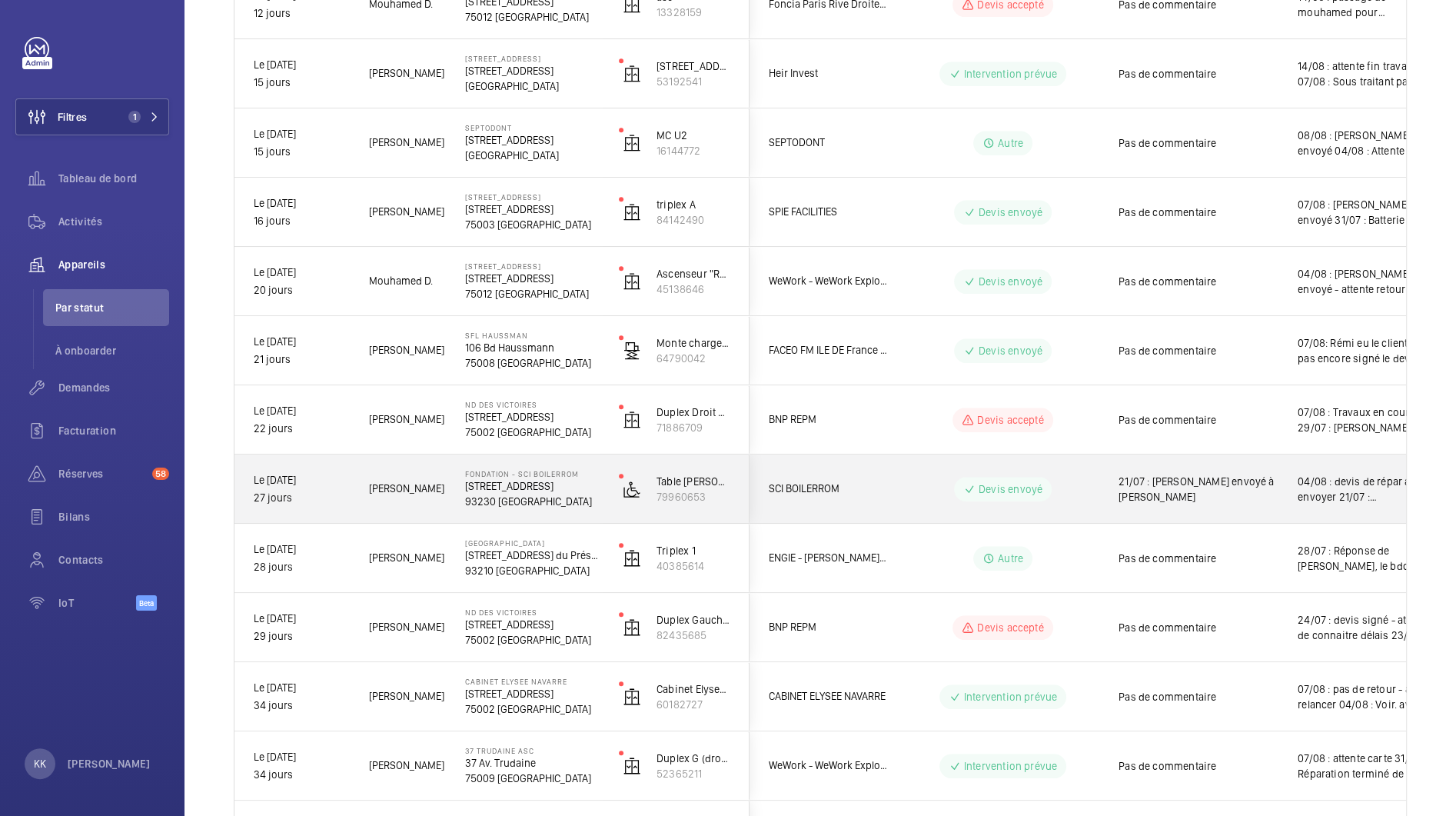
scroll to position [787, 0]
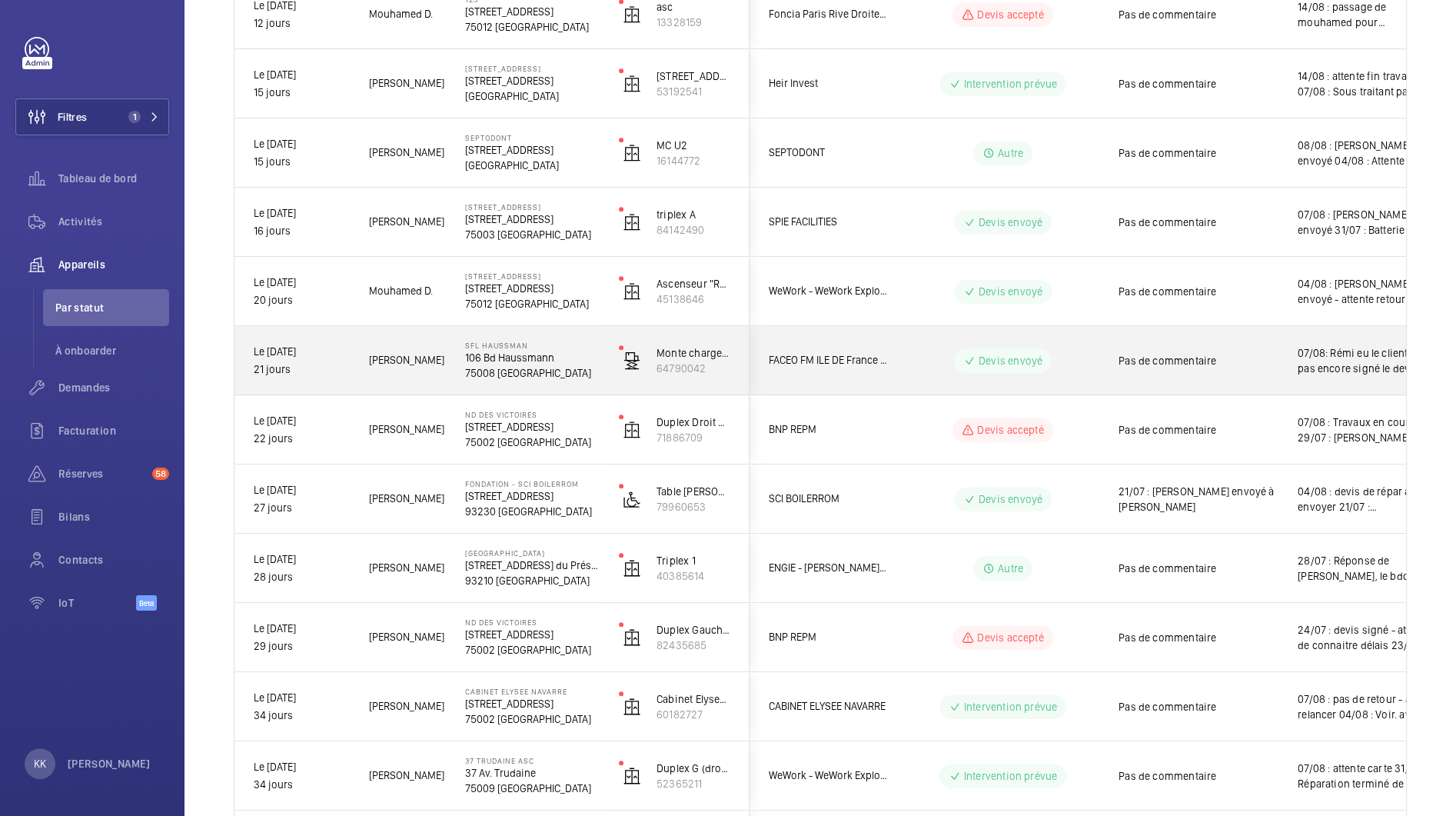
click at [511, 370] on p "75008 [GEOGRAPHIC_DATA]" at bounding box center [532, 373] width 134 height 15
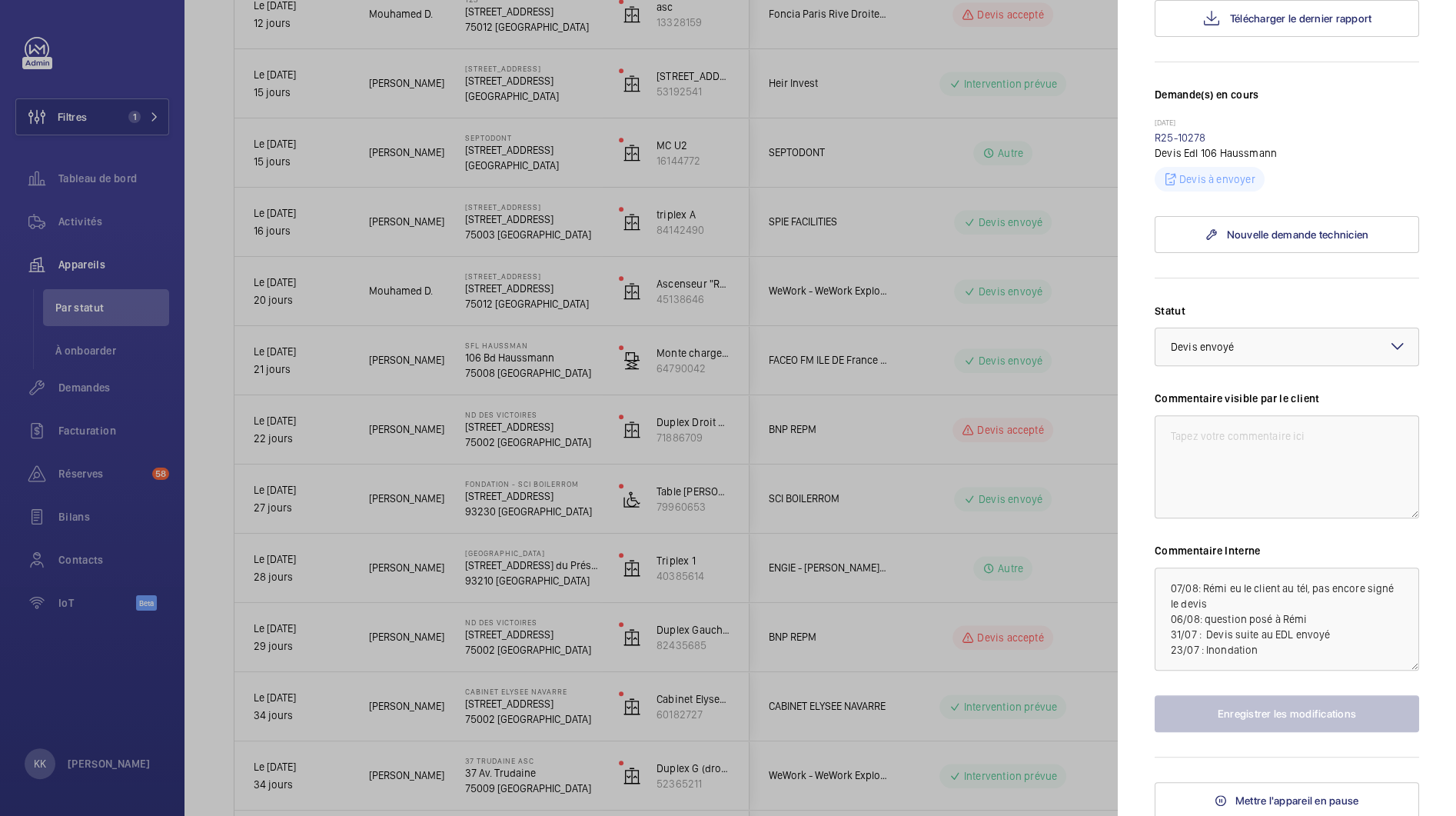
scroll to position [0, 0]
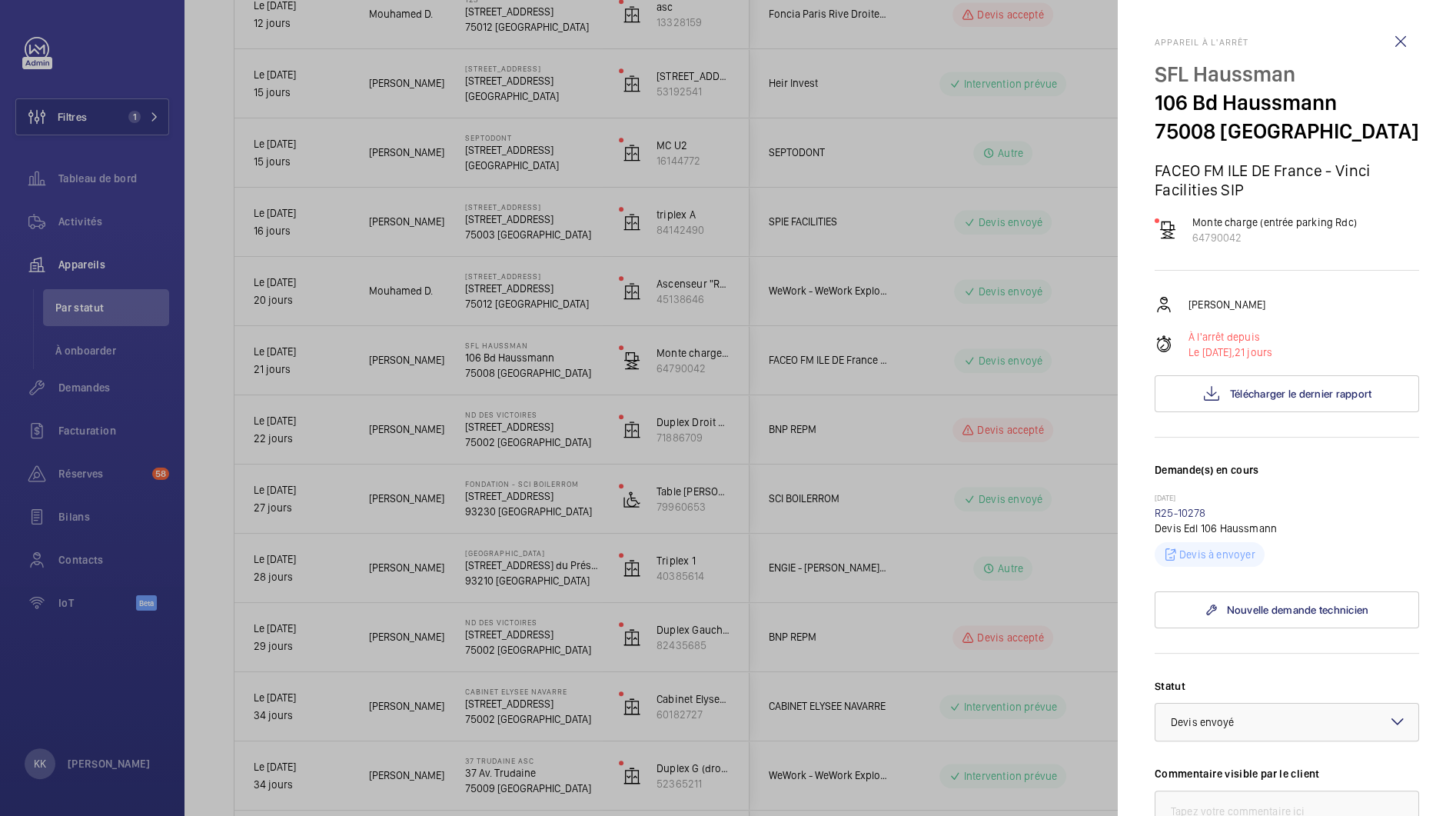
click at [556, 305] on div at bounding box center [728, 408] width 1456 height 816
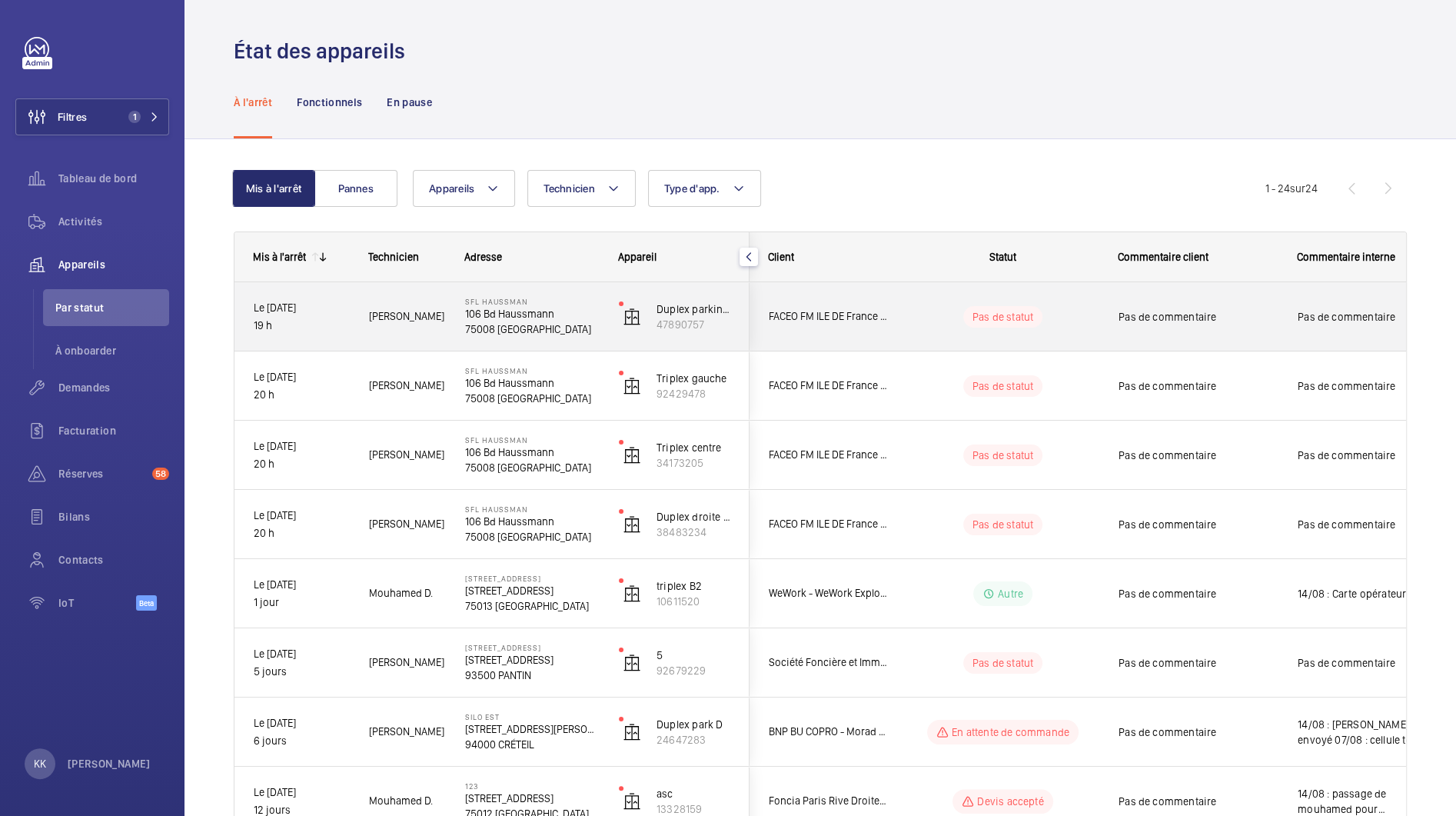
click at [547, 321] on p "75008 [GEOGRAPHIC_DATA]" at bounding box center [532, 328] width 134 height 15
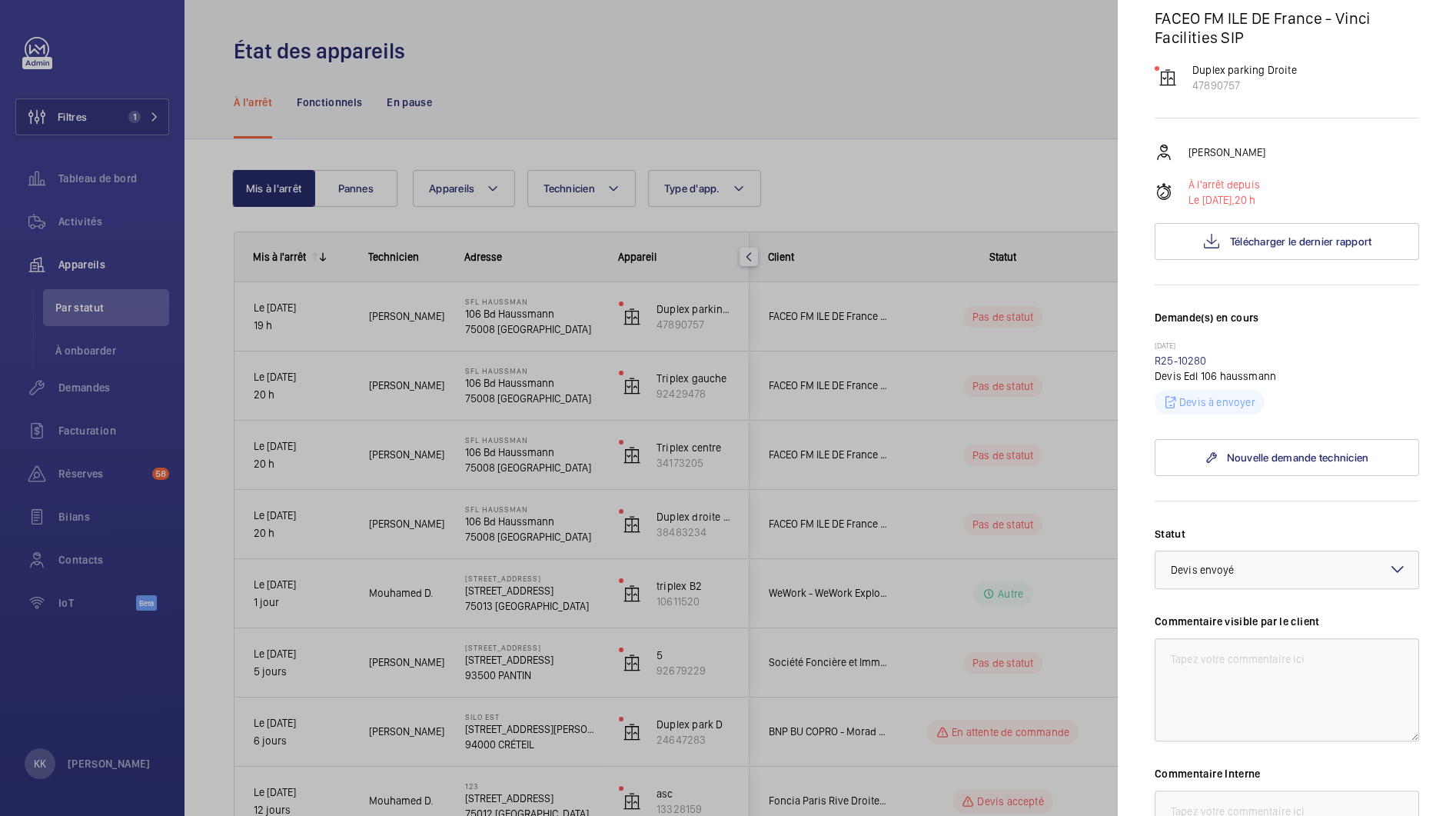
scroll to position [172, 0]
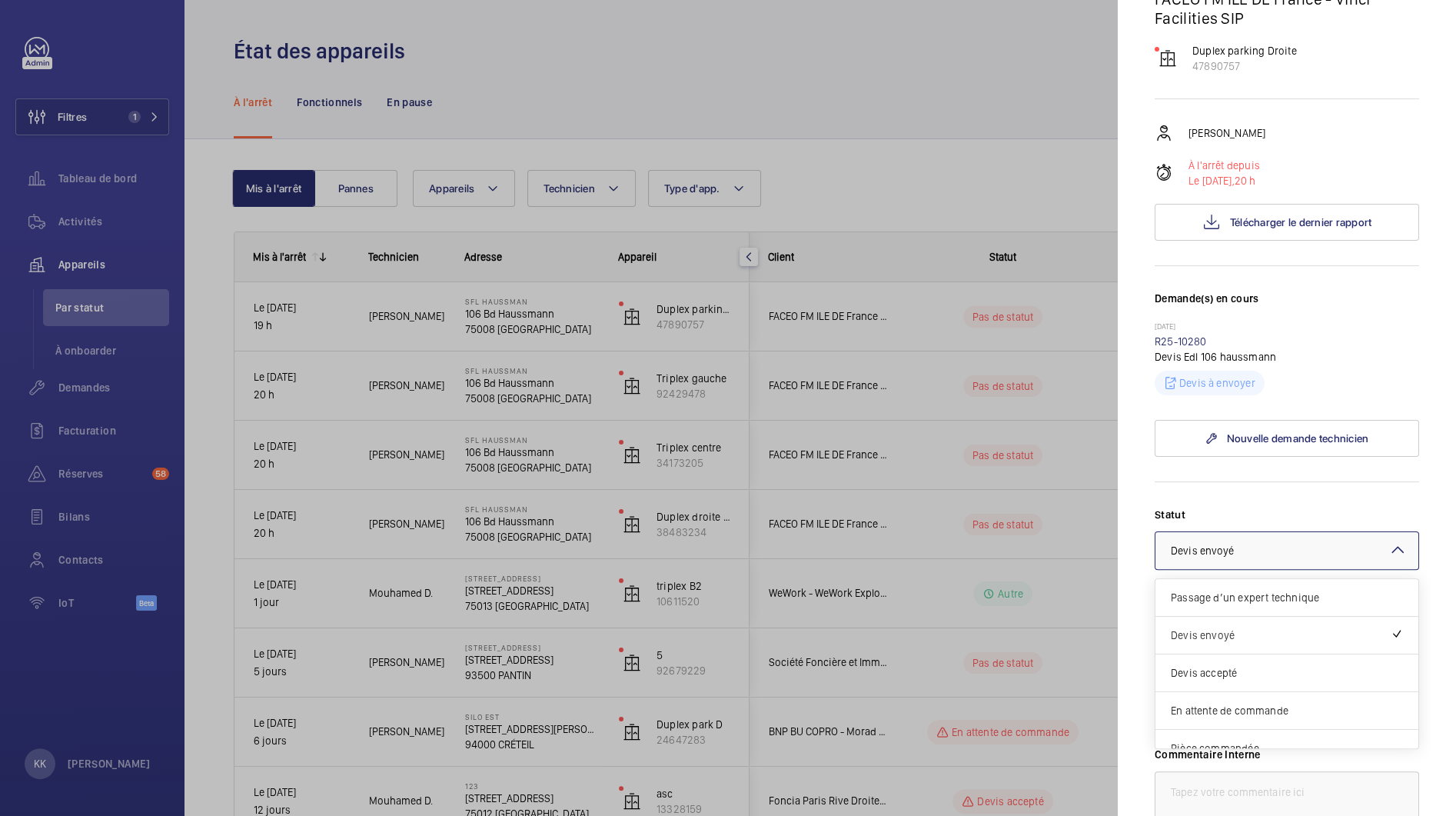
click at [1219, 550] on span "Devis envoyé" at bounding box center [1202, 550] width 64 height 12
click at [1137, 572] on mat-sidenav "Appareil à l'arrêt SFL Haussman 106 Bd Haussmann 75008 PARIS FACEO FM ILE DE Fr…" at bounding box center [1287, 408] width 338 height 816
click at [428, 418] on div at bounding box center [728, 408] width 1456 height 816
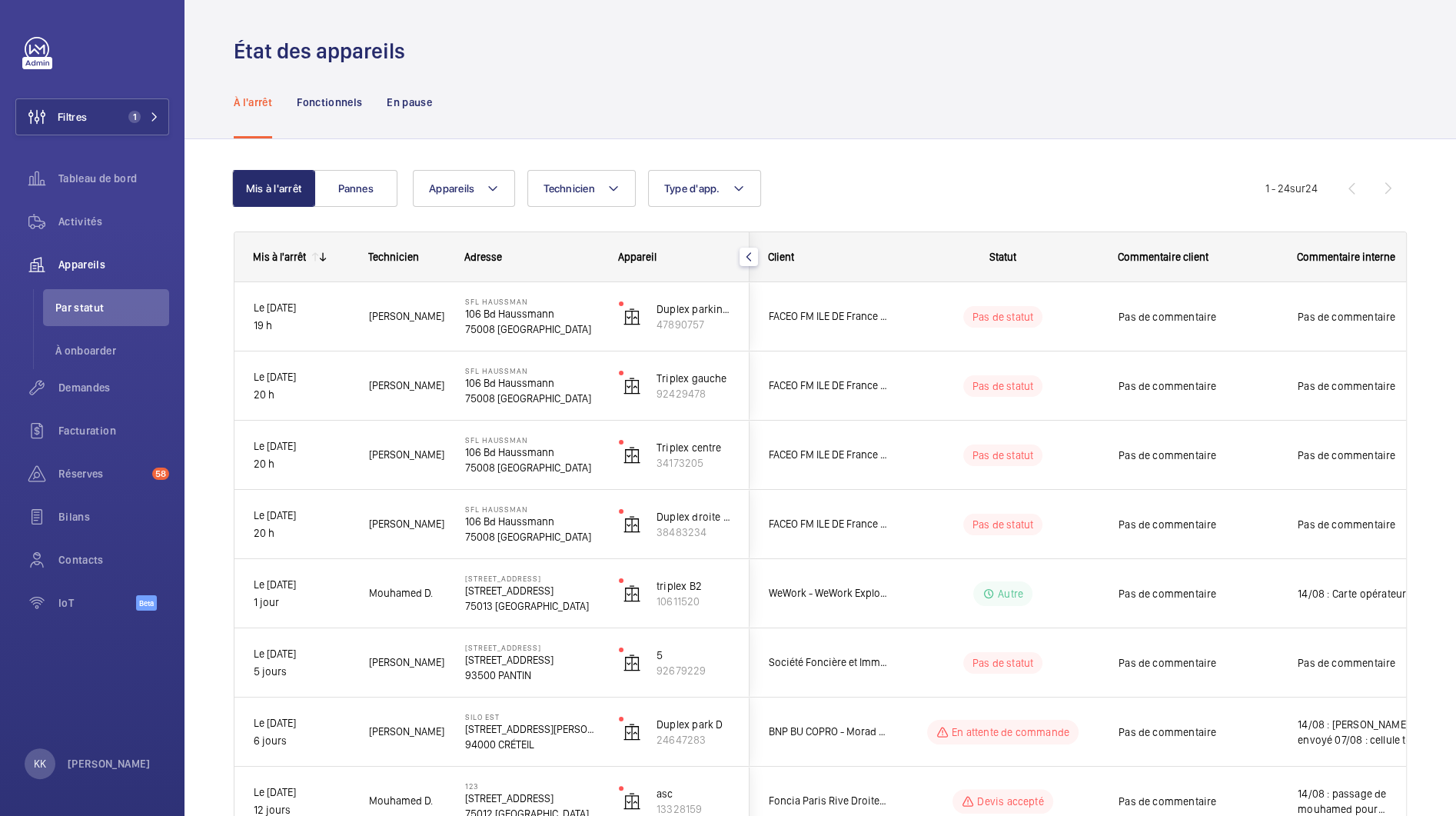
scroll to position [0, 0]
click at [499, 383] on mat-sidenav-container "Filtres 1 Tableau de bord Activités Appareils Par statut À onboarder Demandes F…" at bounding box center [728, 408] width 1456 height 816
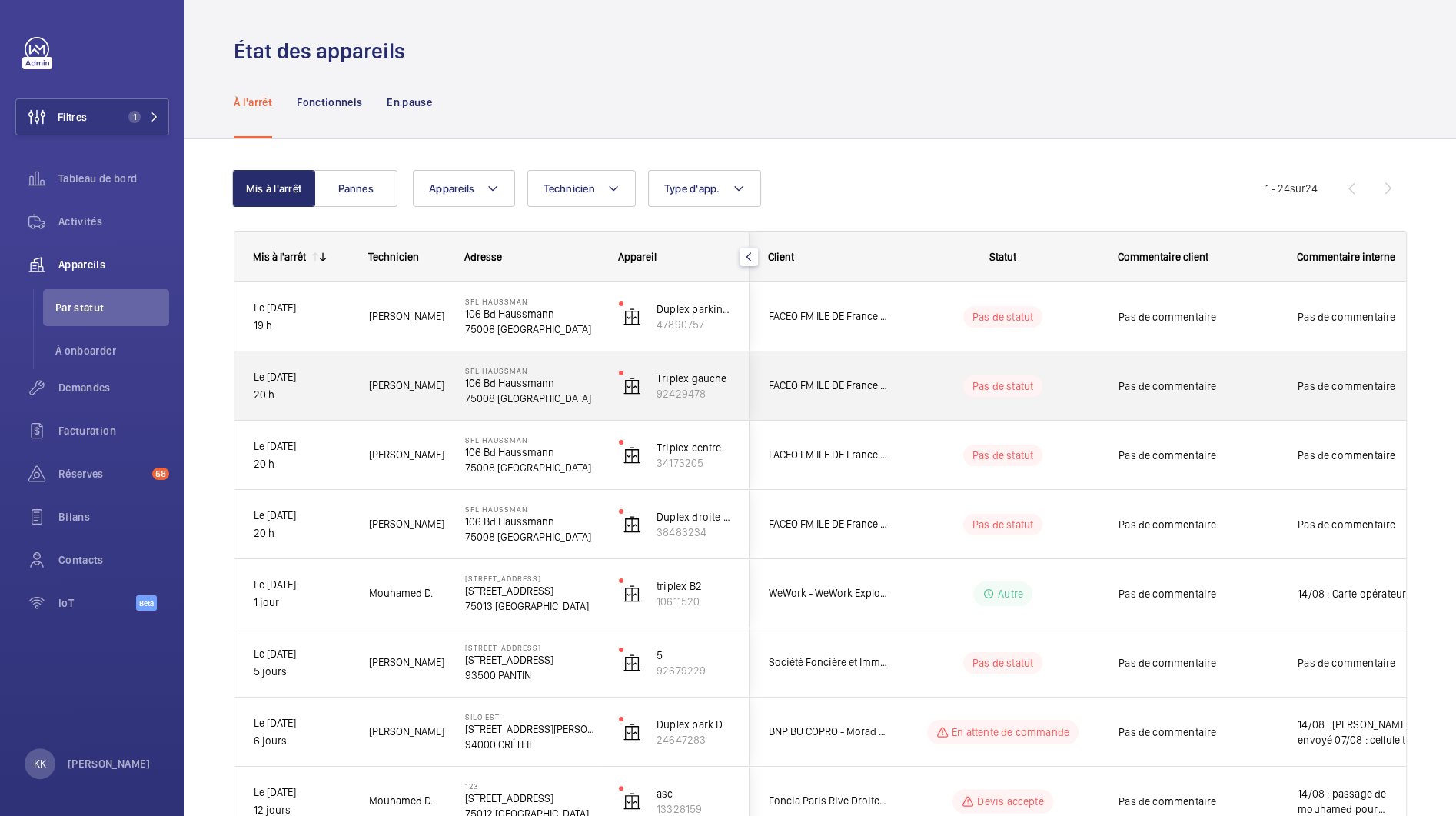
click at [514, 383] on p "106 Bd Haussmann" at bounding box center [532, 383] width 134 height 15
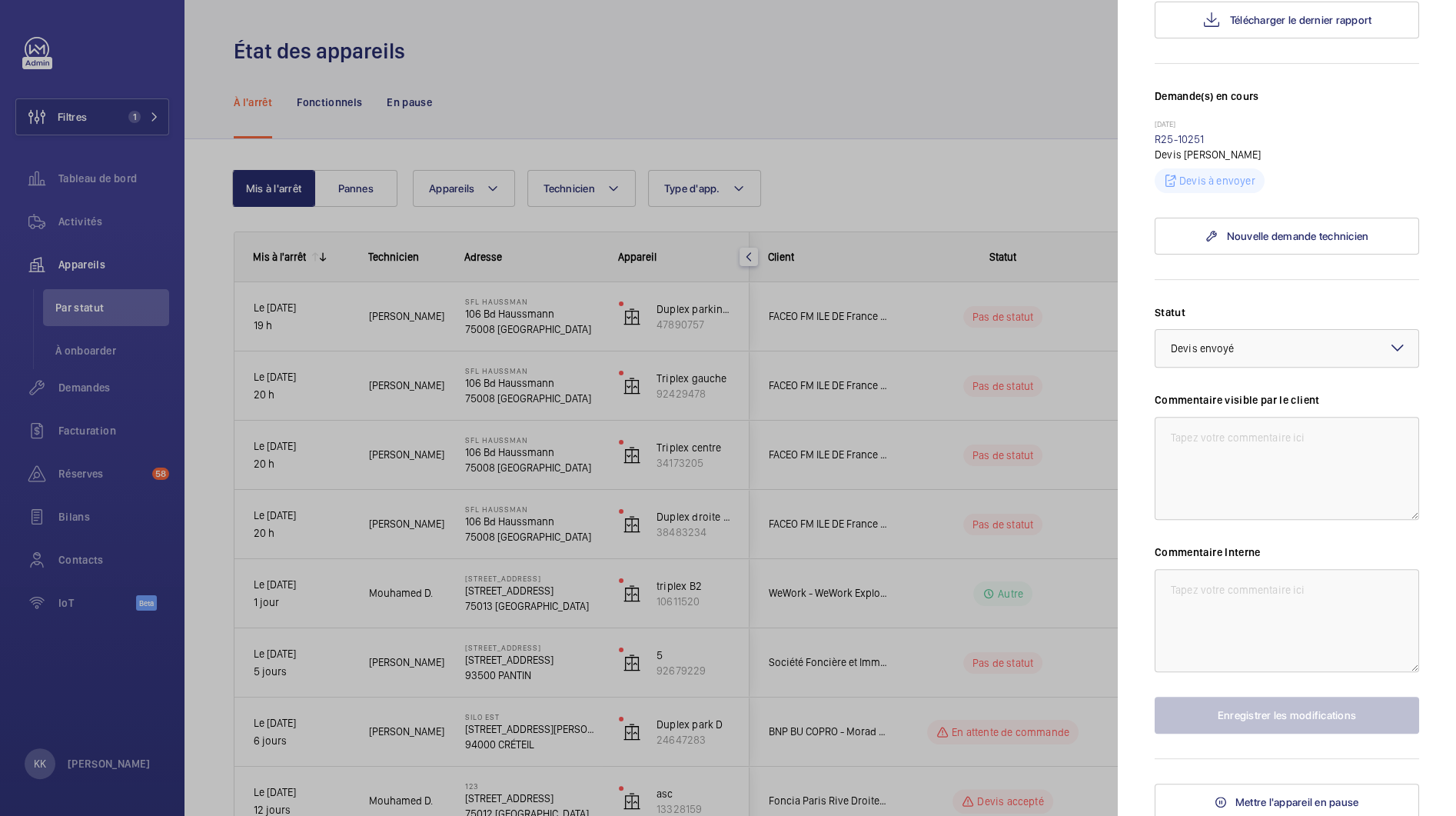
scroll to position [375, 0]
click at [1242, 592] on textarea at bounding box center [1287, 619] width 265 height 103
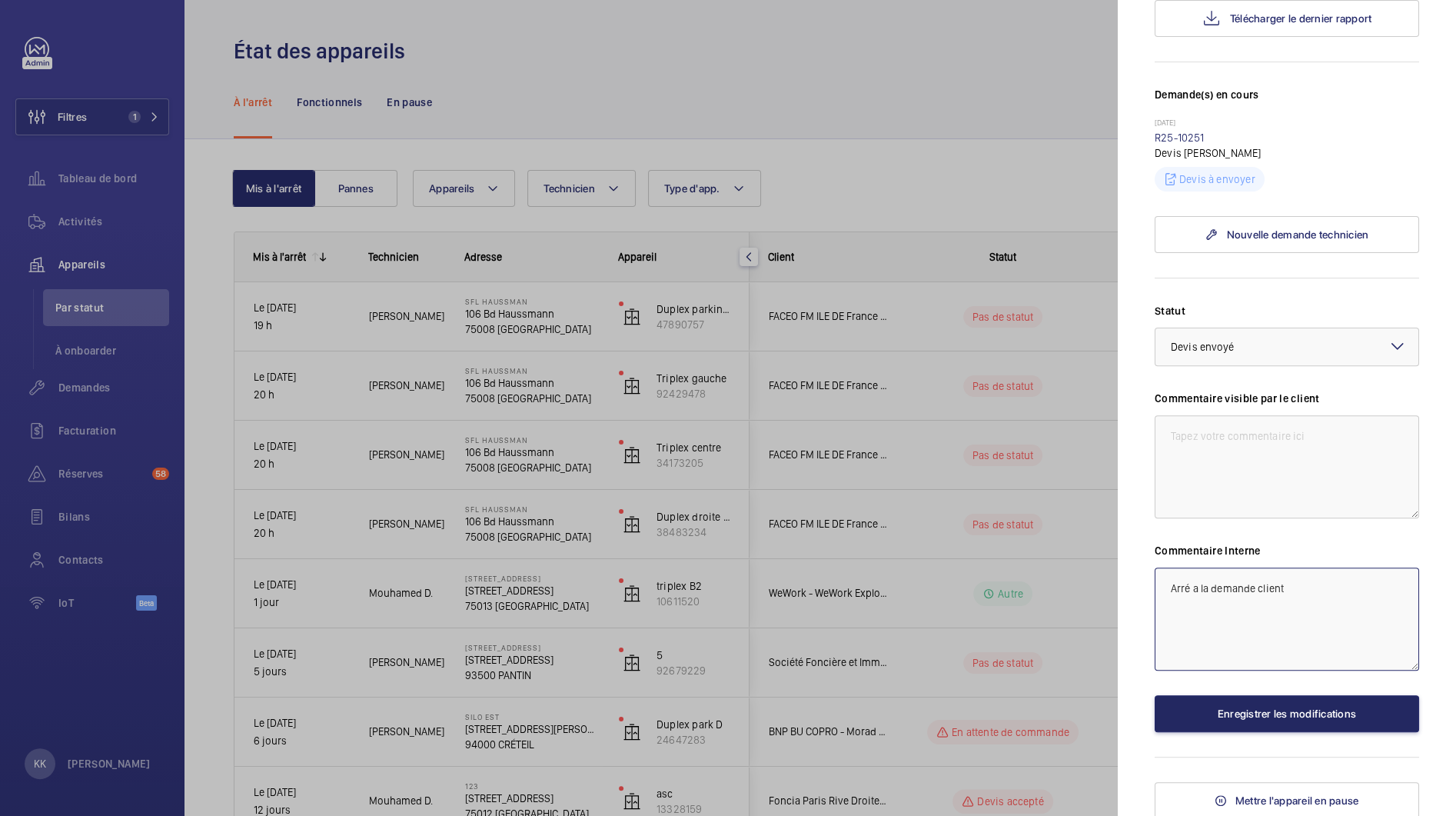
type textarea "Arré a la demande client"
click at [1290, 716] on button "Enregistrer les modifications" at bounding box center [1287, 714] width 265 height 37
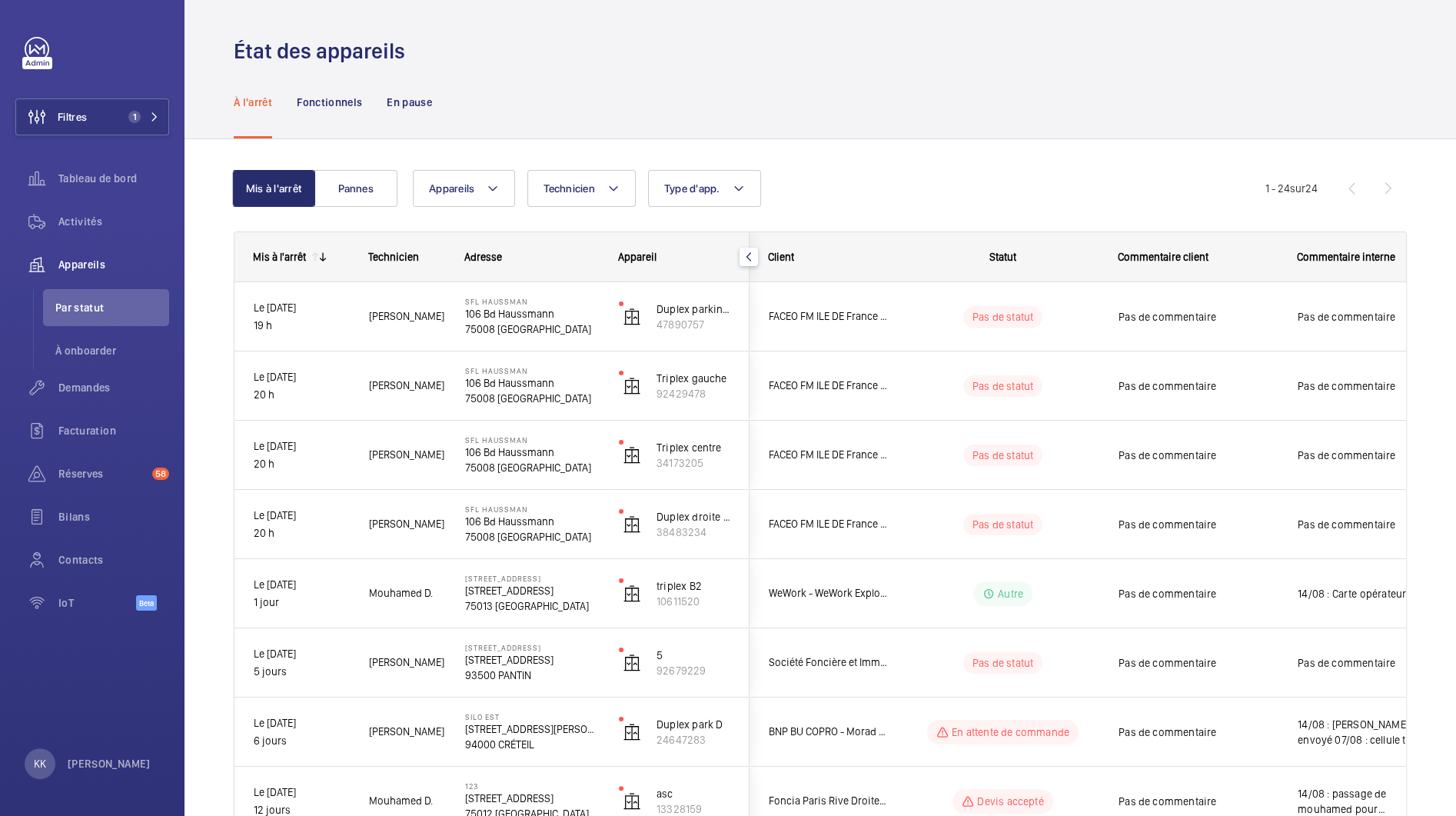
scroll to position [0, 0]
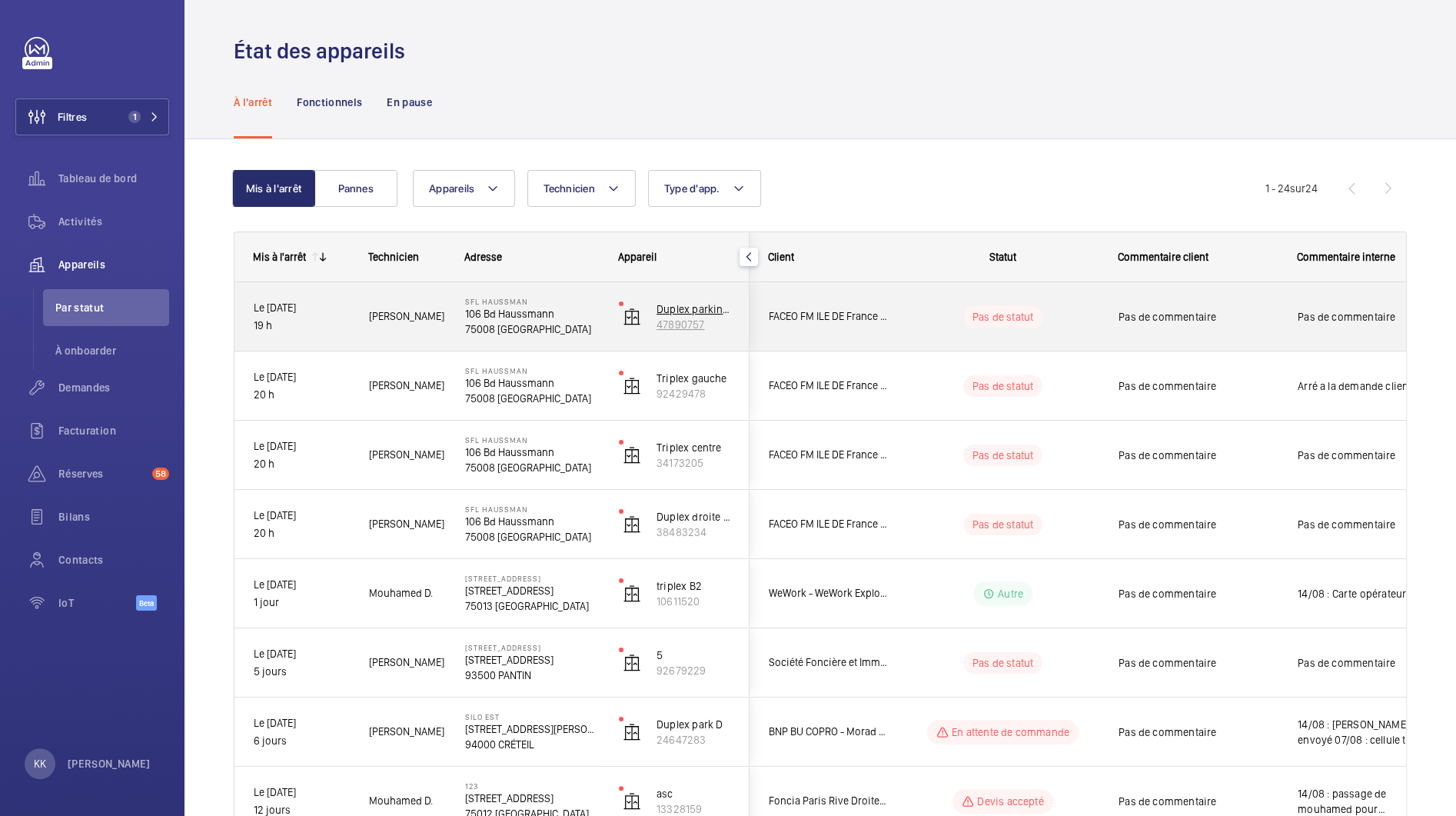
click at [640, 319] on wm-front-device-cell "Duplex parking Droite 47890757" at bounding box center [674, 317] width 111 height 39
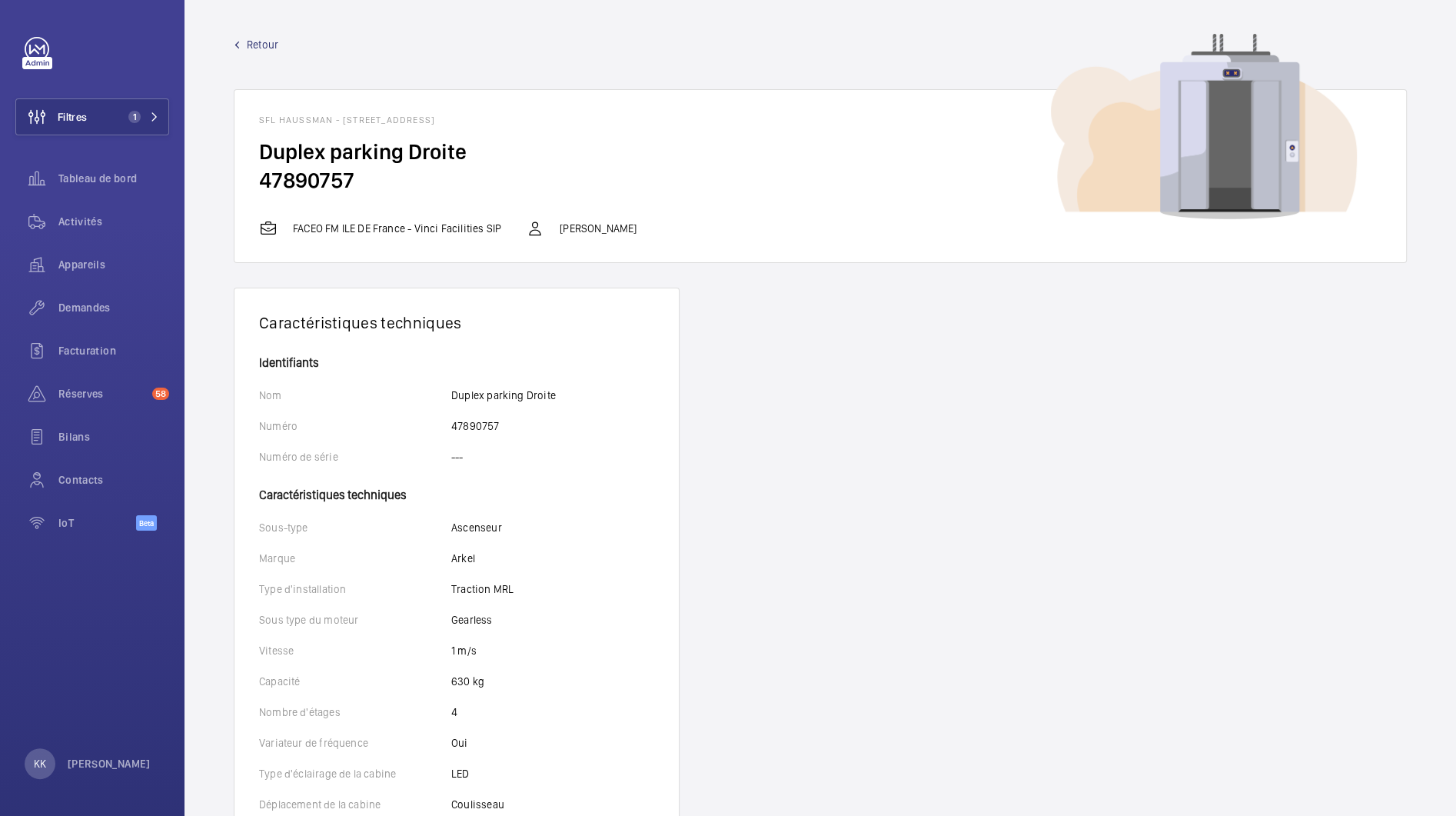
click at [242, 44] on link "Retour" at bounding box center [820, 44] width 1173 height 15
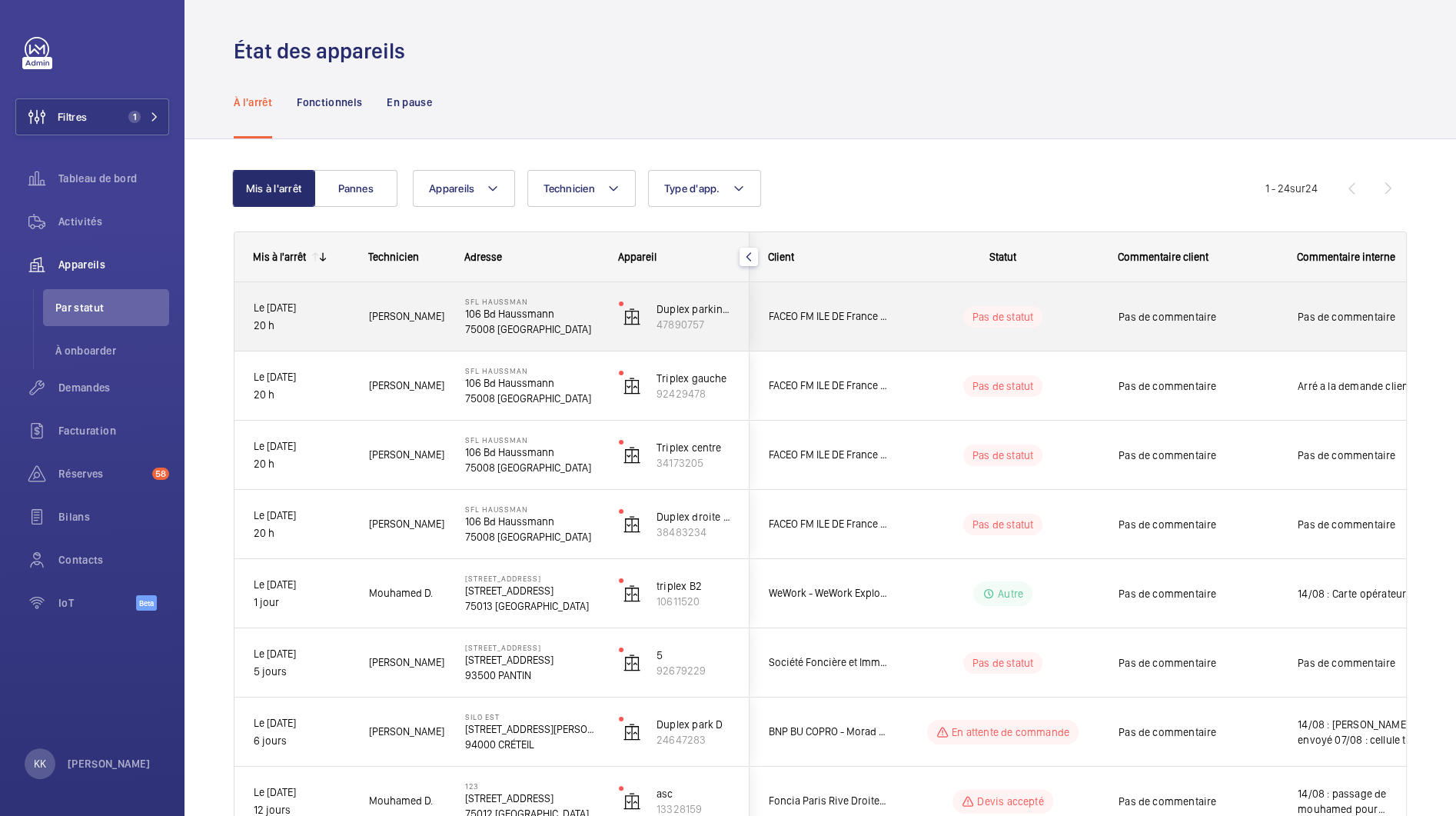
click at [514, 313] on p "106 Bd Haussmann" at bounding box center [532, 313] width 134 height 15
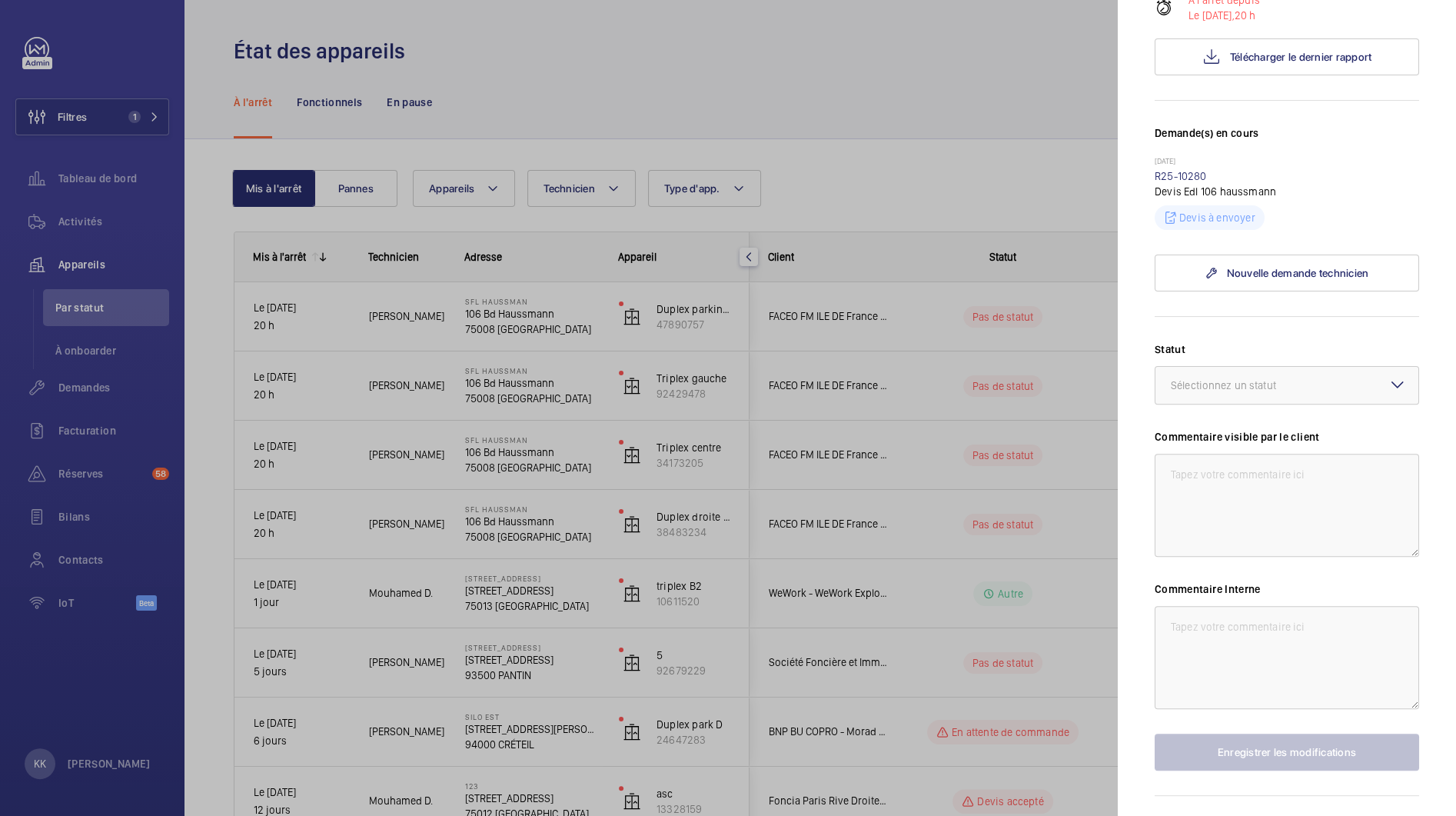
scroll to position [375, 0]
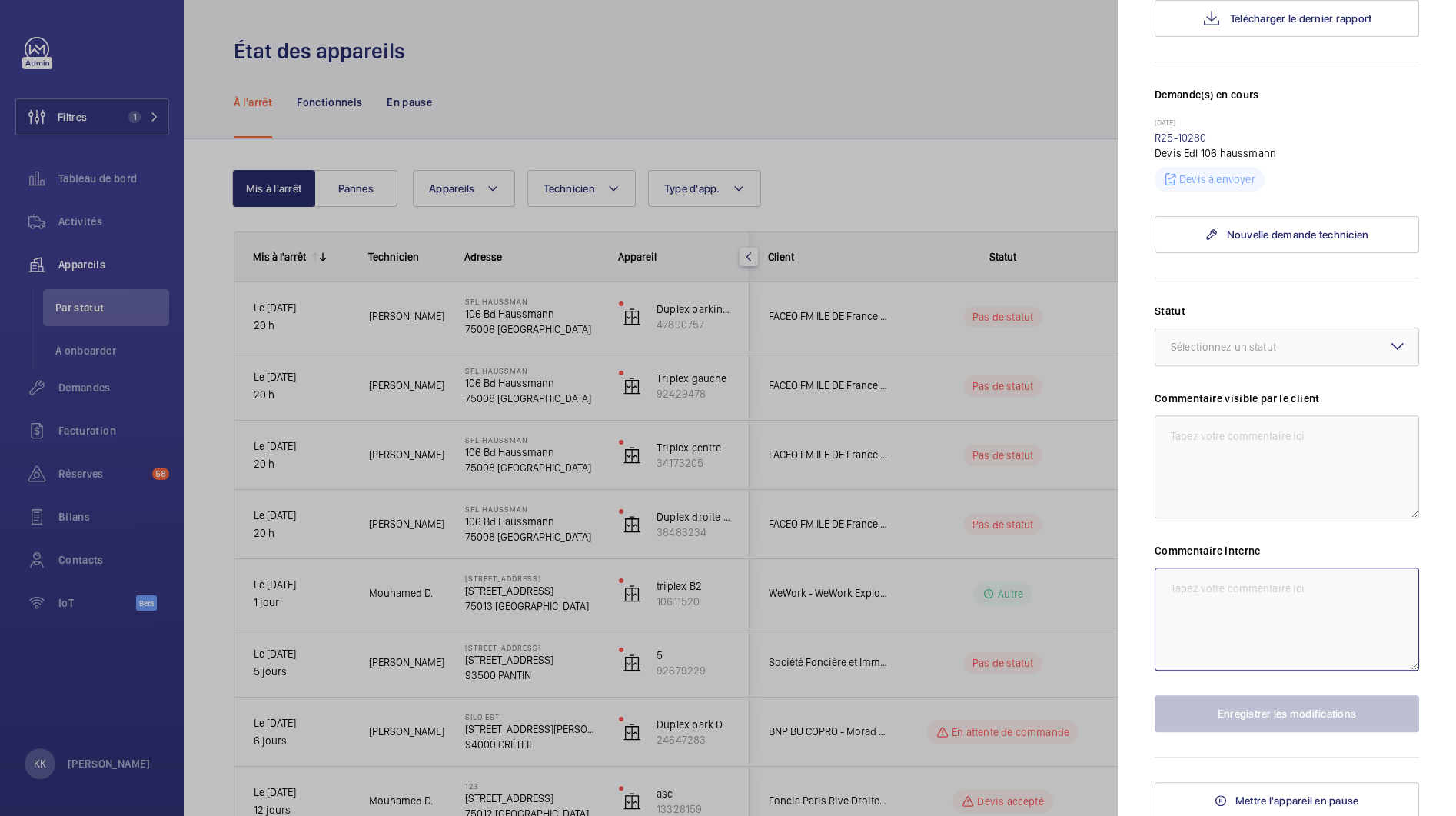
click at [1245, 604] on textarea at bounding box center [1287, 619] width 265 height 103
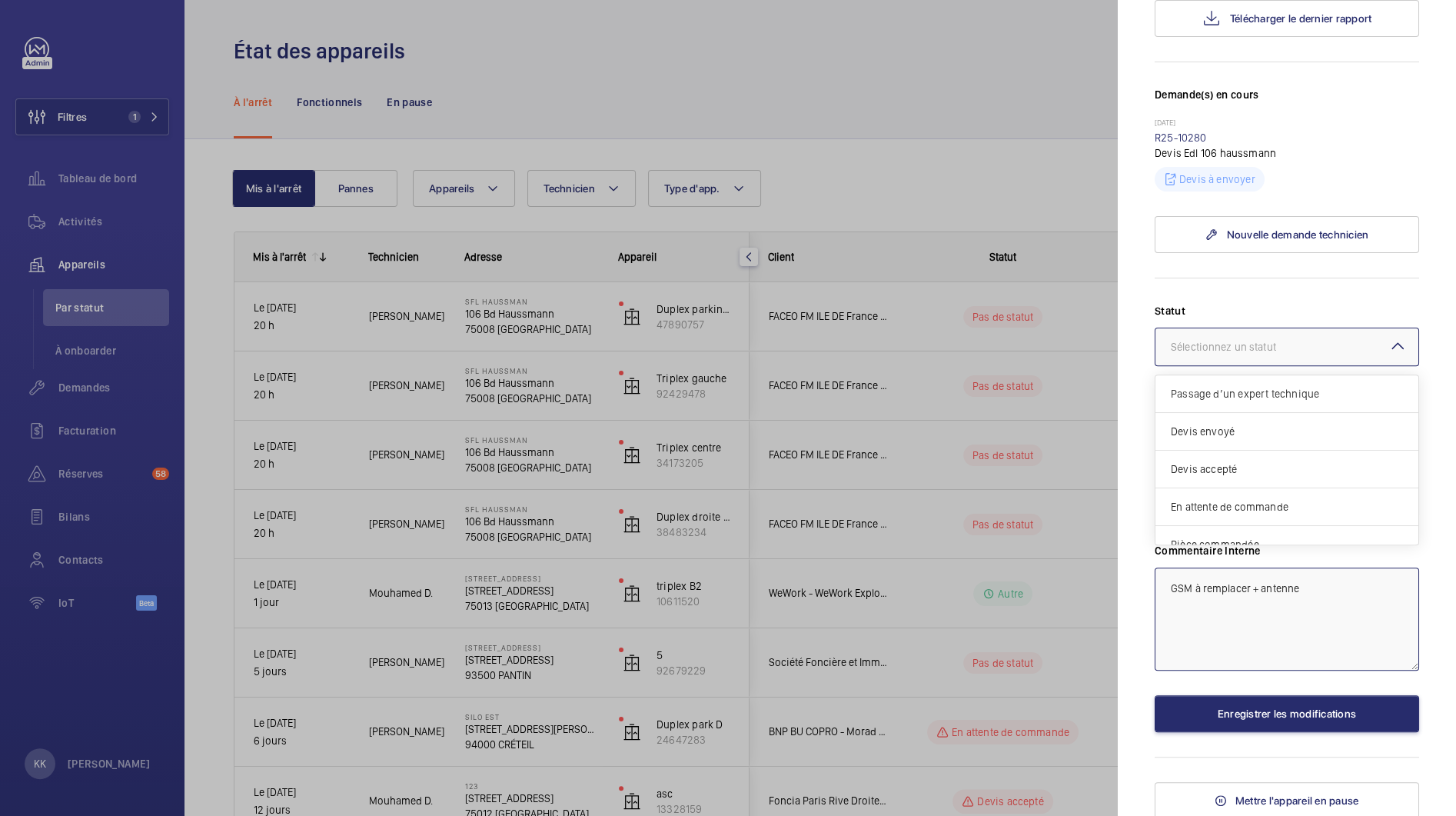
click at [1258, 328] on div at bounding box center [1287, 347] width 263 height 37
click at [1225, 427] on span "Devis envoyé" at bounding box center [1287, 431] width 232 height 15
click at [1165, 575] on textarea "GSM à remplacer + antenne" at bounding box center [1287, 619] width 265 height 103
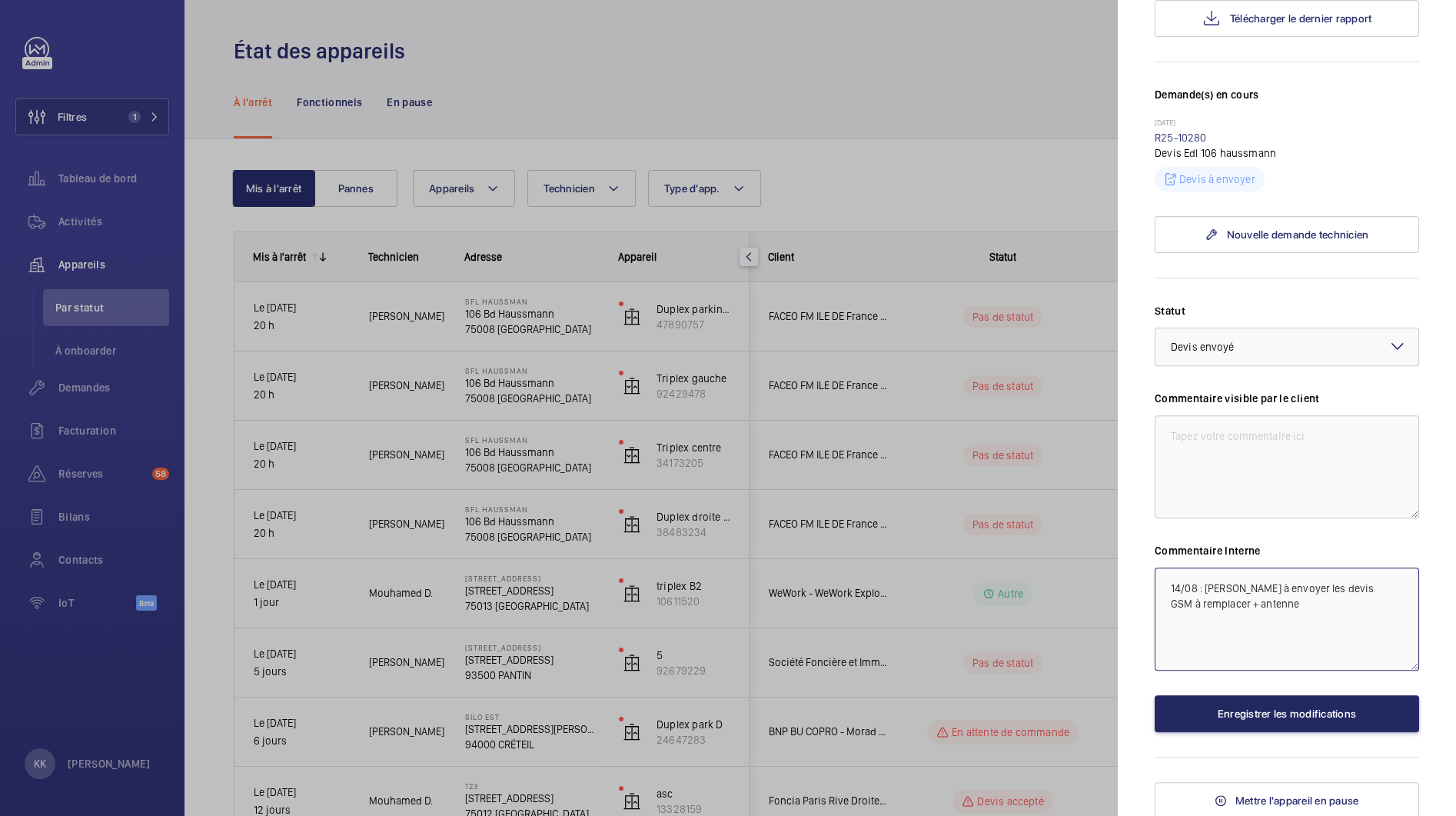
type textarea "14/08 : [PERSON_NAME] à envoyer les devis GSM à remplacer + antenne"
click at [1218, 720] on button "Enregistrer les modifications" at bounding box center [1287, 714] width 265 height 37
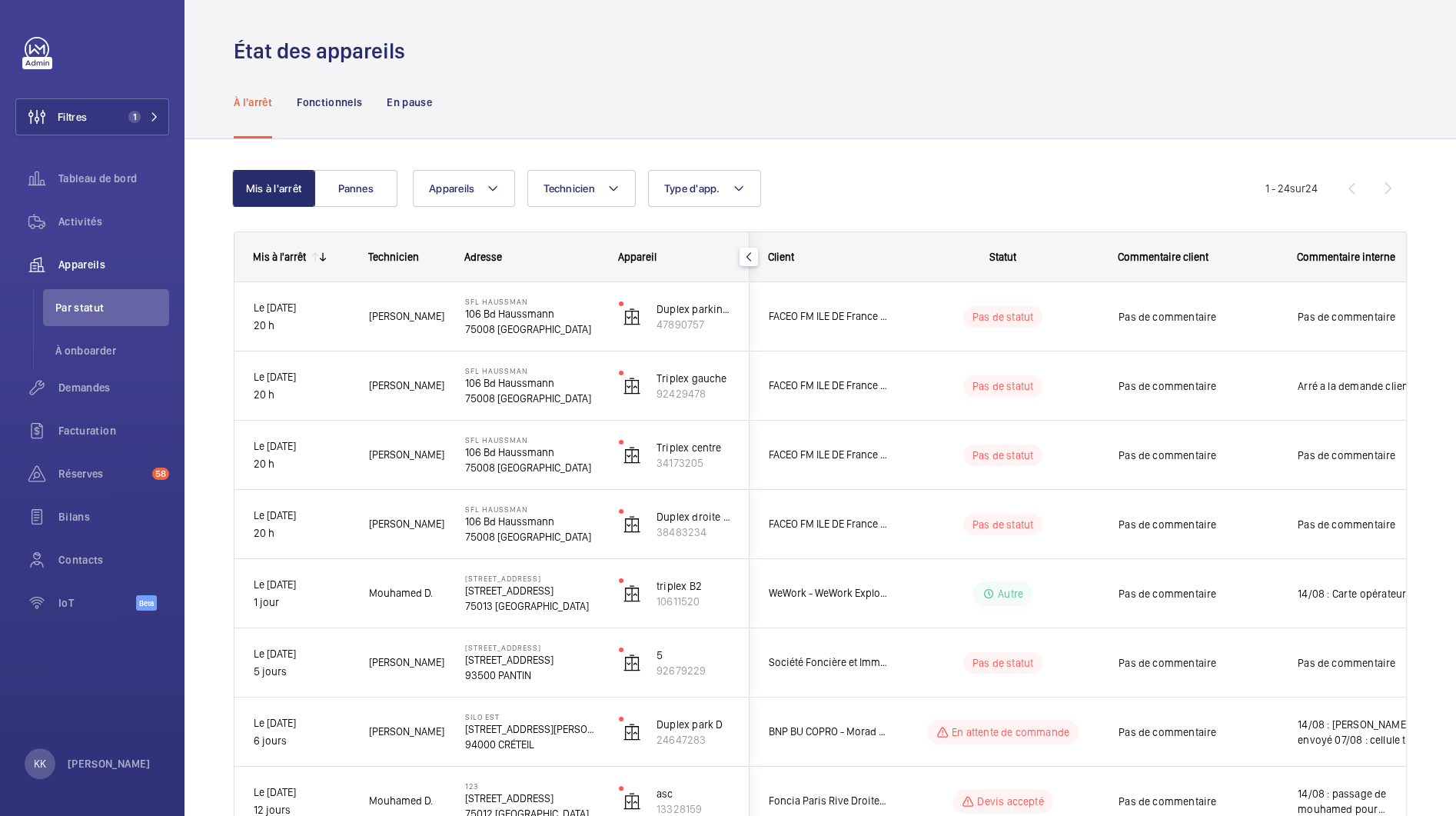
scroll to position [0, 0]
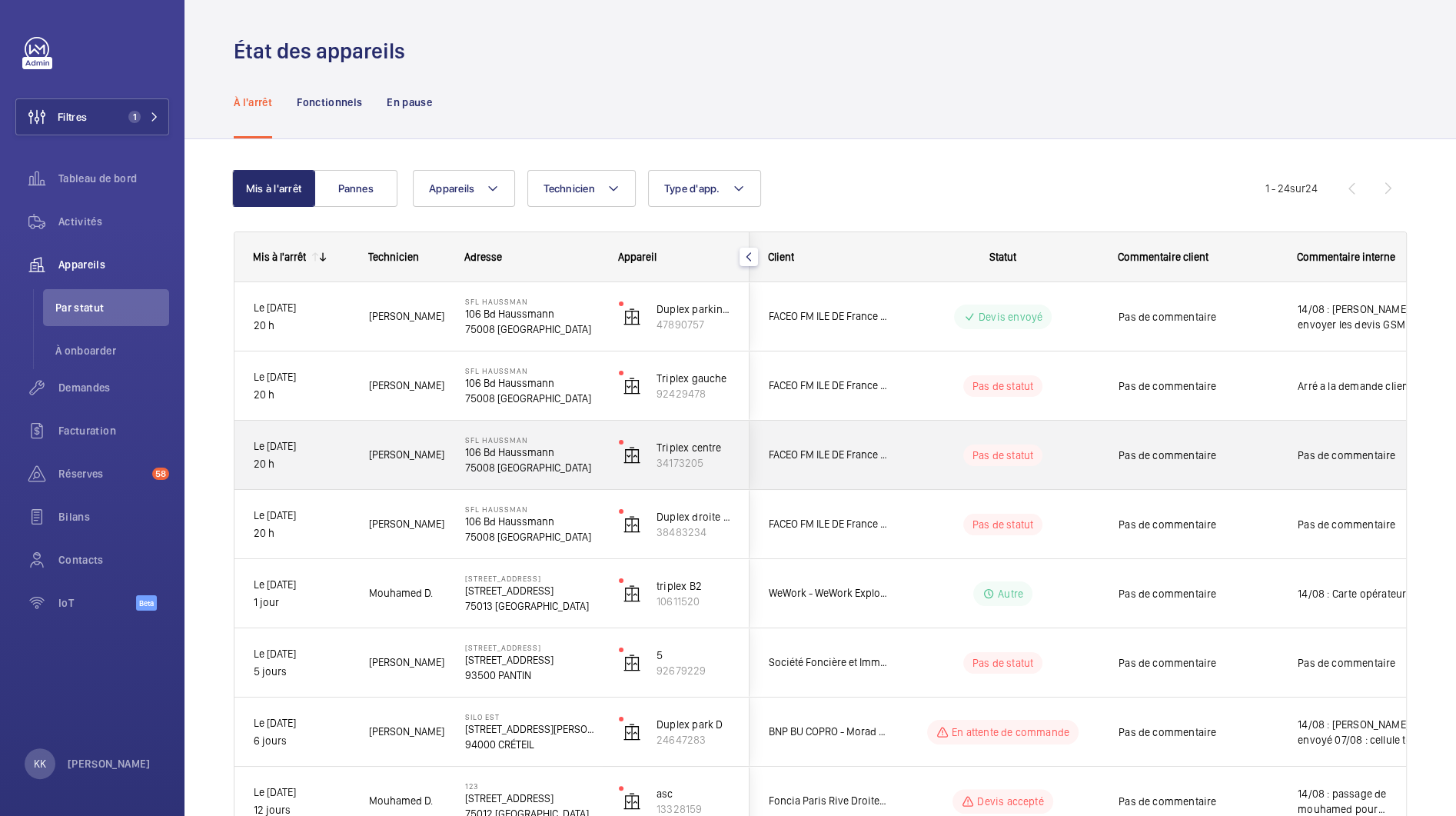
click at [524, 467] on p "75008 [GEOGRAPHIC_DATA]" at bounding box center [532, 467] width 134 height 15
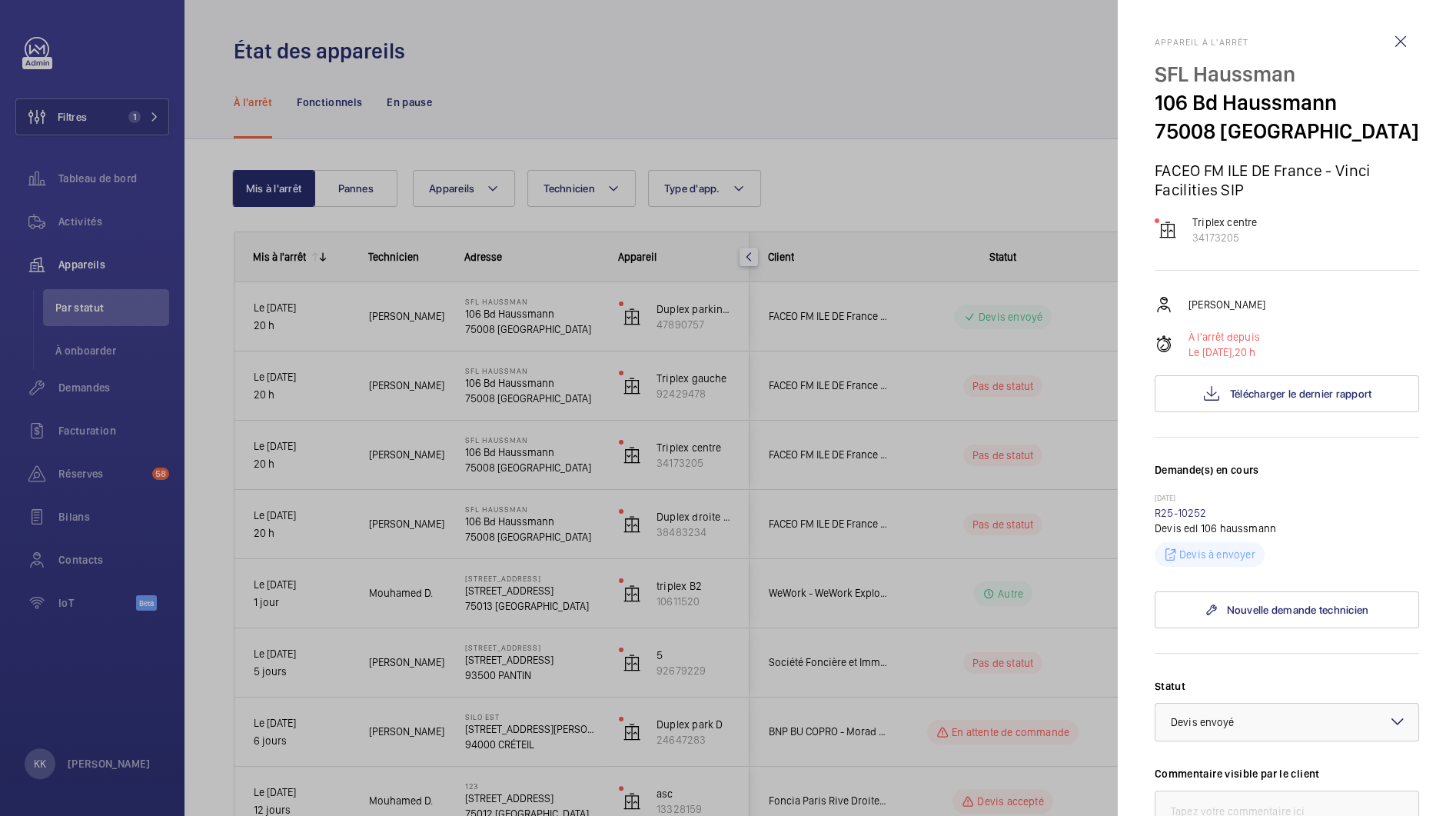
scroll to position [375, 0]
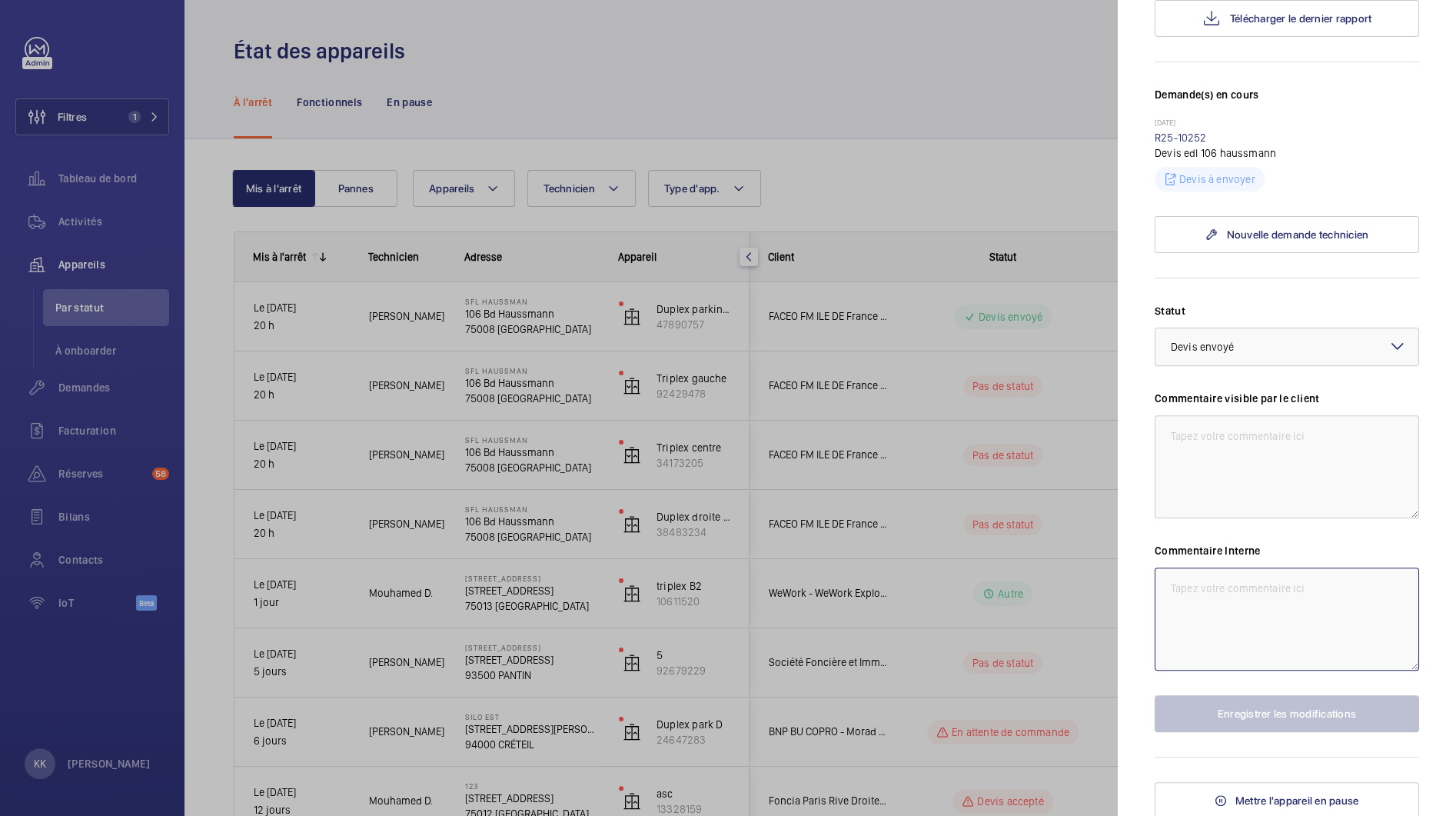
click at [1170, 616] on textarea at bounding box center [1287, 619] width 265 height 103
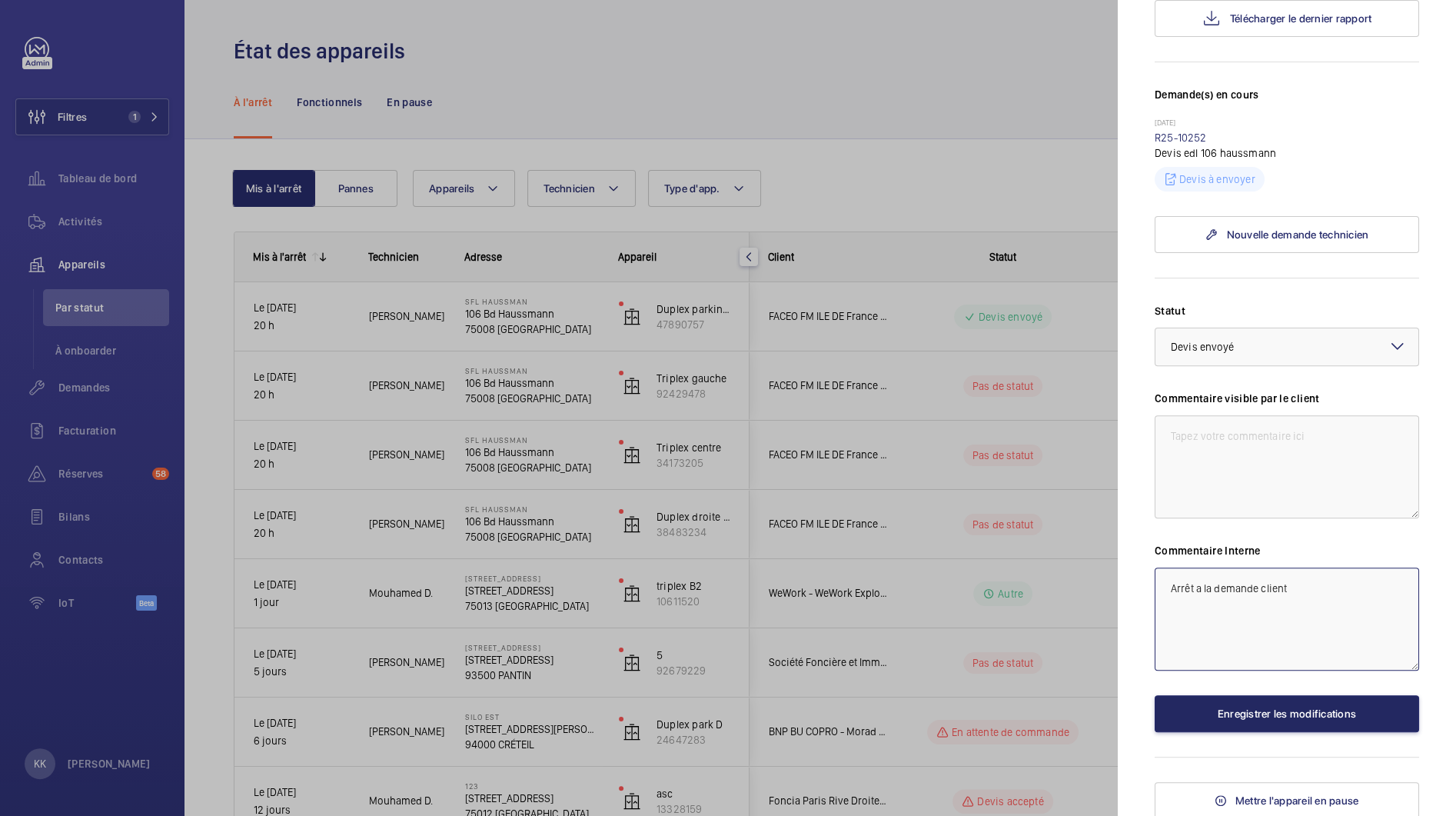
type textarea "Arrêt a la demande client"
click at [1194, 719] on button "Enregistrer les modifications" at bounding box center [1287, 714] width 265 height 37
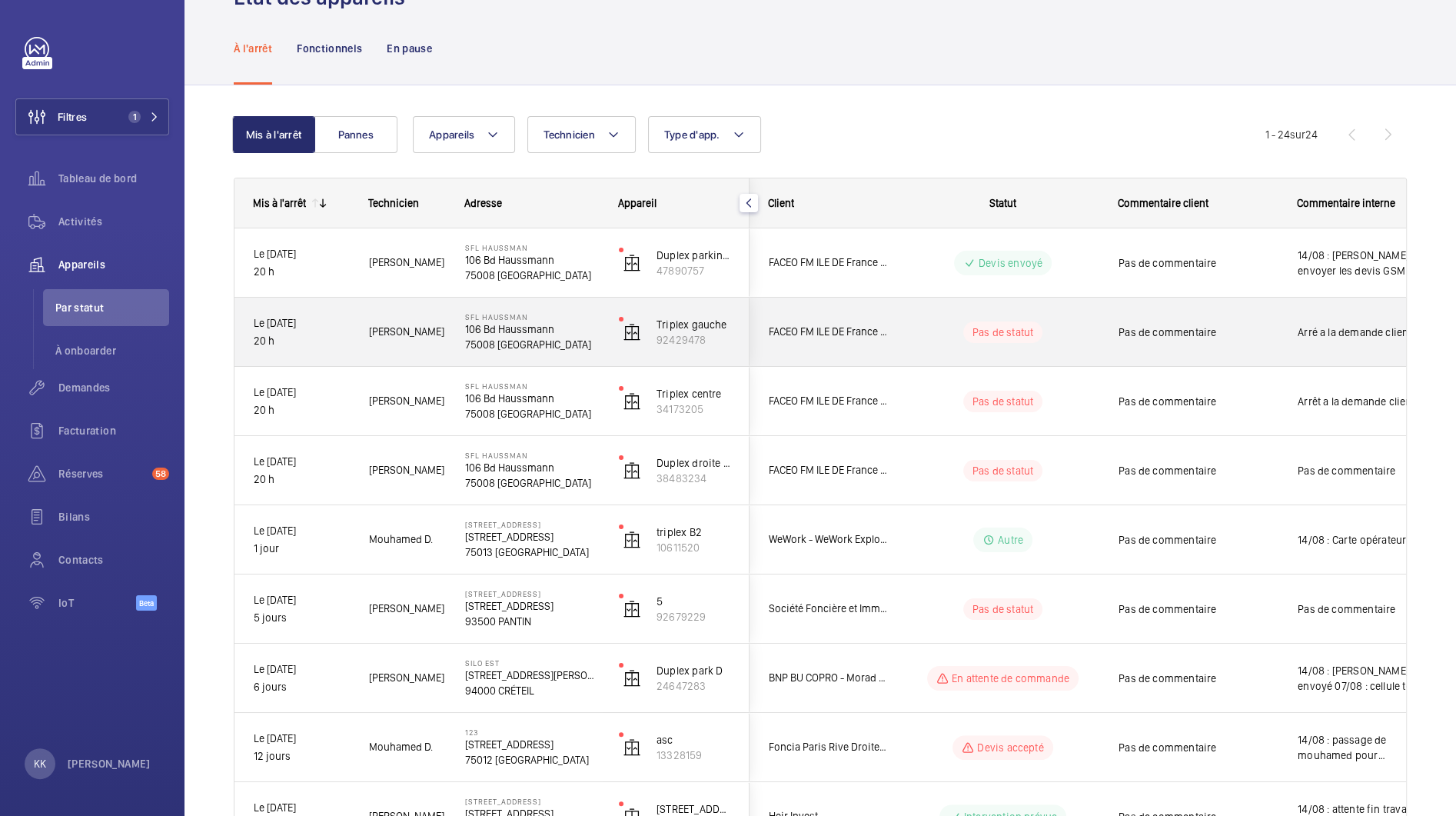
scroll to position [56, 0]
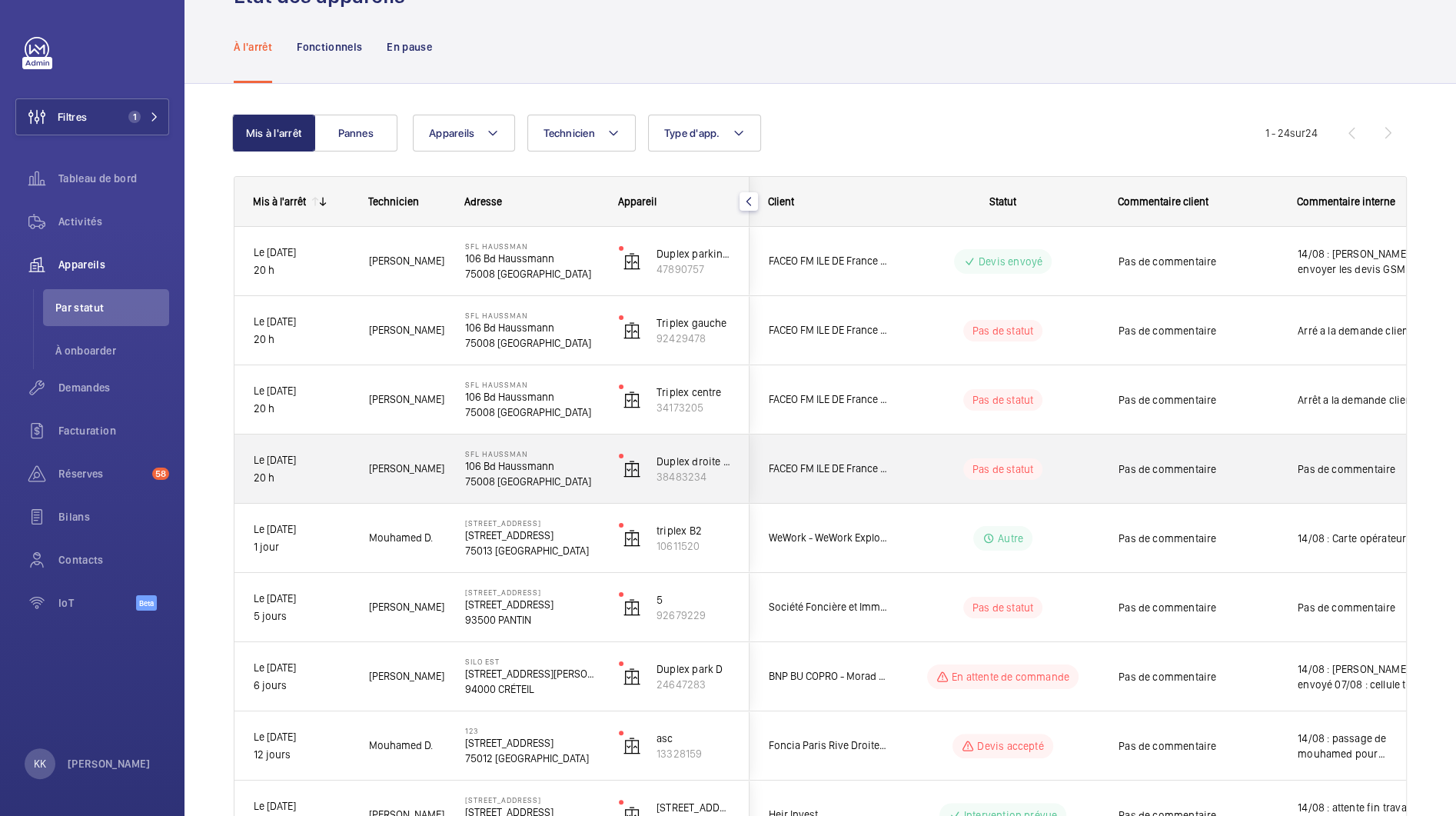
click at [490, 469] on p "106 Bd Haussmann" at bounding box center [532, 466] width 134 height 15
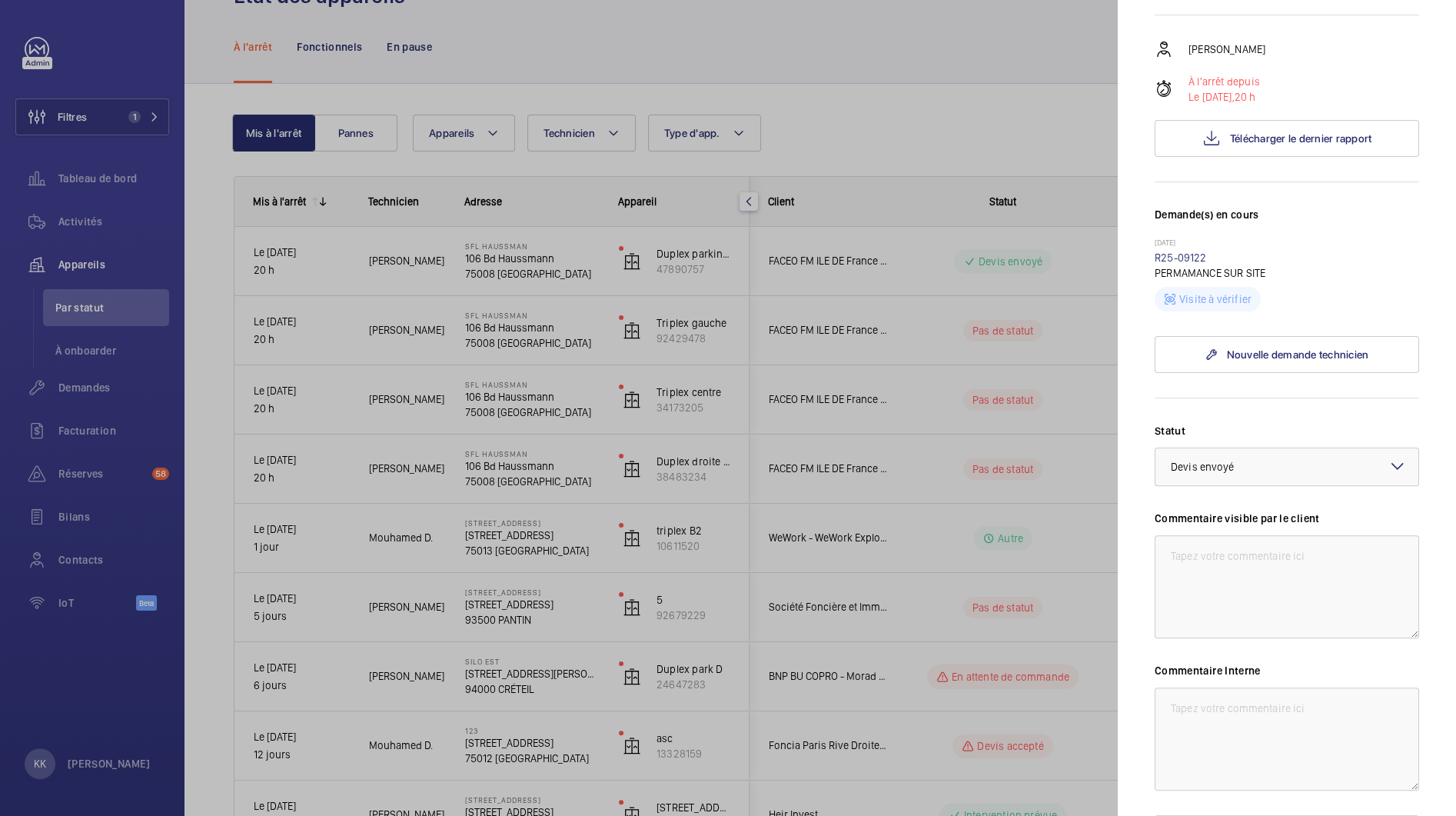
scroll to position [266, 0]
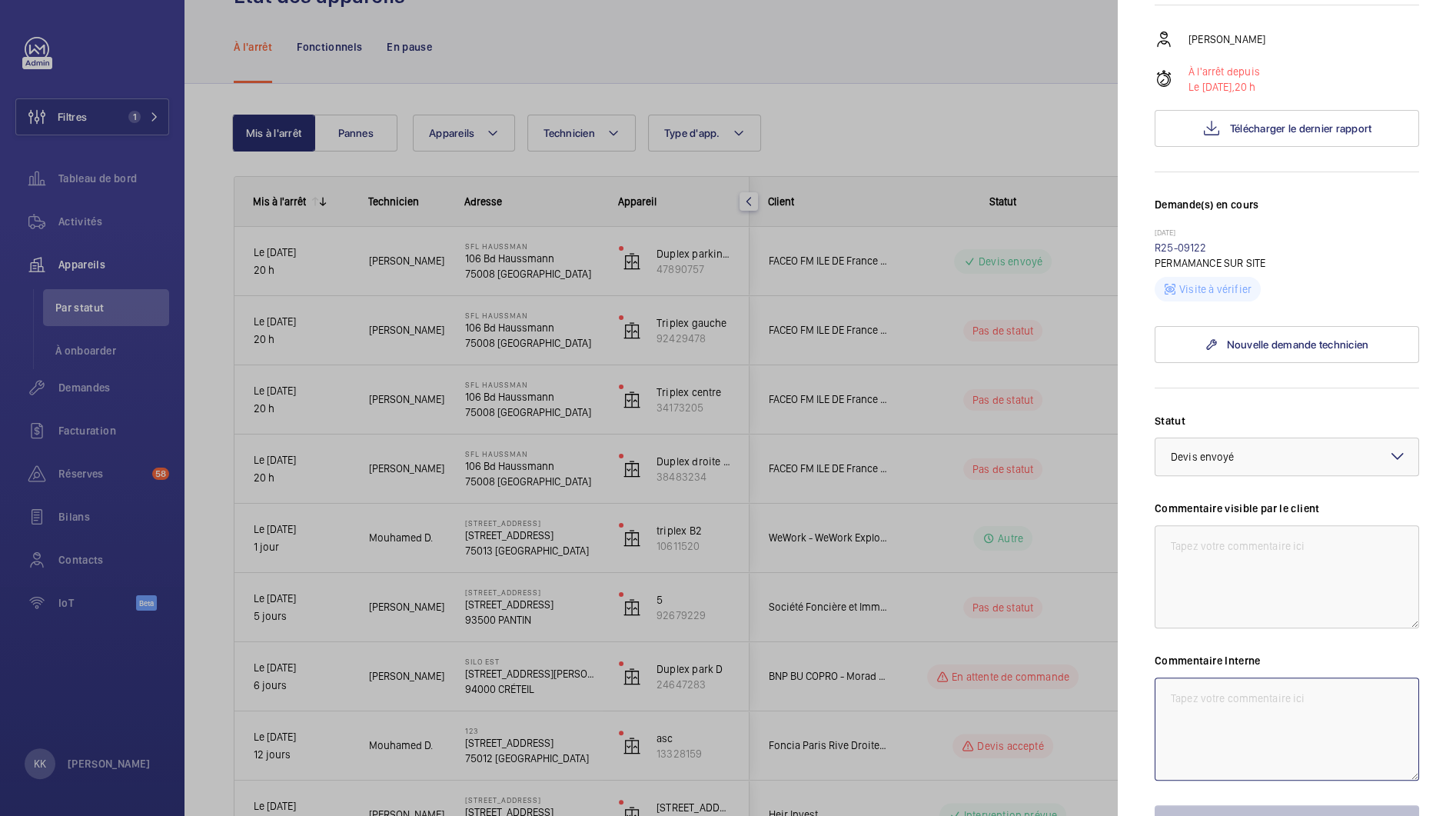
click at [1210, 682] on textarea at bounding box center [1287, 730] width 265 height 103
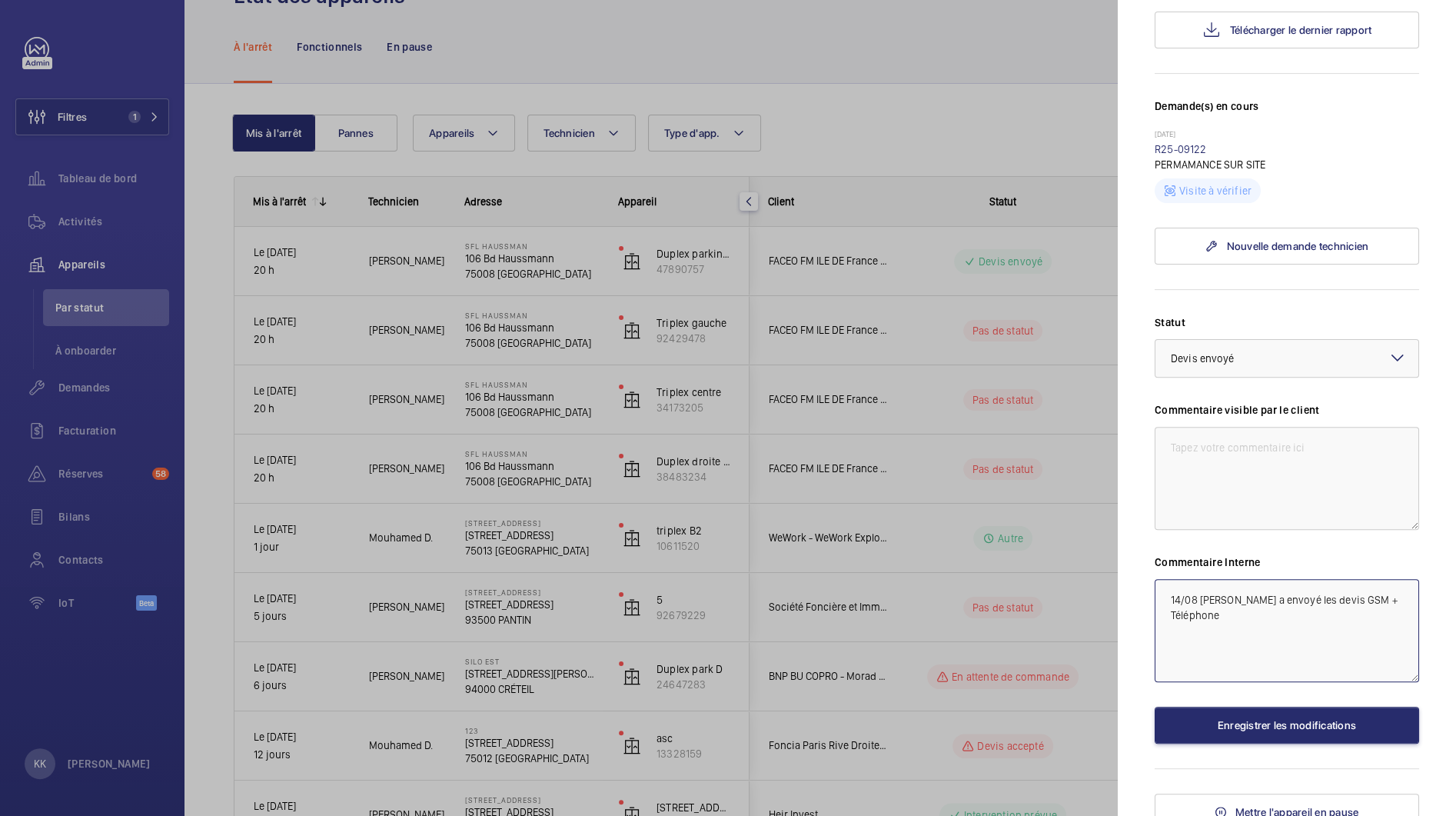
scroll to position [375, 0]
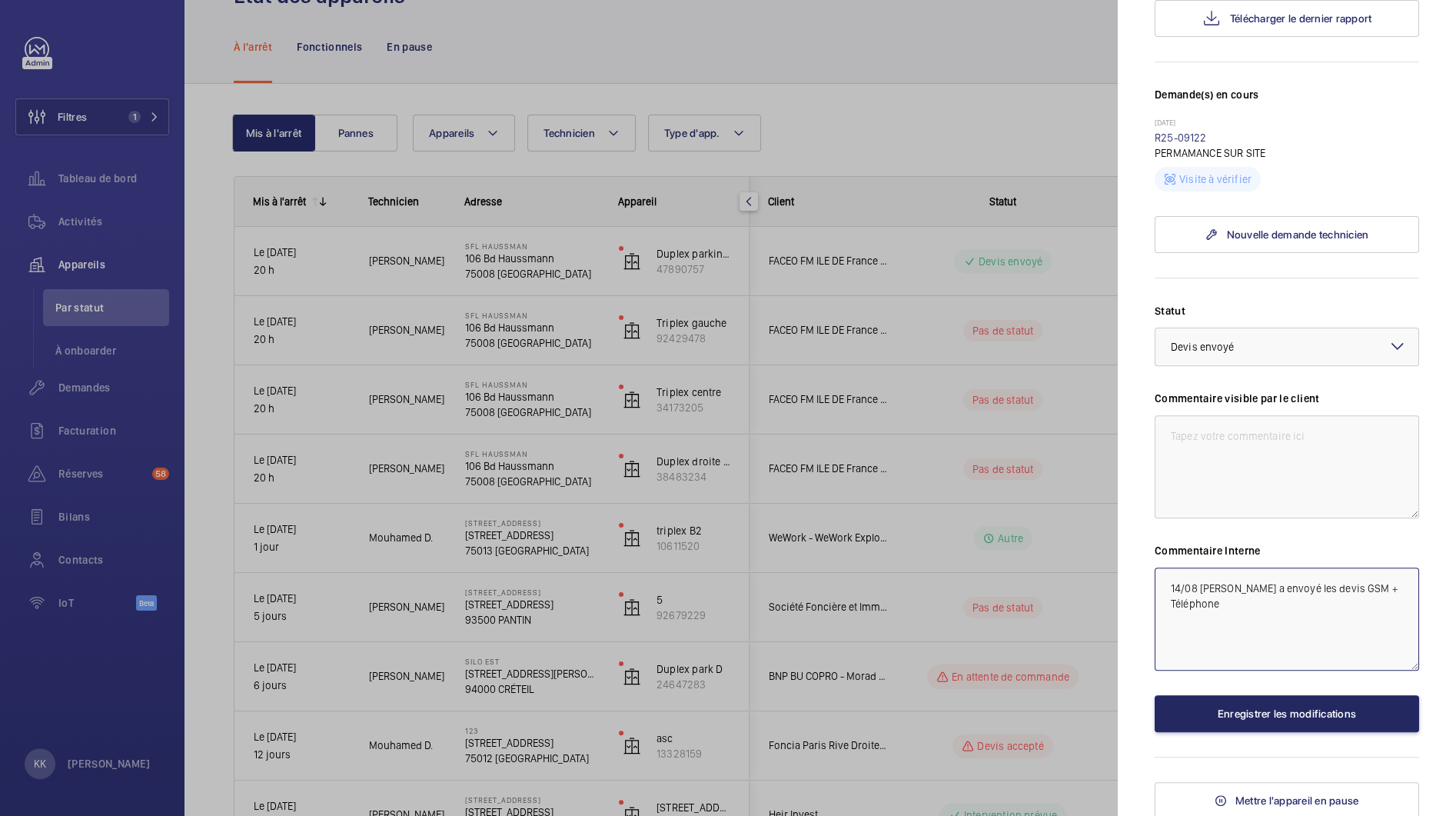
type textarea "14/08 [PERSON_NAME] a envoyé les devis GSM + Téléphone"
click at [1311, 720] on button "Enregistrer les modifications" at bounding box center [1287, 714] width 265 height 37
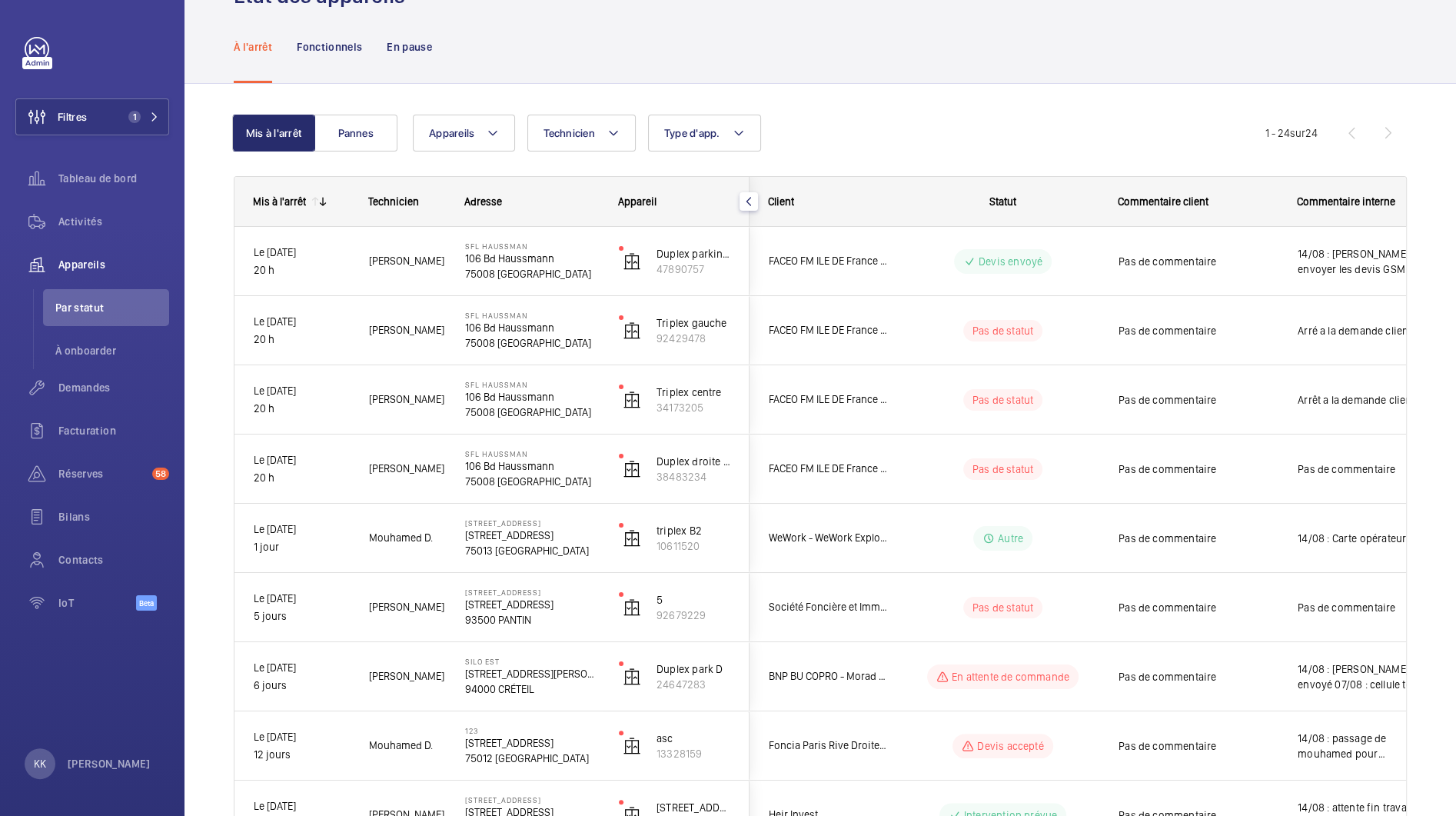
scroll to position [0, 0]
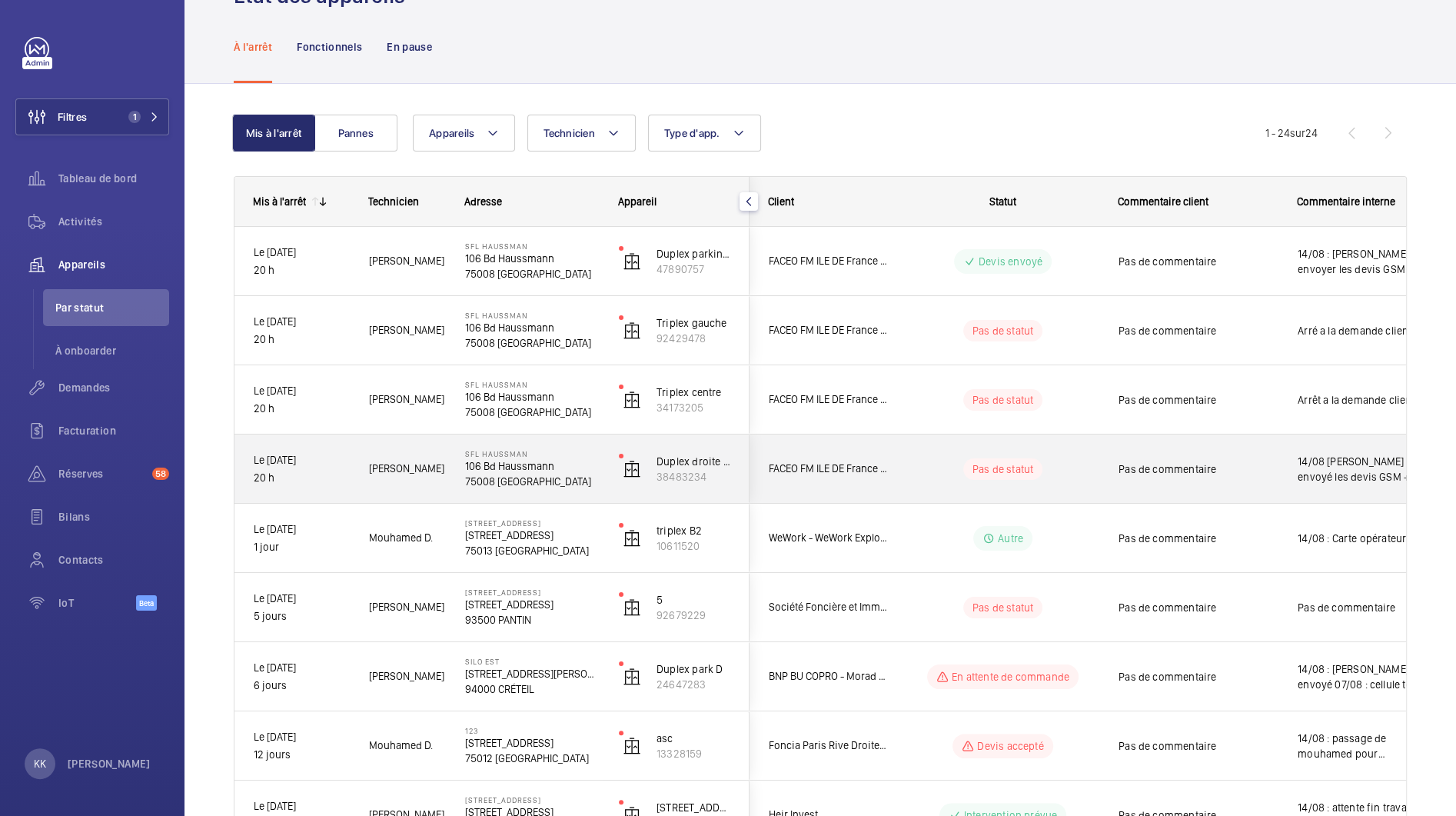
click at [764, 481] on div "FACEO FM ILE DE France - Vinci Facilities SIP" at bounding box center [819, 469] width 137 height 48
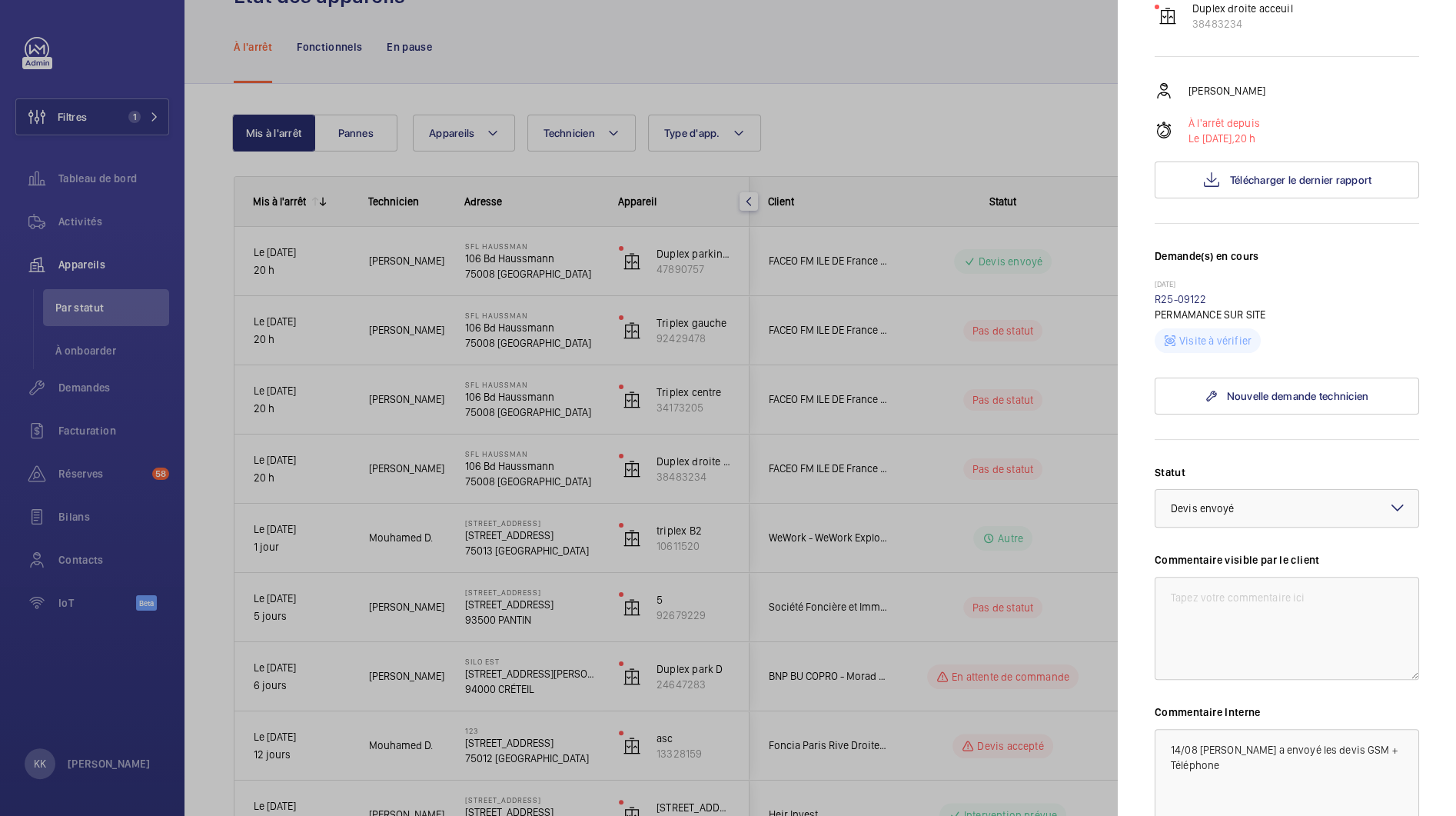
scroll to position [227, 0]
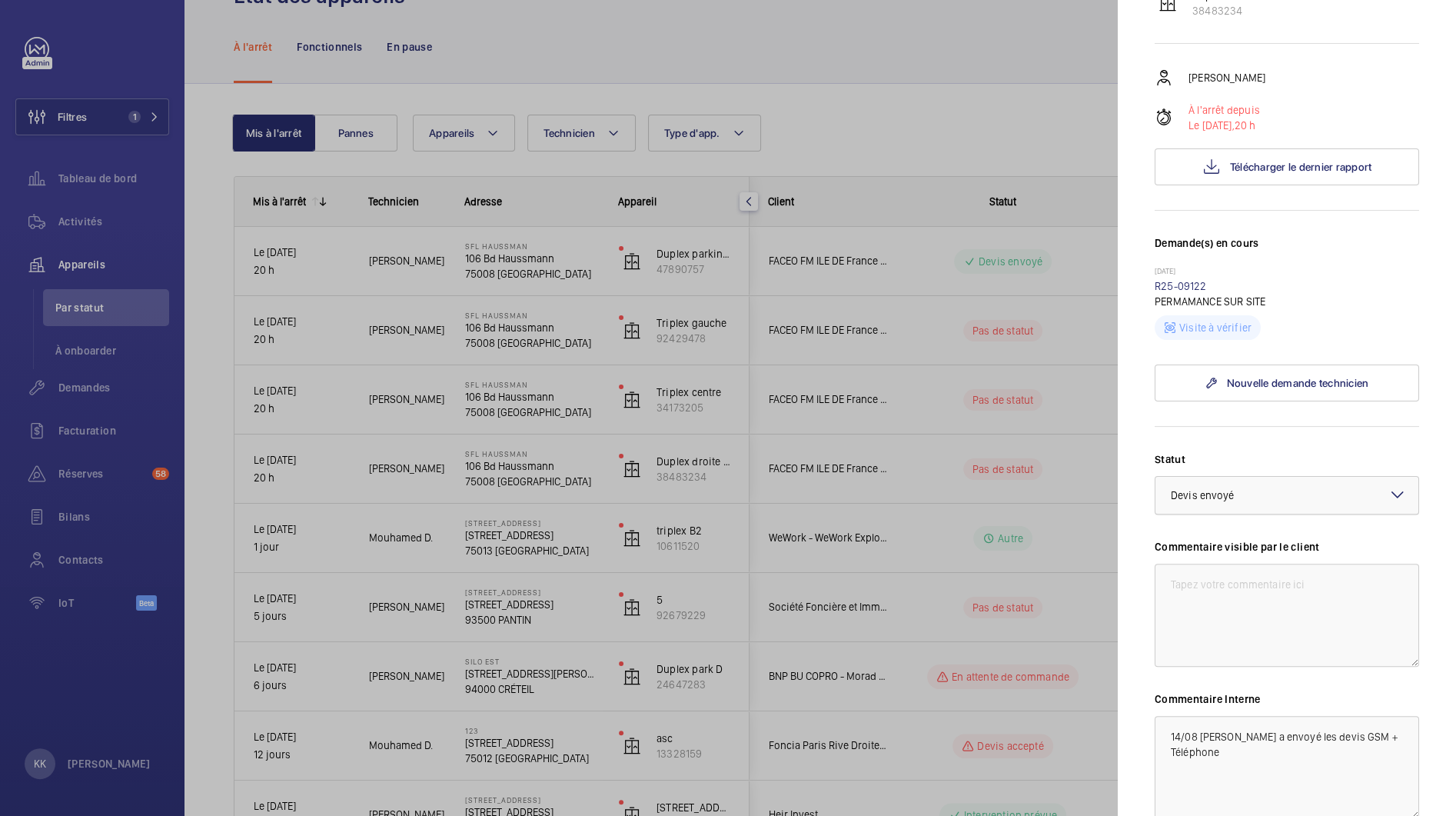
click at [1220, 513] on div at bounding box center [1287, 496] width 263 height 37
click at [1220, 580] on span "Devis envoyé" at bounding box center [1280, 580] width 220 height 15
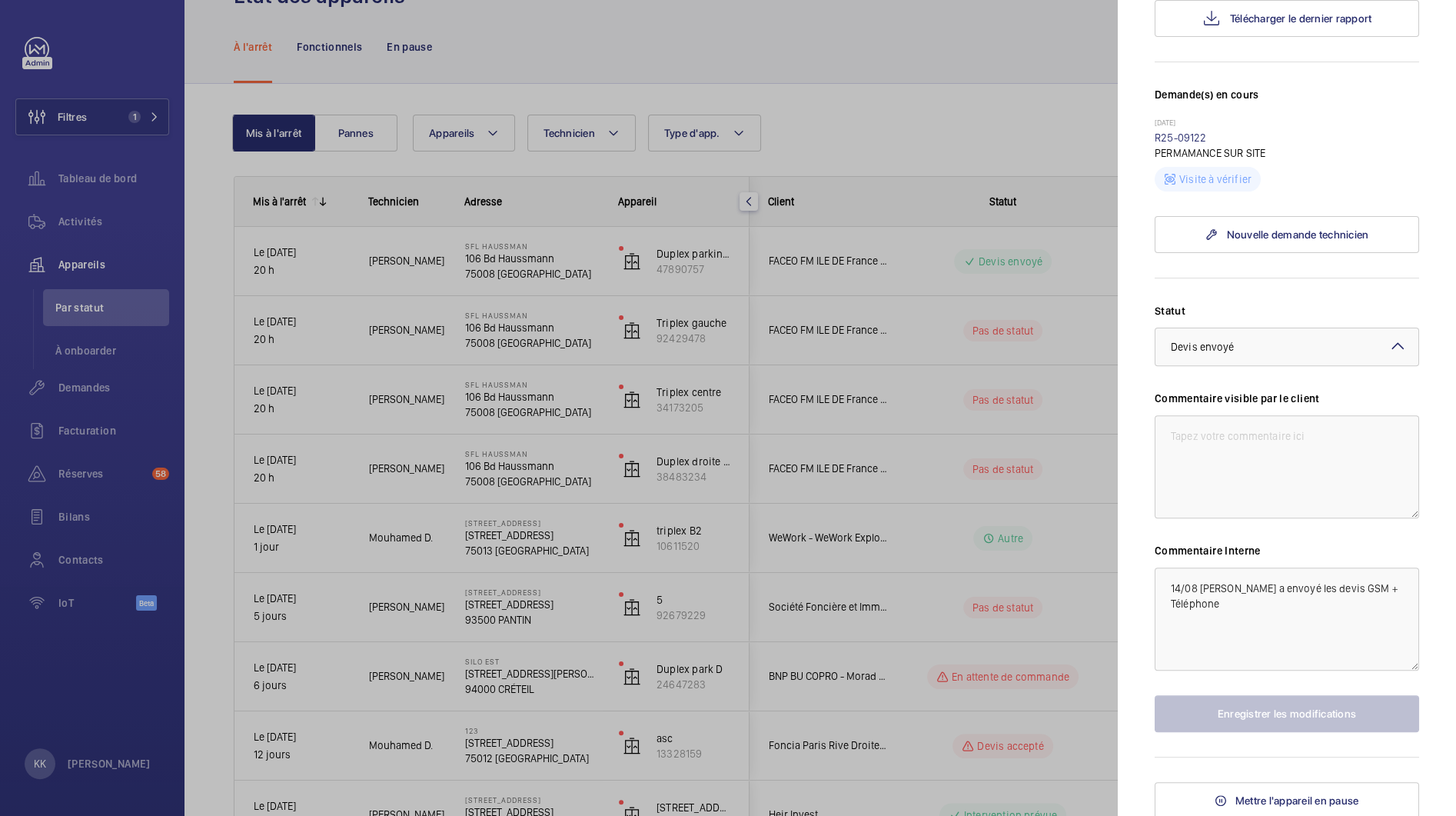
click at [962, 467] on div at bounding box center [728, 408] width 1456 height 816
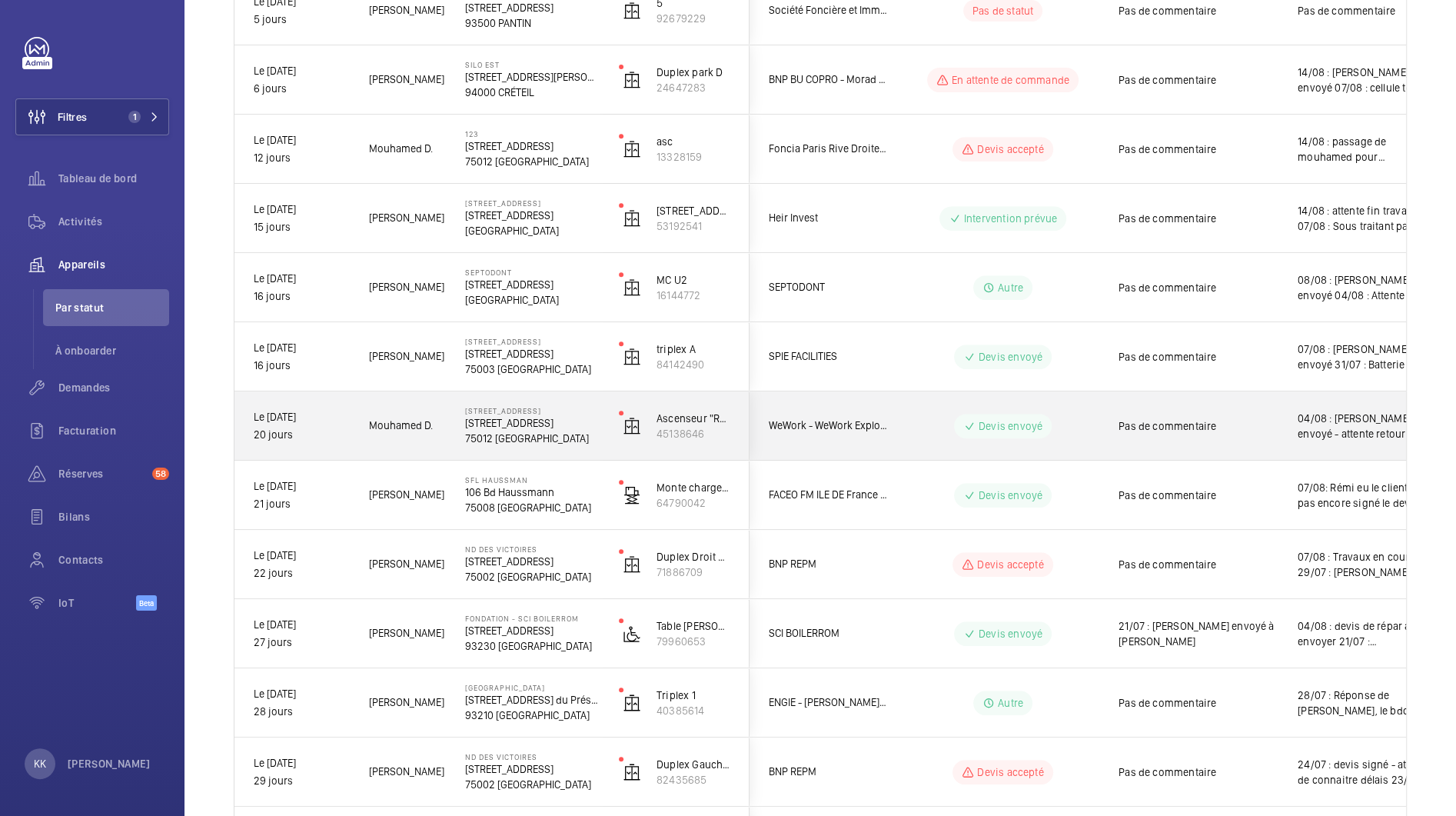
scroll to position [659, 0]
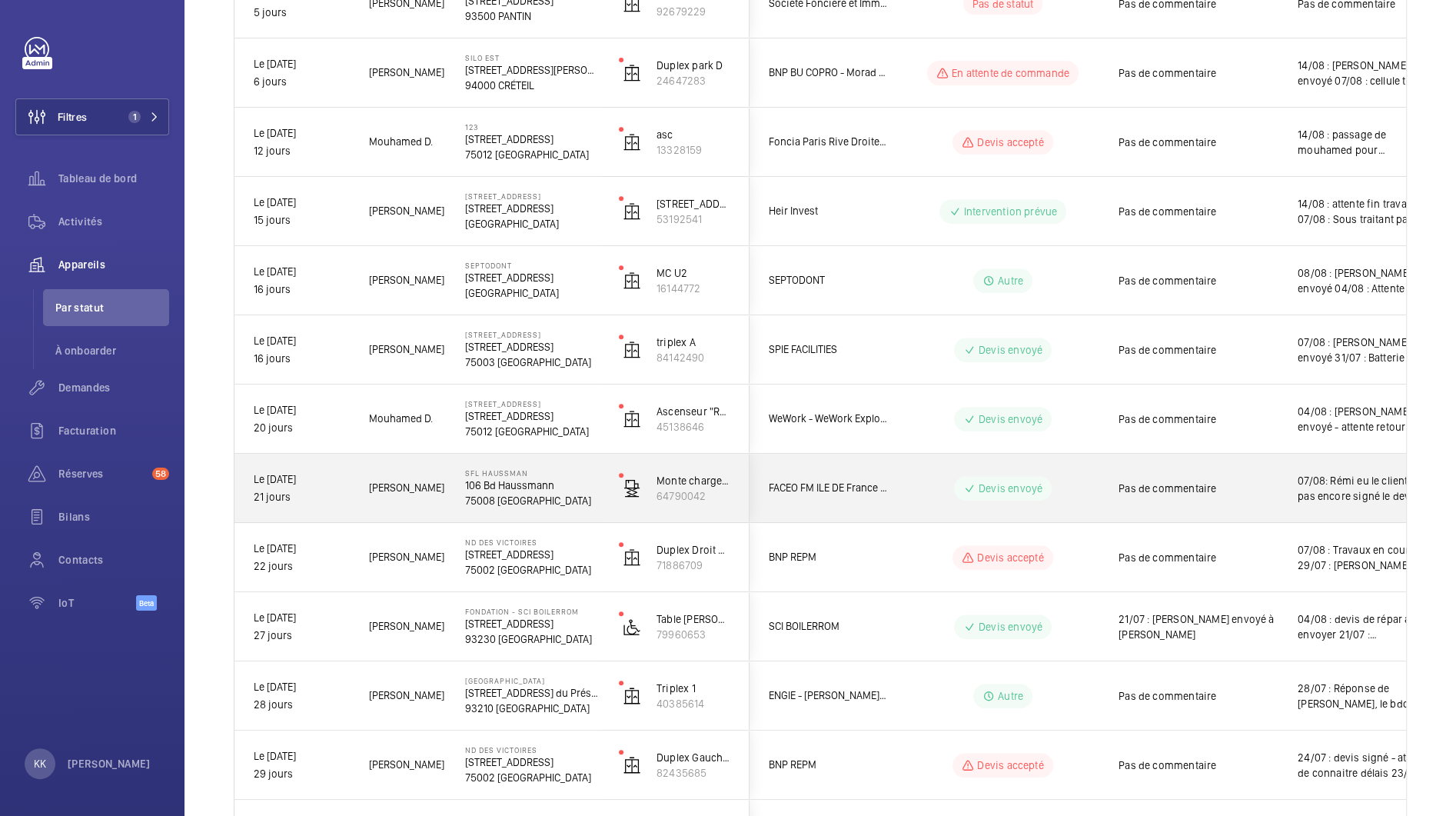
click at [549, 497] on p "75008 [GEOGRAPHIC_DATA]" at bounding box center [532, 500] width 134 height 15
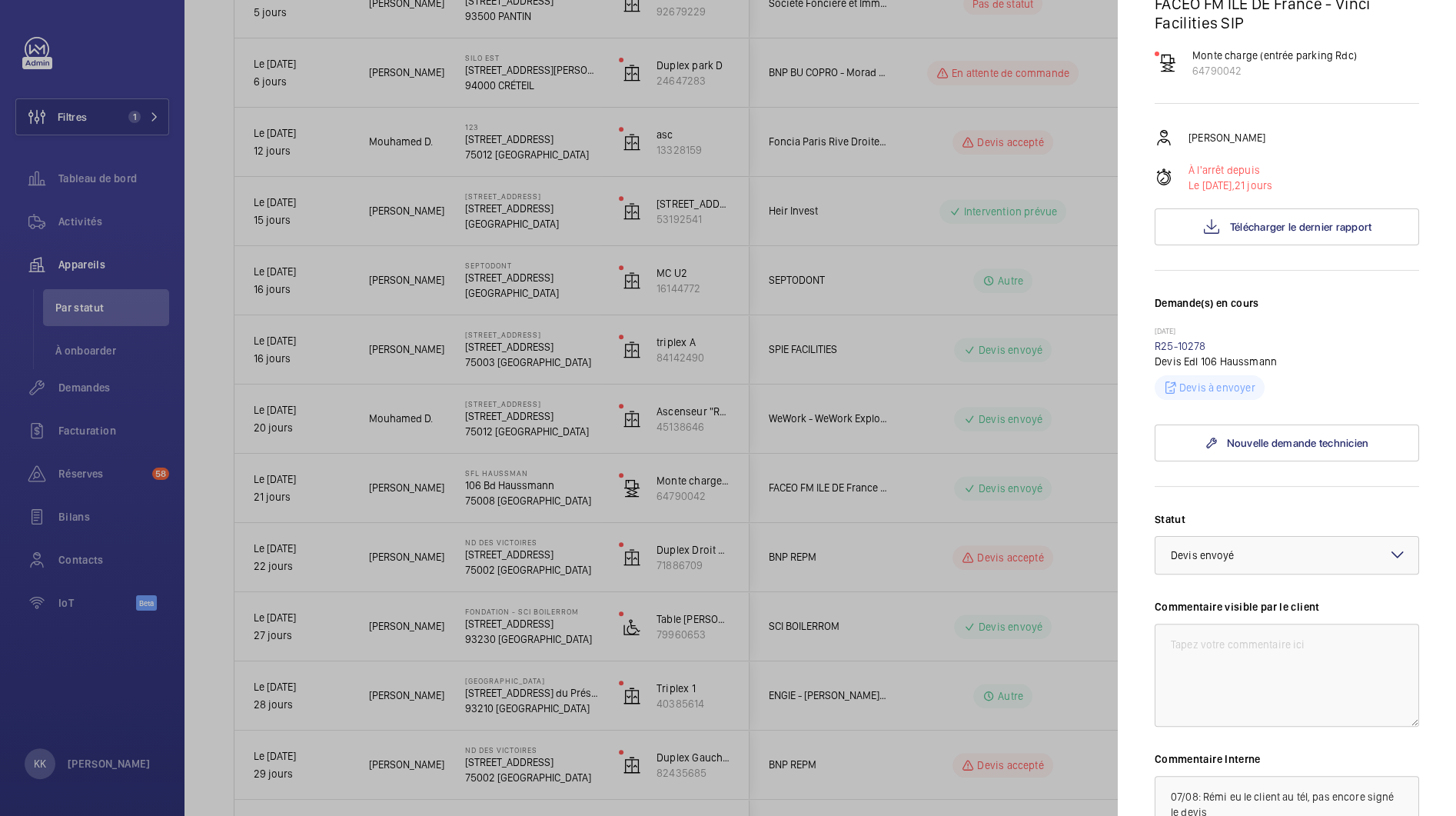
scroll to position [375, 0]
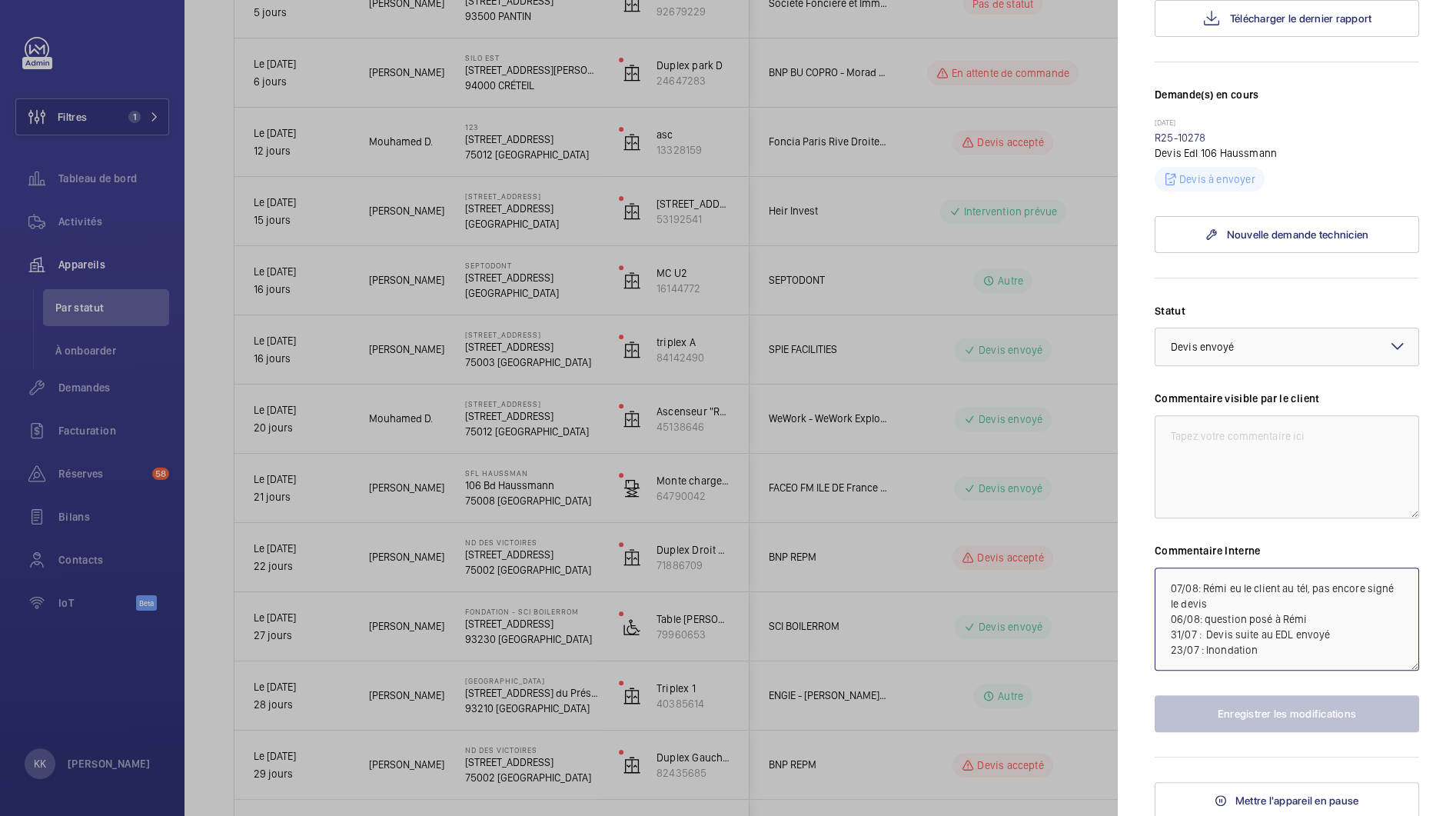
click at [1236, 585] on textarea "07/08: Rémi eu le client au tél, pas encore signé le devis 06/08: question posé…" at bounding box center [1287, 619] width 265 height 103
click at [1229, 585] on textarea "07/08: Rémi eu le client au tél, pas encore signé le devis 06/08: question posé…" at bounding box center [1287, 619] width 265 height 103
click at [1165, 579] on textarea "07/08: Rémi eu le client au tél, pas encore signé le devis 06/08: question posé…" at bounding box center [1287, 619] width 265 height 103
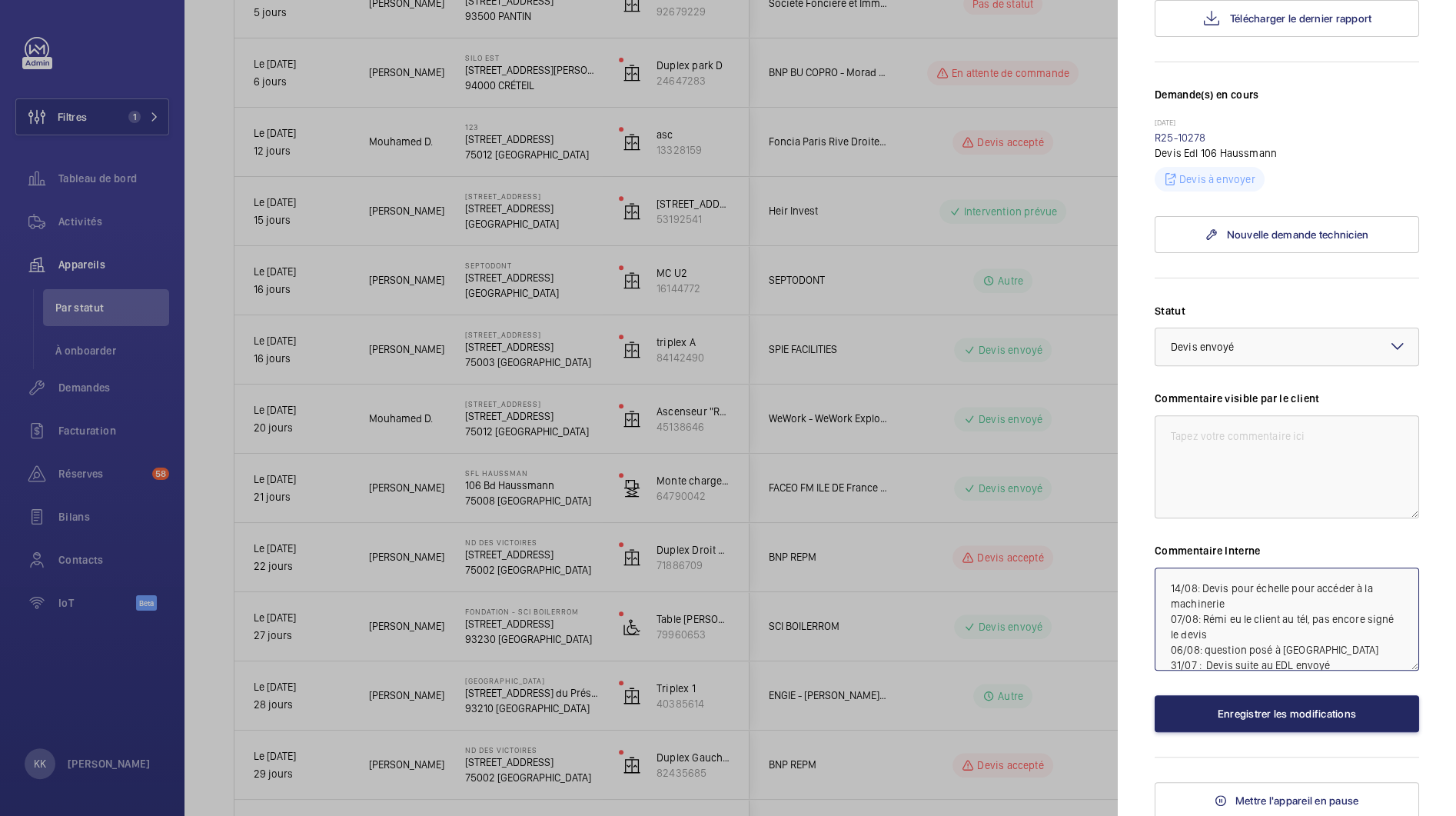
type textarea "14/08: Devis pour échelle pour accéder à la machinerie 07/08: Rémi eu le client…"
click at [1209, 713] on button "Enregistrer les modifications" at bounding box center [1287, 714] width 265 height 37
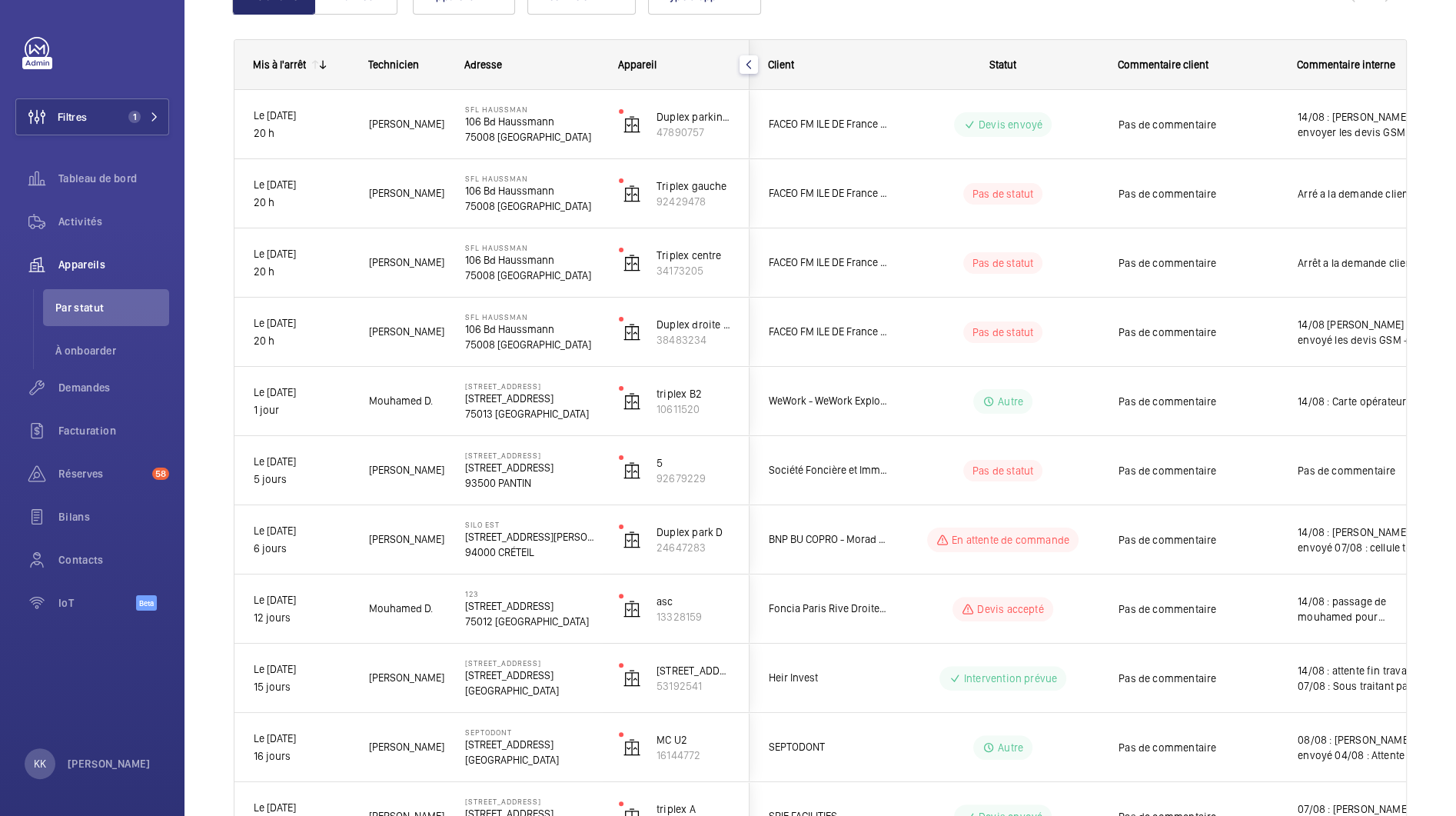
scroll to position [0, 0]
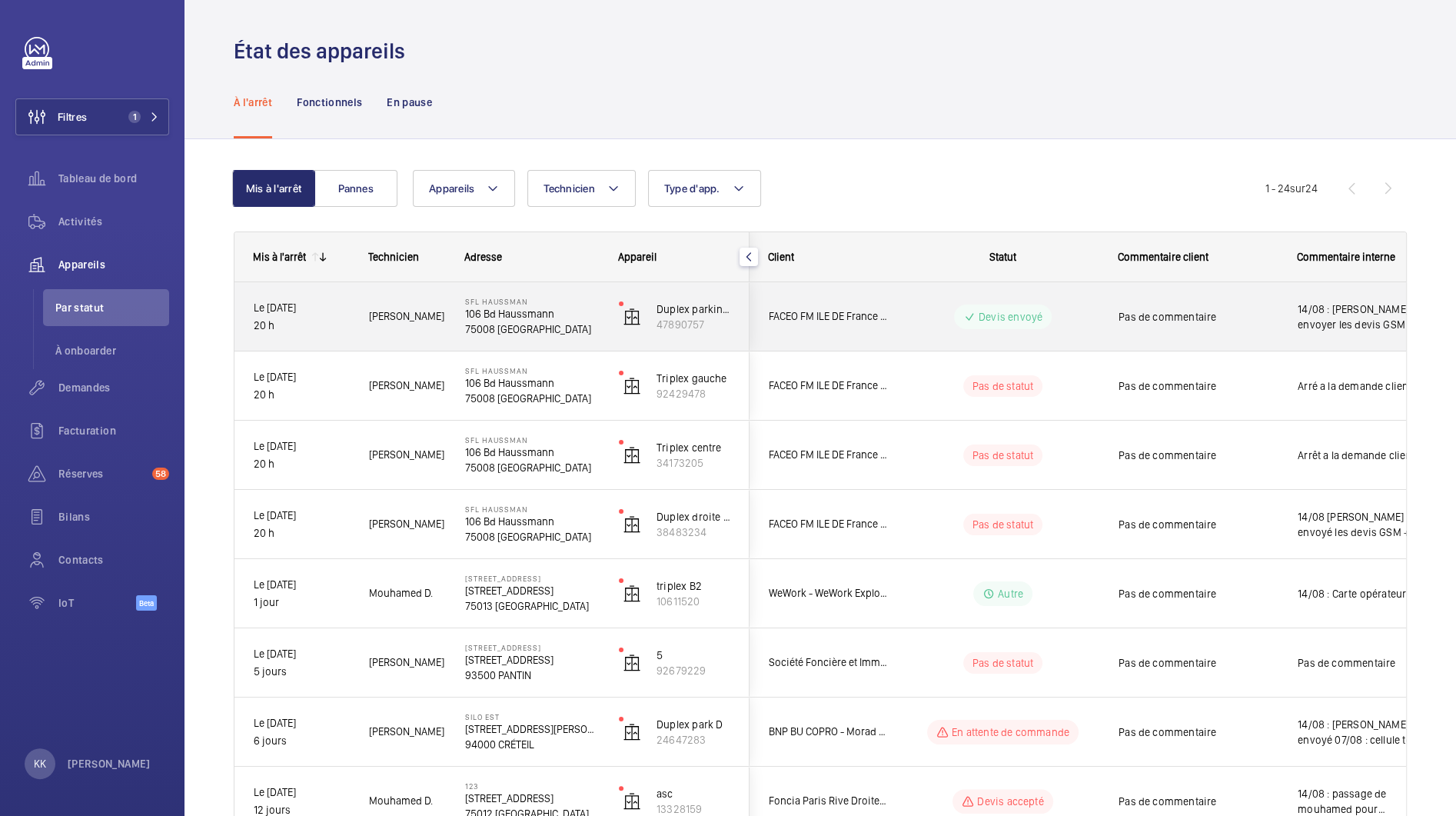
click at [510, 309] on p "106 Bd Haussmann" at bounding box center [532, 313] width 134 height 15
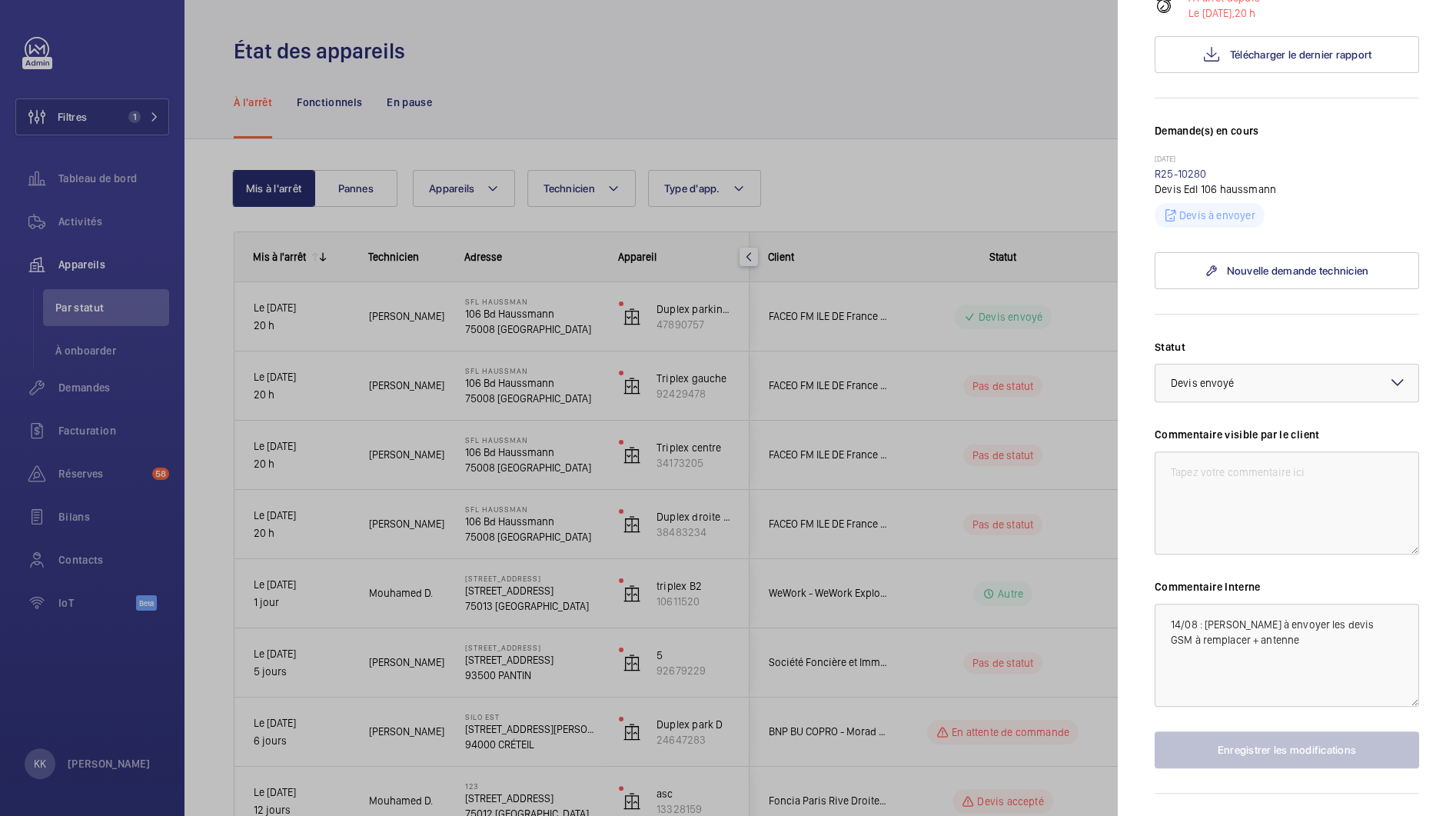
scroll to position [375, 0]
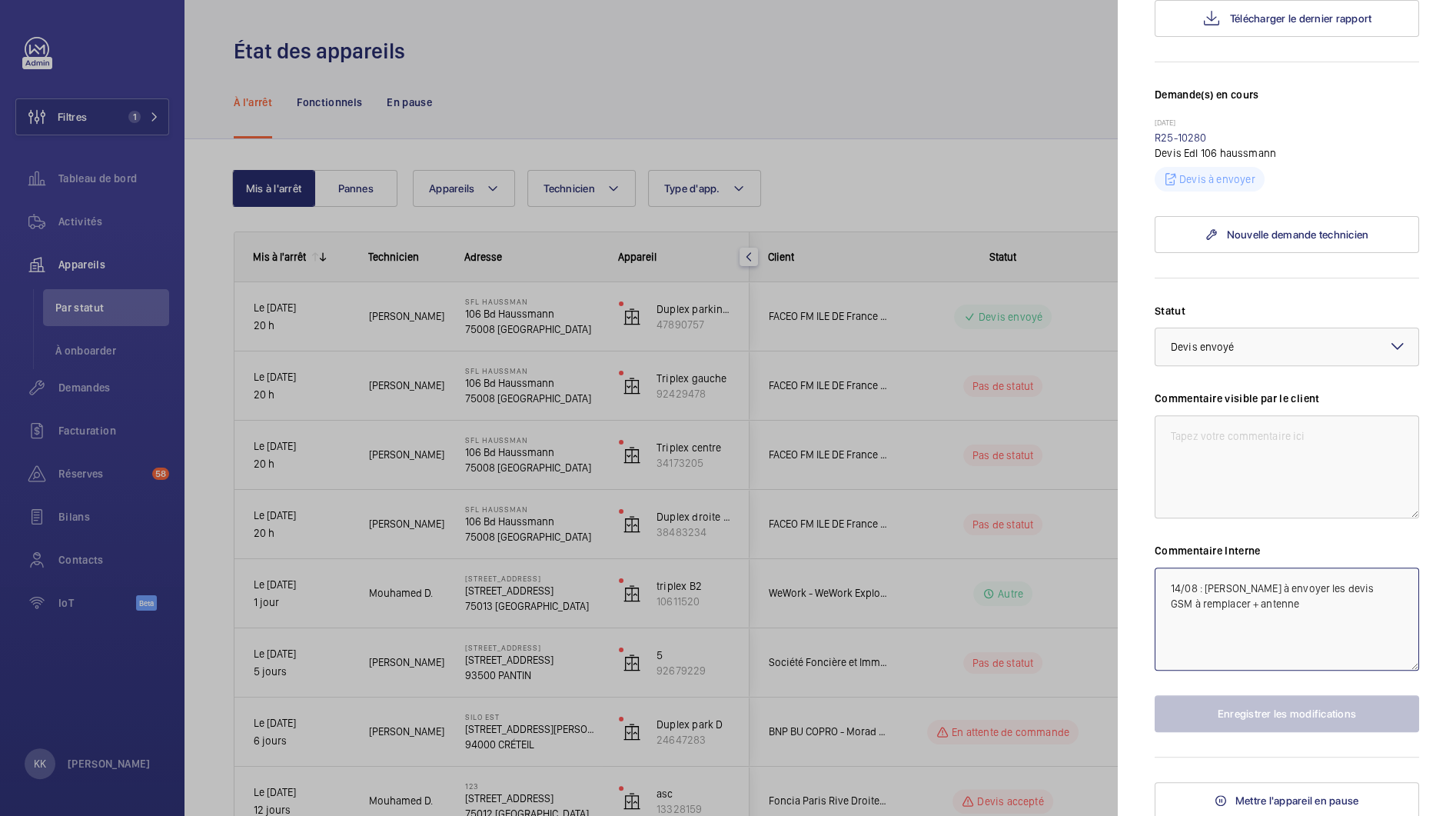
click at [1311, 612] on textarea "14/08 : [PERSON_NAME] à envoyer les devis GSM à remplacer + antenne" at bounding box center [1287, 619] width 265 height 103
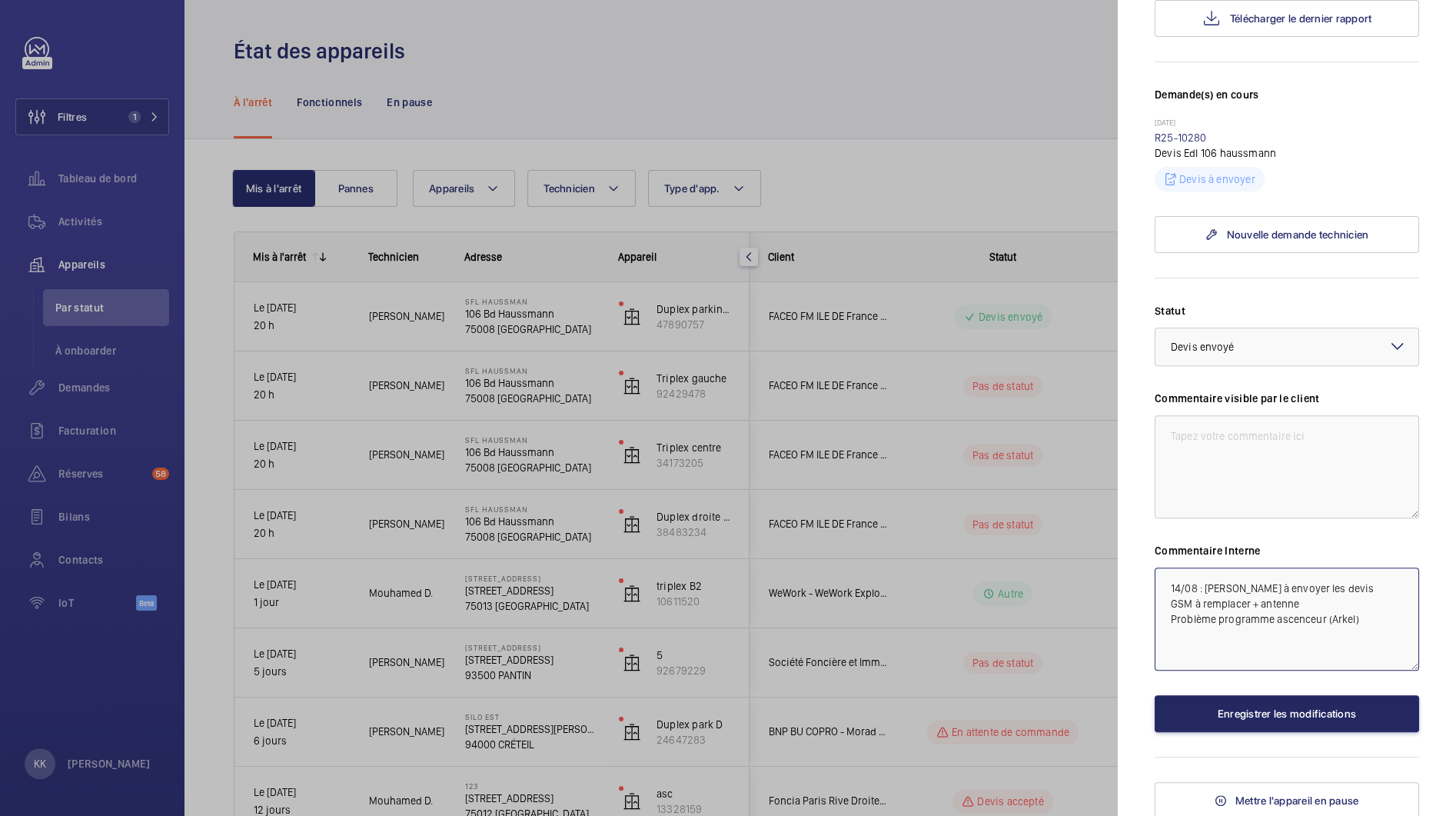
type textarea "14/08 : [PERSON_NAME] à envoyer les devis GSM à remplacer + antenne Problème pr…"
click at [1281, 704] on button "Enregistrer les modifications" at bounding box center [1287, 714] width 265 height 37
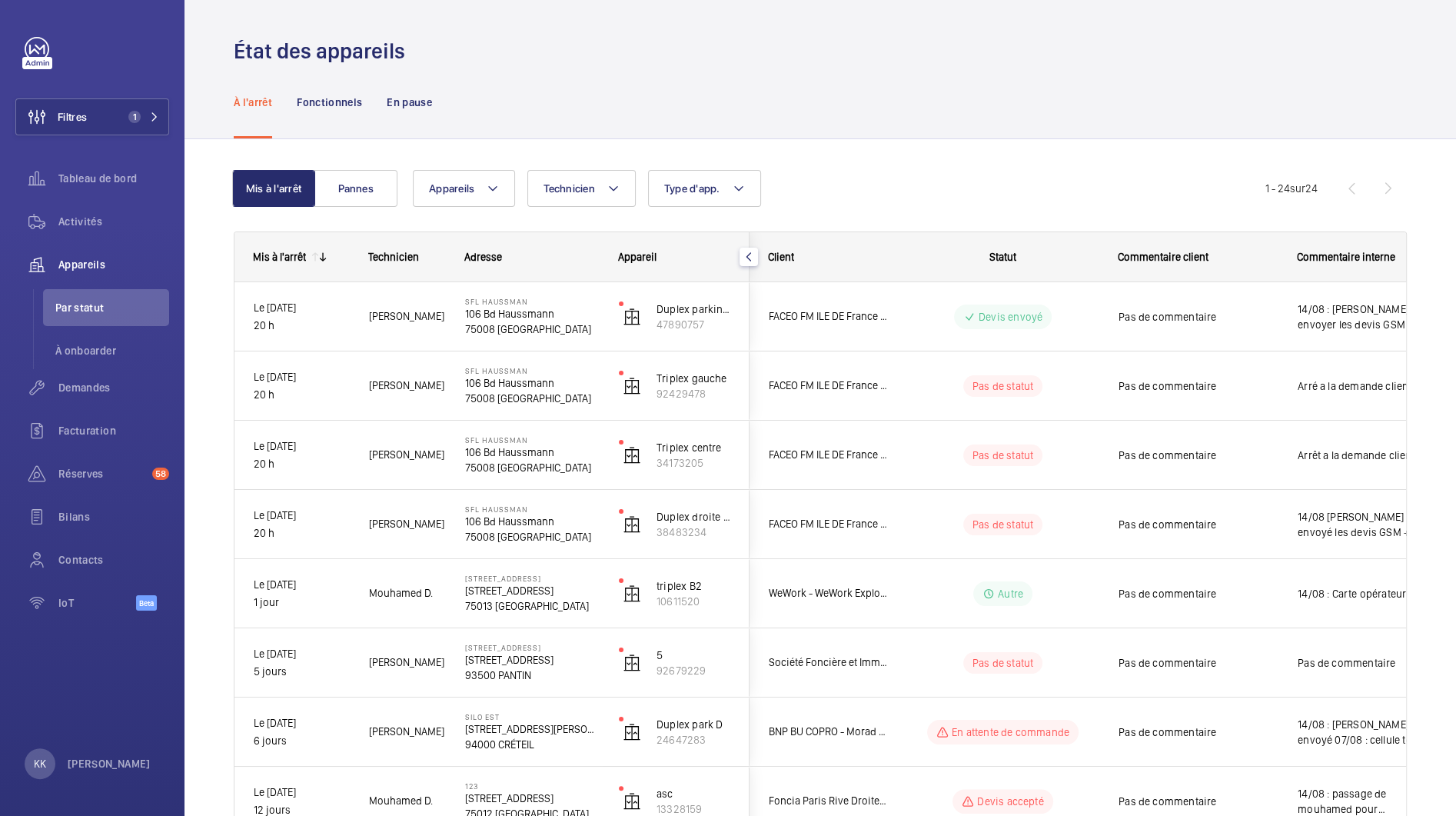
scroll to position [0, 0]
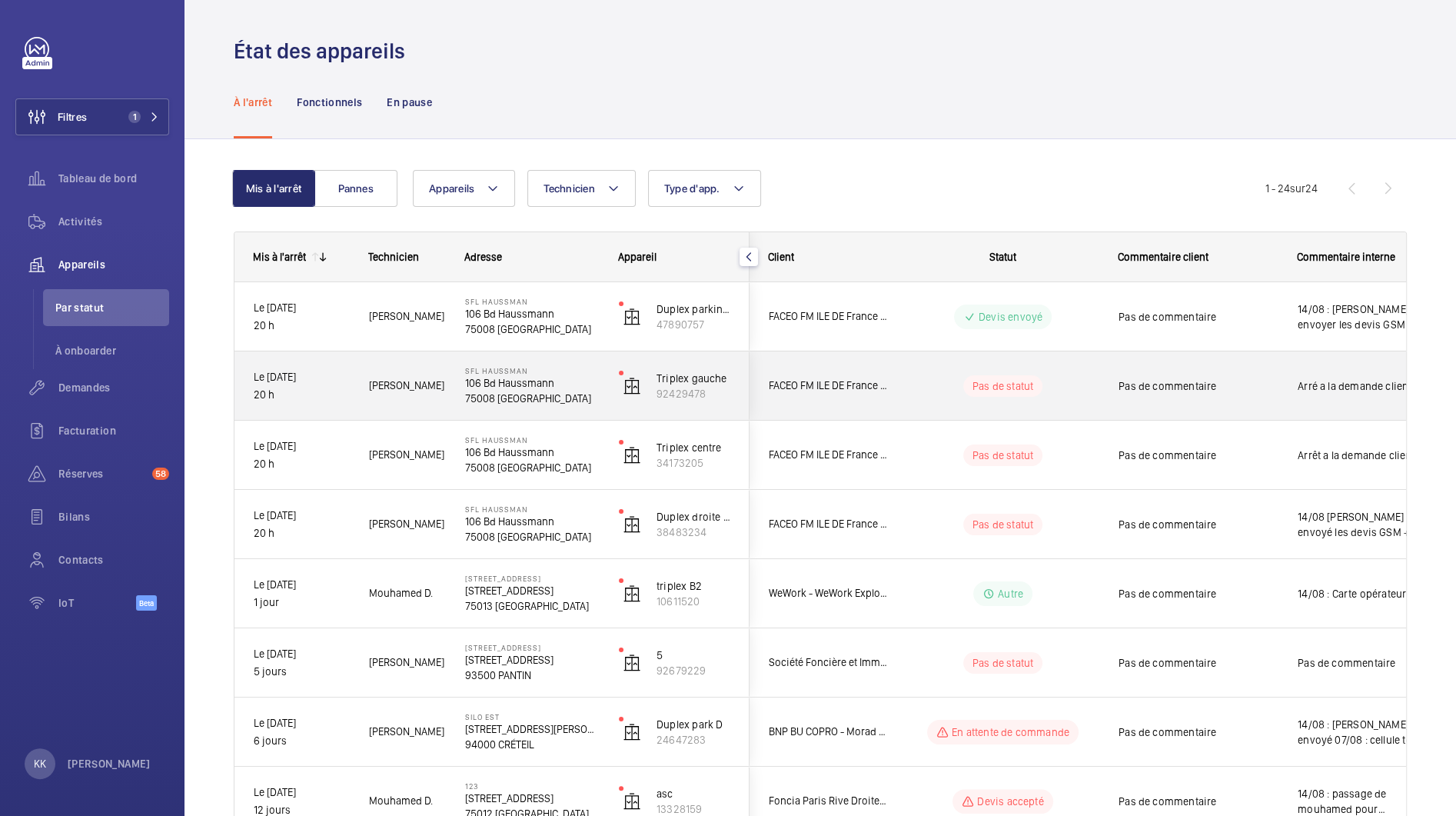
click at [829, 388] on span "FACEO FM ILE DE France - Vinci Facilities SIP" at bounding box center [828, 386] width 119 height 18
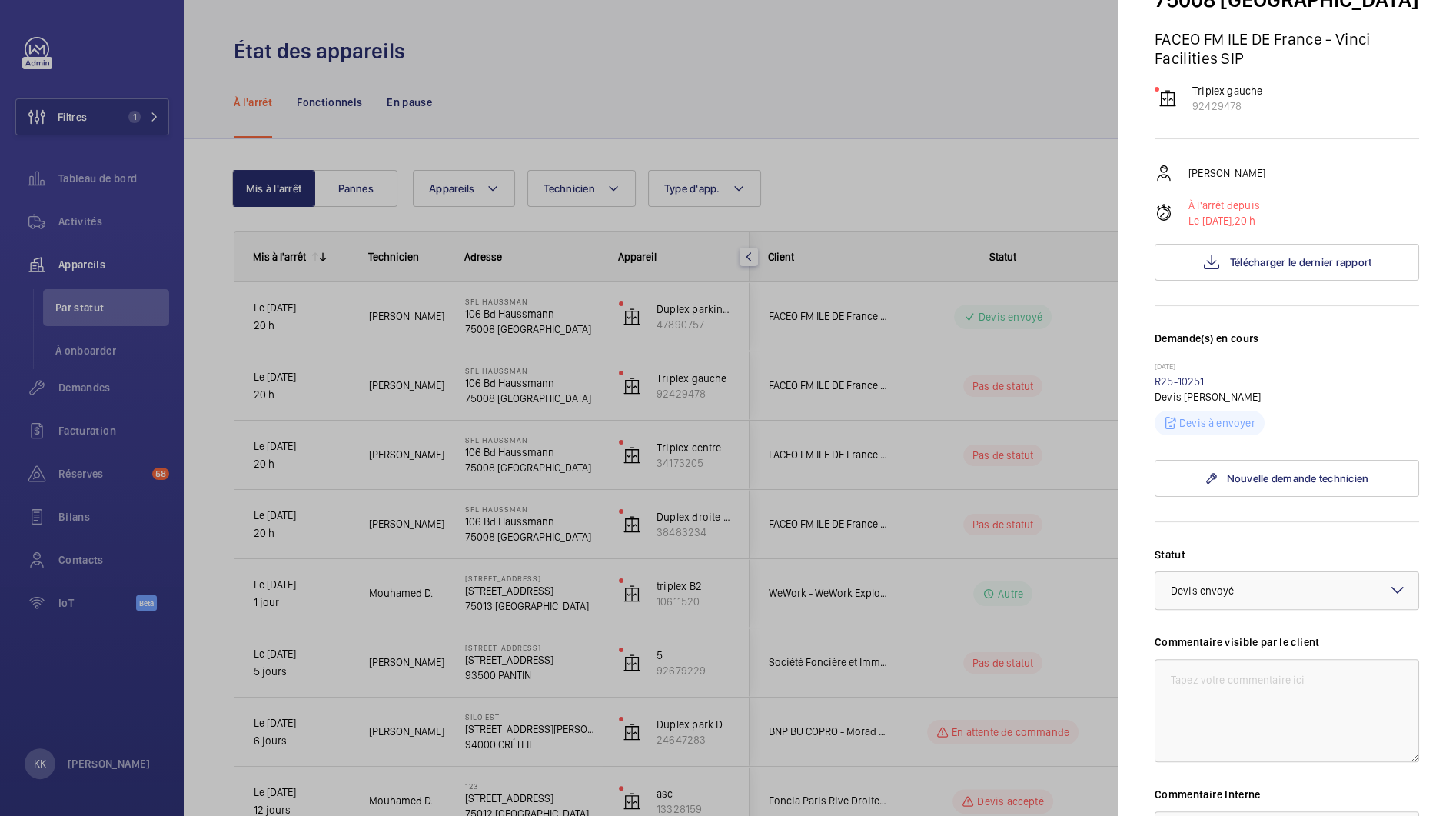
scroll to position [209, 0]
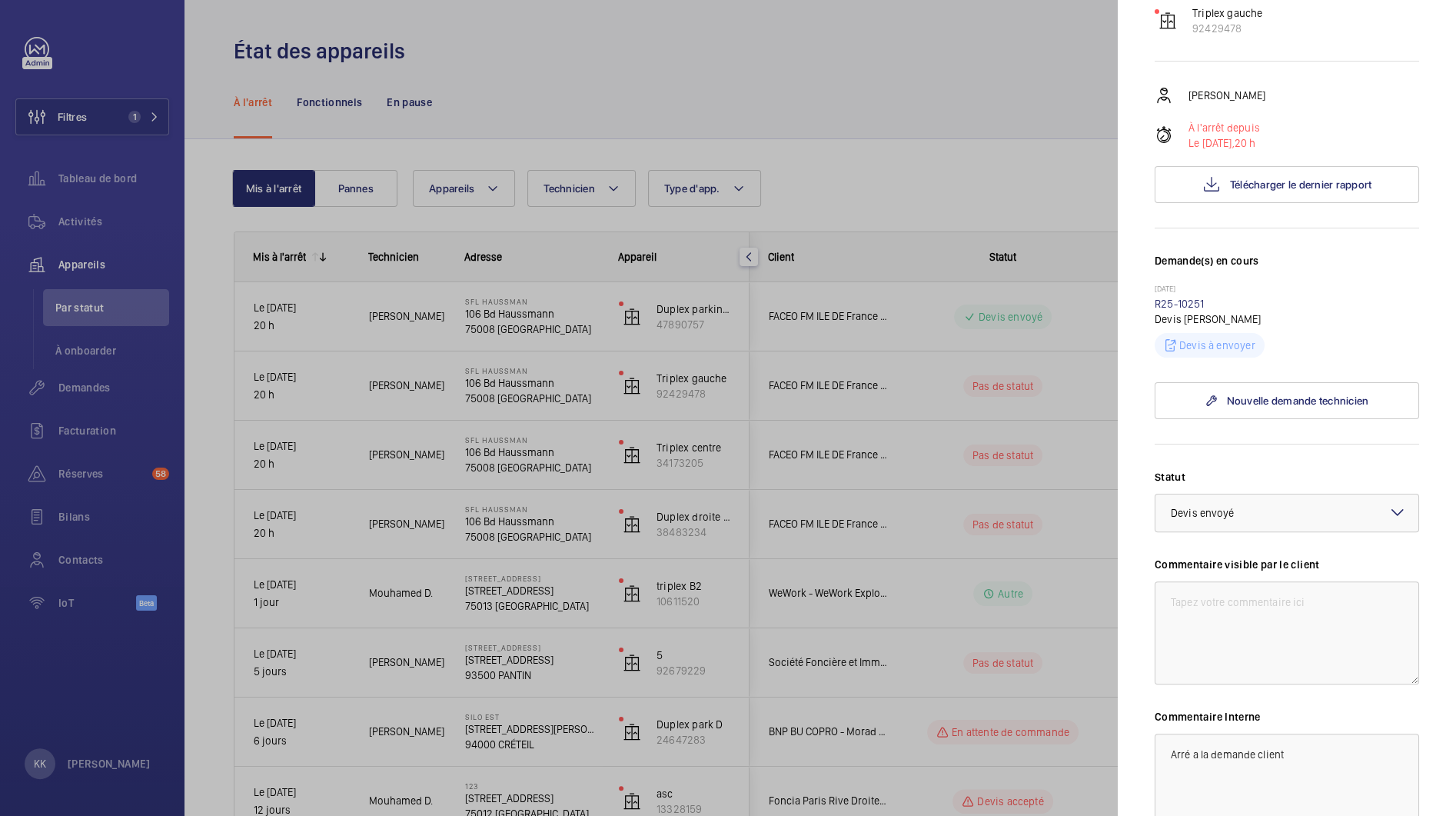
click at [1189, 492] on wm-front-input-dropdown "Statut Sélectionnez un statut × Devis envoyé ×" at bounding box center [1287, 500] width 265 height 63
click at [1189, 515] on span "Devis envoyé" at bounding box center [1202, 513] width 64 height 12
click at [1212, 564] on div "En attente de commande" at bounding box center [1287, 555] width 263 height 38
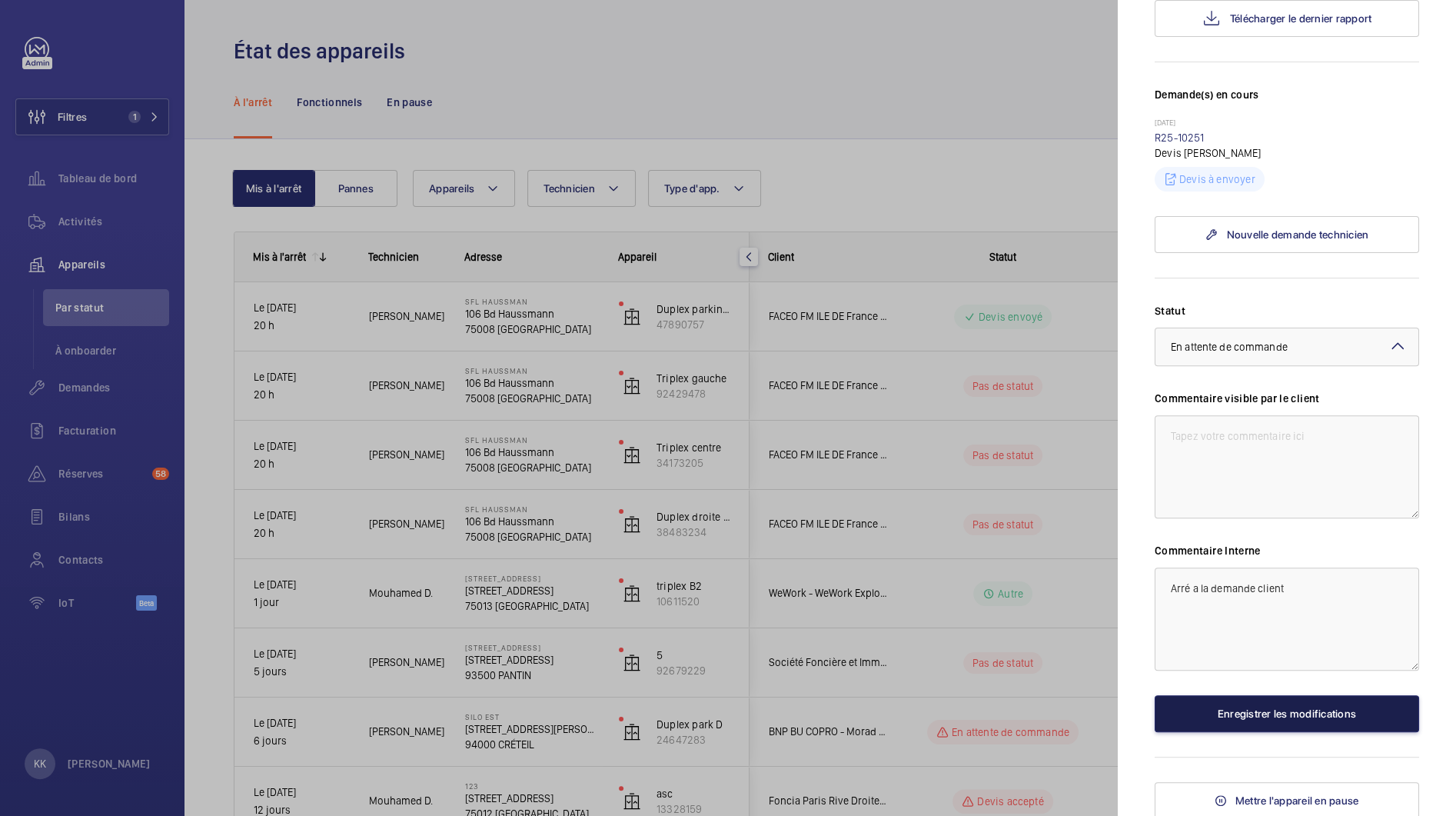
click at [1212, 697] on button "Enregistrer les modifications" at bounding box center [1287, 714] width 265 height 37
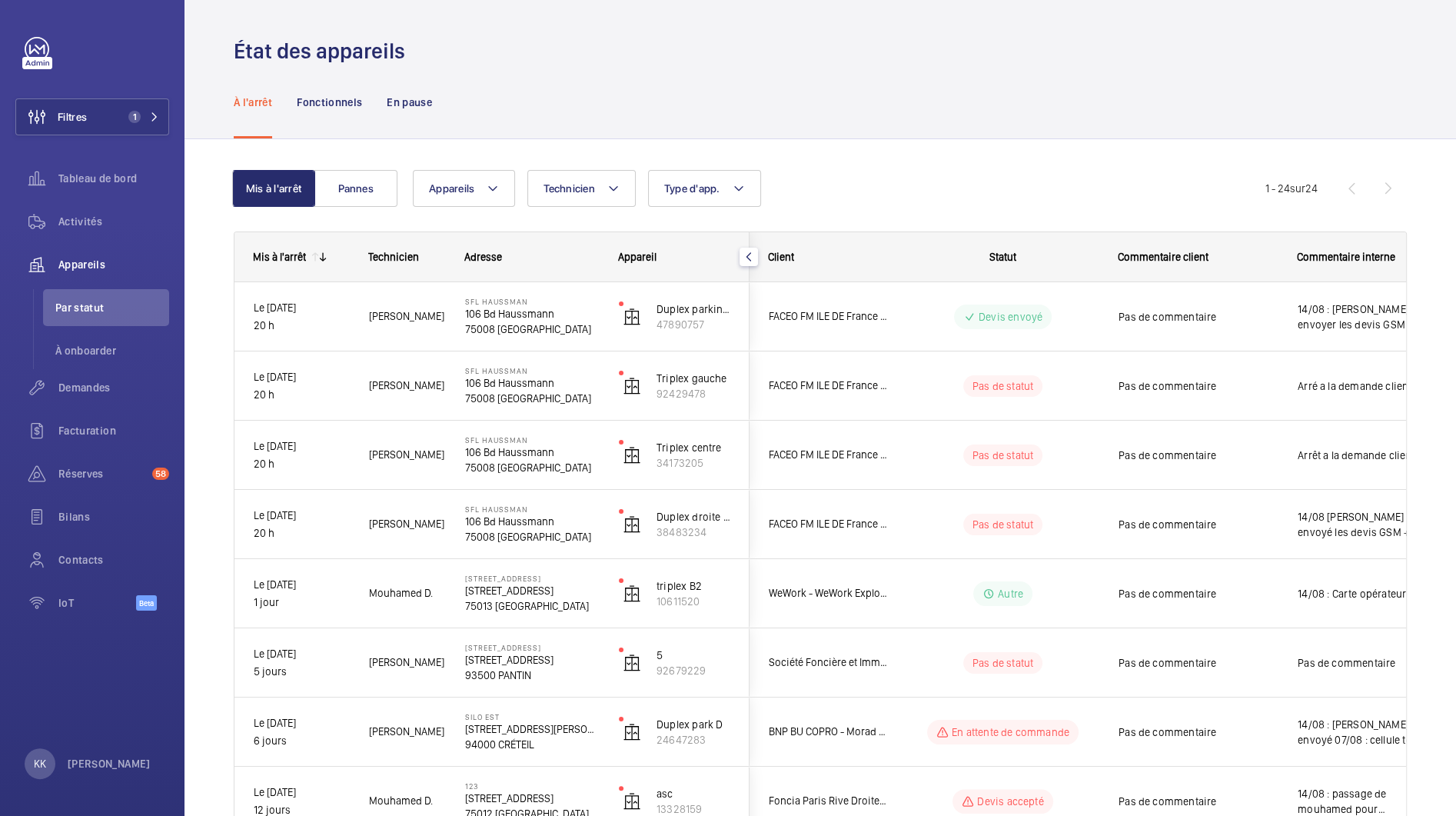
scroll to position [0, 0]
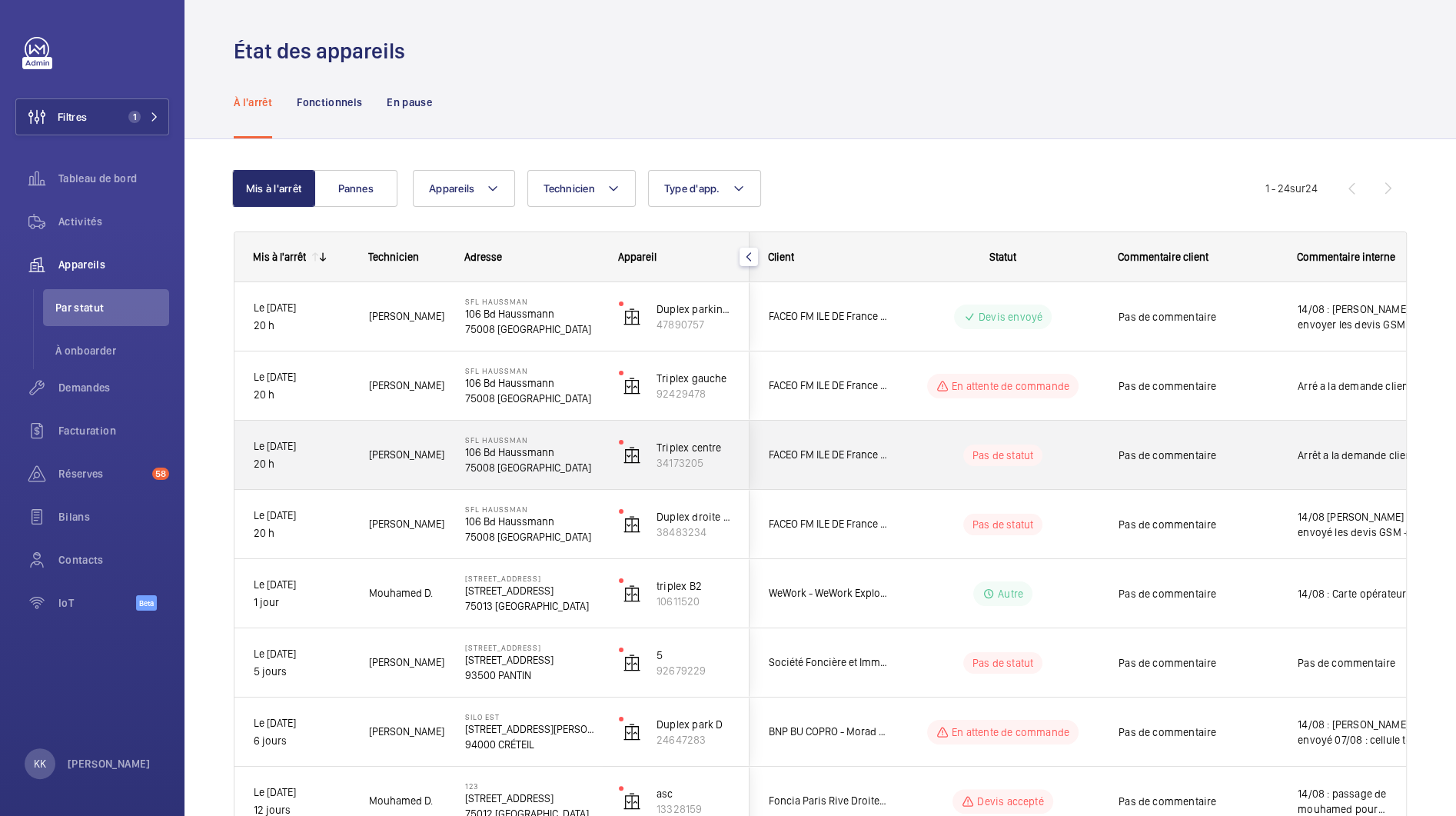
click at [864, 471] on div "FACEO FM ILE DE France - Vinci Facilities SIP" at bounding box center [819, 455] width 137 height 48
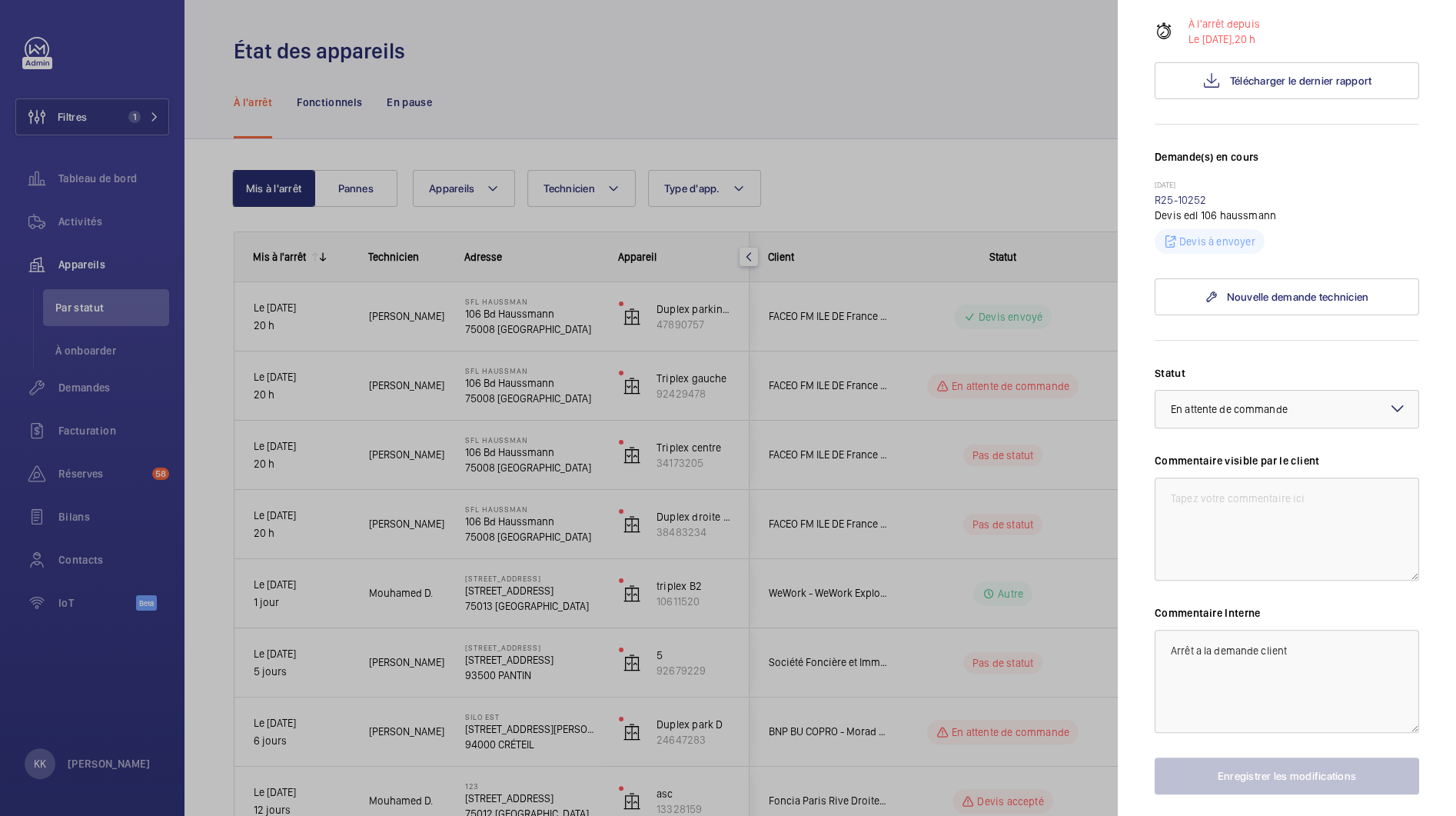
scroll to position [375, 0]
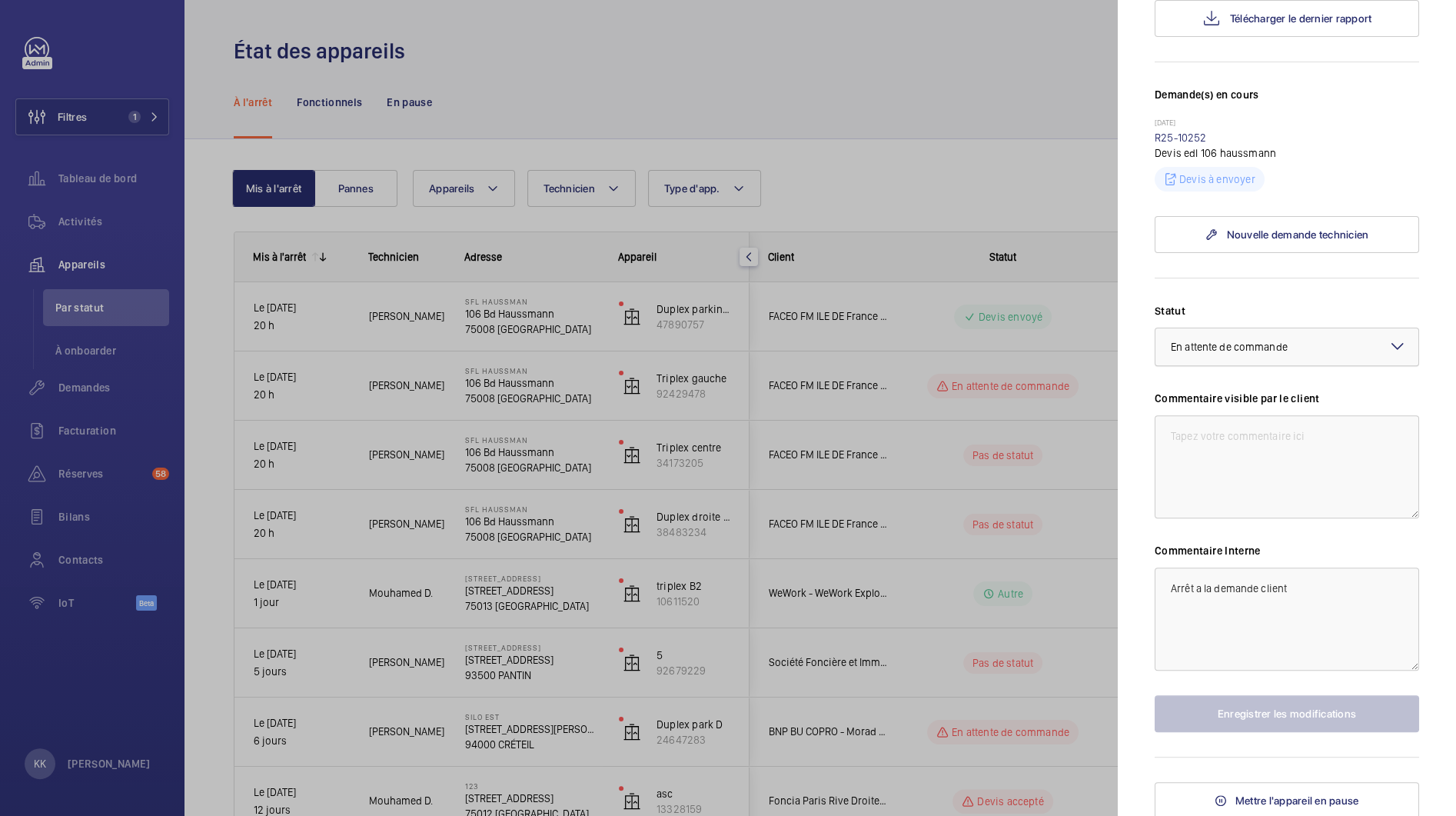
click at [1190, 341] on span "En attente de commande" at bounding box center [1229, 346] width 117 height 12
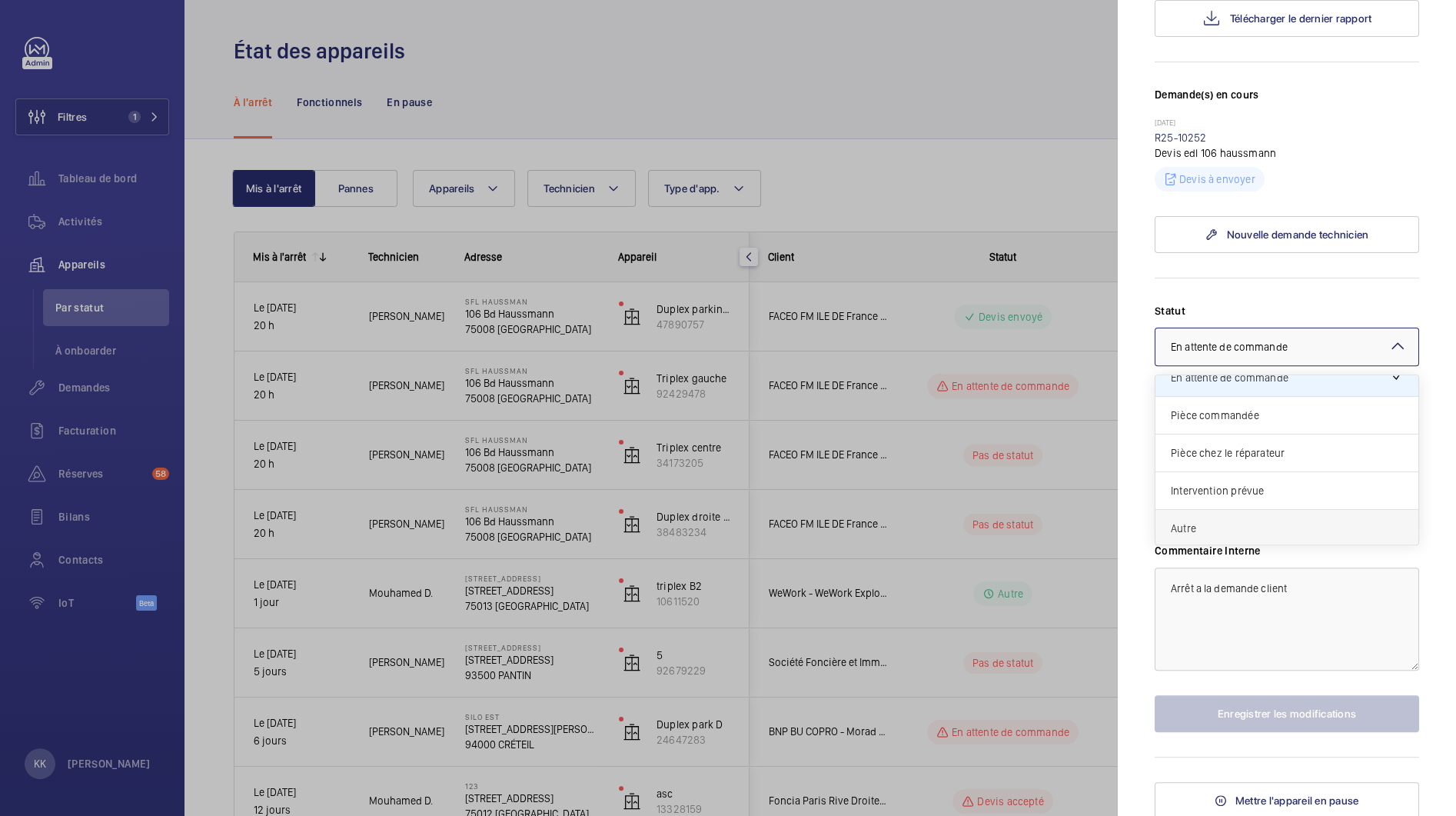
click at [1204, 529] on span "Autre" at bounding box center [1287, 528] width 232 height 15
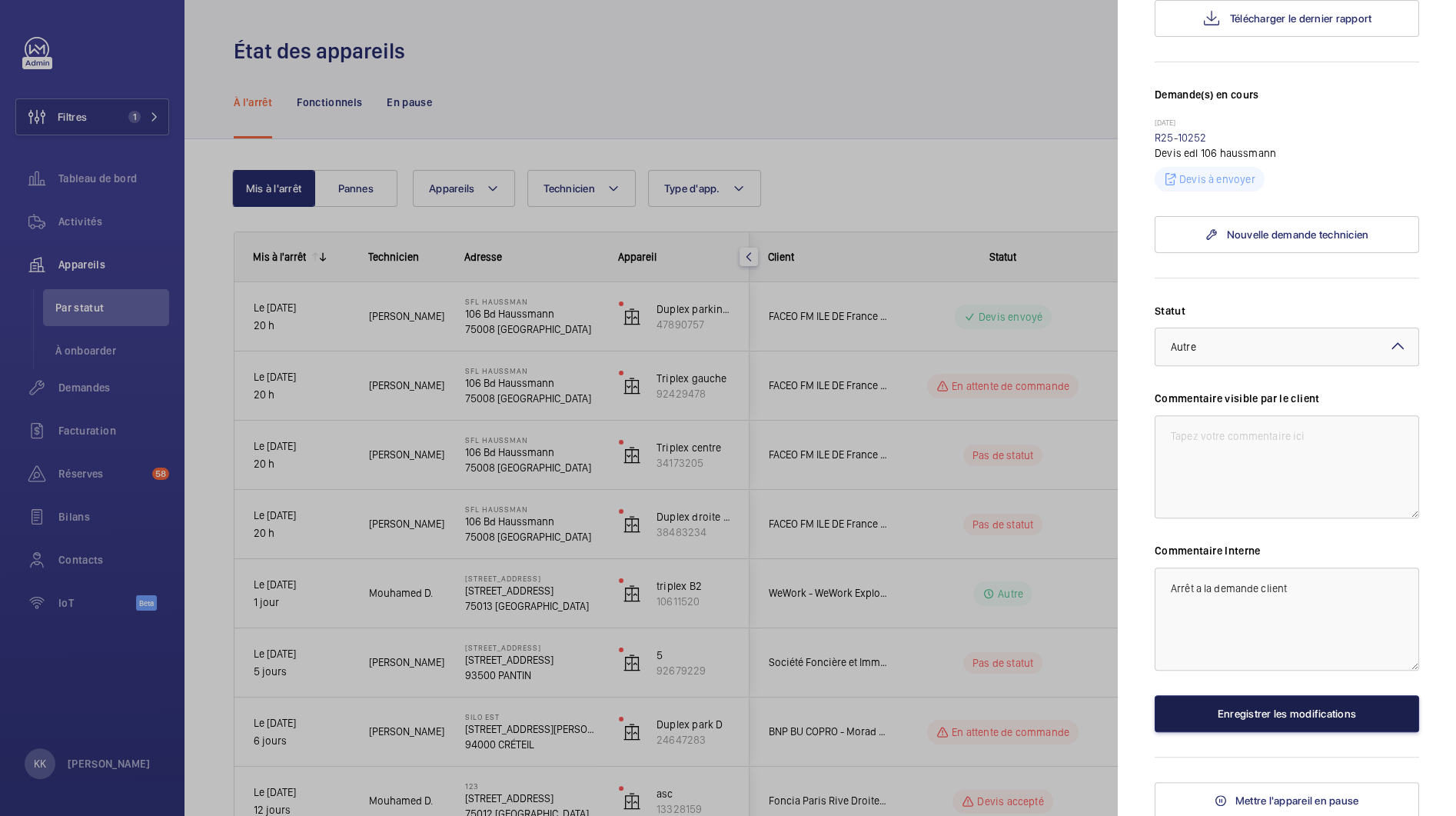
click at [1224, 725] on button "Enregistrer les modifications" at bounding box center [1287, 714] width 265 height 37
